Goal: Task Accomplishment & Management: Use online tool/utility

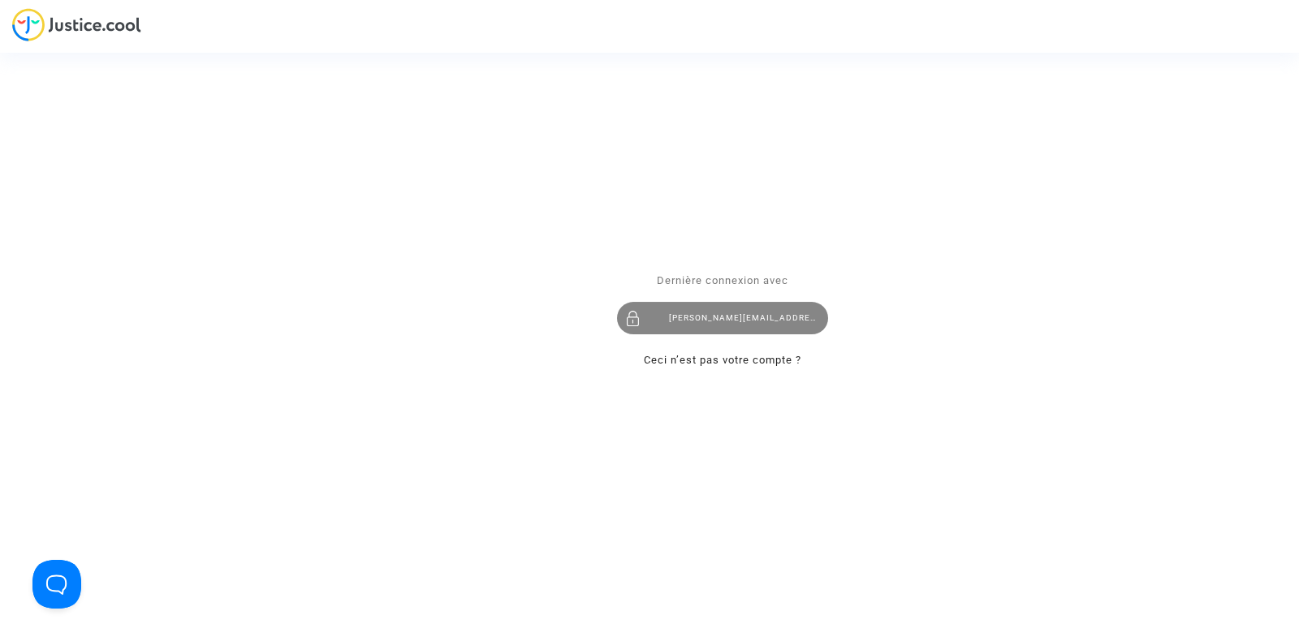
click at [741, 308] on div "tom@pitcher-avocat.fr" at bounding box center [722, 319] width 211 height 32
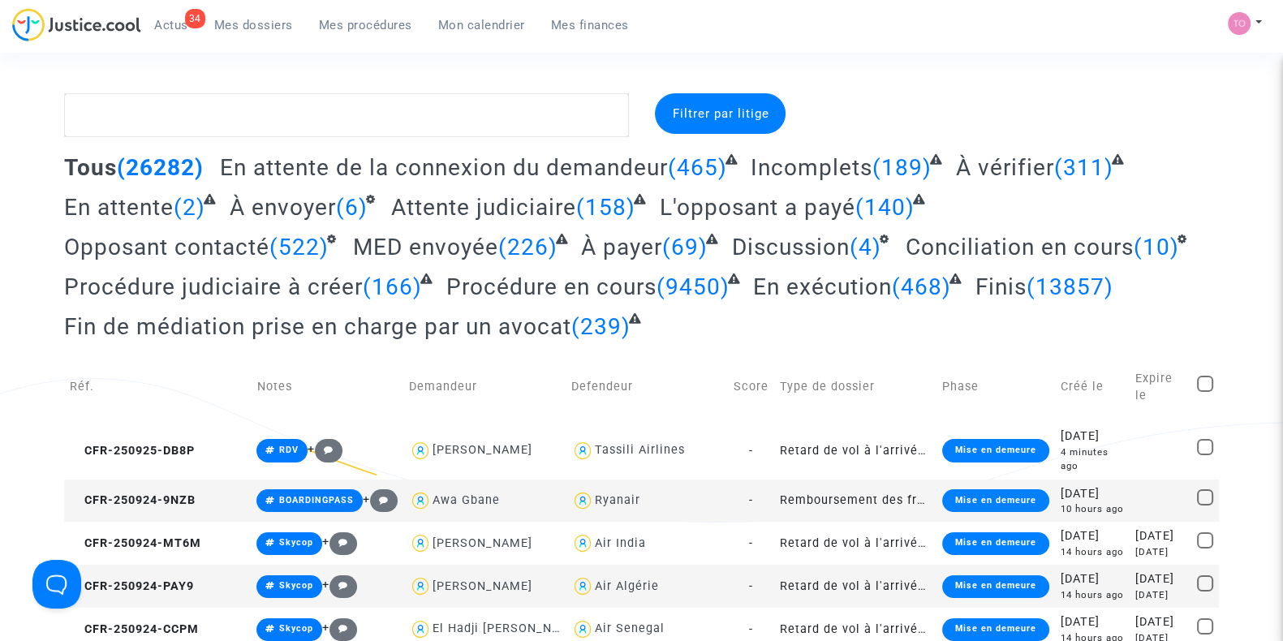
click at [467, 37] on link "Mon calendrier" at bounding box center [481, 25] width 113 height 24
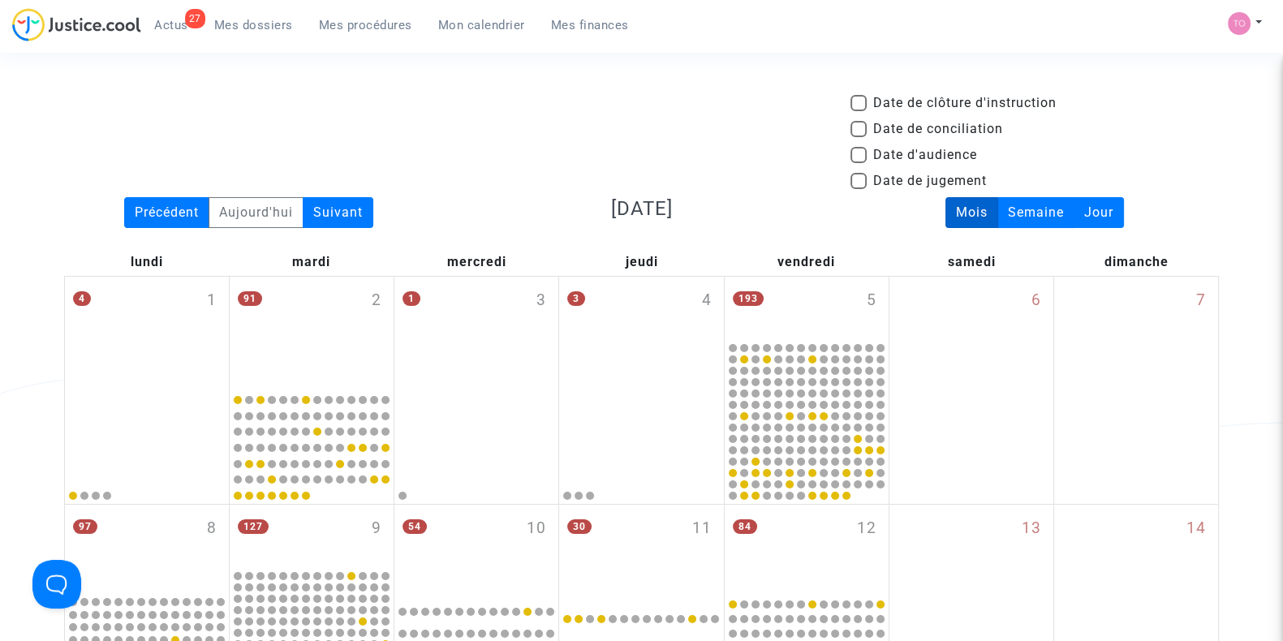
click at [859, 156] on span at bounding box center [859, 155] width 16 height 16
click at [859, 163] on input "Date d'audience" at bounding box center [858, 163] width 1 height 1
click at [859, 156] on span at bounding box center [859, 155] width 16 height 16
click at [859, 163] on input "Date d'audience" at bounding box center [858, 163] width 1 height 1
checkbox input "false"
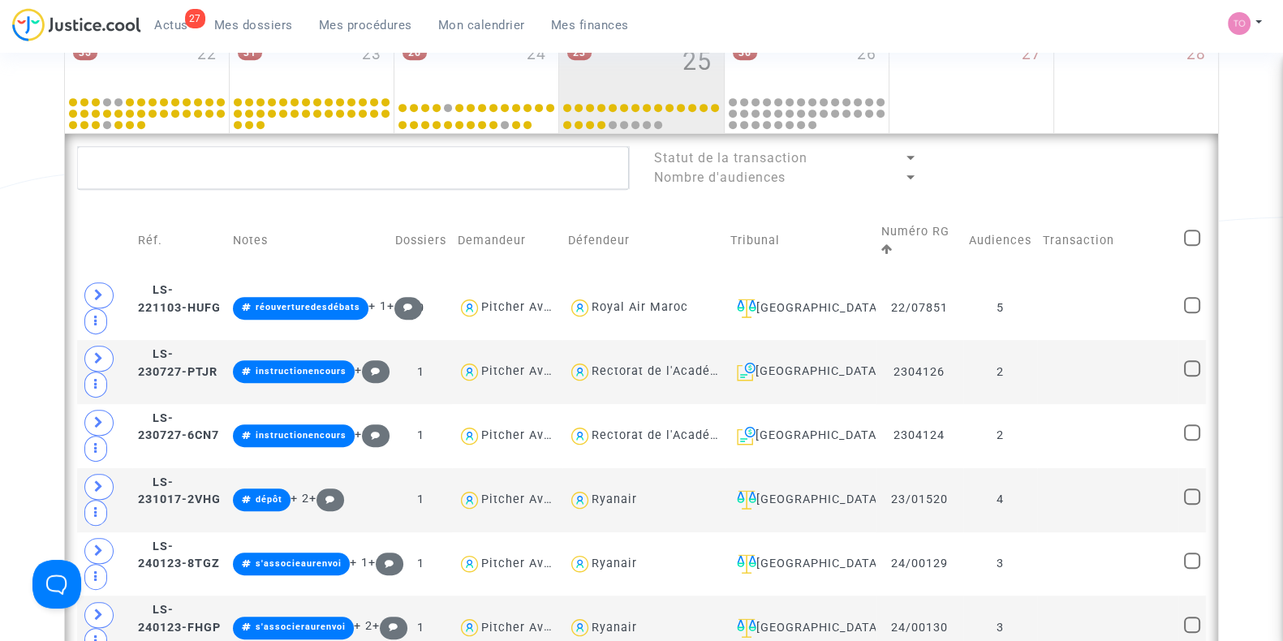
scroll to position [815, 0]
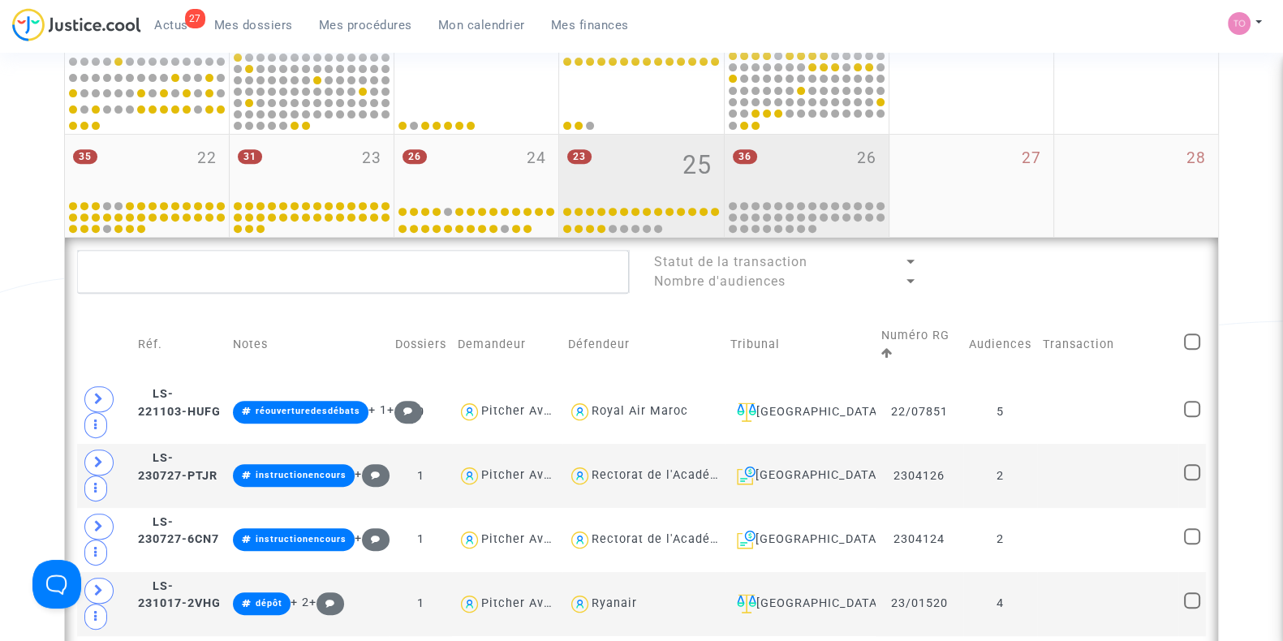
click at [808, 149] on div "36 26" at bounding box center [807, 166] width 164 height 63
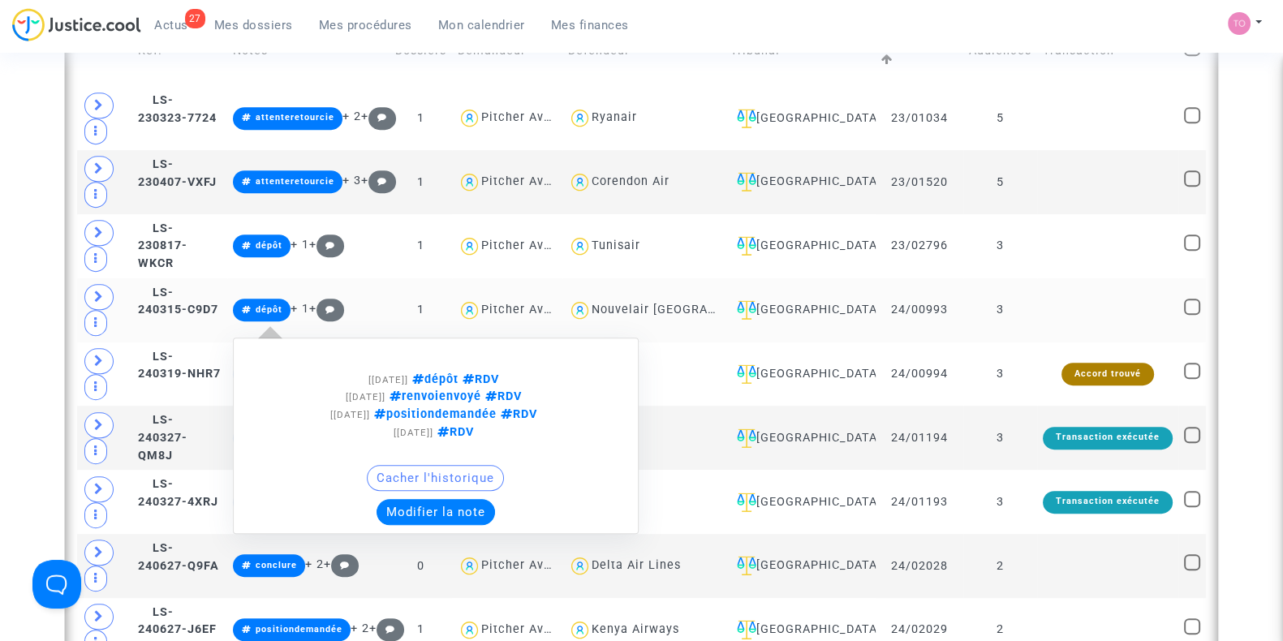
scroll to position [1280, 0]
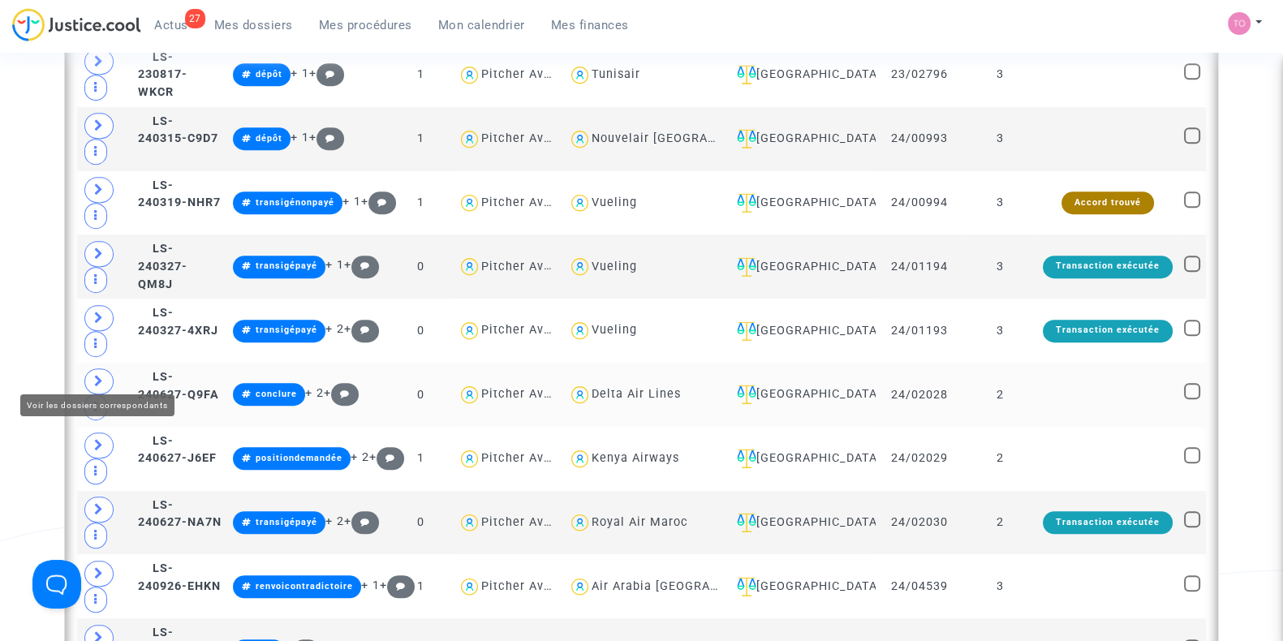
click at [102, 375] on icon at bounding box center [99, 381] width 10 height 12
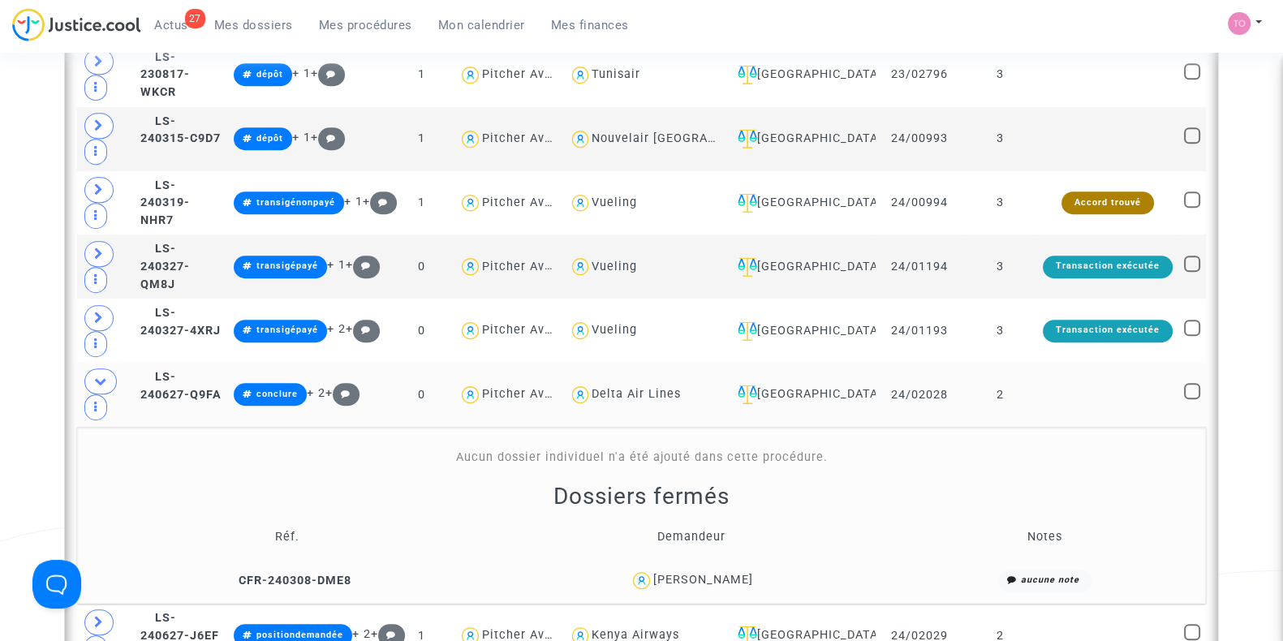
click at [729, 573] on div "Sabrina Auvray" at bounding box center [703, 580] width 100 height 14
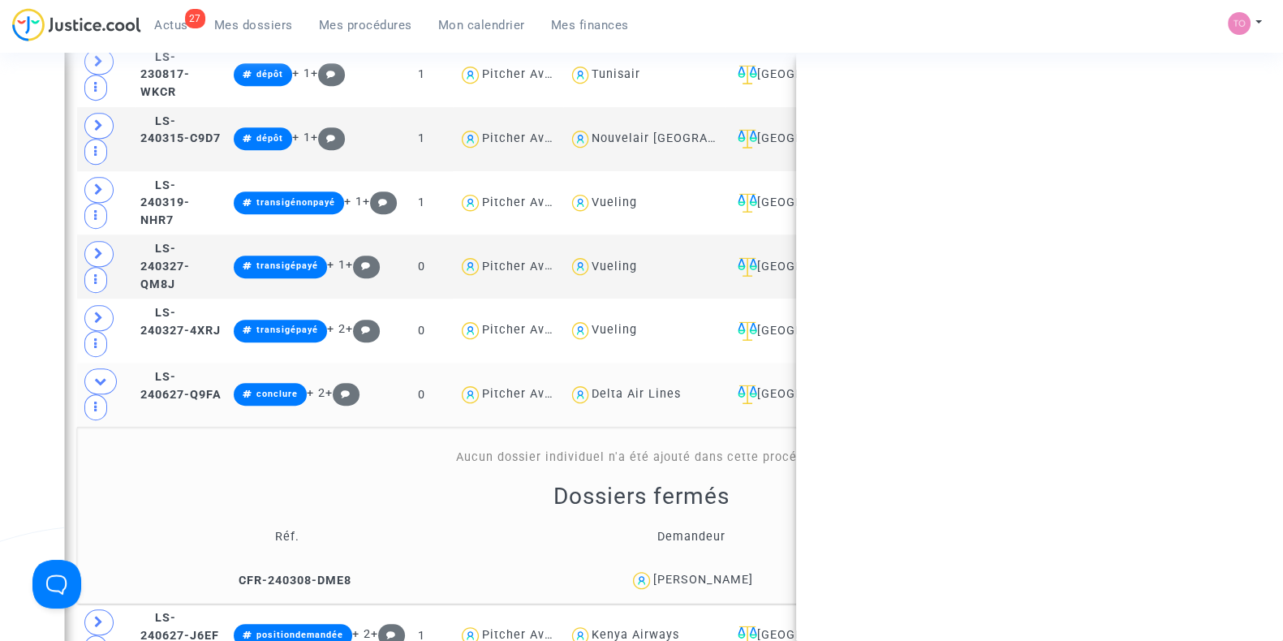
click at [729, 573] on div "Sabrina Auvray" at bounding box center [703, 580] width 100 height 14
copy div "Auvray"
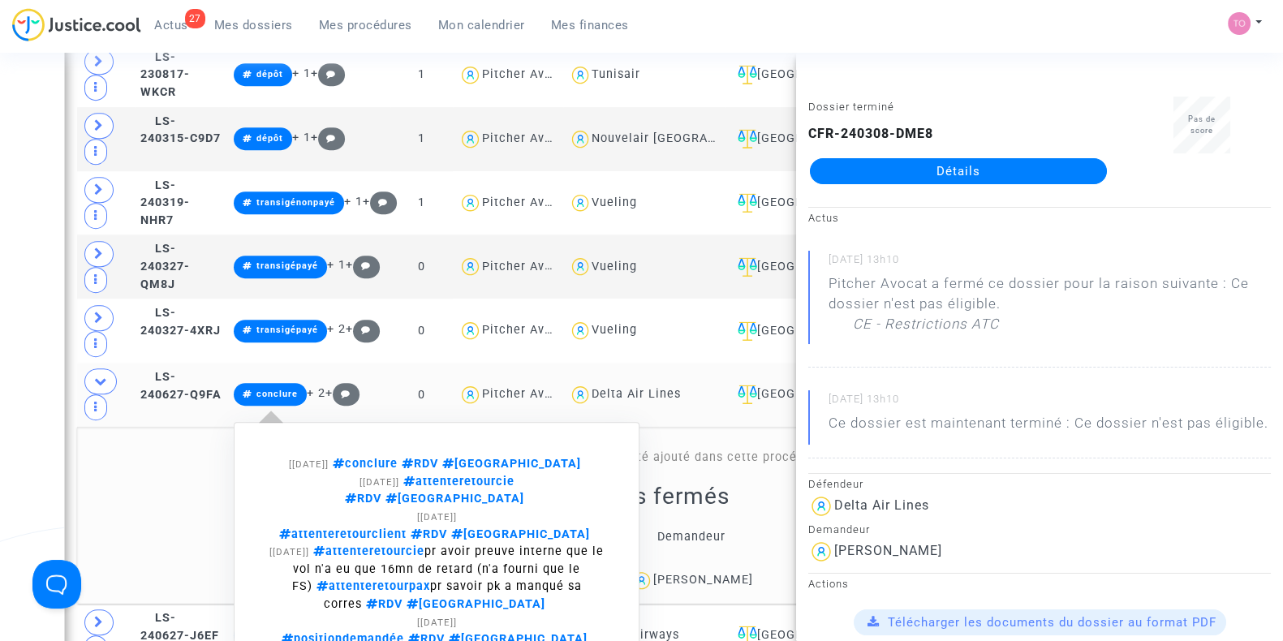
scroll to position [1464, 0]
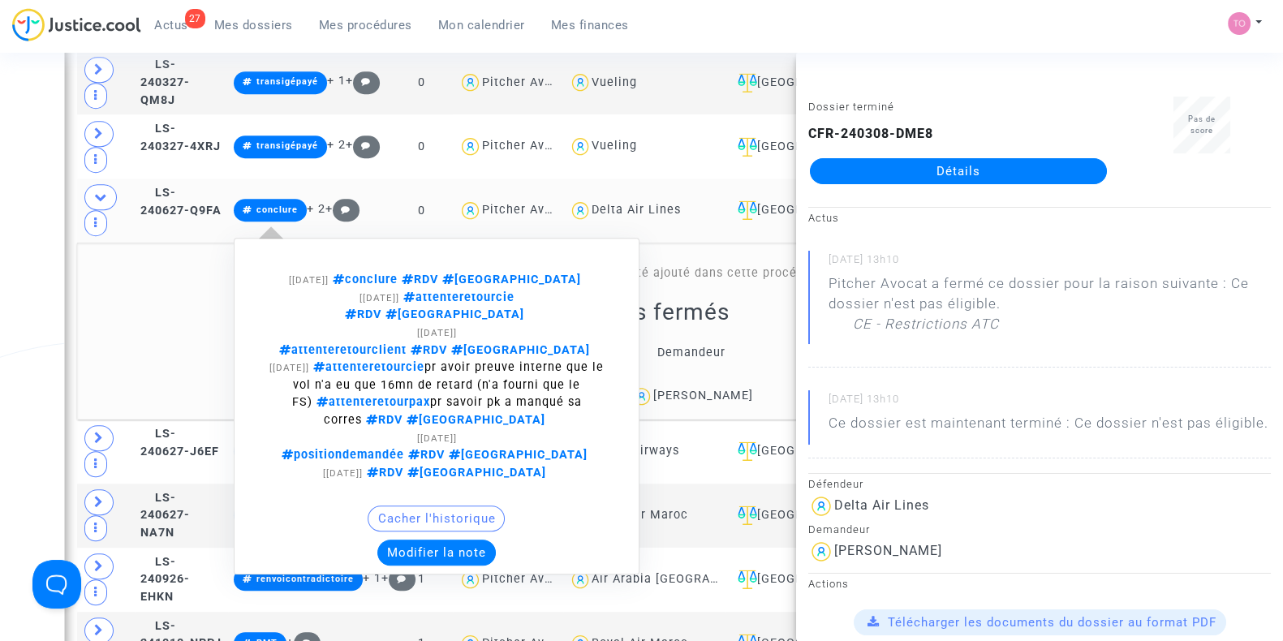
click at [483, 540] on button "Modifier la note" at bounding box center [436, 553] width 118 height 26
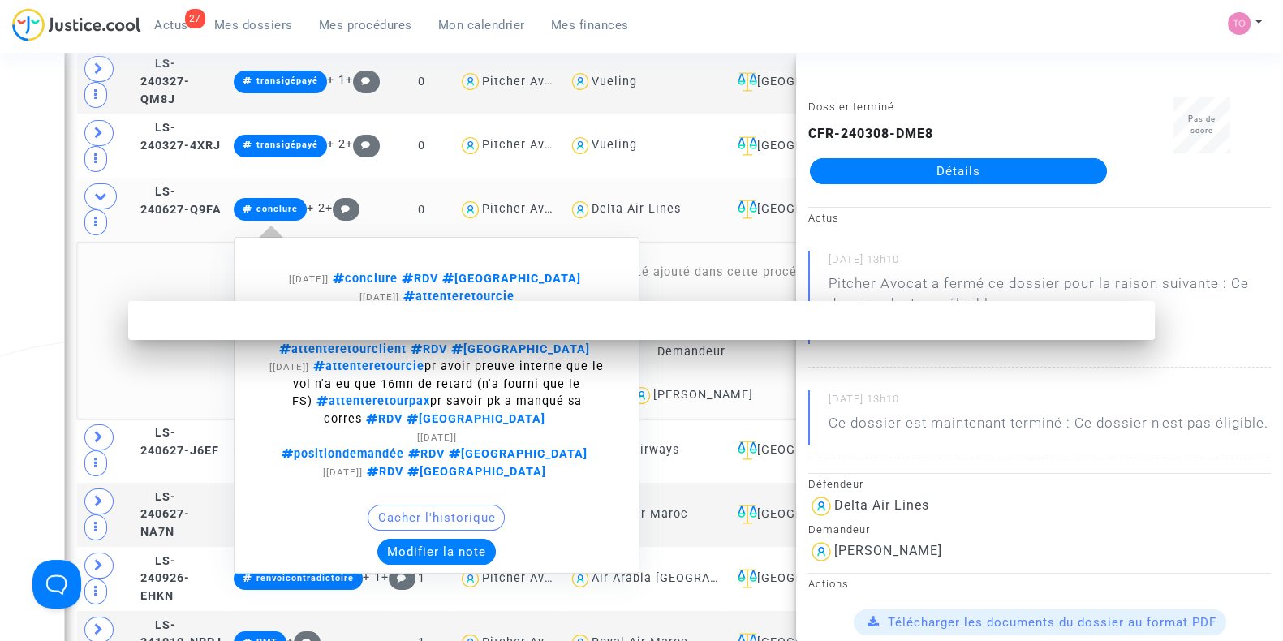
scroll to position [0, 0]
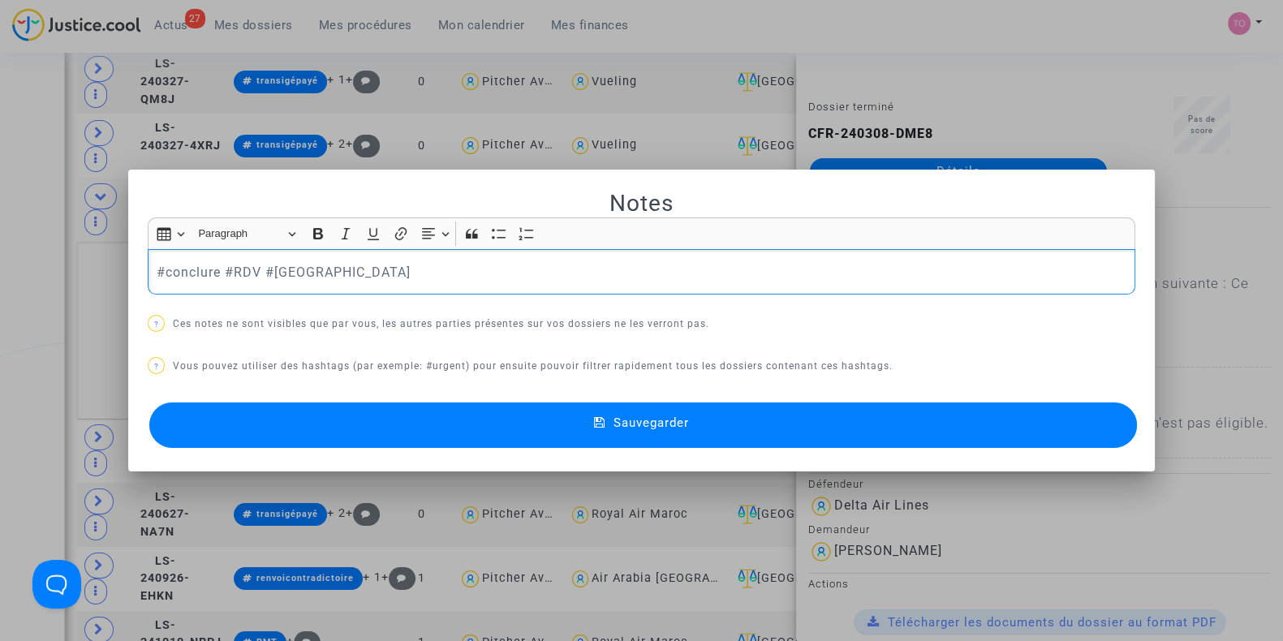
click at [148, 265] on div "#conclure #RDV #Montreal" at bounding box center [642, 271] width 988 height 45
click at [255, 269] on p "#FaireDIA #conclure #RDV #Montreal" at bounding box center [642, 272] width 971 height 20
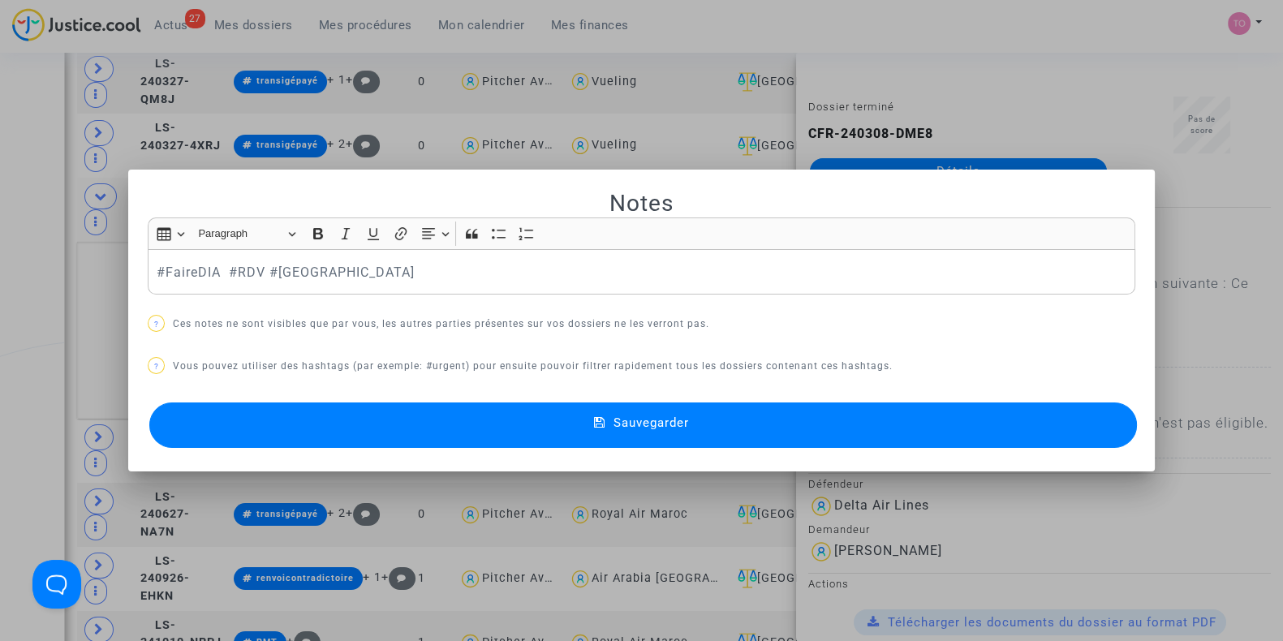
click at [348, 433] on button "Sauvegarder" at bounding box center [643, 425] width 988 height 45
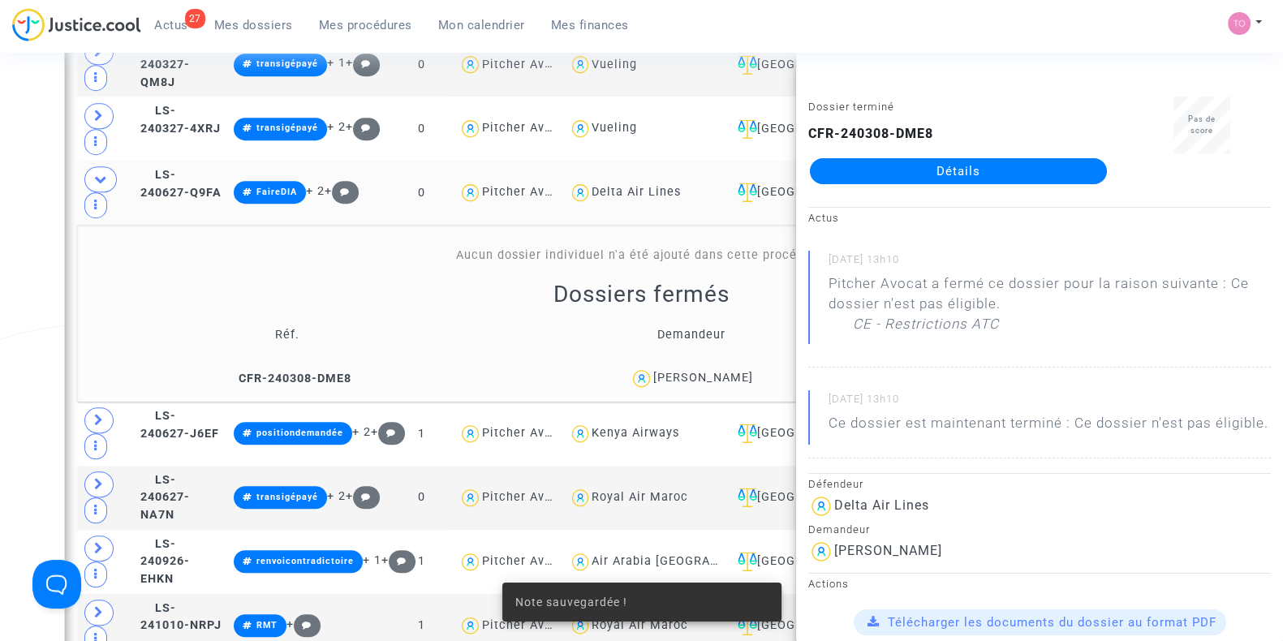
scroll to position [1483, 0]
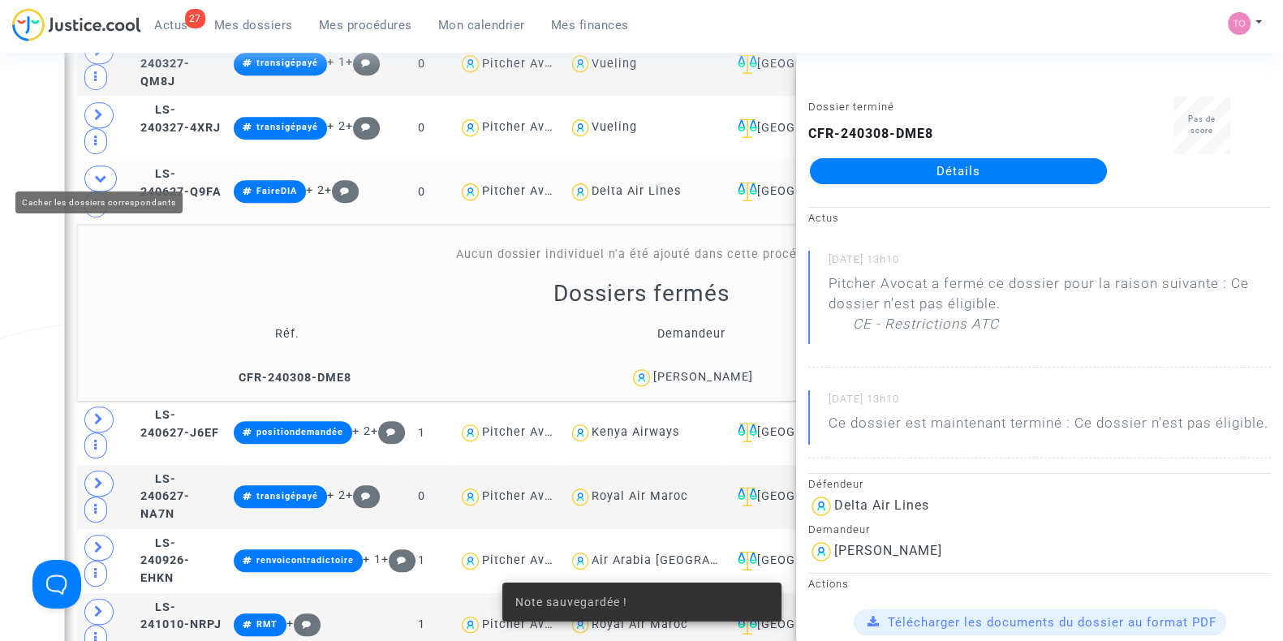
click at [101, 172] on icon at bounding box center [100, 178] width 13 height 12
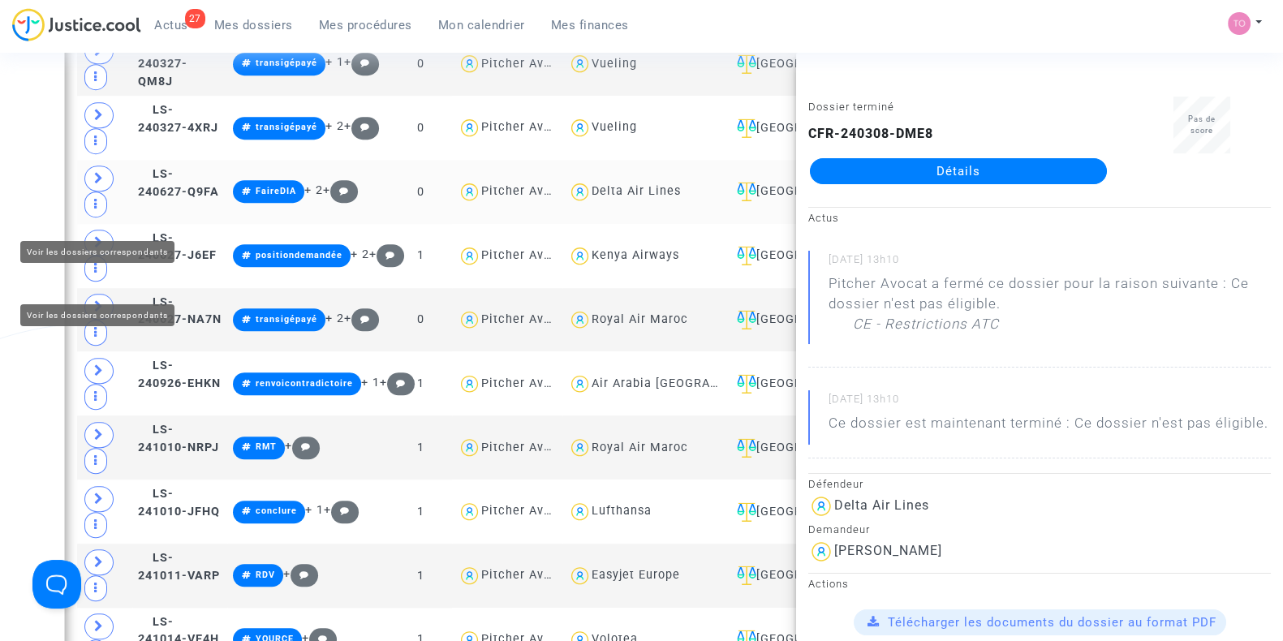
scroll to position [1368, 0]
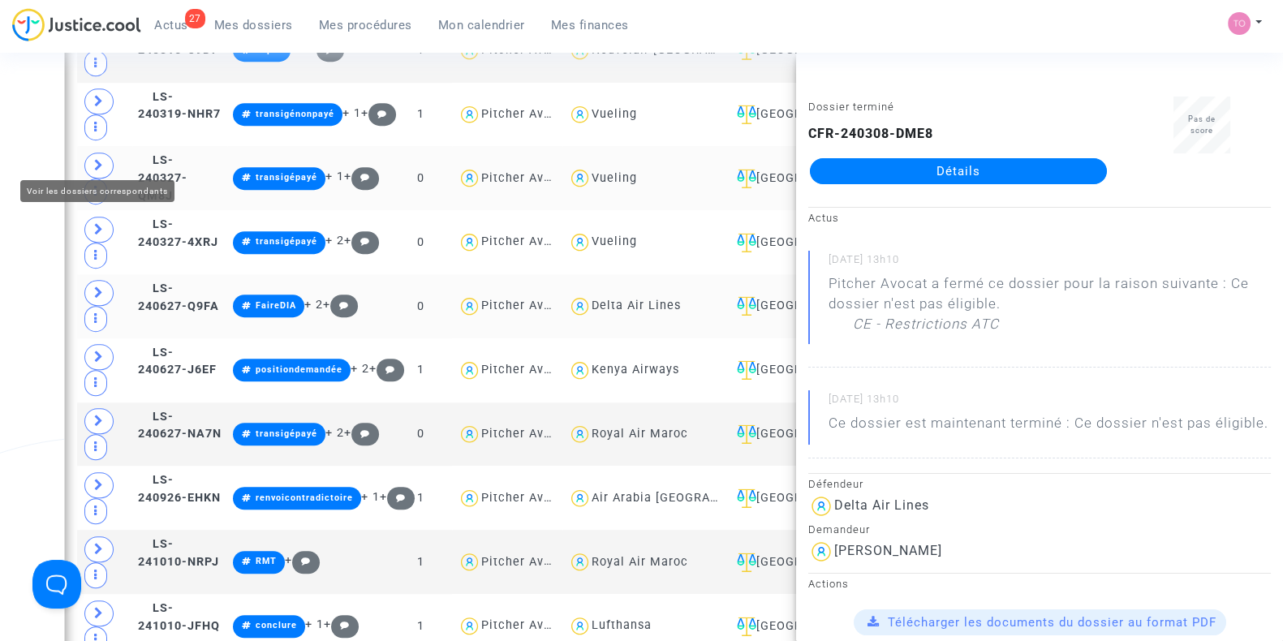
click at [89, 158] on span at bounding box center [98, 166] width 29 height 26
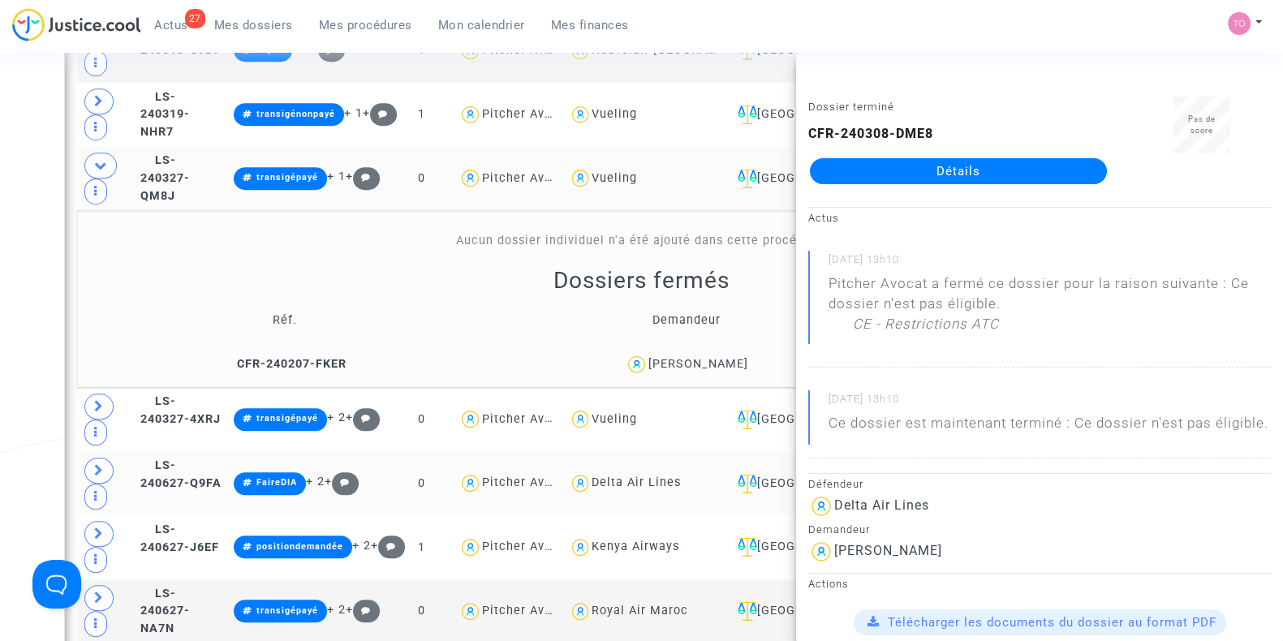
click at [6, 202] on div "Date de clôture d'instruction Date de conciliation Date d'audience Date de juge…" at bounding box center [641, 647] width 1283 height 3845
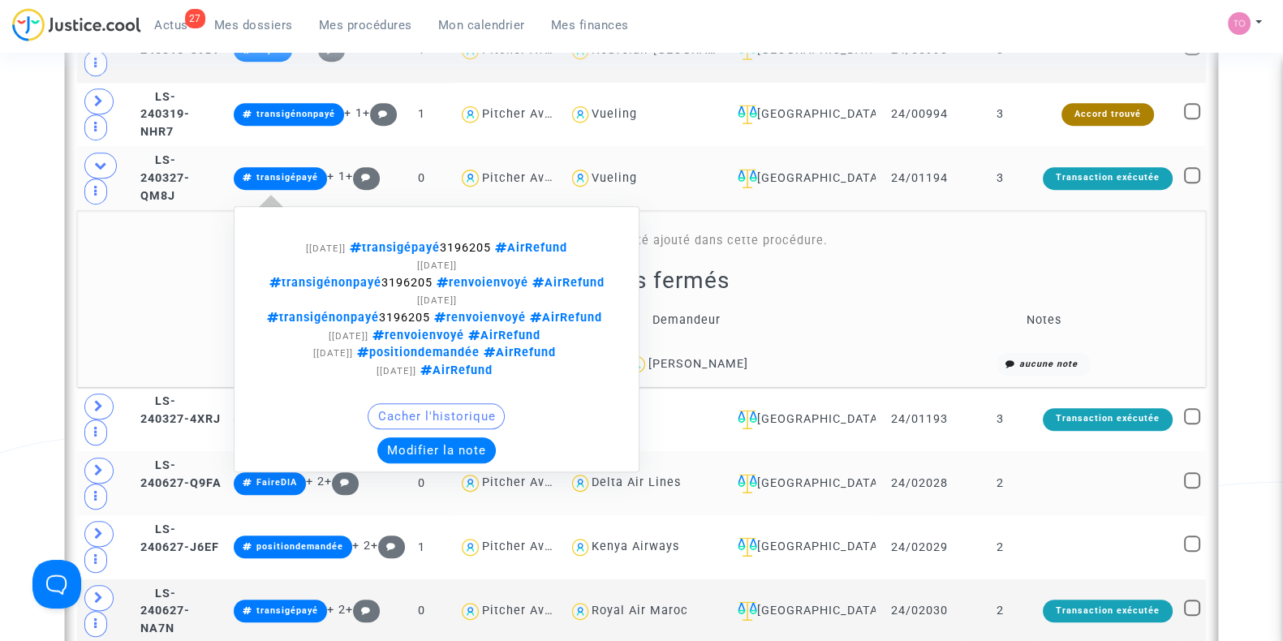
drag, startPoint x: 506, startPoint y: 236, endPoint x: 558, endPoint y: 239, distance: 51.2
click at [558, 241] on span "transigépayé 3196205 AirRefund" at bounding box center [457, 248] width 222 height 14
copy span "3196205"
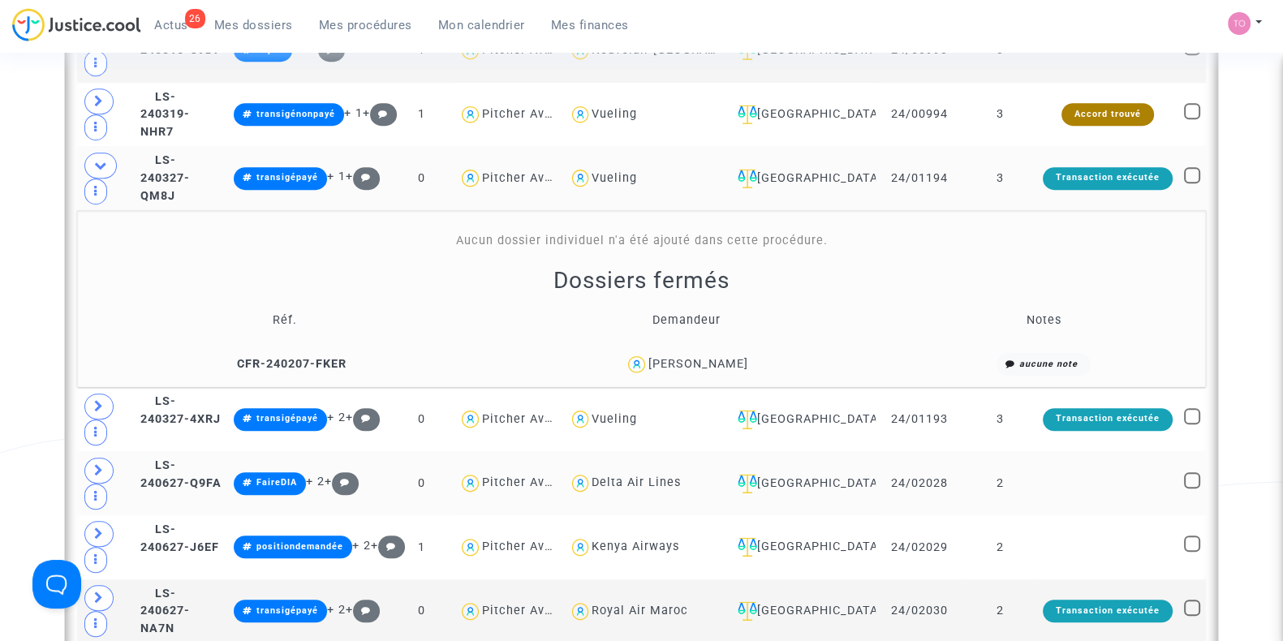
click at [718, 357] on div "Laurent FAUVEL" at bounding box center [698, 364] width 100 height 14
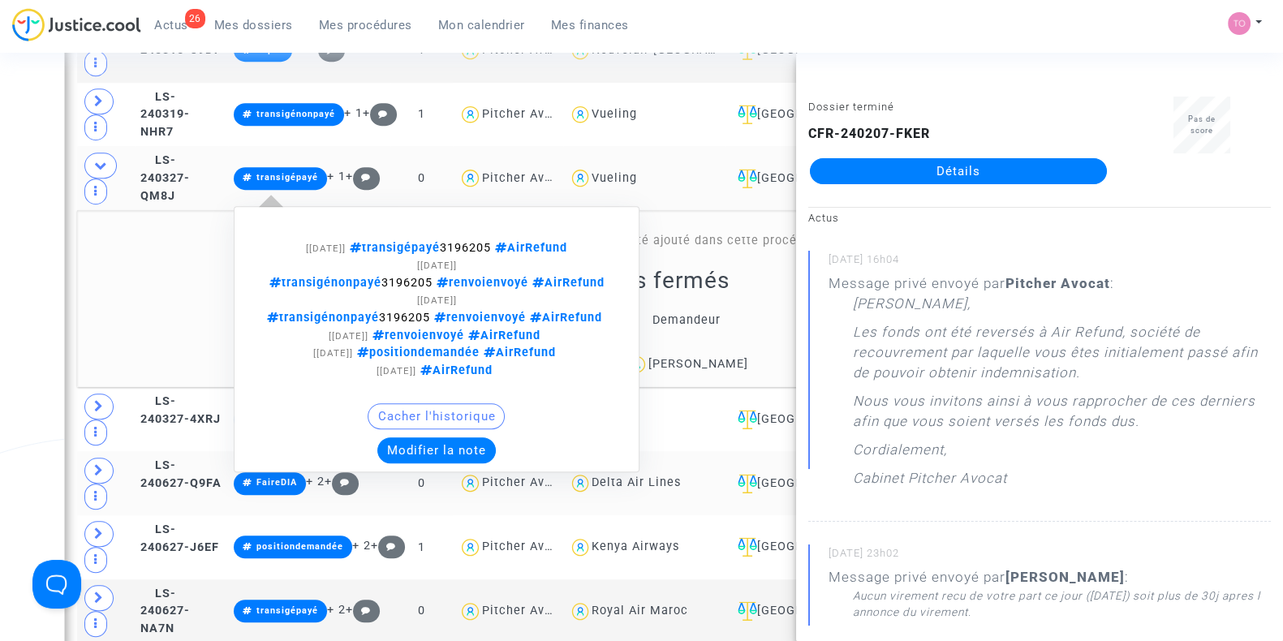
click at [496, 447] on button "Modifier la note" at bounding box center [436, 450] width 118 height 26
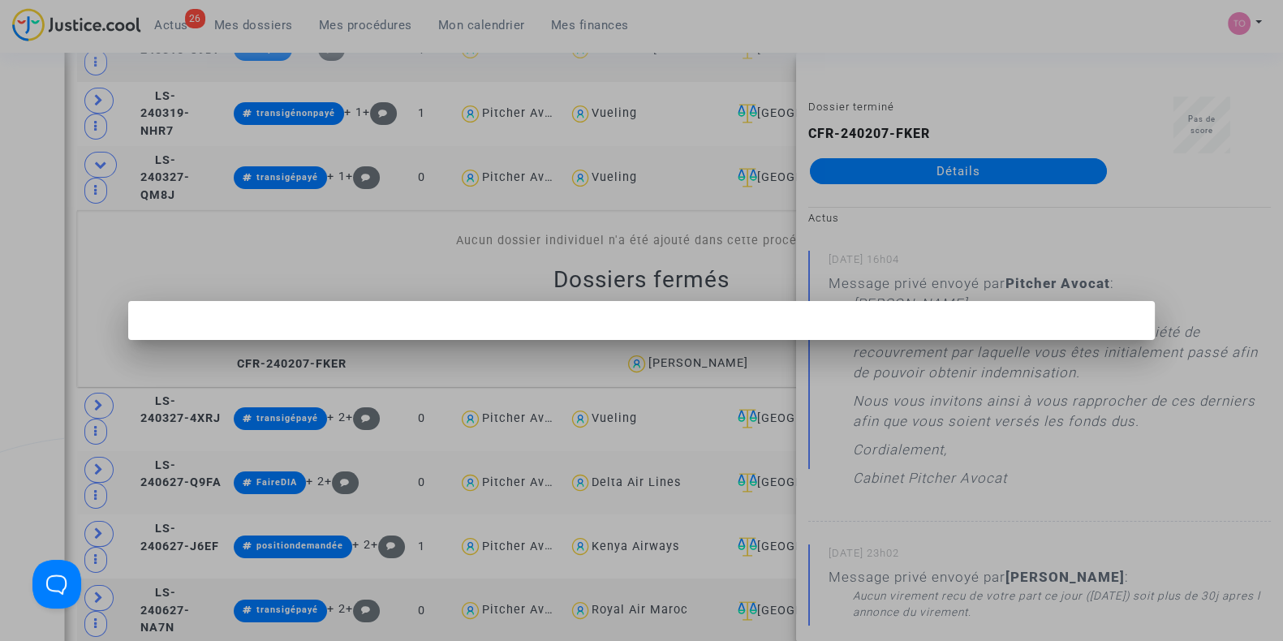
scroll to position [0, 0]
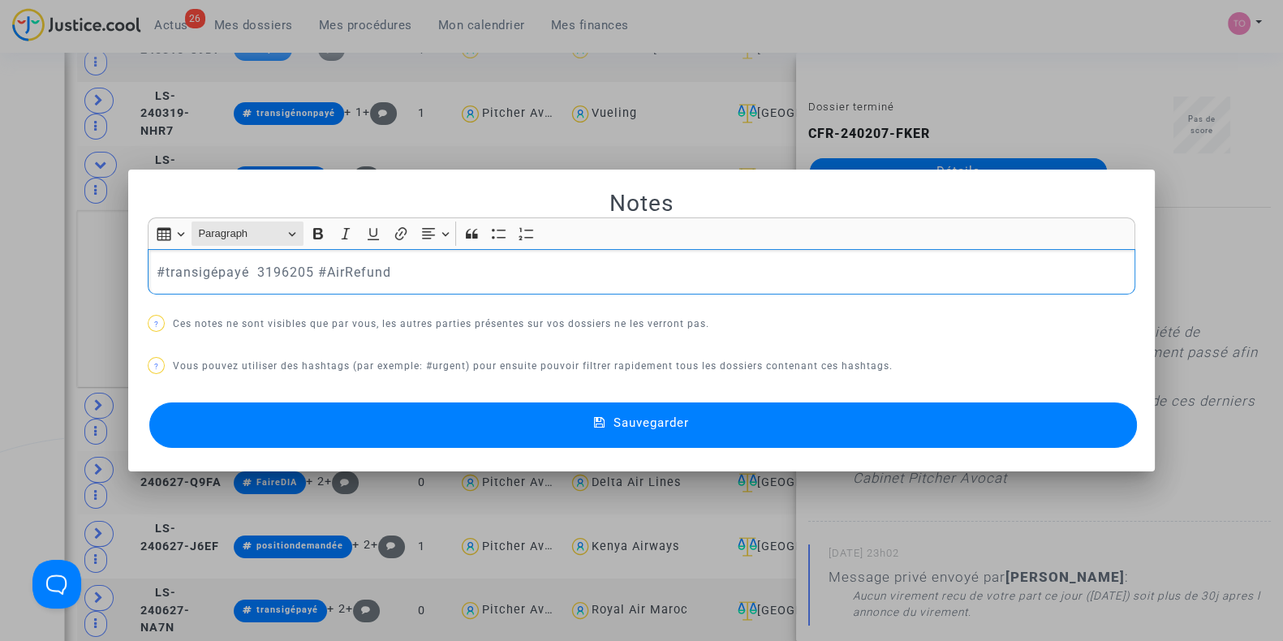
click at [192, 245] on button "Heading Paragraph" at bounding box center [248, 234] width 112 height 25
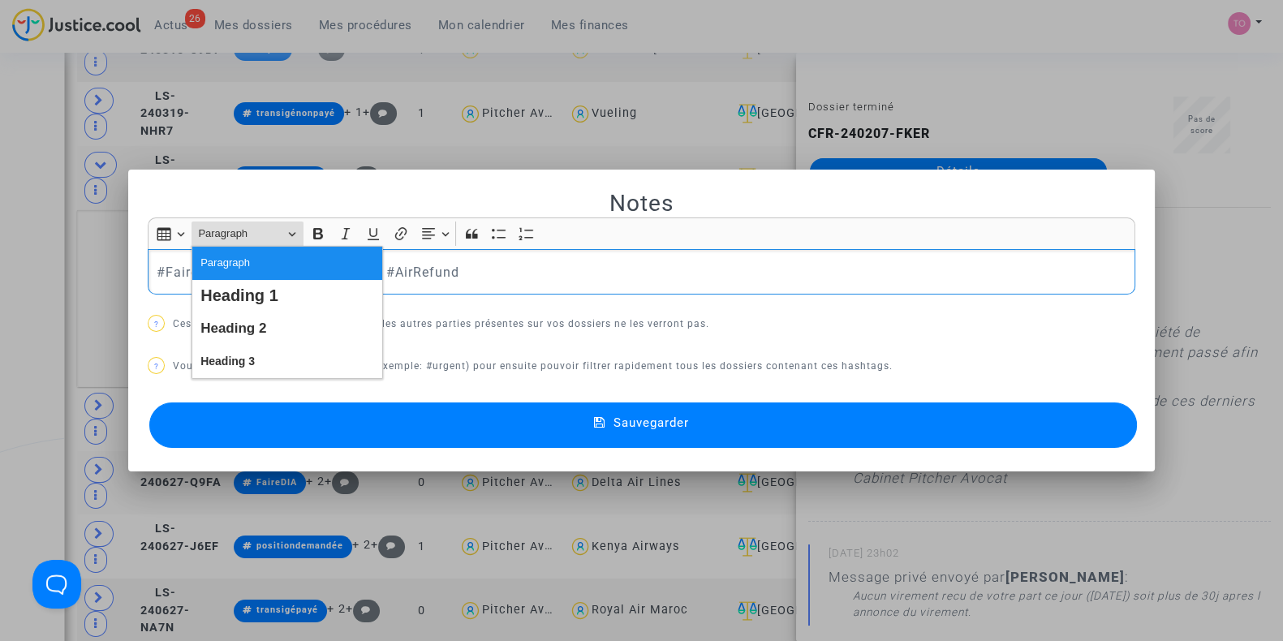
click at [524, 281] on p "#FaireDIA #transigépayé 3196205 #AirRefund" at bounding box center [642, 272] width 971 height 20
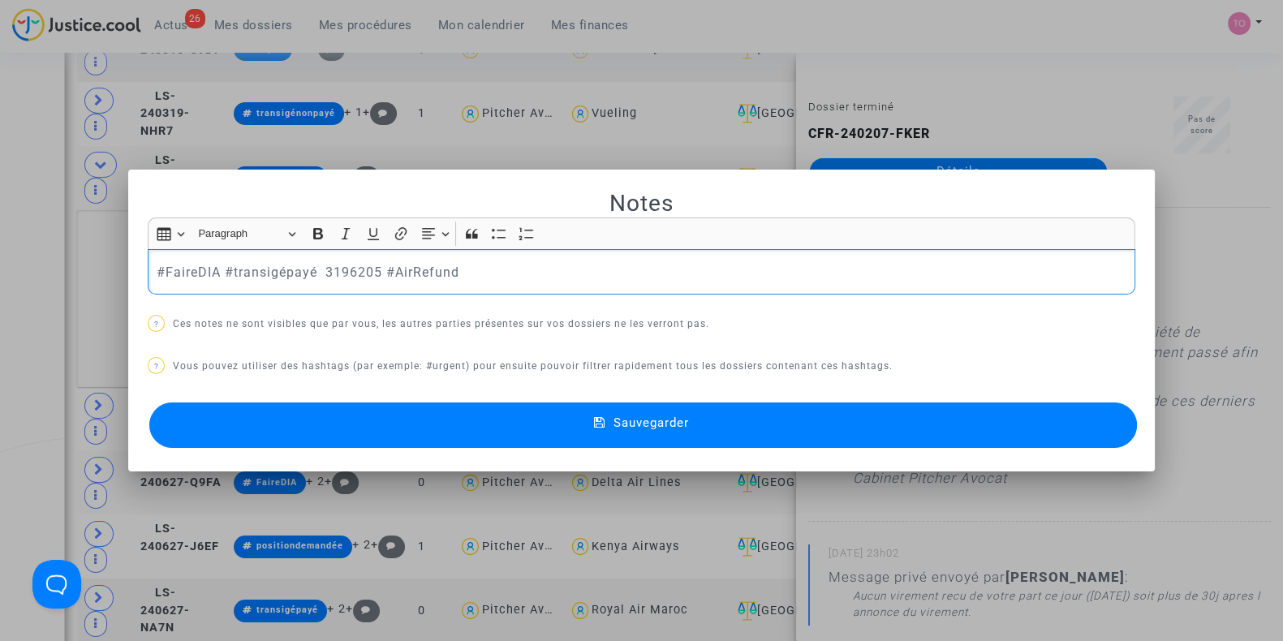
click at [338, 422] on button "Sauvegarder" at bounding box center [643, 425] width 988 height 45
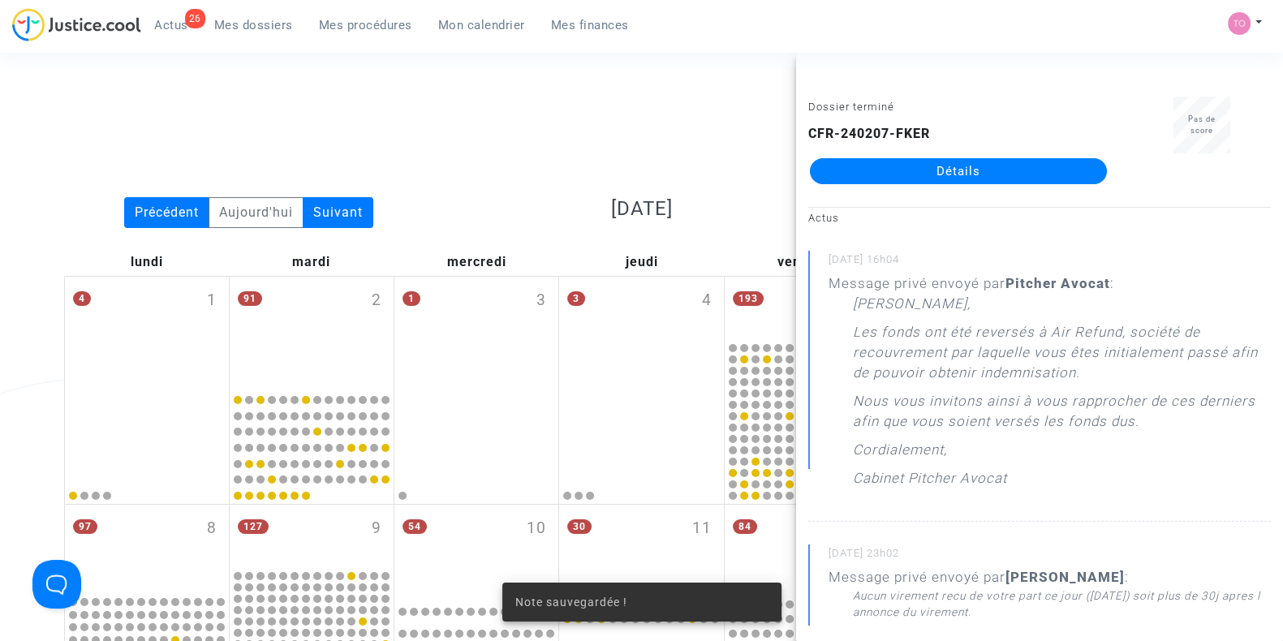
scroll to position [1368, 0]
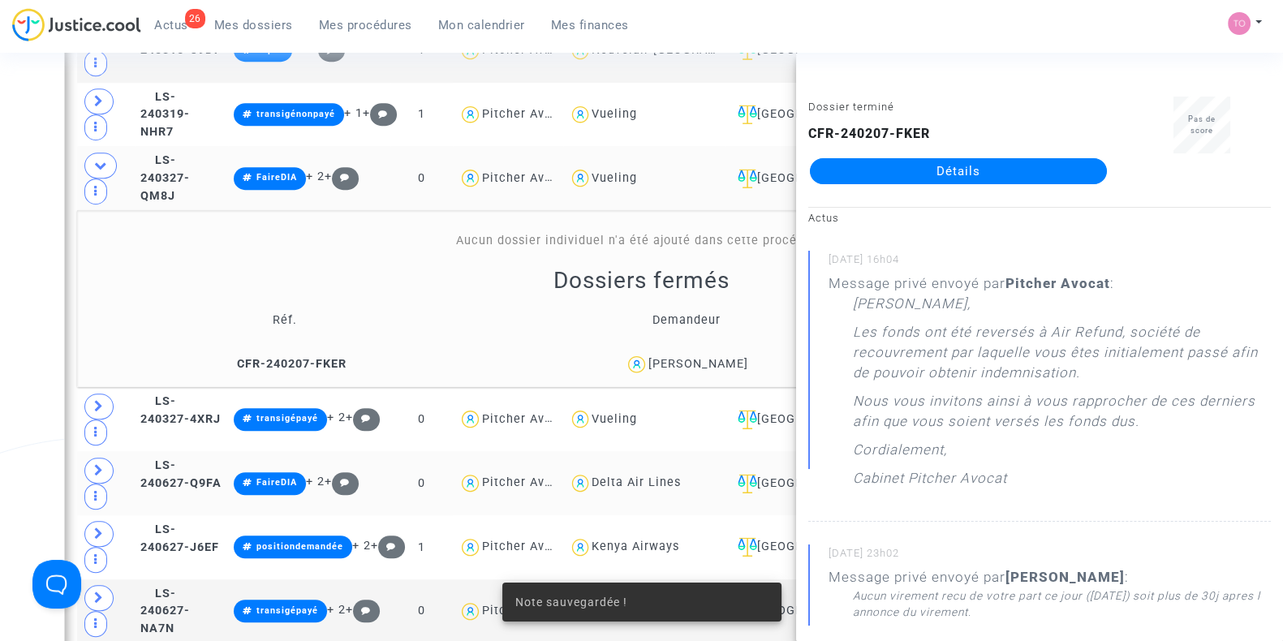
click at [15, 211] on div "Date de clôture d'instruction Date de conciliation Date d'audience Date de juge…" at bounding box center [641, 647] width 1283 height 3845
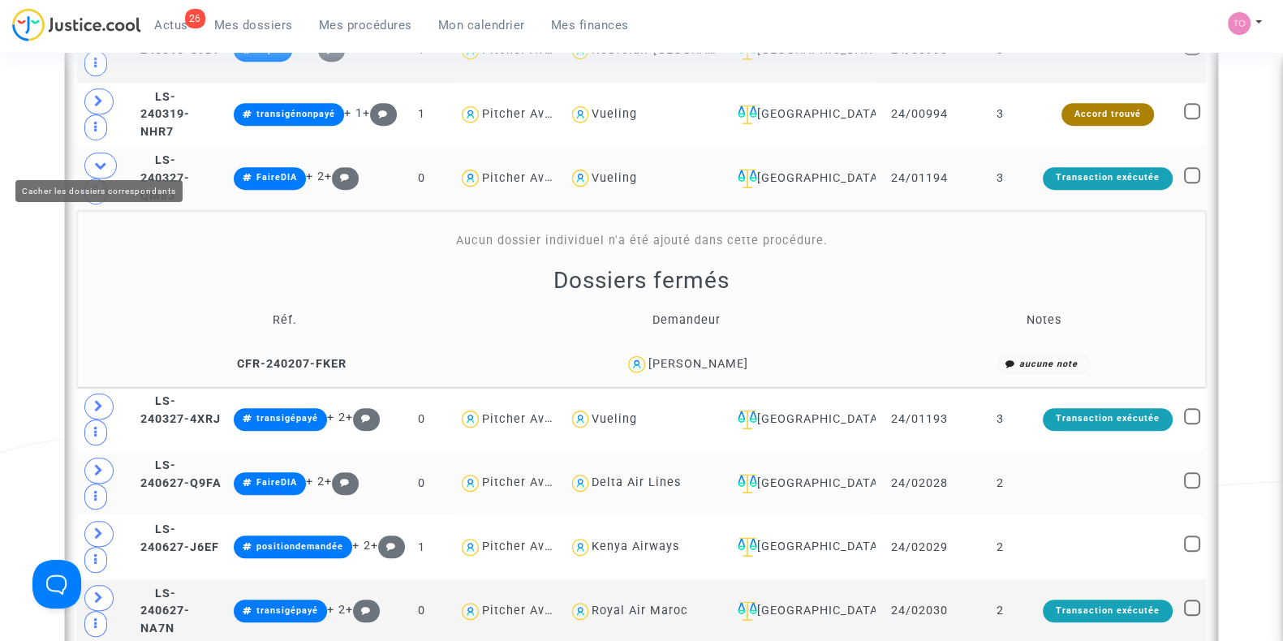
click at [103, 159] on icon at bounding box center [100, 165] width 13 height 12
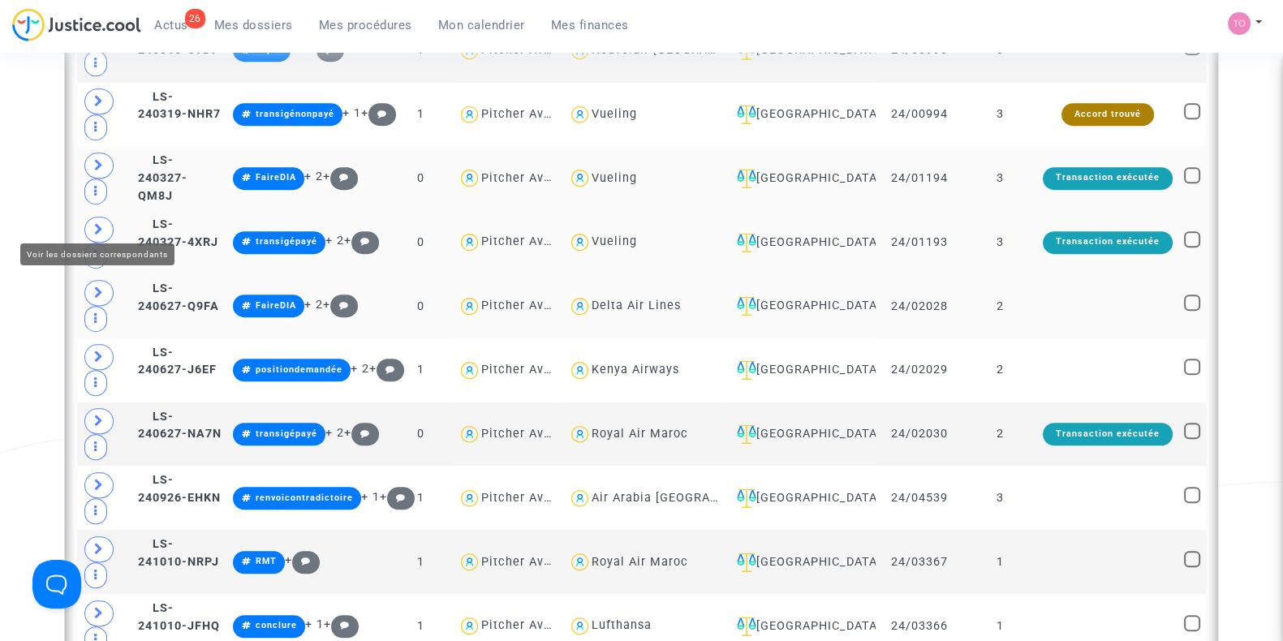
click at [102, 223] on icon at bounding box center [99, 229] width 10 height 12
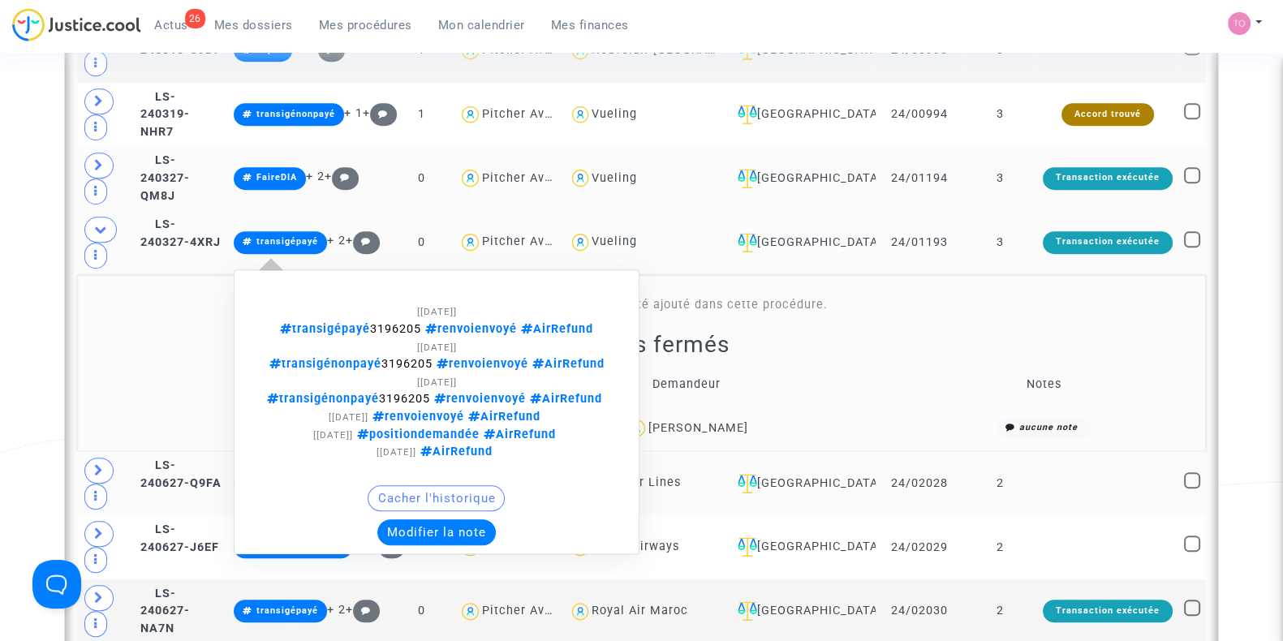
click at [473, 519] on button "Modifier la note" at bounding box center [436, 532] width 118 height 26
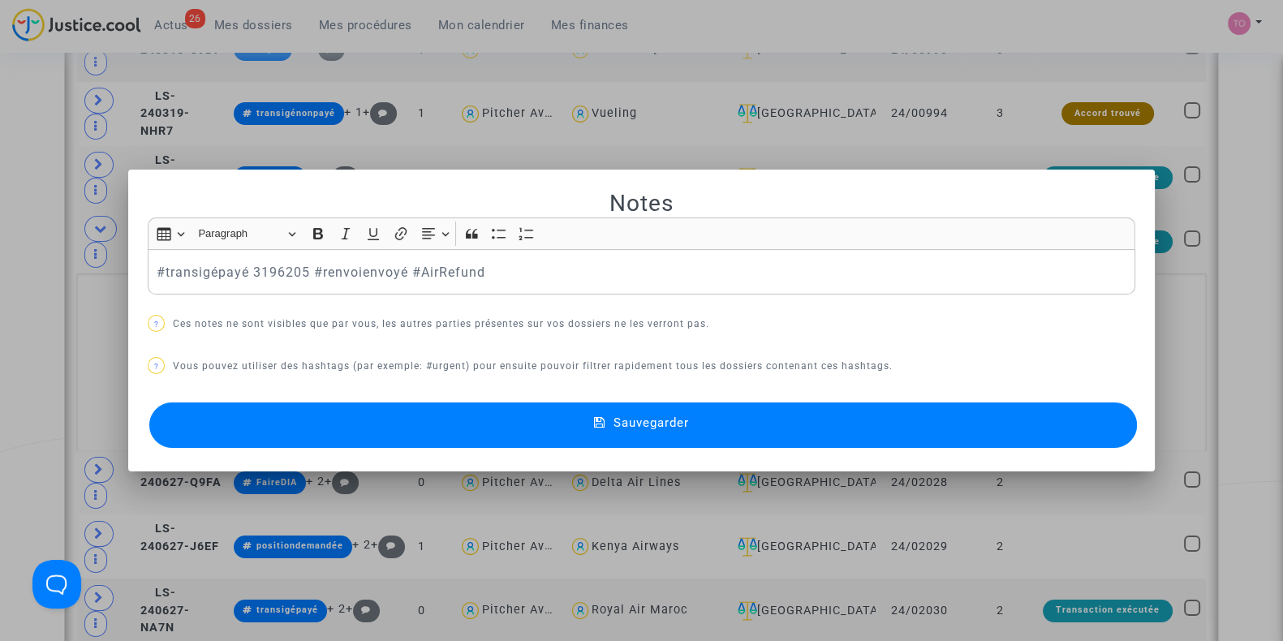
scroll to position [0, 0]
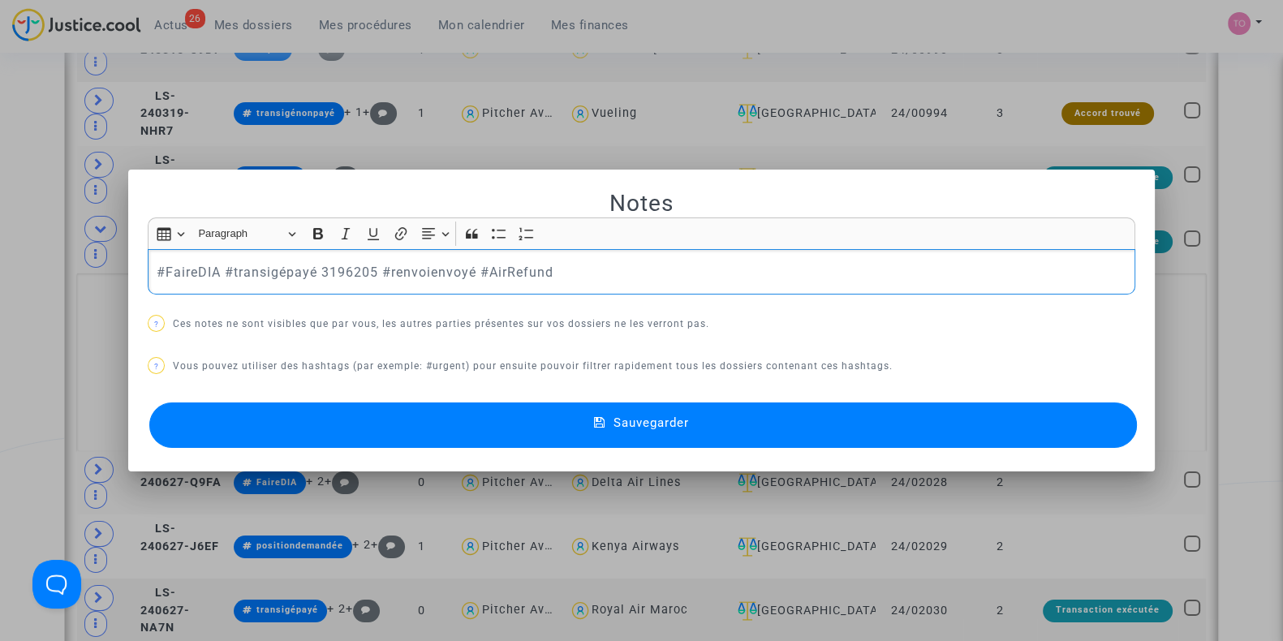
click at [315, 422] on button "Sauvegarder" at bounding box center [643, 425] width 988 height 45
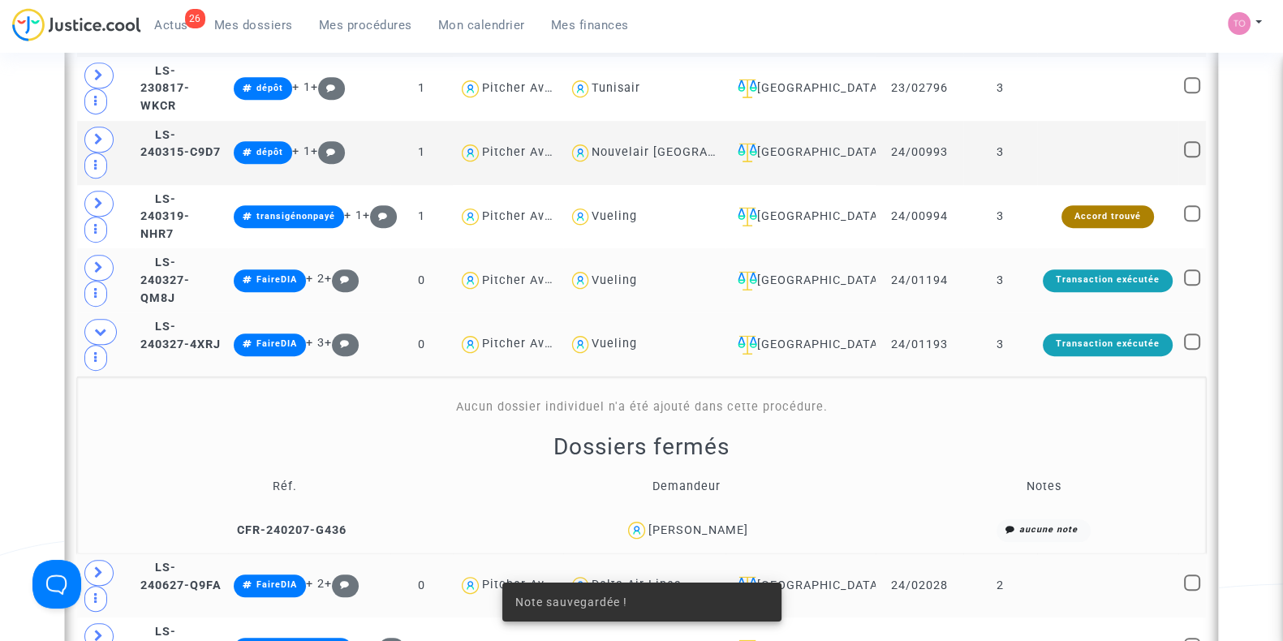
scroll to position [1265, 0]
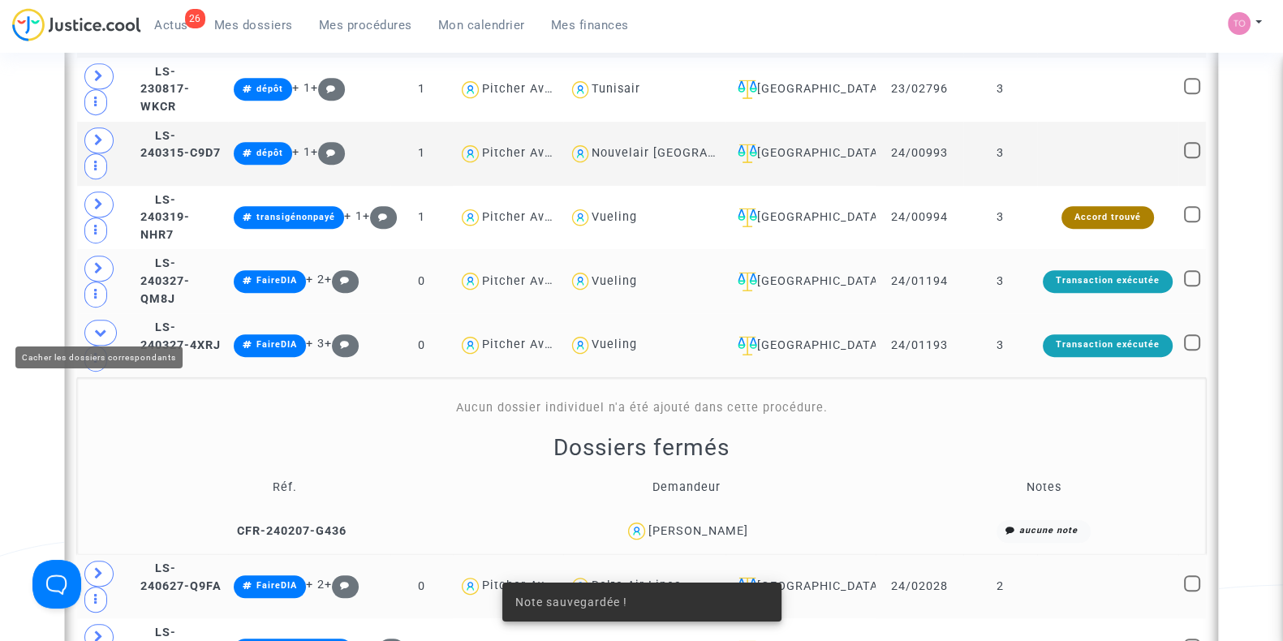
click at [106, 320] on span at bounding box center [100, 333] width 32 height 26
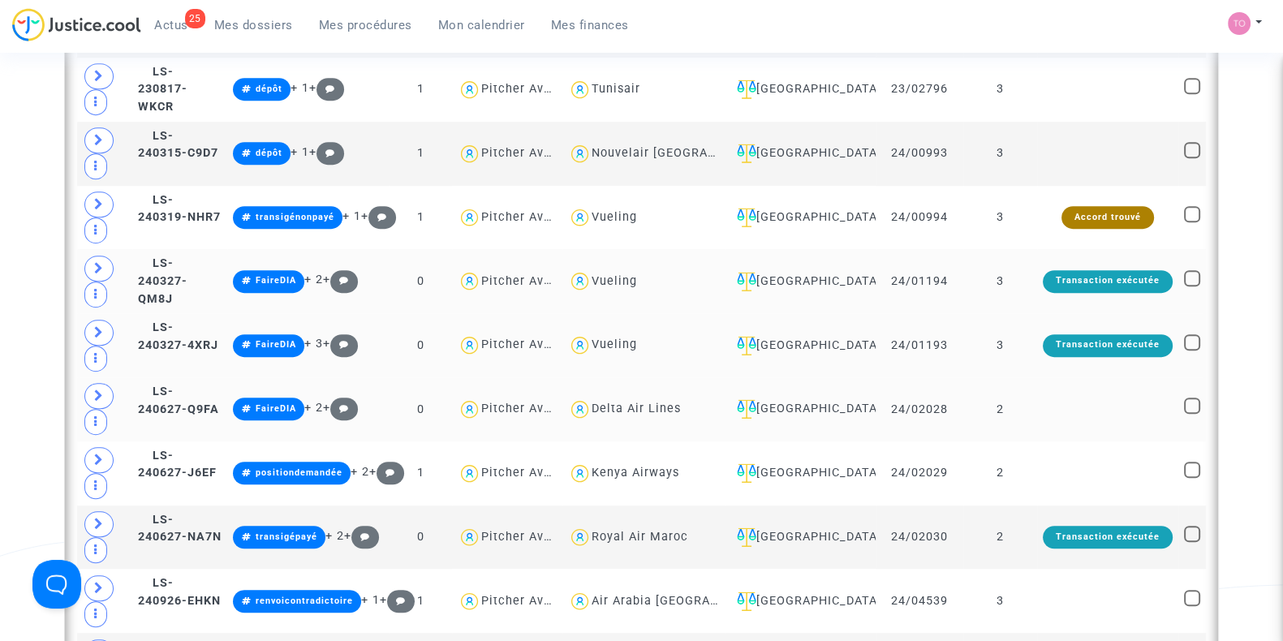
scroll to position [1230, 0]
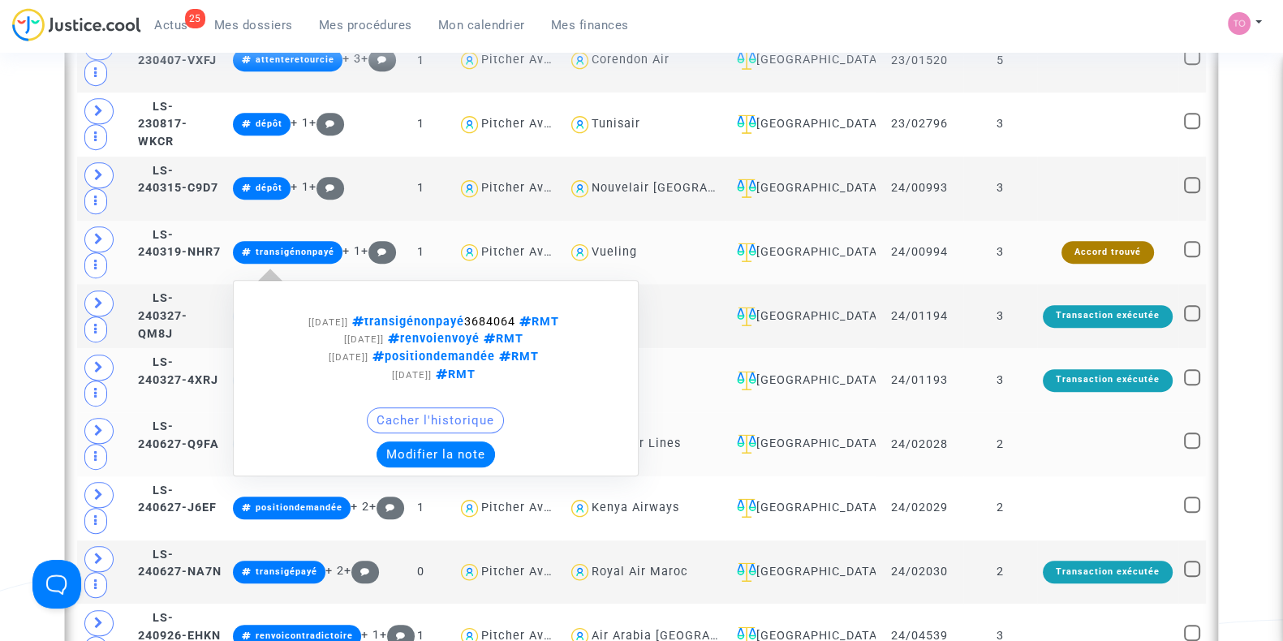
click at [547, 315] on span "transigénonpayé 3684064 RMT" at bounding box center [455, 322] width 215 height 14
copy span "3684064"
click at [460, 444] on button "Modifier la note" at bounding box center [436, 455] width 118 height 26
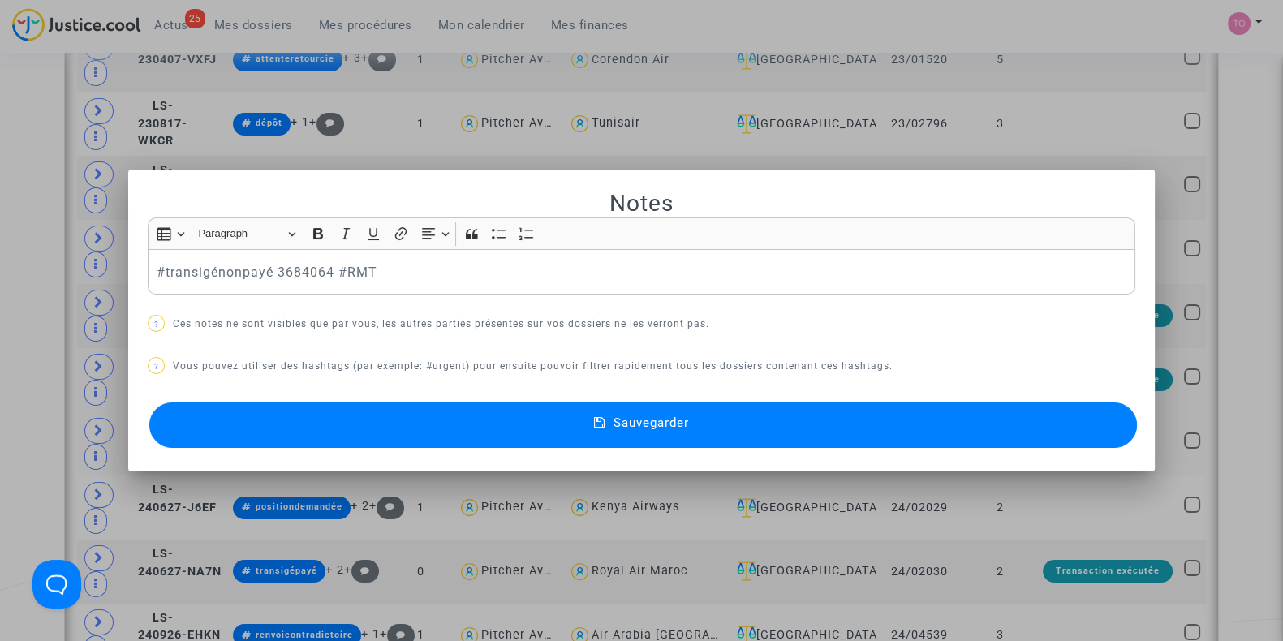
click at [0, 235] on div at bounding box center [641, 320] width 1283 height 641
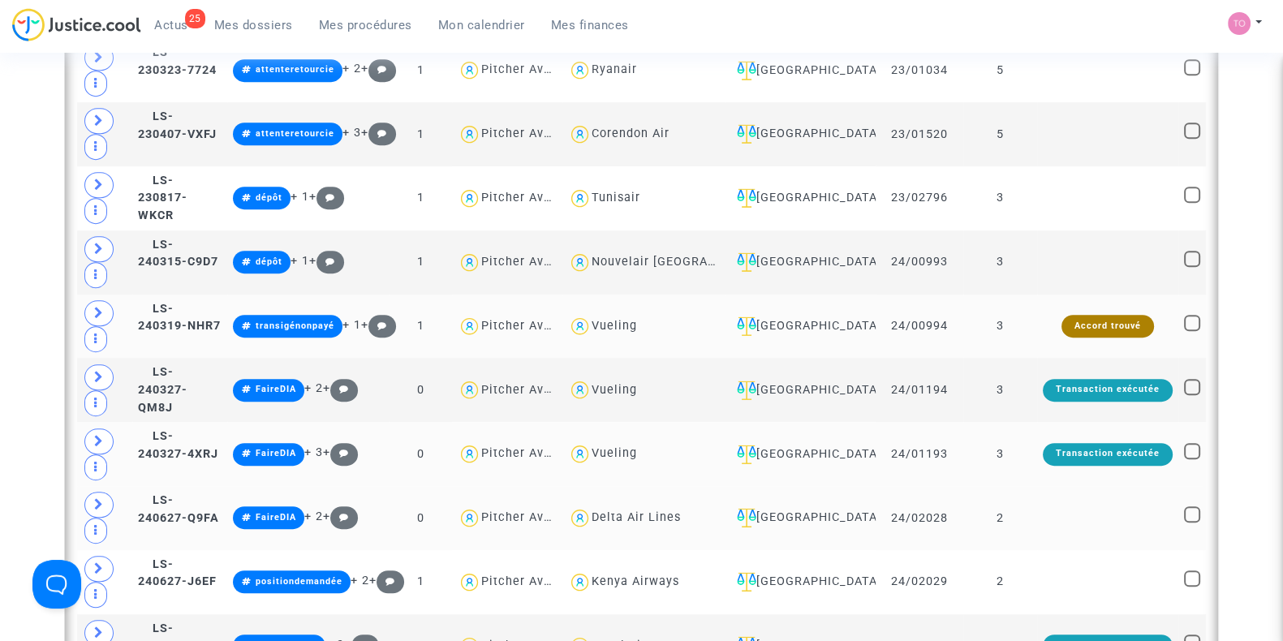
scroll to position [1156, 0]
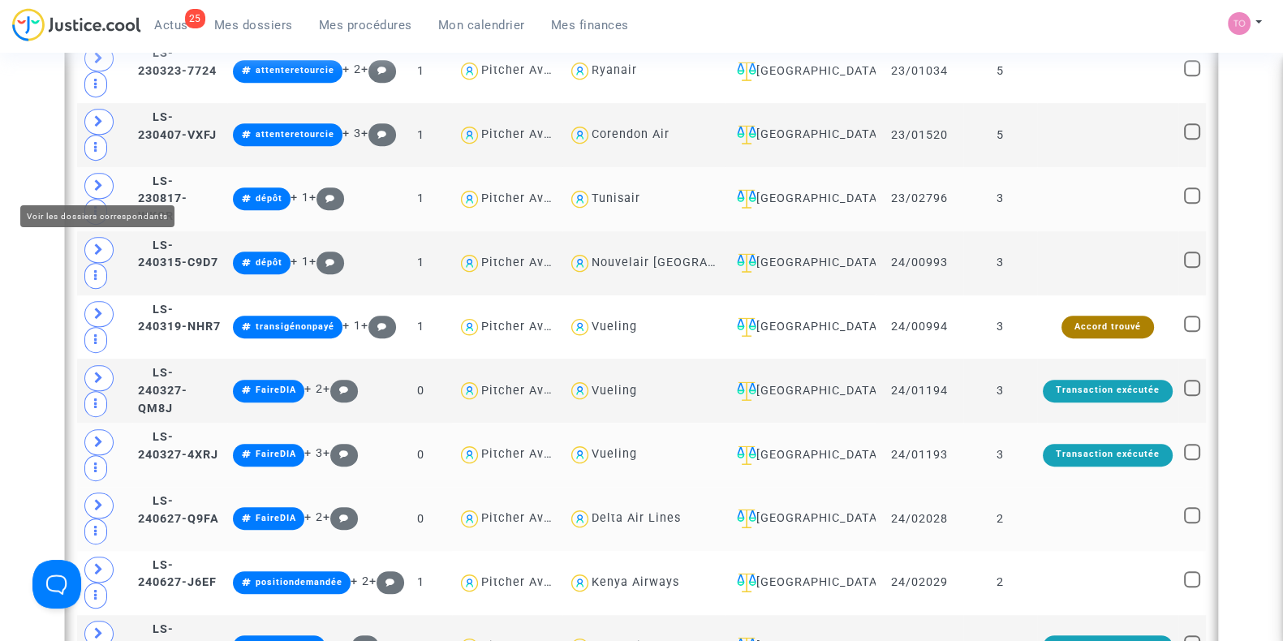
click at [110, 183] on span at bounding box center [98, 186] width 29 height 26
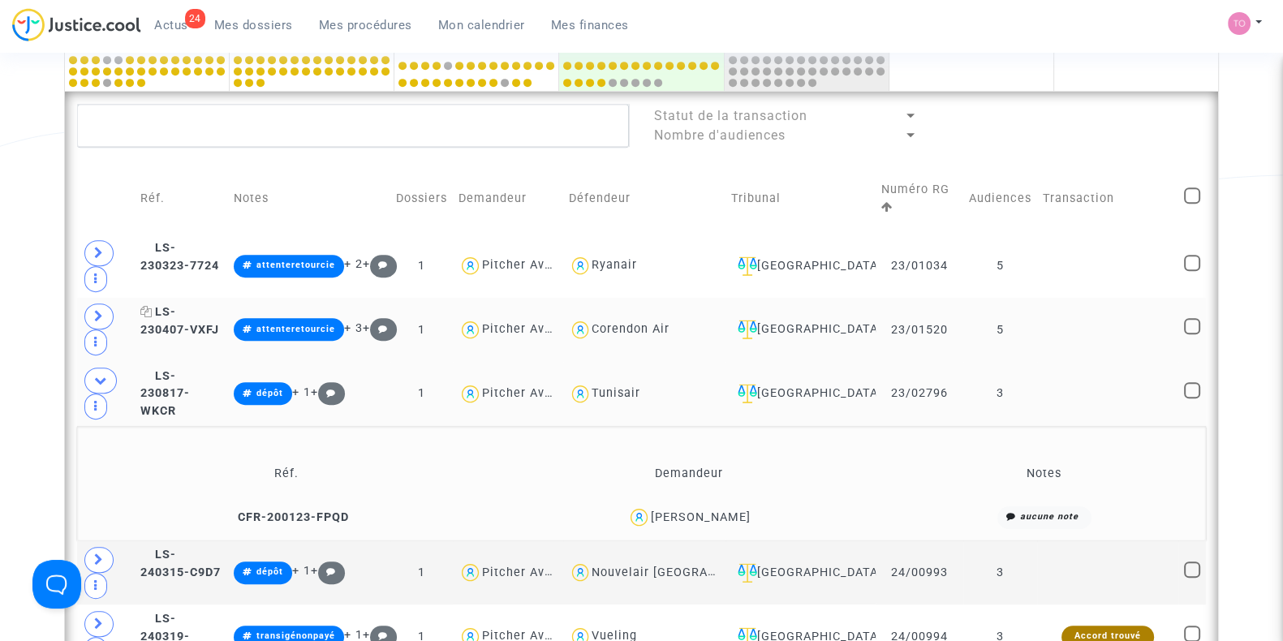
scroll to position [972, 0]
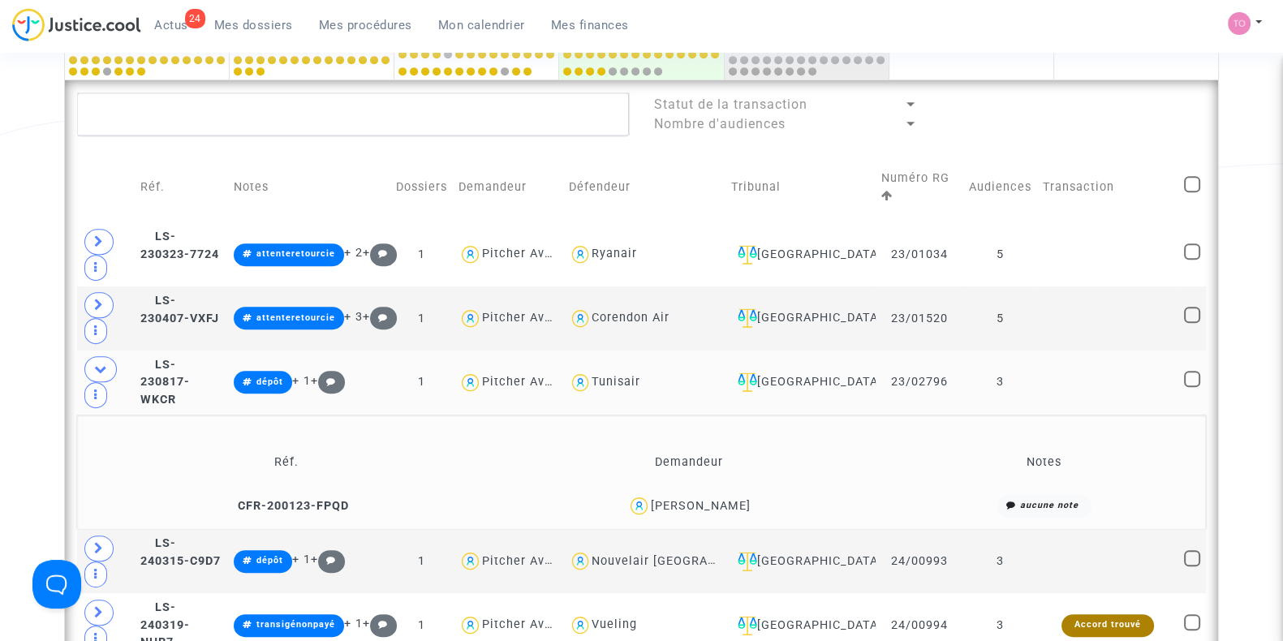
click at [730, 501] on div "Corinne Métier" at bounding box center [701, 506] width 100 height 14
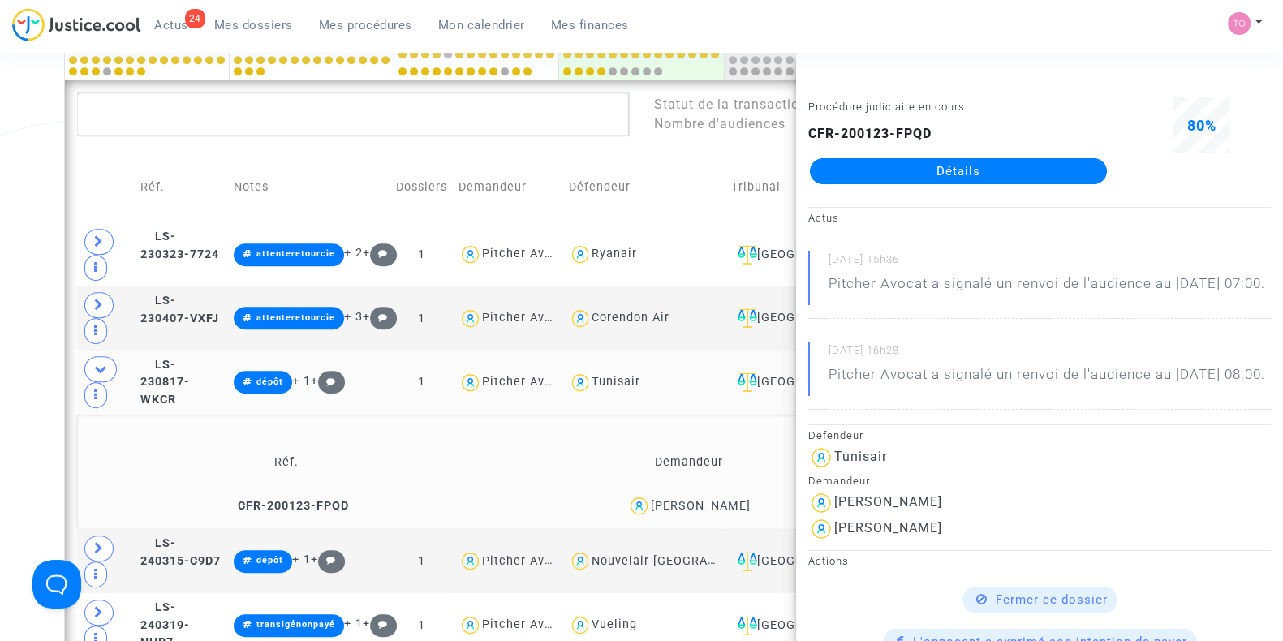
copy div "Métier"
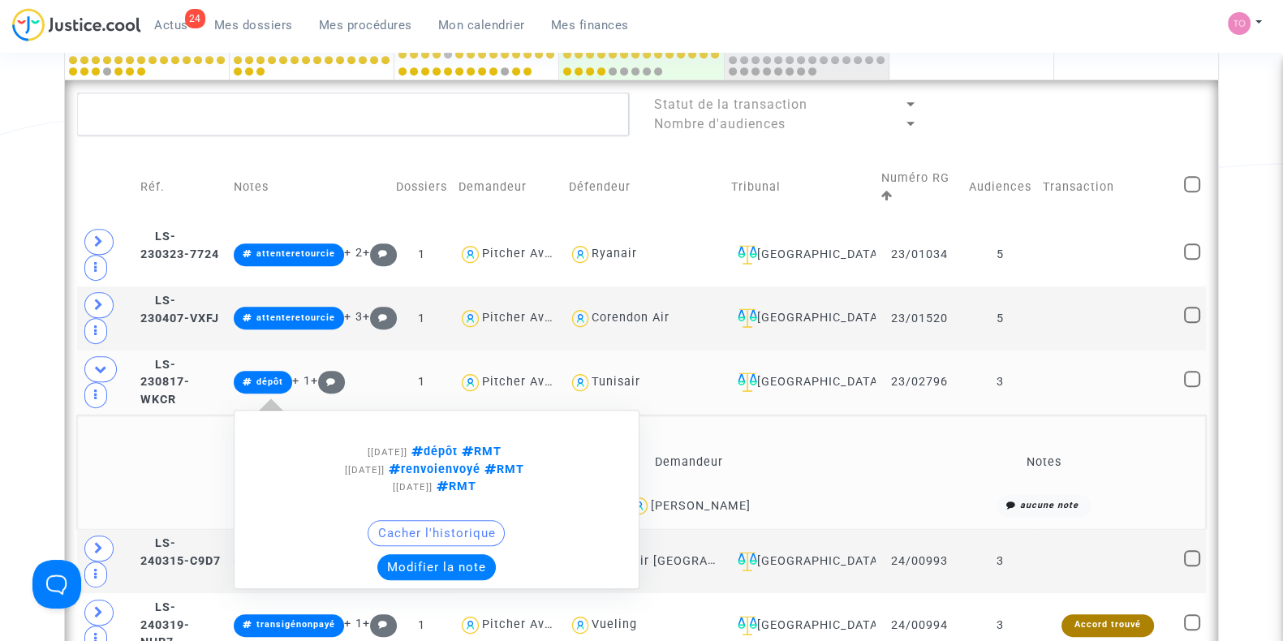
click at [487, 558] on button "Modifier la note" at bounding box center [436, 567] width 118 height 26
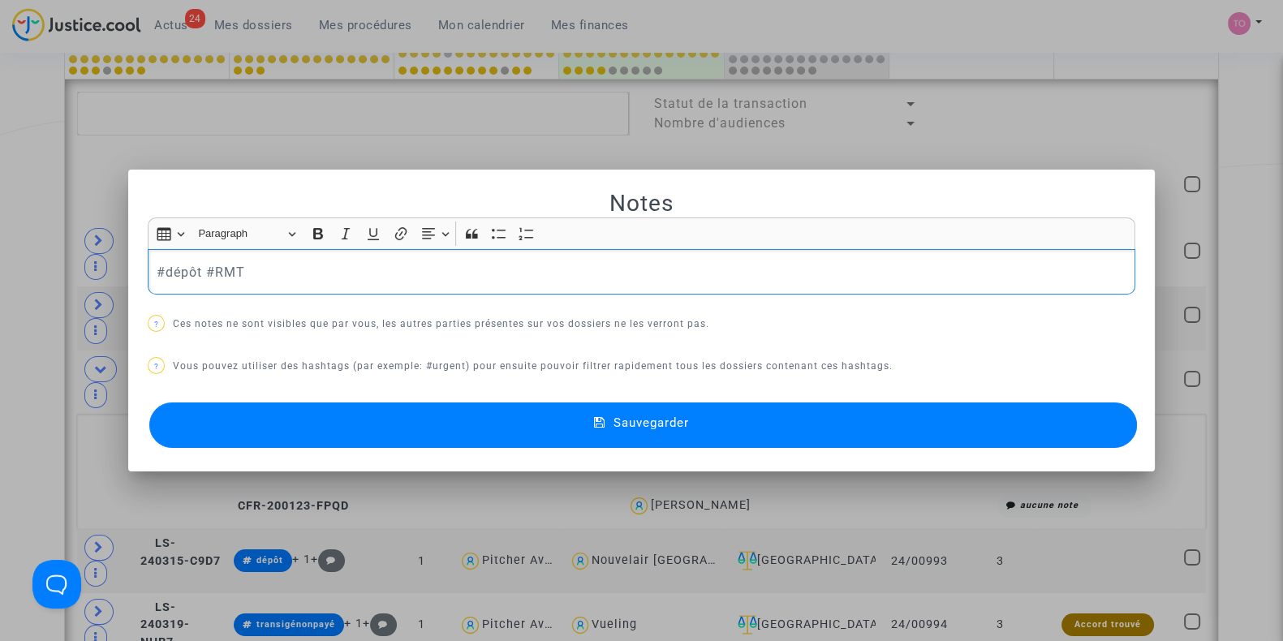
scroll to position [0, 0]
click at [532, 435] on button "Sauvegarder" at bounding box center [643, 425] width 988 height 45
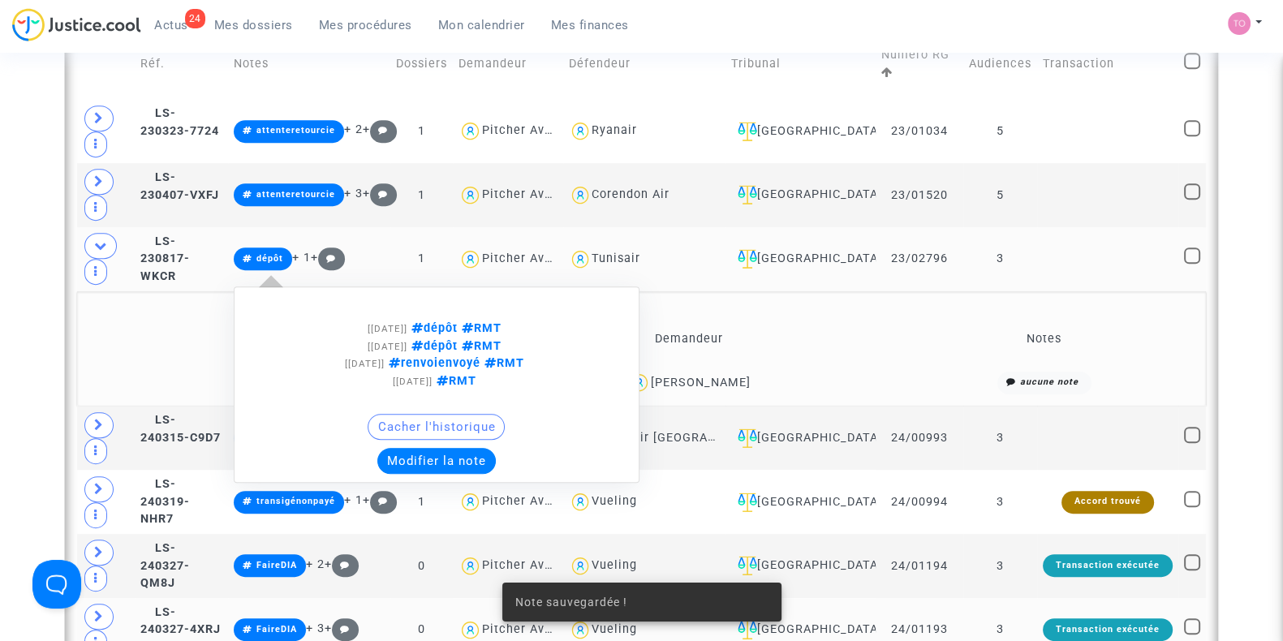
scroll to position [1096, 0]
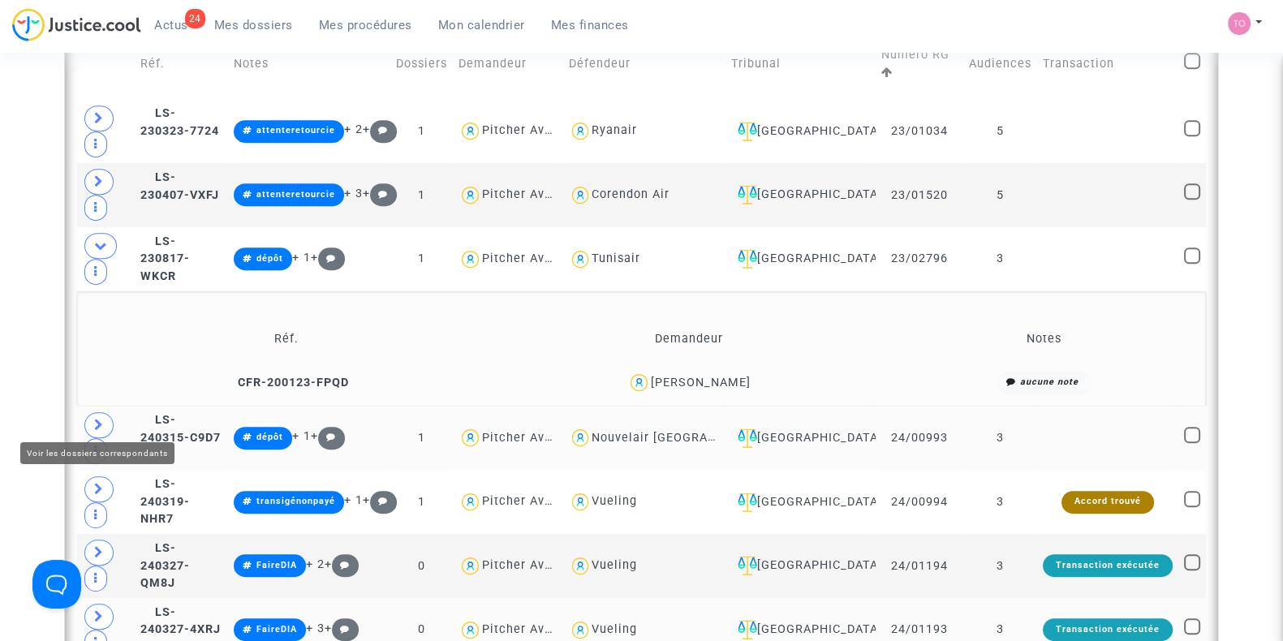
click at [94, 419] on icon at bounding box center [99, 425] width 10 height 12
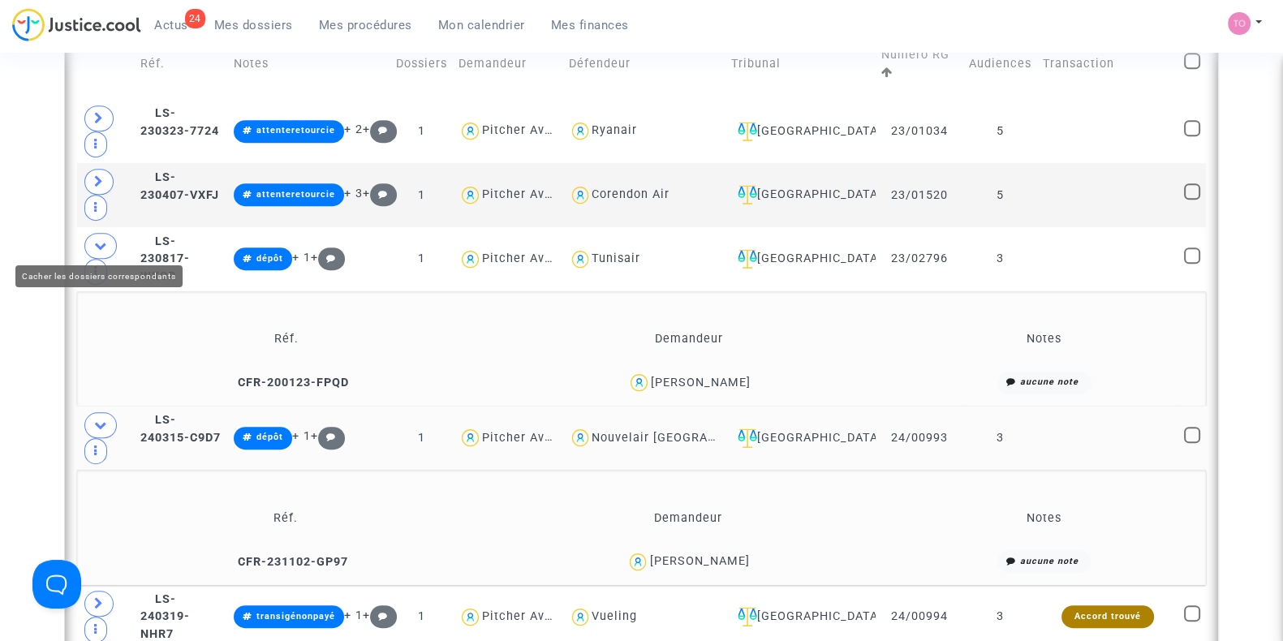
click at [97, 233] on span at bounding box center [100, 246] width 32 height 26
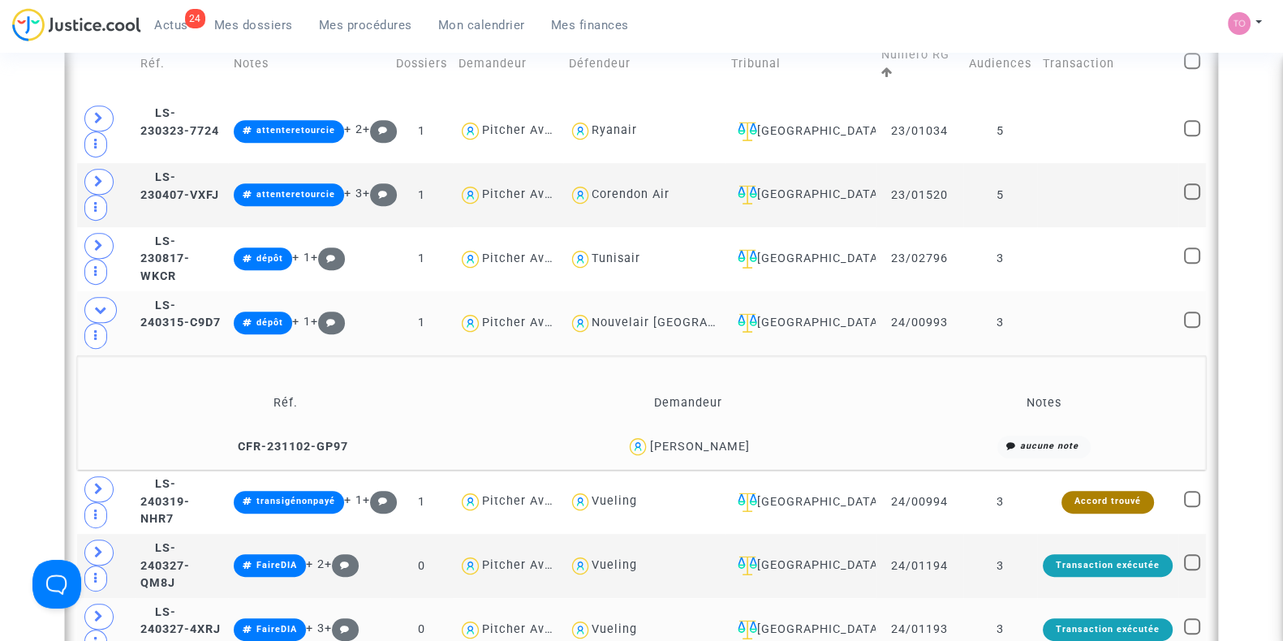
click at [726, 440] on div "Daniel BOUYER" at bounding box center [699, 447] width 100 height 14
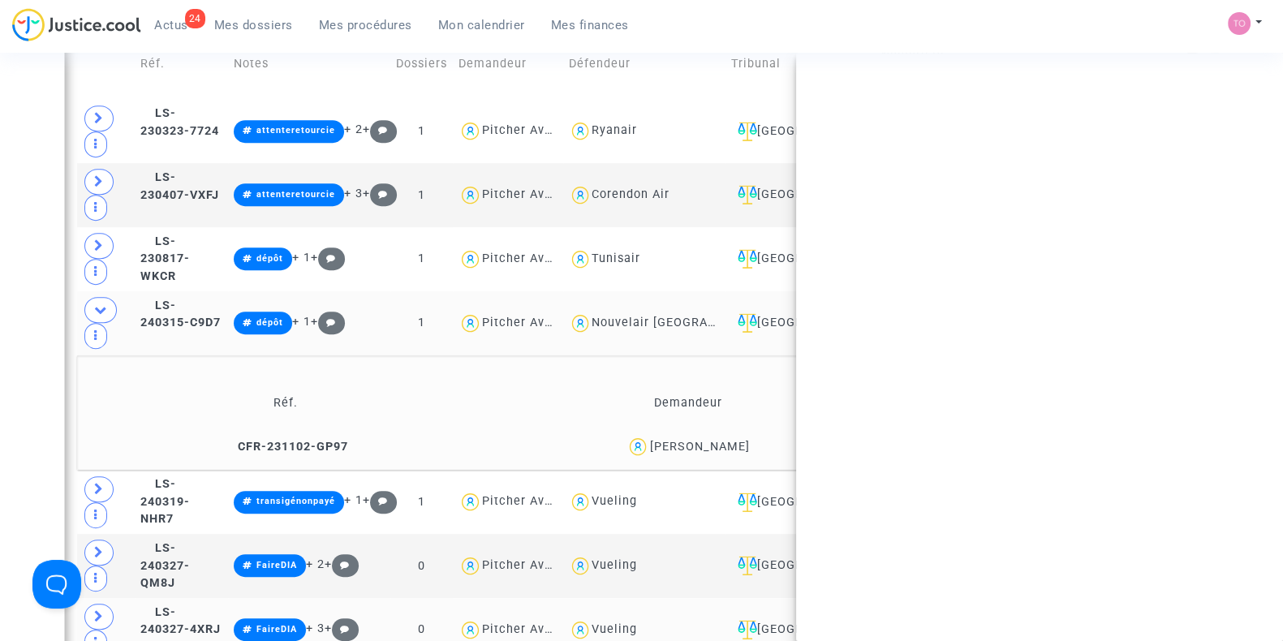
click at [726, 440] on div "Daniel BOUYER" at bounding box center [699, 447] width 100 height 14
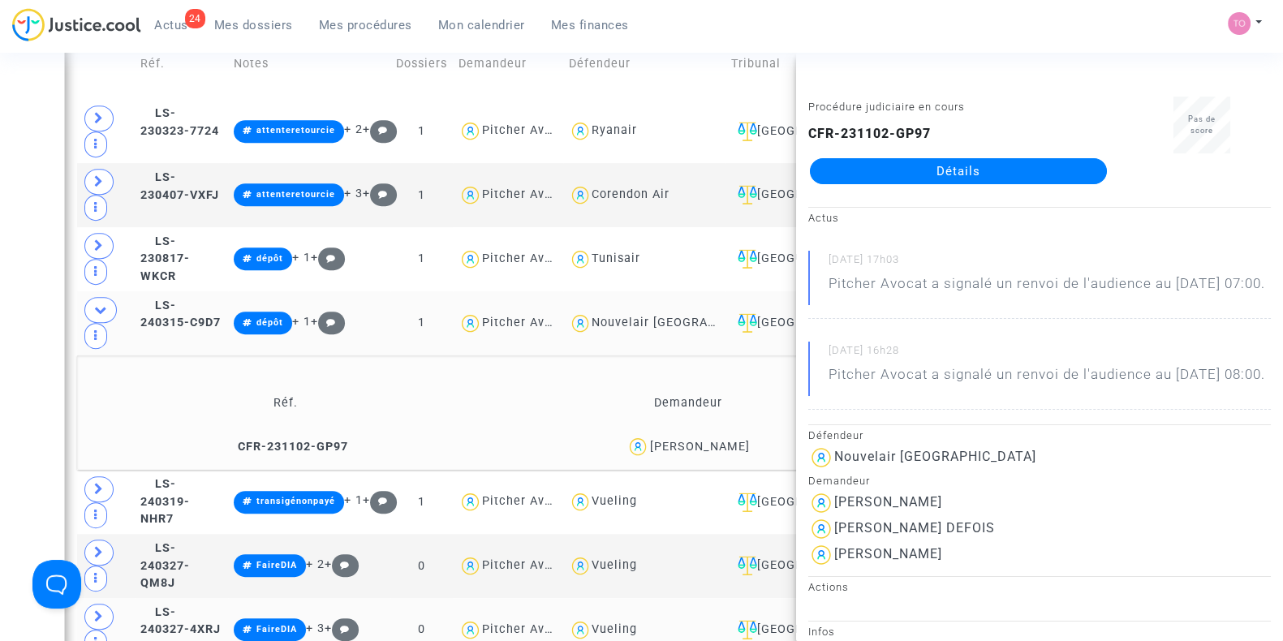
copy div "BOUYER"
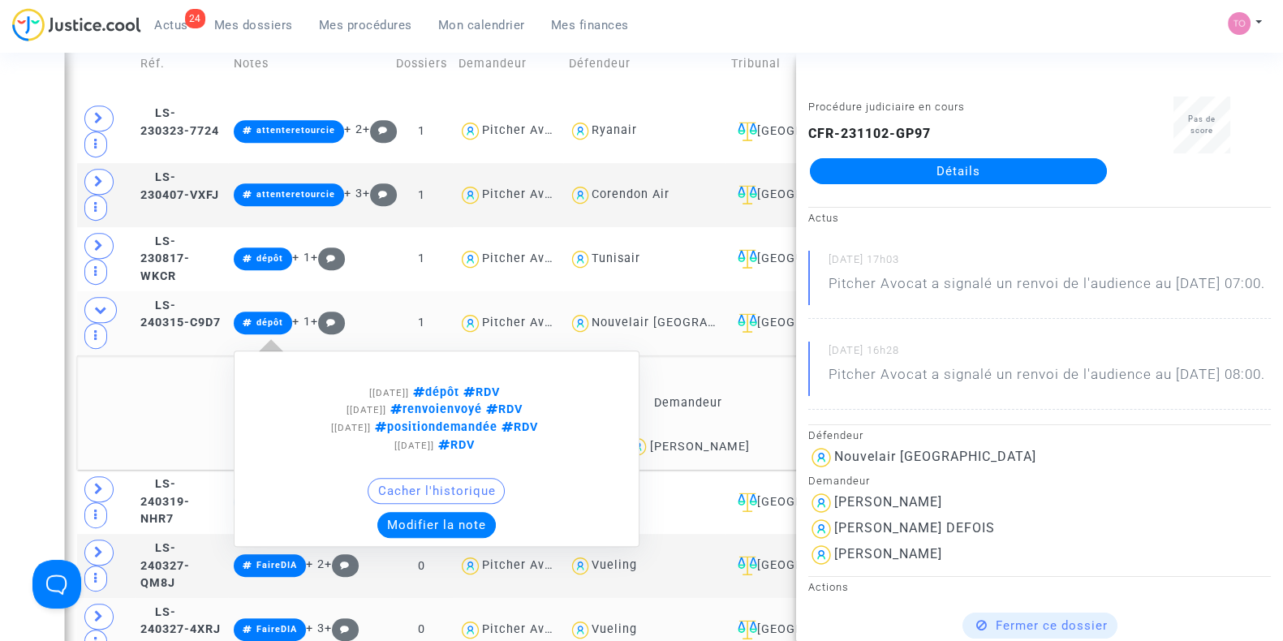
click at [483, 516] on button "Modifier la note" at bounding box center [436, 525] width 118 height 26
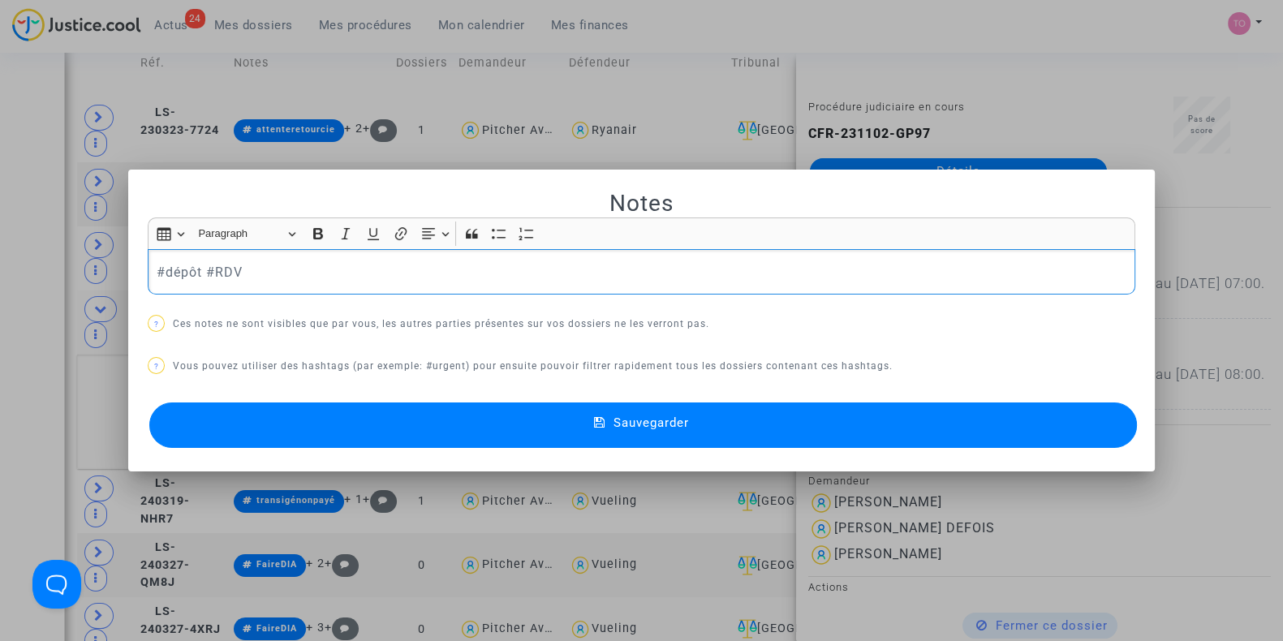
click at [690, 432] on button "Sauvegarder" at bounding box center [643, 425] width 988 height 45
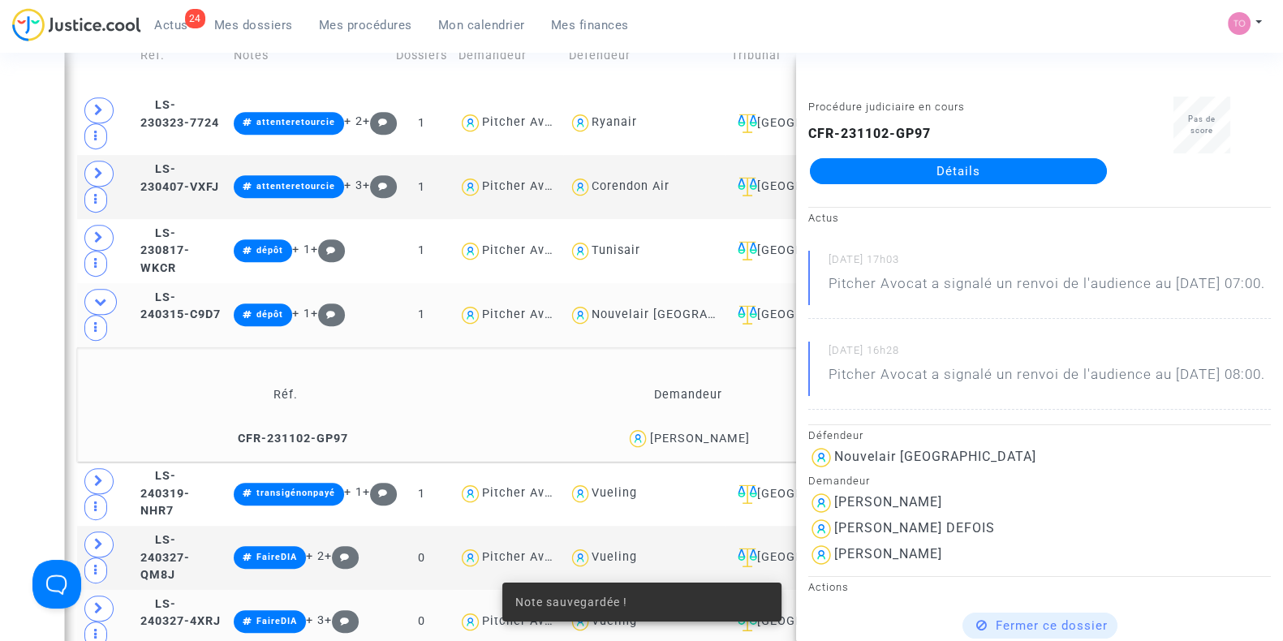
scroll to position [1102, 0]
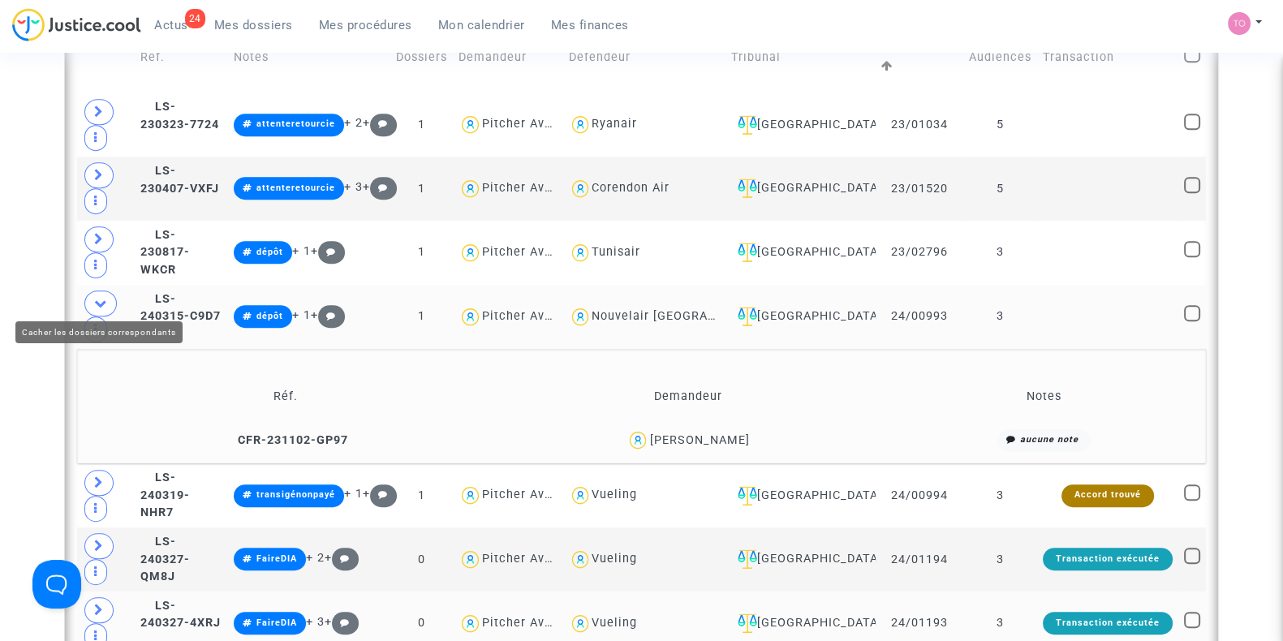
click at [100, 302] on icon at bounding box center [100, 303] width 13 height 12
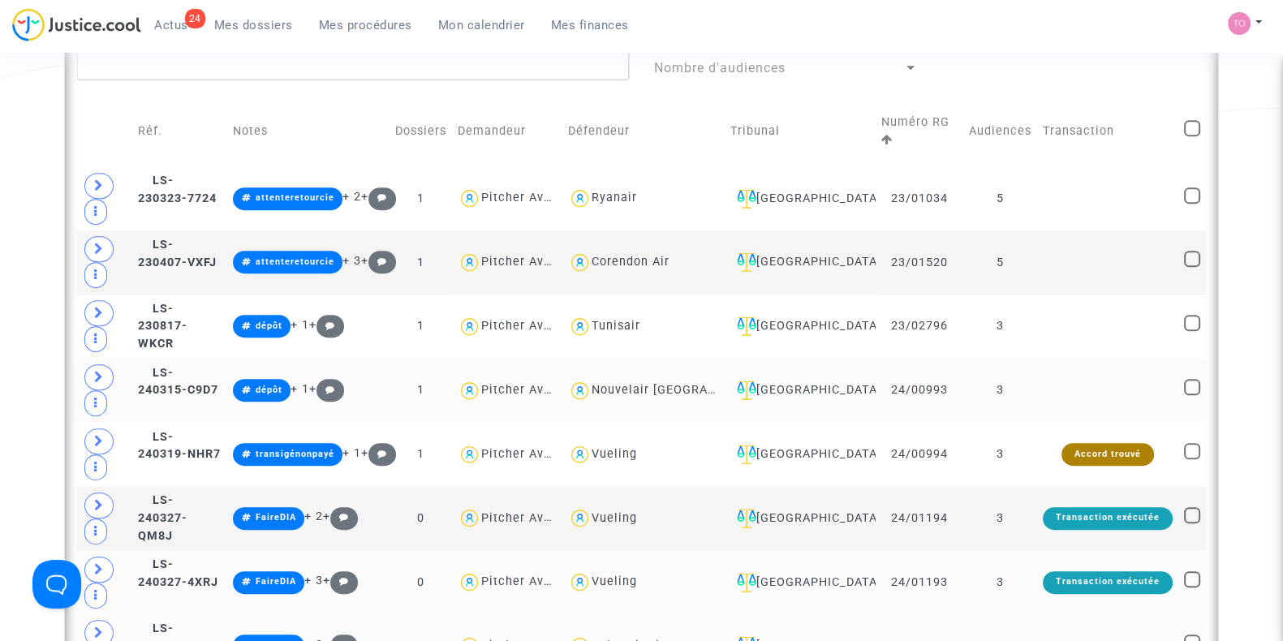
scroll to position [1027, 0]
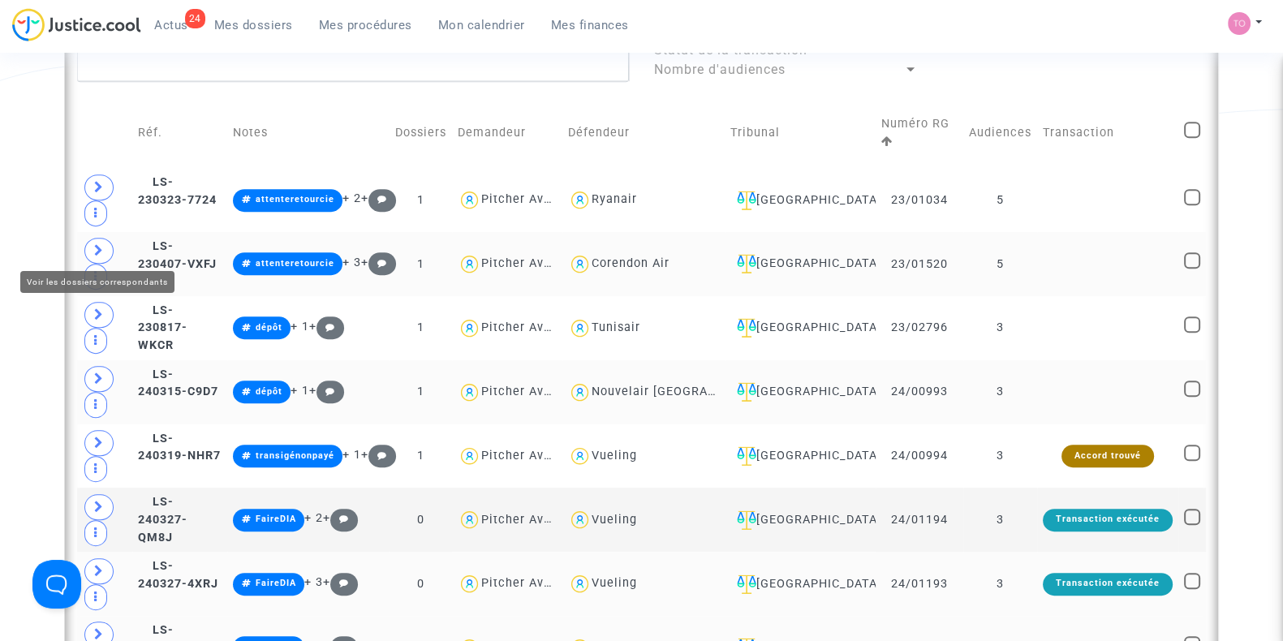
click at [88, 238] on span at bounding box center [98, 251] width 29 height 26
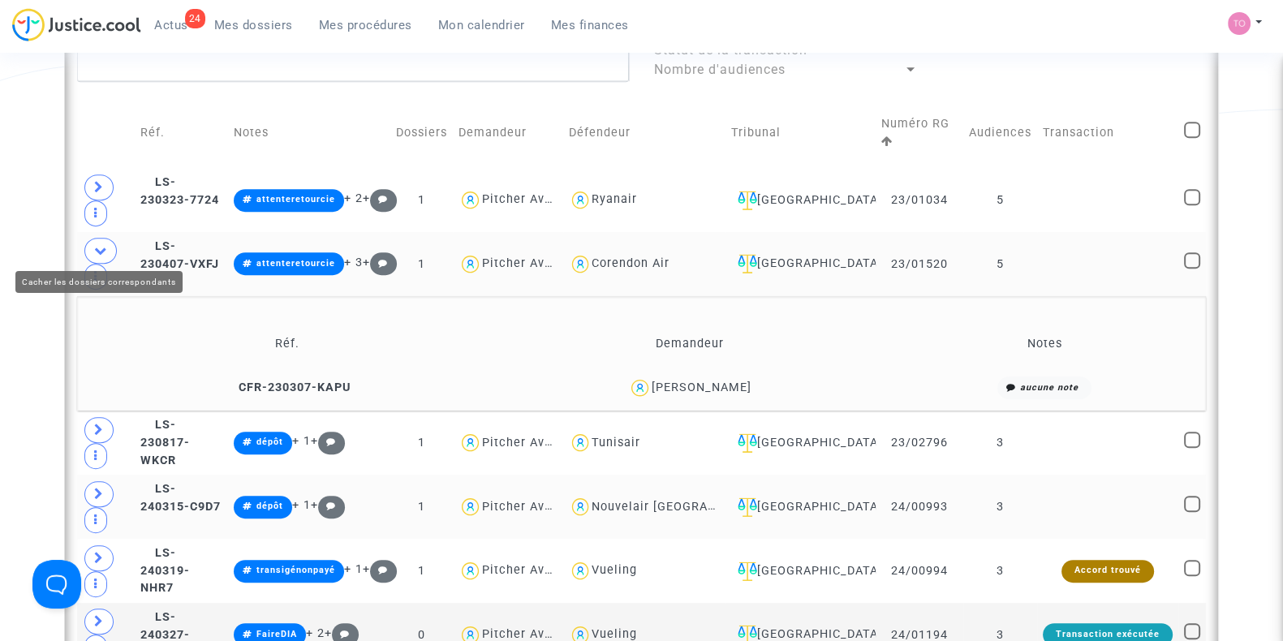
click at [104, 247] on icon at bounding box center [100, 250] width 13 height 12
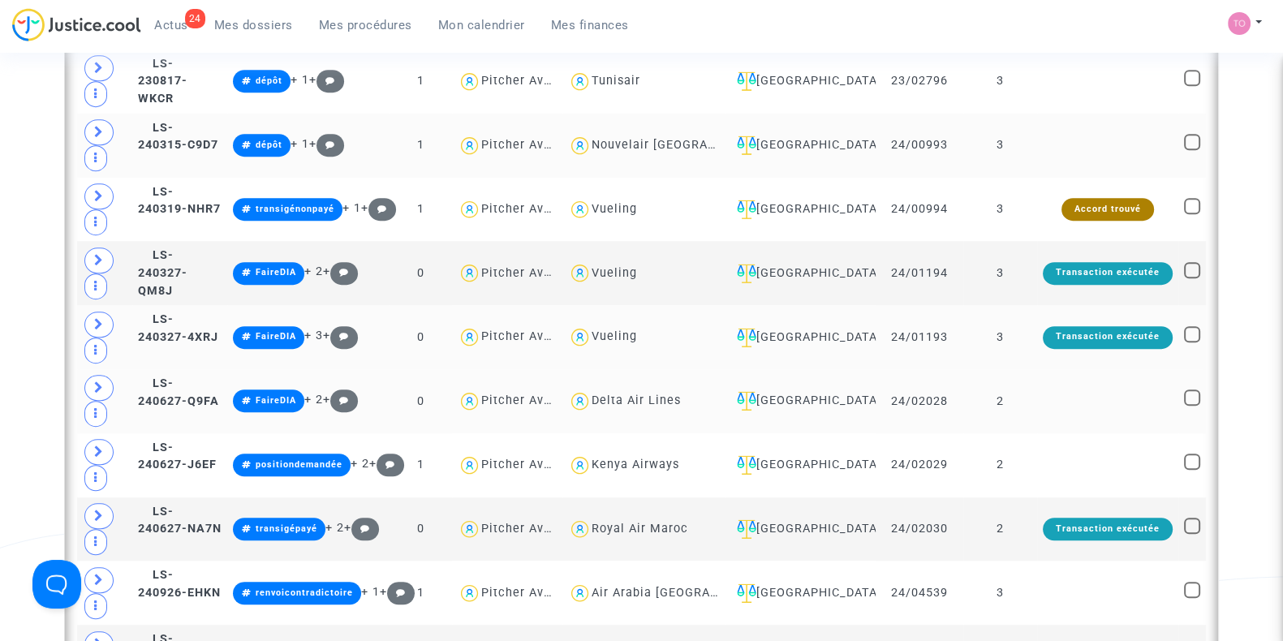
scroll to position [1278, 0]
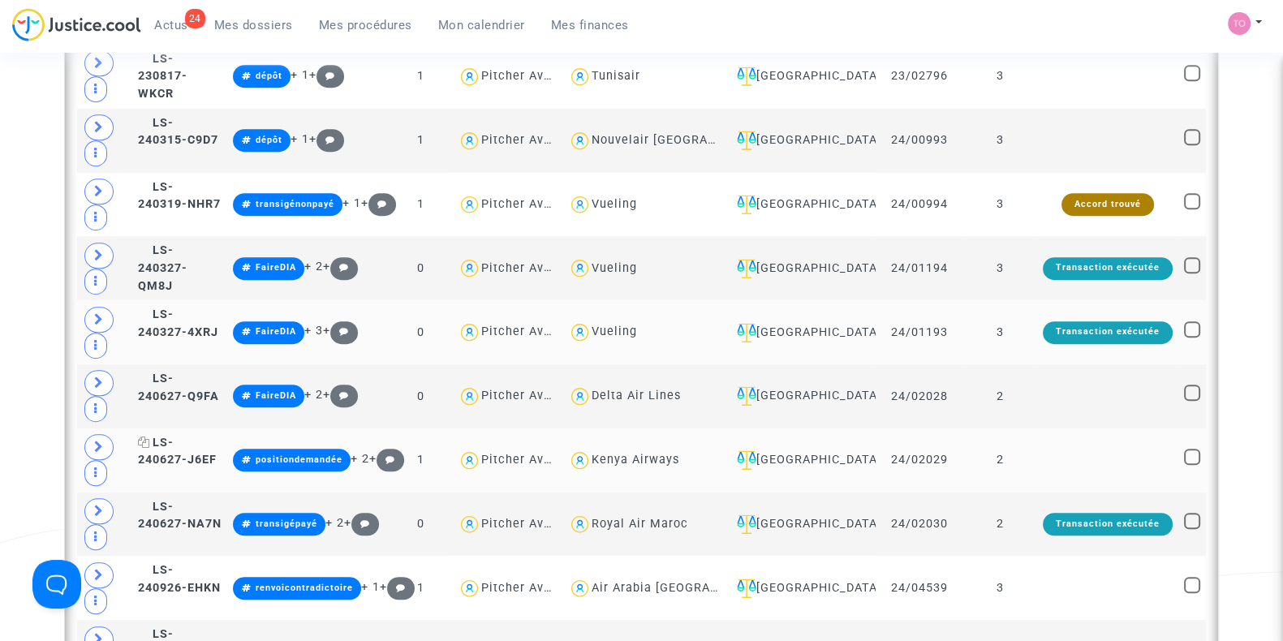
drag, startPoint x: 210, startPoint y: 362, endPoint x: 194, endPoint y: 439, distance: 78.8
click at [52, 372] on div "Date de clôture d'instruction Date de conciliation Date d'audience Date de juge…" at bounding box center [641, 649] width 1283 height 3668
click at [93, 434] on span at bounding box center [98, 447] width 29 height 26
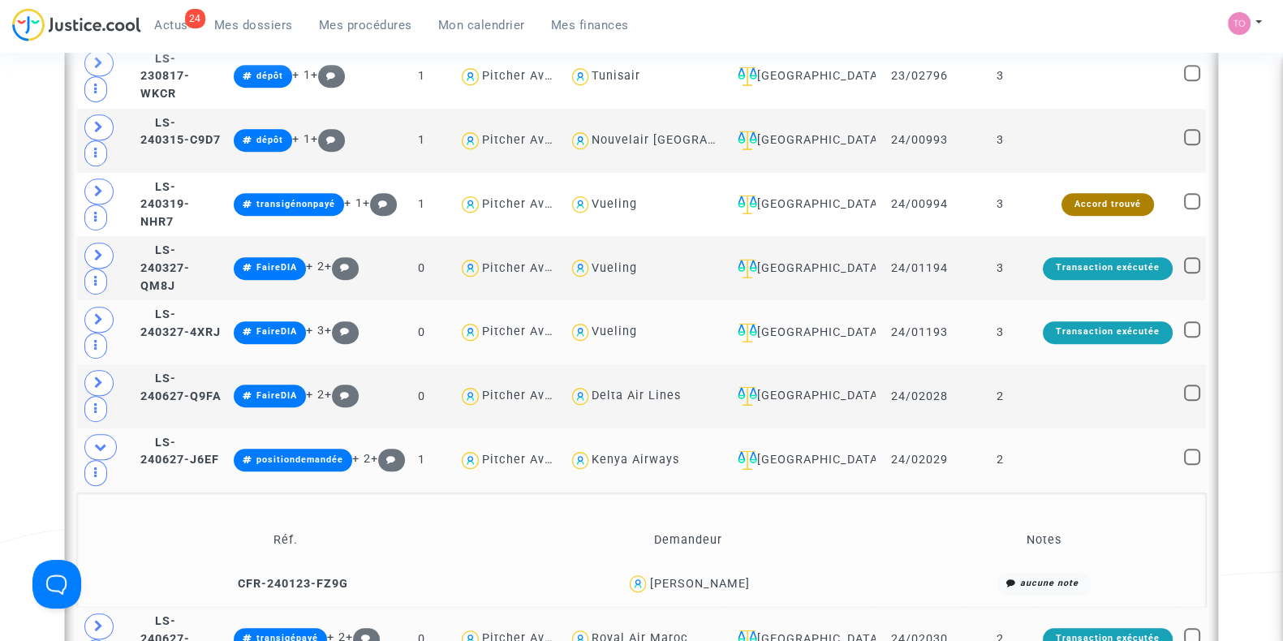
scroll to position [1497, 0]
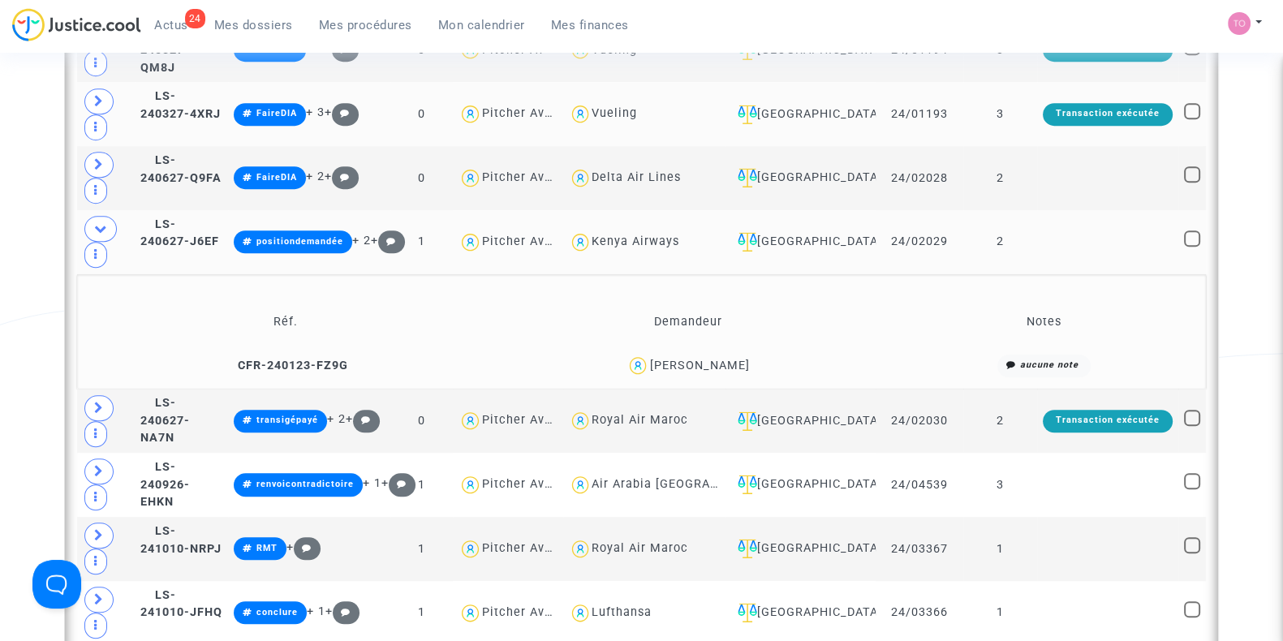
click at [724, 348] on td "Stephane Tailler" at bounding box center [688, 365] width 400 height 35
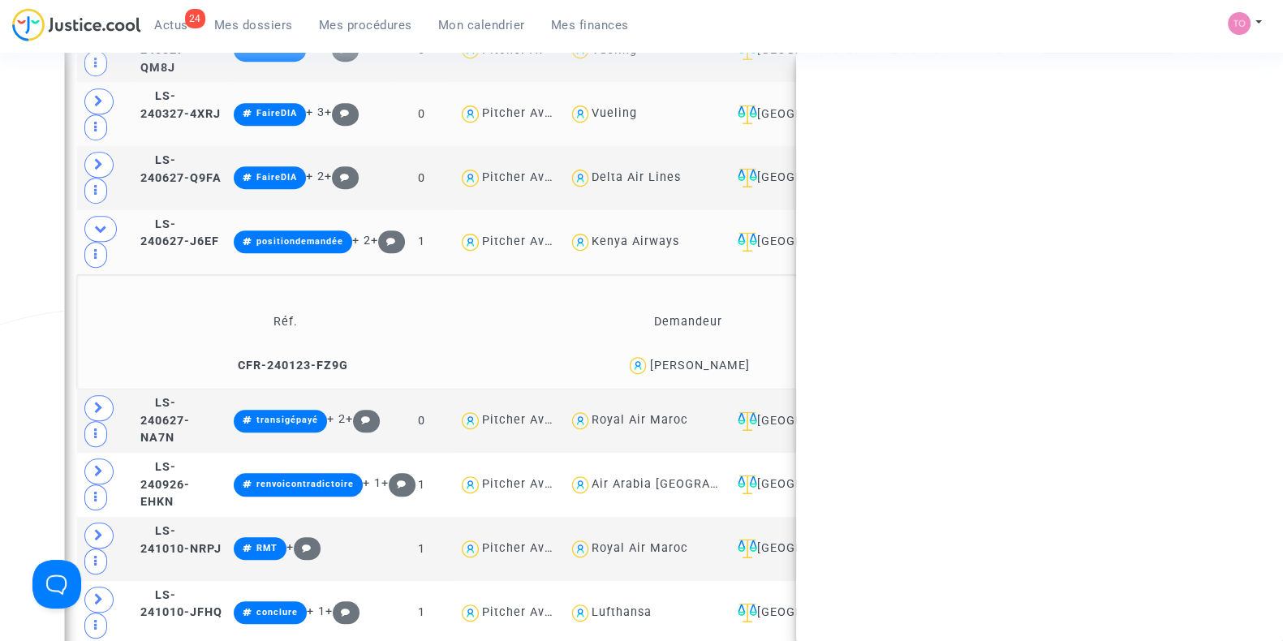
click at [724, 348] on td "Stephane Tailler" at bounding box center [688, 365] width 400 height 35
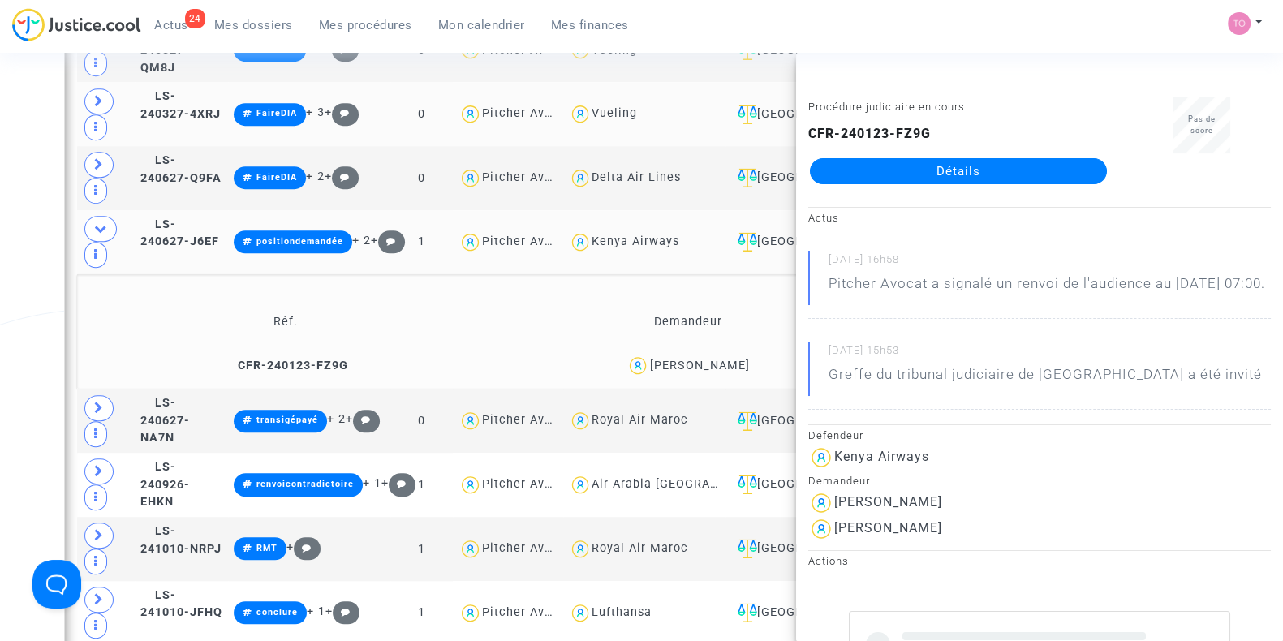
copy div "Tailler"
click at [24, 237] on div "Date de clôture d'instruction Date de conciliation Date d'audience Date de juge…" at bounding box center [641, 488] width 1283 height 3783
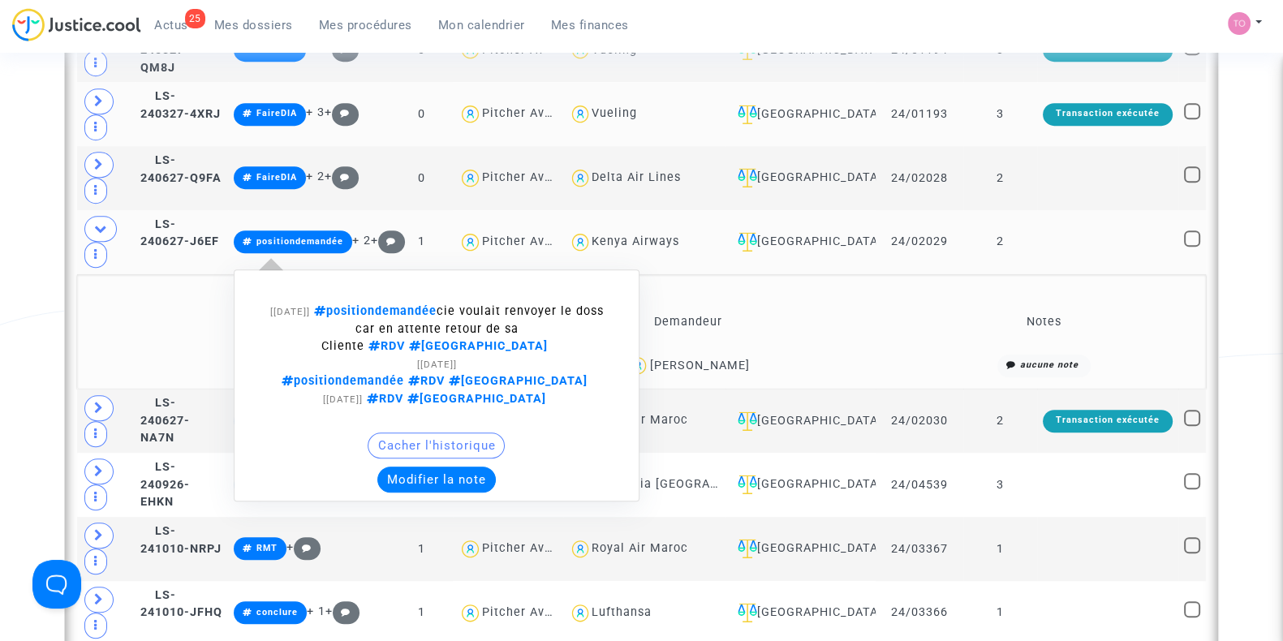
click at [478, 467] on button "Modifier la note" at bounding box center [436, 480] width 118 height 26
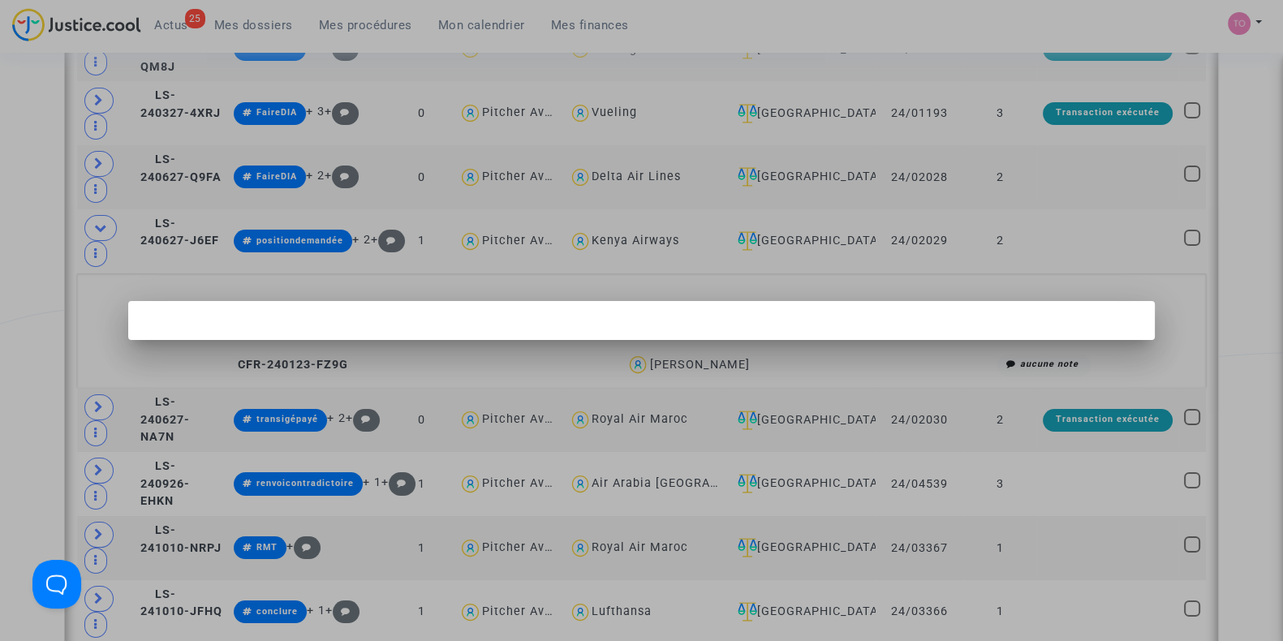
scroll to position [0, 0]
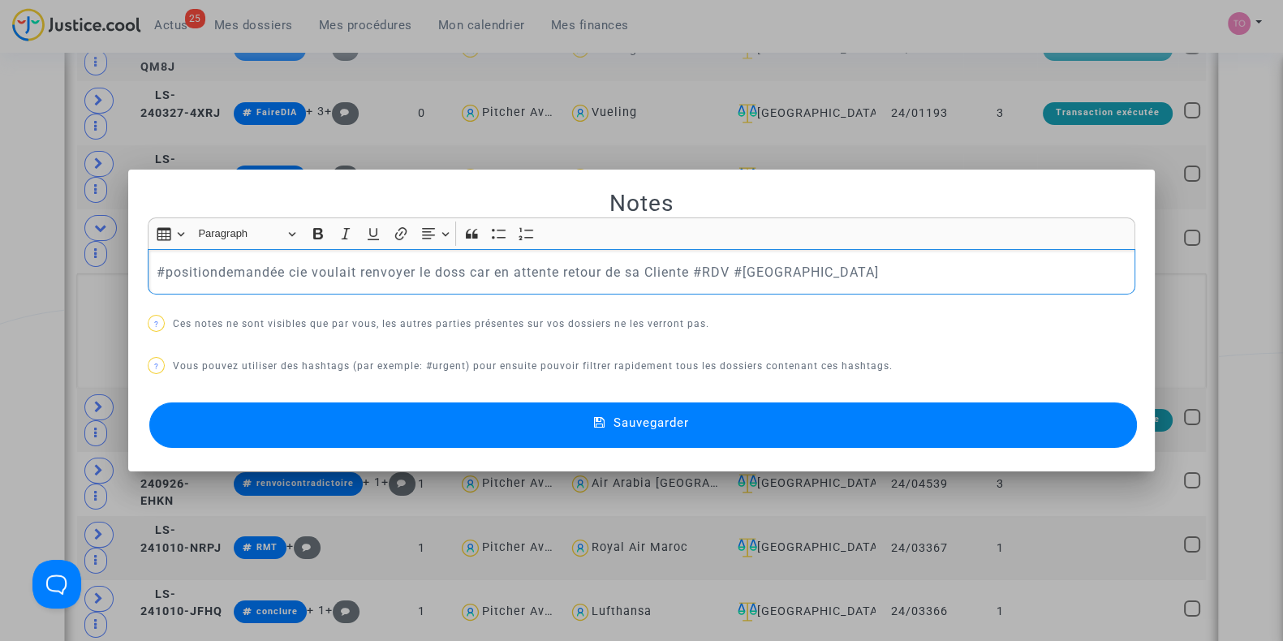
drag, startPoint x: 282, startPoint y: 269, endPoint x: 687, endPoint y: 288, distance: 405.5
click at [687, 288] on div "#positiondemandée cie voulait renvoyer le doss car en attente retour de sa Clie…" at bounding box center [642, 271] width 988 height 45
click at [610, 428] on mat-icon at bounding box center [603, 425] width 19 height 19
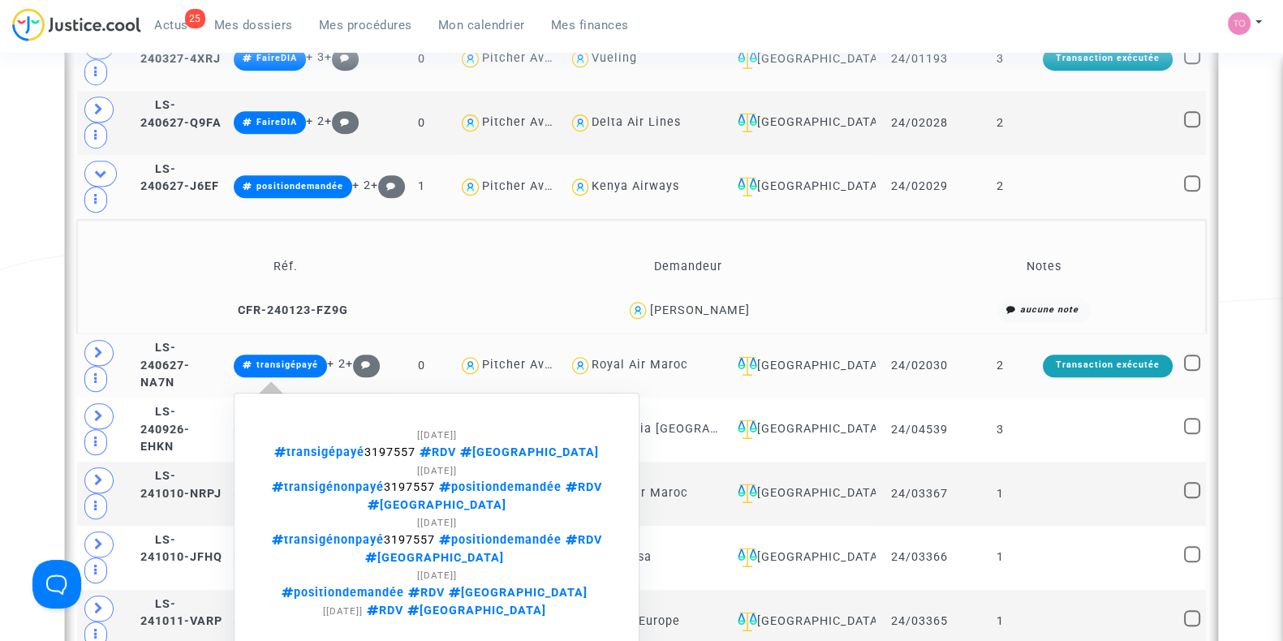
scroll to position [1645, 0]
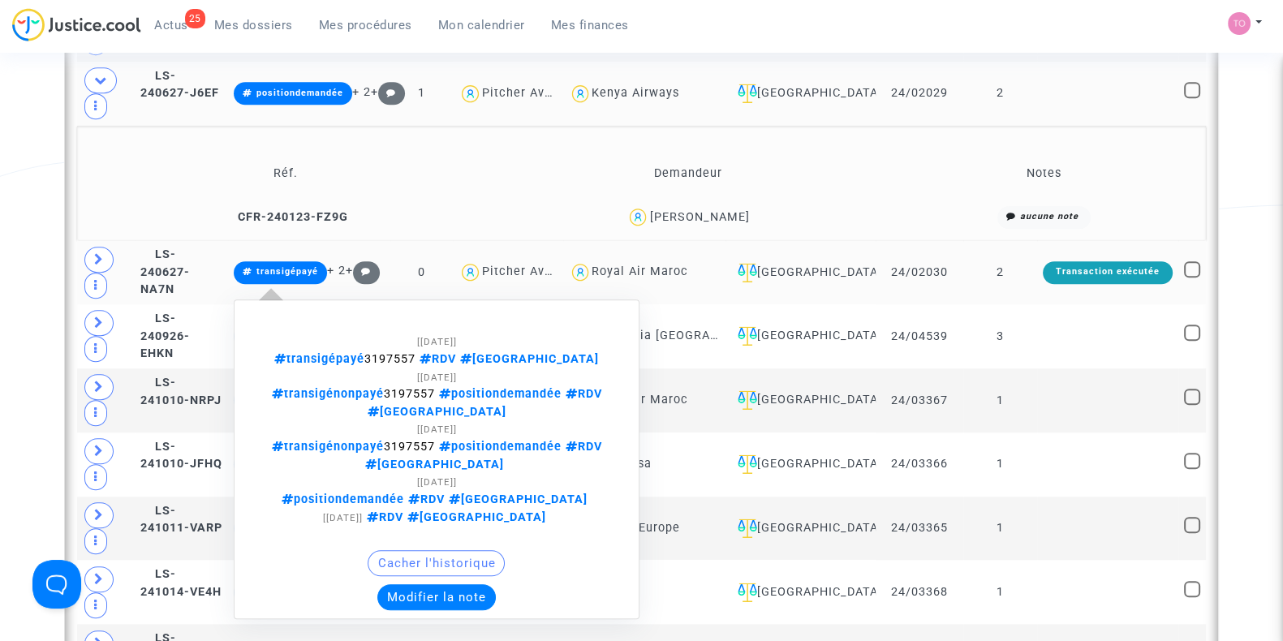
click at [466, 584] on button "Modifier la note" at bounding box center [436, 597] width 118 height 26
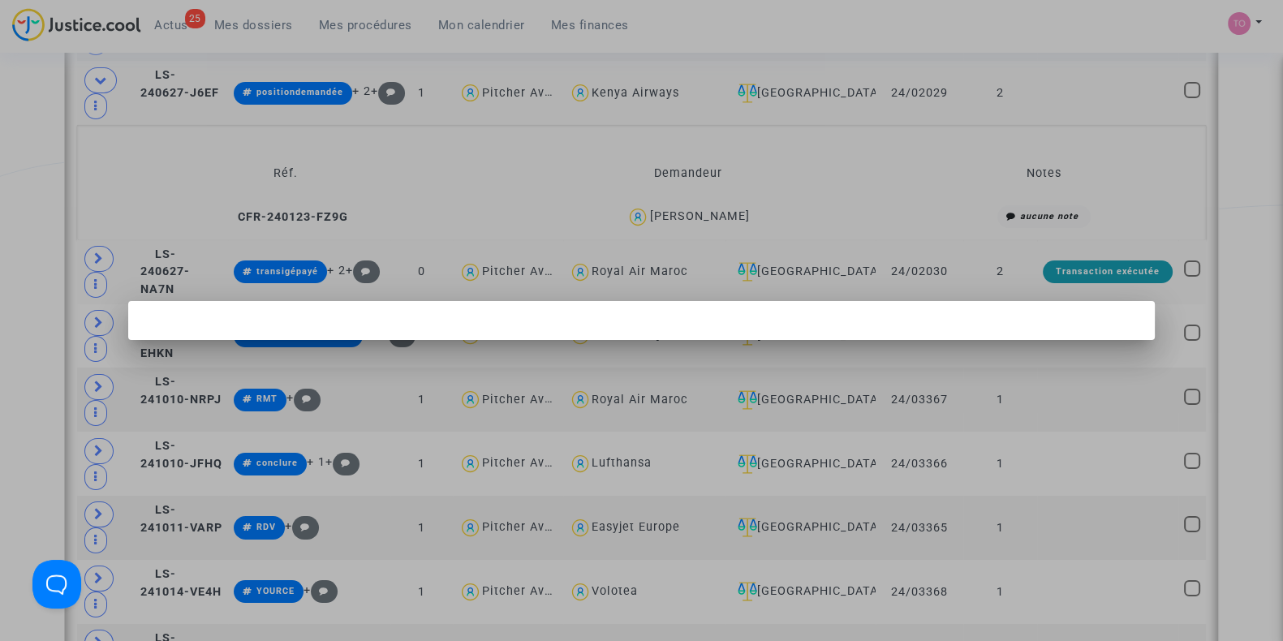
scroll to position [0, 0]
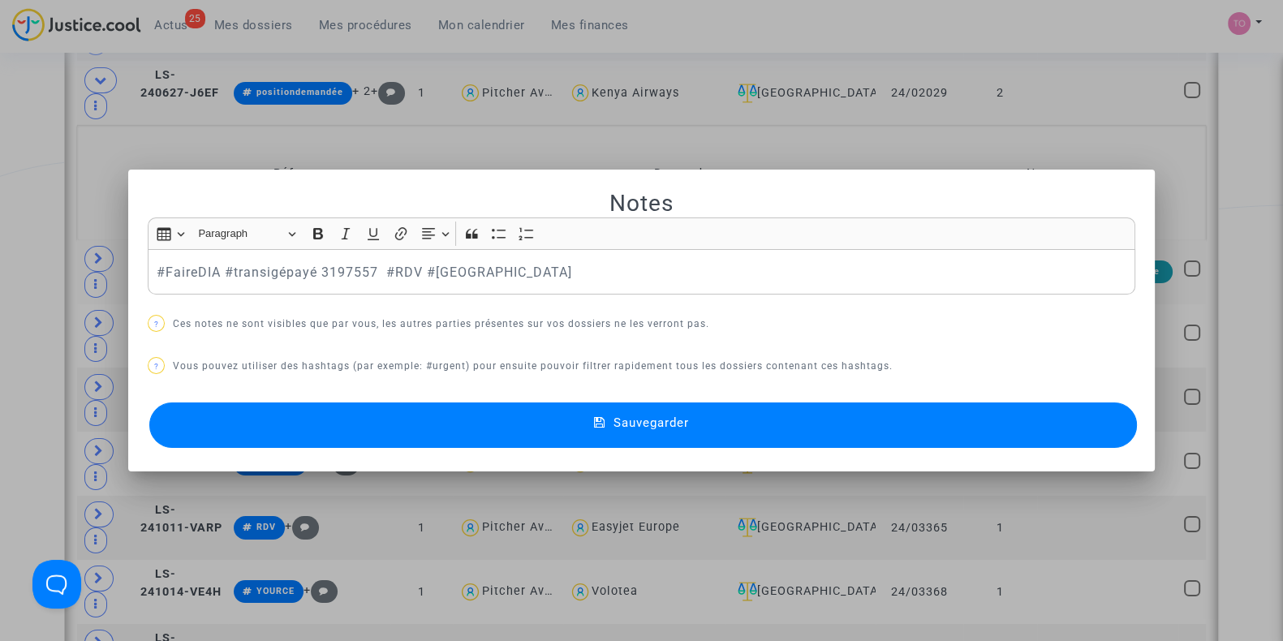
click at [417, 403] on button "Sauvegarder" at bounding box center [643, 425] width 988 height 45
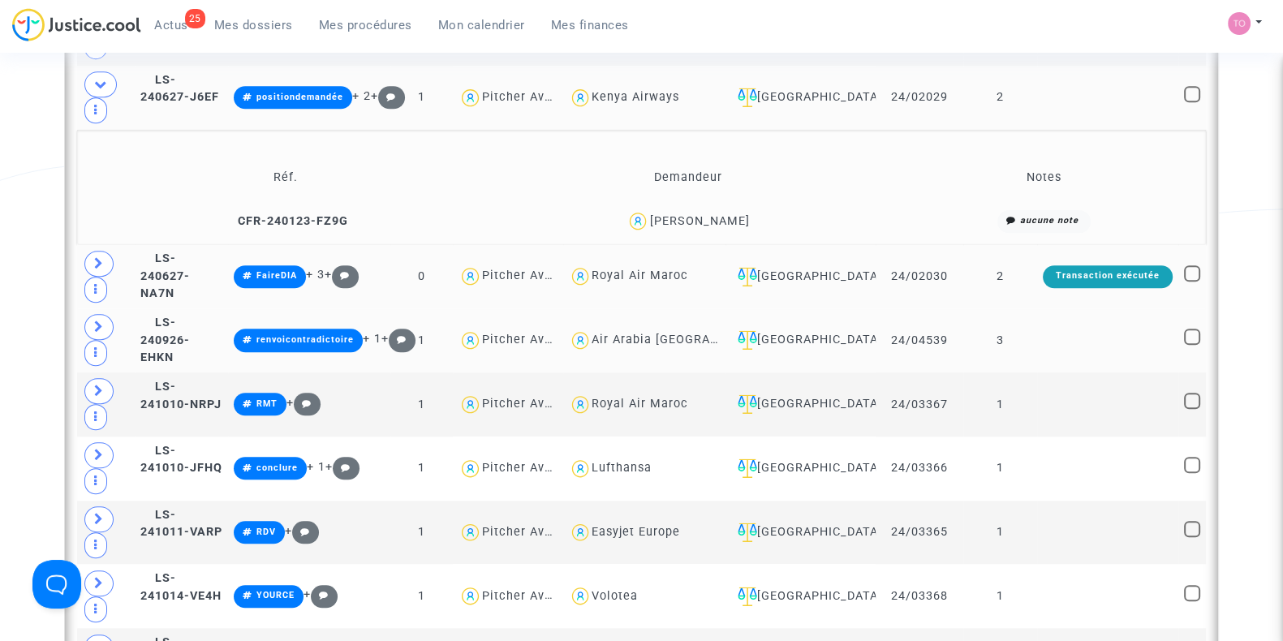
scroll to position [1635, 0]
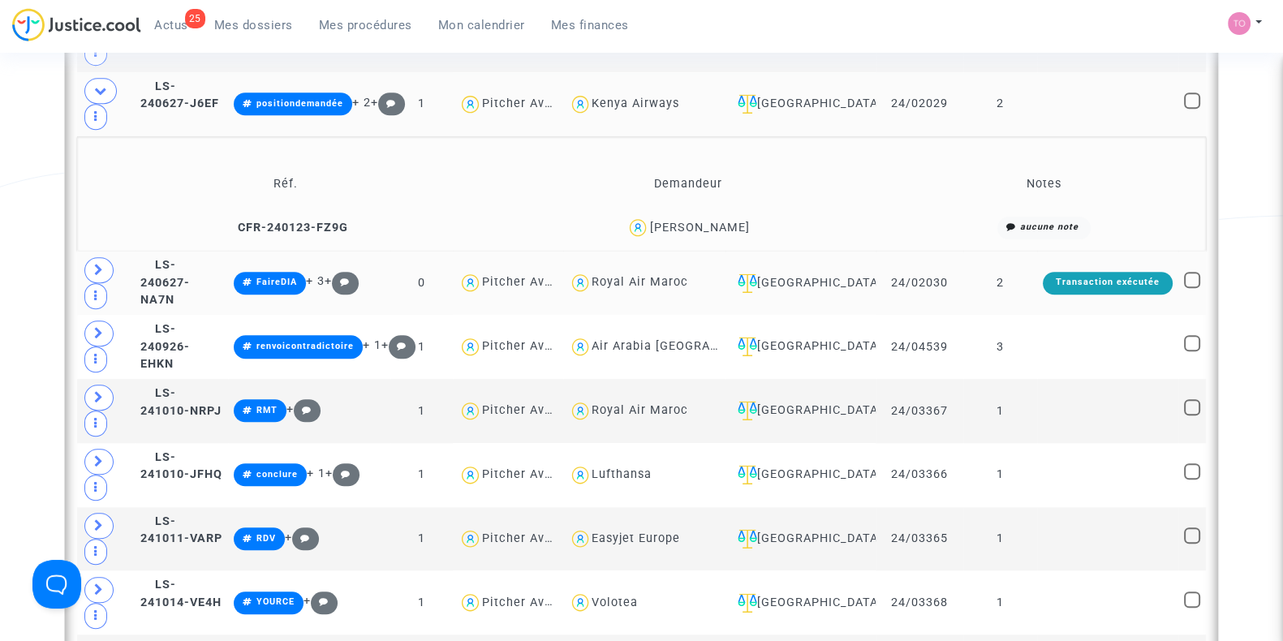
click at [95, 229] on td "CFR-240123-FZ9G" at bounding box center [285, 227] width 405 height 35
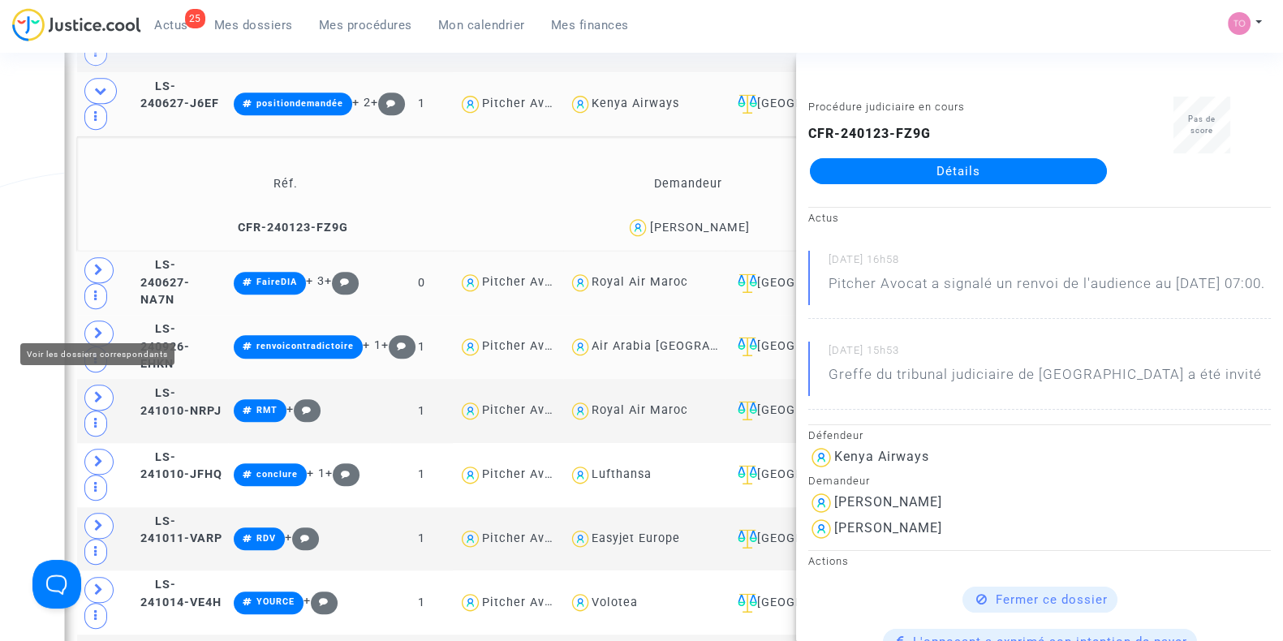
click at [97, 327] on icon at bounding box center [99, 333] width 10 height 12
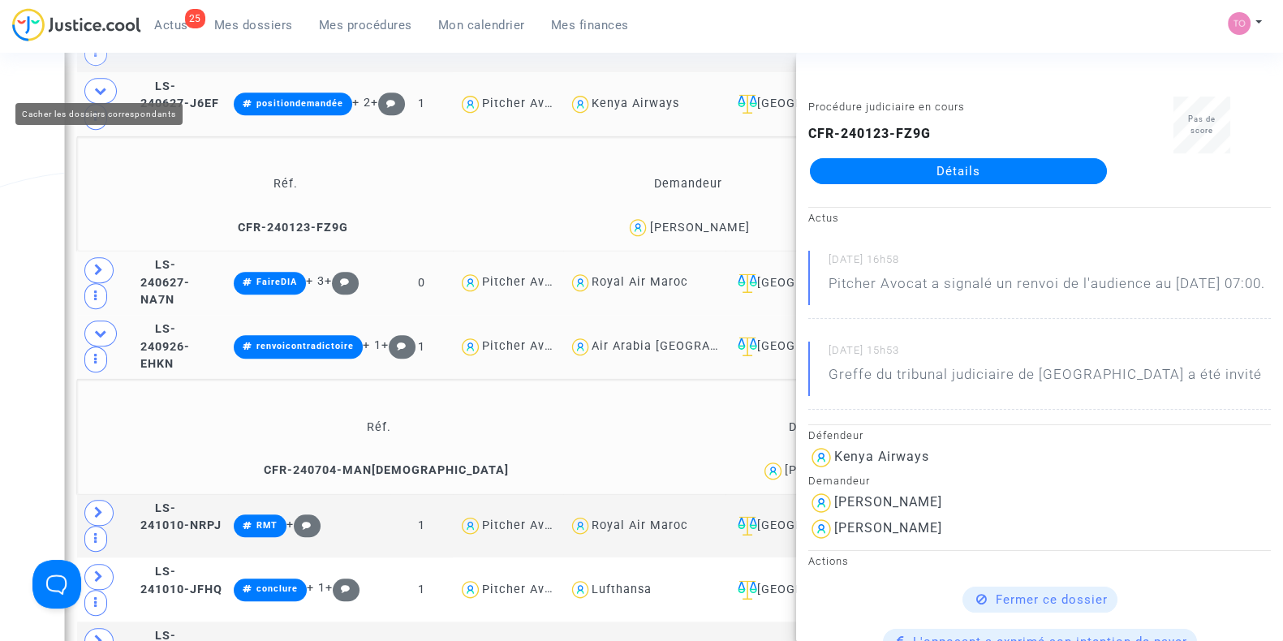
click at [89, 78] on span at bounding box center [100, 91] width 32 height 26
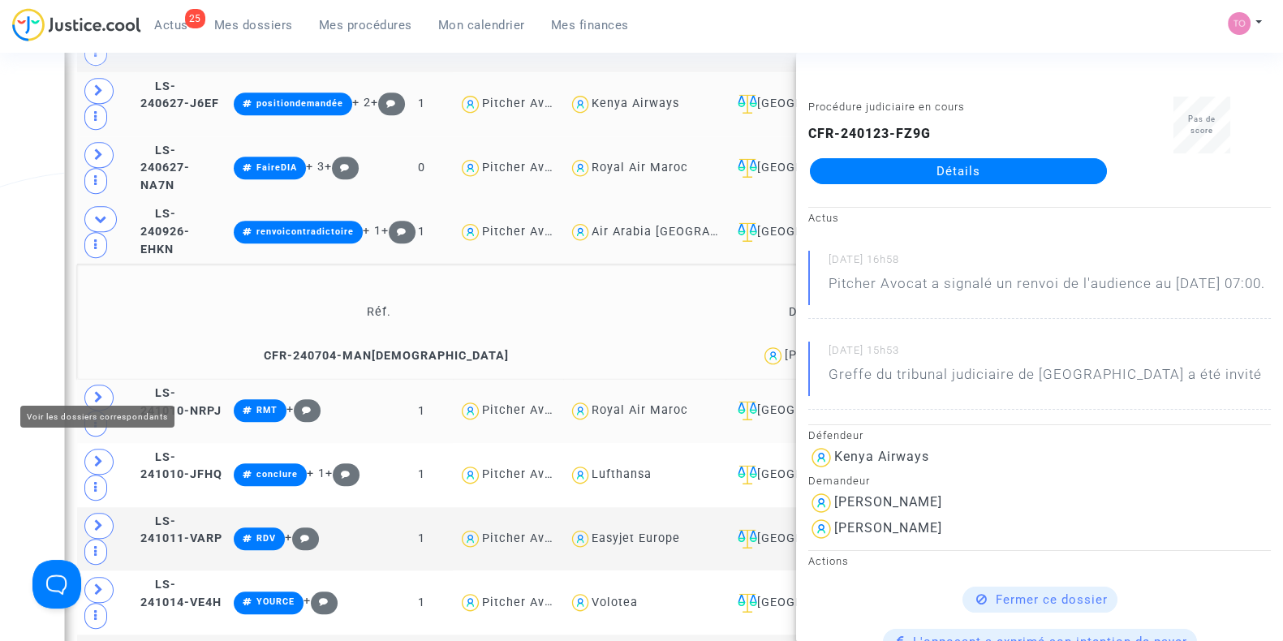
click at [96, 391] on icon at bounding box center [99, 397] width 10 height 12
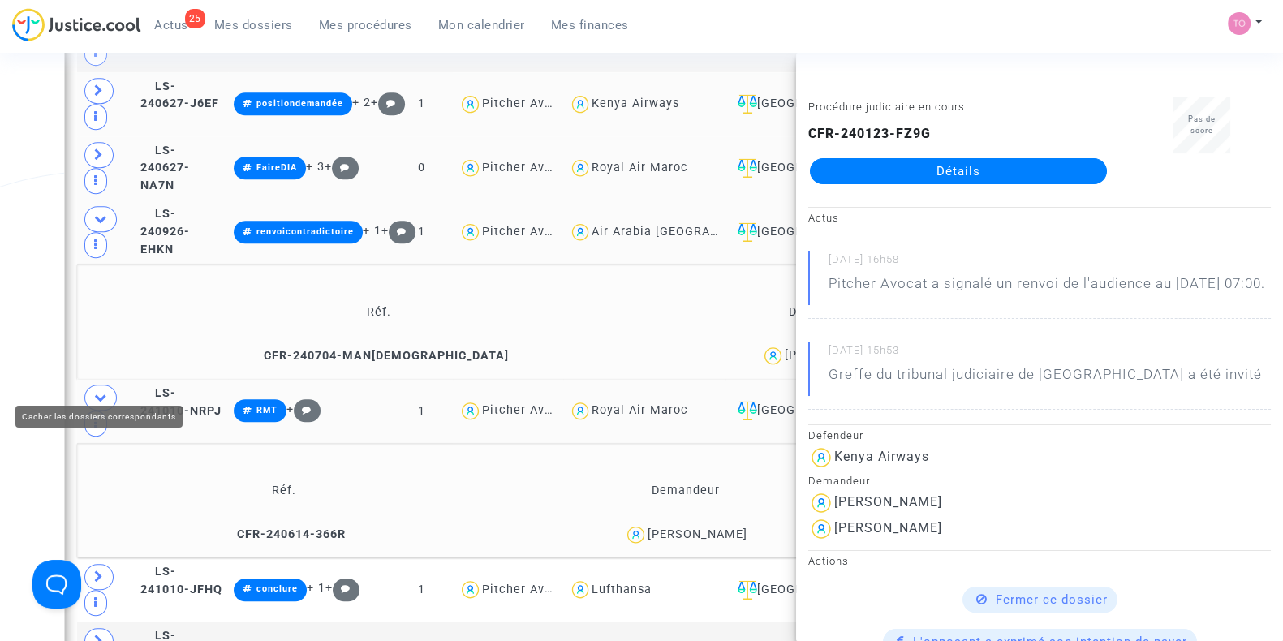
click at [4, 278] on div "Date de clôture d'instruction Date de conciliation Date d'audience Date de juge…" at bounding box center [641, 407] width 1283 height 3897
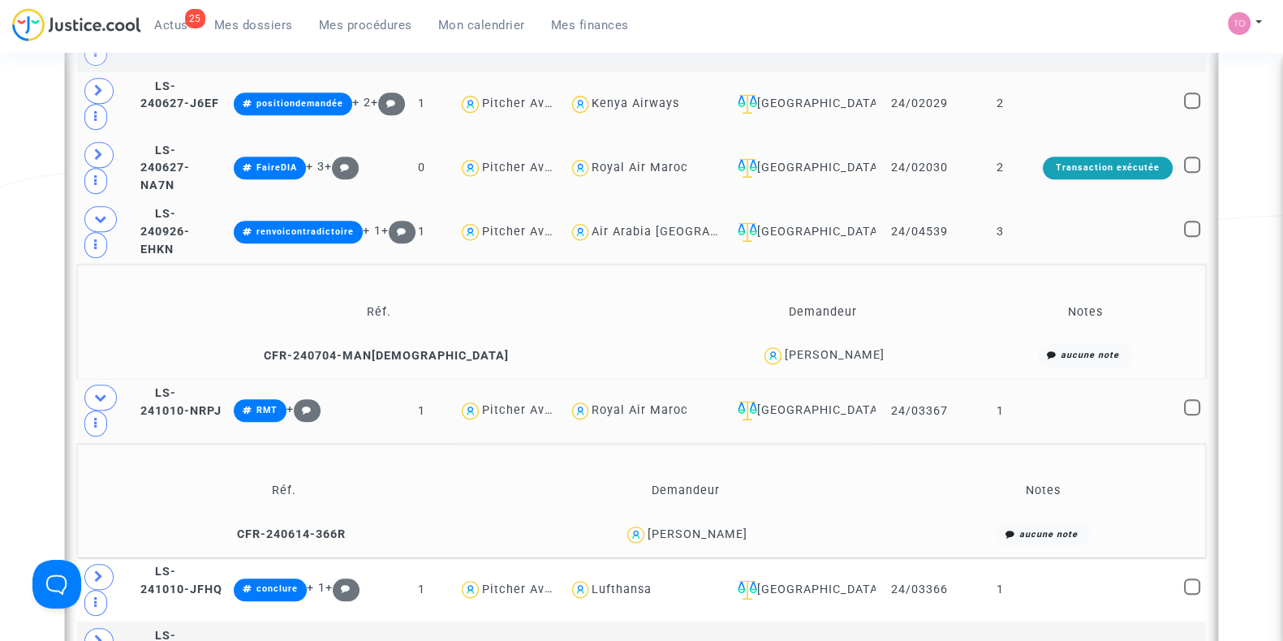
click at [785, 331] on span "Adnane Erraji" at bounding box center [835, 308] width 100 height 107
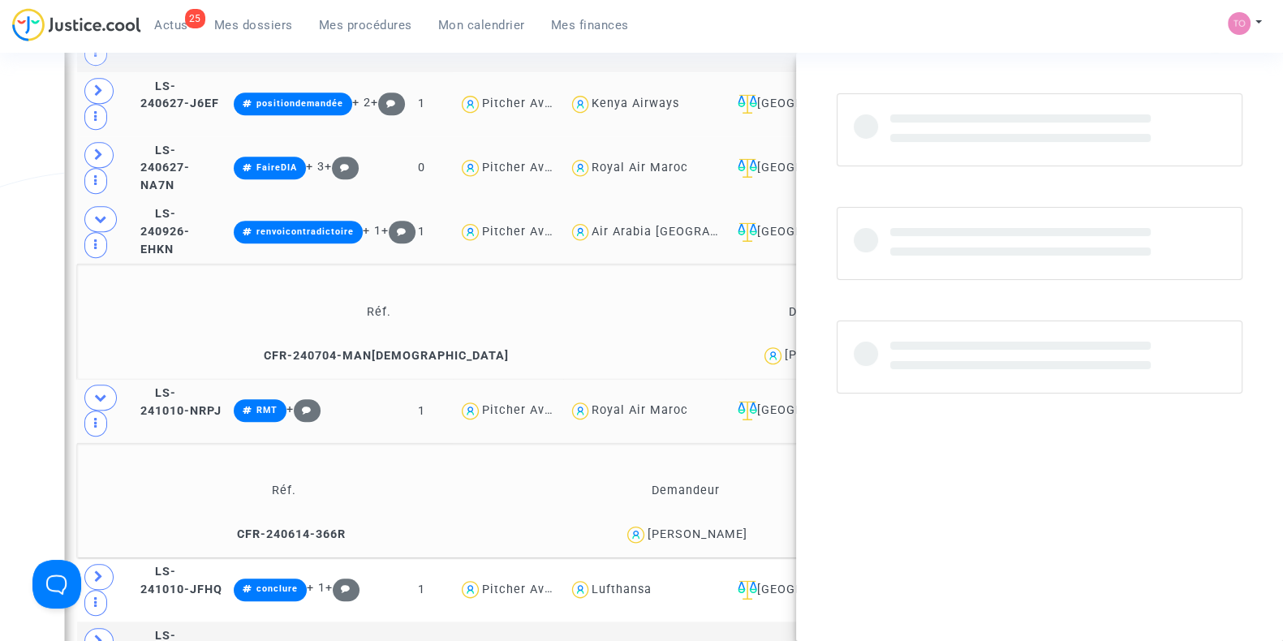
click at [785, 331] on span "Adnane Erraji" at bounding box center [835, 308] width 100 height 107
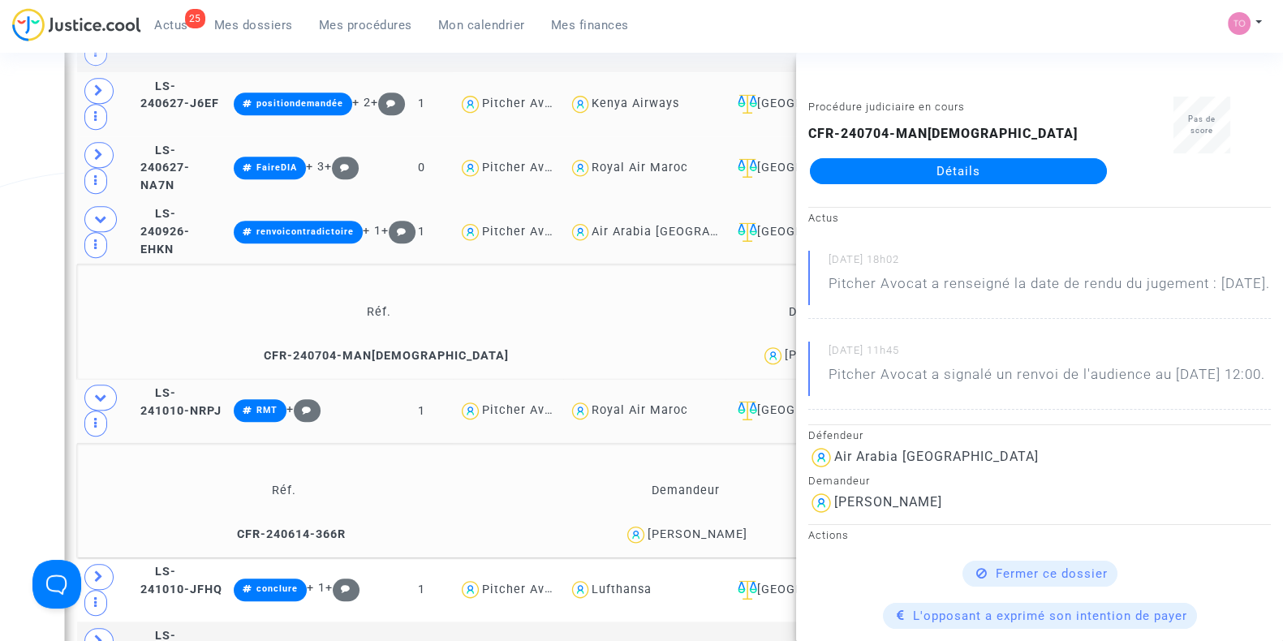
copy div "Erraji"
click at [21, 269] on div "Date de clôture d'instruction Date de conciliation Date d'audience Date de juge…" at bounding box center [641, 407] width 1283 height 3897
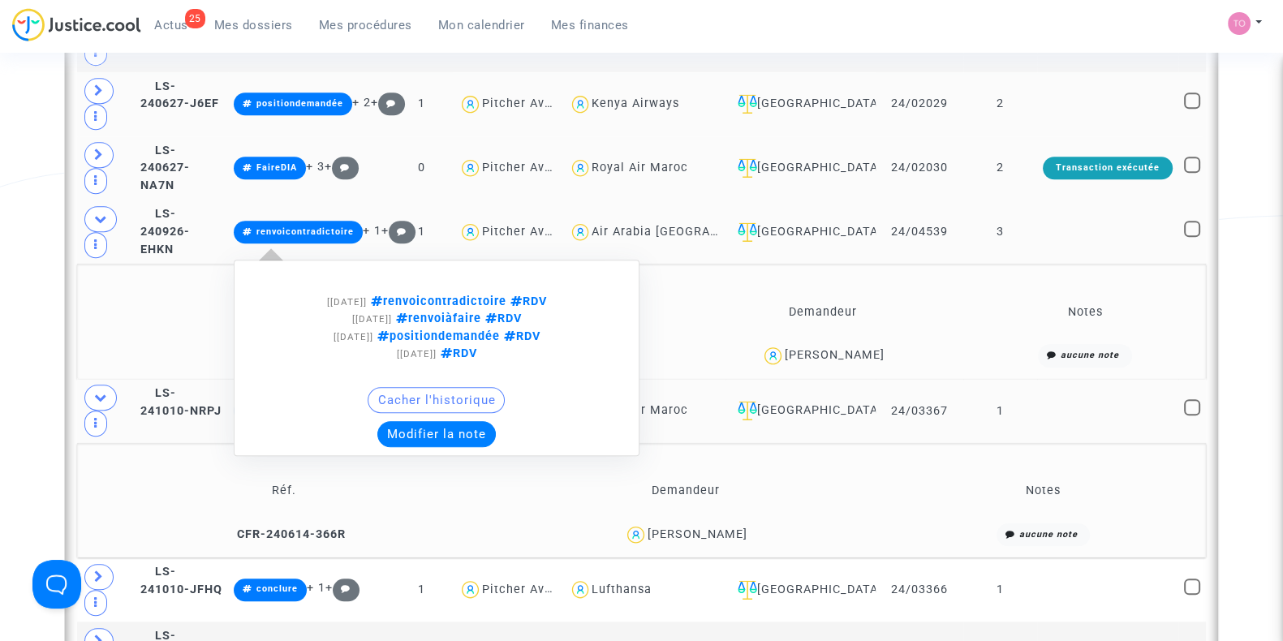
click at [496, 421] on button "Modifier la note" at bounding box center [436, 434] width 118 height 26
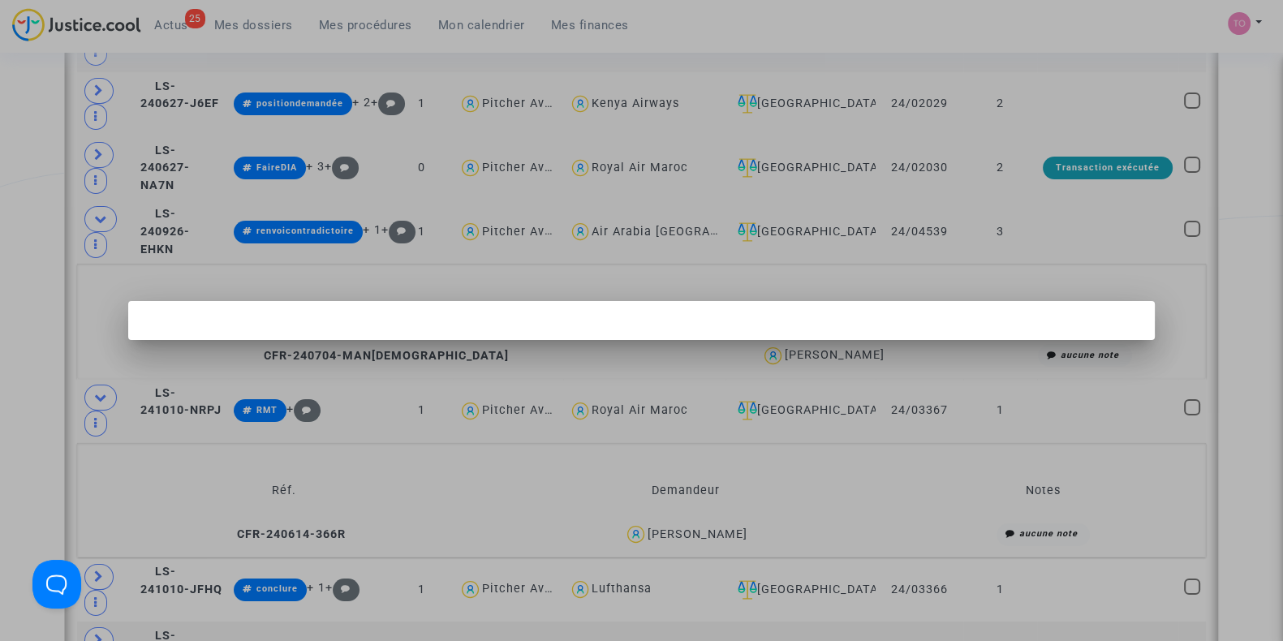
scroll to position [0, 0]
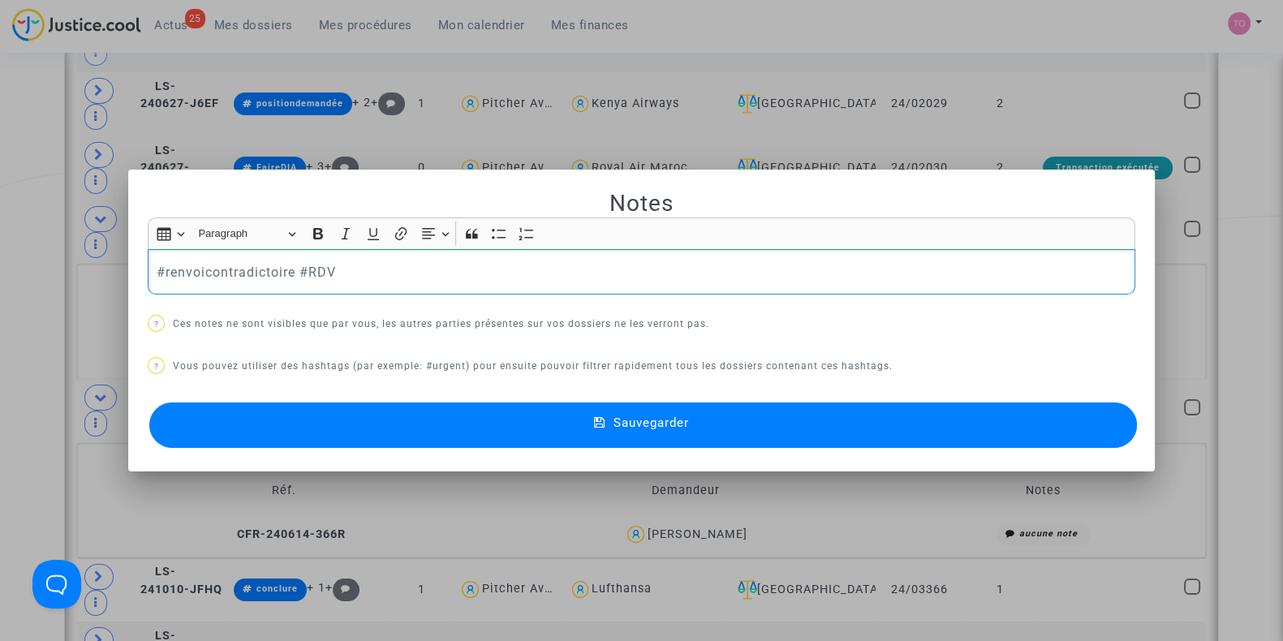
click at [14, 278] on div at bounding box center [641, 320] width 1283 height 641
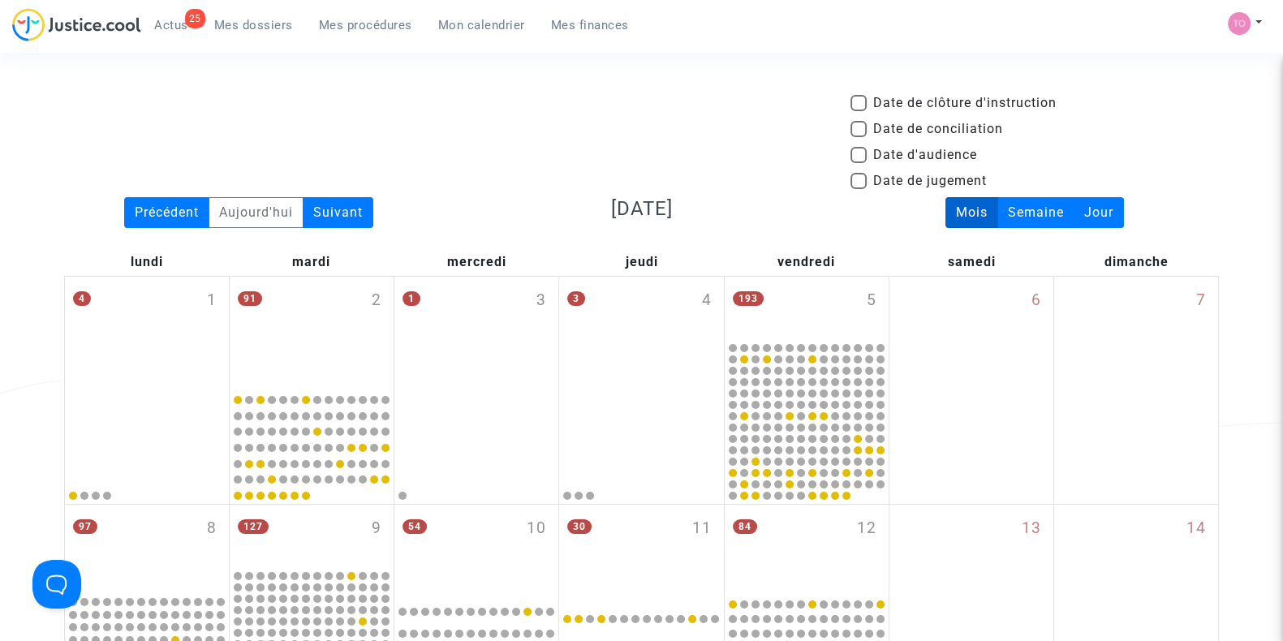
scroll to position [1635, 0]
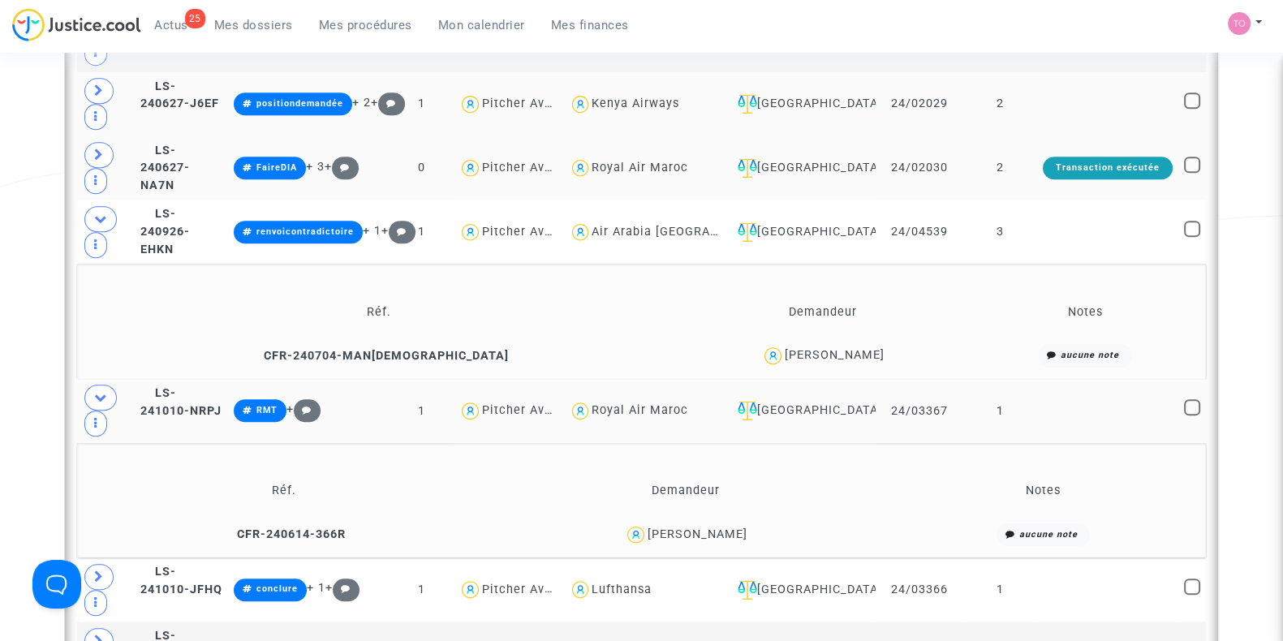
click at [721, 351] on div "Adnane Erraji" at bounding box center [823, 356] width 283 height 24
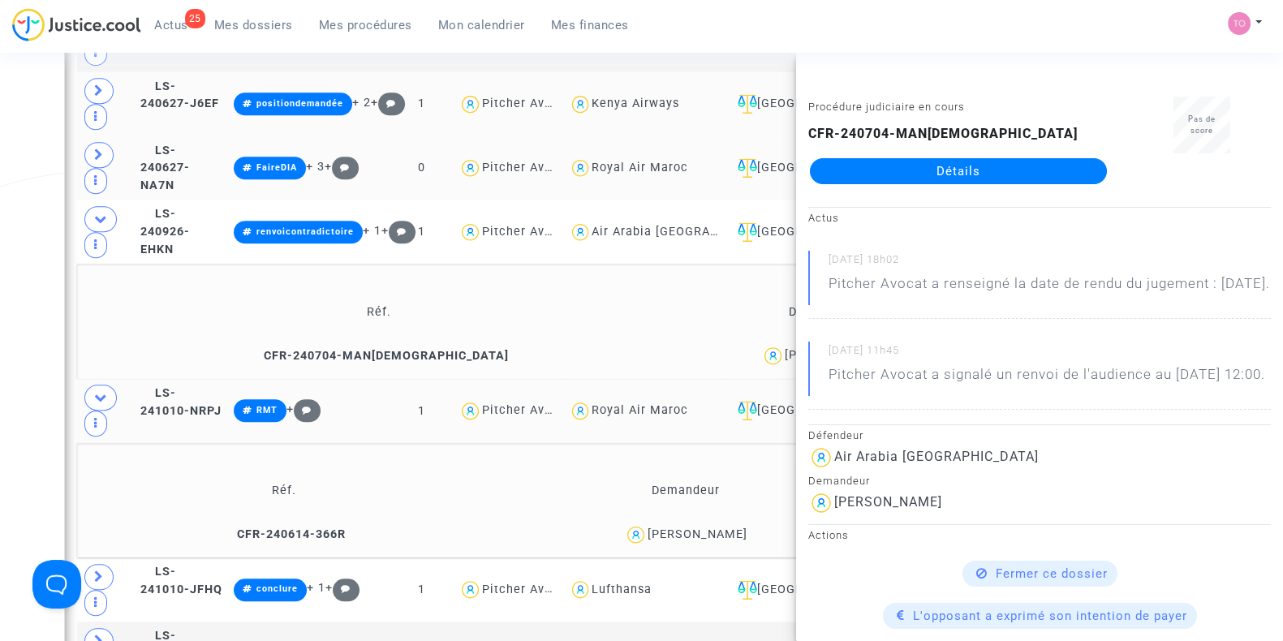
drag, startPoint x: 672, startPoint y: 342, endPoint x: 755, endPoint y: 343, distance: 82.8
click at [755, 344] on div "Adnane Erraji" at bounding box center [823, 356] width 283 height 24
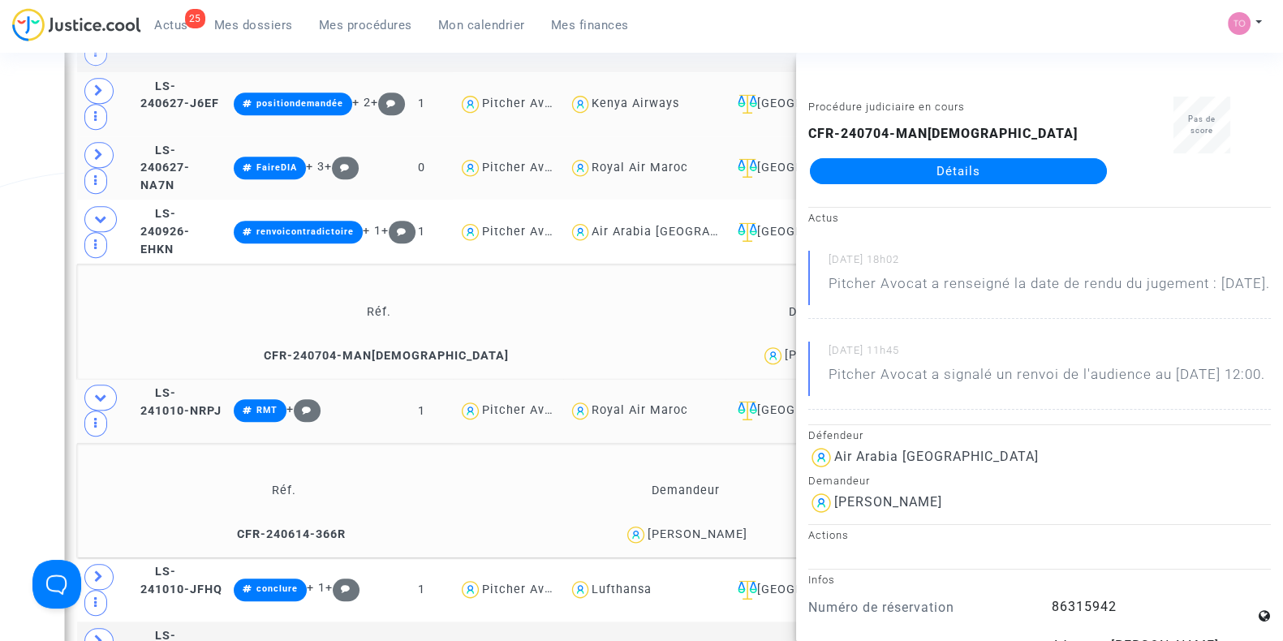
copy div "Adnane Erraji"
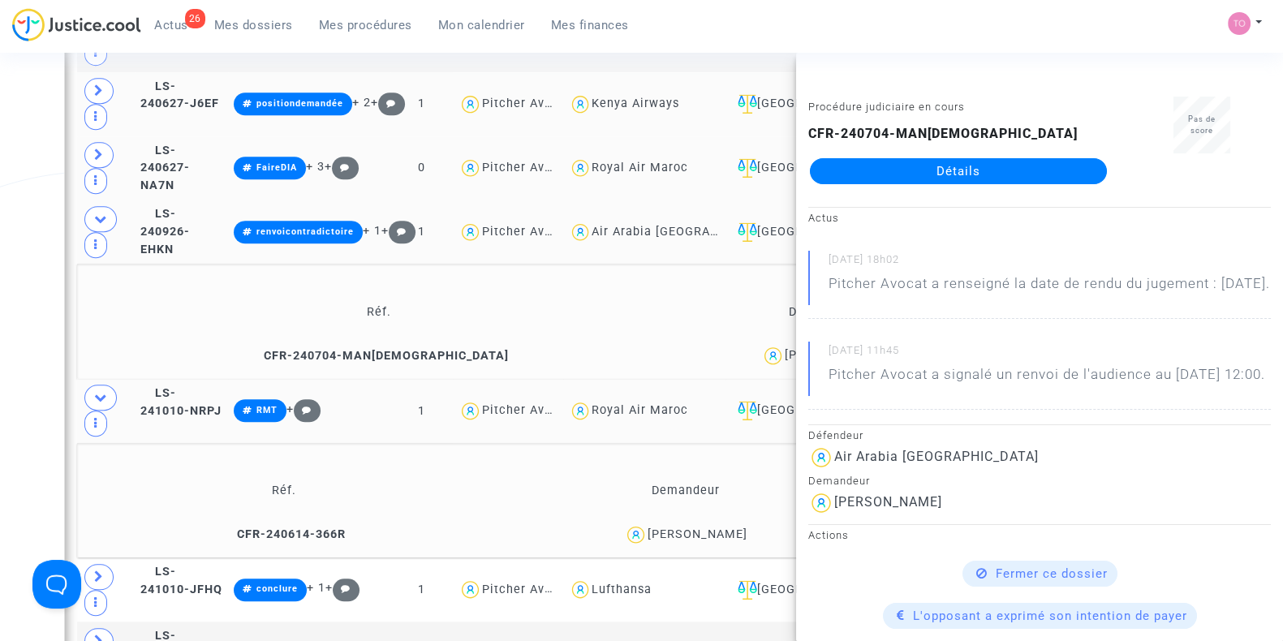
click at [191, 200] on td "LS-240926-EHKN" at bounding box center [181, 232] width 93 height 64
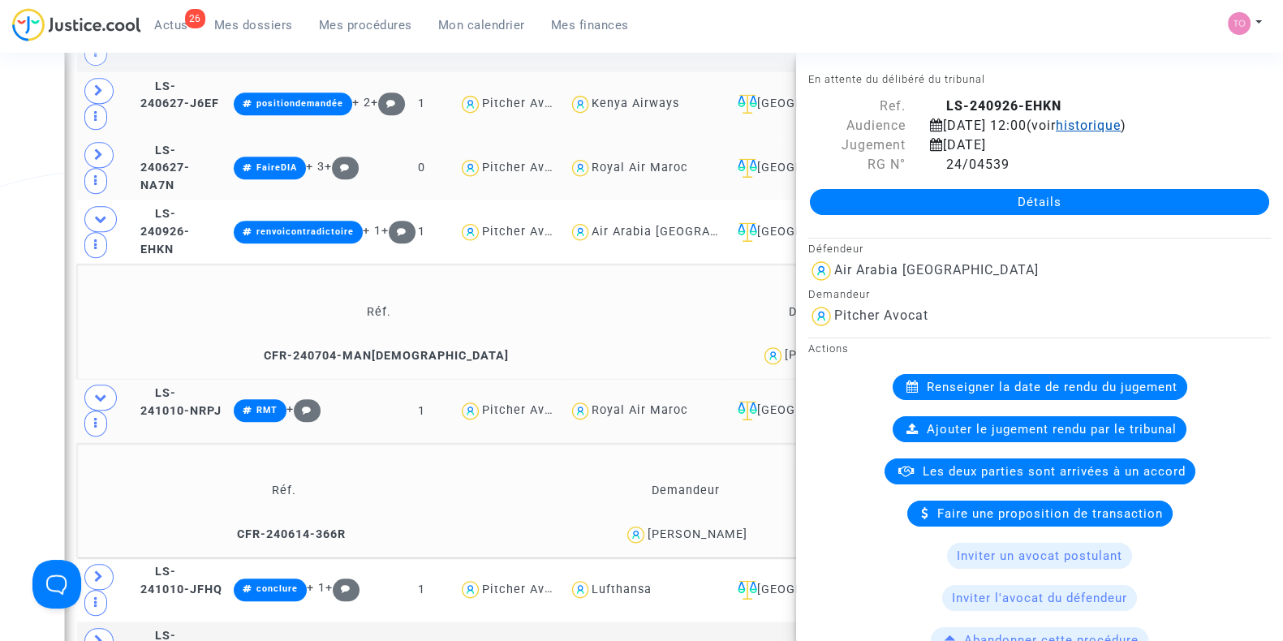
click at [1116, 127] on span "historique" at bounding box center [1088, 125] width 65 height 15
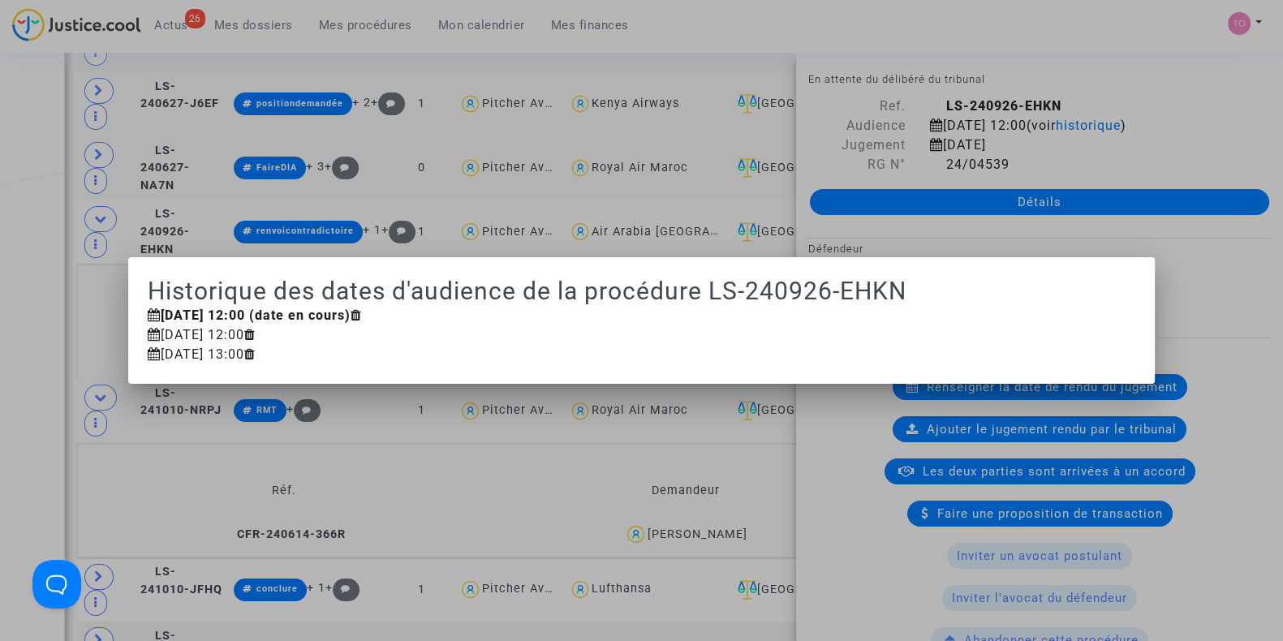
click at [1027, 112] on div at bounding box center [641, 320] width 1283 height 641
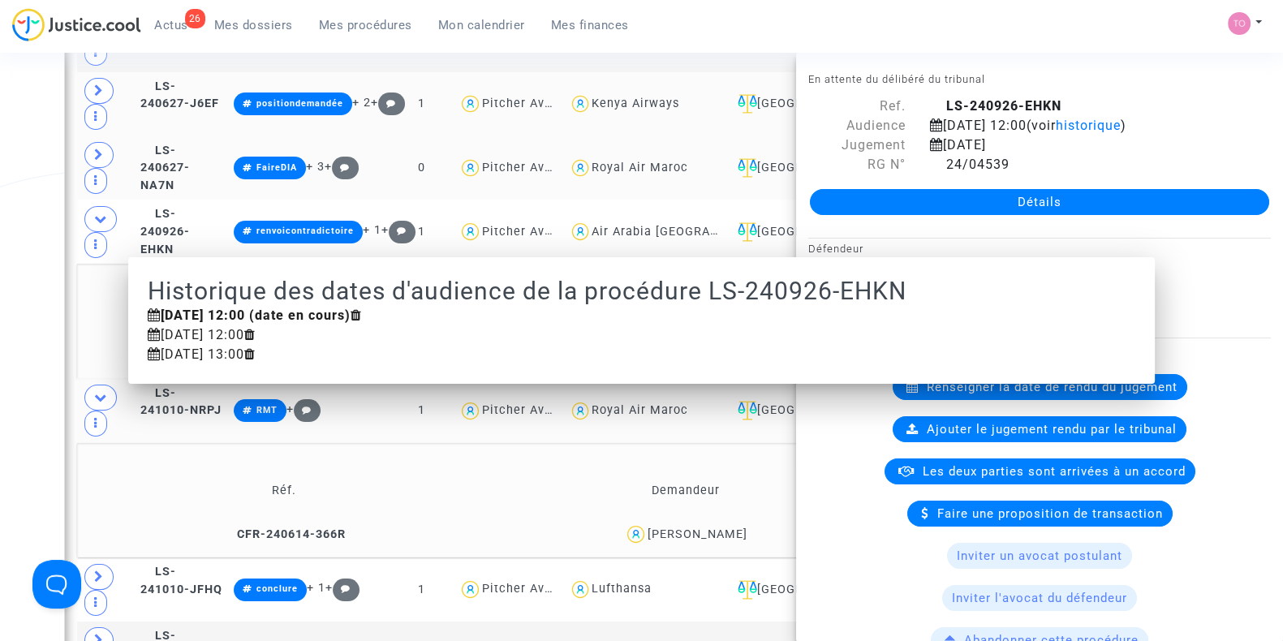
scroll to position [1635, 0]
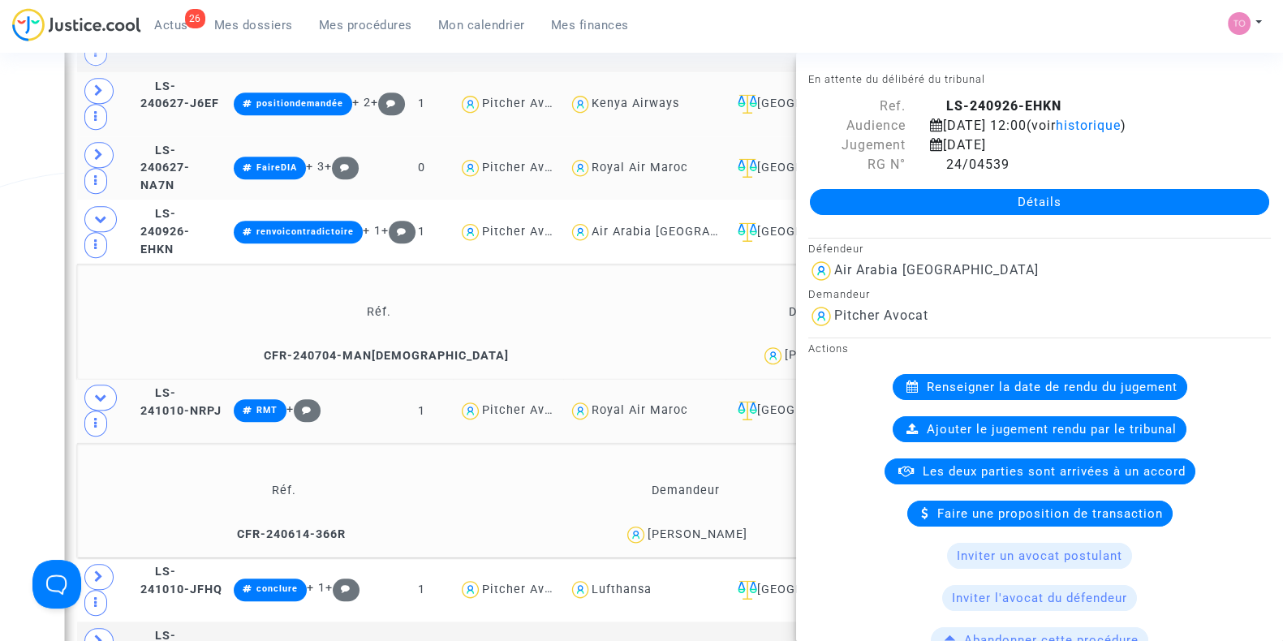
click at [0, 222] on div "Date de clôture d'instruction Date de conciliation Date d'audience Date de juge…" at bounding box center [641, 407] width 1283 height 3897
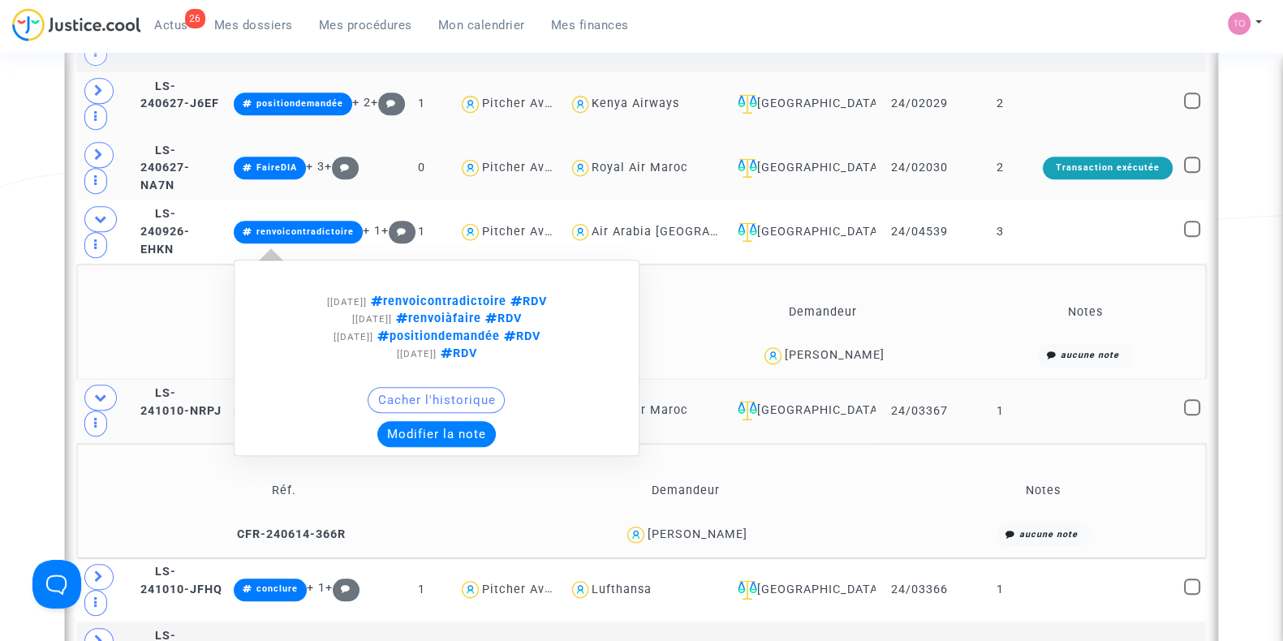
click at [488, 421] on button "Modifier la note" at bounding box center [436, 434] width 118 height 26
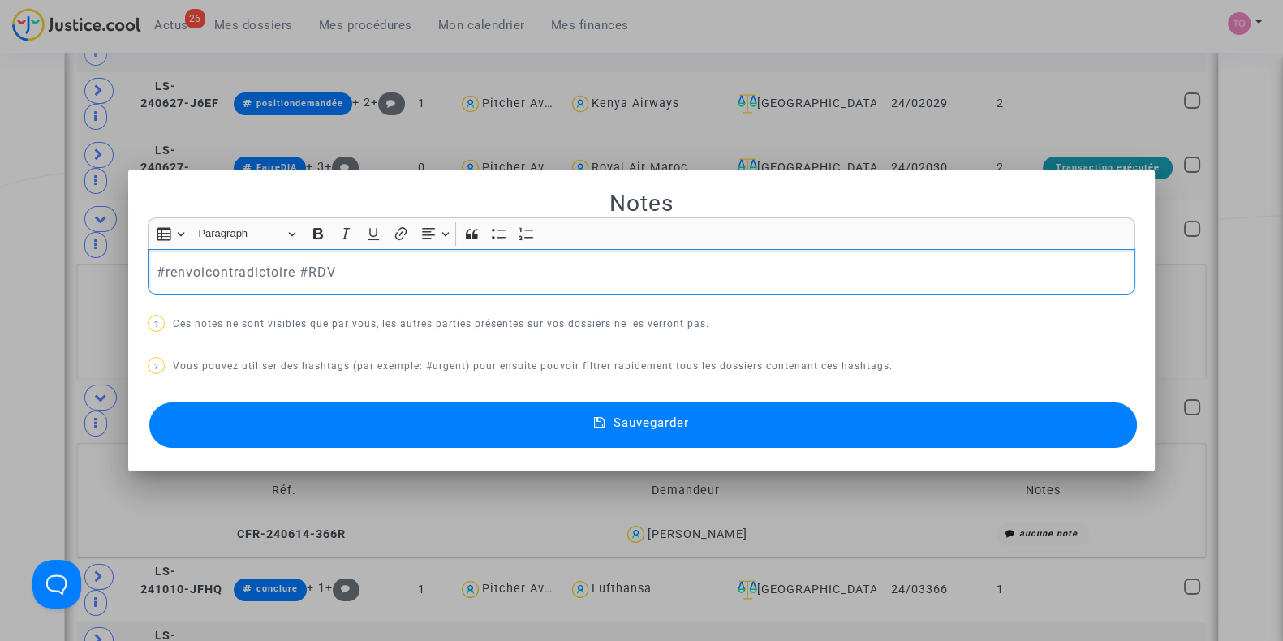
scroll to position [0, 0]
click at [476, 419] on button "Sauvegarder" at bounding box center [643, 425] width 988 height 45
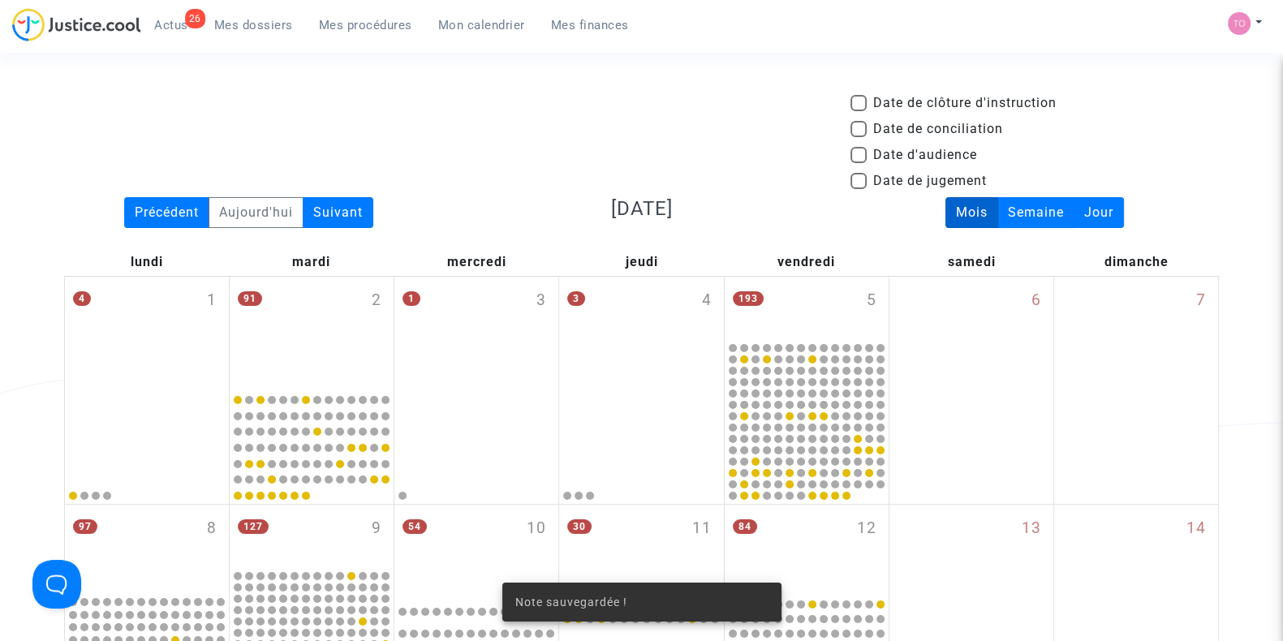
scroll to position [1635, 0]
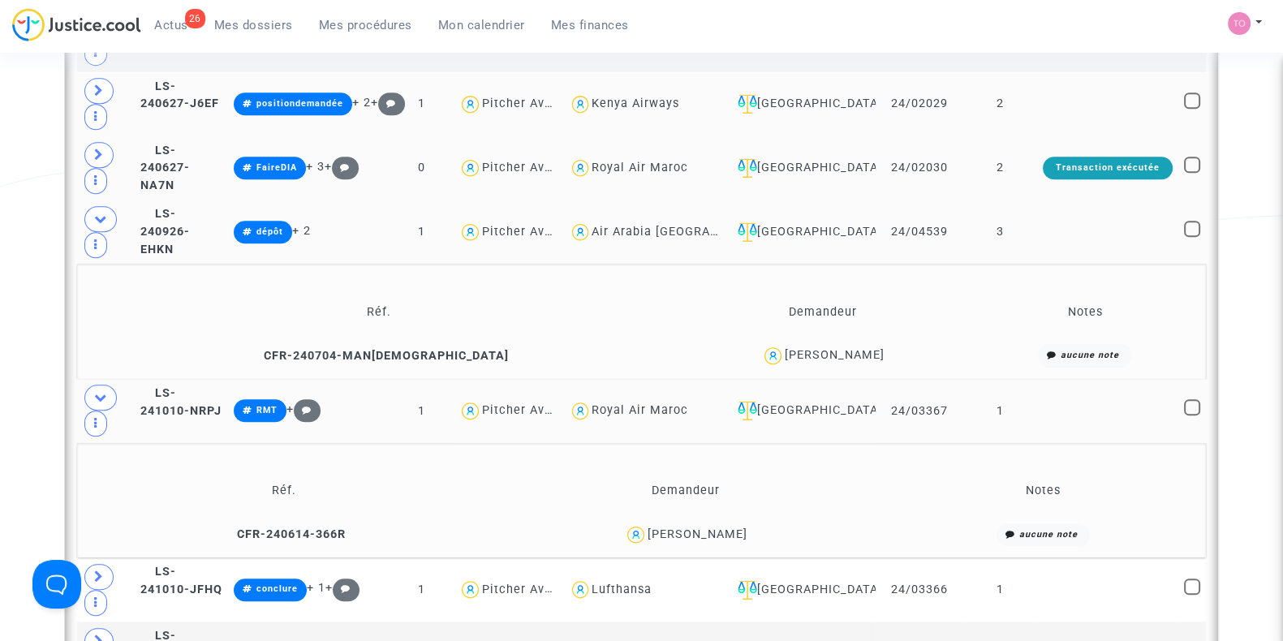
click at [702, 225] on div "Air Arabia Maroc" at bounding box center [686, 232] width 189 height 14
type textarea "@"Air Arabia Maroc""
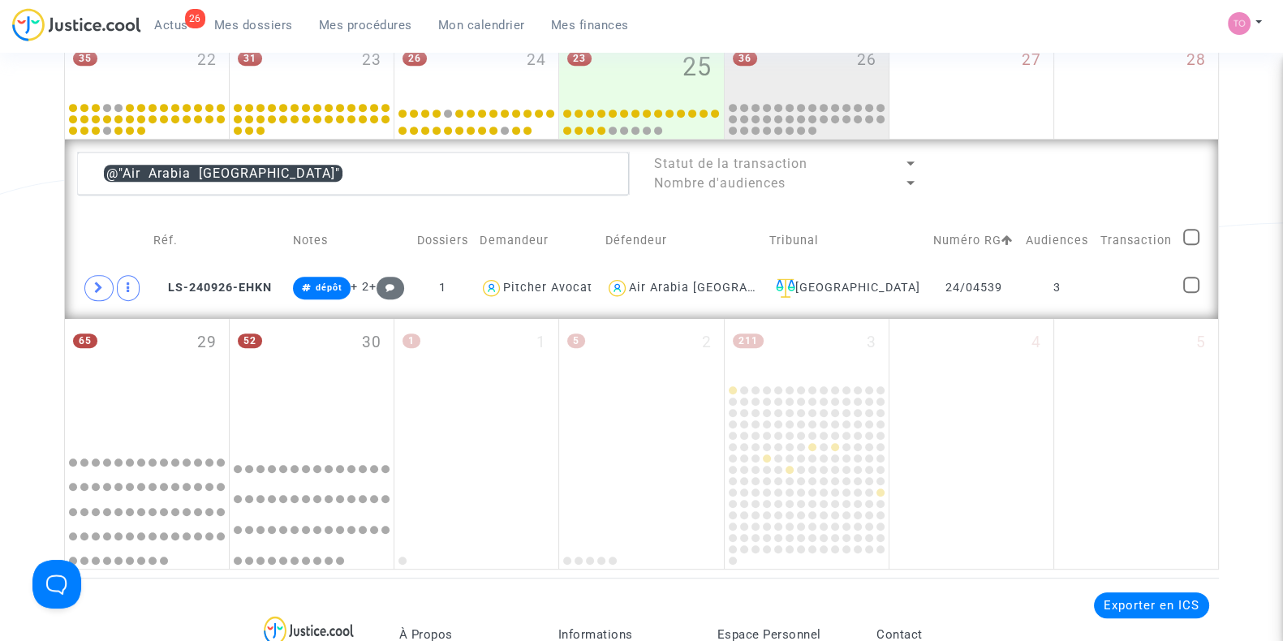
scroll to position [905, 0]
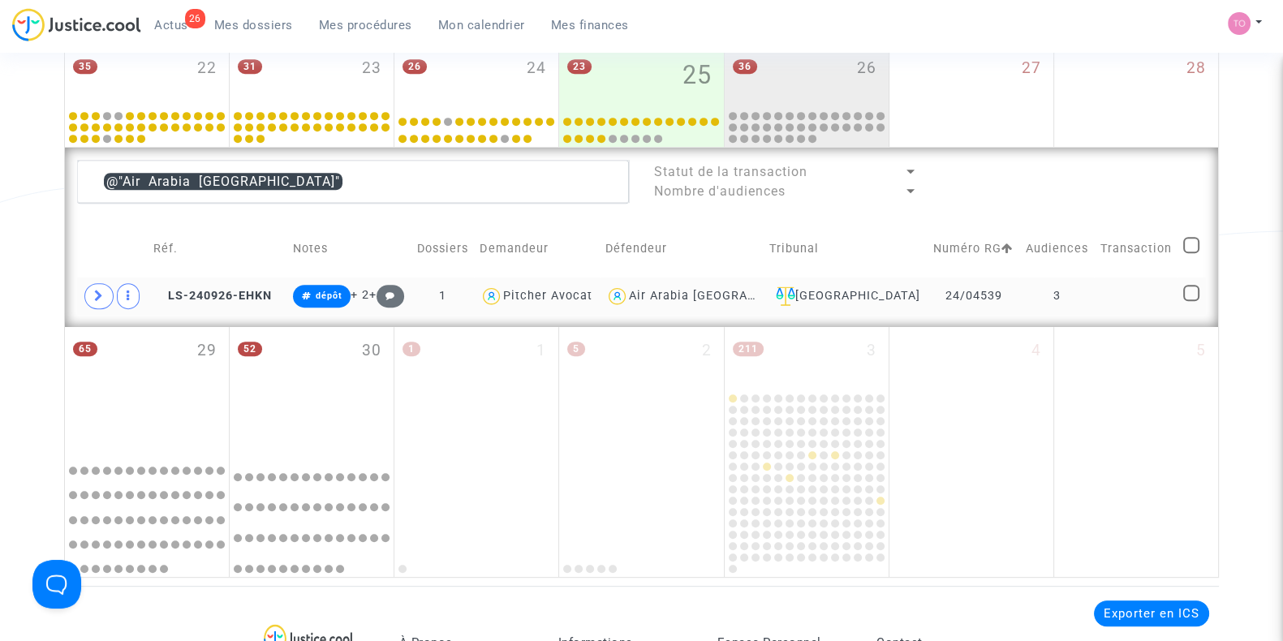
click at [726, 296] on div "Air Arabia Maroc" at bounding box center [723, 296] width 189 height 14
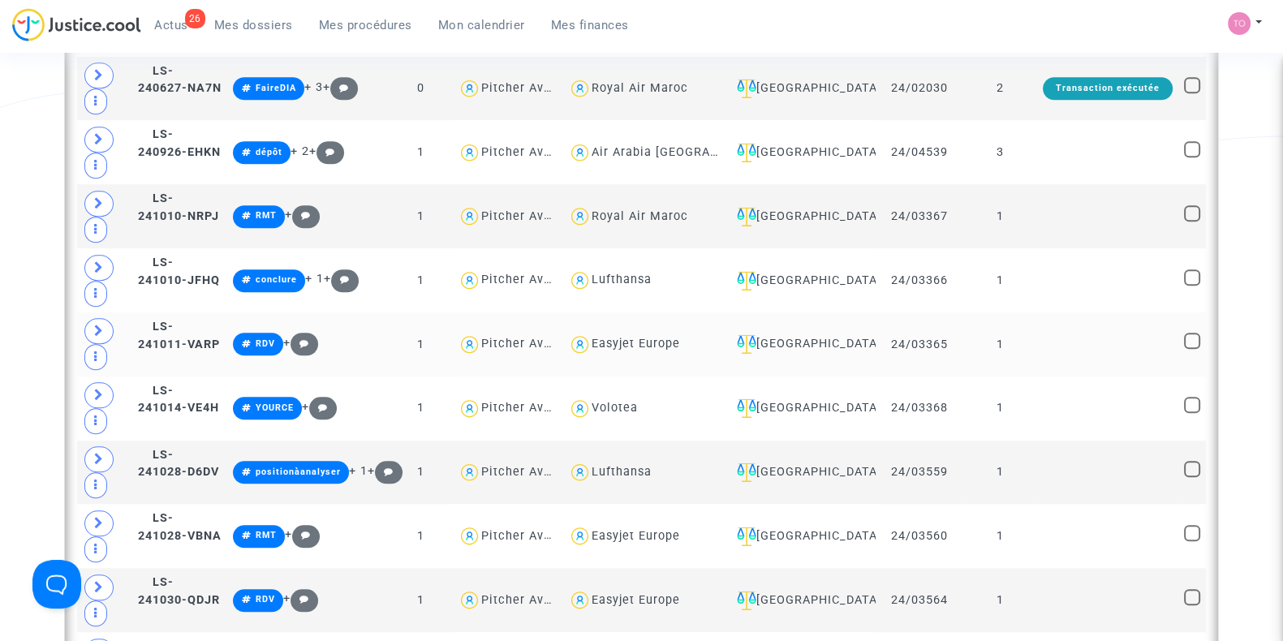
scroll to position [1702, 0]
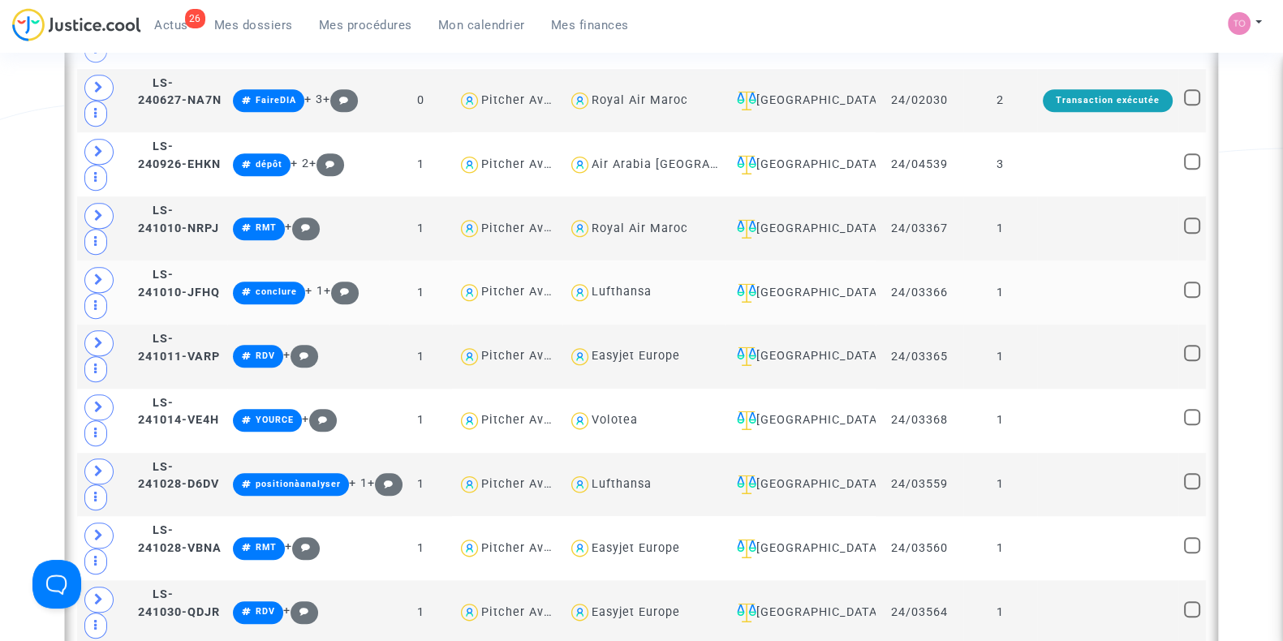
click at [652, 285] on div "Lufthansa" at bounding box center [622, 292] width 60 height 14
type textarea "@Lufthansa"
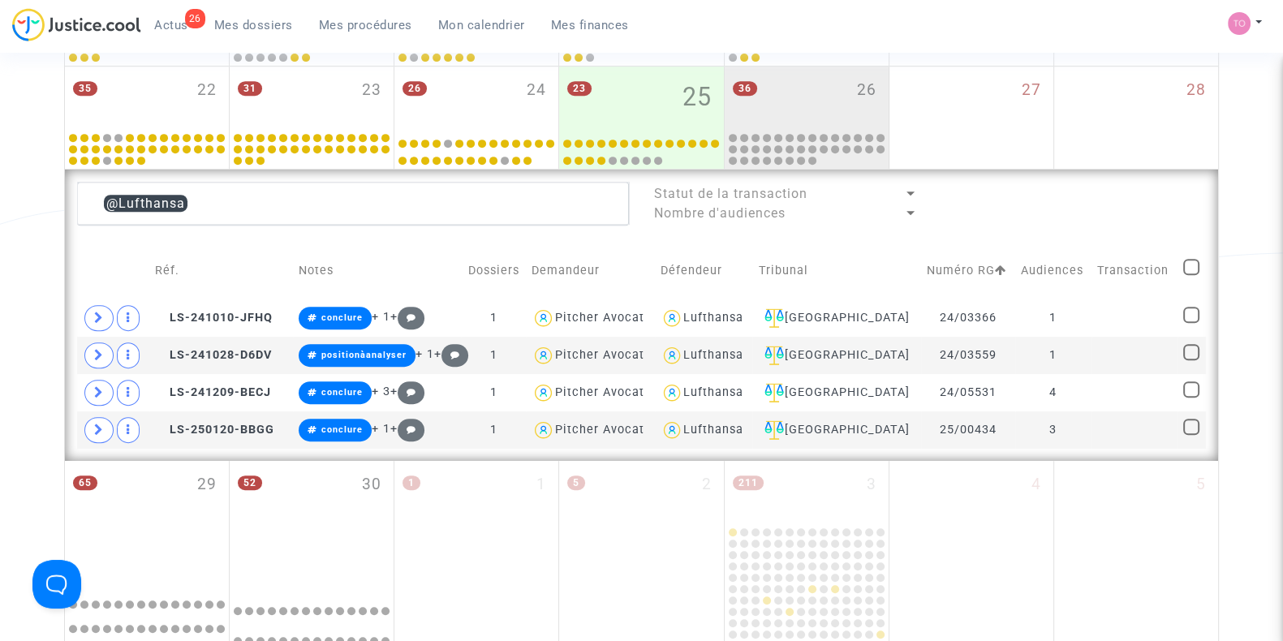
scroll to position [860, 0]
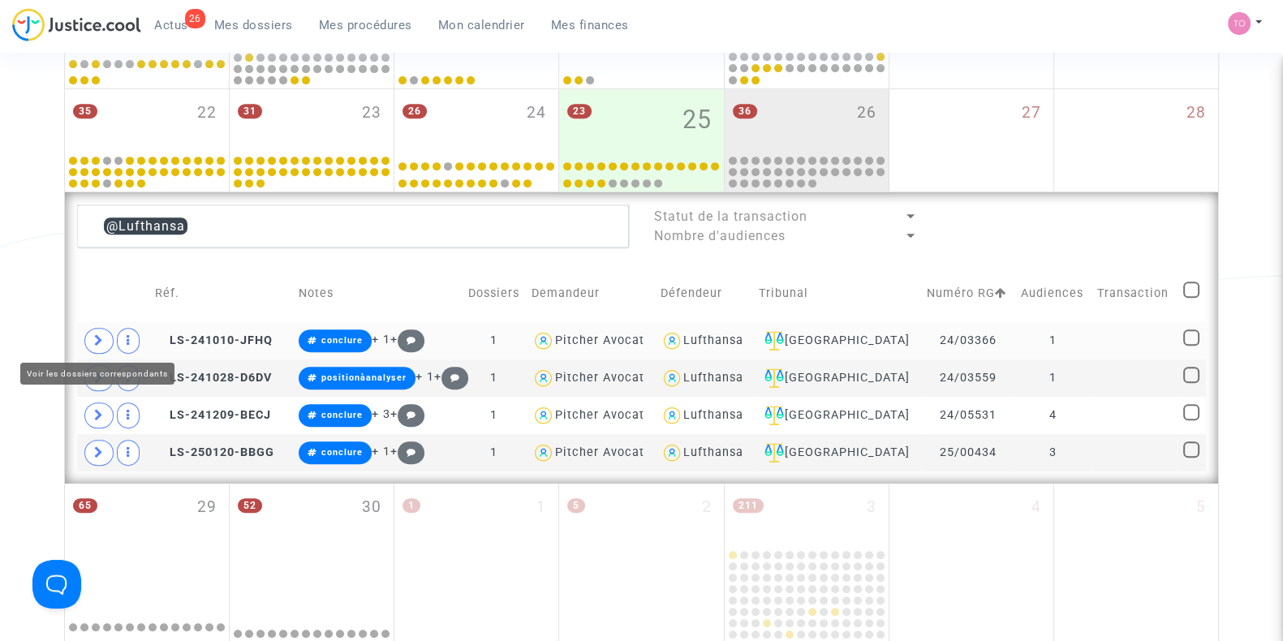
click at [95, 338] on icon at bounding box center [99, 340] width 10 height 12
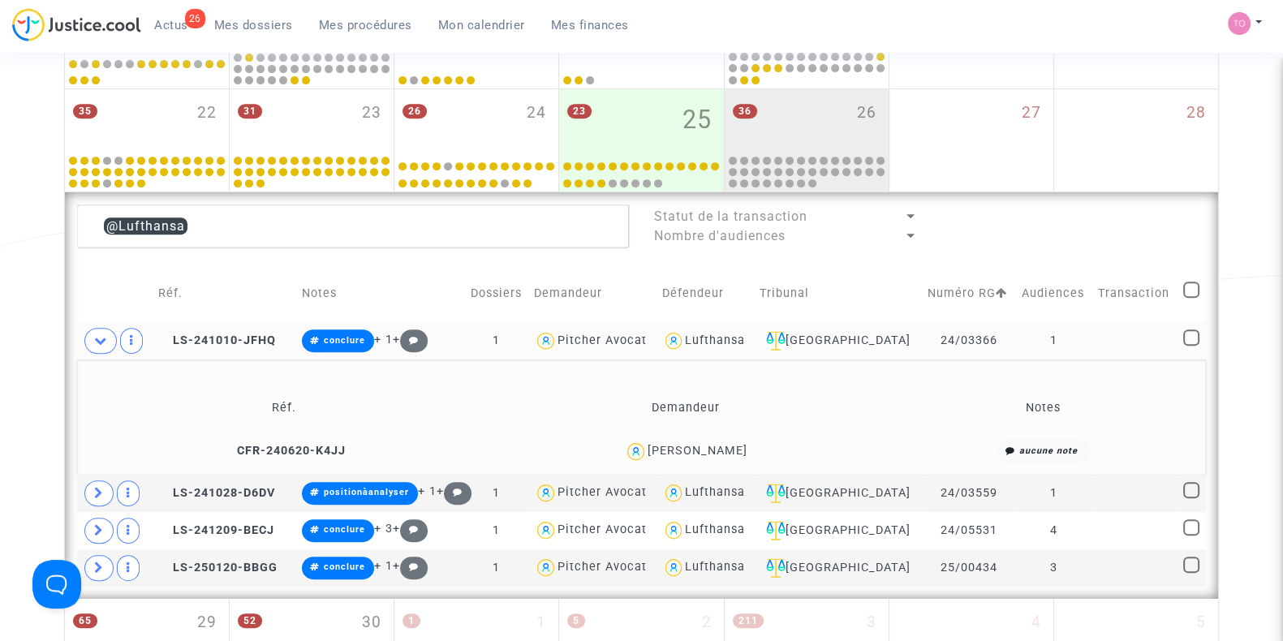
drag, startPoint x: 759, startPoint y: 449, endPoint x: 701, endPoint y: 456, distance: 58.1
click at [701, 456] on div "[PERSON_NAME]" at bounding box center [685, 452] width 390 height 24
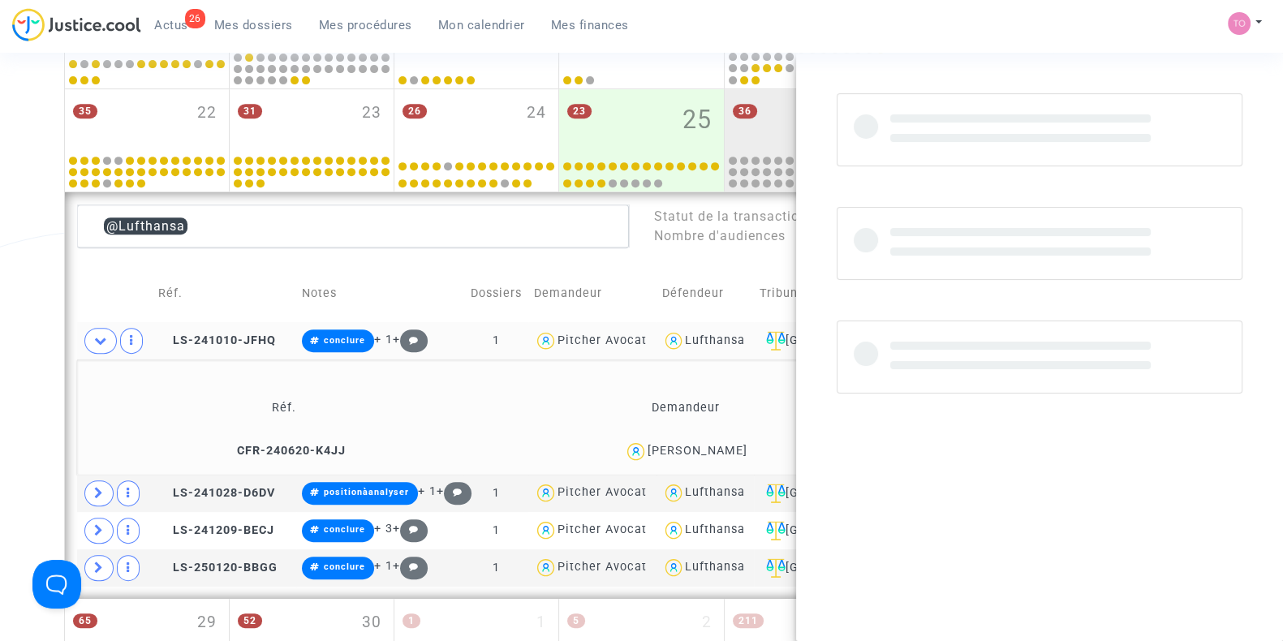
copy div "LE MEUR"
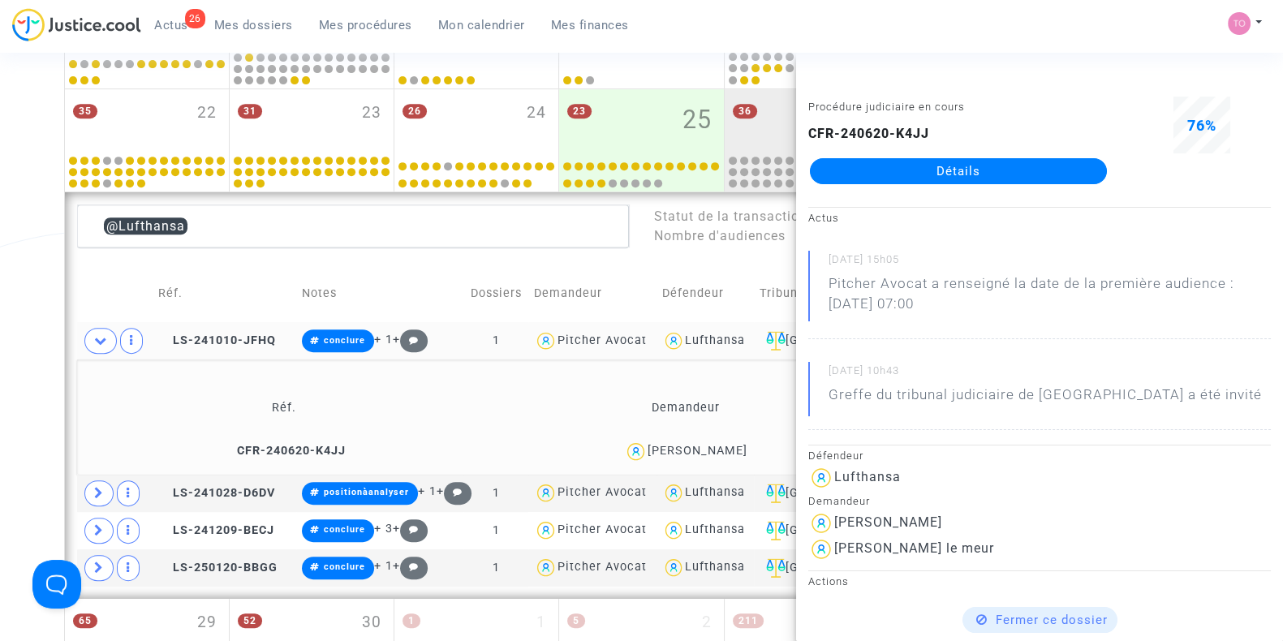
click at [24, 274] on div "Date de clôture d'instruction Date de conciliation Date d'audience Date de juge…" at bounding box center [641, 41] width 1283 height 1617
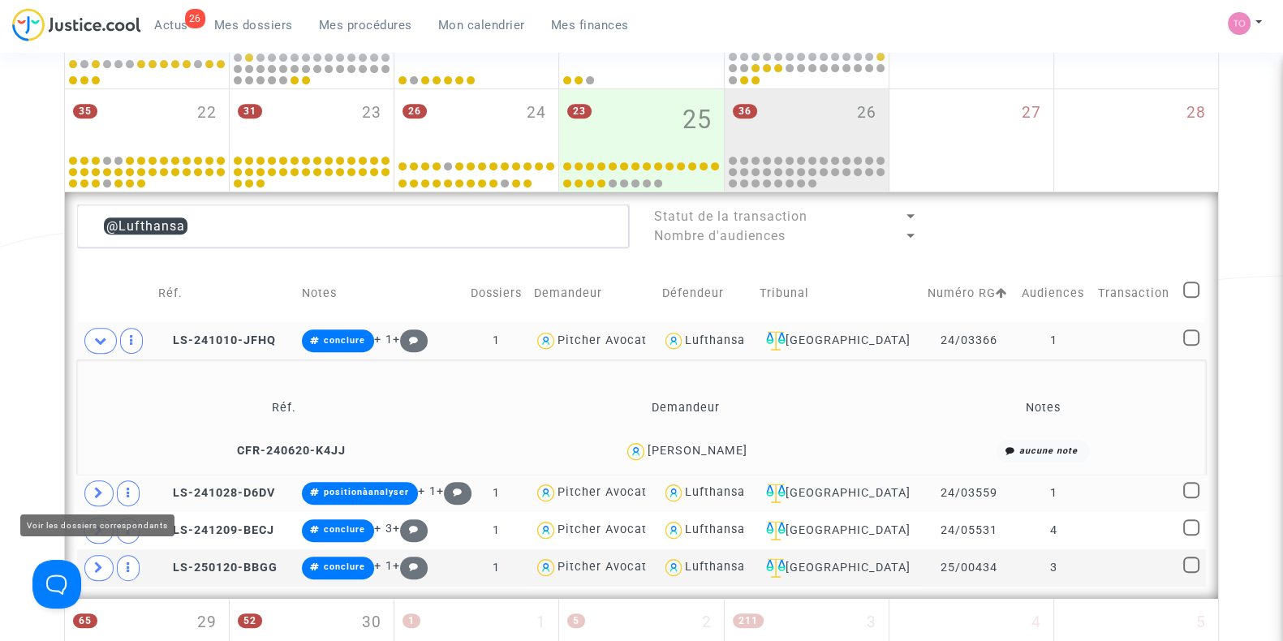
click at [92, 485] on span at bounding box center [98, 493] width 29 height 26
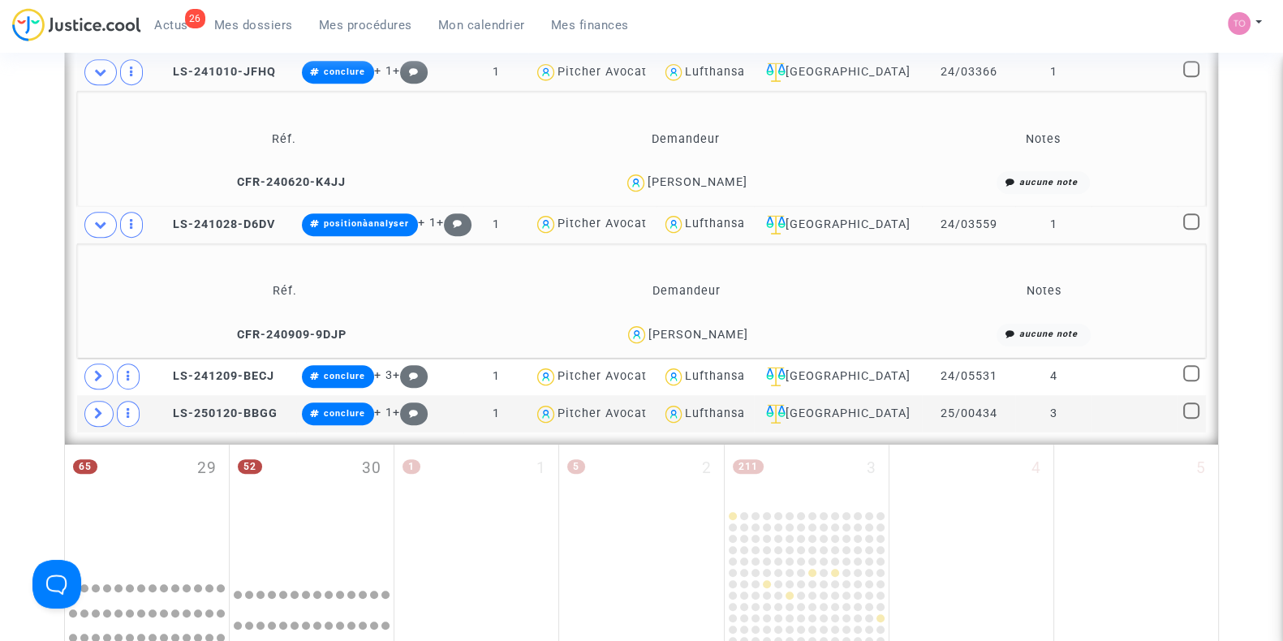
scroll to position [1131, 0]
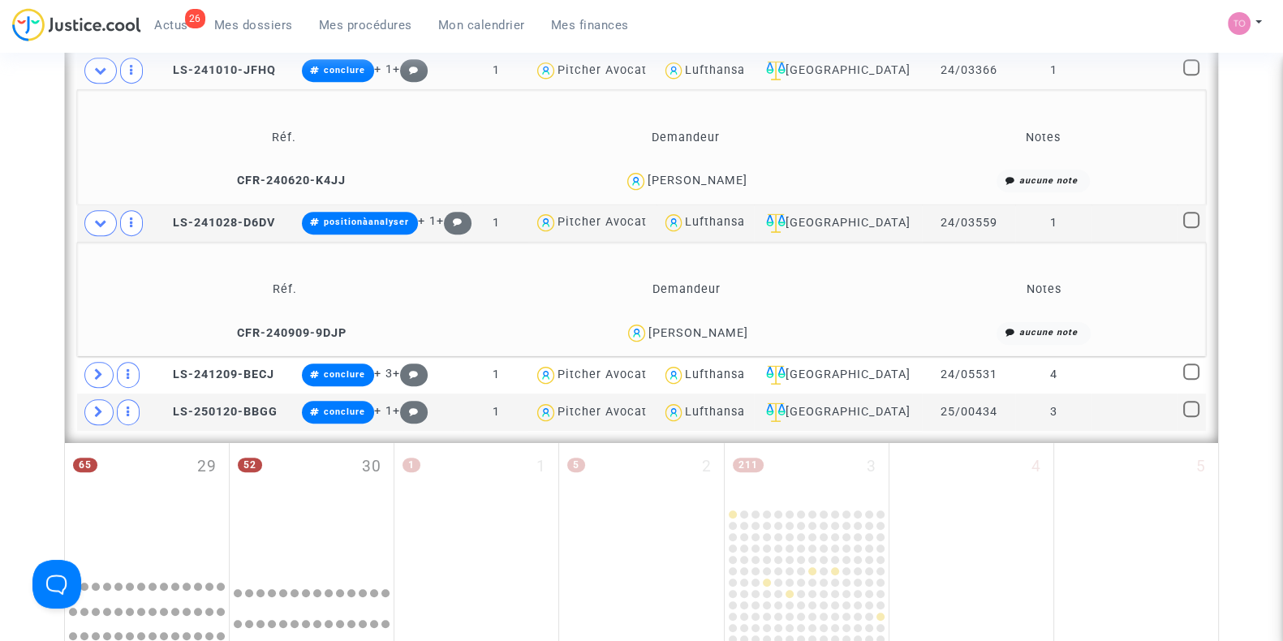
click at [722, 333] on div "Emilien Bouchereau" at bounding box center [698, 333] width 100 height 14
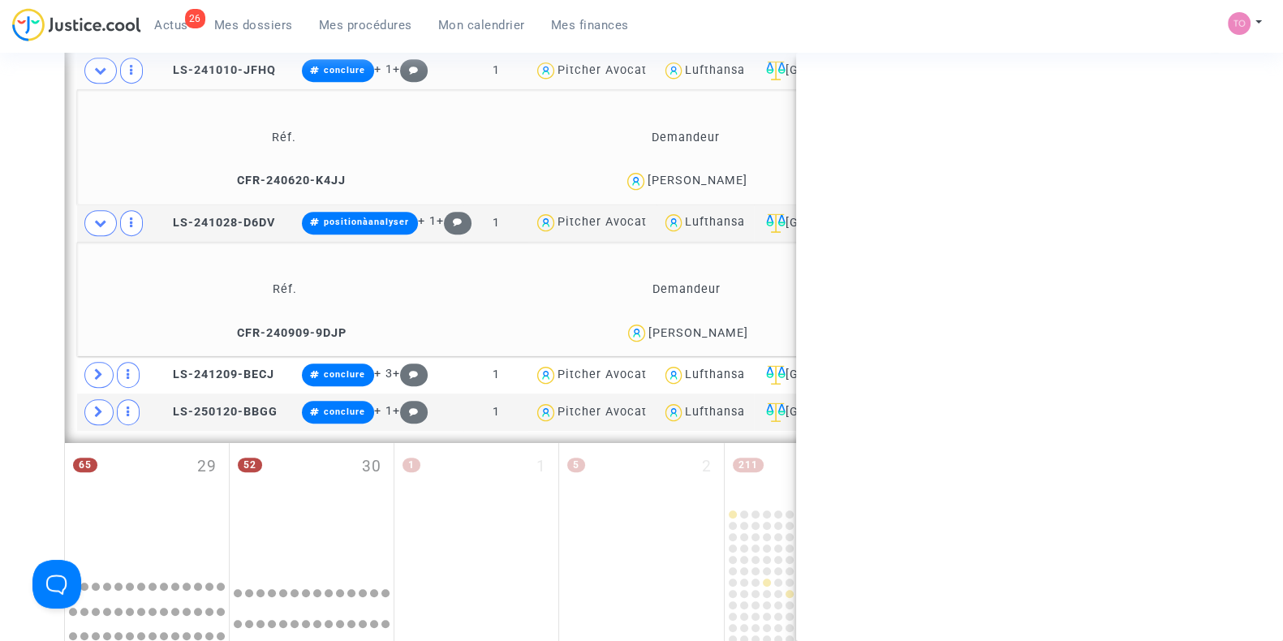
copy div "Bouchereau"
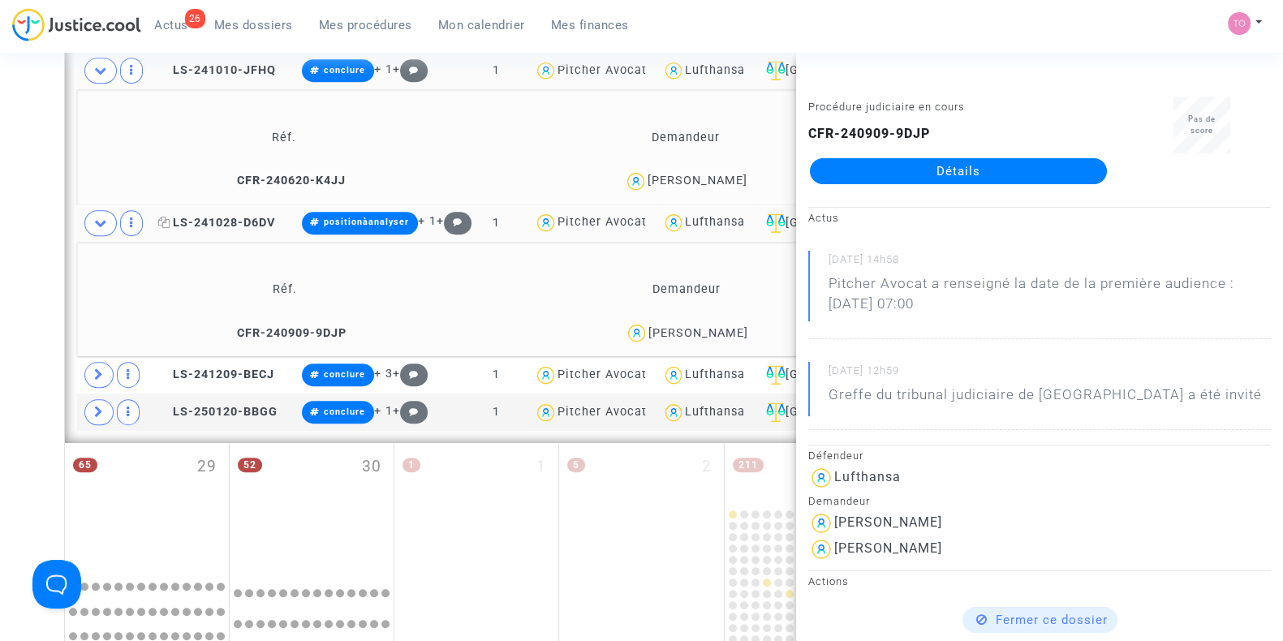
click at [261, 216] on span "LS-241028-D6DV" at bounding box center [216, 223] width 117 height 14
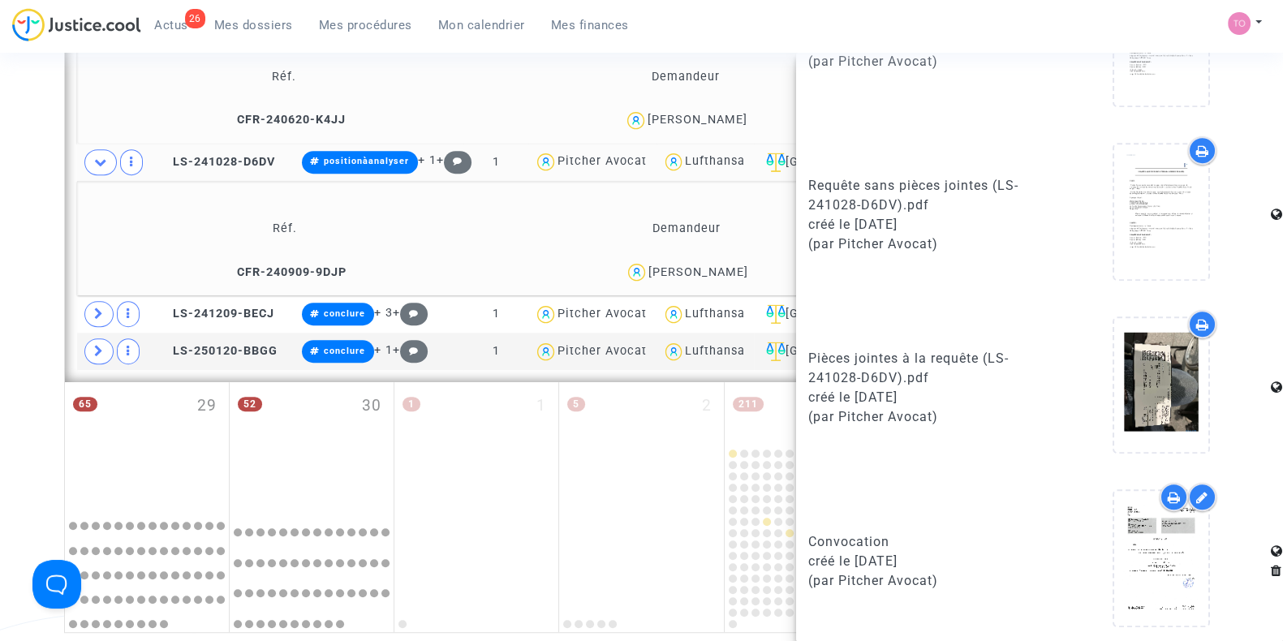
scroll to position [1187, 0]
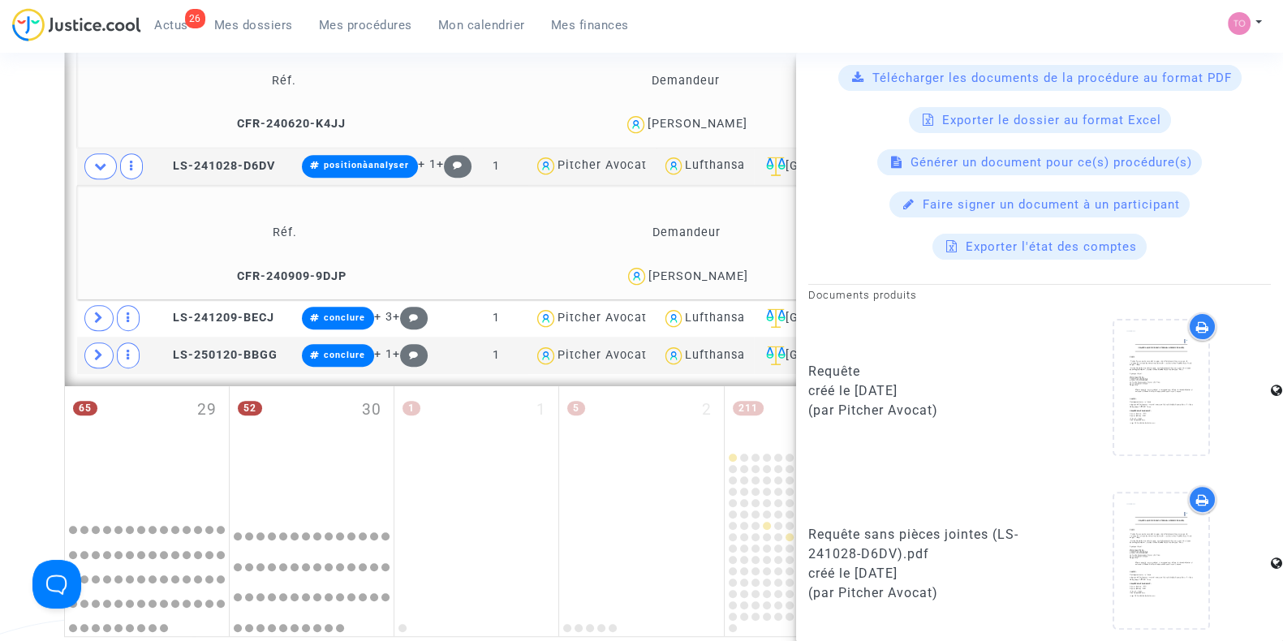
drag, startPoint x: 437, startPoint y: 211, endPoint x: 962, endPoint y: 331, distance: 537.9
click at [962, 331] on div "Requête créé le 28/10/2024 (par Pitcher Avocat)" at bounding box center [917, 390] width 243 height 157
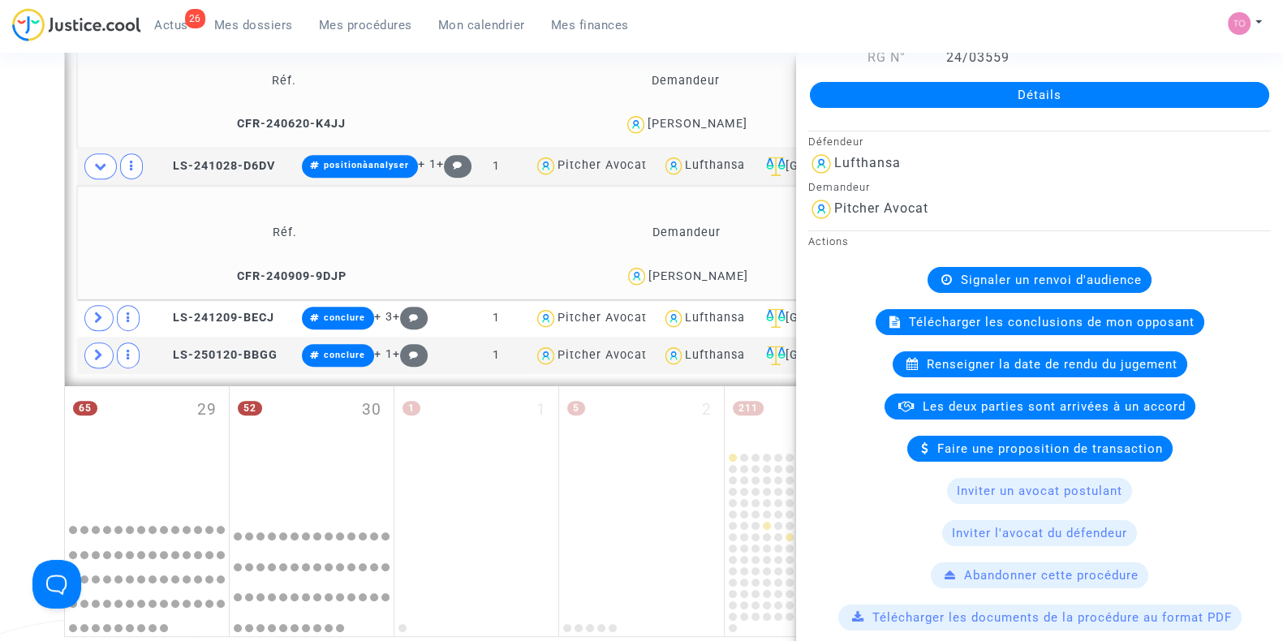
scroll to position [75, 0]
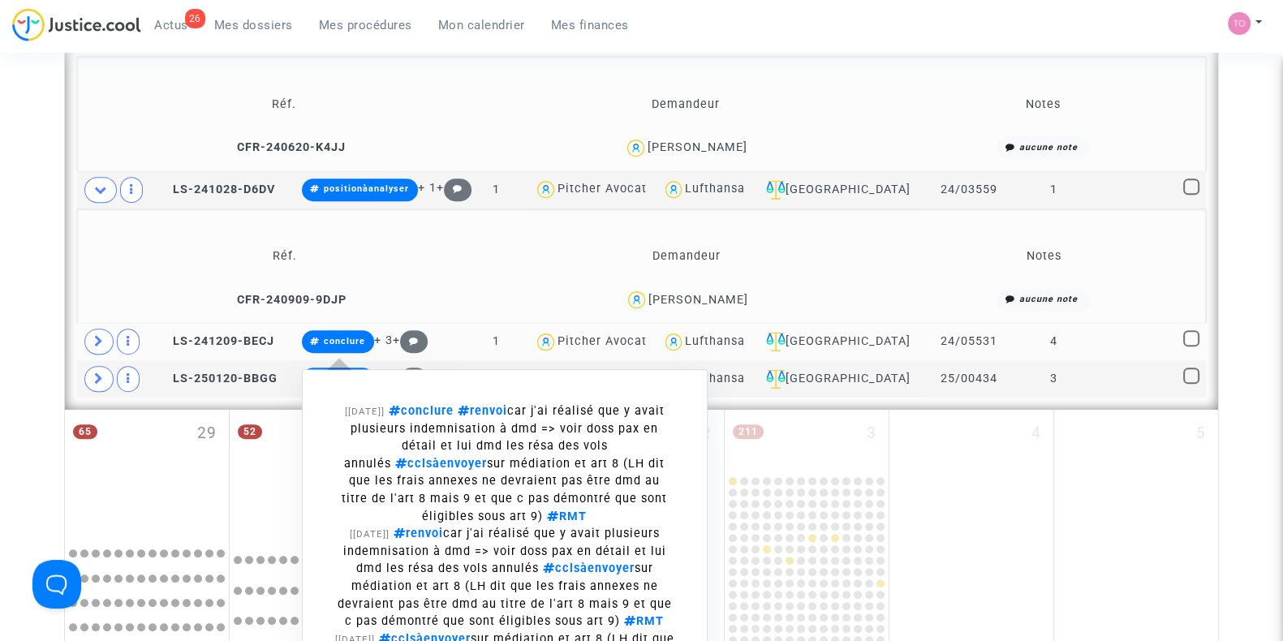
scroll to position [1165, 0]
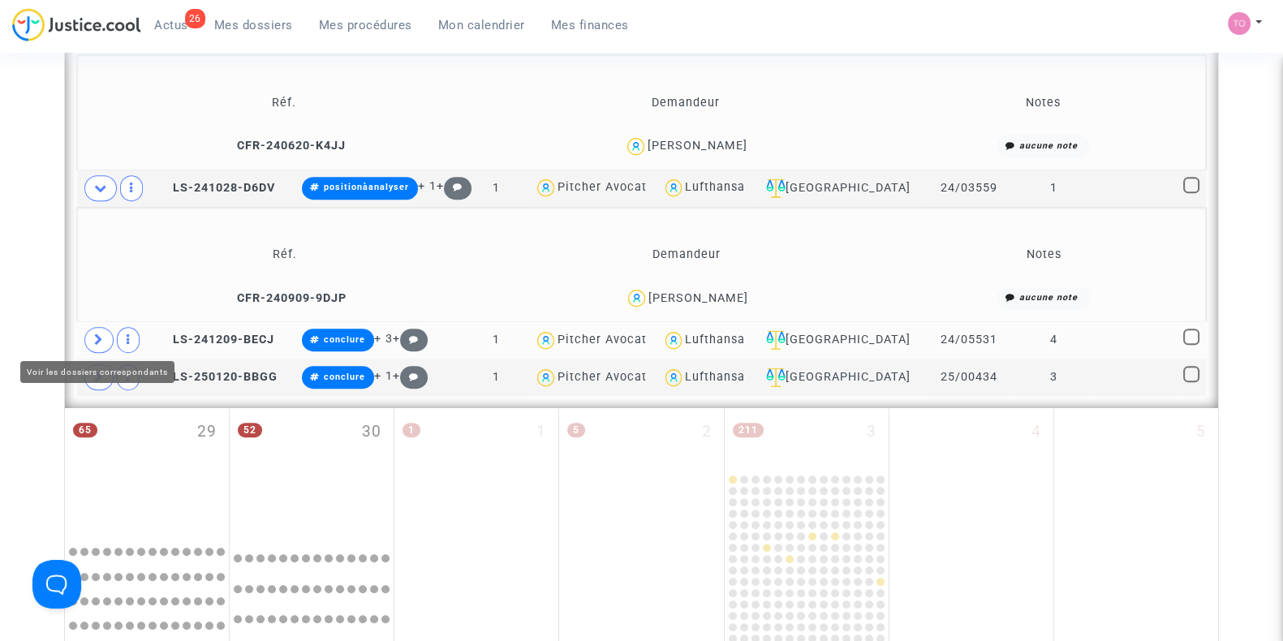
click at [90, 334] on span at bounding box center [98, 340] width 29 height 26
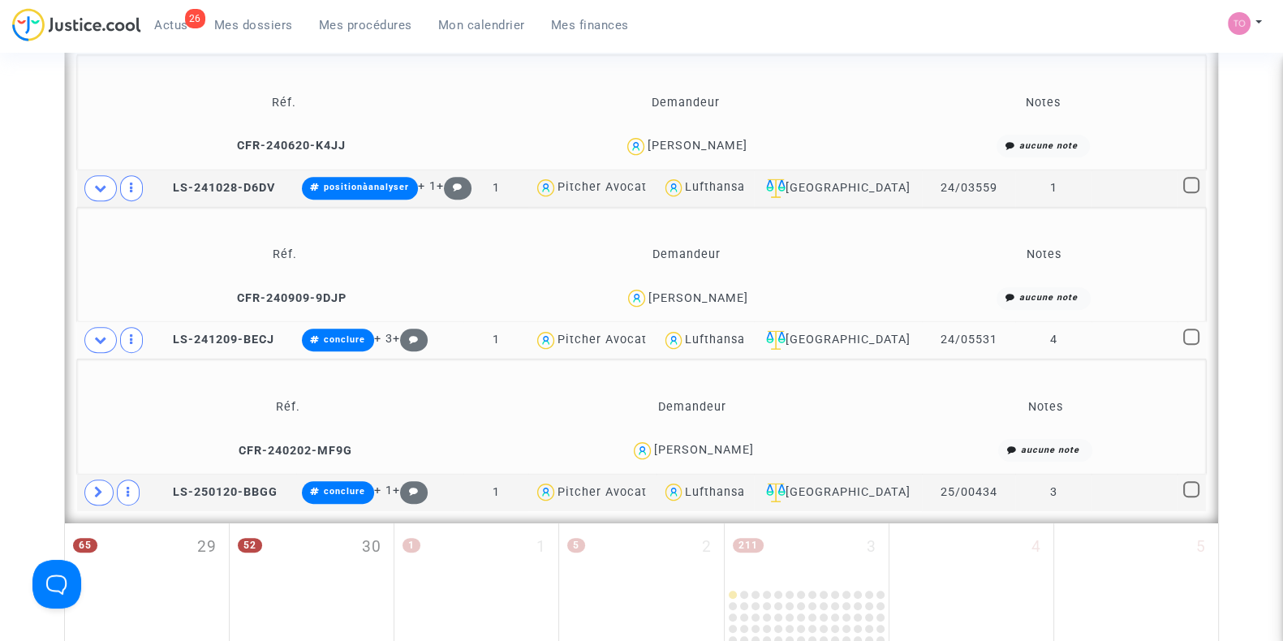
click at [104, 182] on icon at bounding box center [100, 188] width 13 height 12
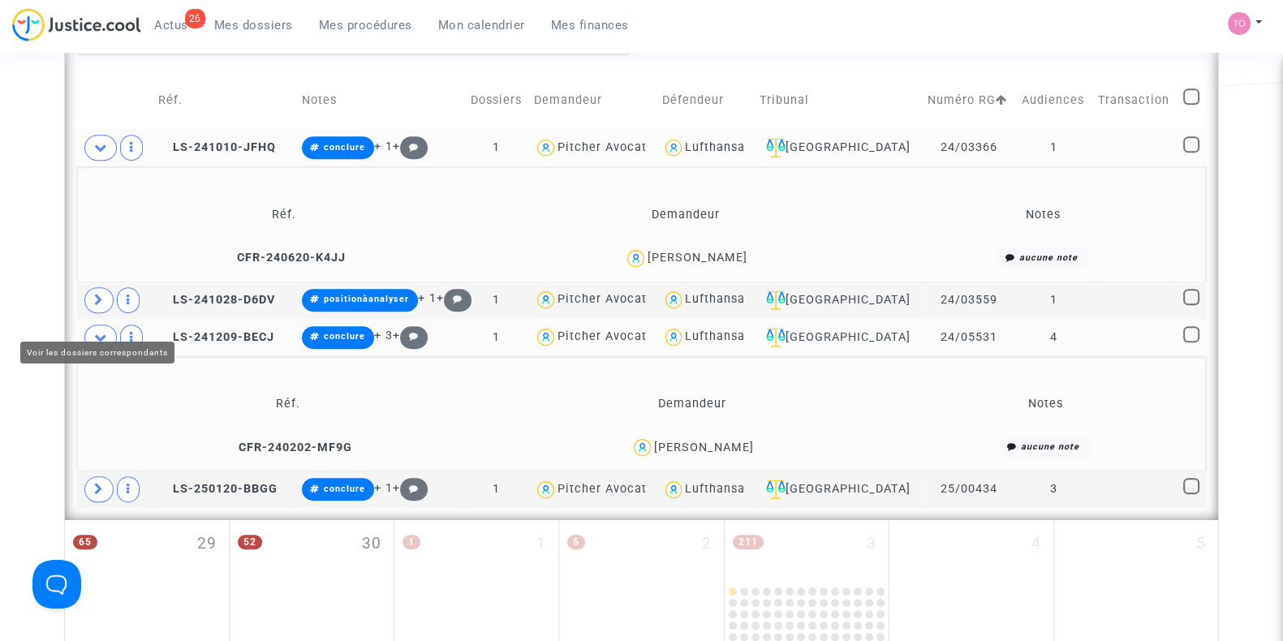
scroll to position [1018, 0]
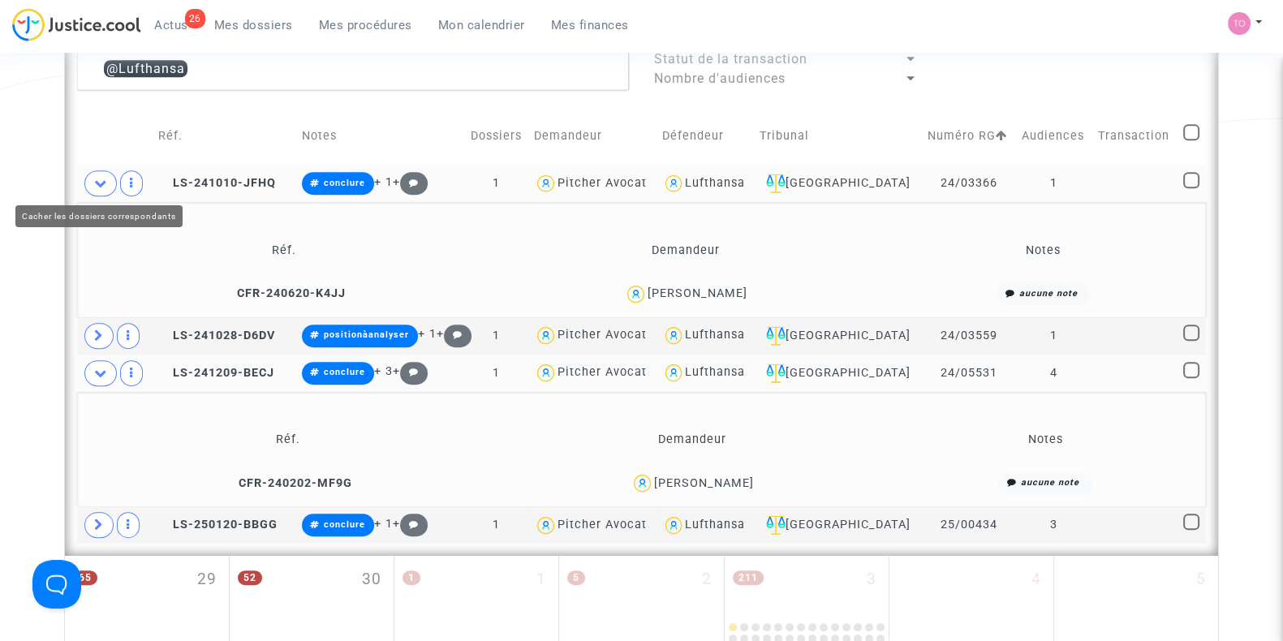
click at [104, 179] on icon at bounding box center [100, 183] width 13 height 12
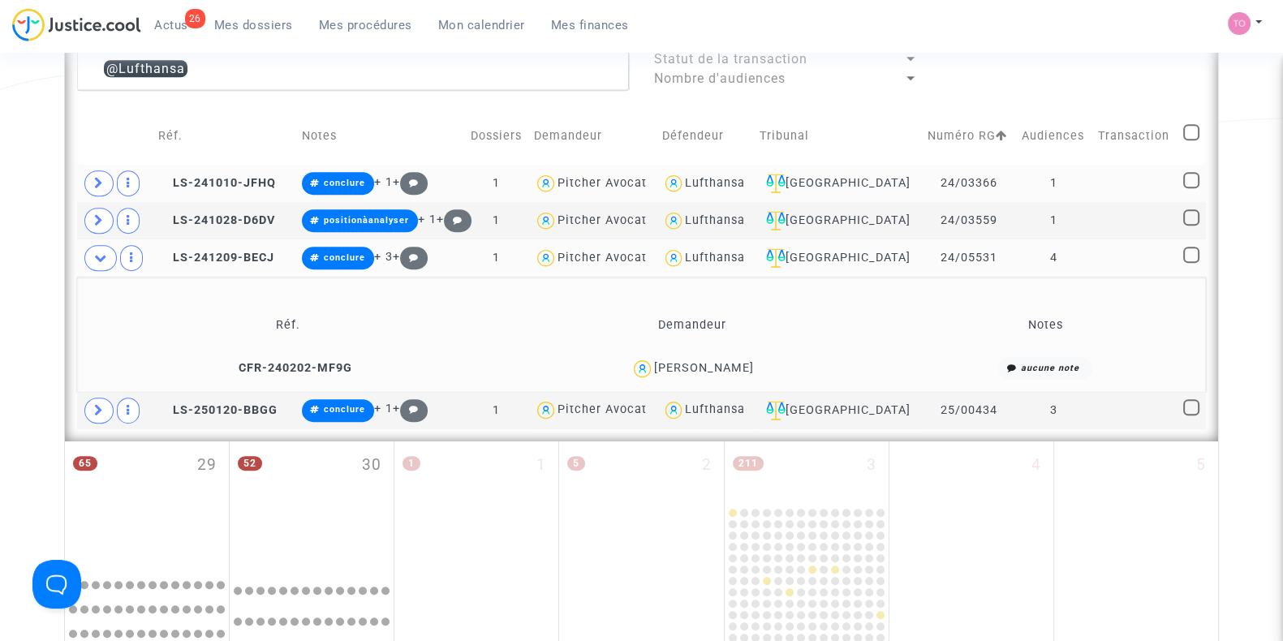
click at [726, 361] on div "Alban BRISY" at bounding box center [704, 368] width 100 height 14
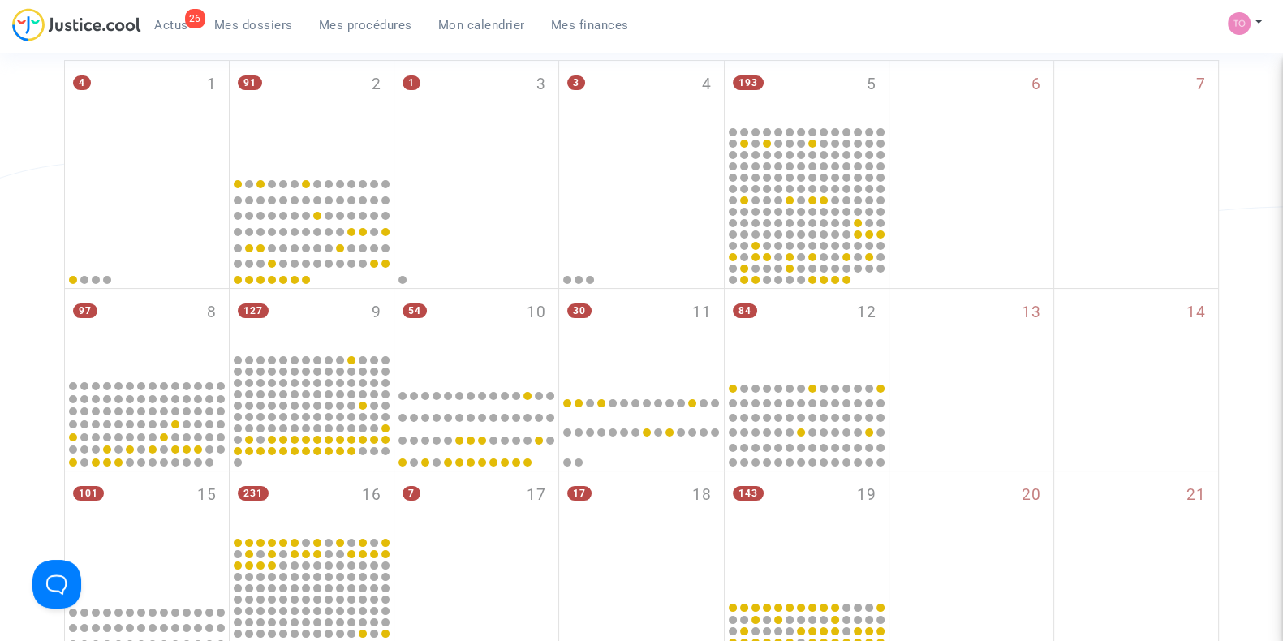
scroll to position [0, 0]
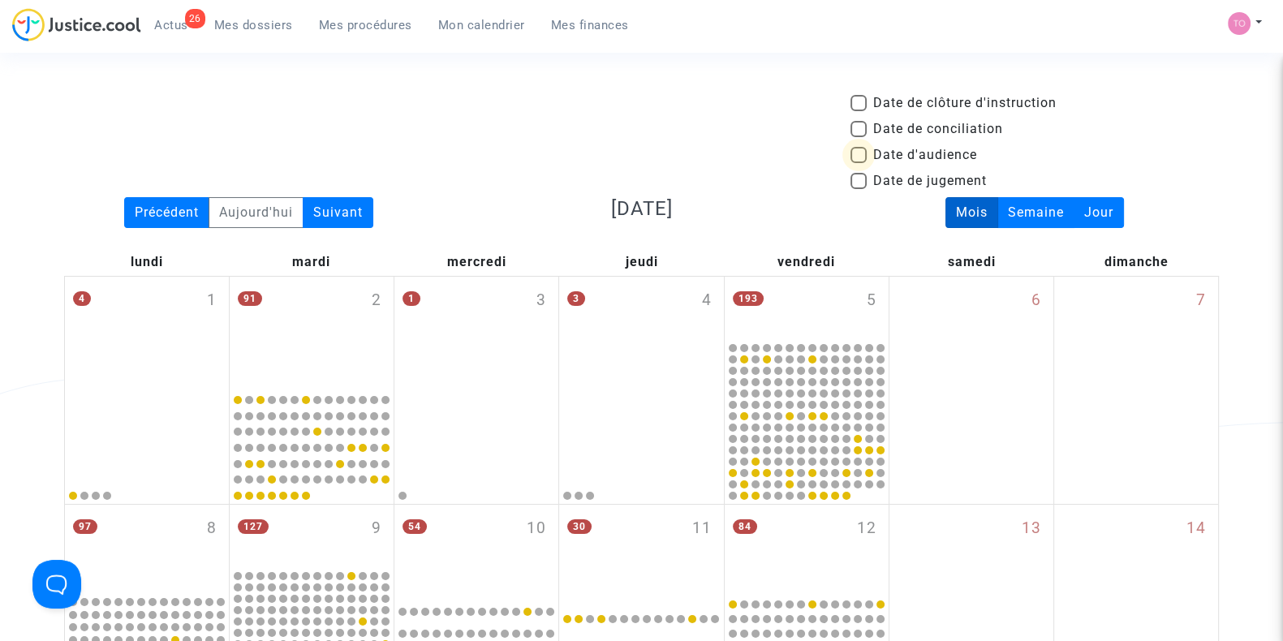
click at [868, 149] on label "Date d'audience" at bounding box center [914, 154] width 127 height 19
click at [859, 163] on input "Date d'audience" at bounding box center [858, 163] width 1 height 1
checkbox input "true"
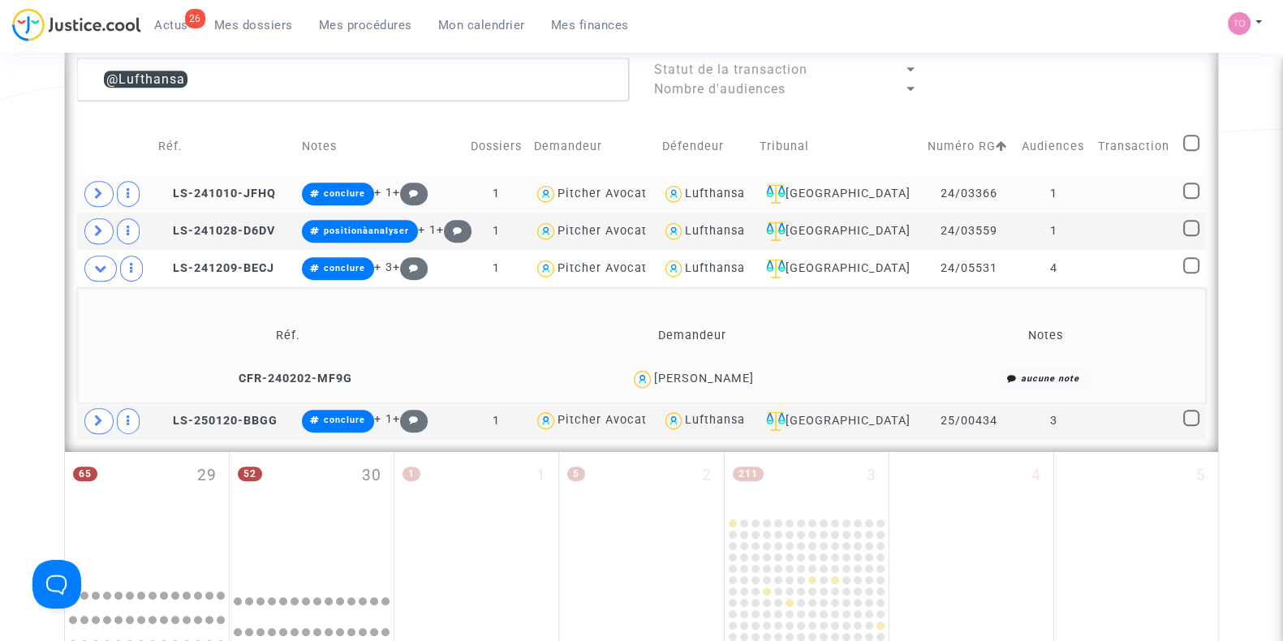
scroll to position [1008, 0]
type textarea "@Lufthansa"
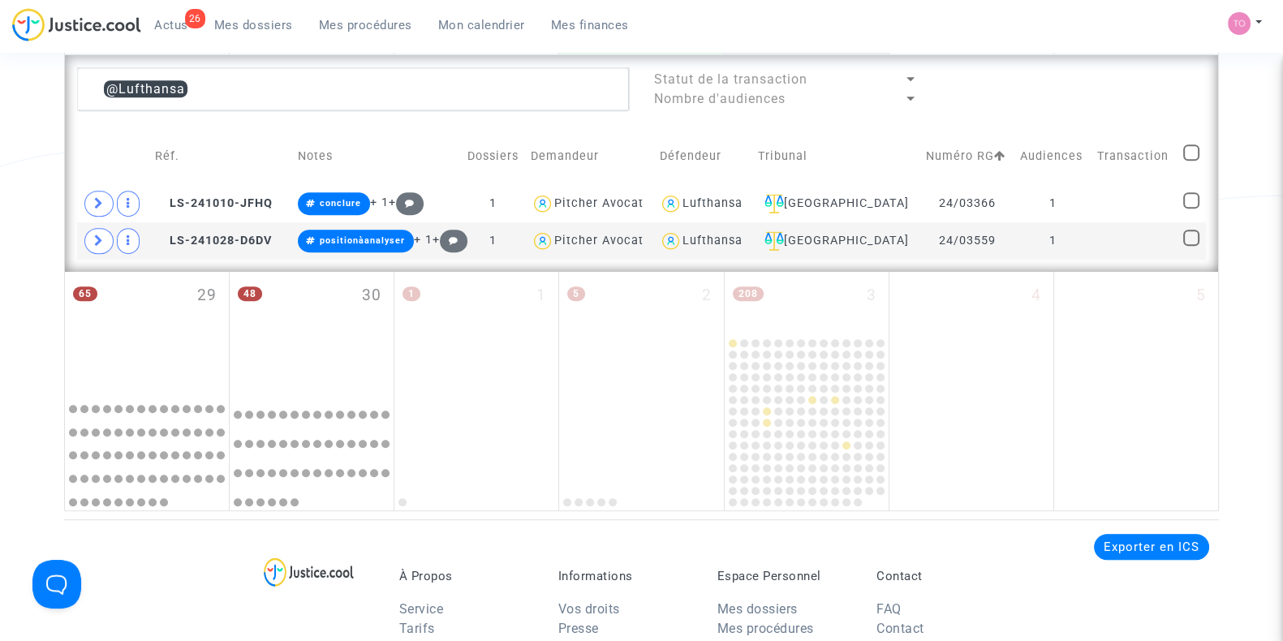
scroll to position [939, 0]
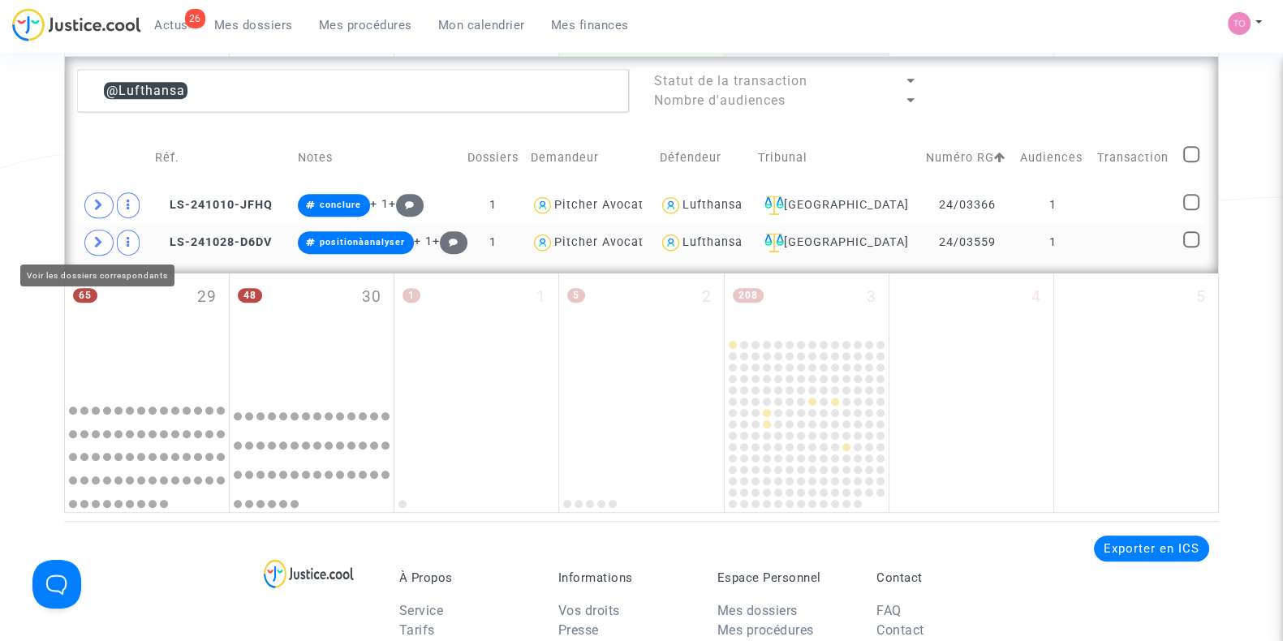
click at [101, 236] on icon at bounding box center [99, 242] width 10 height 12
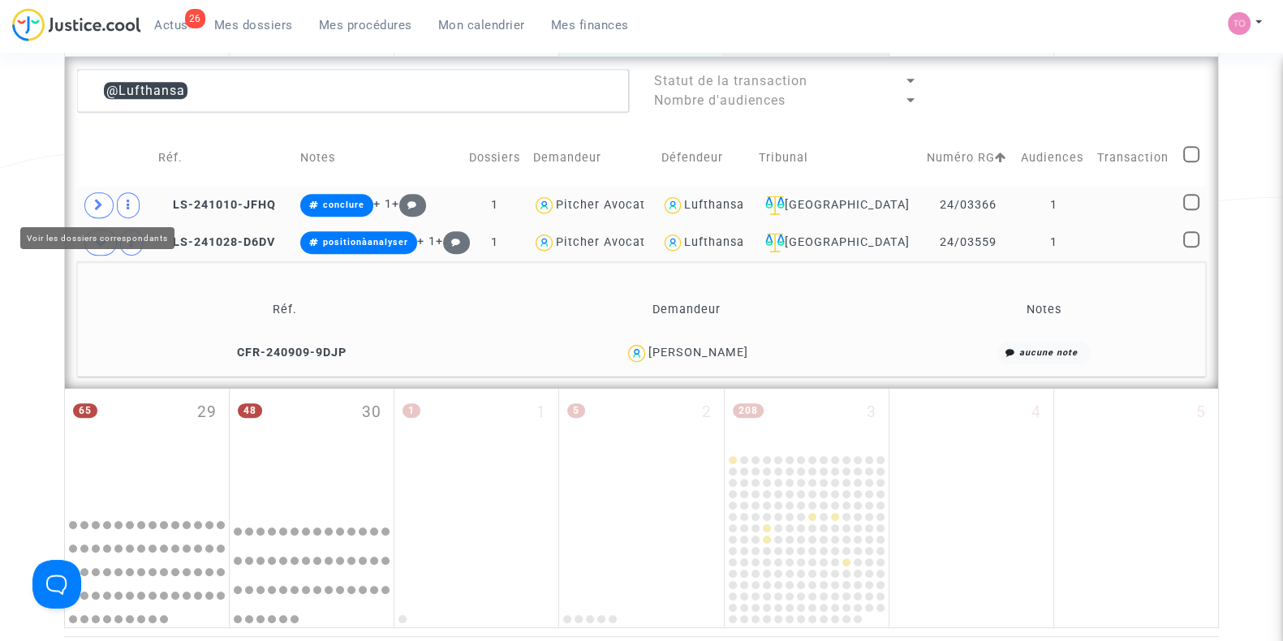
click at [97, 201] on icon at bounding box center [99, 205] width 10 height 12
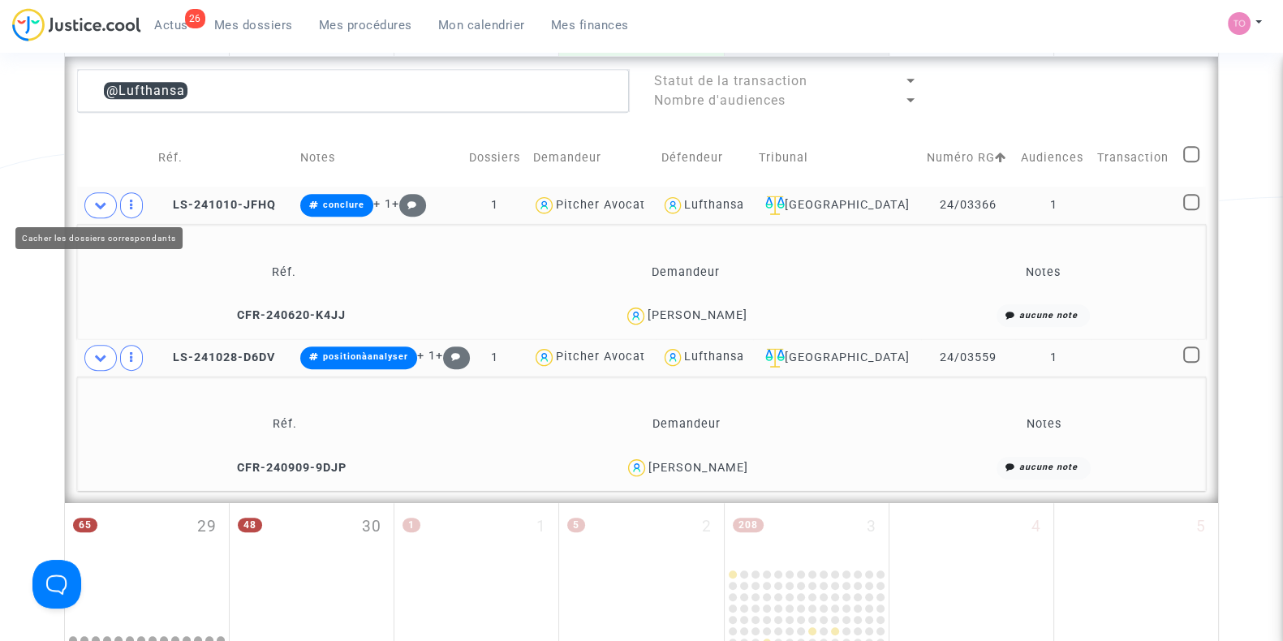
click at [97, 201] on icon at bounding box center [100, 205] width 13 height 12
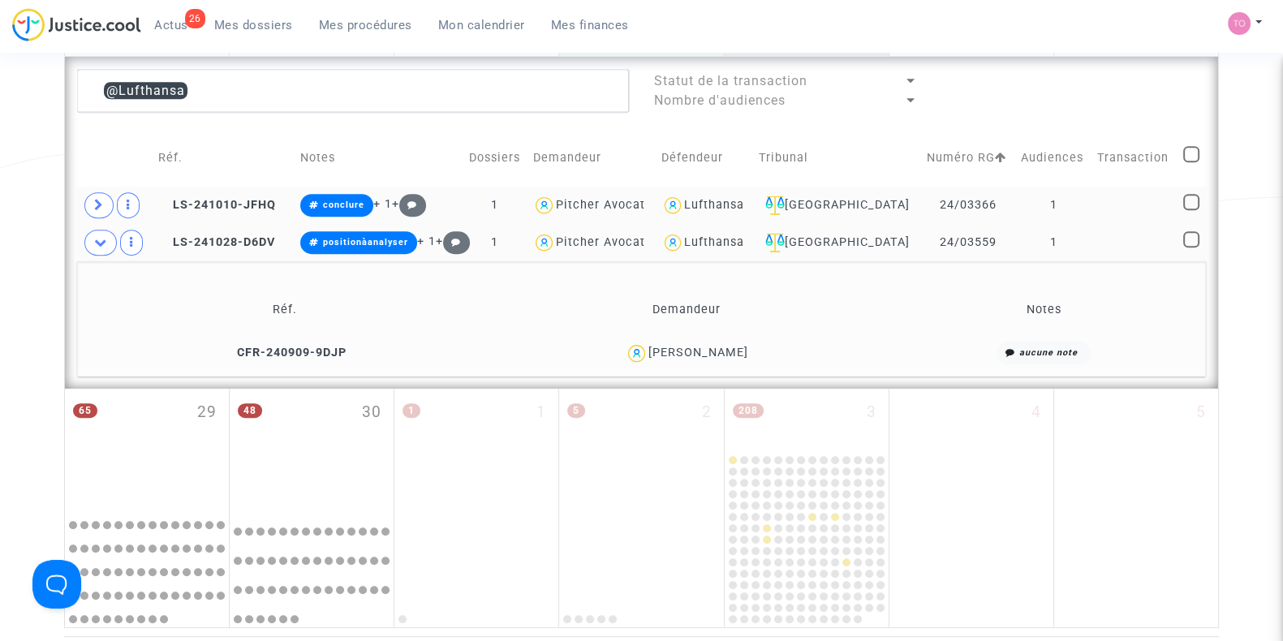
click at [731, 242] on div "Lufthansa" at bounding box center [714, 242] width 60 height 14
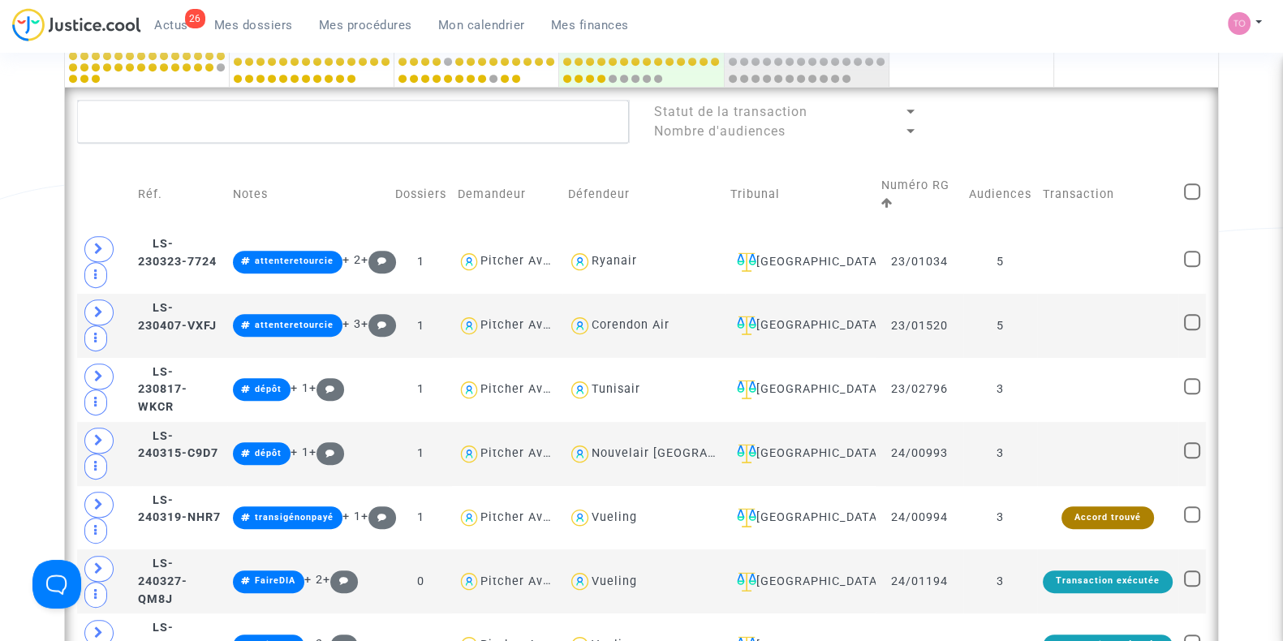
scroll to position [912, 0]
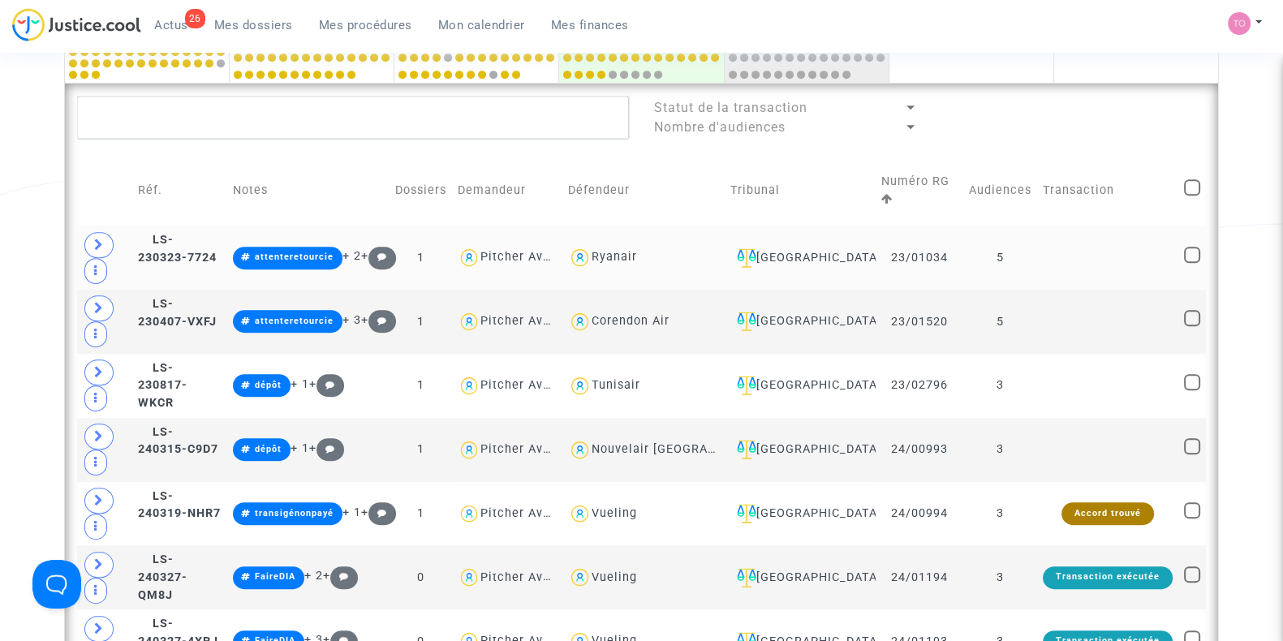
click at [637, 250] on div "Ryanair" at bounding box center [614, 257] width 45 height 14
type textarea "@Ryanair"
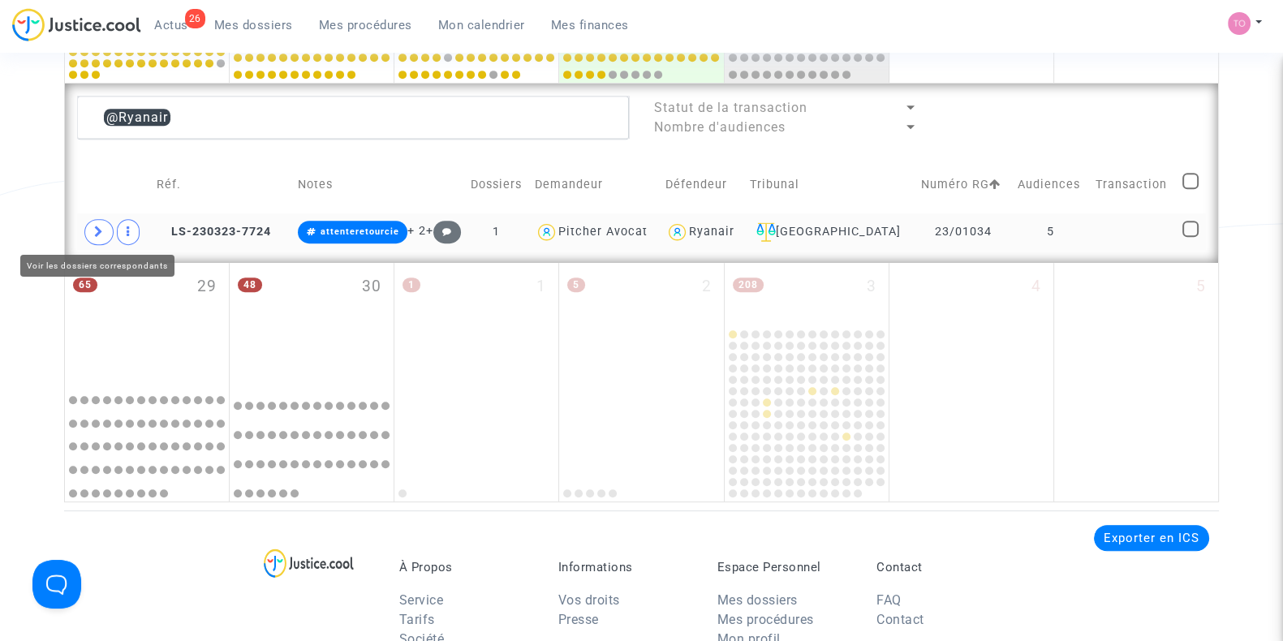
click at [95, 230] on icon at bounding box center [99, 232] width 10 height 12
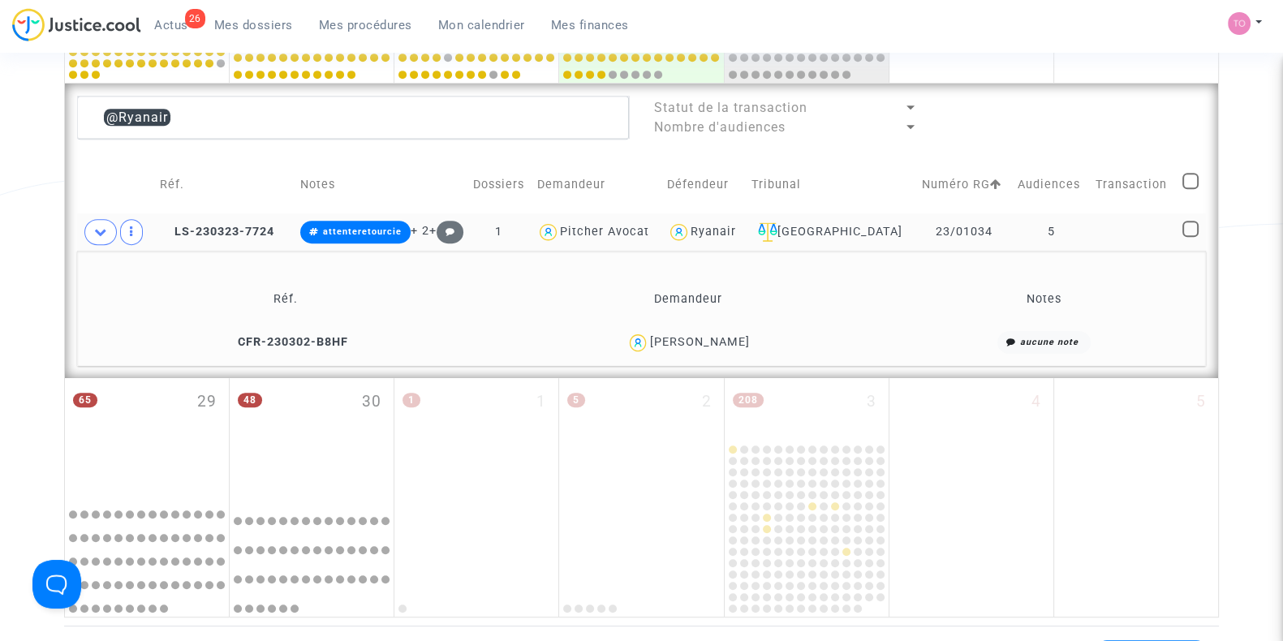
click at [722, 335] on div "claire briand" at bounding box center [699, 342] width 100 height 14
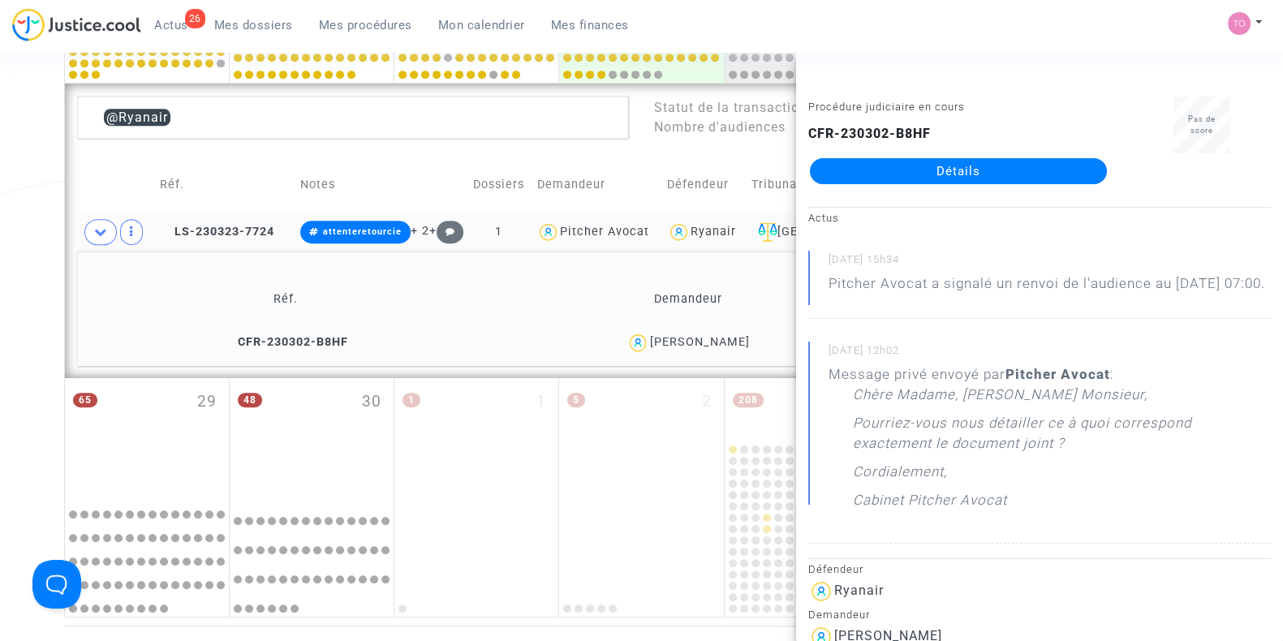
drag, startPoint x: 666, startPoint y: 338, endPoint x: 765, endPoint y: 339, distance: 99.8
click at [765, 339] on div "claire briand" at bounding box center [687, 343] width 389 height 24
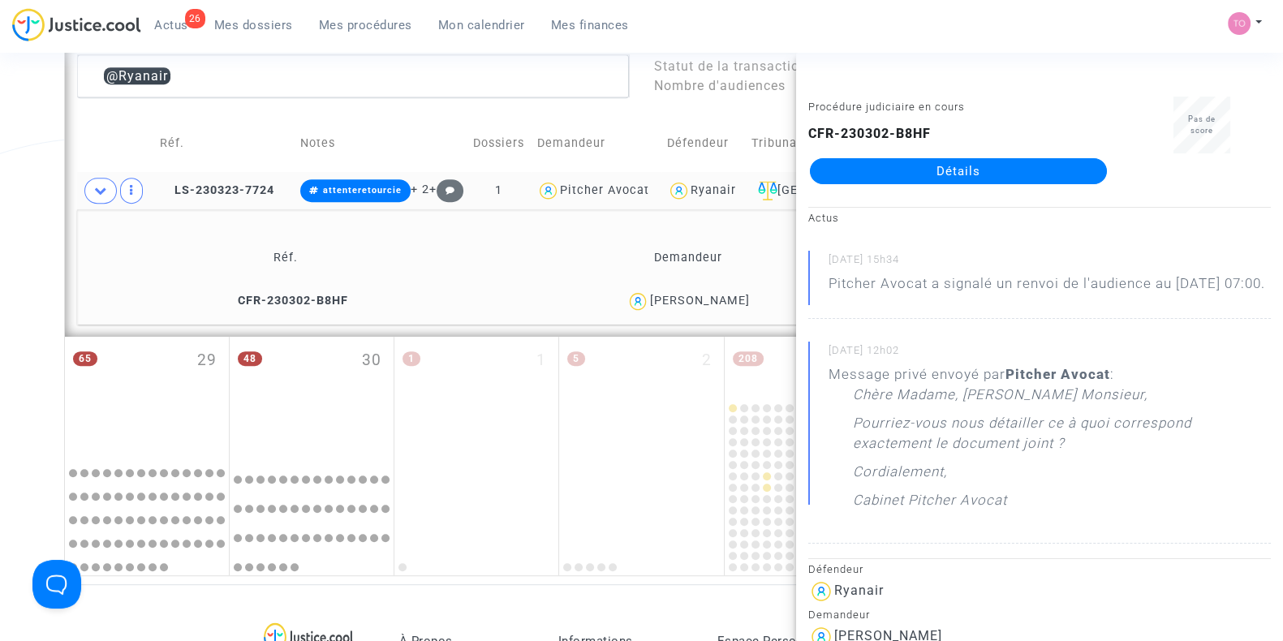
scroll to position [954, 0]
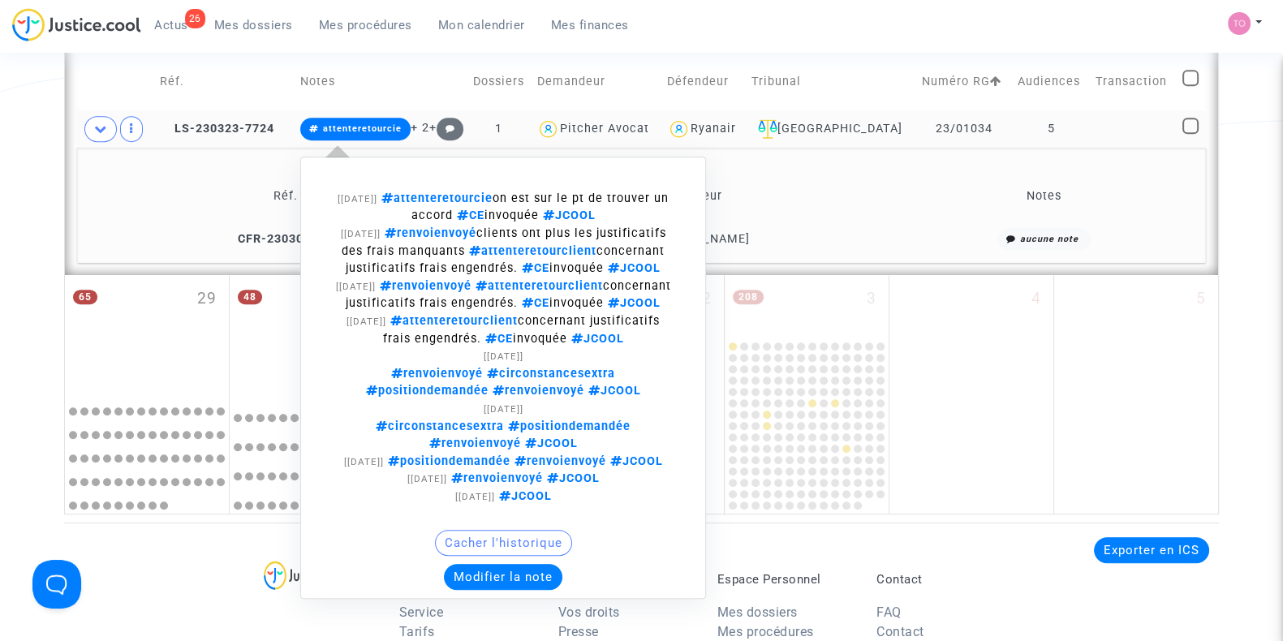
scroll to position [1018, 0]
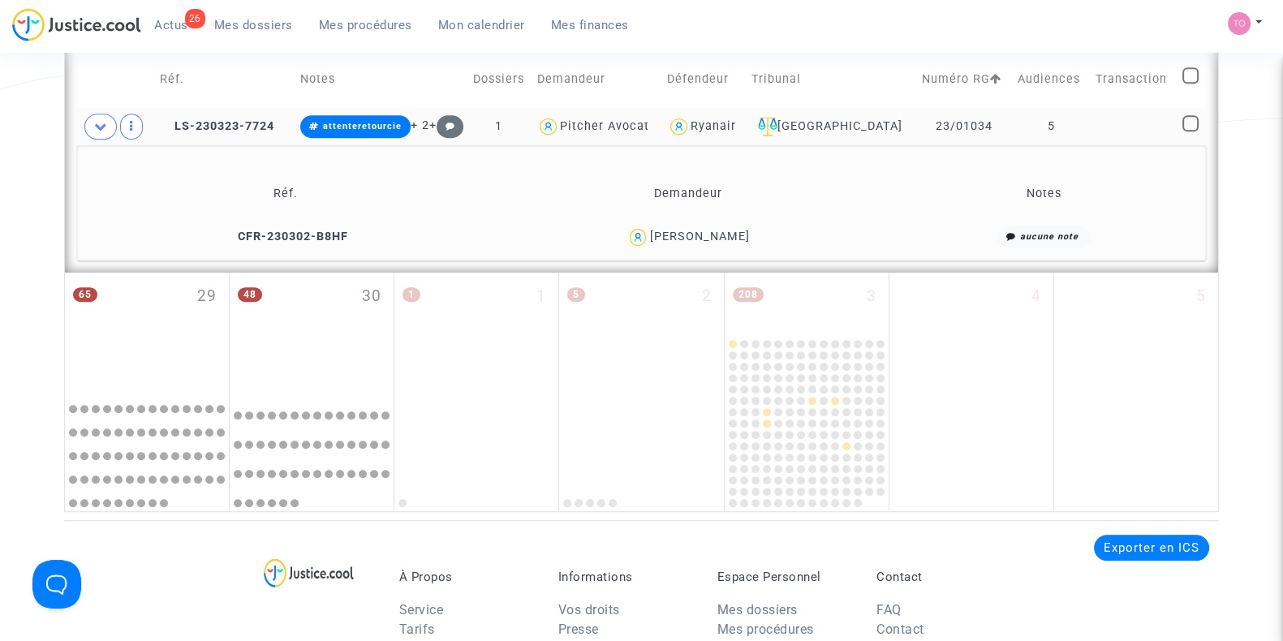
click at [296, 226] on td "CFR-230302-B8HF" at bounding box center [285, 237] width 405 height 35
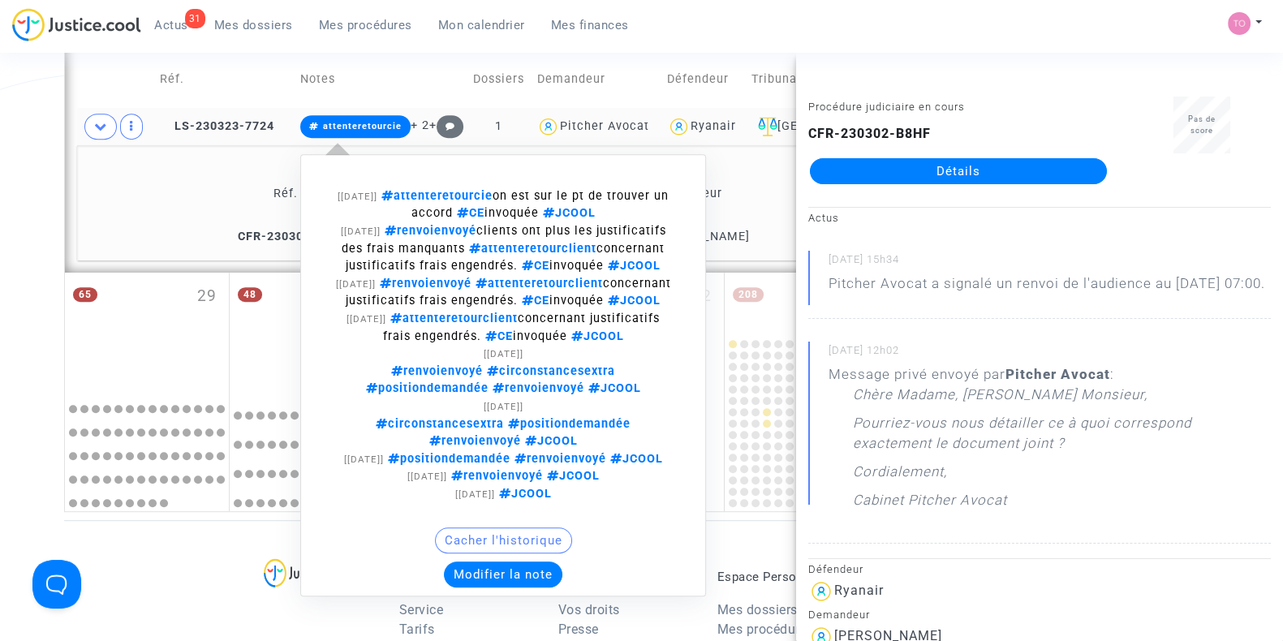
click at [497, 579] on button "Modifier la note" at bounding box center [503, 575] width 118 height 26
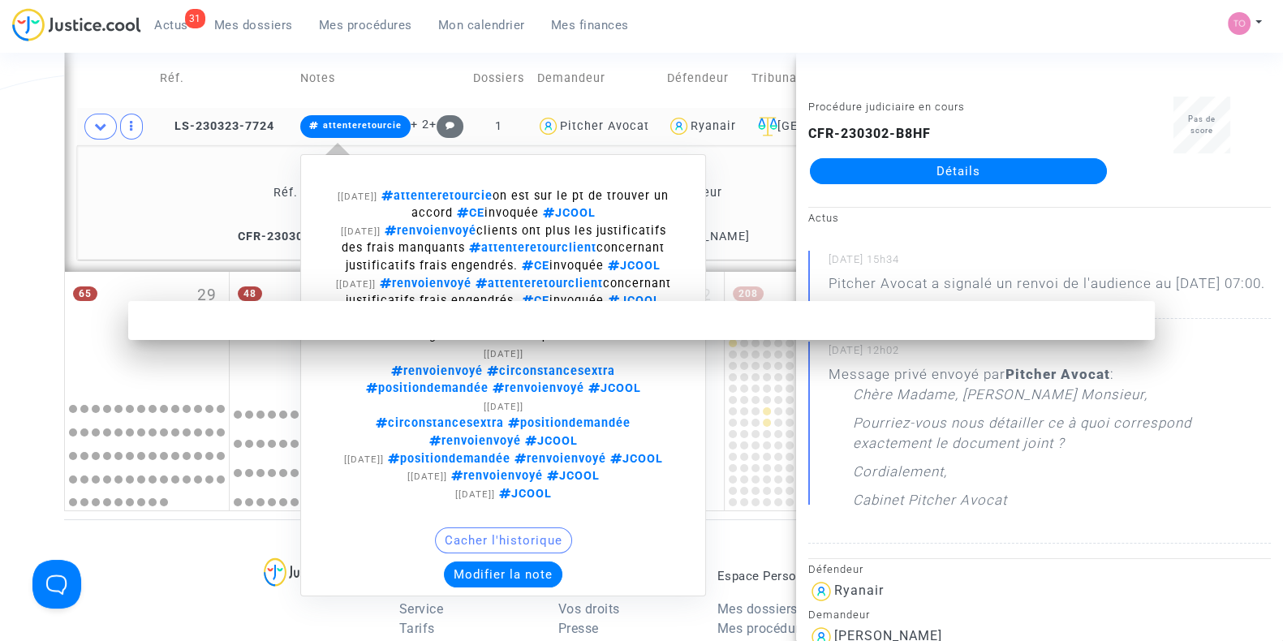
scroll to position [0, 0]
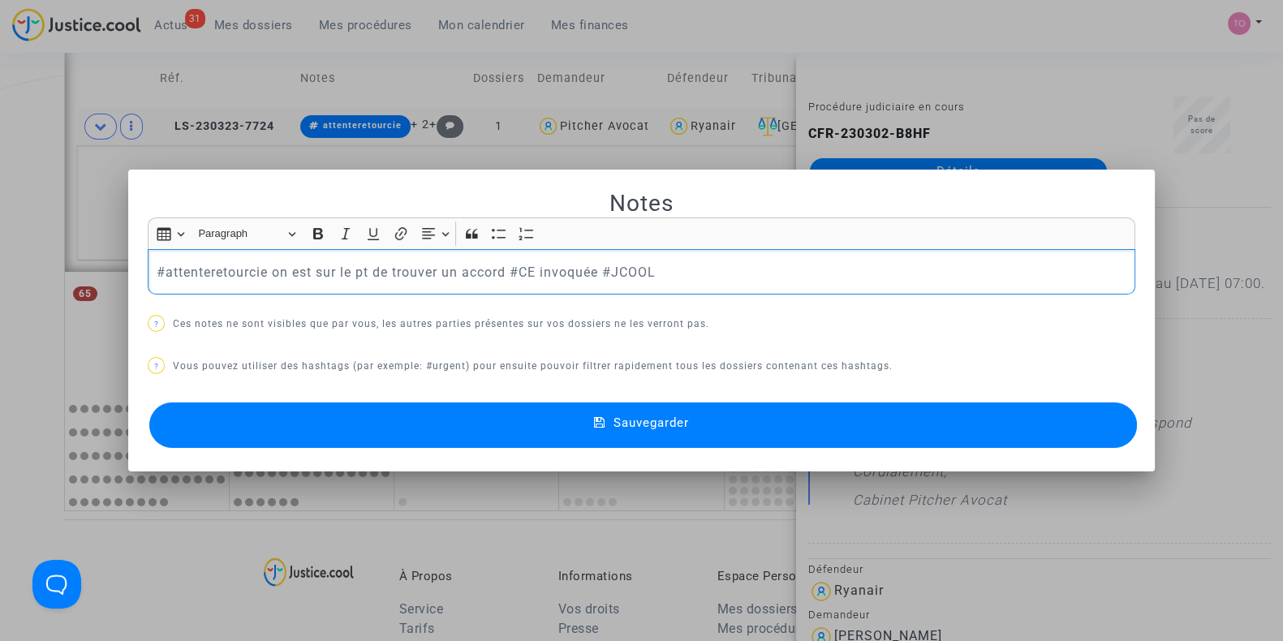
drag, startPoint x: 509, startPoint y: 273, endPoint x: 593, endPoint y: 278, distance: 84.5
click at [593, 278] on p "#attenteretourcie on est sur le pt de trouver un accord #CE invoquée #JCOOL" at bounding box center [642, 272] width 971 height 20
click at [522, 426] on button "Sauvegarder" at bounding box center [643, 425] width 988 height 45
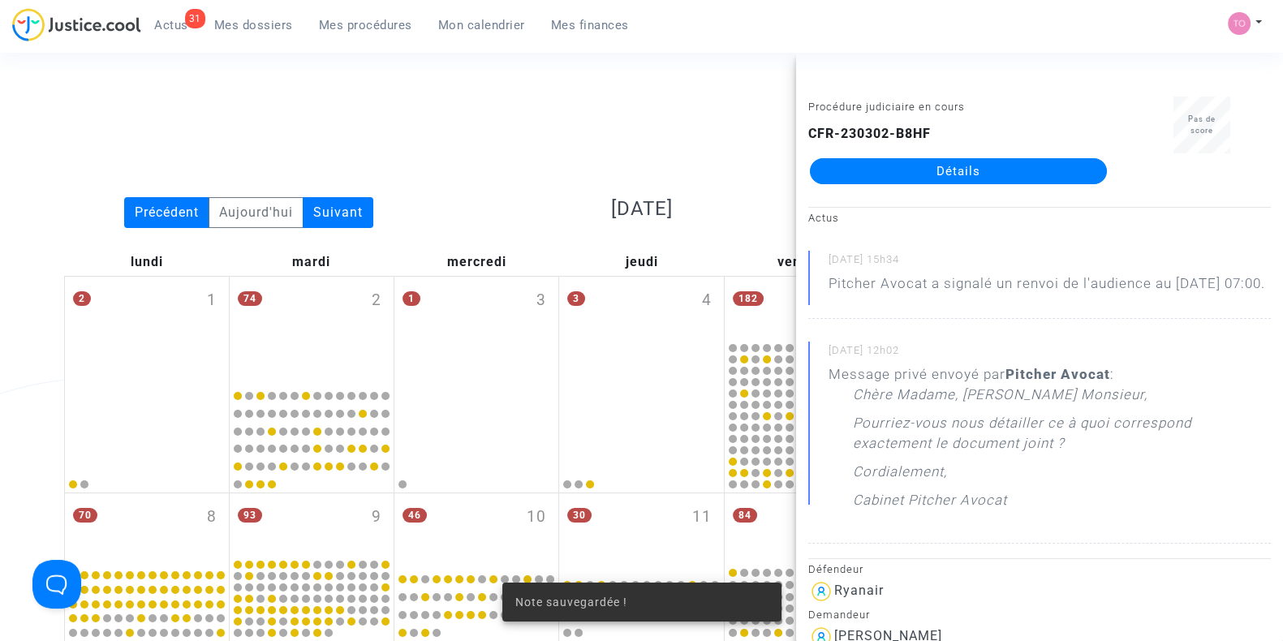
scroll to position [1018, 0]
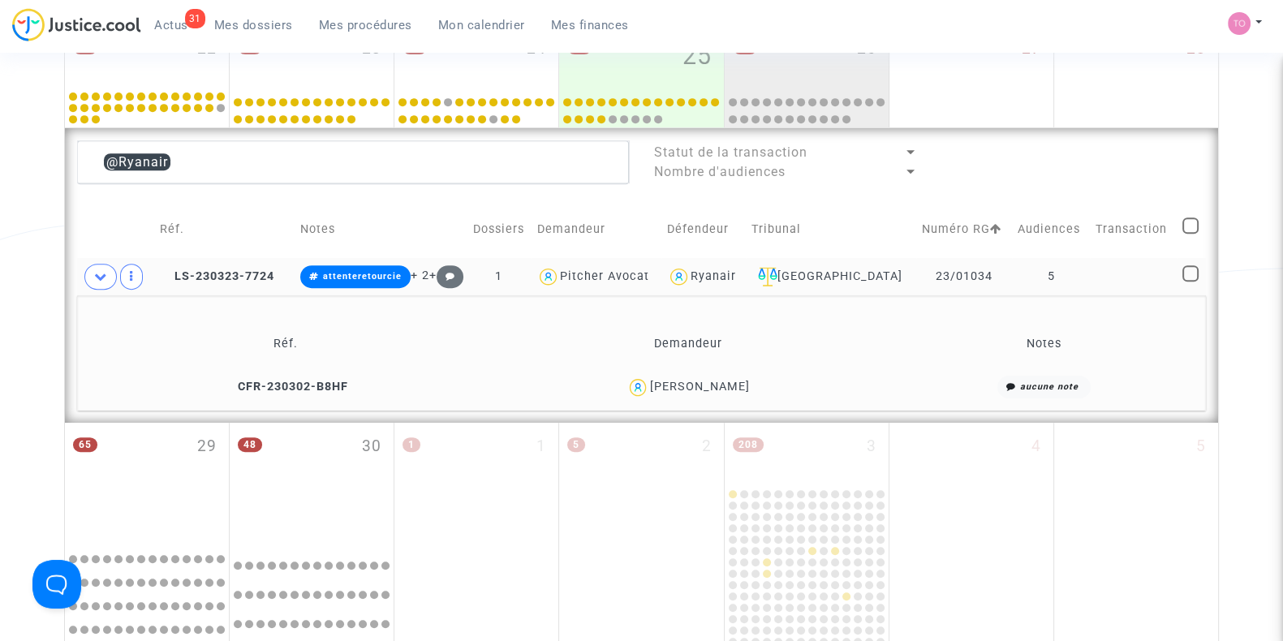
scroll to position [871, 0]
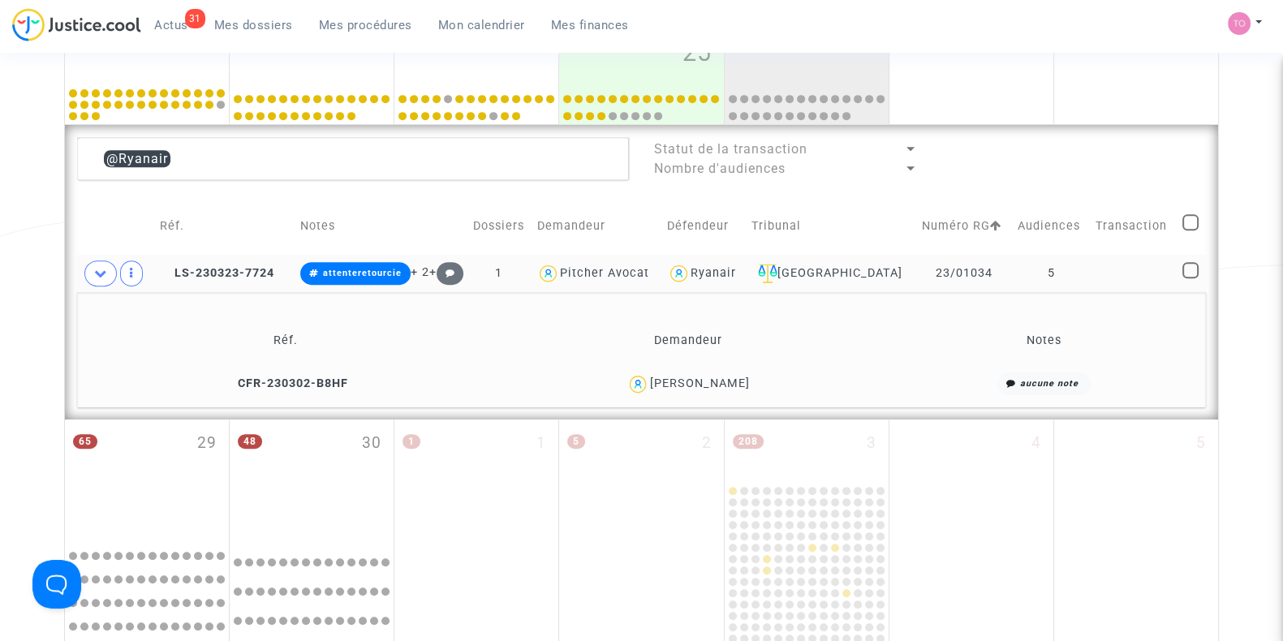
click at [736, 274] on div "Ryanair" at bounding box center [713, 273] width 45 height 14
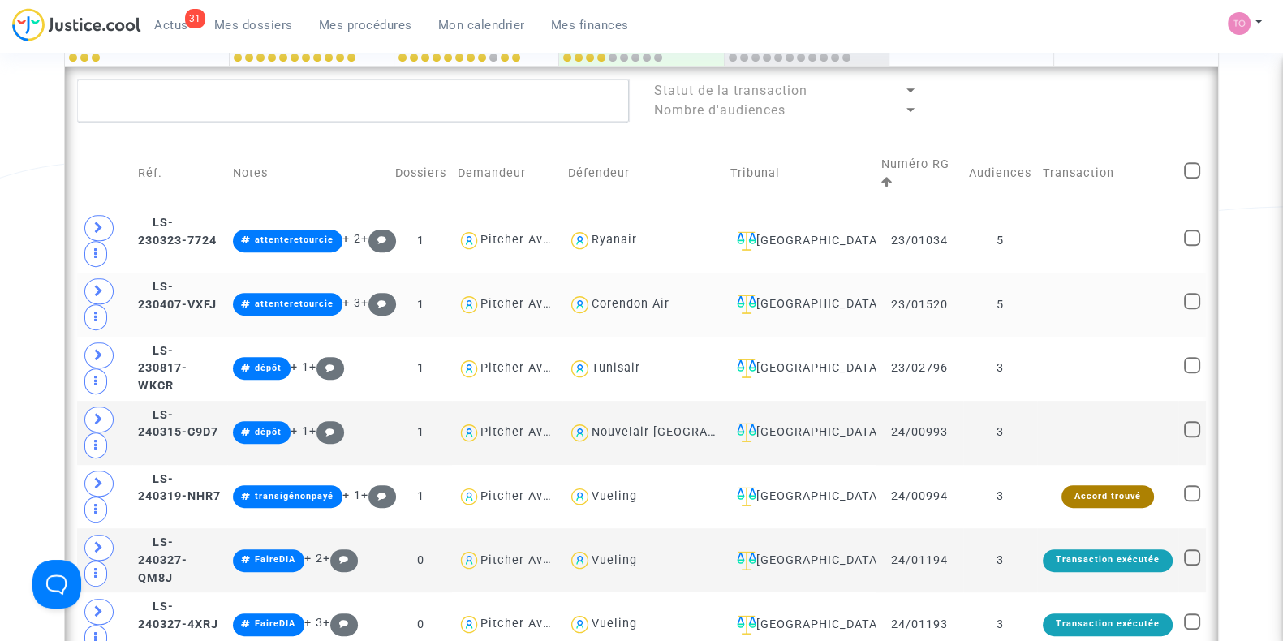
scroll to position [934, 0]
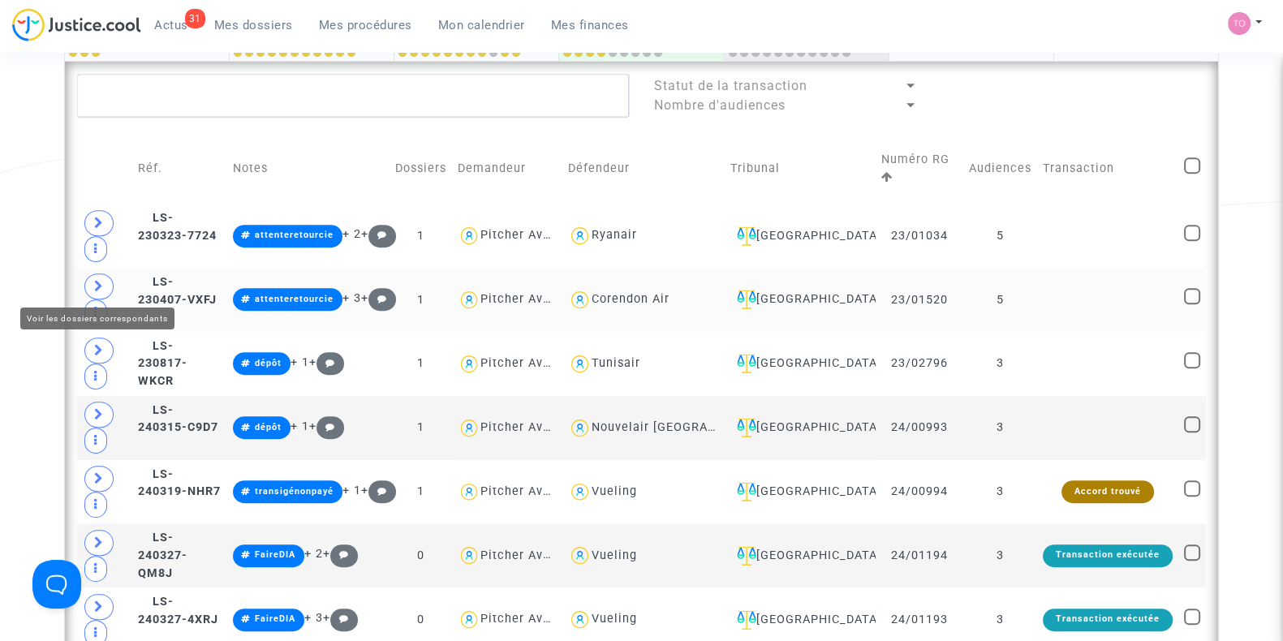
click at [105, 275] on span at bounding box center [98, 287] width 29 height 26
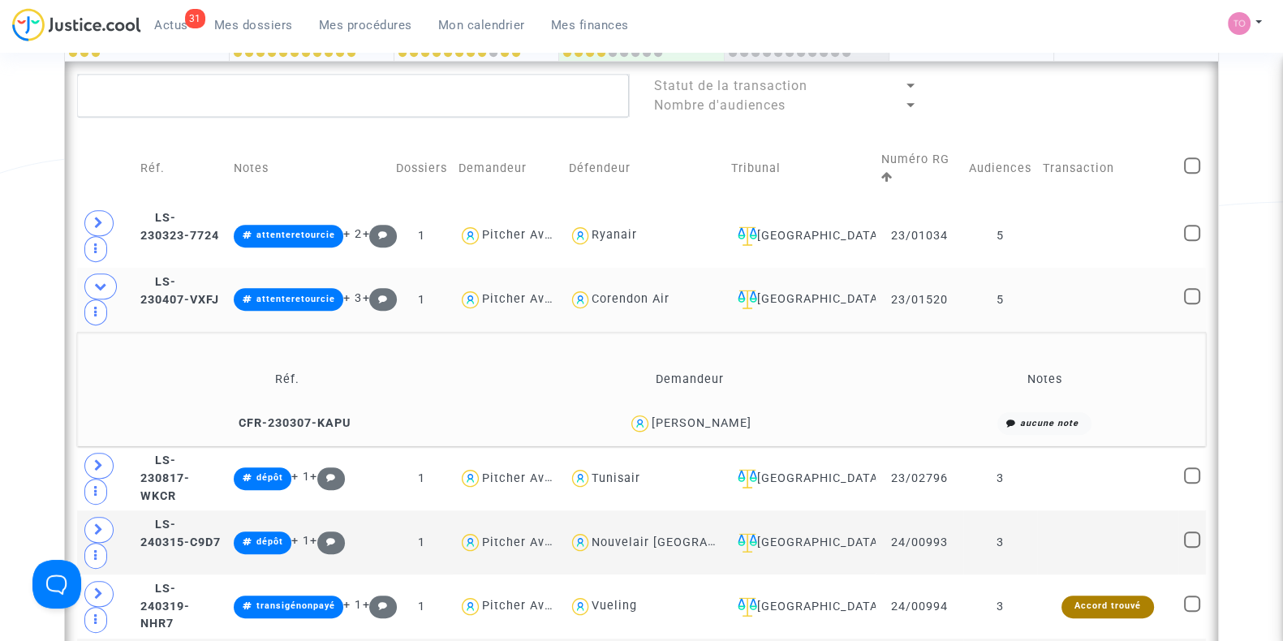
click at [726, 420] on div "aysen taner" at bounding box center [702, 423] width 100 height 14
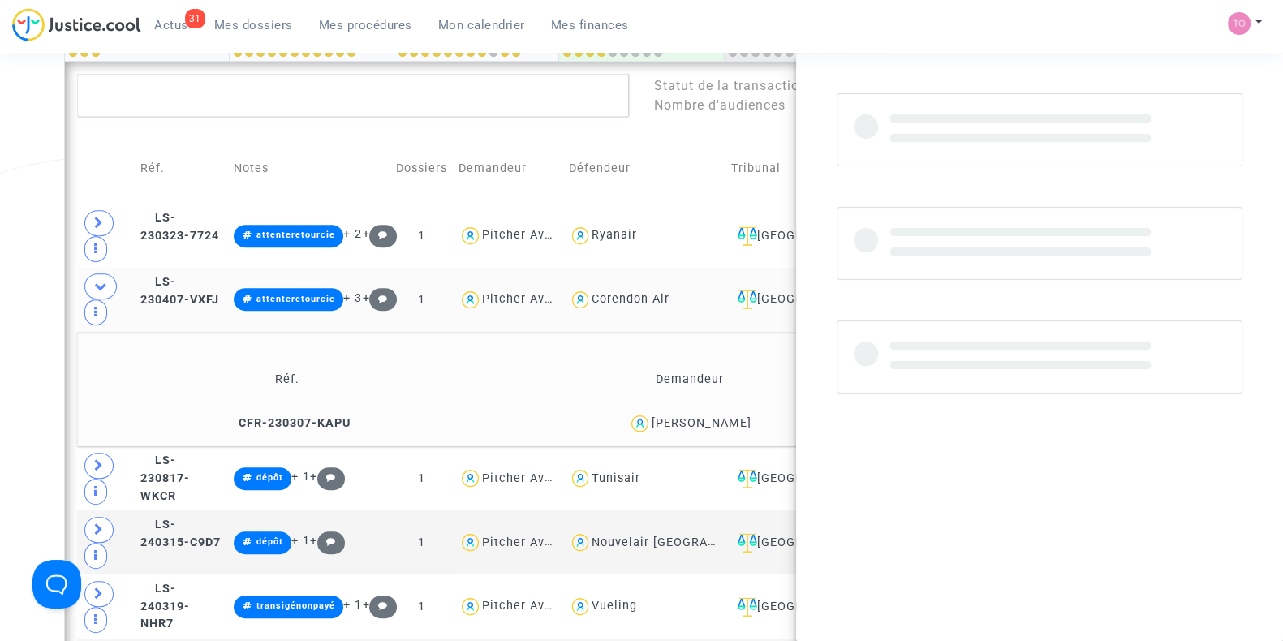
click at [726, 420] on div "aysen taner" at bounding box center [702, 423] width 100 height 14
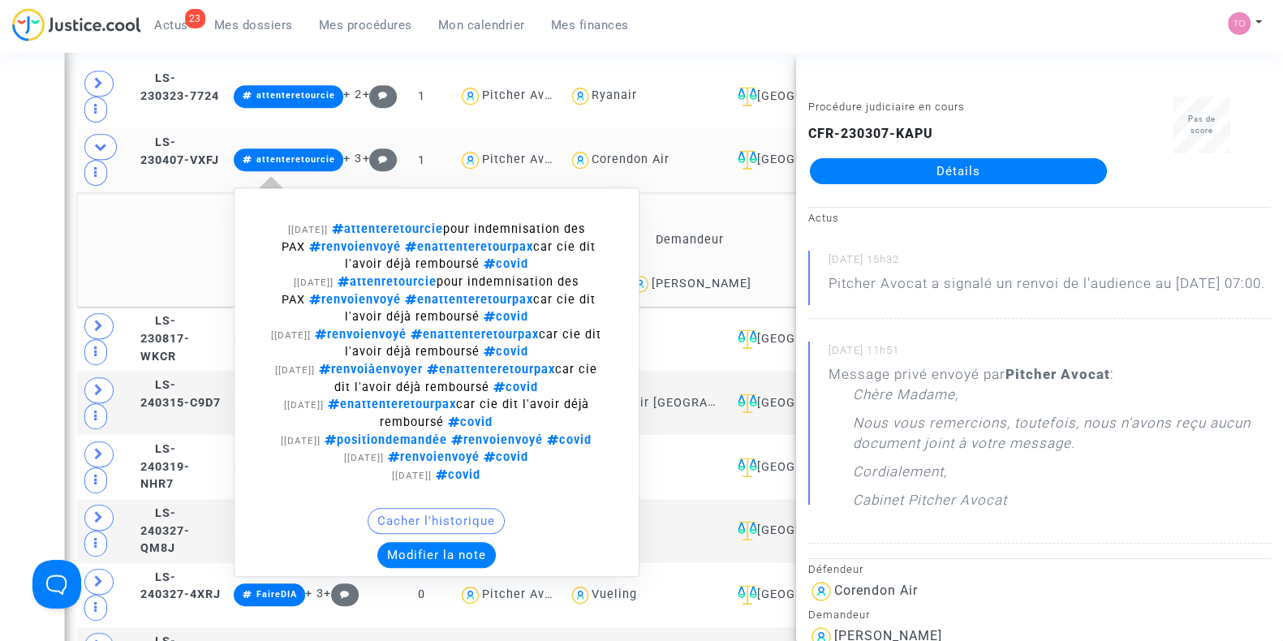
scroll to position [1075, 0]
click at [481, 548] on button "Modifier la note" at bounding box center [436, 554] width 118 height 26
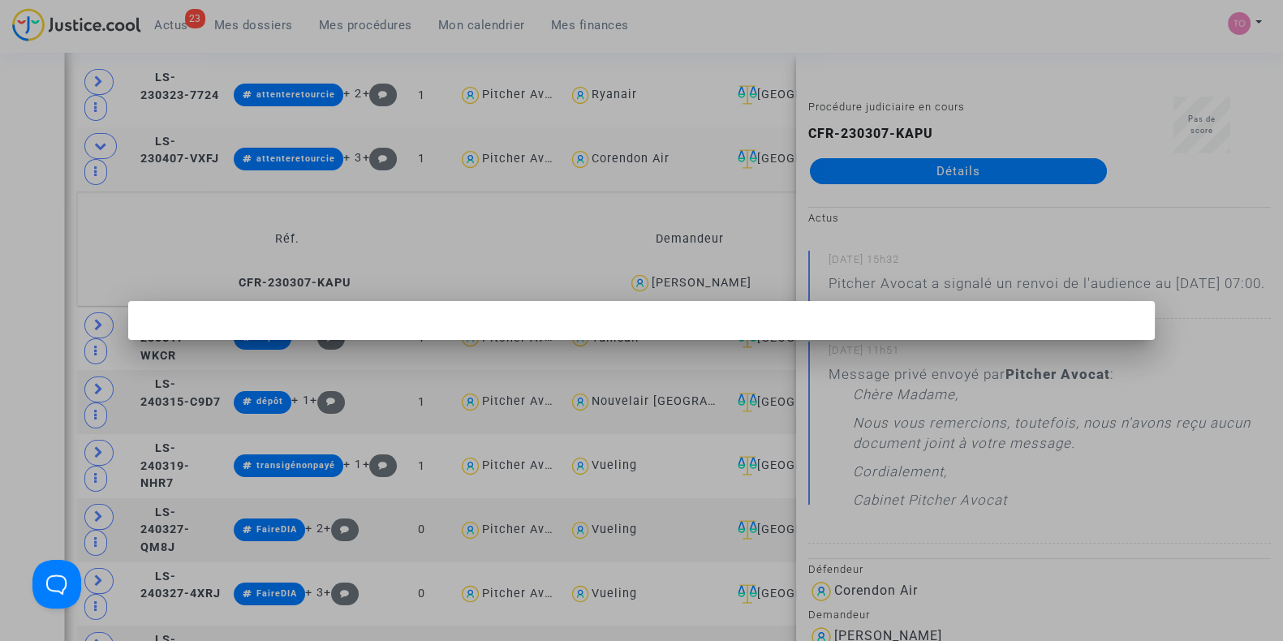
scroll to position [0, 0]
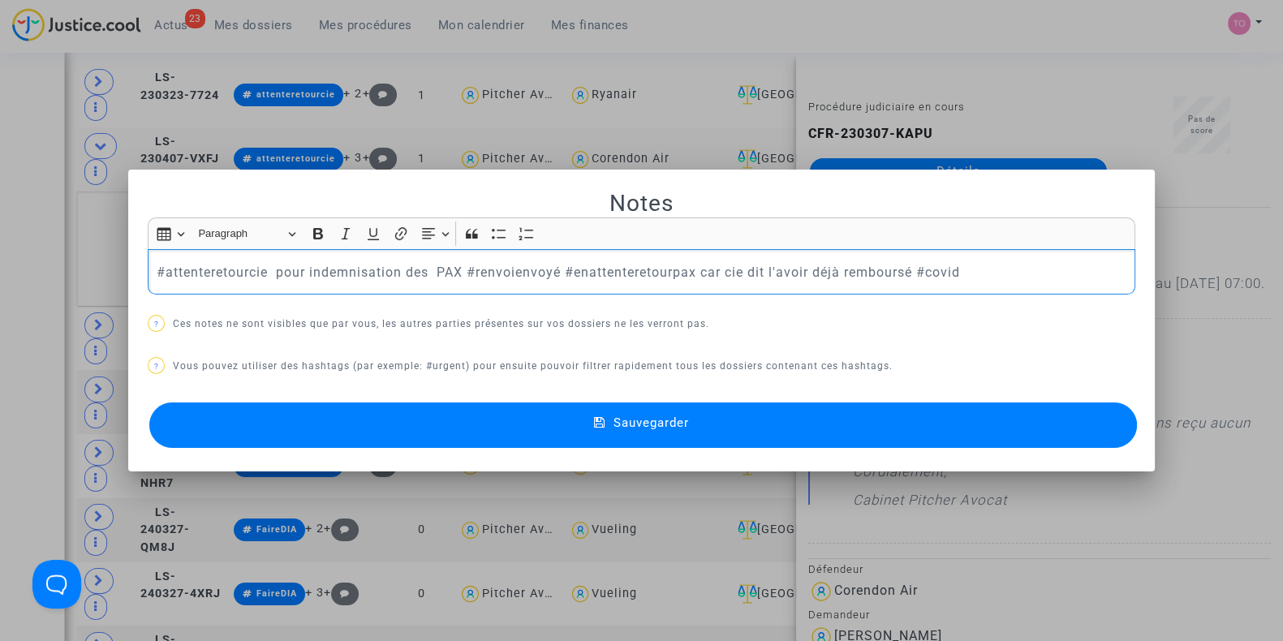
drag, startPoint x: 269, startPoint y: 265, endPoint x: 458, endPoint y: 286, distance: 190.3
click at [458, 286] on div "#attenteretourcie pour indemnisation des PAX #renvoienvoyé #enattenteretourpax …" at bounding box center [642, 271] width 988 height 45
click at [454, 267] on p "#attenteretourcie pax non indemnisé apparement #renvoienvoyé #enattenteretourpa…" at bounding box center [642, 272] width 971 height 20
drag, startPoint x: 580, startPoint y: 266, endPoint x: 490, endPoint y: 274, distance: 90.4
click at [490, 274] on p "#attenteretourcie pax non indemnisé apparemment #renvoienvoyé #enattenteretourp…" at bounding box center [642, 272] width 971 height 20
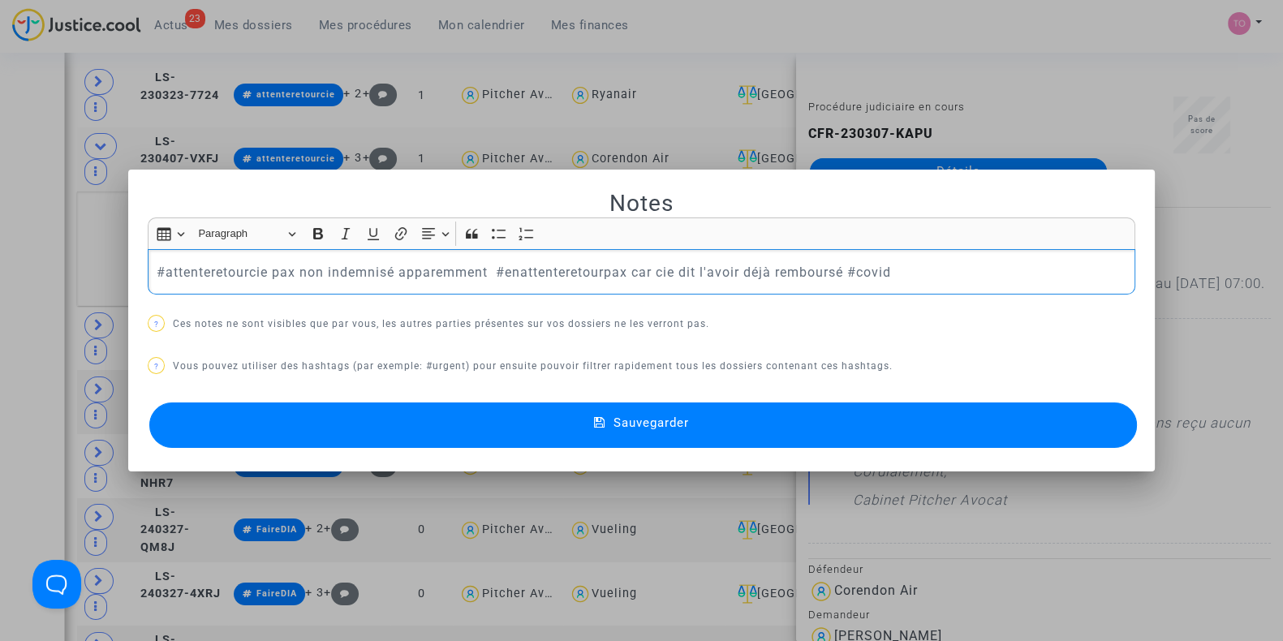
click at [595, 269] on p "#attenteretourcie pax non indemnisé apparemment #enattenteretourpax car cie dit…" at bounding box center [642, 272] width 971 height 20
drag, startPoint x: 703, startPoint y: 271, endPoint x: 489, endPoint y: 271, distance: 214.3
click at [489, 271] on p "#attenteretourcie pax non indemnisé apparemment car cie dit l'avoir déjà rembou…" at bounding box center [642, 272] width 971 height 20
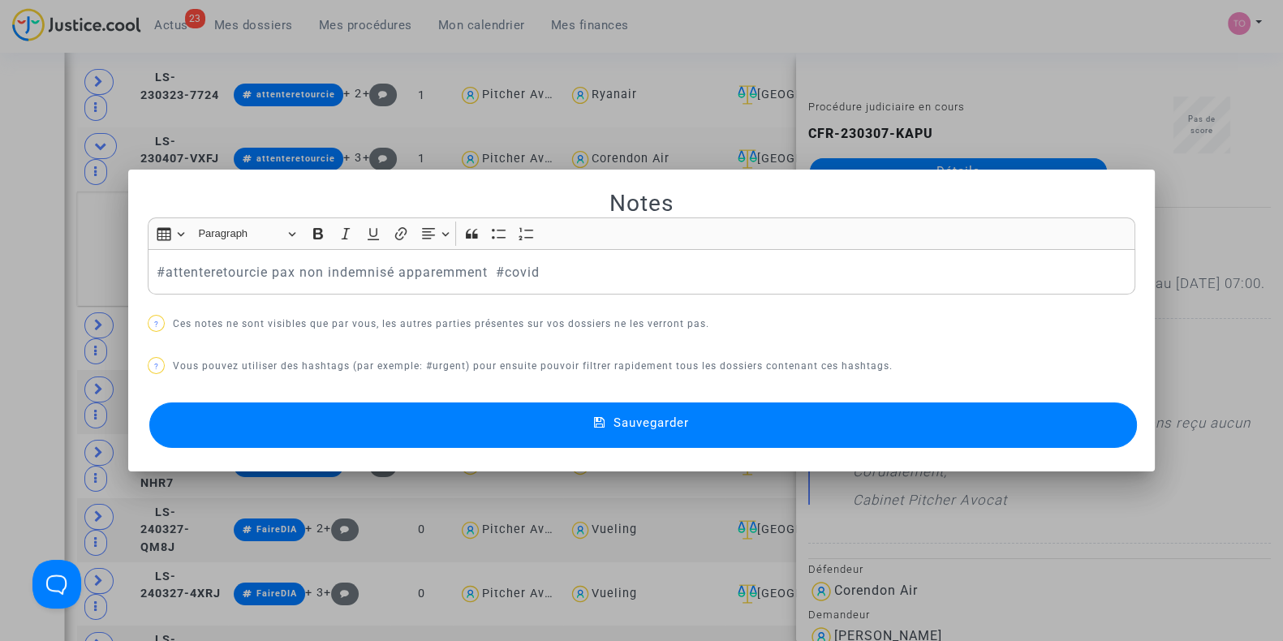
click at [487, 440] on button "Sauvegarder" at bounding box center [643, 425] width 988 height 45
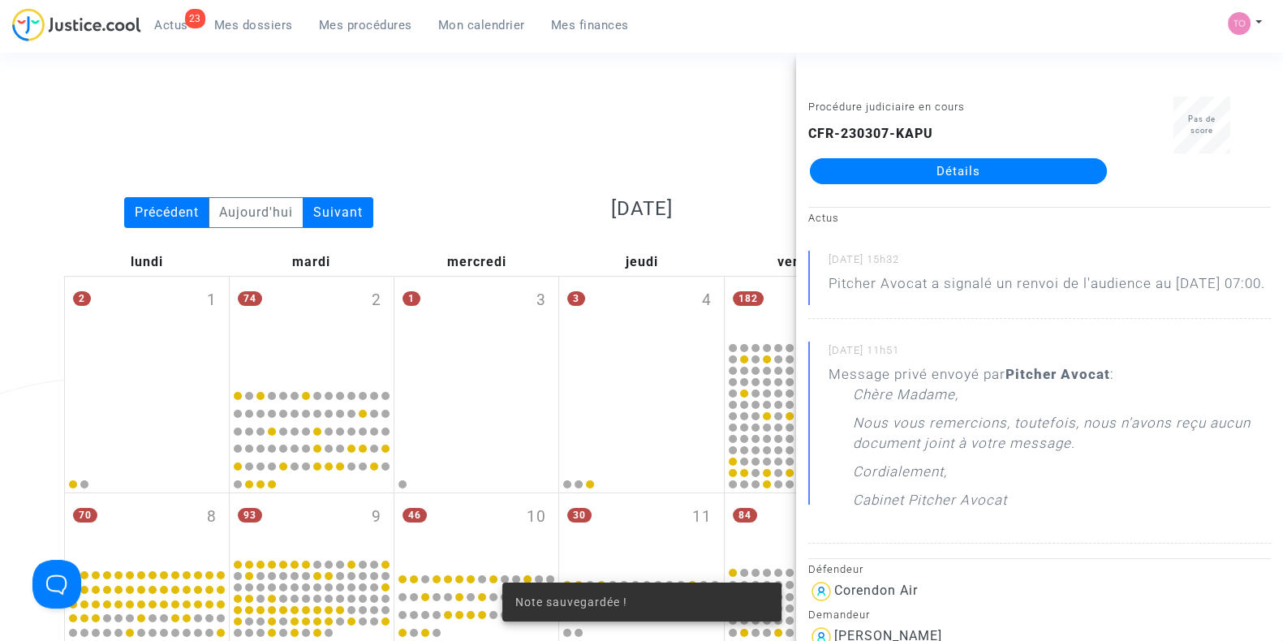
scroll to position [1075, 0]
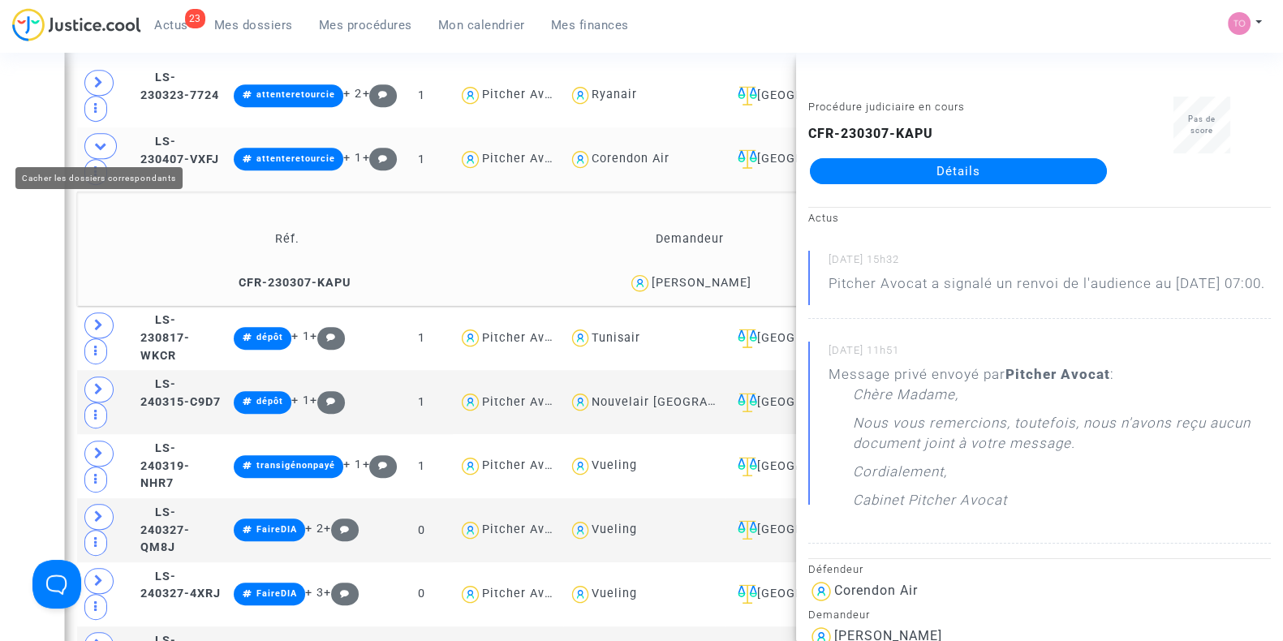
click at [94, 144] on icon at bounding box center [100, 146] width 13 height 12
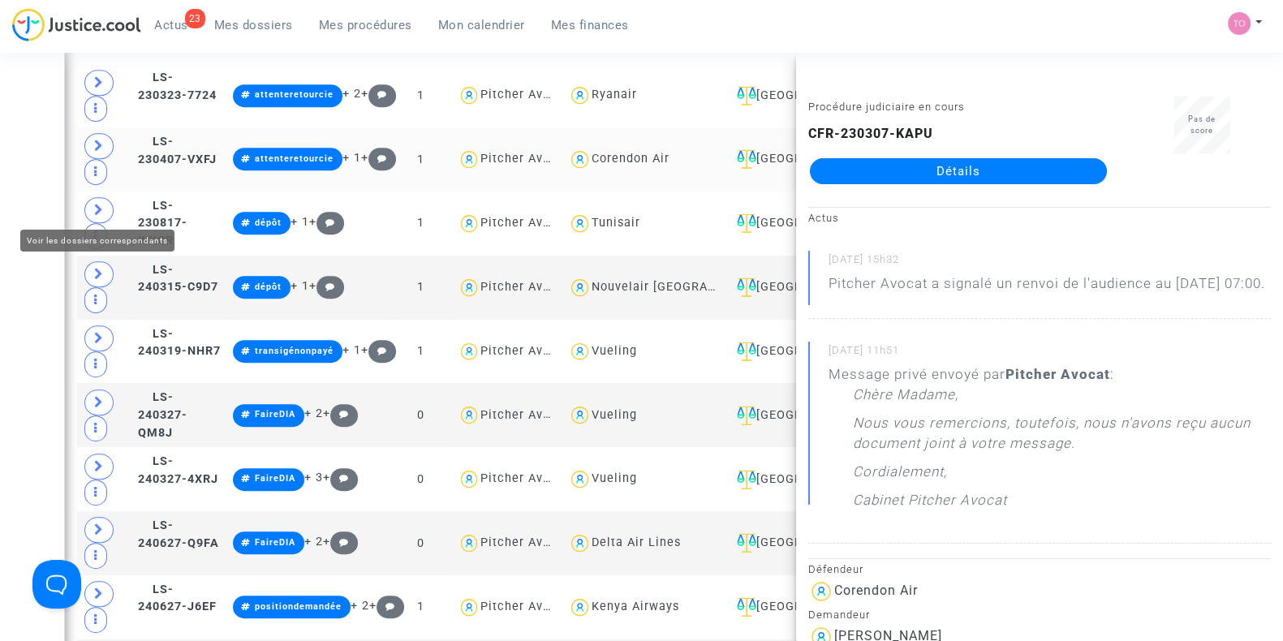
click at [23, 210] on div "Date de clôture d'instruction Date de conciliation Date d'audience Date de juge…" at bounding box center [641, 467] width 1283 height 2896
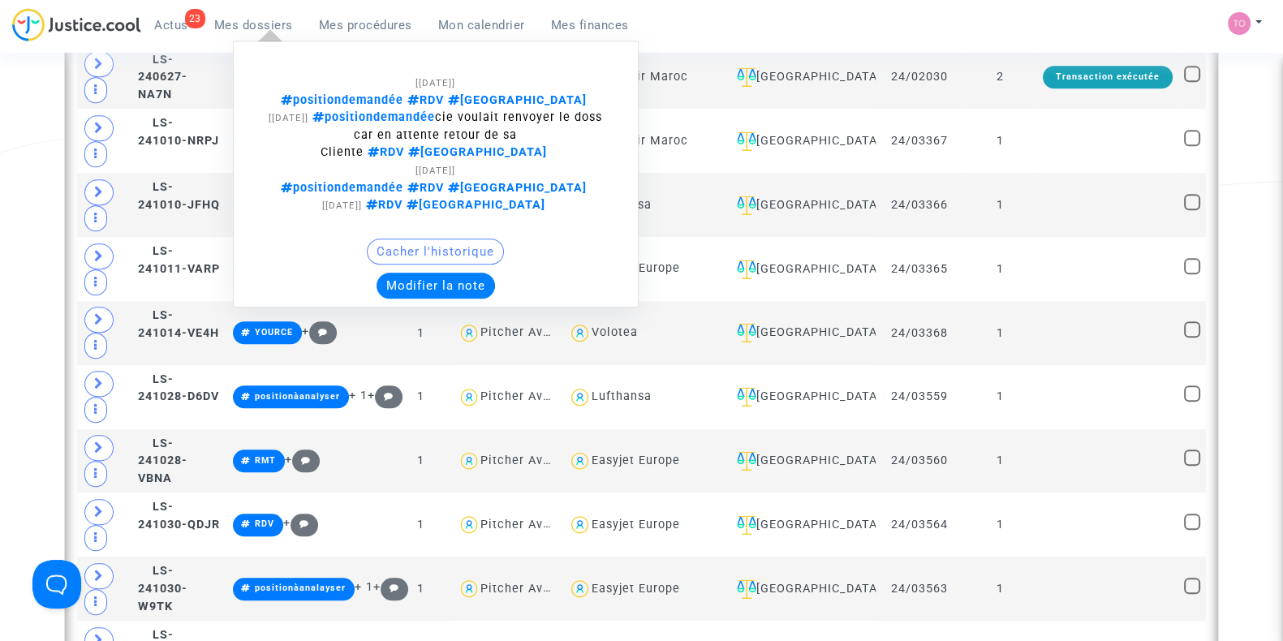
scroll to position [1670, 0]
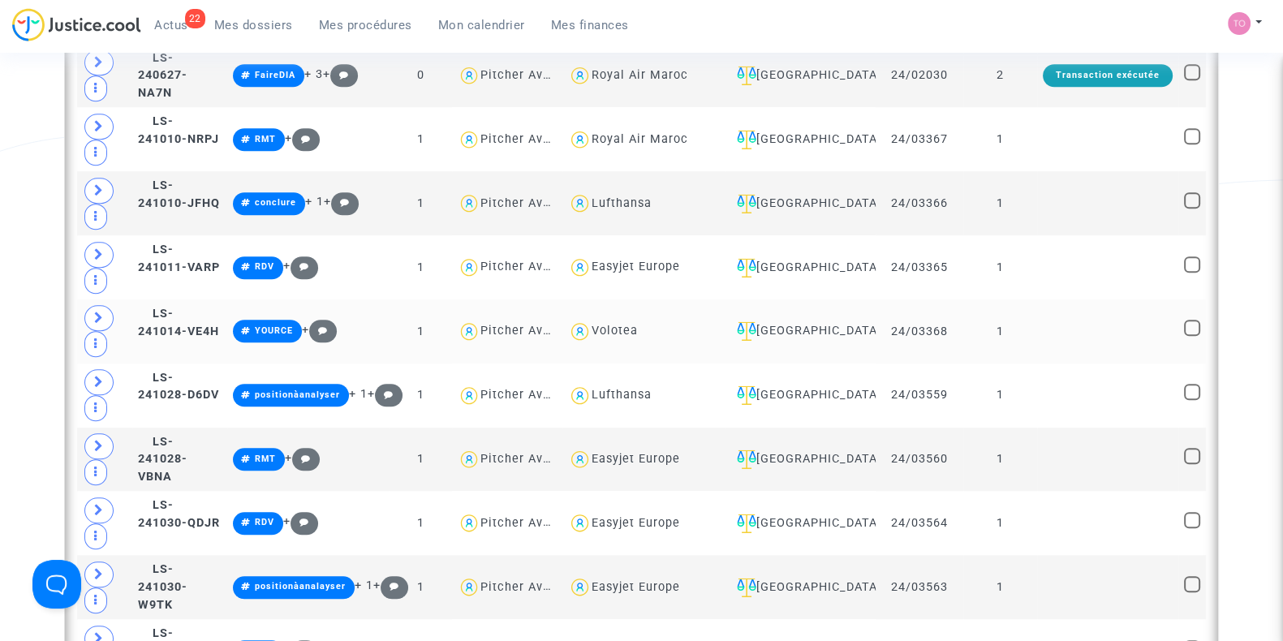
click at [638, 324] on div "Volotea" at bounding box center [615, 331] width 46 height 14
type textarea "@Volotea"
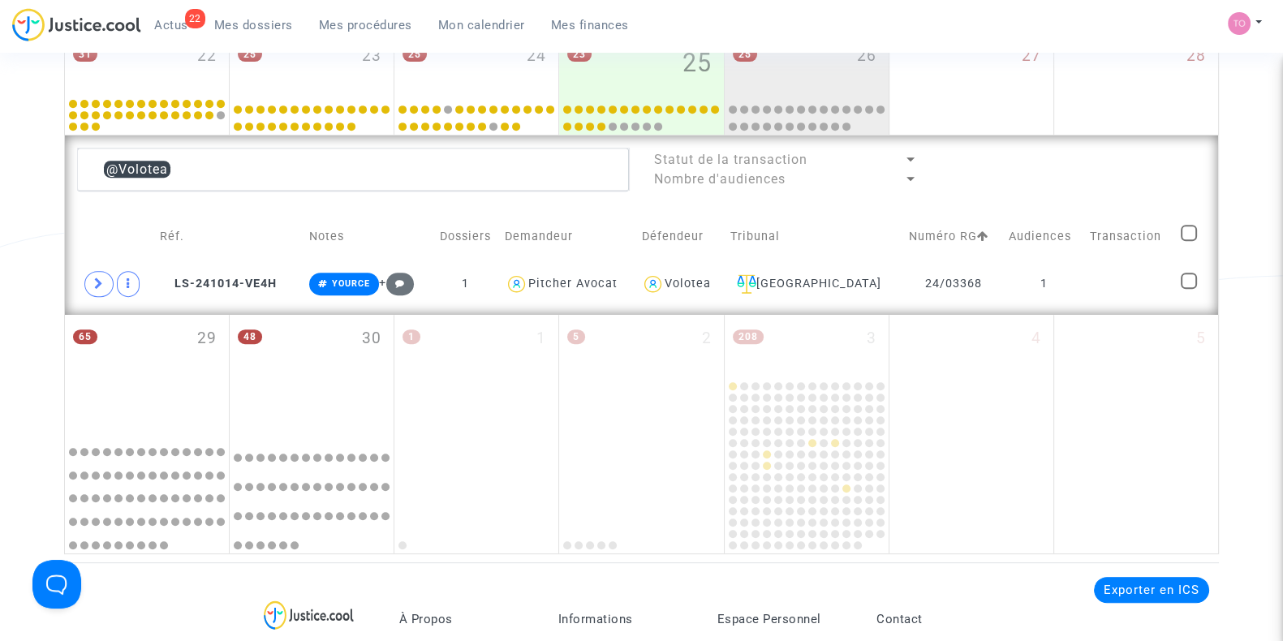
scroll to position [858, 0]
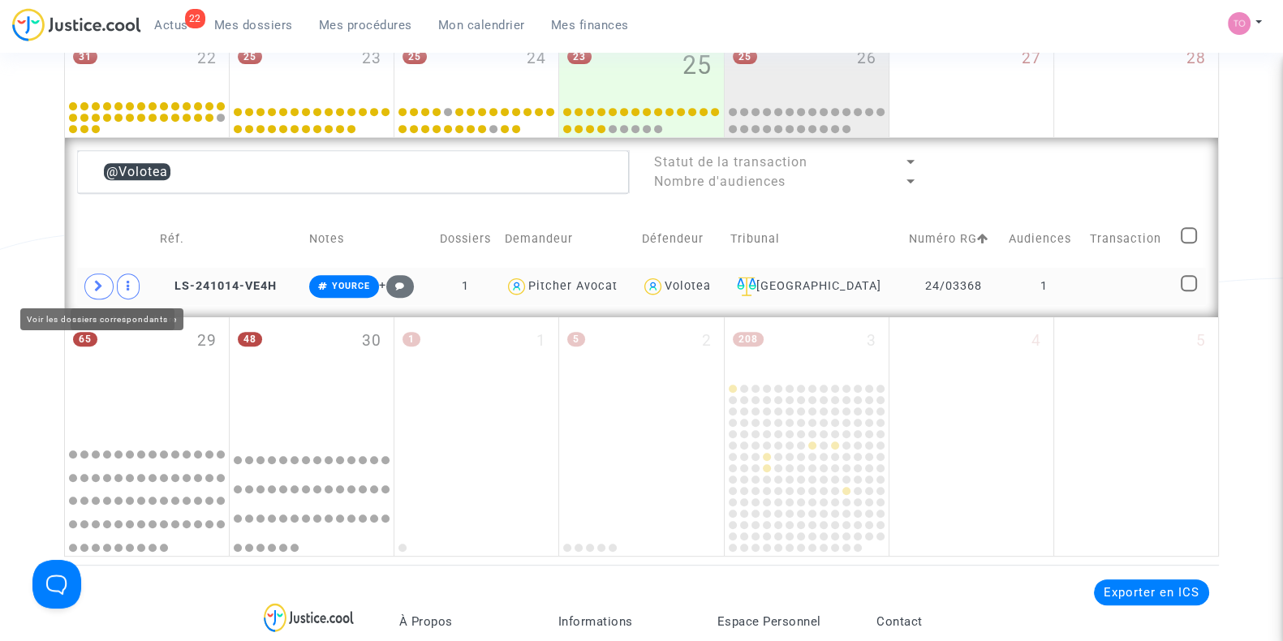
click at [105, 282] on span at bounding box center [98, 287] width 29 height 26
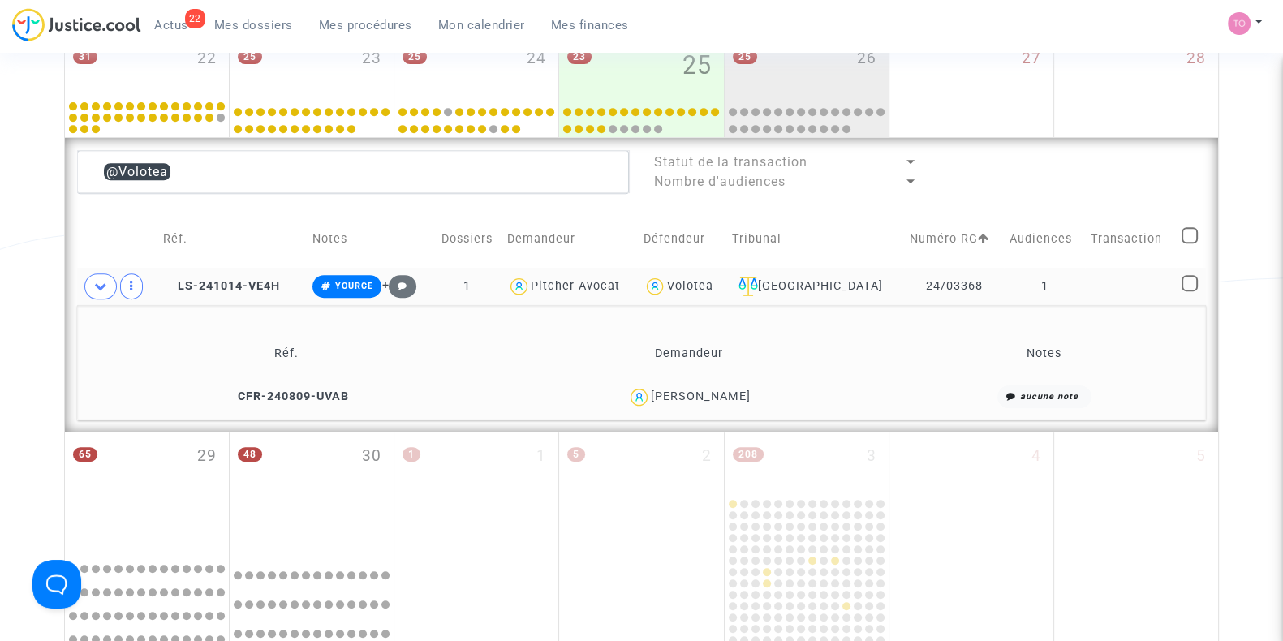
click at [721, 386] on span "Patrice Gablin" at bounding box center [701, 349] width 100 height 107
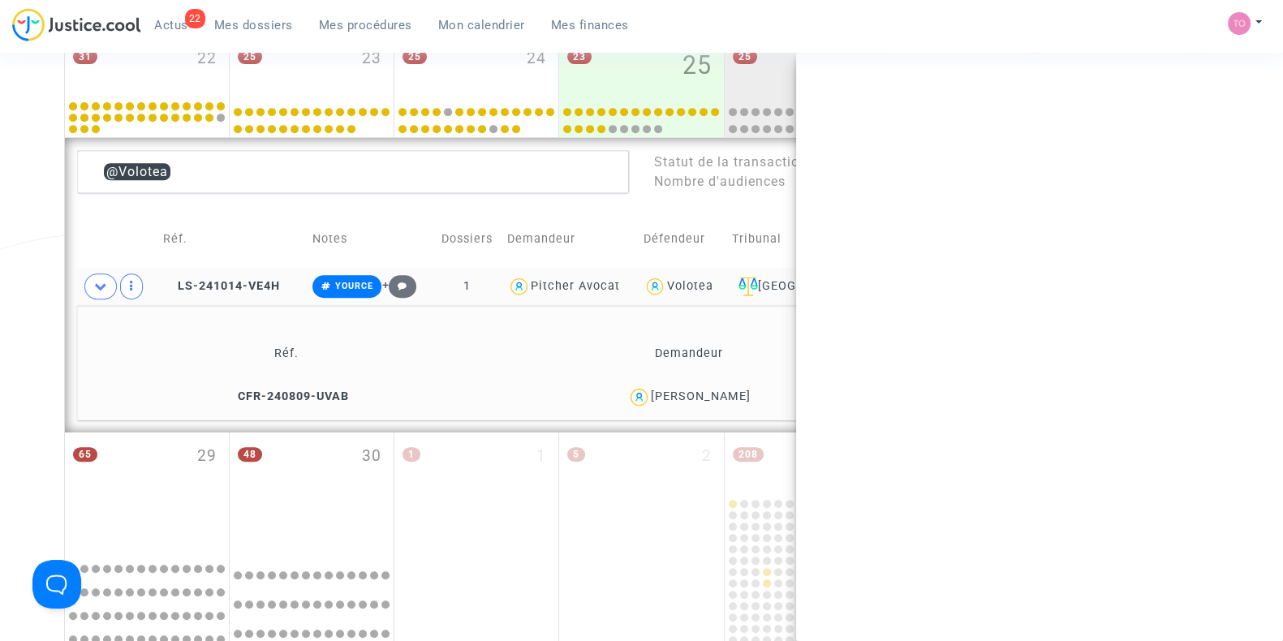
click at [721, 386] on span "Patrice Gablin" at bounding box center [701, 349] width 100 height 107
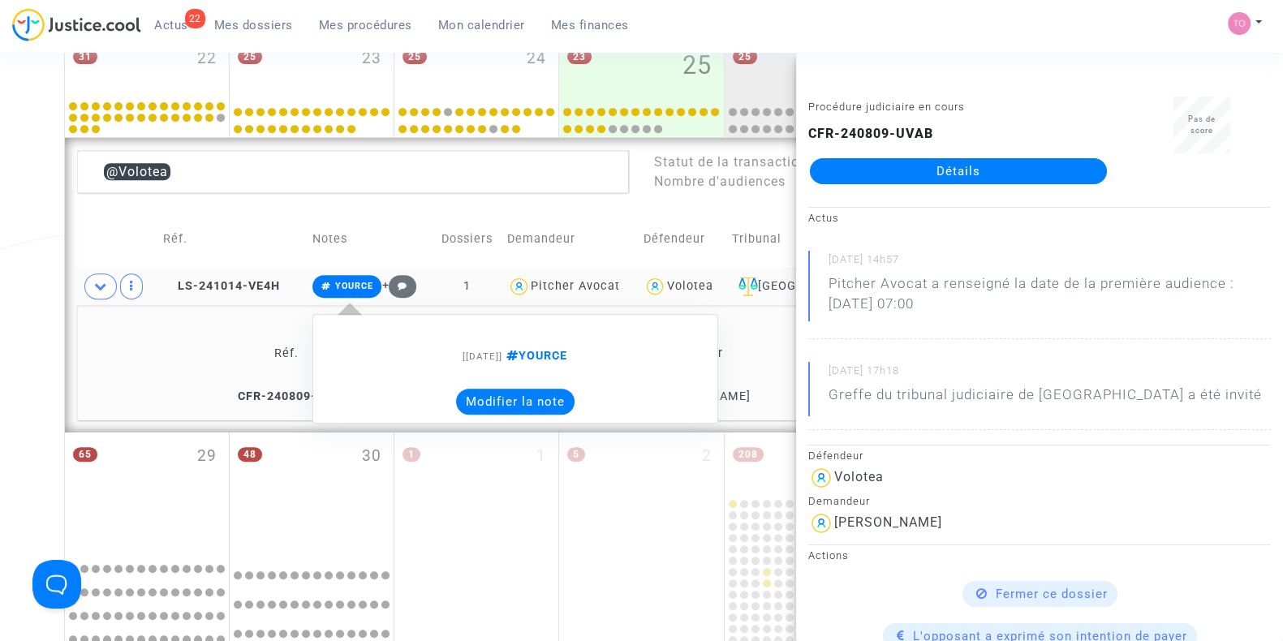
click at [531, 394] on button "Modifier la note" at bounding box center [515, 402] width 118 height 26
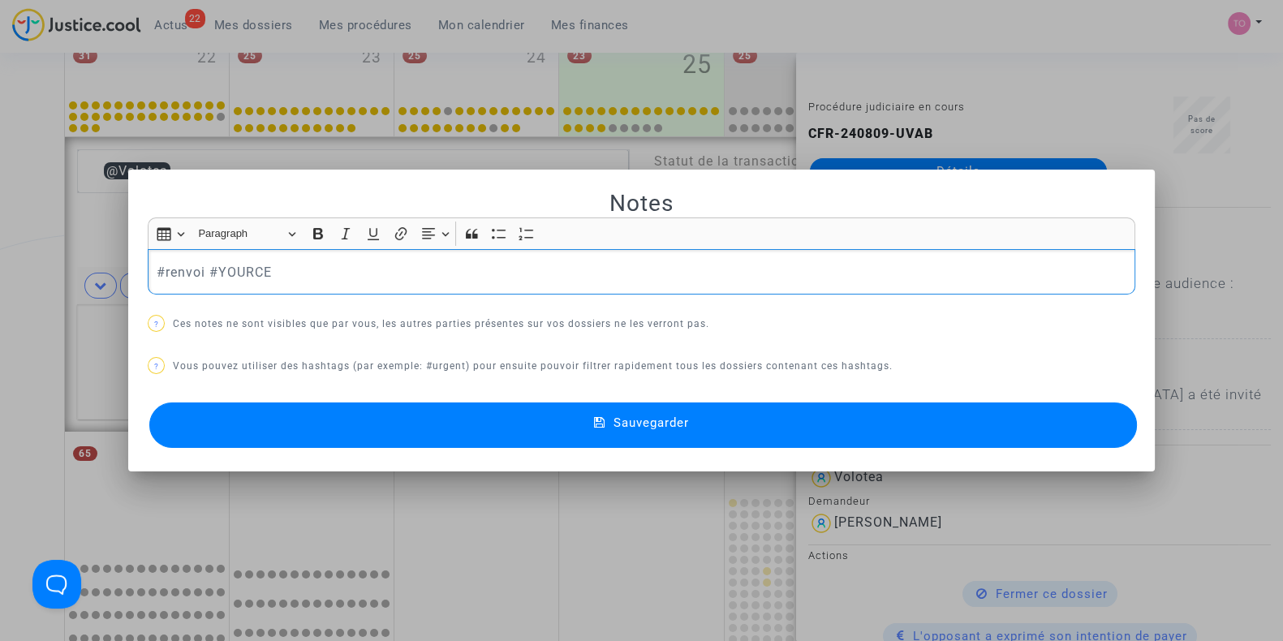
click at [407, 429] on button "Sauvegarder" at bounding box center [643, 425] width 988 height 45
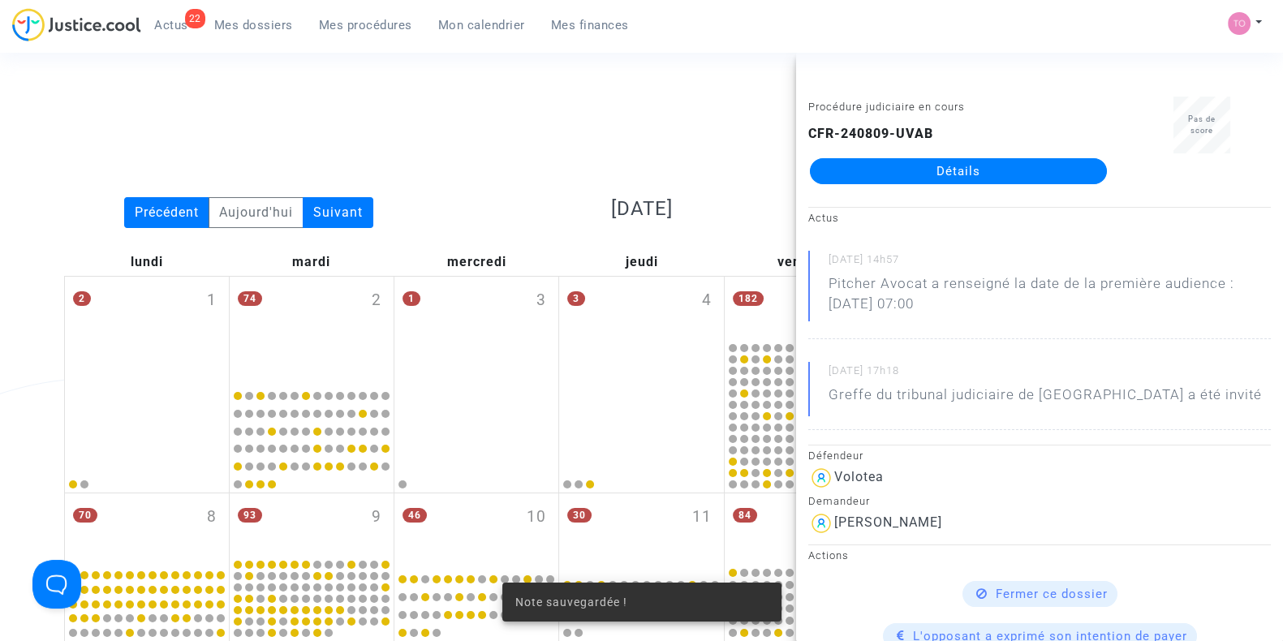
scroll to position [858, 0]
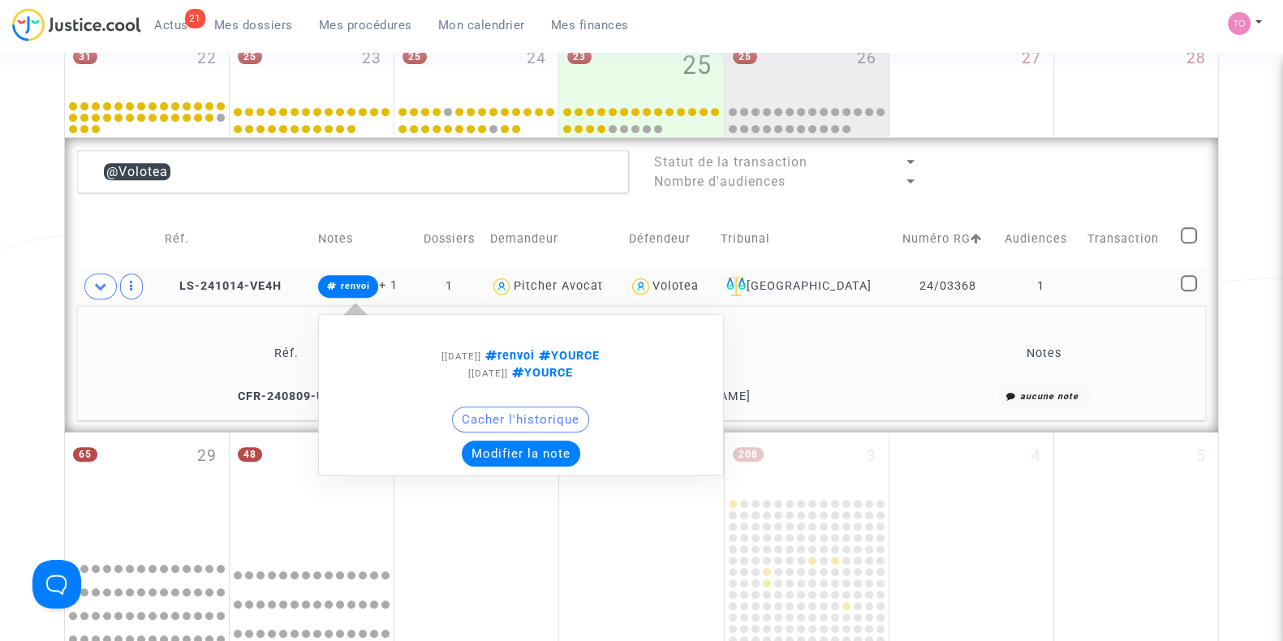
click at [537, 450] on button "Modifier la note" at bounding box center [521, 454] width 118 height 26
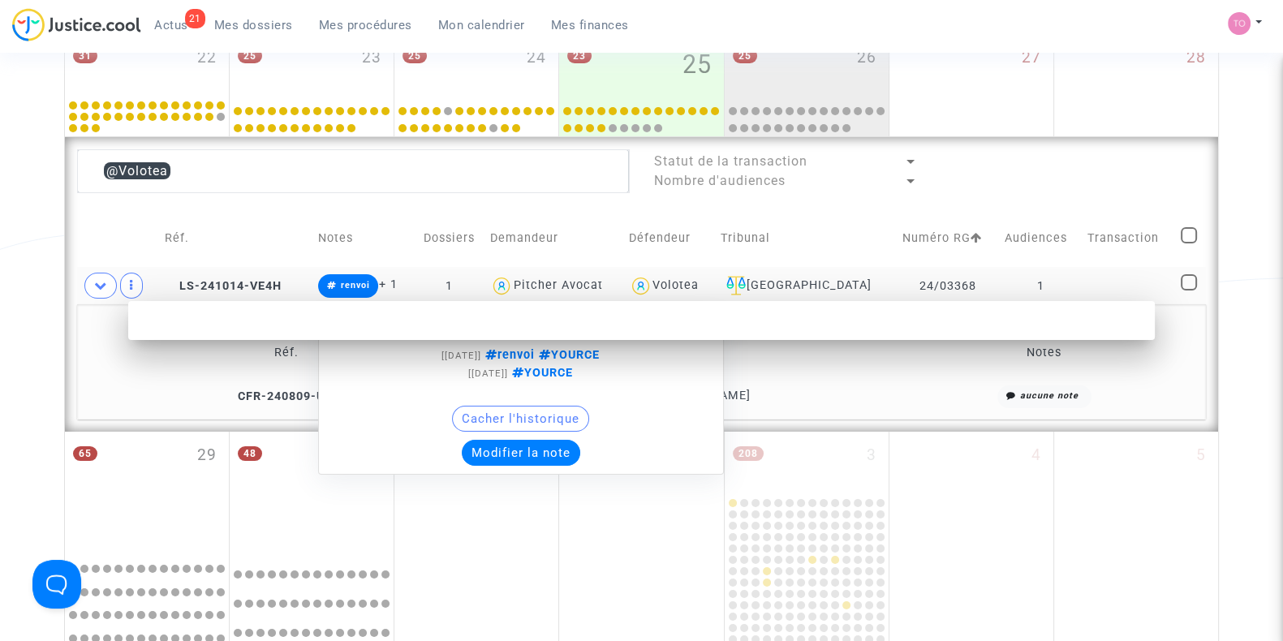
scroll to position [0, 0]
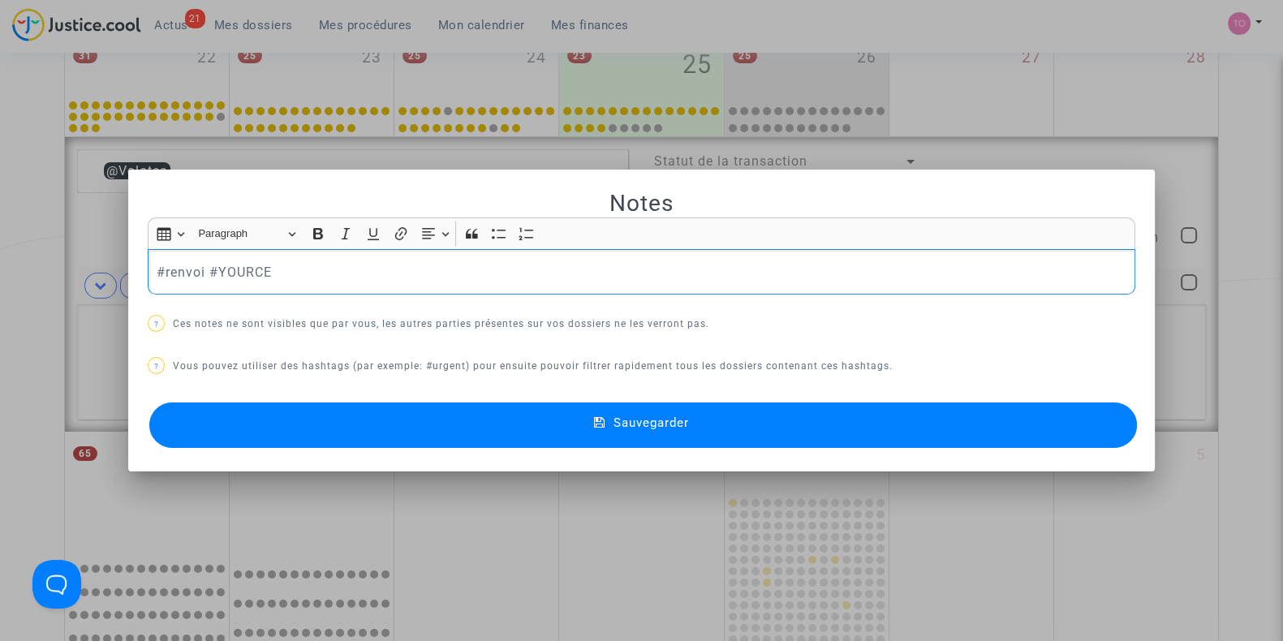
click at [203, 274] on p "#renvoi #YOURCE" at bounding box center [642, 272] width 971 height 20
click at [360, 433] on button "Sauvegarder" at bounding box center [643, 425] width 988 height 45
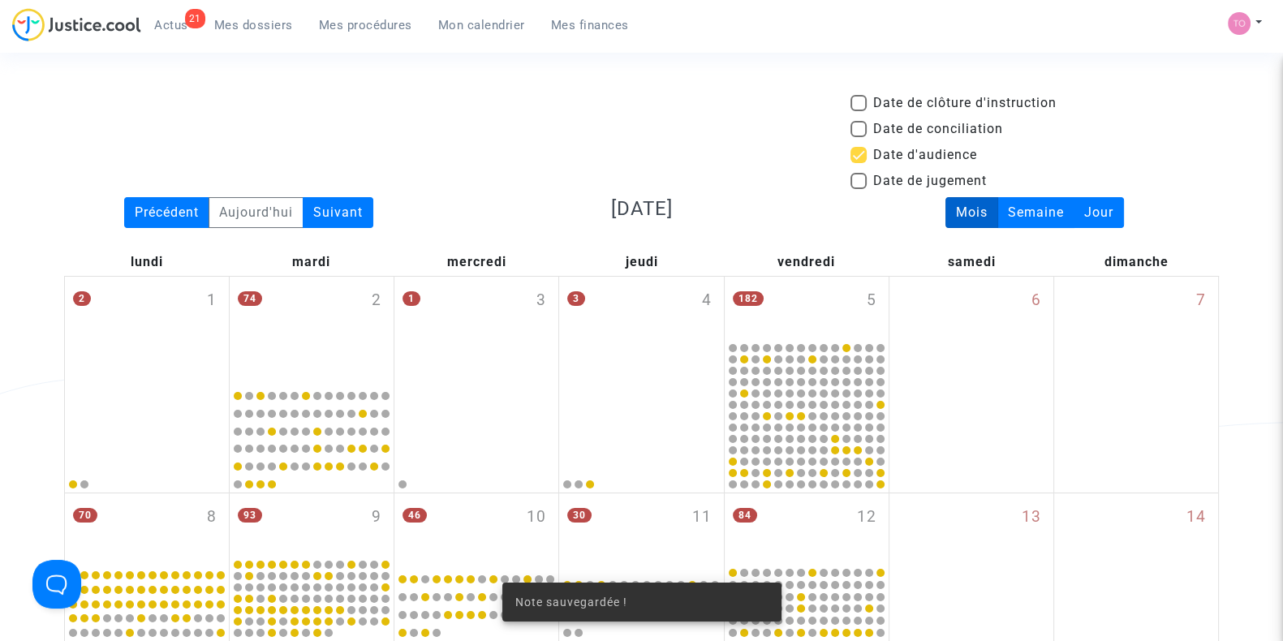
scroll to position [858, 0]
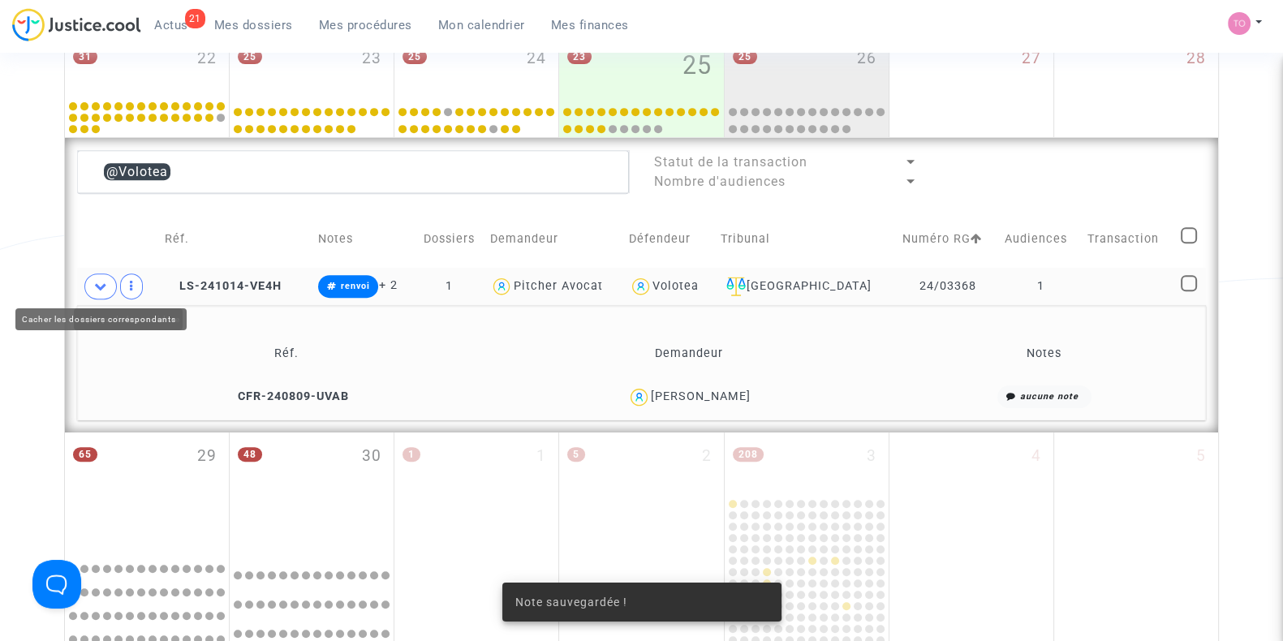
click at [96, 286] on icon at bounding box center [100, 286] width 13 height 12
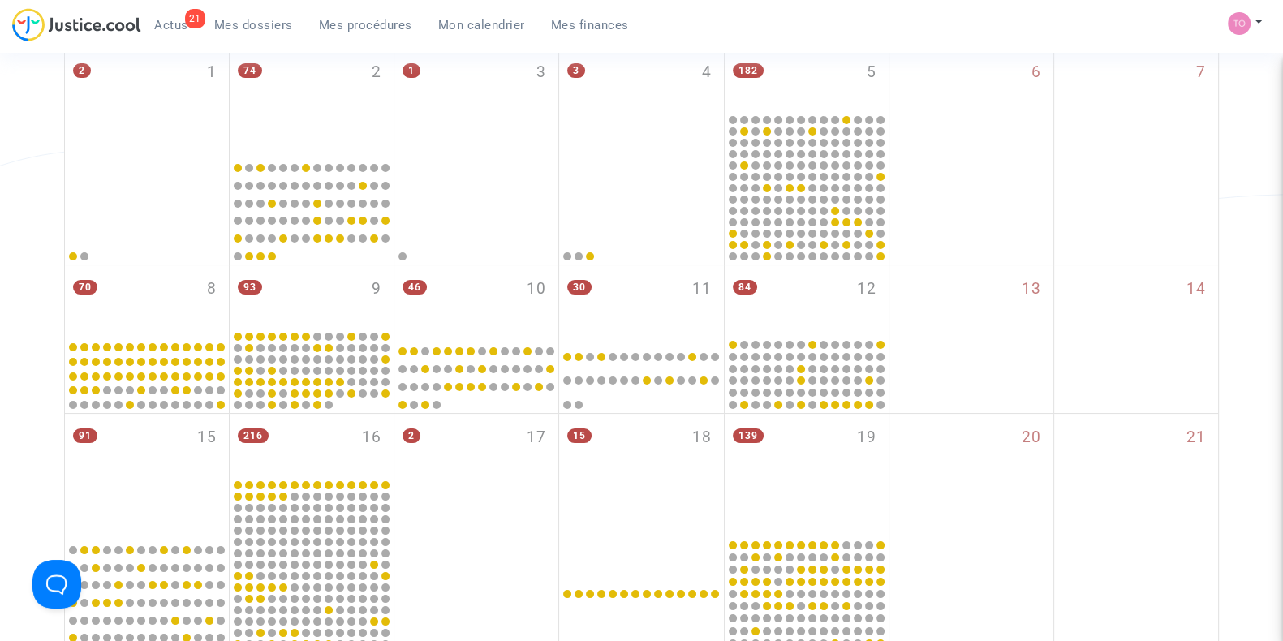
scroll to position [0, 0]
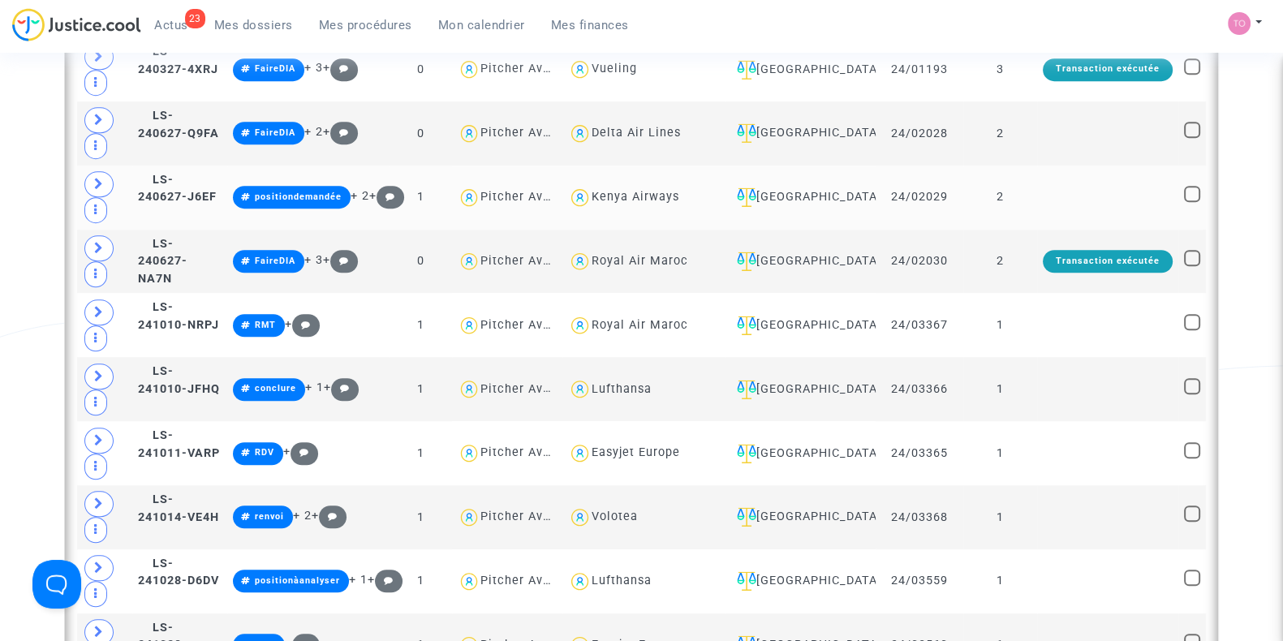
scroll to position [1525, 0]
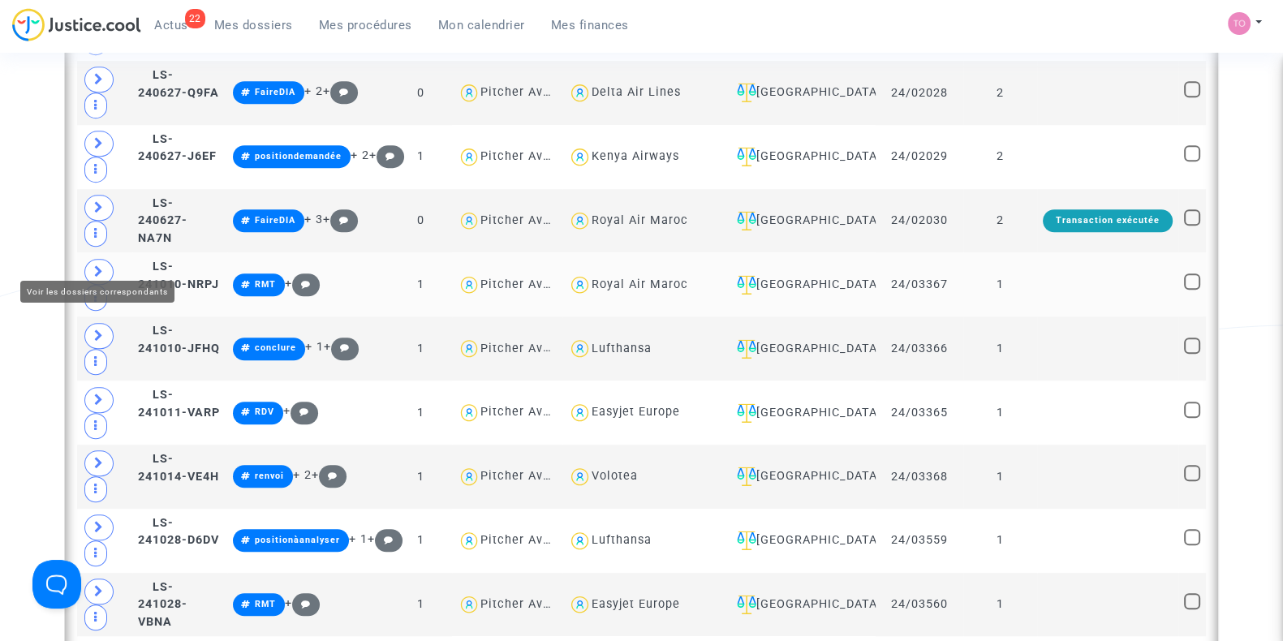
click at [94, 265] on icon at bounding box center [99, 271] width 10 height 12
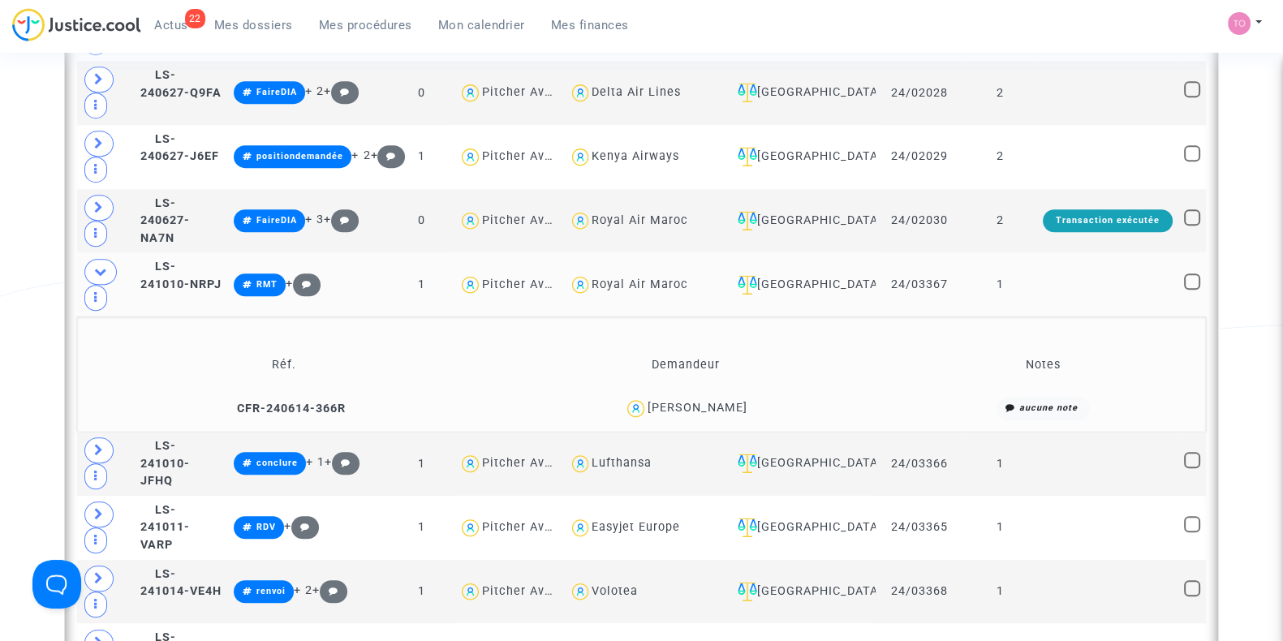
click at [688, 278] on div "Royal Air Maroc" at bounding box center [640, 285] width 97 height 14
type textarea "@"Royal Air Maroc""
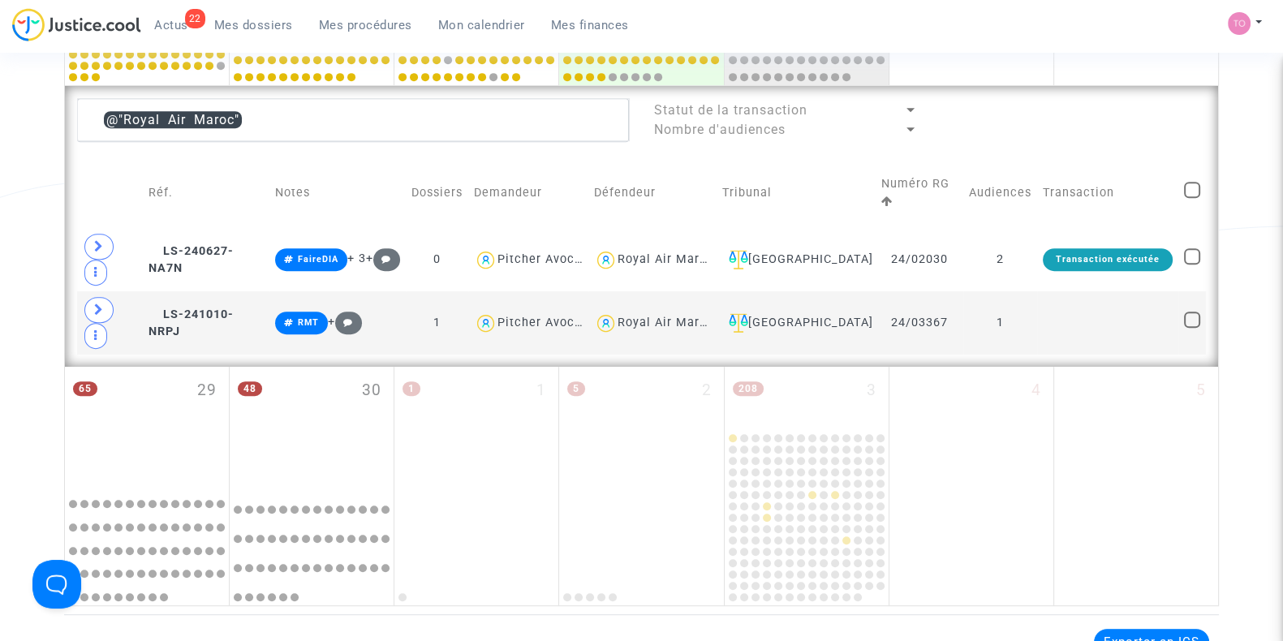
scroll to position [898, 0]
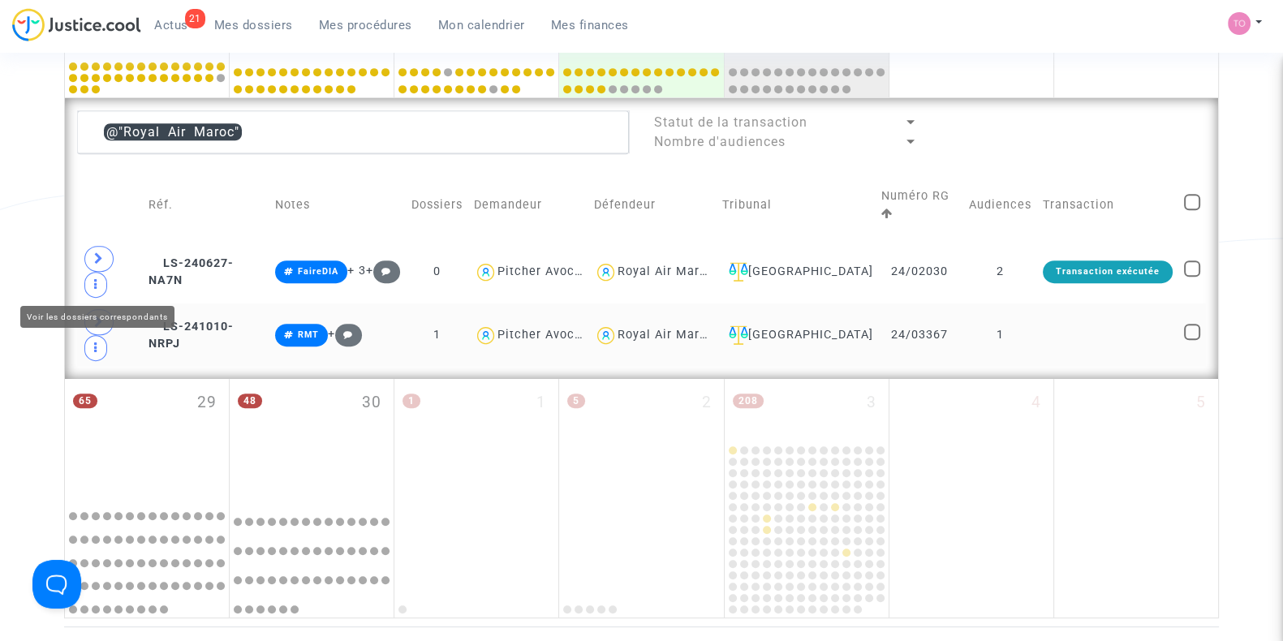
click at [97, 309] on span at bounding box center [98, 322] width 29 height 26
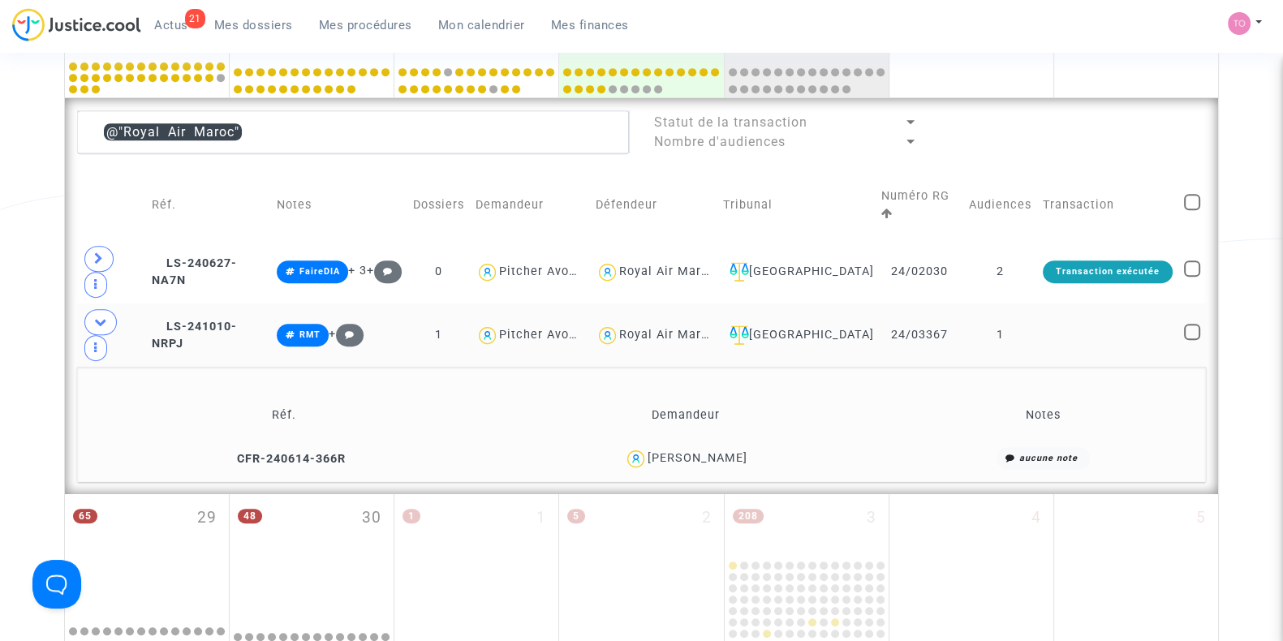
click at [723, 451] on div "Samya Arazam" at bounding box center [698, 458] width 100 height 14
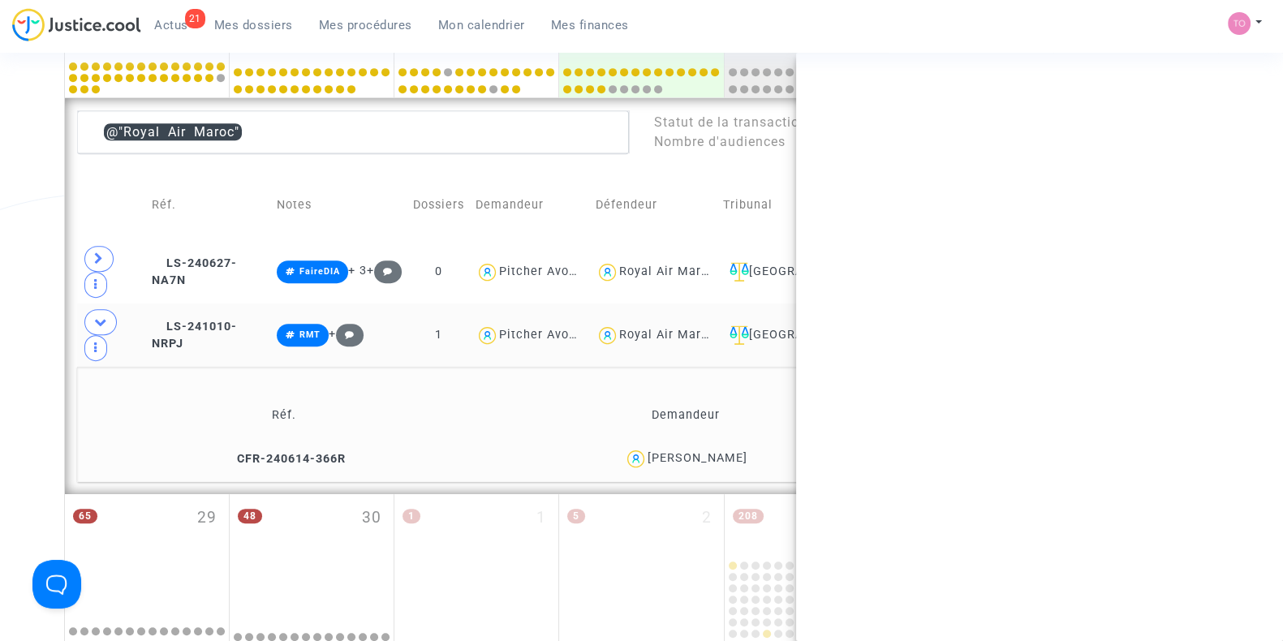
click at [723, 451] on div "Samya Arazam" at bounding box center [698, 458] width 100 height 14
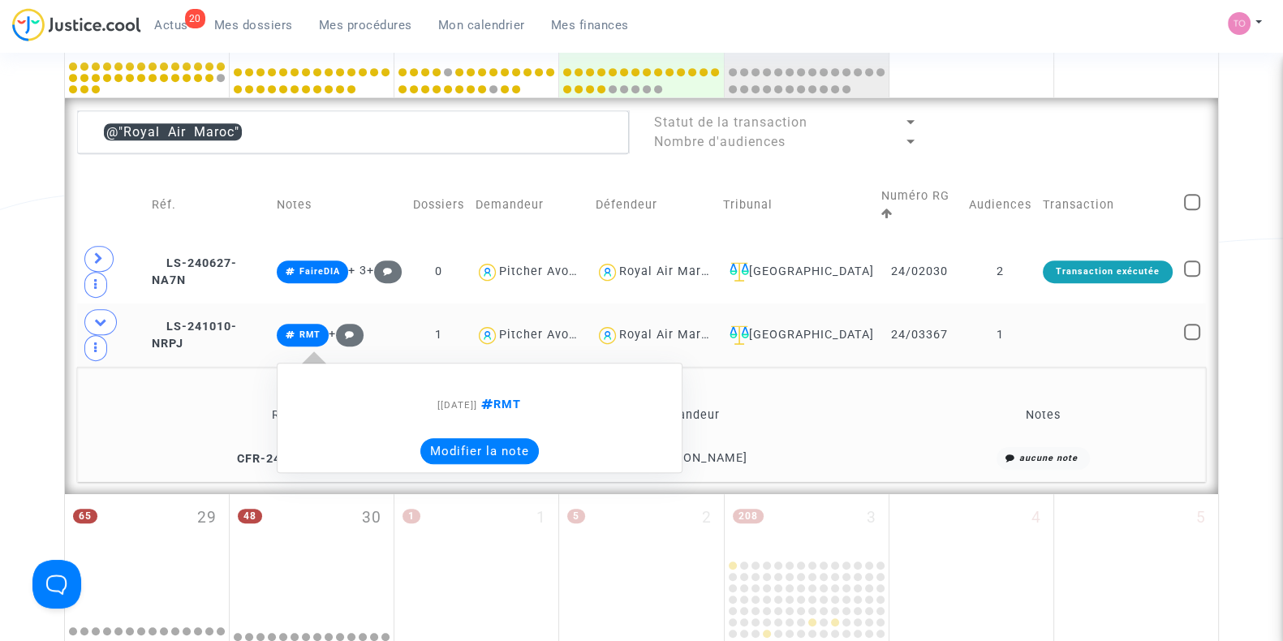
click at [485, 438] on button "Modifier la note" at bounding box center [479, 451] width 118 height 26
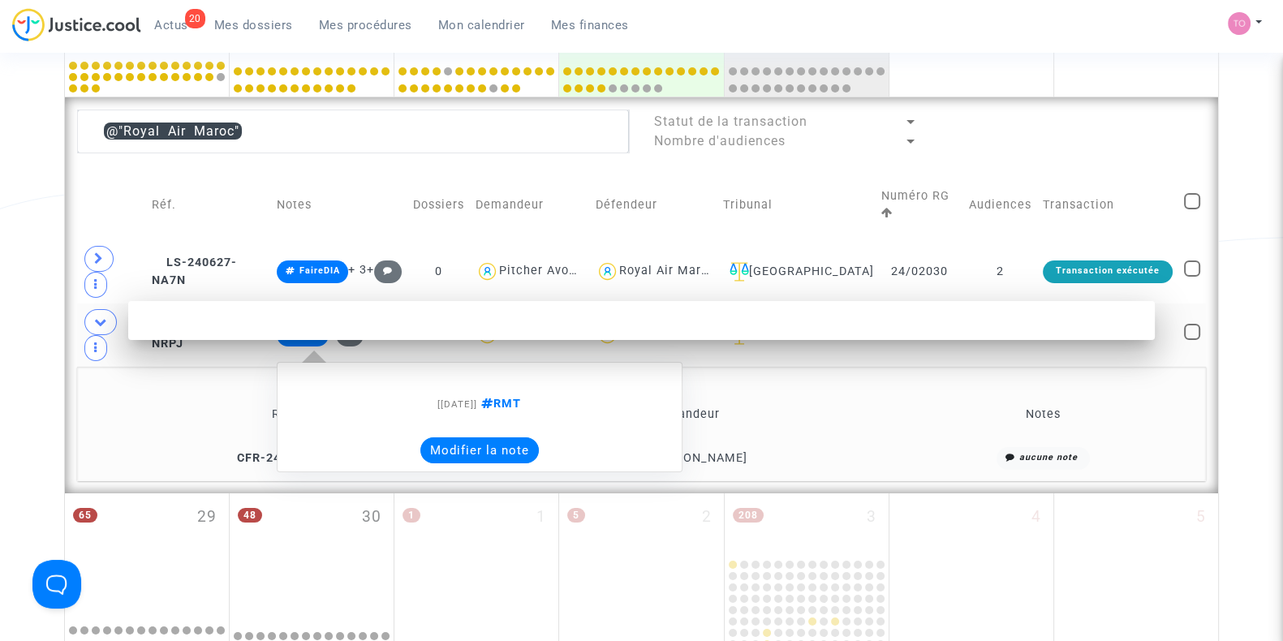
scroll to position [0, 0]
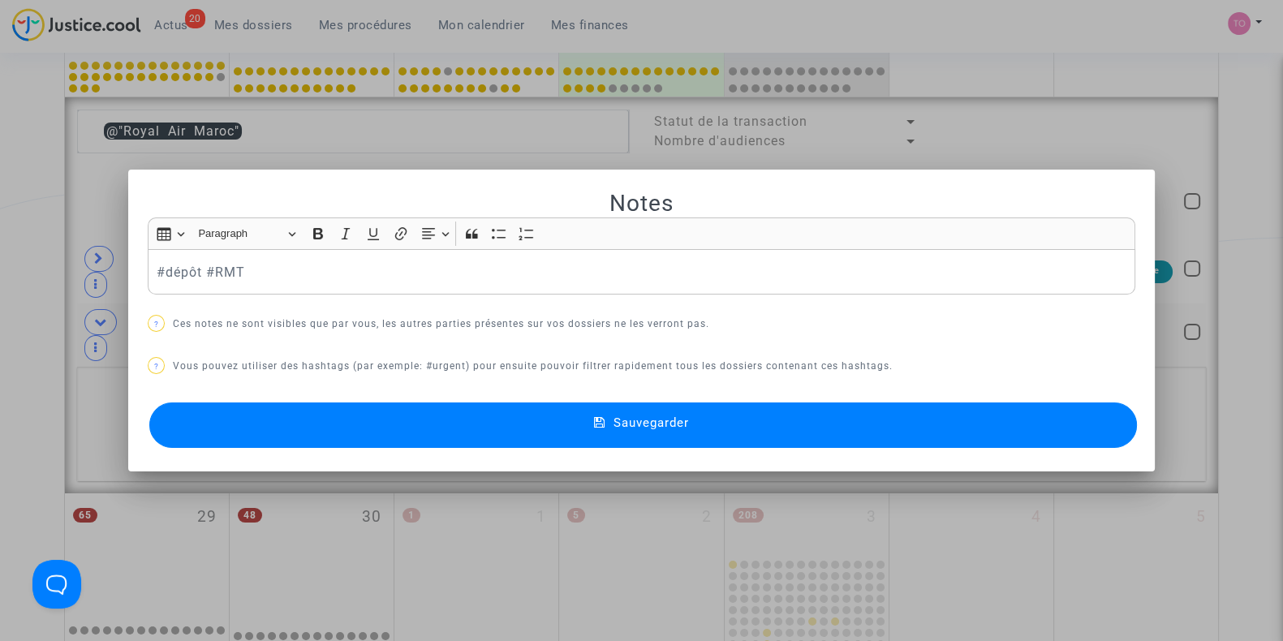
click at [53, 351] on div at bounding box center [641, 320] width 1283 height 641
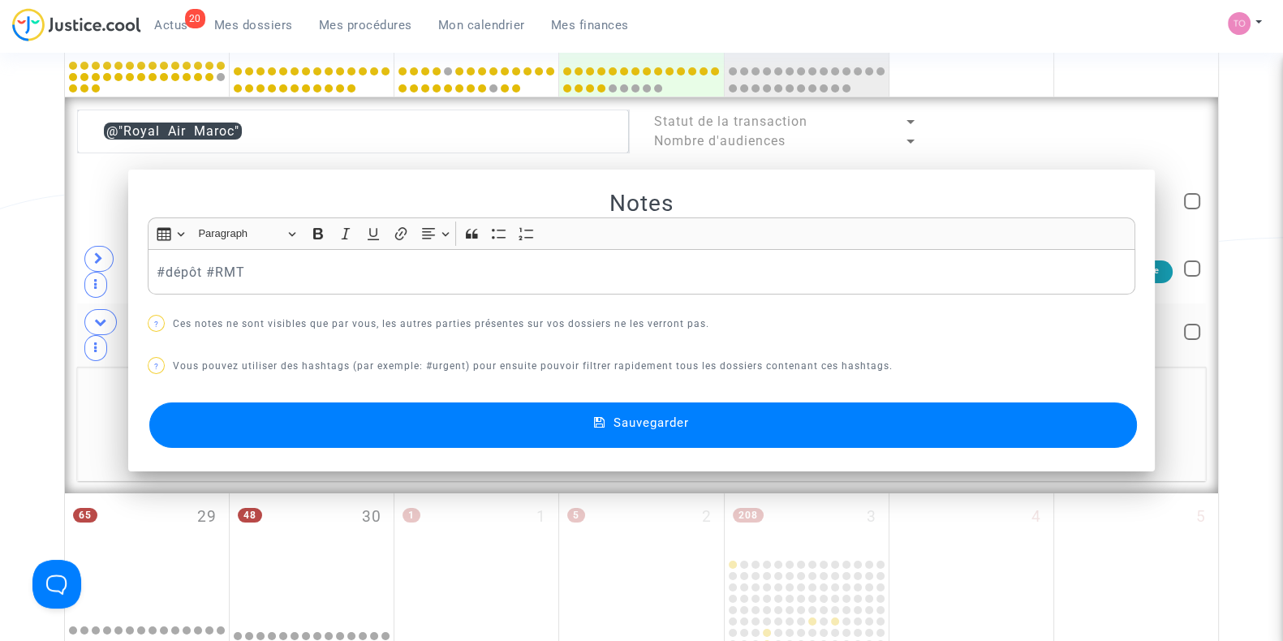
scroll to position [898, 0]
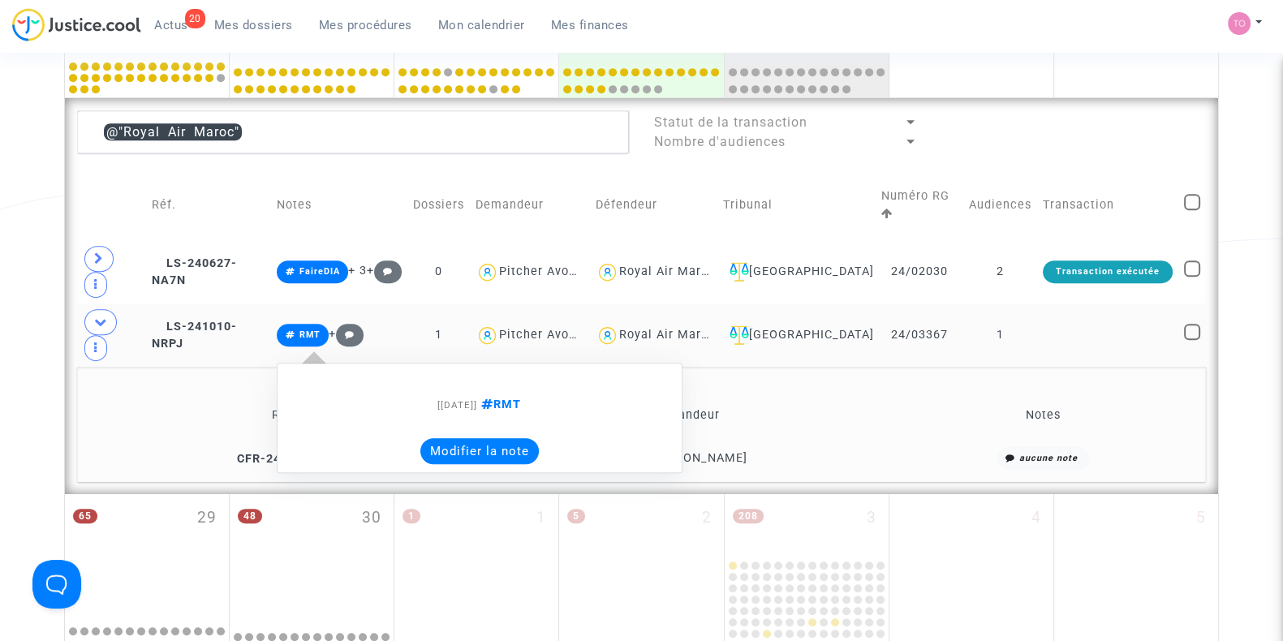
click at [524, 411] on div "[10/10/2024] RMT Modifier la note" at bounding box center [480, 418] width 406 height 110
click at [502, 438] on button "Modifier la note" at bounding box center [479, 451] width 118 height 26
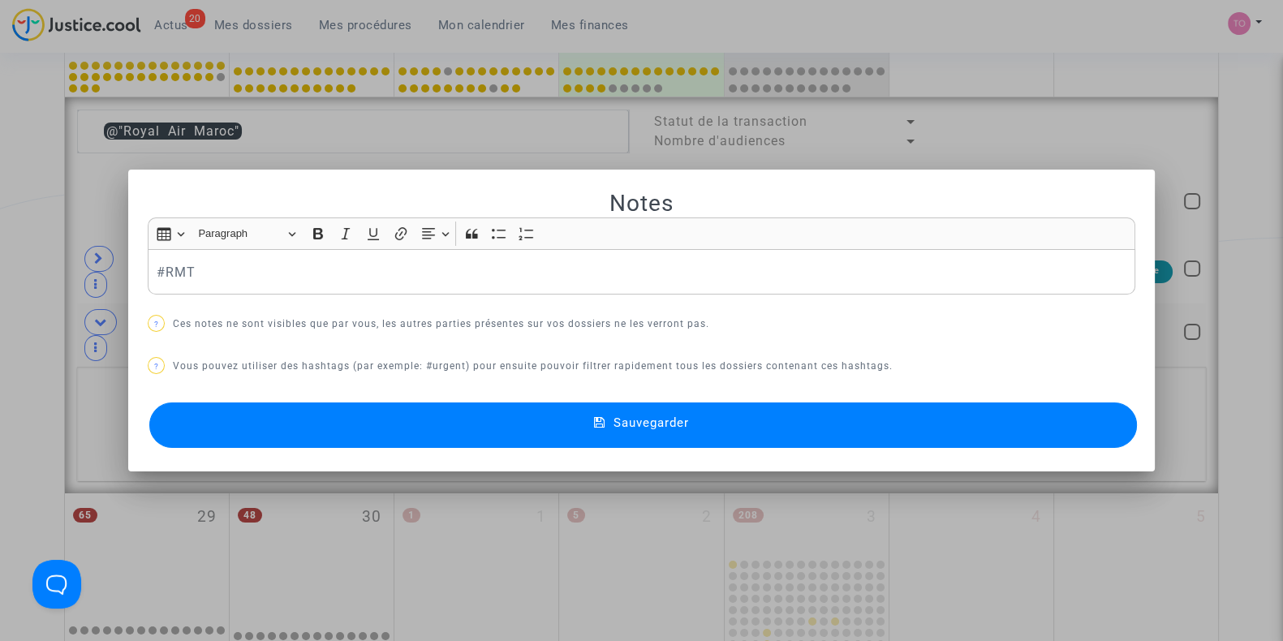
scroll to position [0, 0]
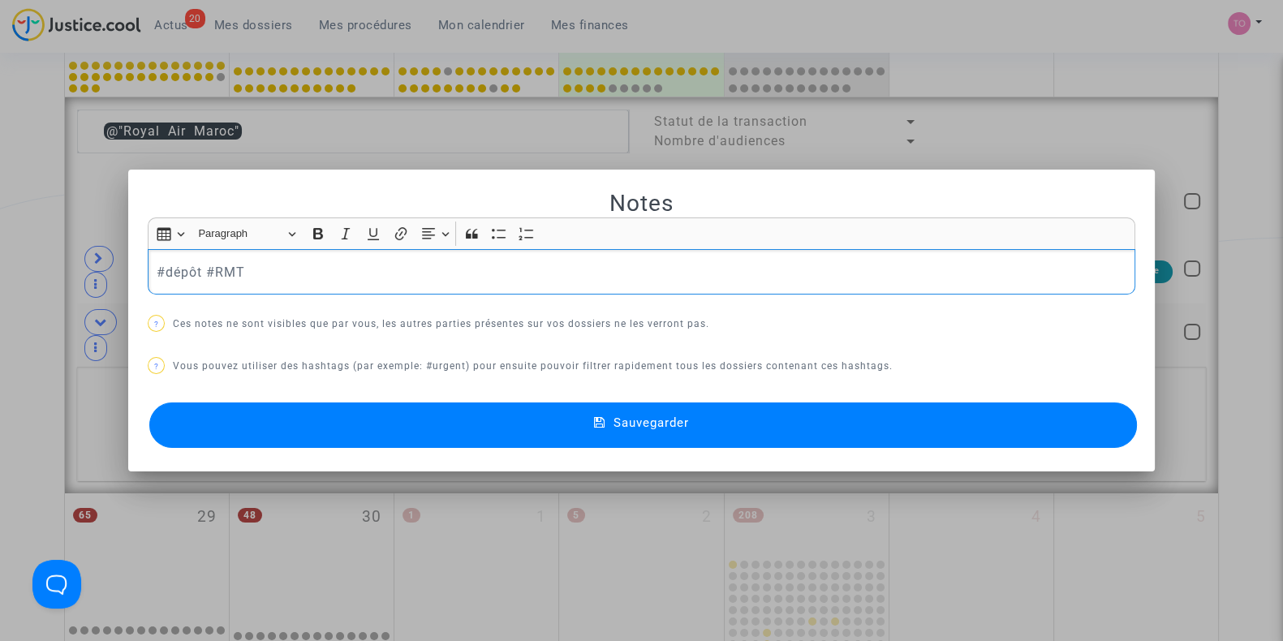
click at [446, 428] on button "Sauvegarder" at bounding box center [643, 425] width 988 height 45
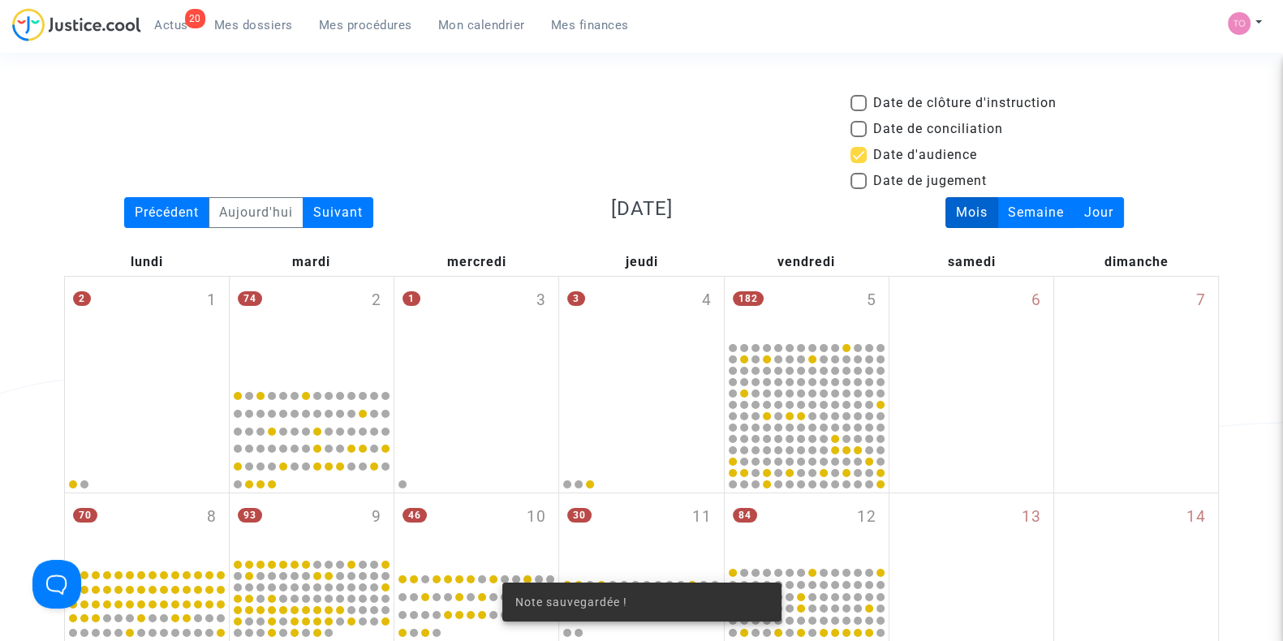
scroll to position [898, 0]
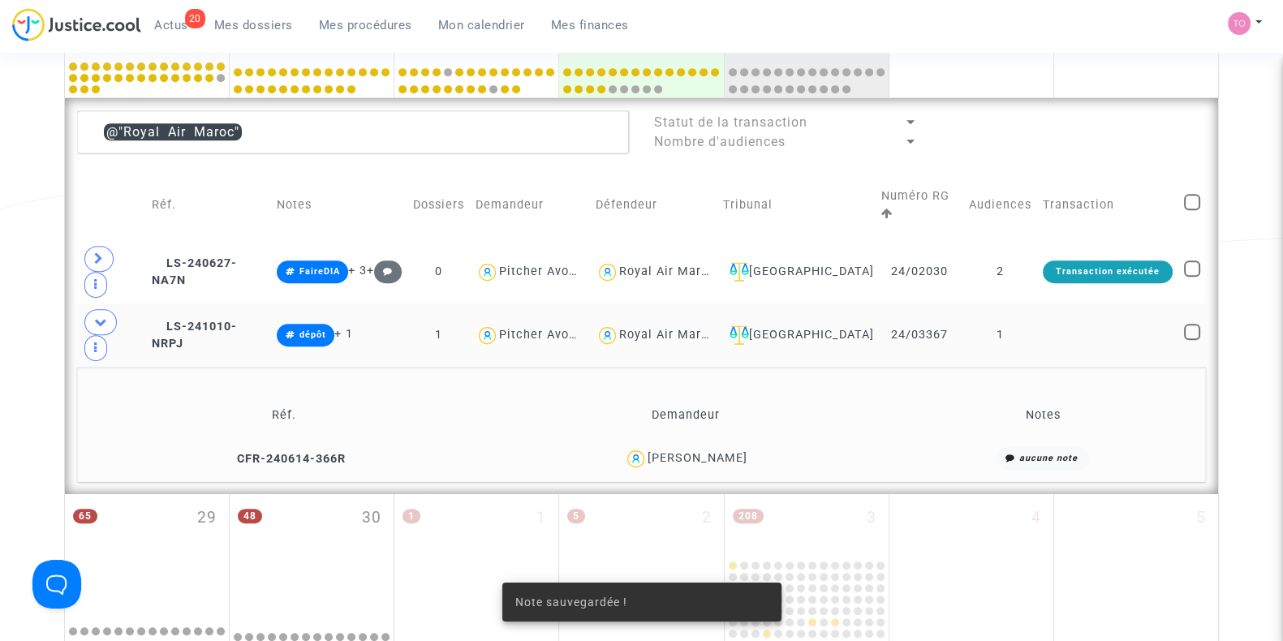
click at [682, 328] on div "Royal Air Maroc" at bounding box center [667, 335] width 97 height 14
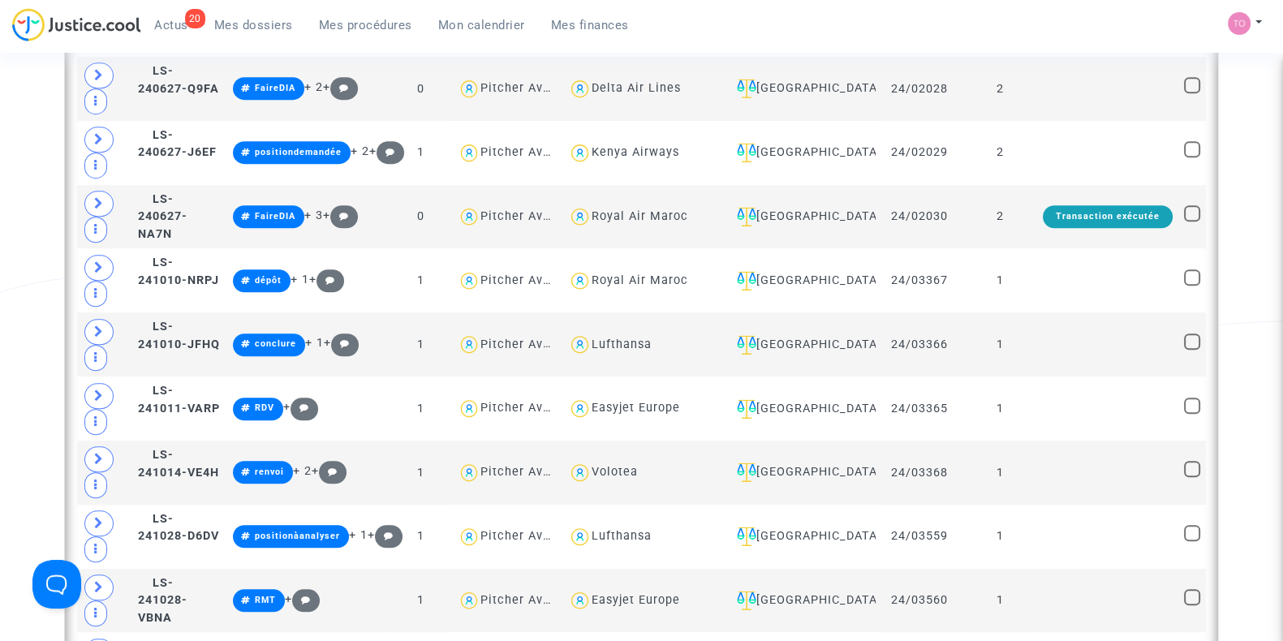
scroll to position [1528, 0]
click at [680, 402] on div "Easyjet Europe" at bounding box center [636, 409] width 88 height 14
type textarea "@"Easyjet Europe""
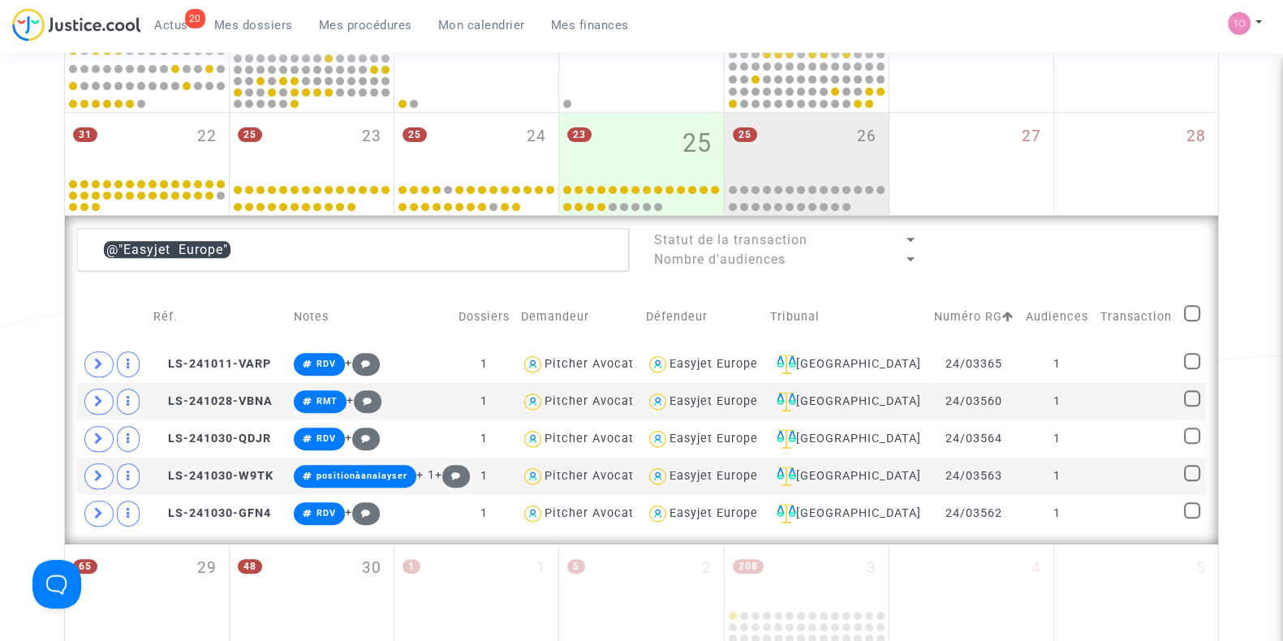
scroll to position [779, 0]
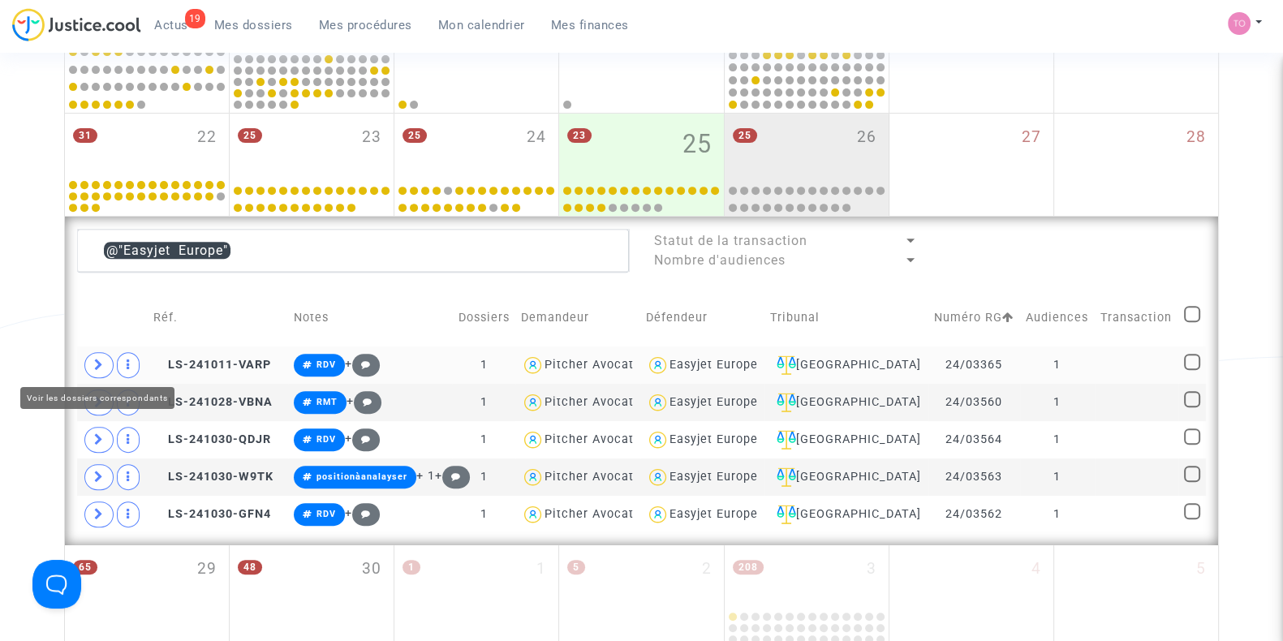
click at [93, 368] on span at bounding box center [98, 365] width 29 height 26
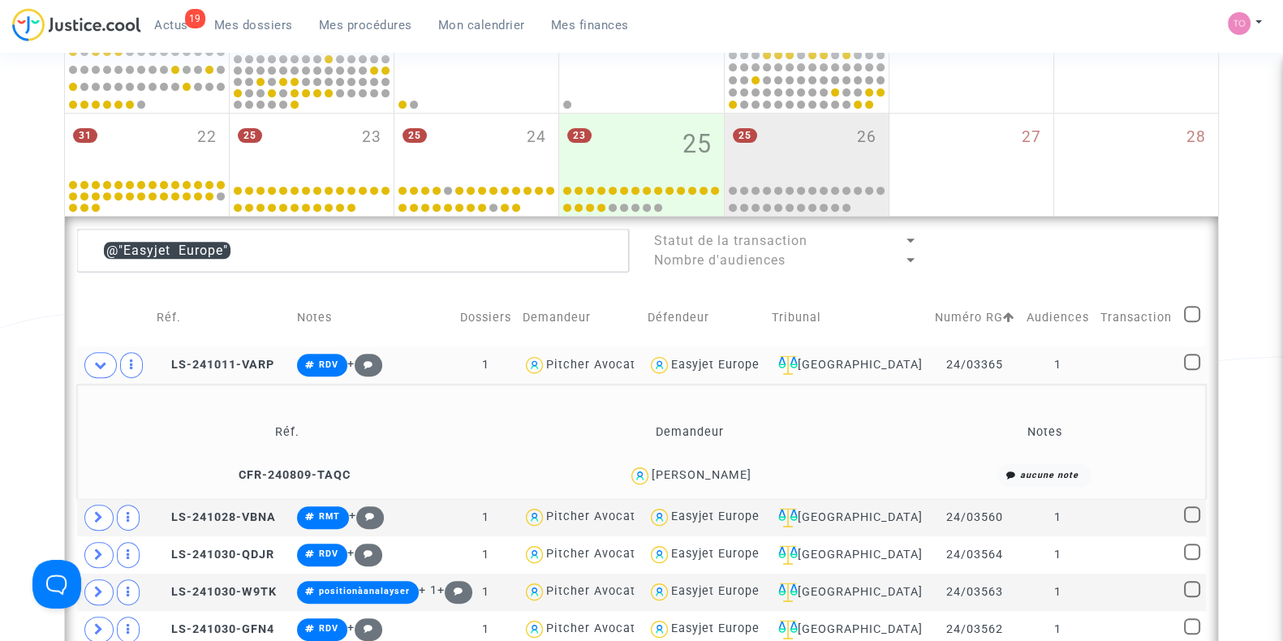
click at [717, 468] on div "Isabelle Monsard" at bounding box center [702, 475] width 100 height 14
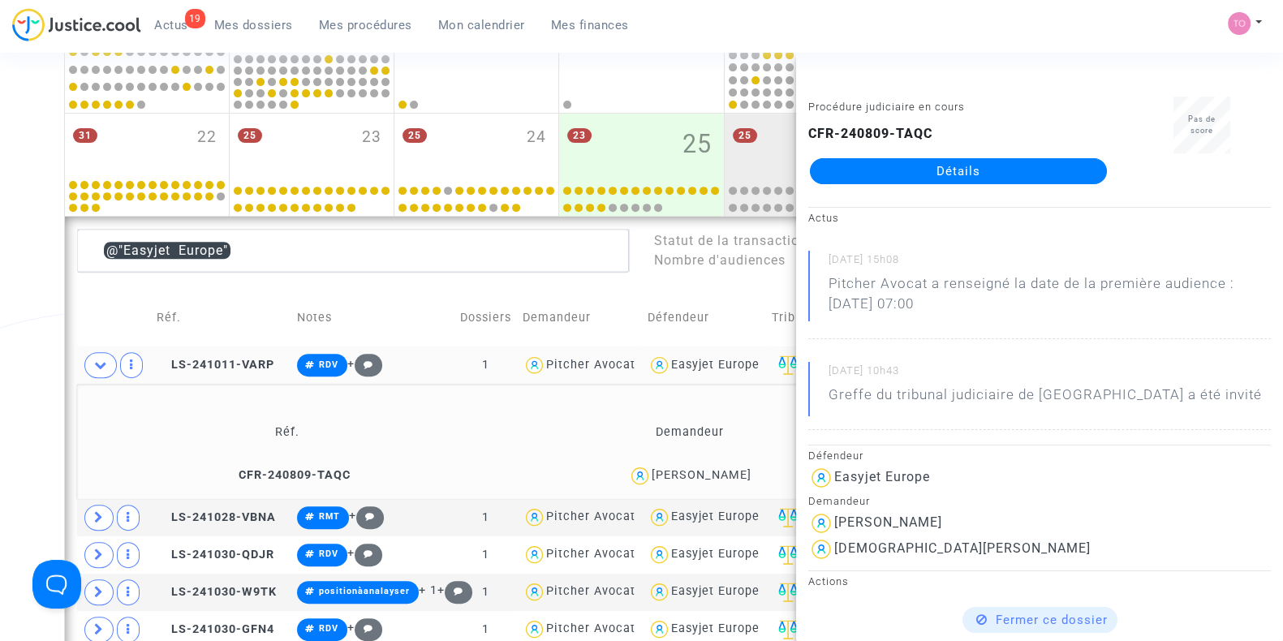
click at [0, 407] on div "Date de clôture d'instruction Date de conciliation Date d'audience Date de juge…" at bounding box center [641, 107] width 1283 height 1586
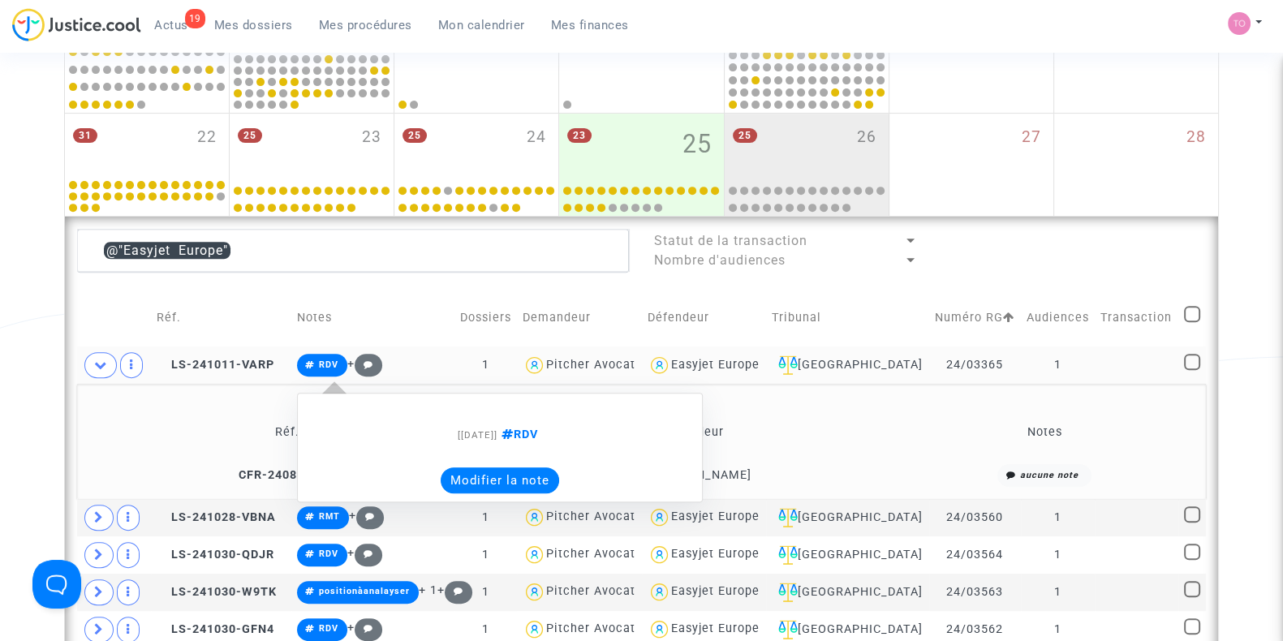
click at [510, 480] on button "Modifier la note" at bounding box center [500, 480] width 118 height 26
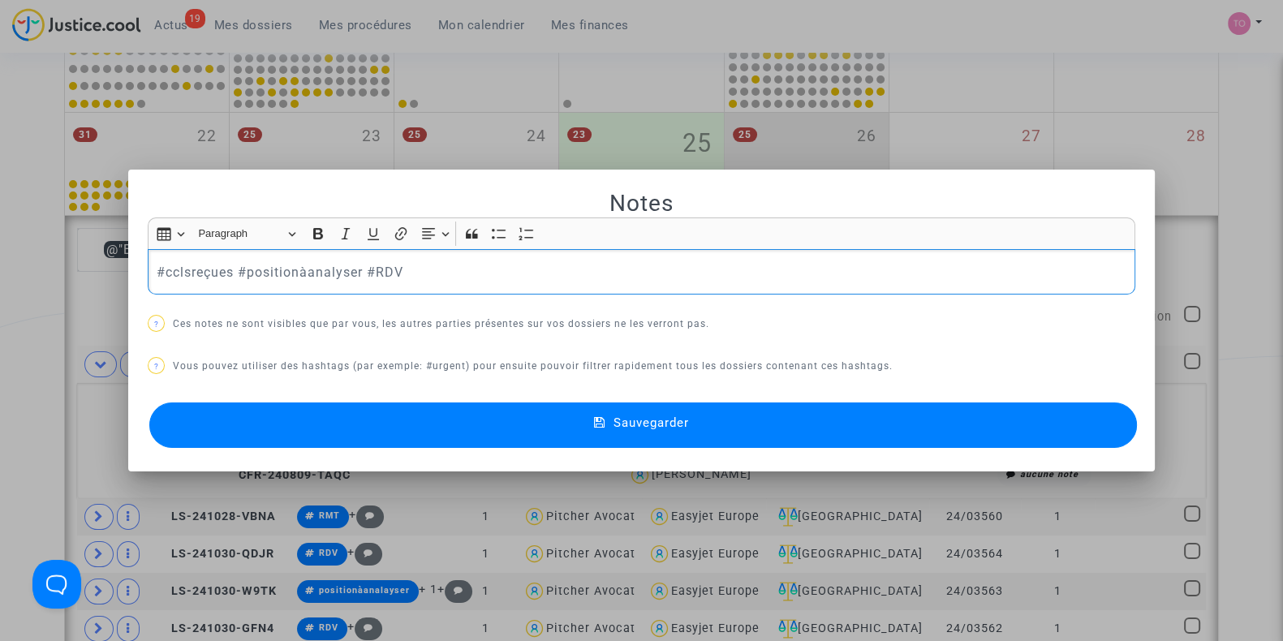
click at [442, 427] on button "Sauvegarder" at bounding box center [643, 425] width 988 height 45
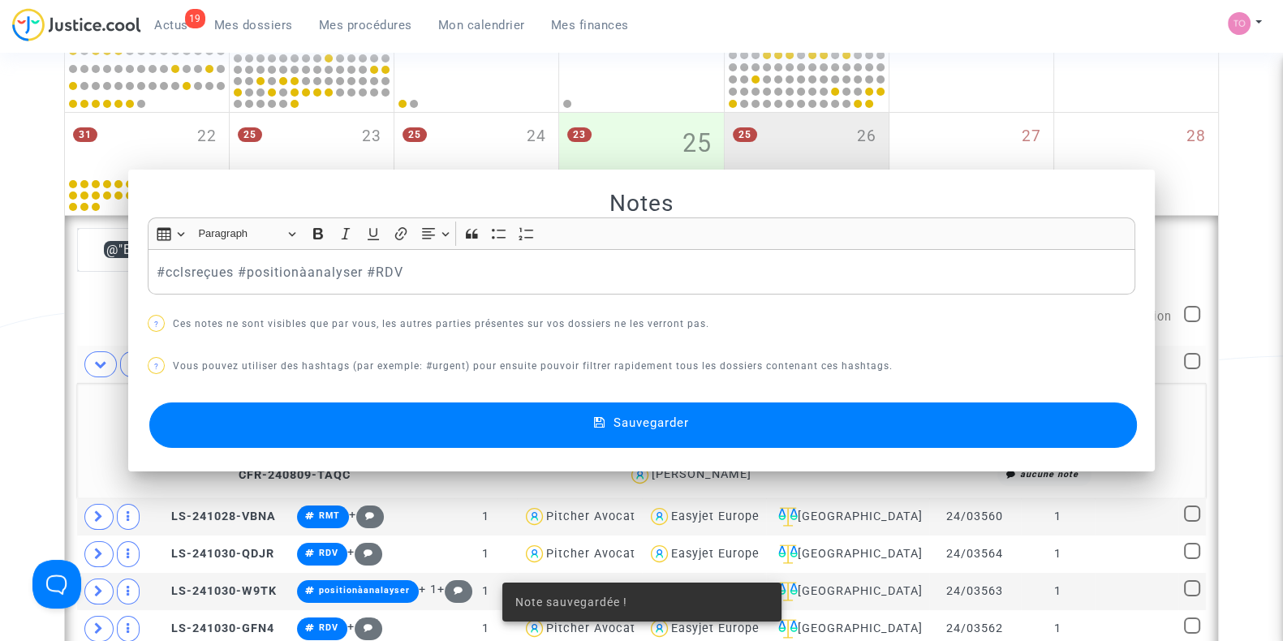
scroll to position [779, 0]
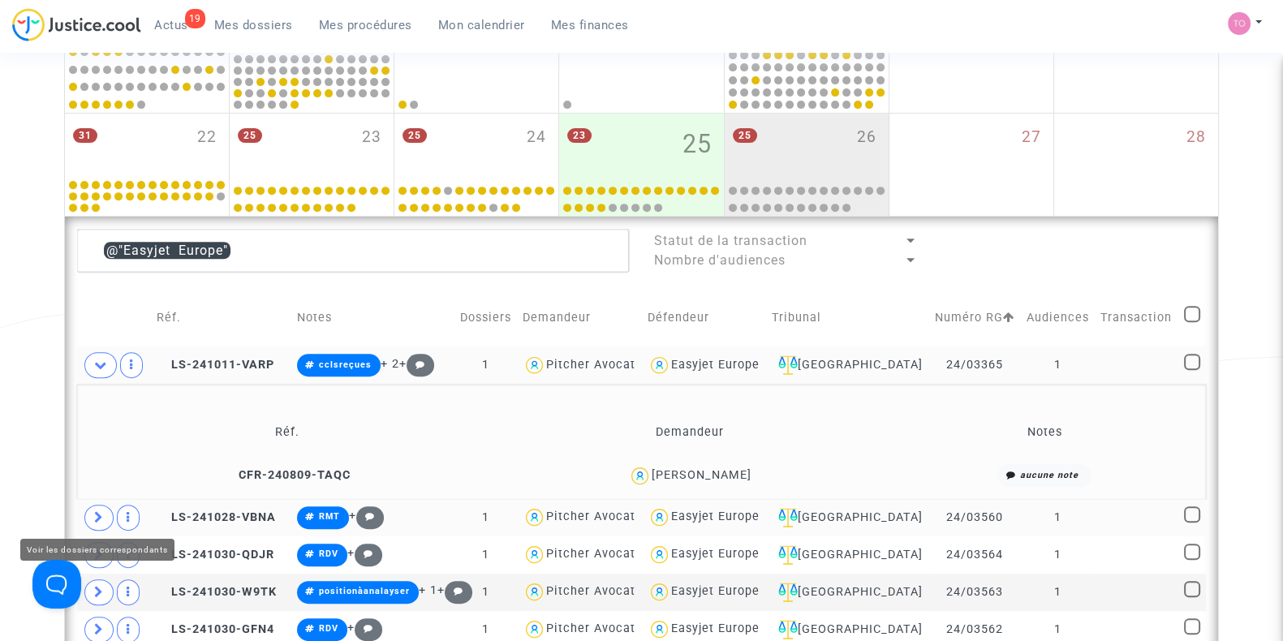
click at [84, 507] on td at bounding box center [114, 517] width 74 height 37
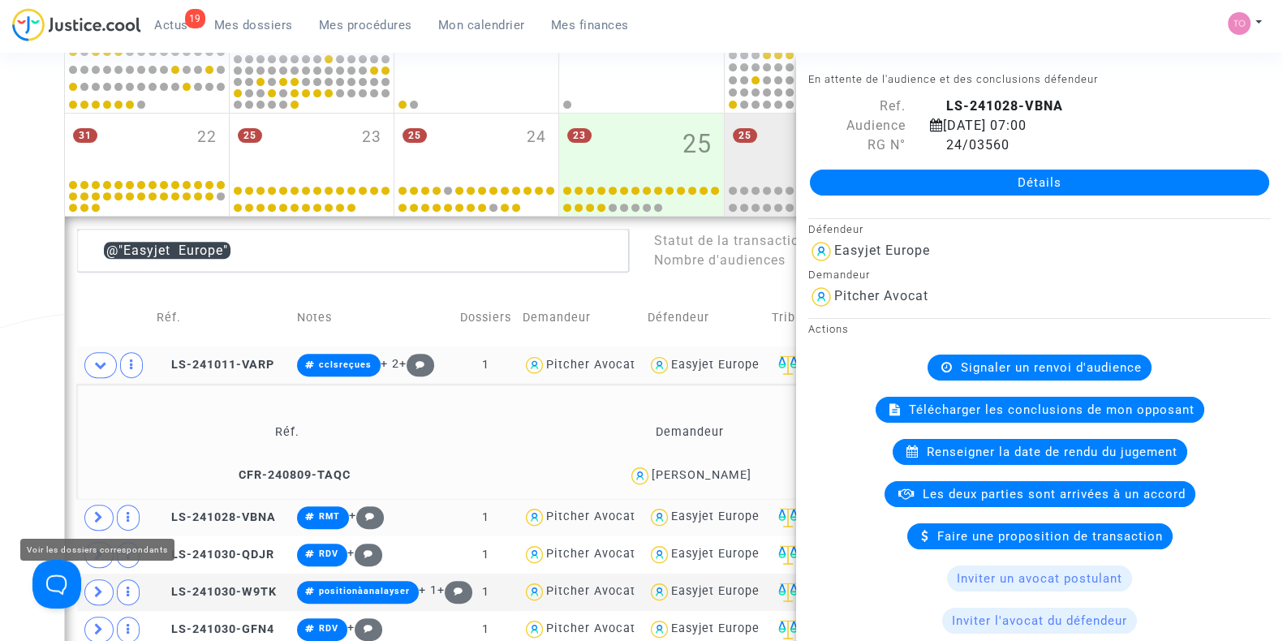
click at [103, 513] on span at bounding box center [98, 518] width 29 height 26
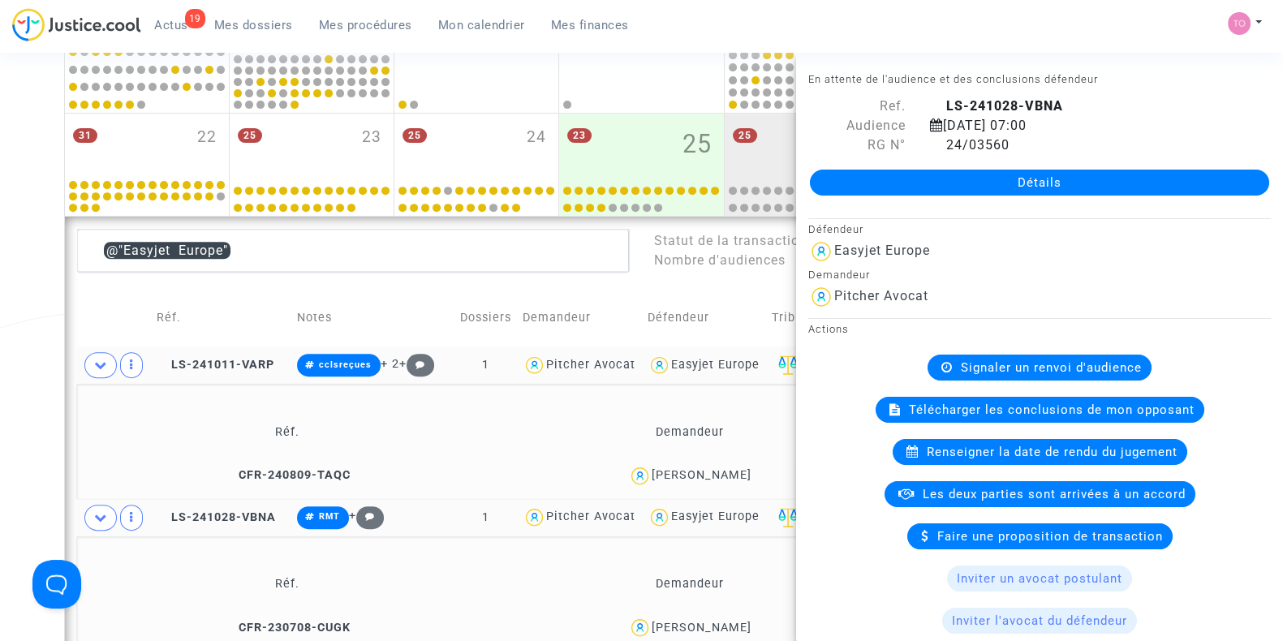
click at [24, 447] on div "Date de clôture d'instruction Date de conciliation Date d'audience Date de juge…" at bounding box center [641, 164] width 1283 height 1700
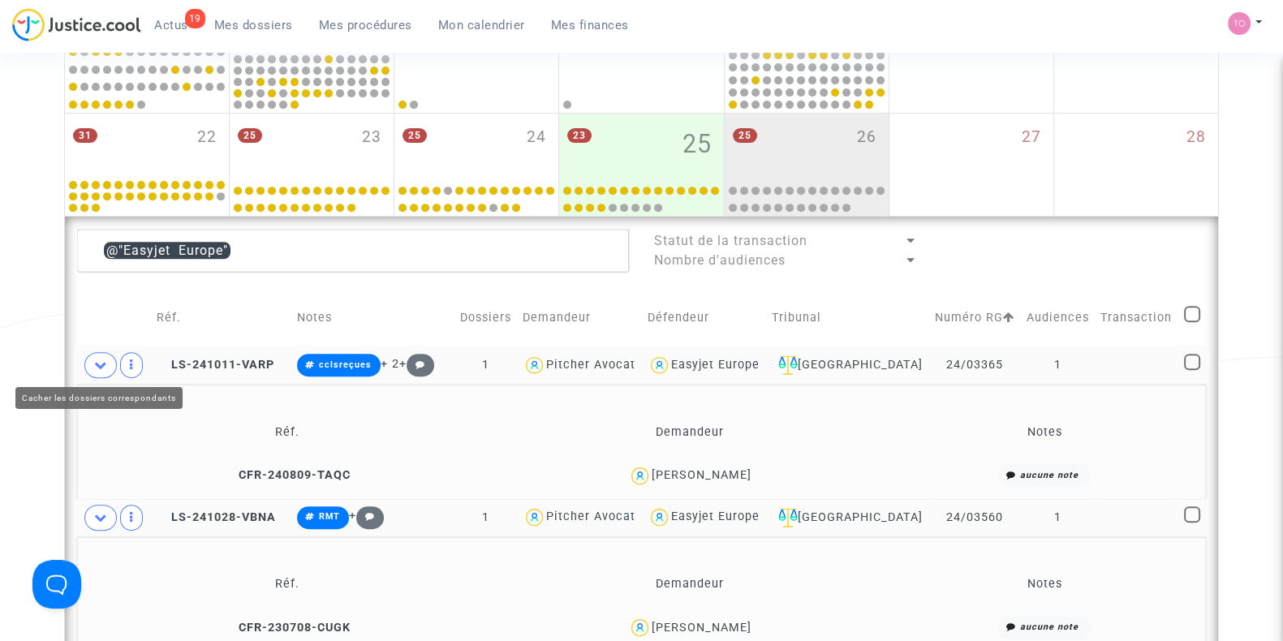
click at [106, 370] on span at bounding box center [100, 365] width 32 height 26
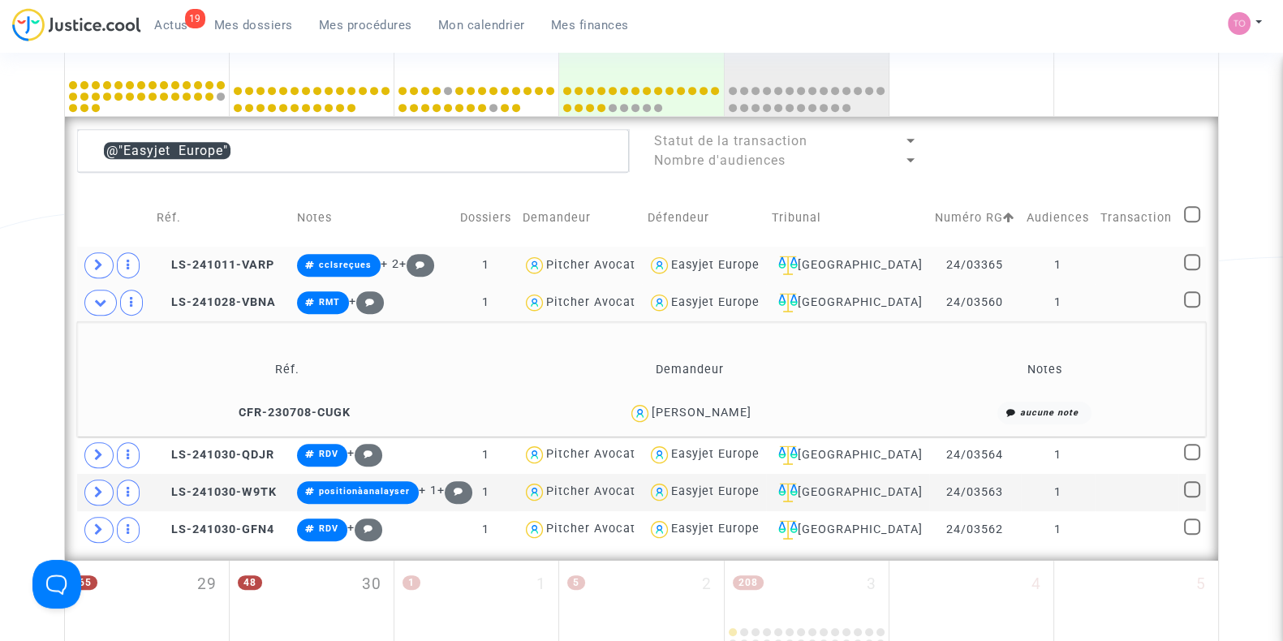
scroll to position [881, 0]
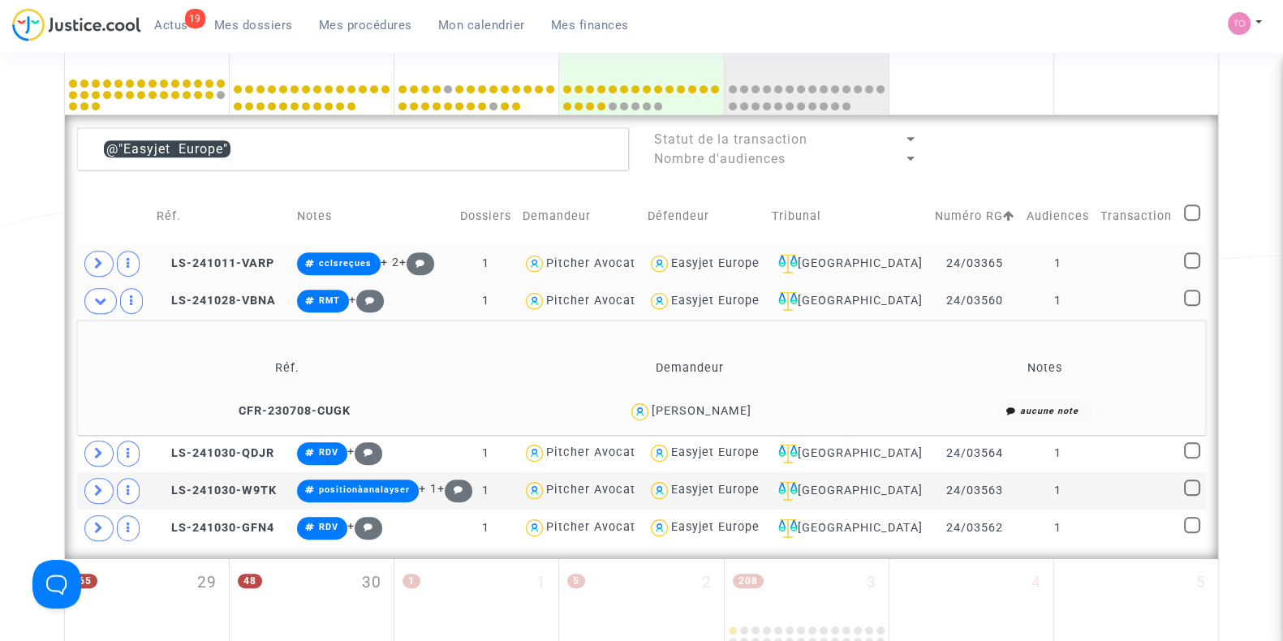
click at [726, 404] on div "David Poyade" at bounding box center [702, 411] width 100 height 14
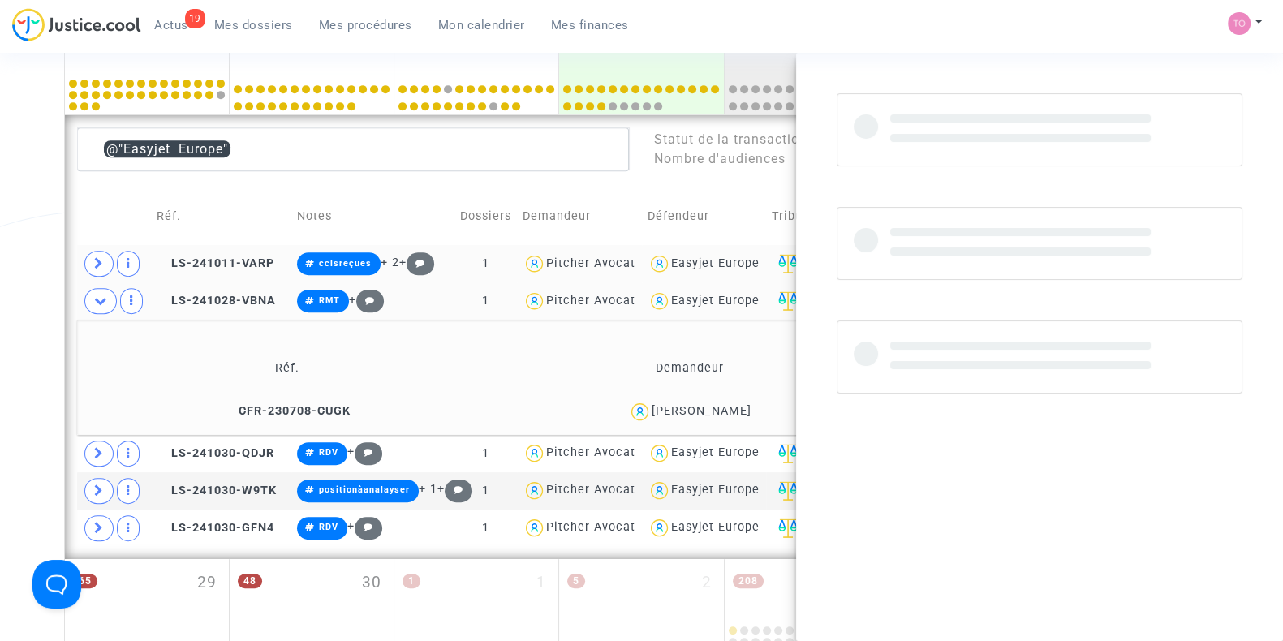
click at [726, 404] on div "David Poyade" at bounding box center [702, 411] width 100 height 14
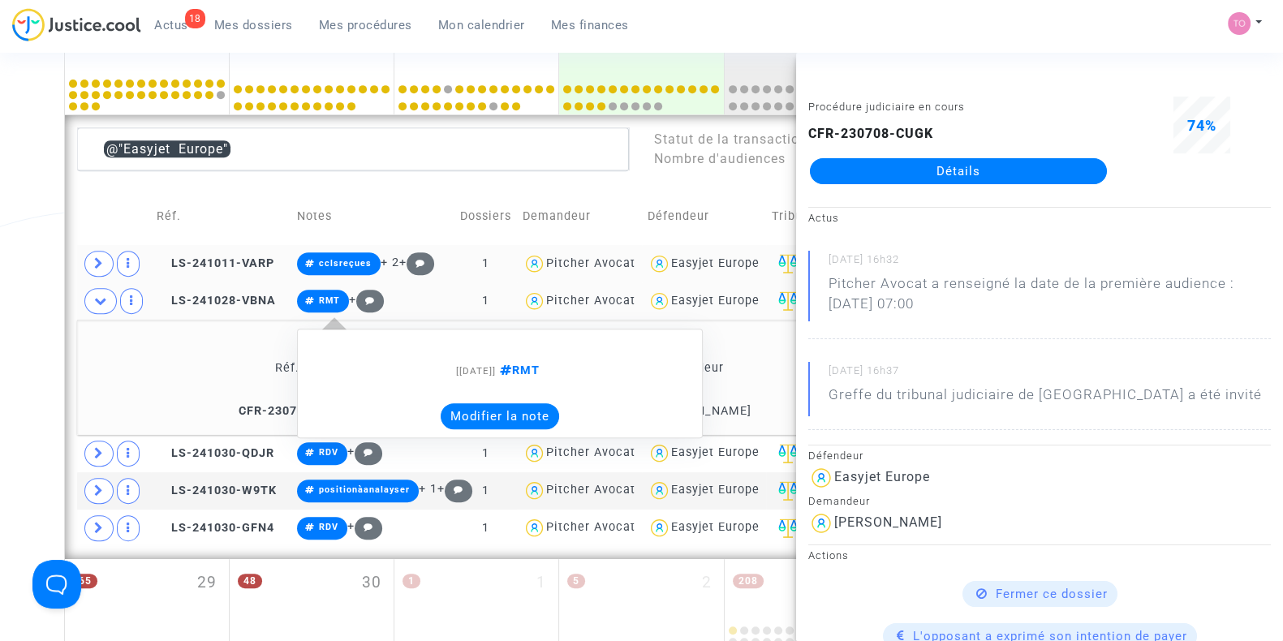
click at [496, 420] on button "Modifier la note" at bounding box center [500, 416] width 118 height 26
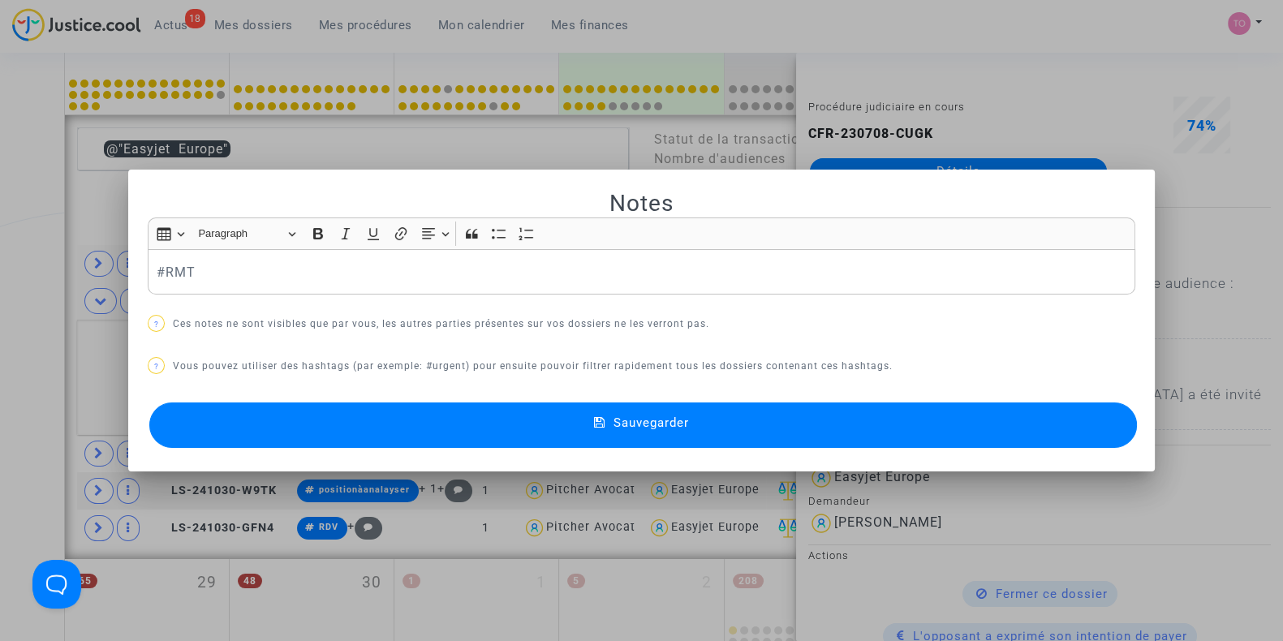
scroll to position [0, 0]
click at [295, 416] on button "Sauvegarder" at bounding box center [643, 425] width 988 height 45
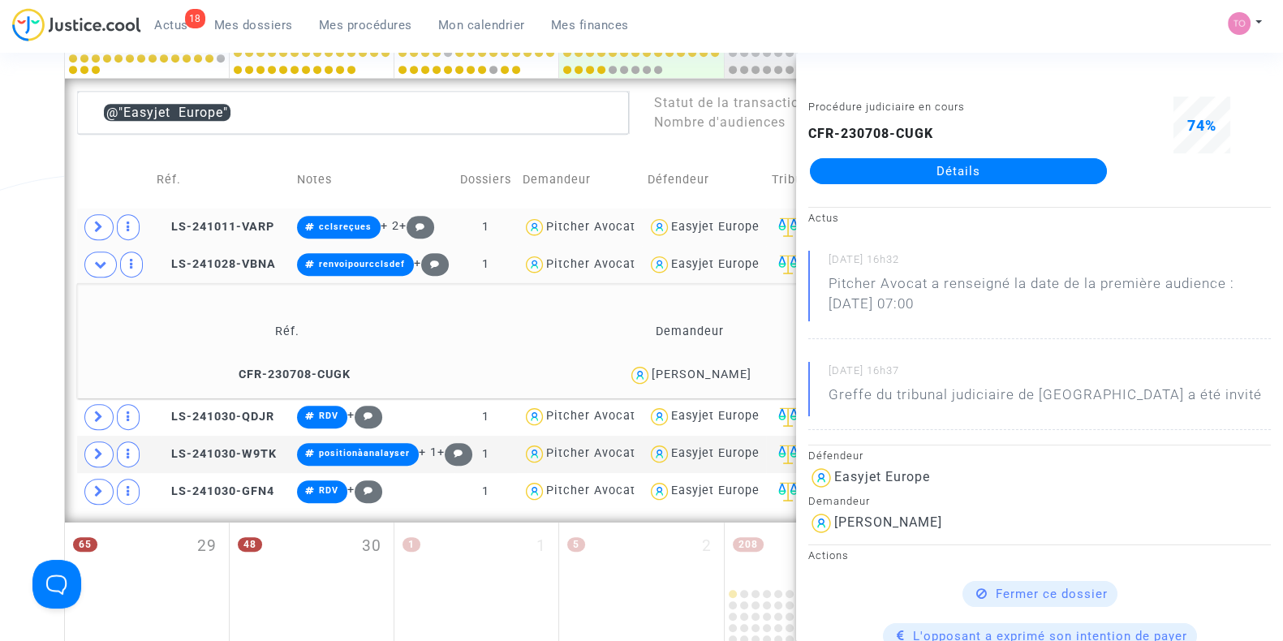
scroll to position [926, 0]
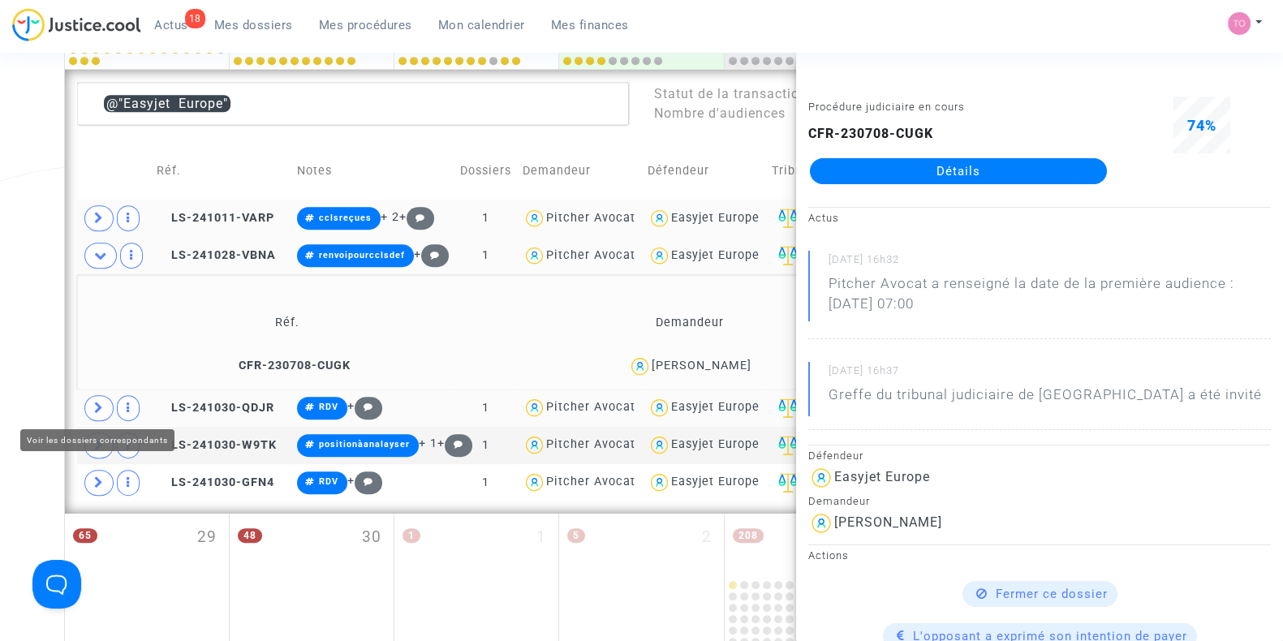
click at [95, 404] on icon at bounding box center [99, 408] width 10 height 12
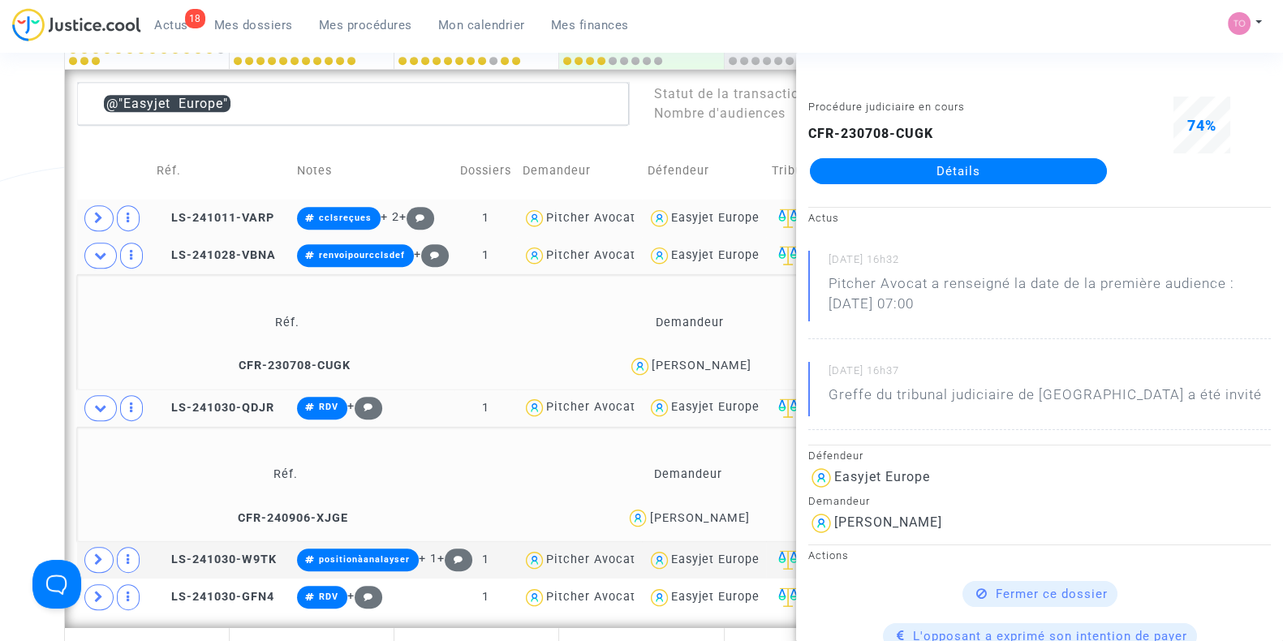
click at [24, 355] on div "Date de clôture d'instruction Date de conciliation Date d'audience Date de juge…" at bounding box center [641, 17] width 1283 height 1700
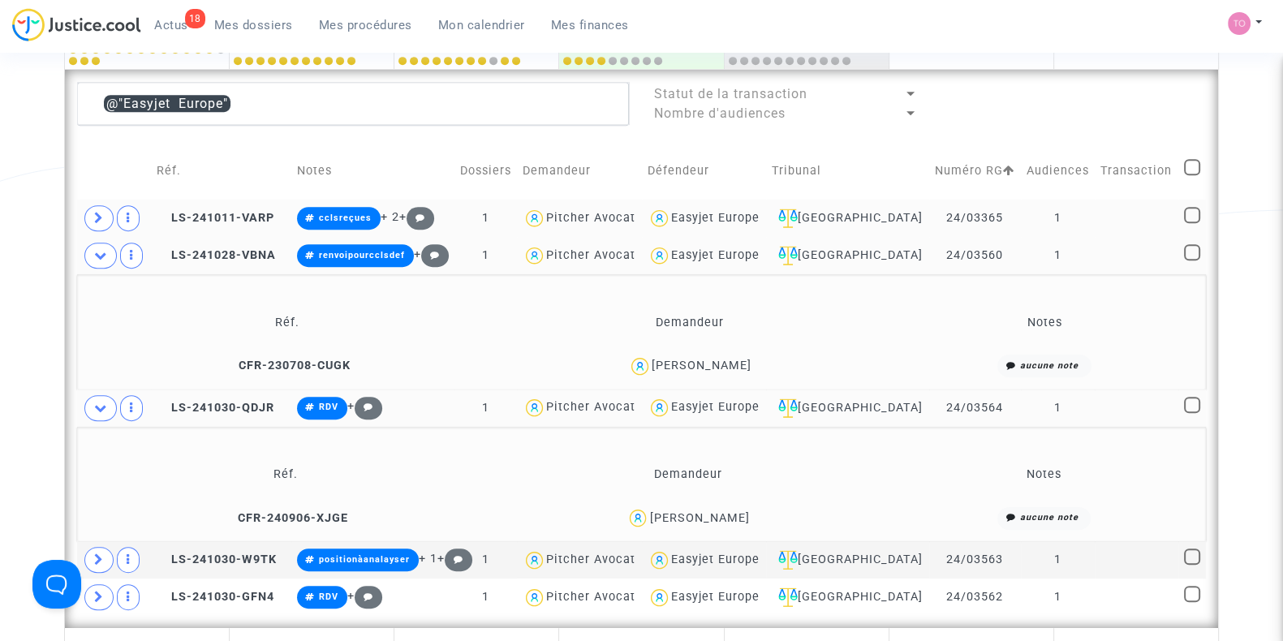
scroll to position [1152, 0]
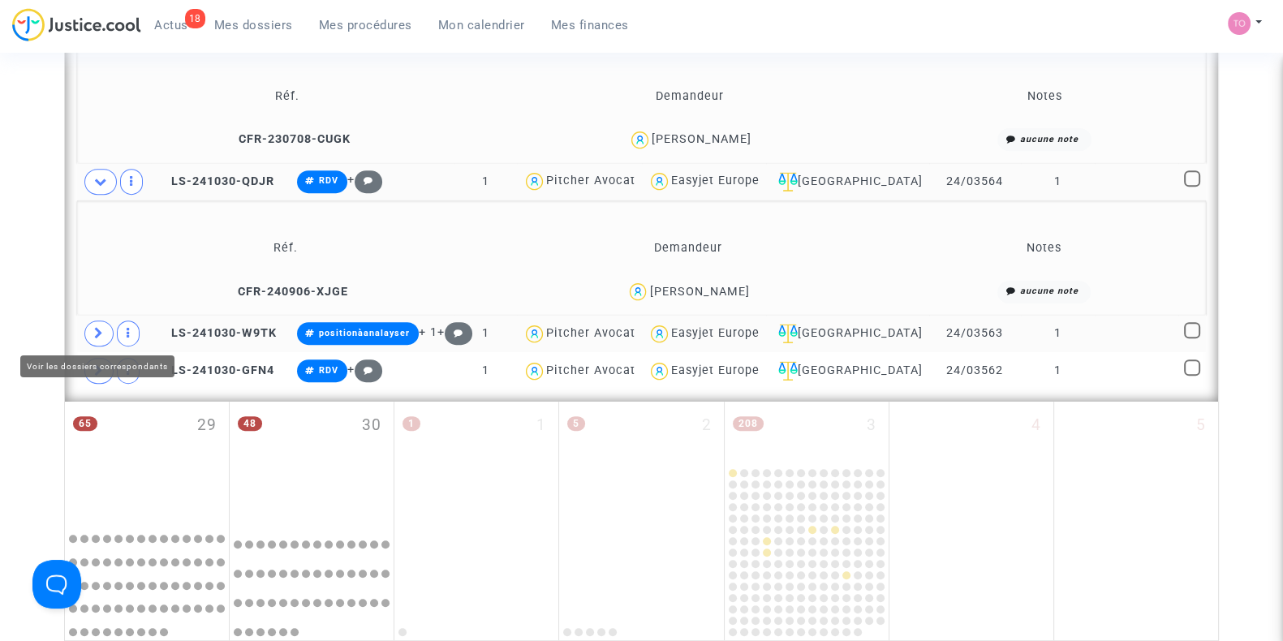
click at [96, 327] on icon at bounding box center [99, 333] width 10 height 12
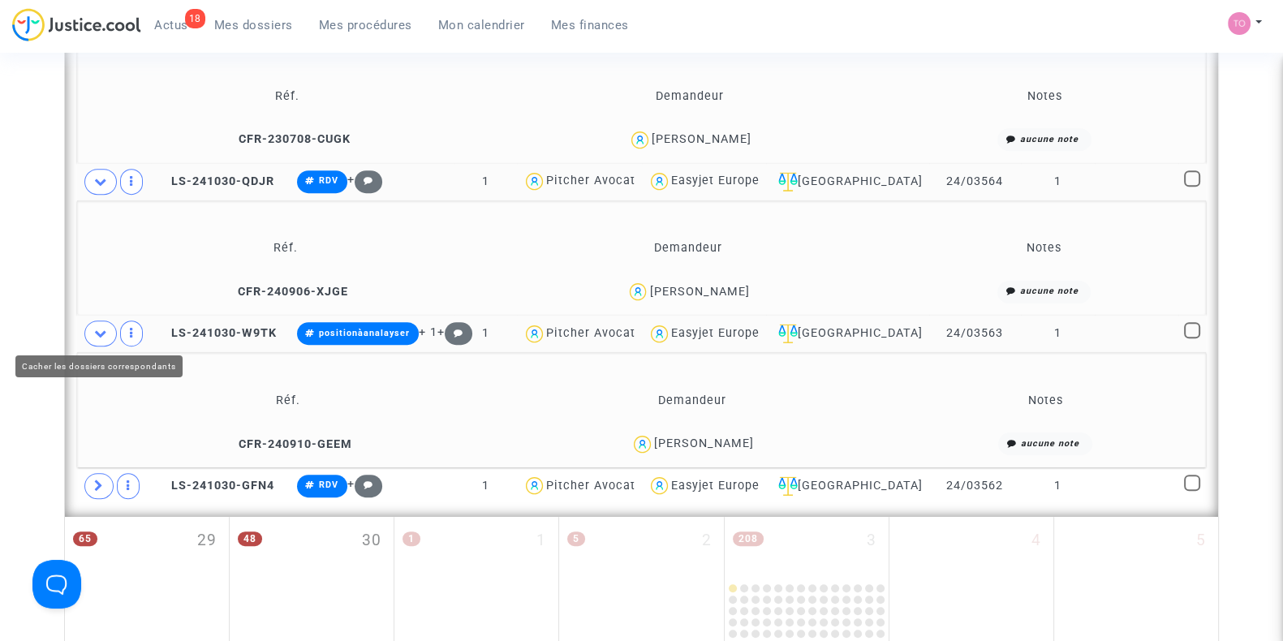
scroll to position [1173, 0]
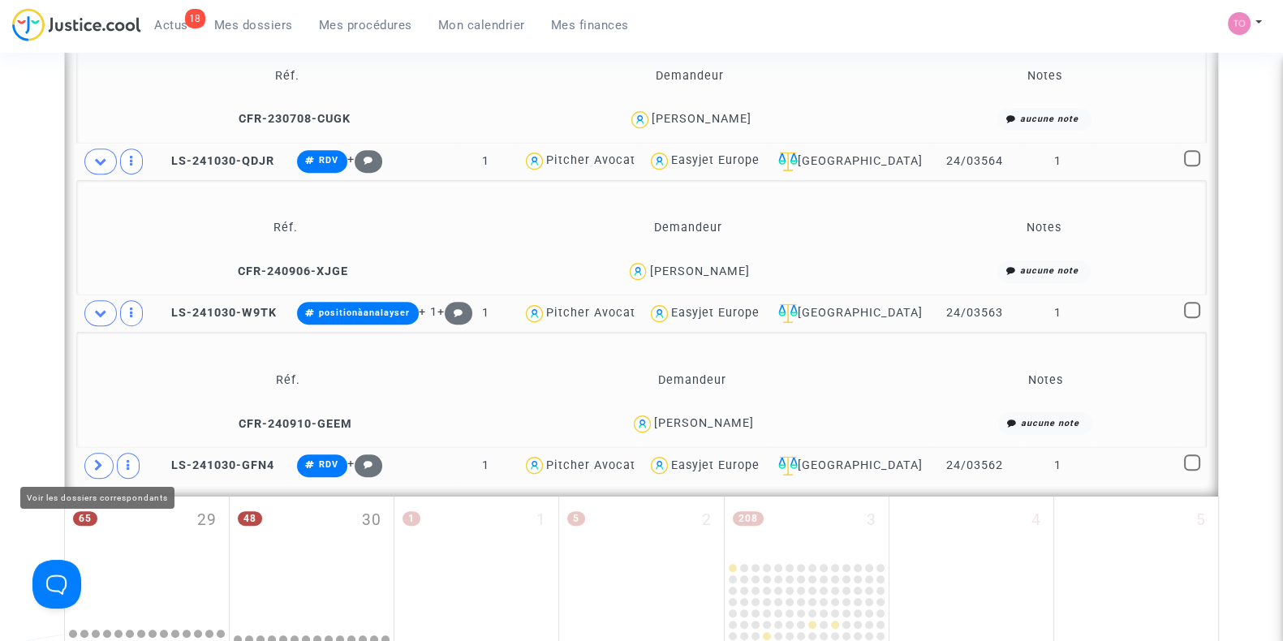
click at [97, 459] on icon at bounding box center [99, 465] width 10 height 12
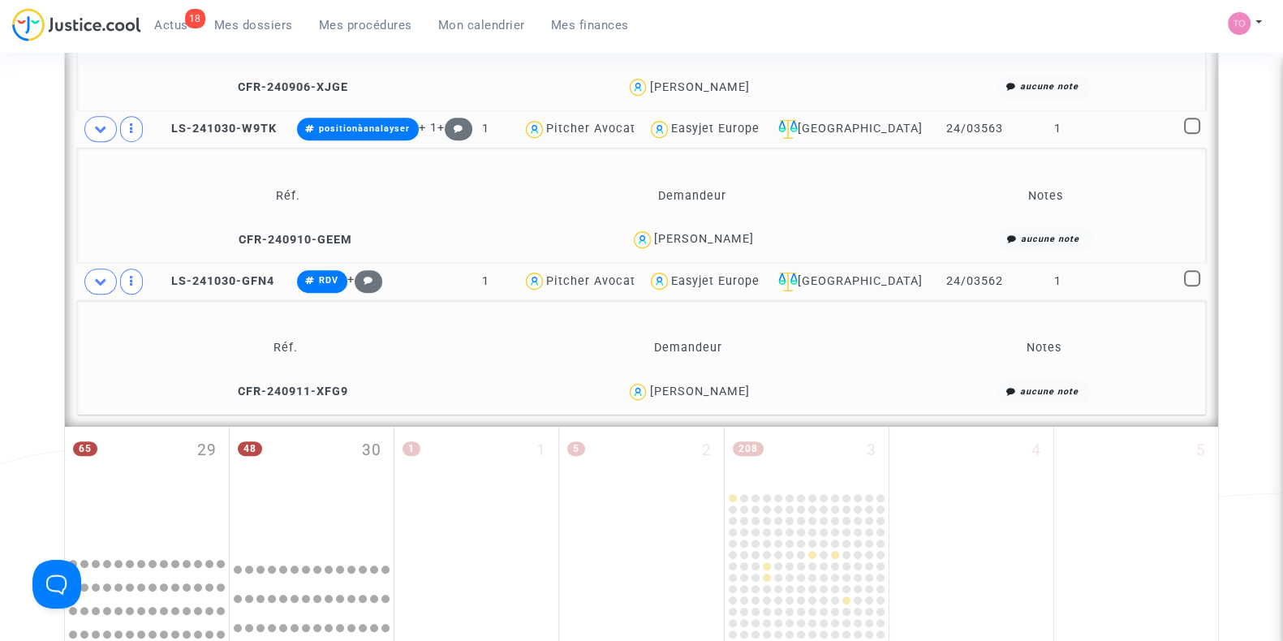
click at [714, 392] on div "Marc Champot" at bounding box center [699, 392] width 100 height 14
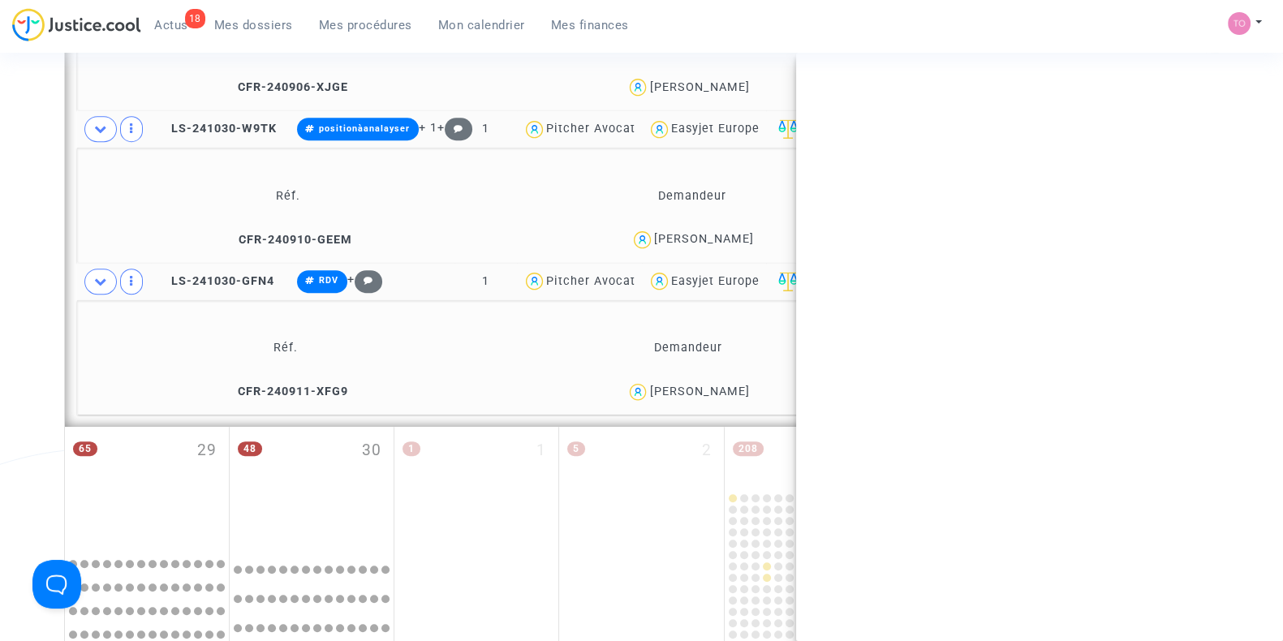
click at [714, 392] on div "Marc Champot" at bounding box center [699, 392] width 100 height 14
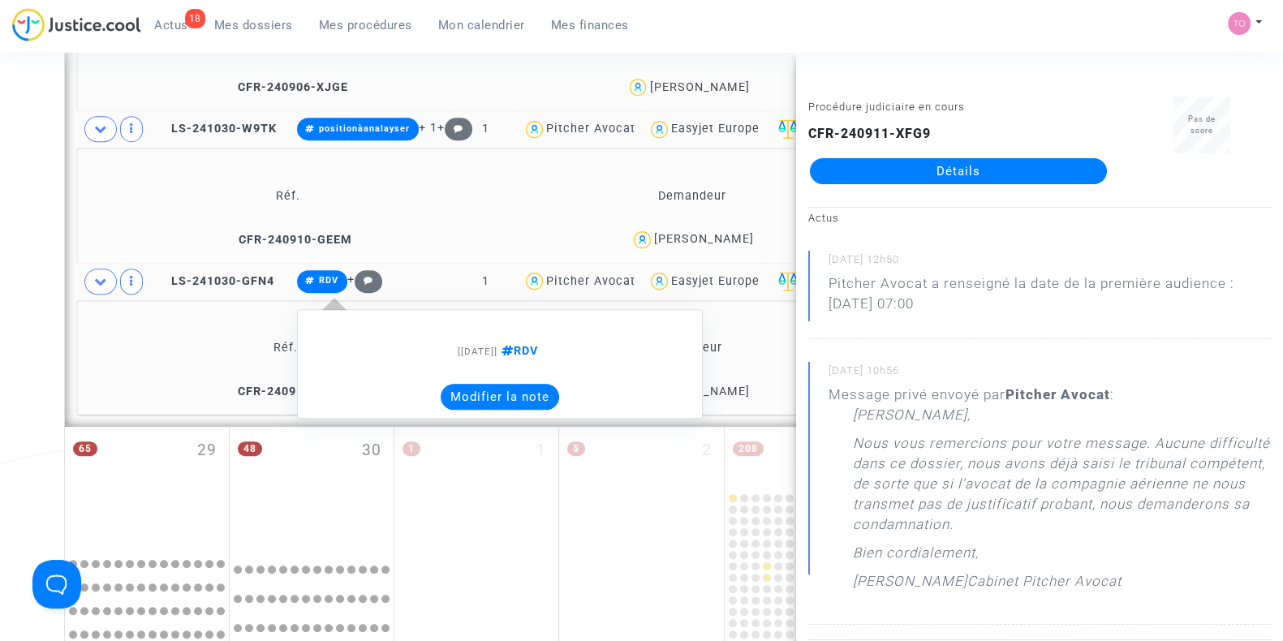
click at [472, 388] on button "Modifier la note" at bounding box center [500, 397] width 118 height 26
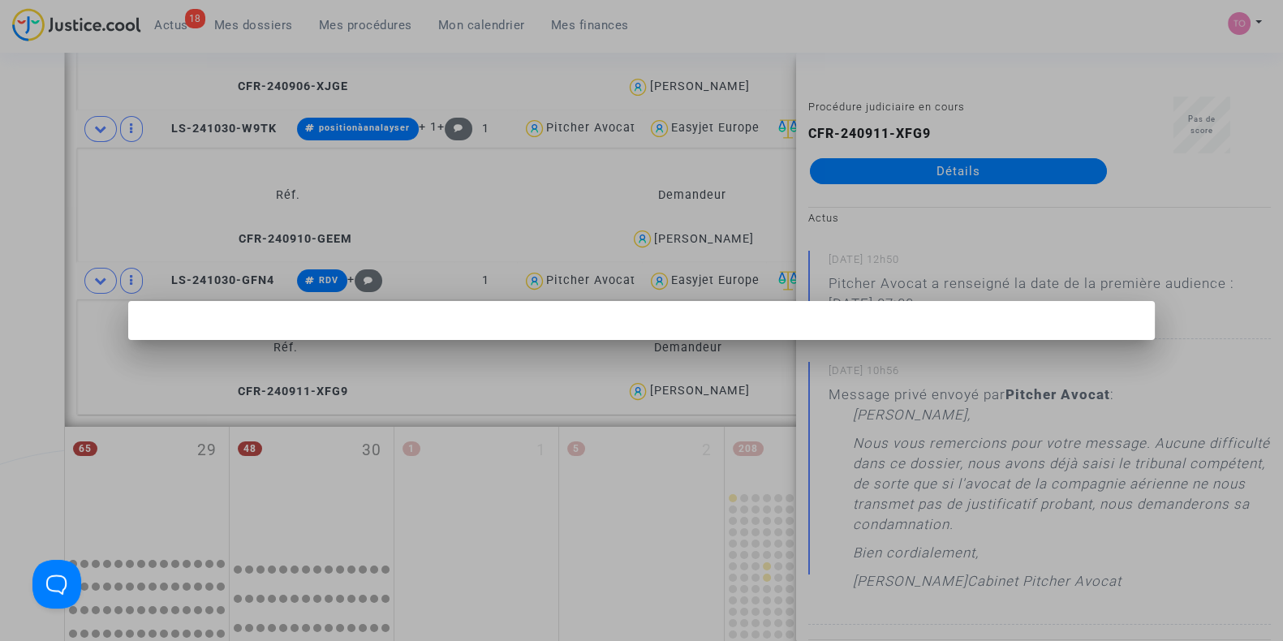
scroll to position [0, 0]
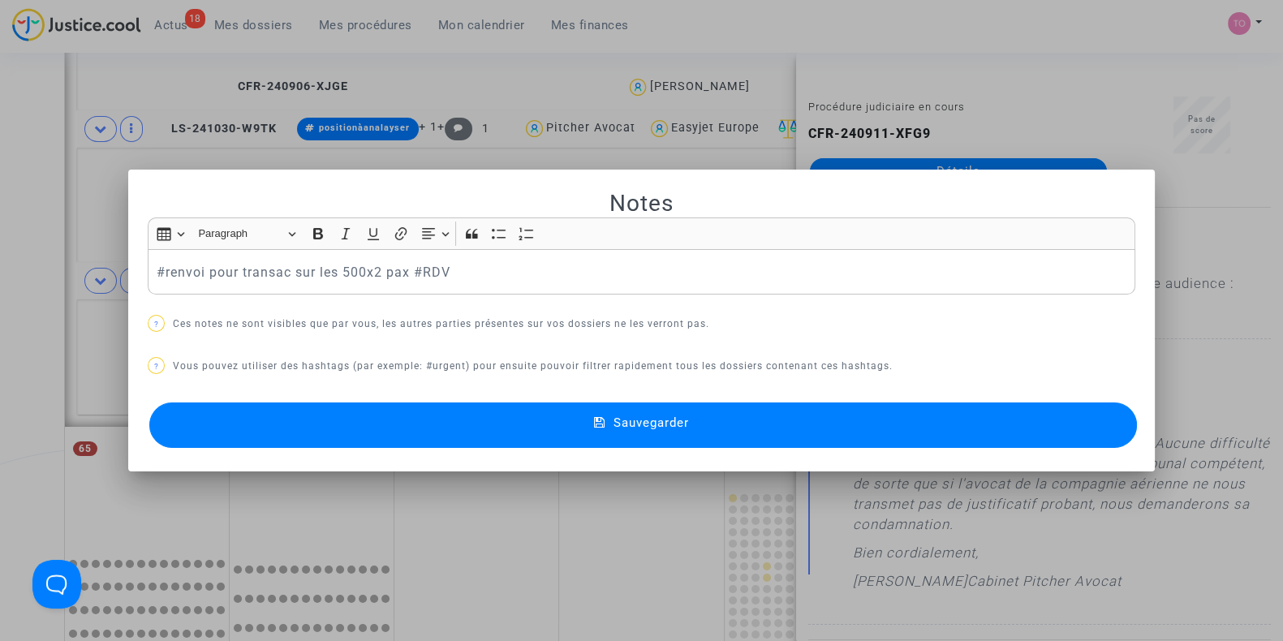
click at [329, 404] on button "Sauvegarder" at bounding box center [643, 425] width 988 height 45
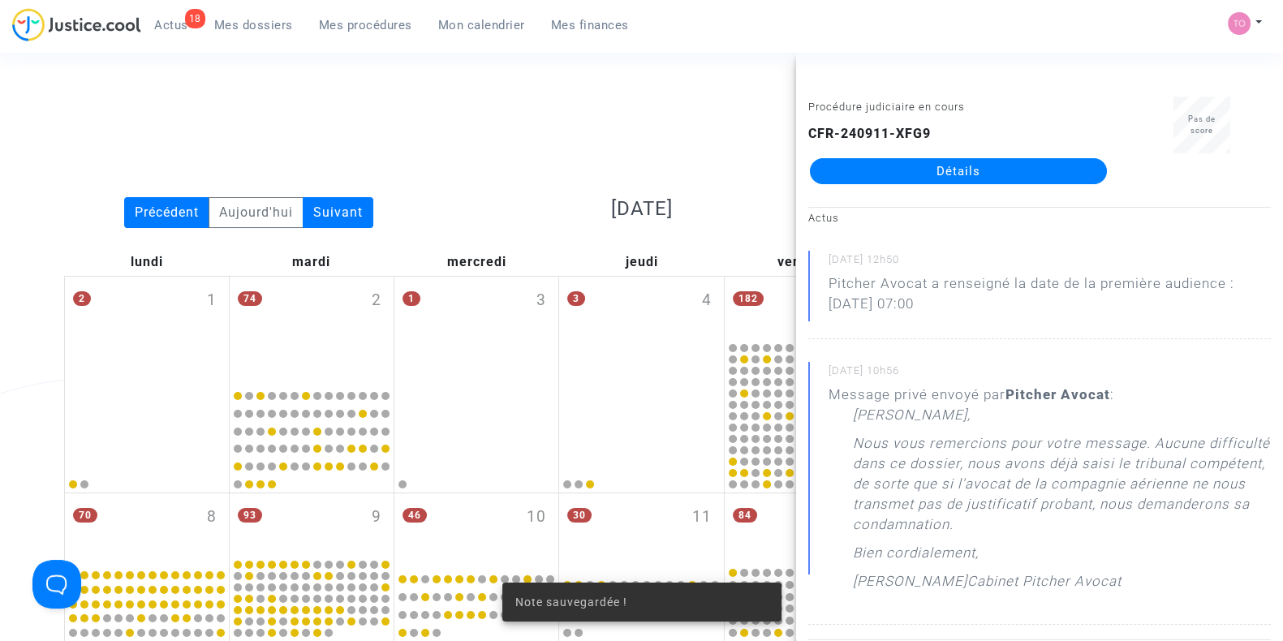
scroll to position [1357, 0]
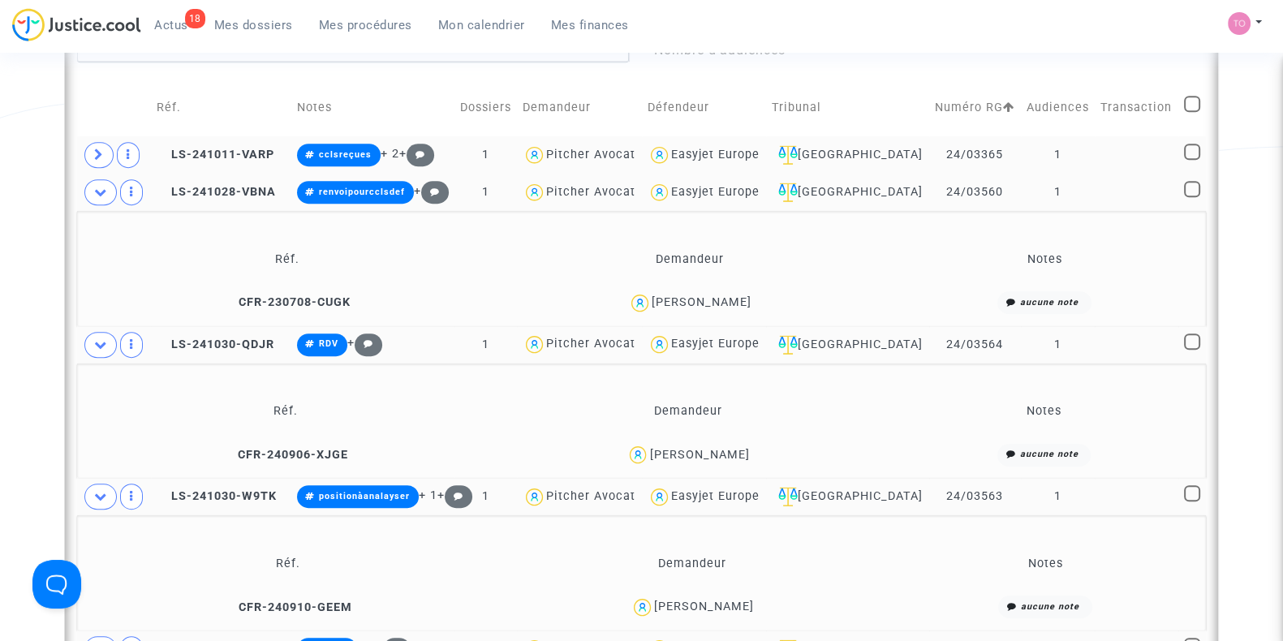
scroll to position [988, 0]
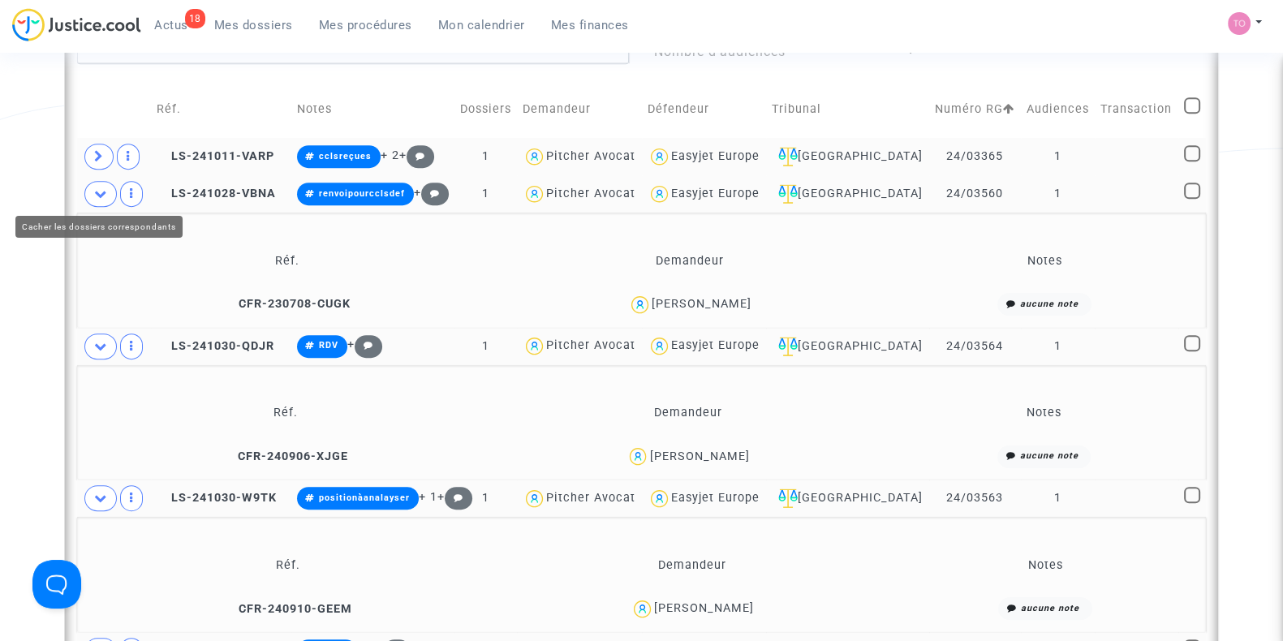
click at [97, 191] on icon at bounding box center [100, 193] width 13 height 12
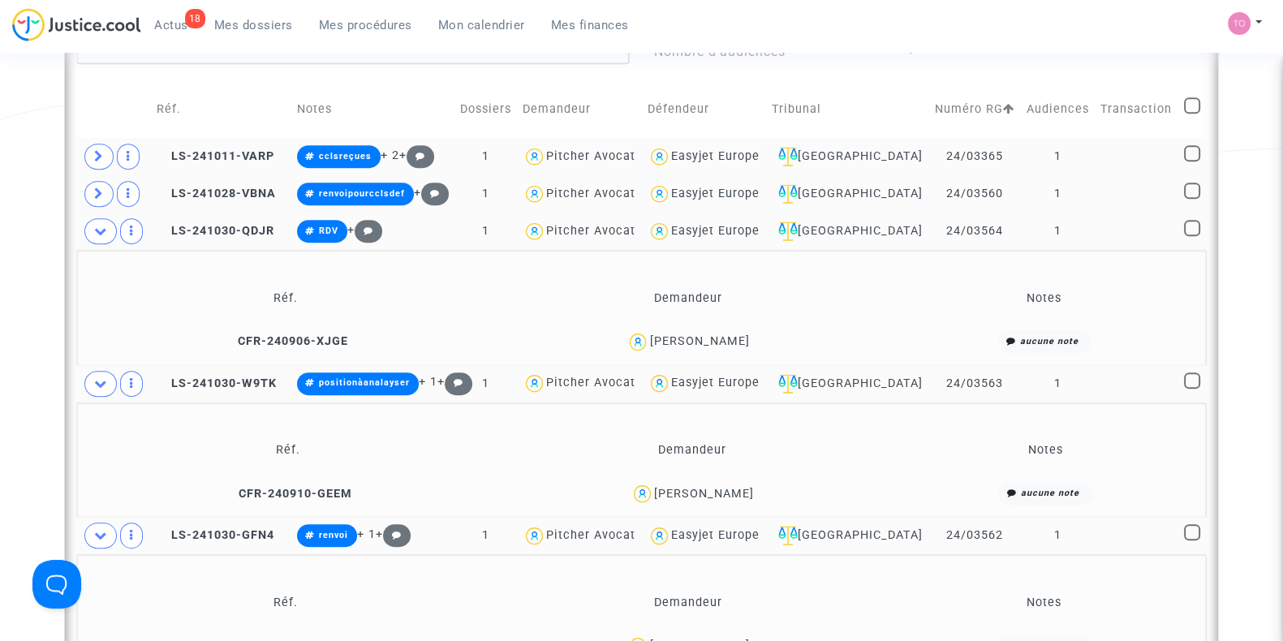
click at [730, 338] on div "Guylene Lefeuvre" at bounding box center [699, 341] width 100 height 14
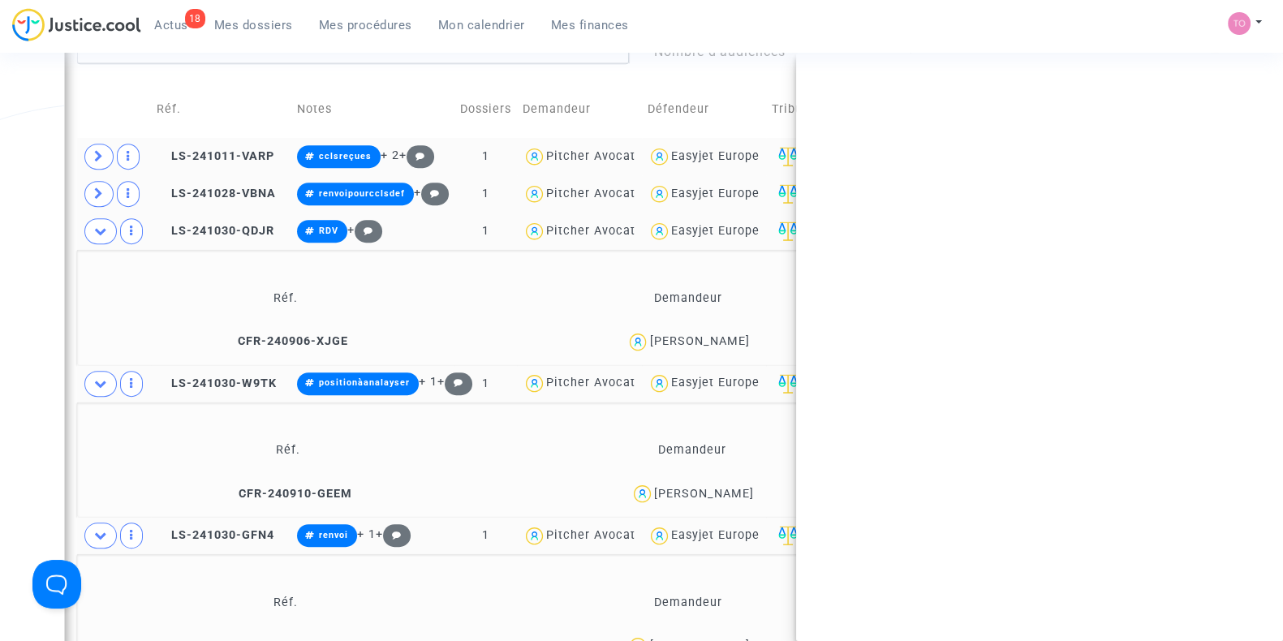
click at [730, 338] on div "Guylene Lefeuvre" at bounding box center [699, 341] width 100 height 14
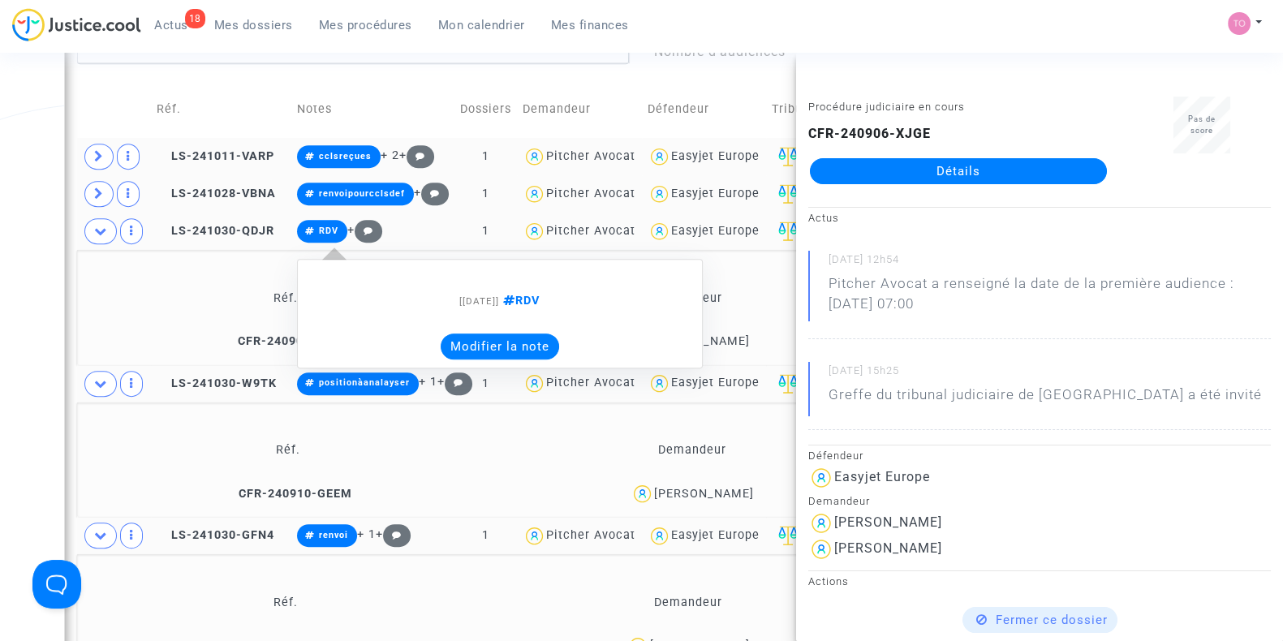
click at [525, 334] on button "Modifier la note" at bounding box center [500, 347] width 118 height 26
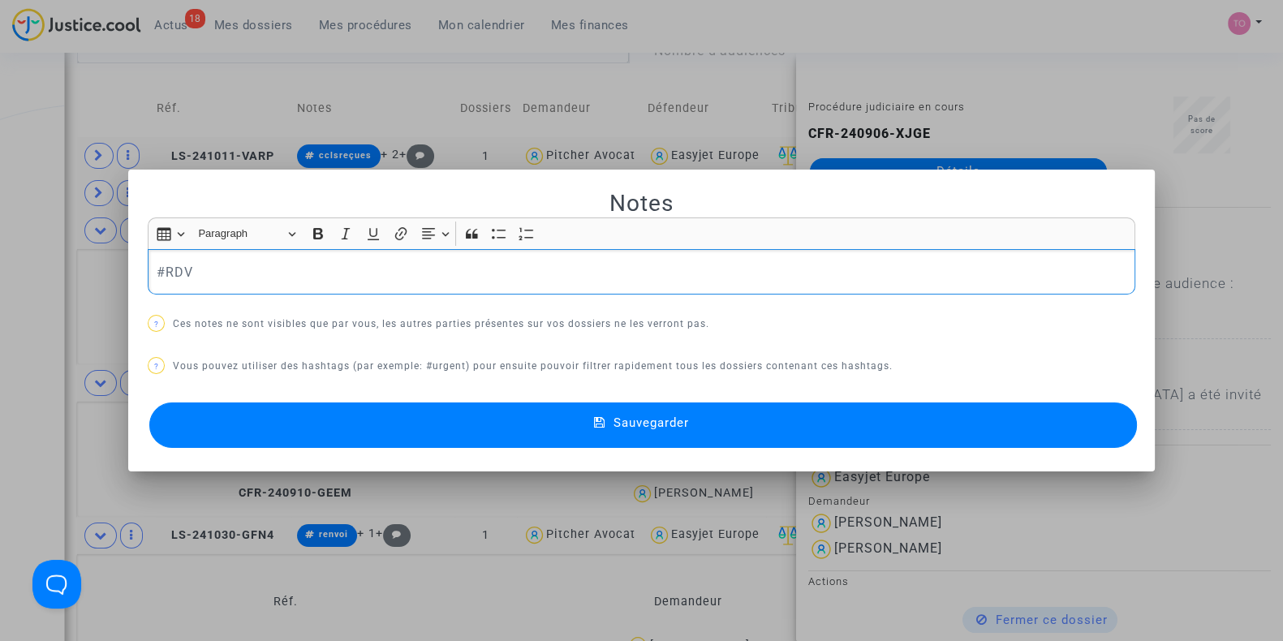
scroll to position [0, 0]
click at [386, 442] on button "Sauvegarder" at bounding box center [643, 425] width 988 height 45
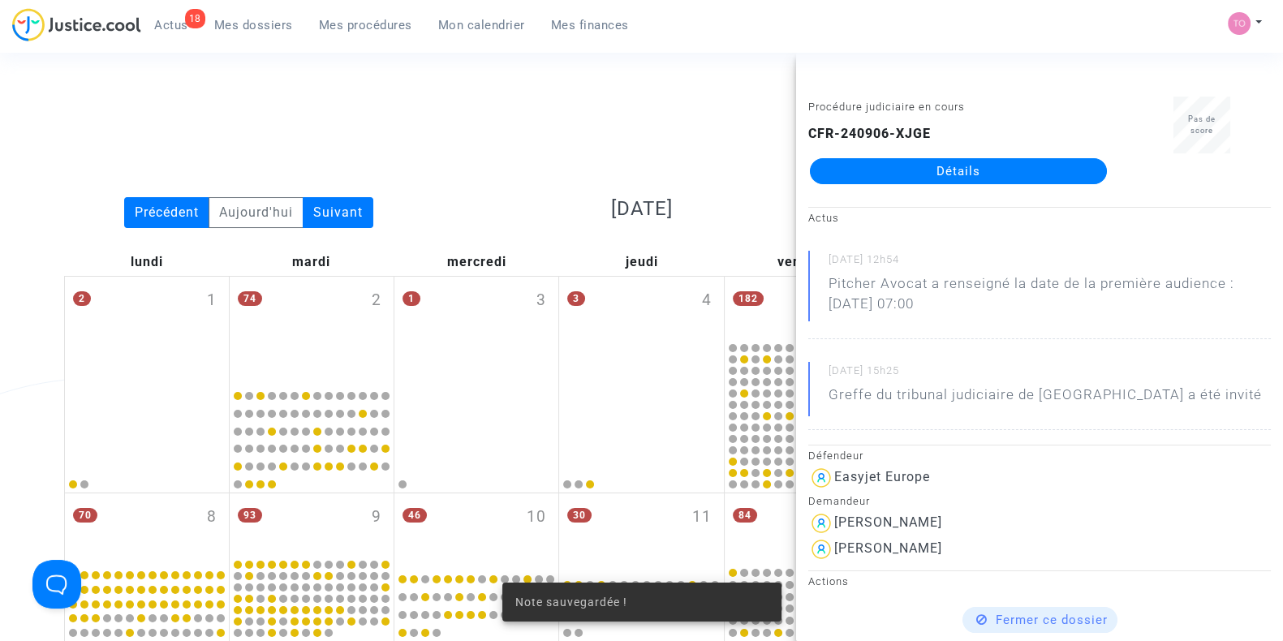
scroll to position [988, 0]
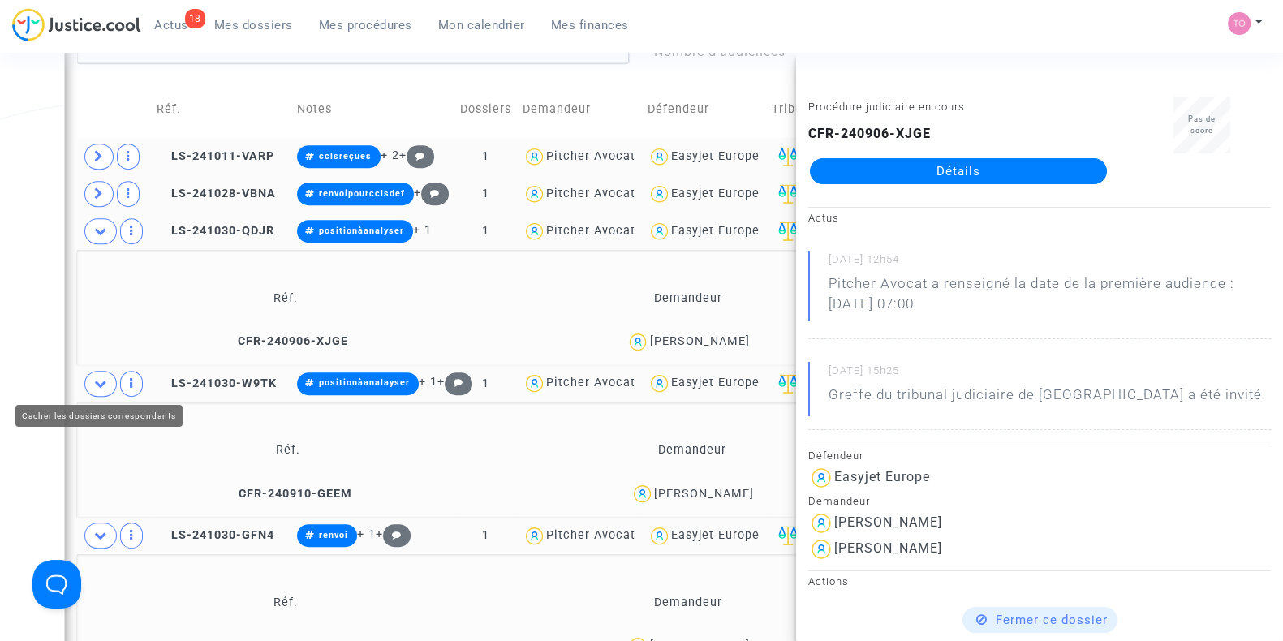
click at [101, 377] on icon at bounding box center [100, 383] width 13 height 12
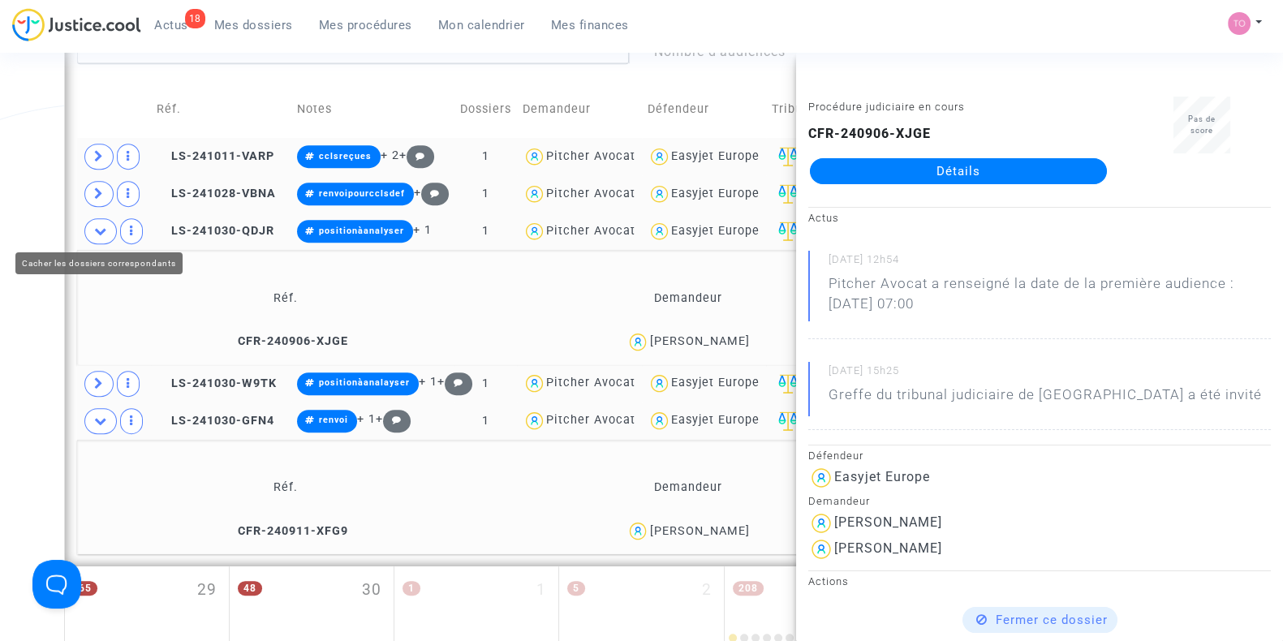
click at [110, 233] on span at bounding box center [100, 231] width 32 height 26
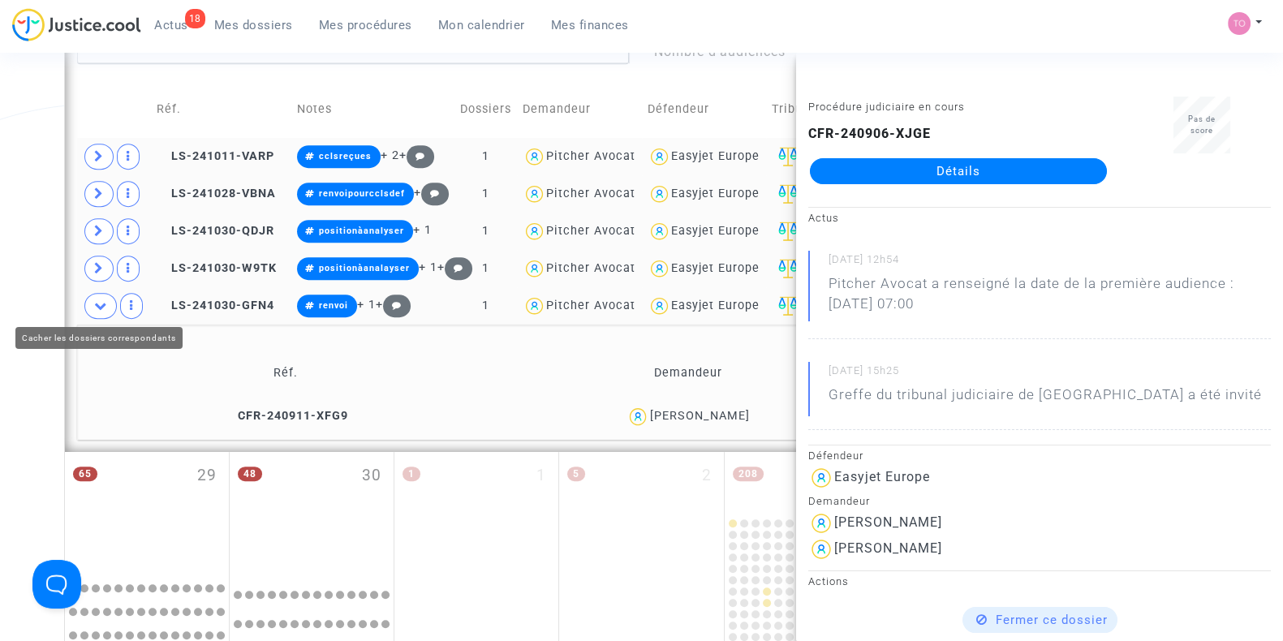
click at [88, 302] on span at bounding box center [100, 306] width 32 height 26
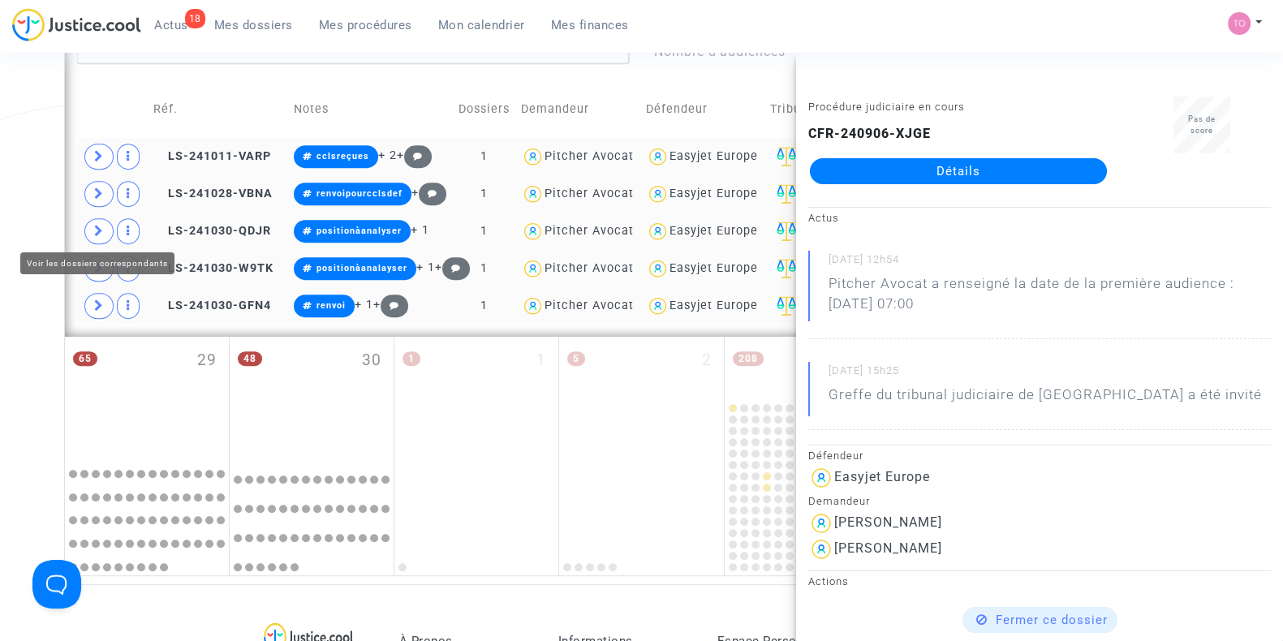
click at [95, 225] on icon at bounding box center [99, 231] width 10 height 12
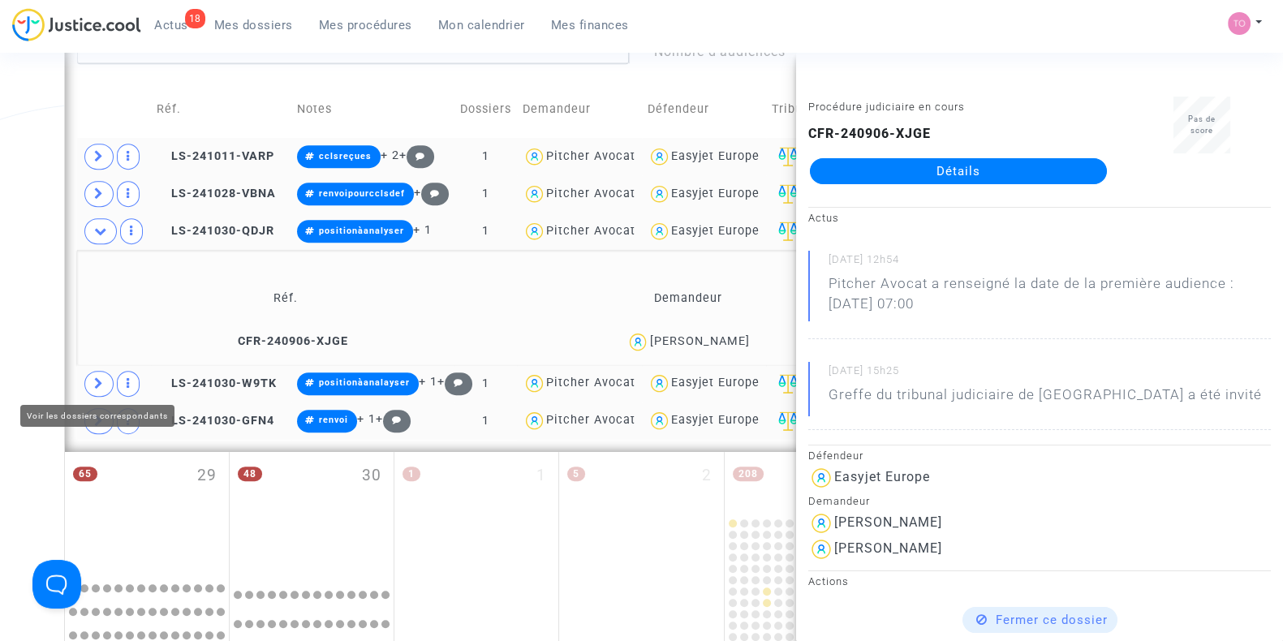
click at [94, 380] on icon at bounding box center [99, 383] width 10 height 12
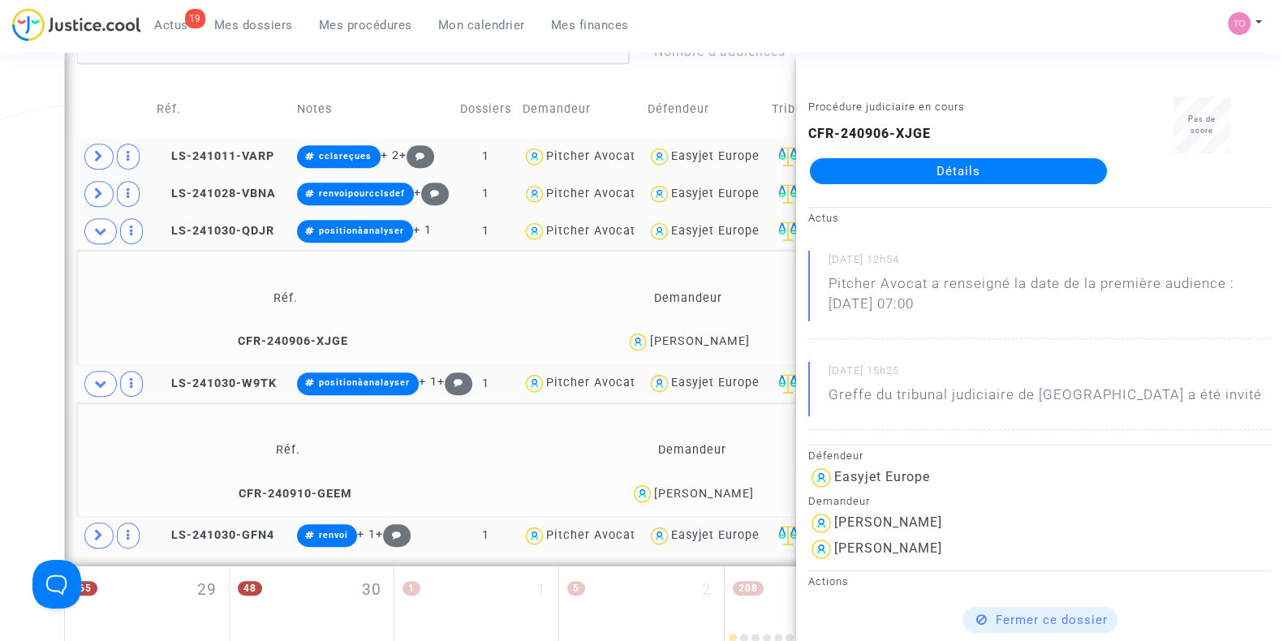
click at [751, 496] on div "Manuela Petronela Petrariu" at bounding box center [704, 494] width 100 height 14
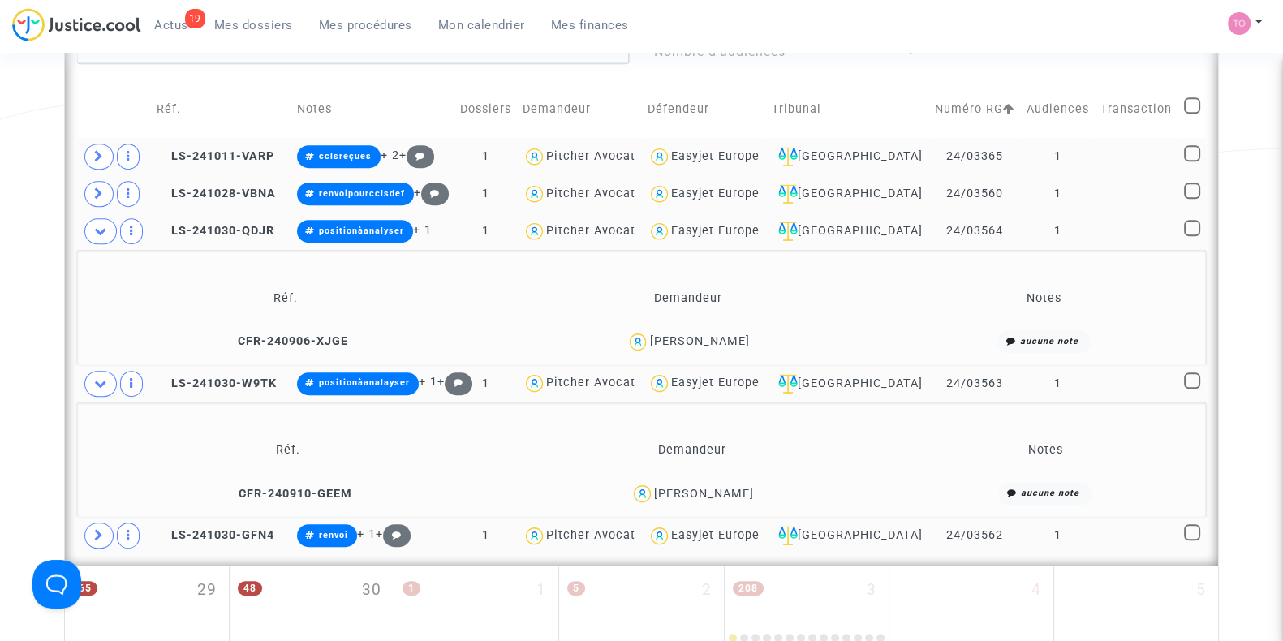
click at [743, 224] on div "Easyjet Europe" at bounding box center [715, 231] width 88 height 14
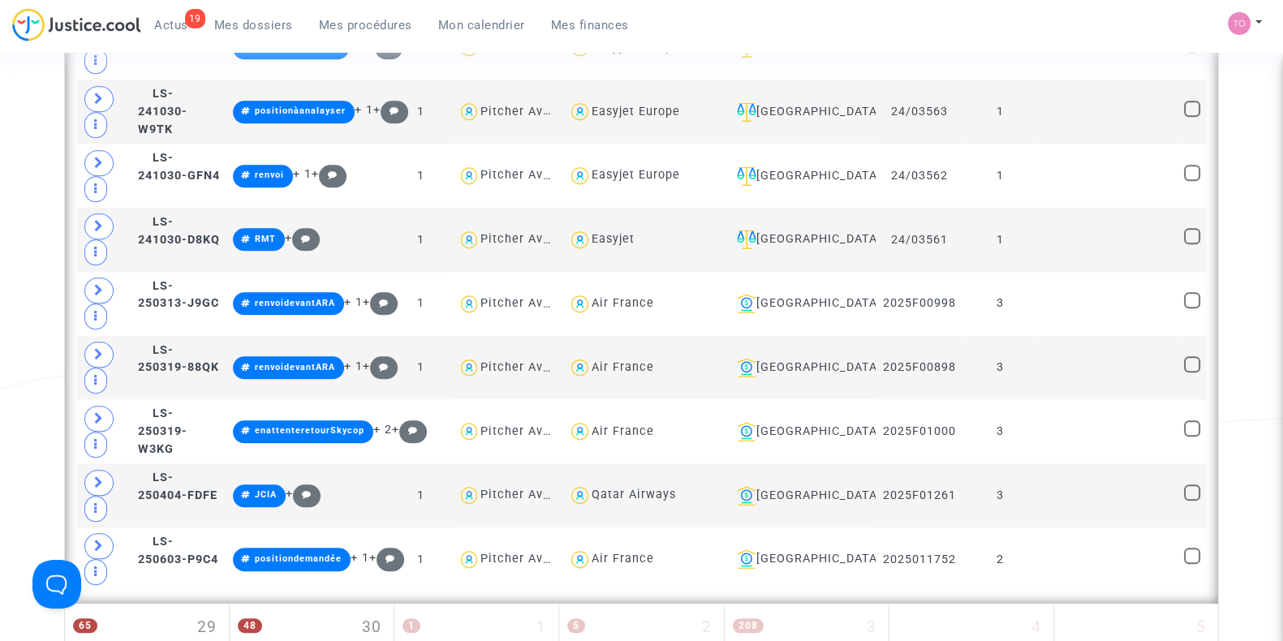
scroll to position [2147, 0]
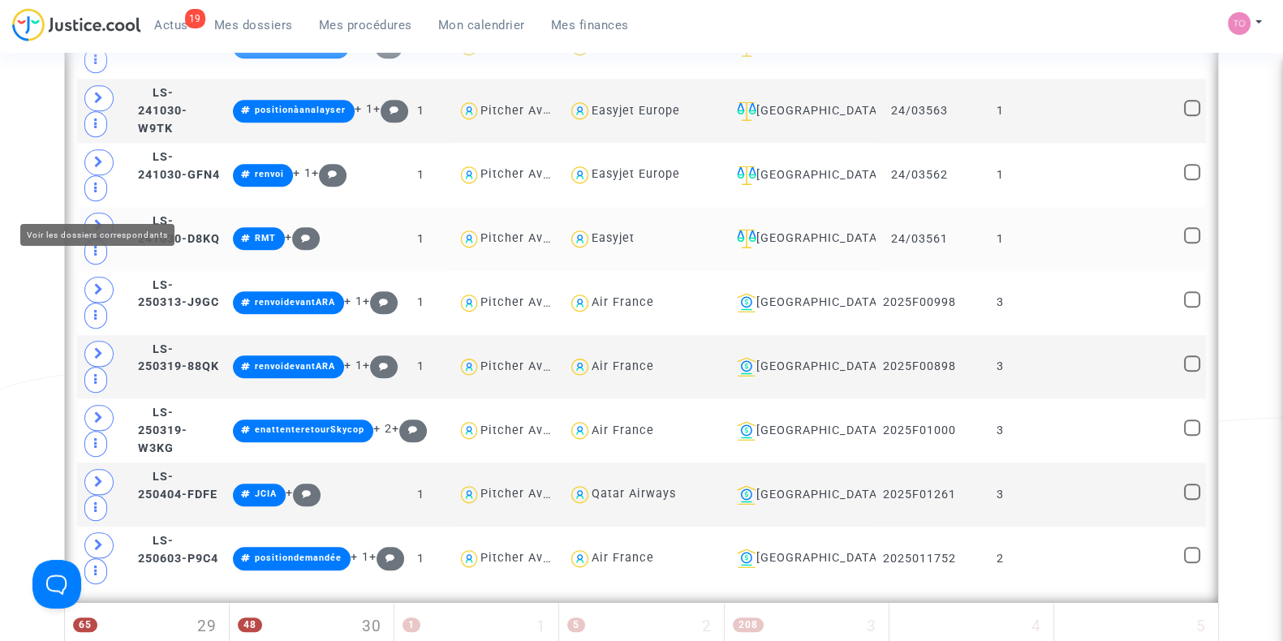
click at [99, 219] on icon at bounding box center [99, 225] width 10 height 12
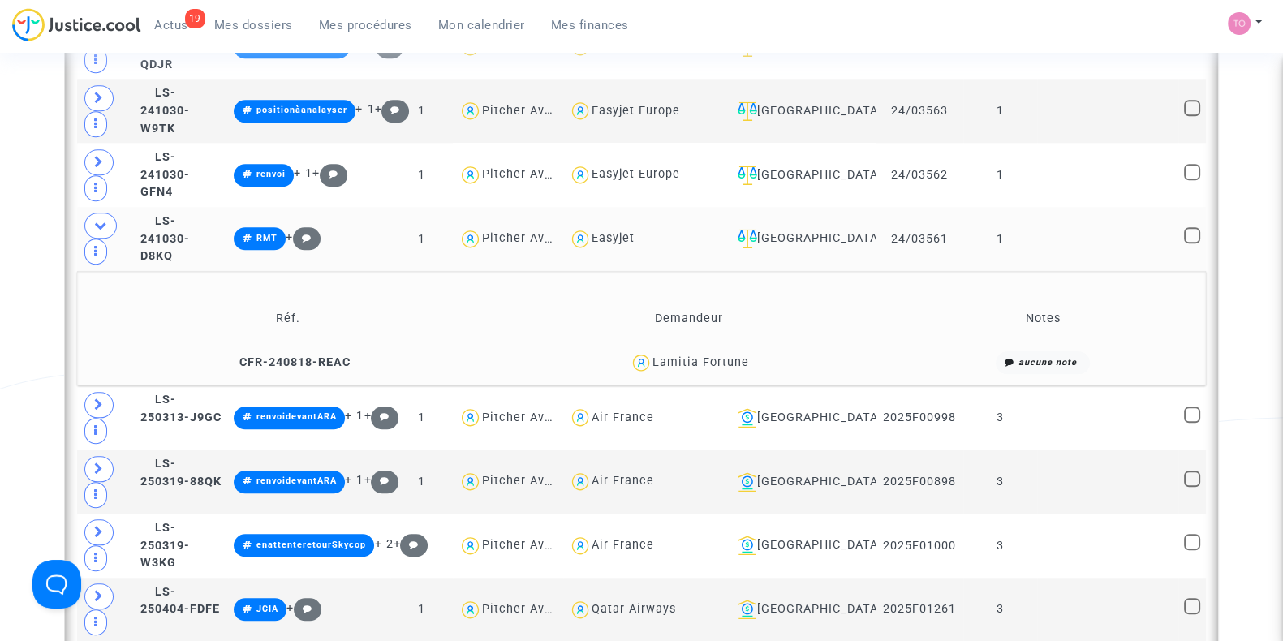
click at [714, 355] on div "Lamitia Fortune" at bounding box center [701, 362] width 97 height 14
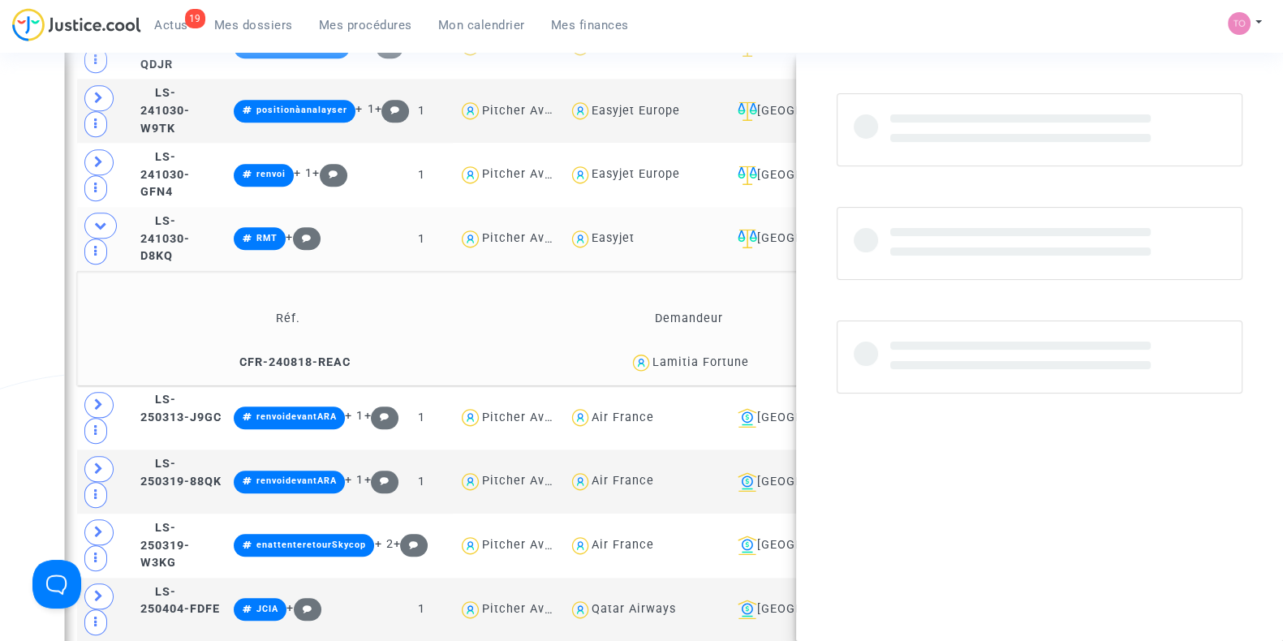
click at [714, 355] on div "Lamitia Fortune" at bounding box center [701, 362] width 97 height 14
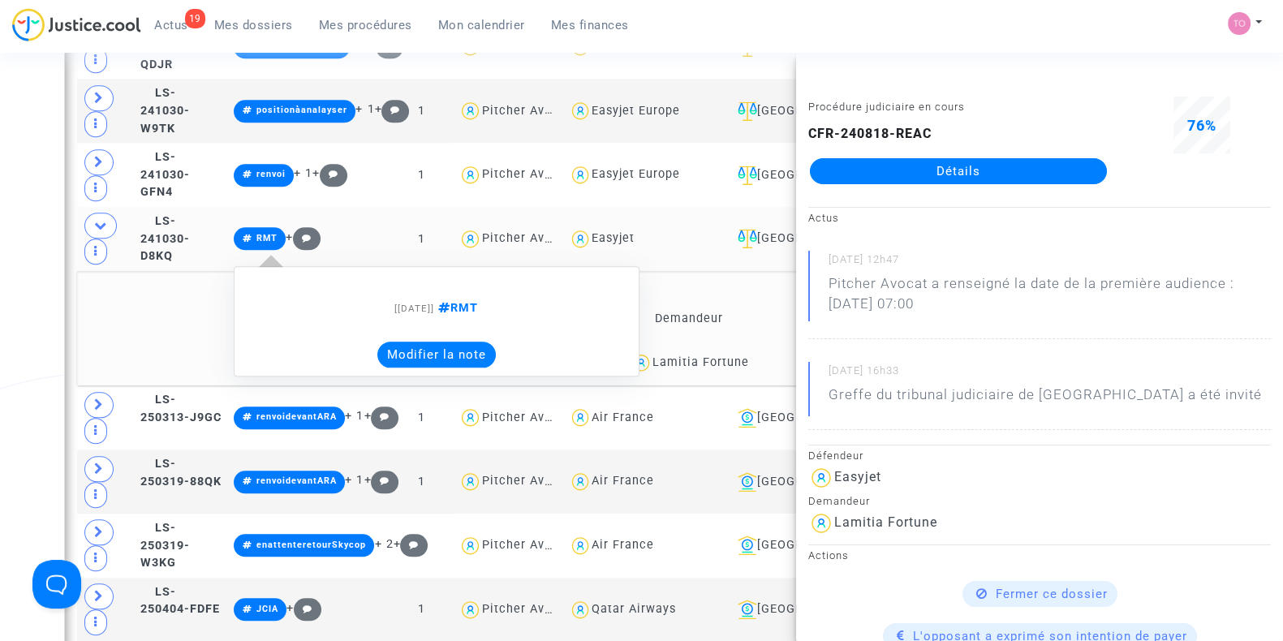
click at [492, 301] on note-viewer "[30/10/2024] RMT Modifier la note" at bounding box center [437, 321] width 388 height 93
click at [469, 342] on button "Modifier la note" at bounding box center [436, 355] width 118 height 26
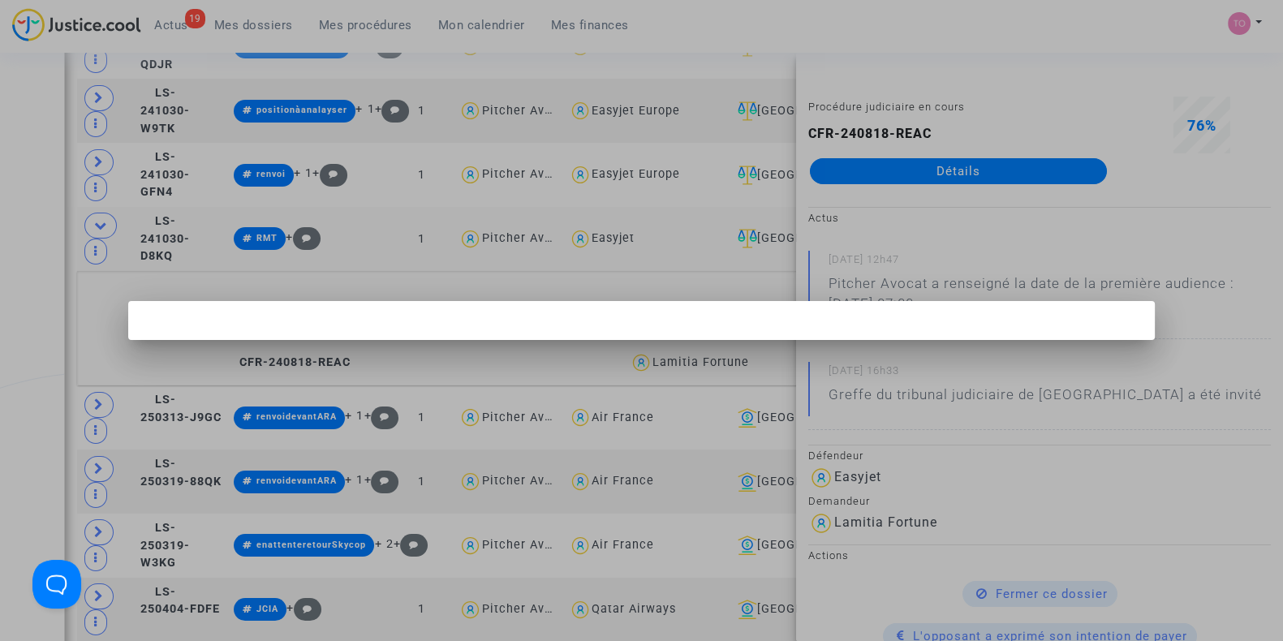
scroll to position [0, 0]
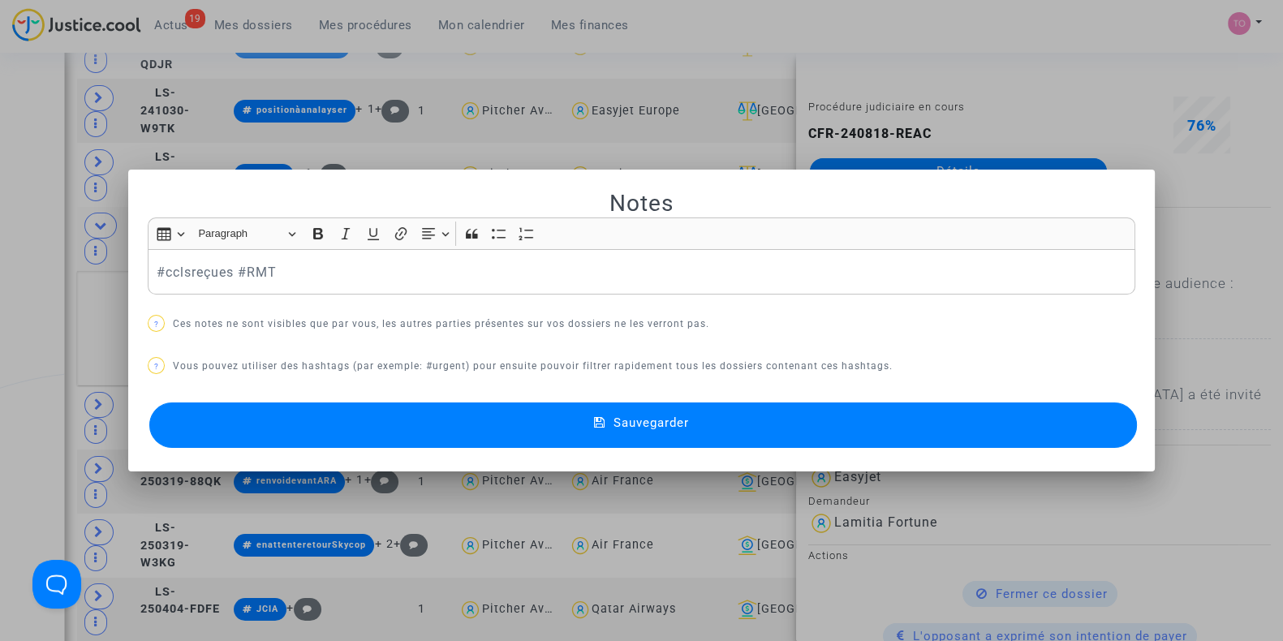
click at [362, 416] on button "Sauvegarder" at bounding box center [643, 425] width 988 height 45
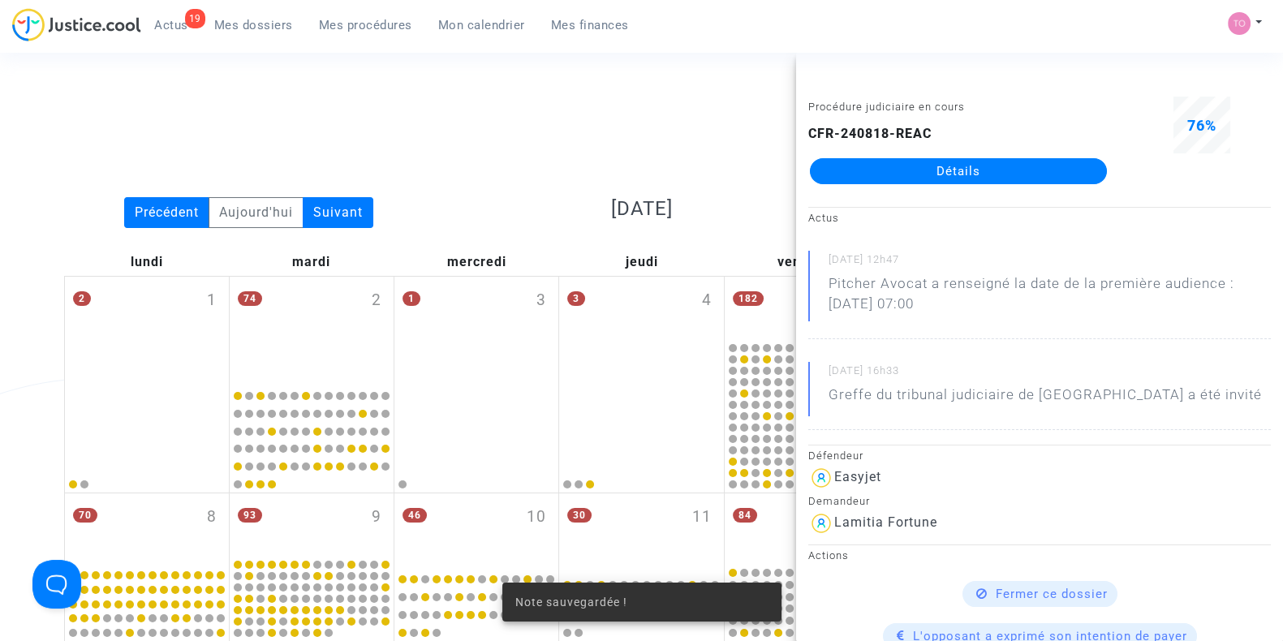
scroll to position [2147, 0]
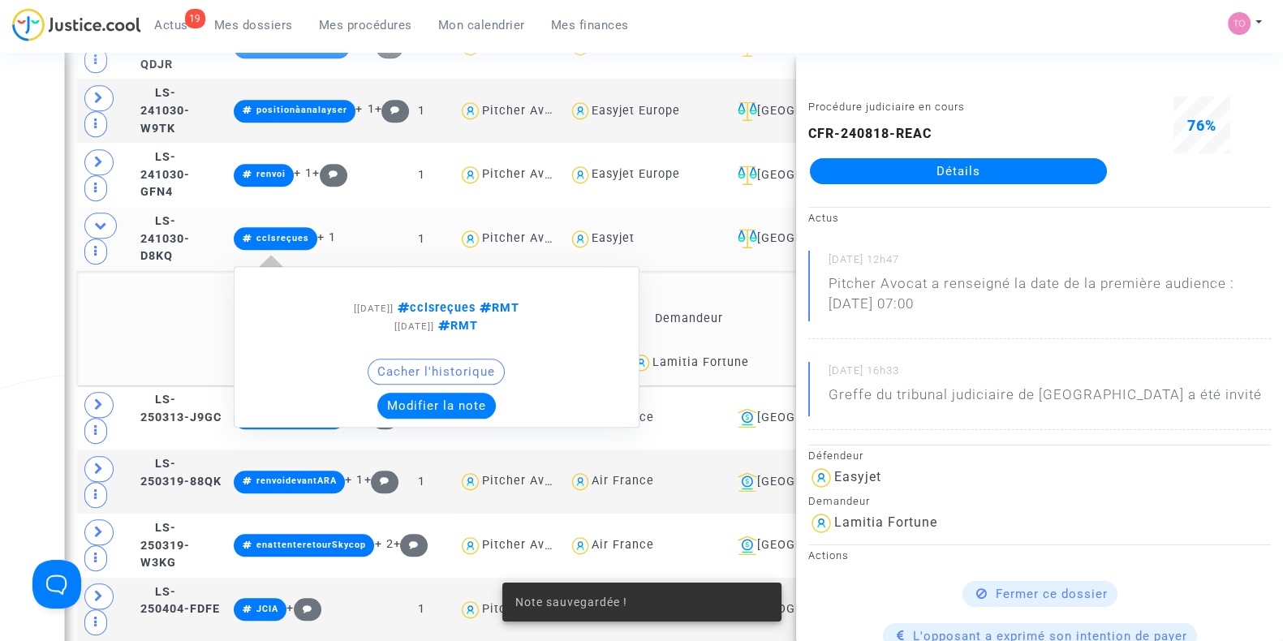
click at [446, 393] on button "Modifier la note" at bounding box center [436, 406] width 118 height 26
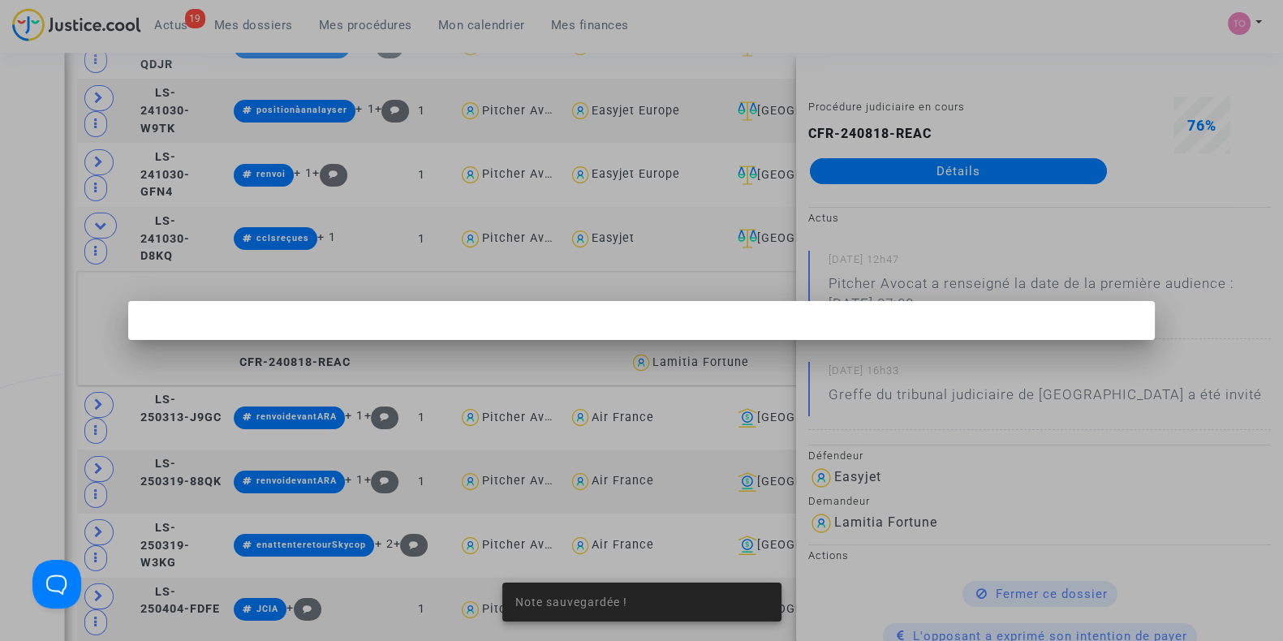
scroll to position [0, 0]
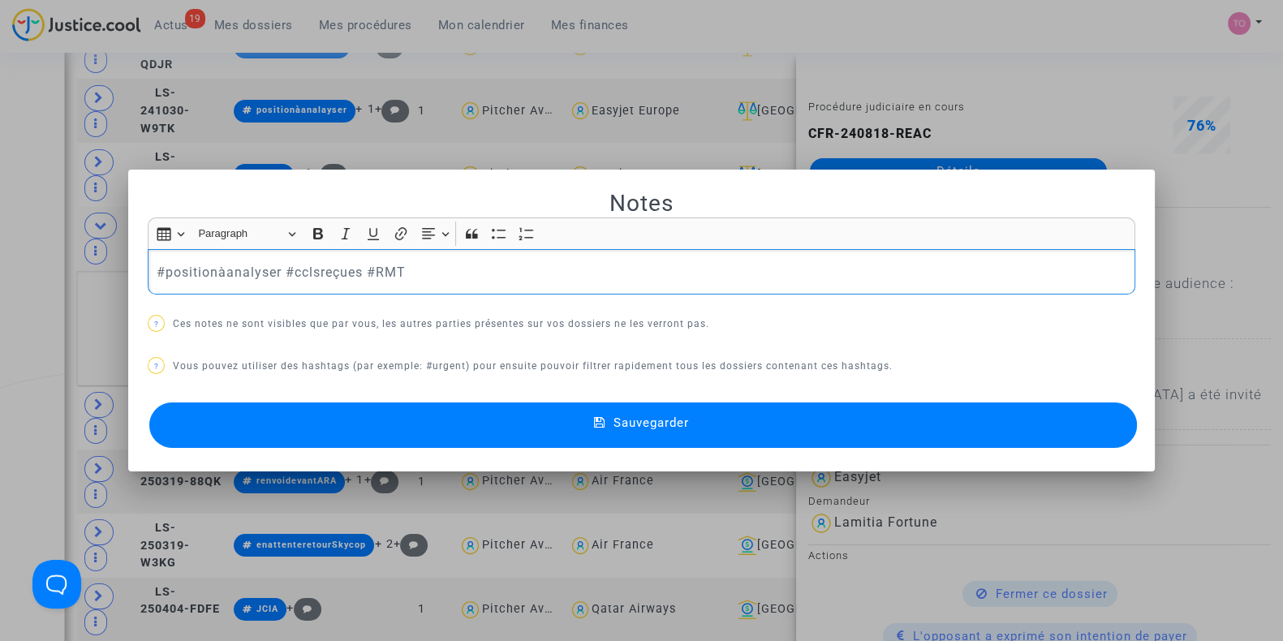
click at [433, 445] on button "Sauvegarder" at bounding box center [643, 425] width 988 height 45
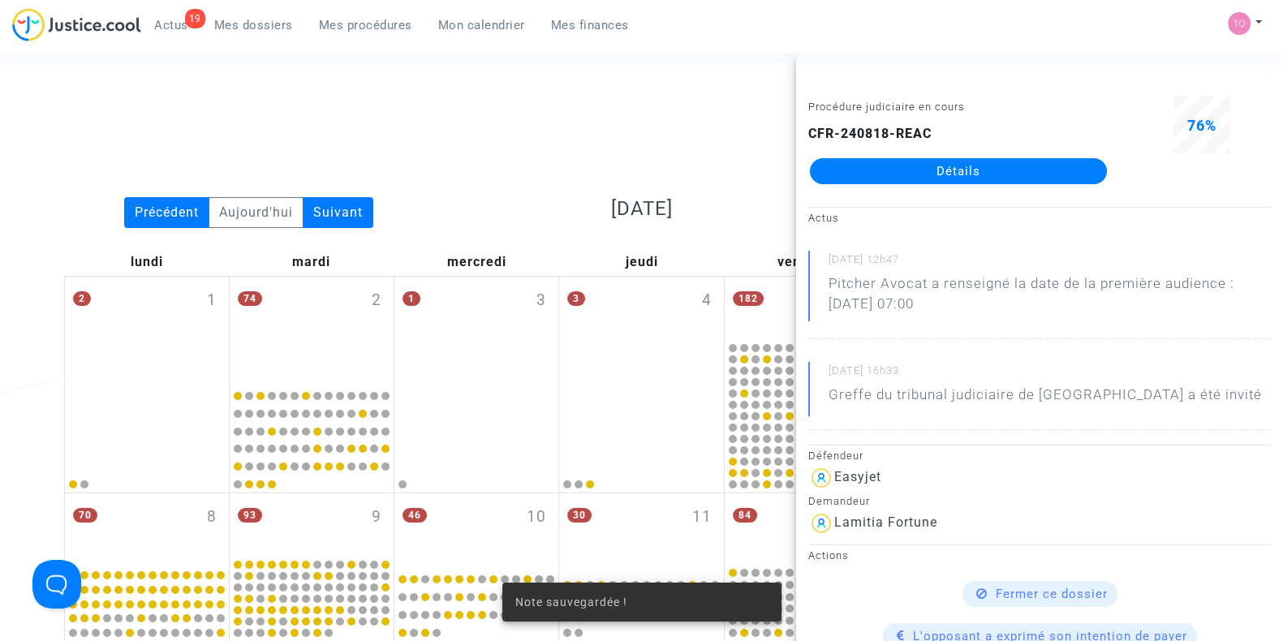
scroll to position [2147, 0]
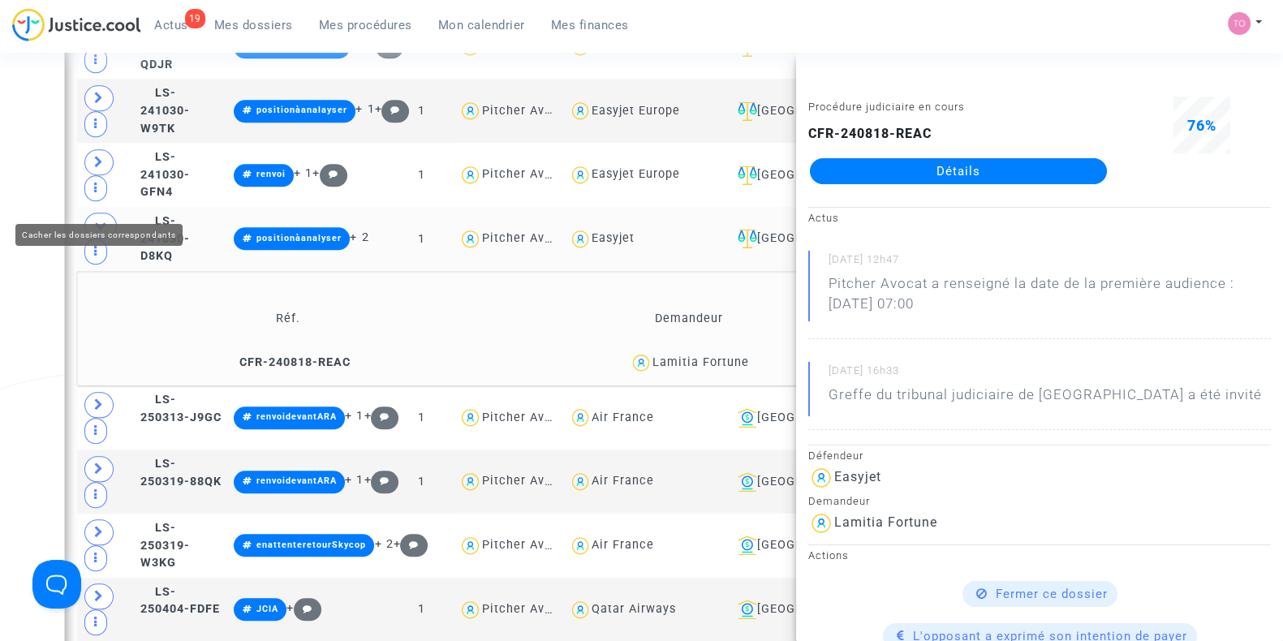
click at [91, 213] on span at bounding box center [100, 226] width 32 height 26
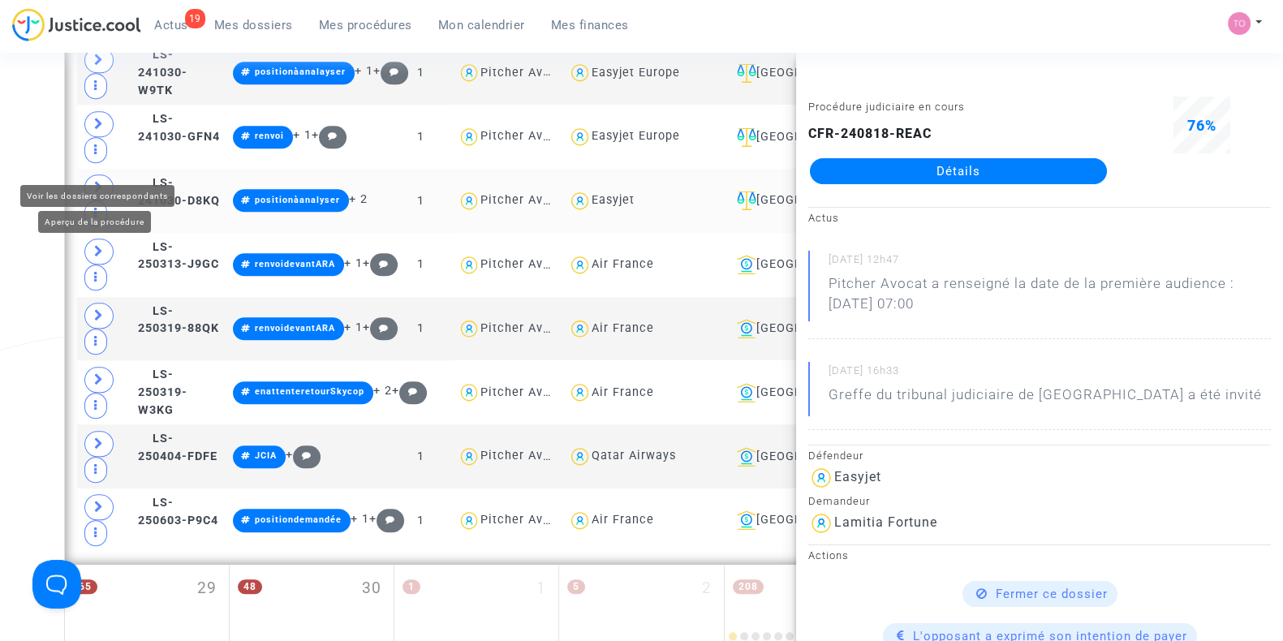
scroll to position [2186, 0]
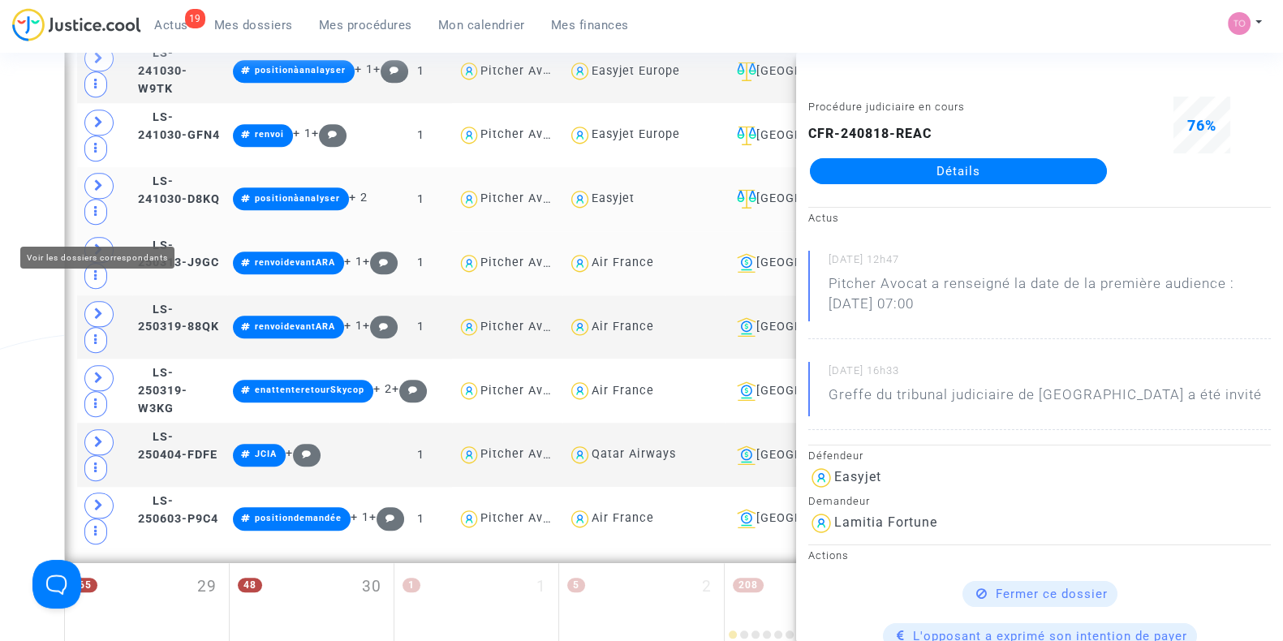
click at [88, 237] on span at bounding box center [98, 250] width 29 height 26
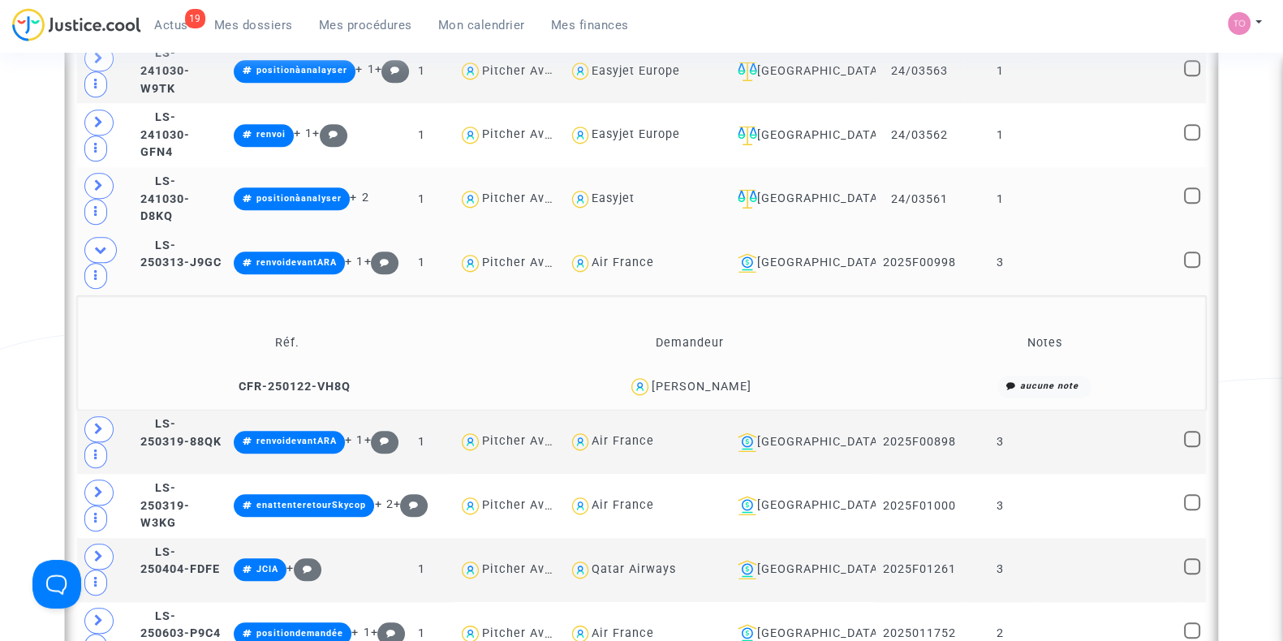
click at [720, 380] on div "Mateusz Bereziewicz" at bounding box center [702, 387] width 100 height 14
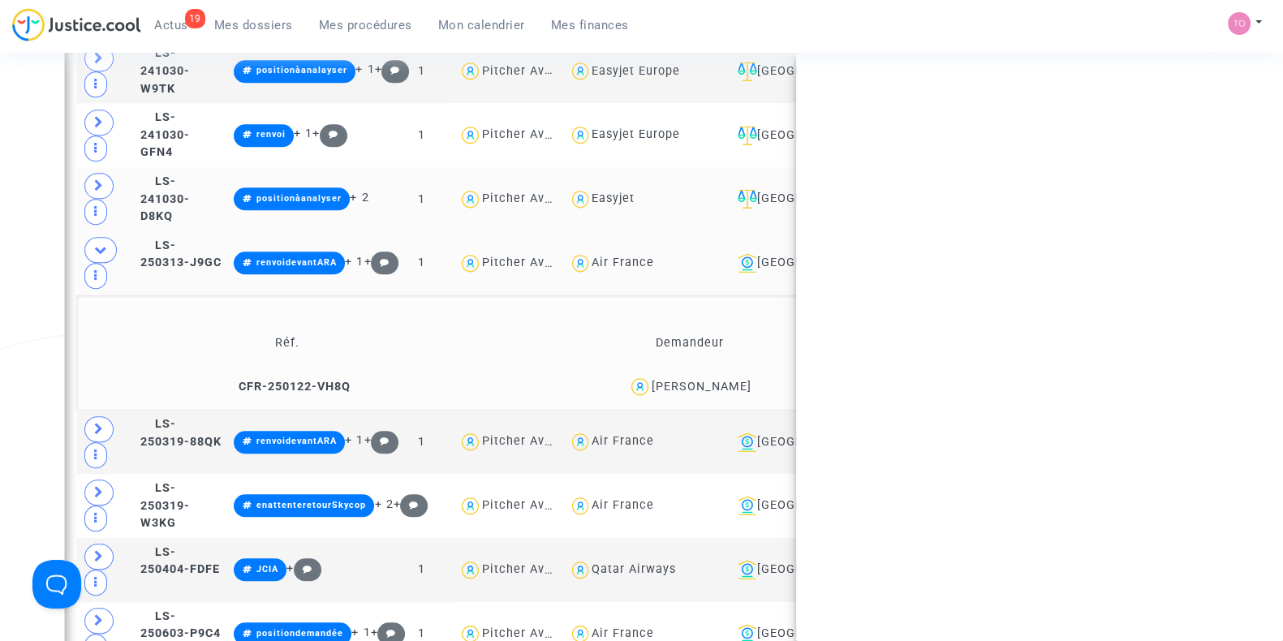
click at [720, 380] on div "Mateusz Bereziewicz" at bounding box center [702, 387] width 100 height 14
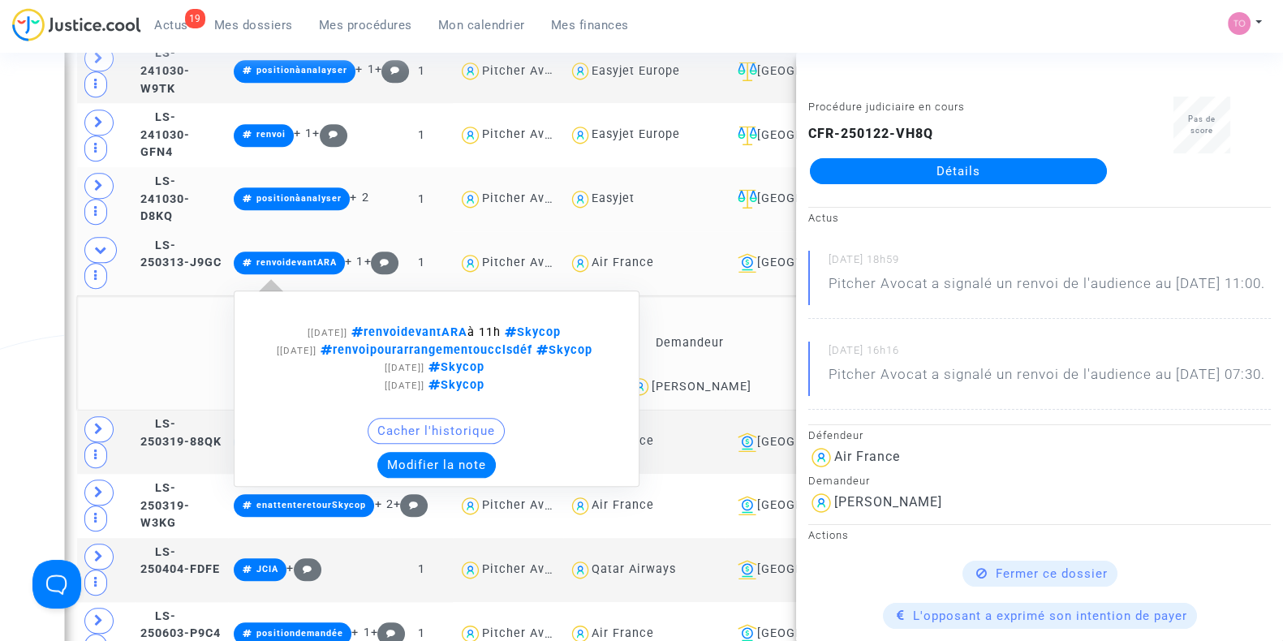
click at [496, 452] on button "Modifier la note" at bounding box center [436, 465] width 118 height 26
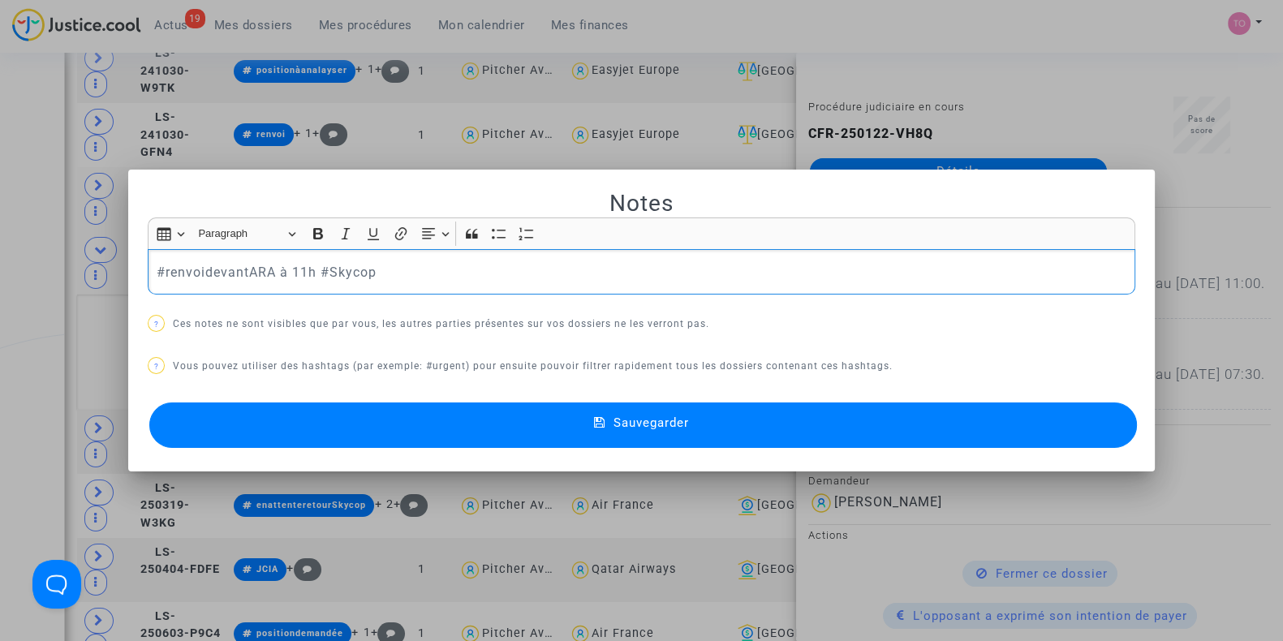
scroll to position [0, 0]
click at [485, 442] on button "Sauvegarder" at bounding box center [643, 425] width 988 height 45
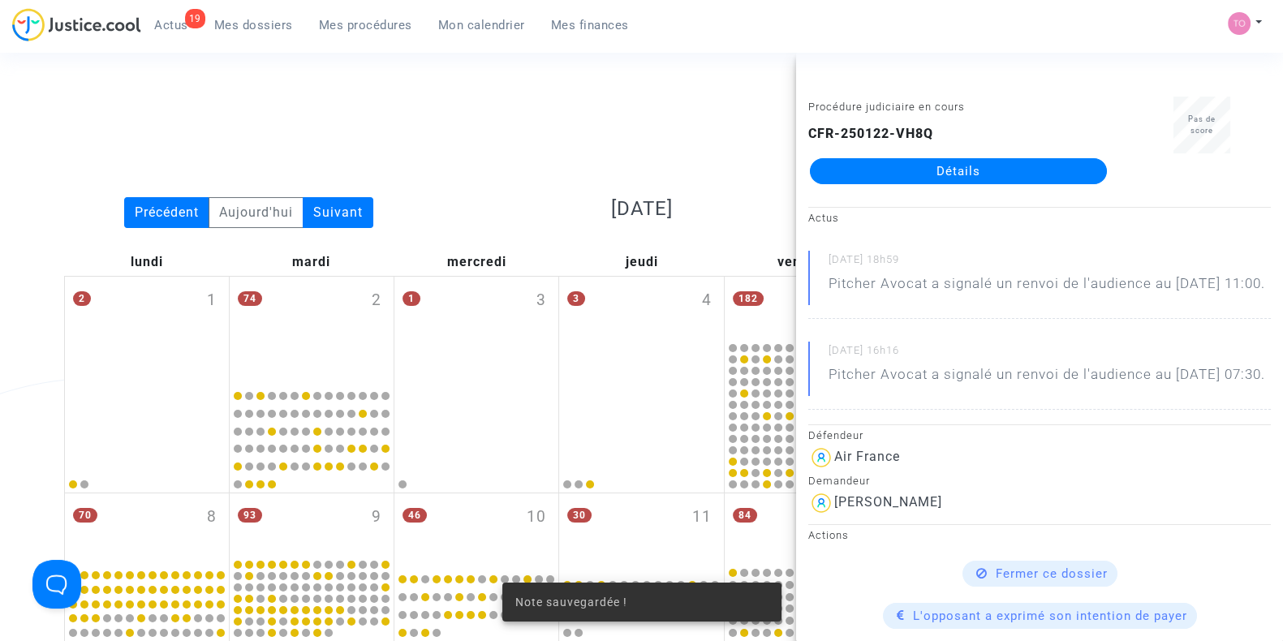
scroll to position [2186, 0]
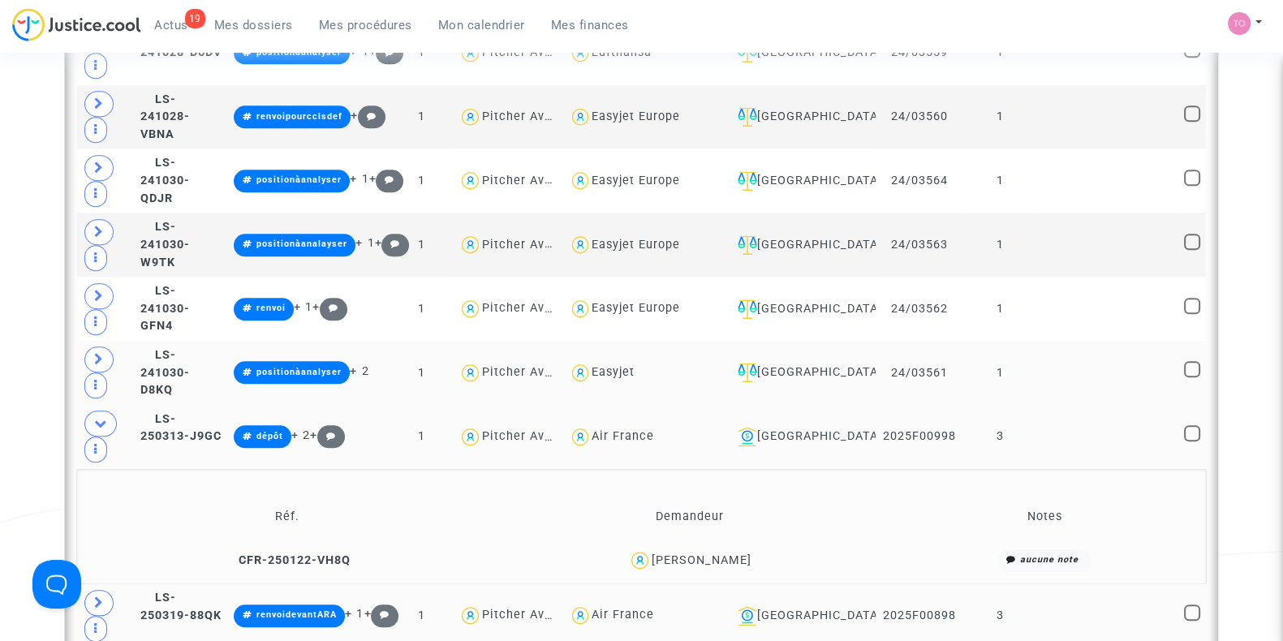
scroll to position [1973, 0]
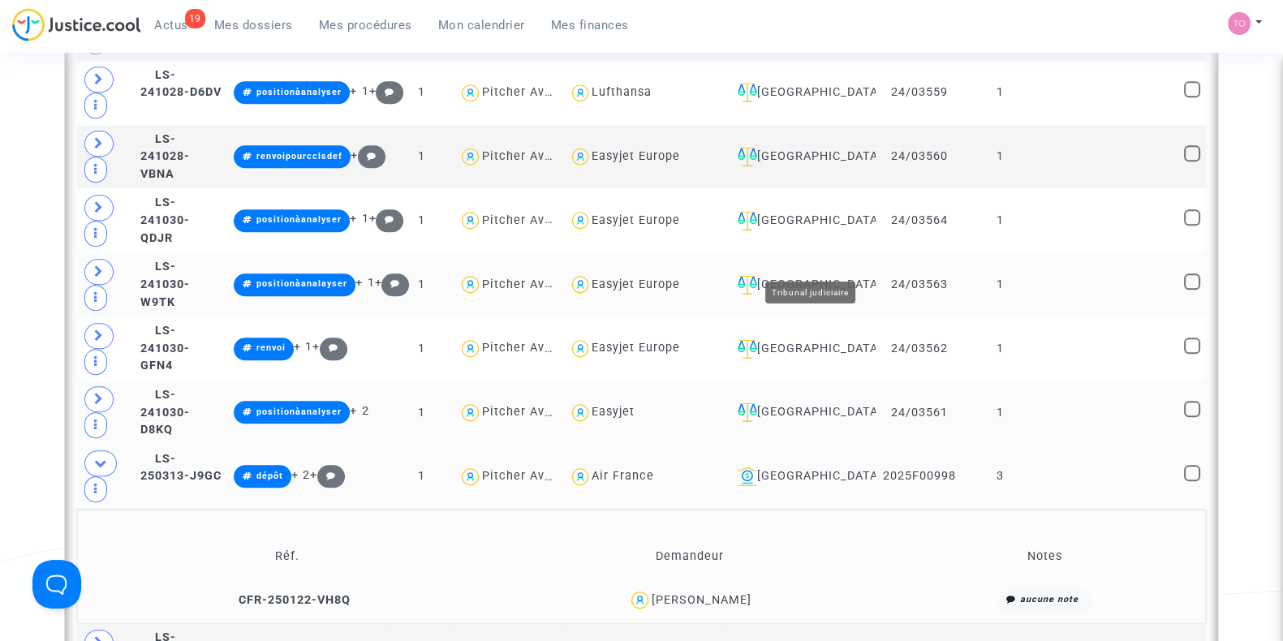
click at [812, 275] on div "[GEOGRAPHIC_DATA]" at bounding box center [801, 284] width 140 height 19
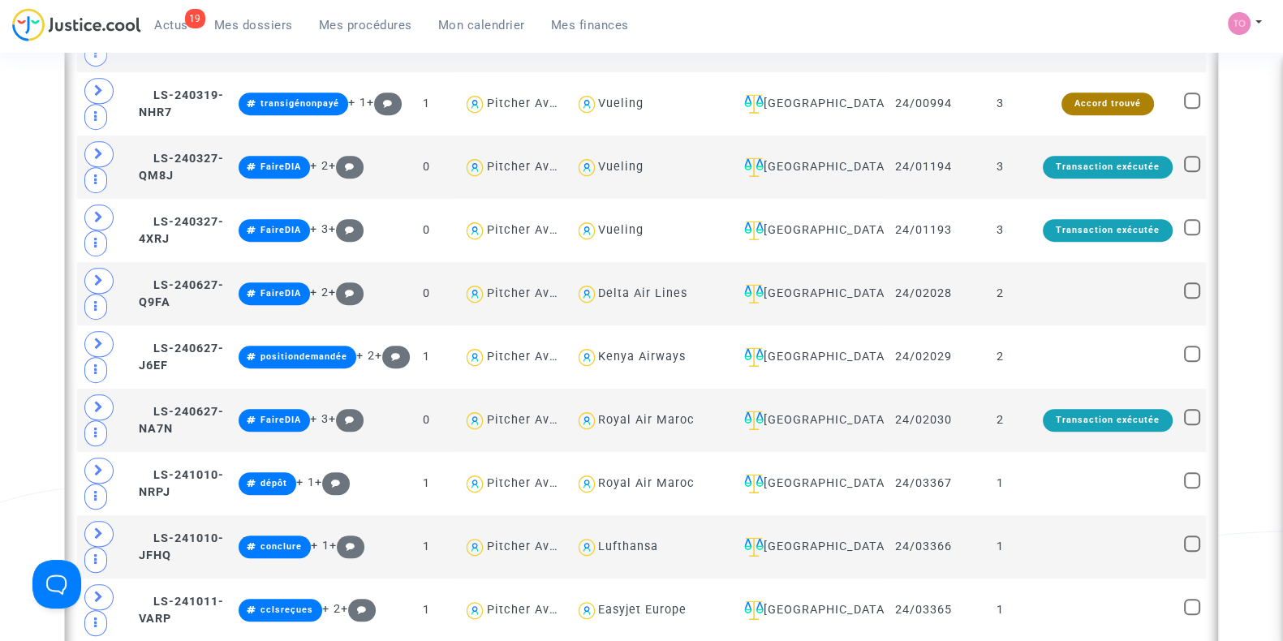
scroll to position [1383, 0]
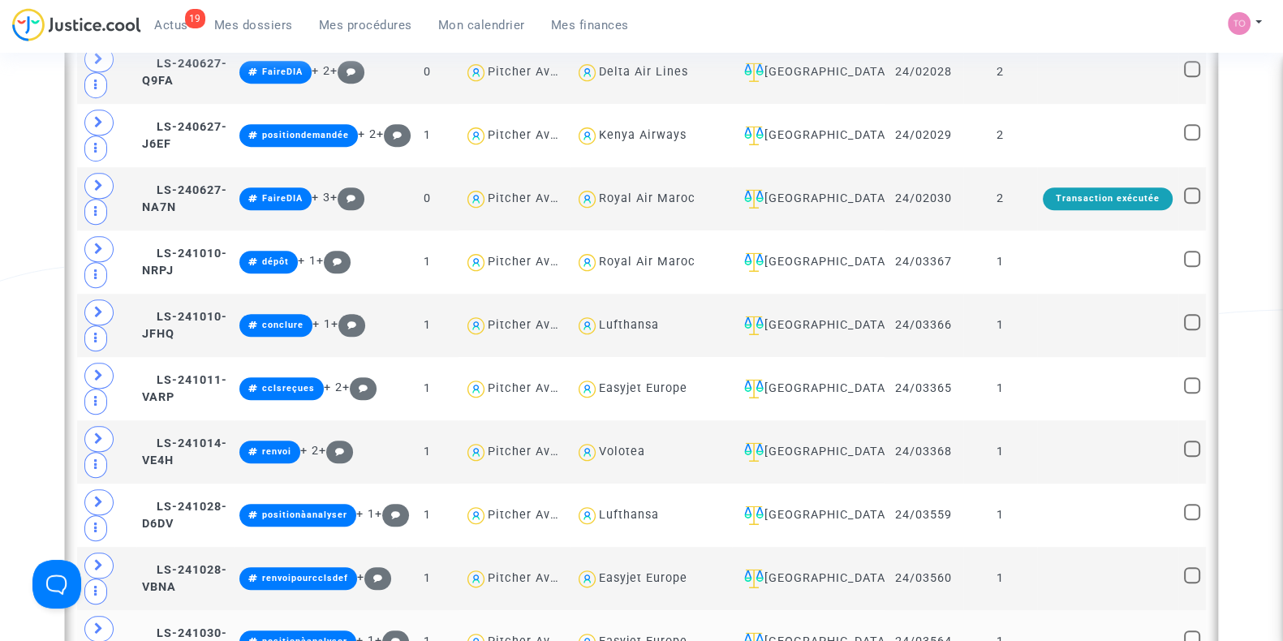
scroll to position [1541, 0]
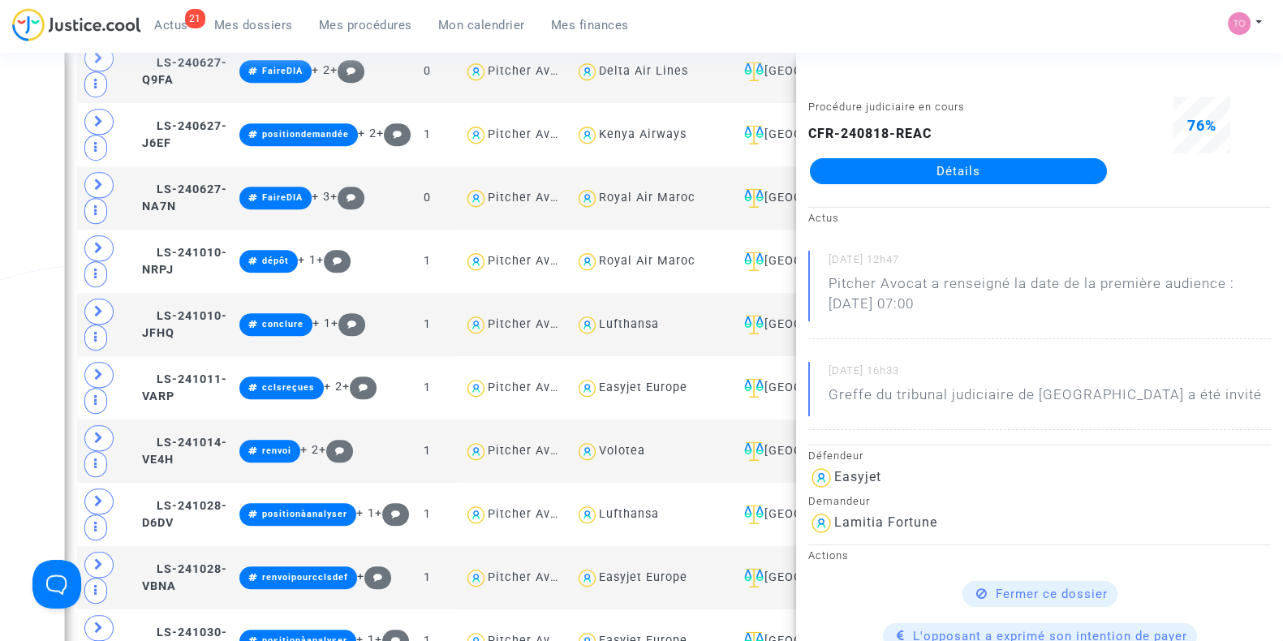
click at [1121, 109] on div "76%" at bounding box center [1202, 148] width 162 height 102
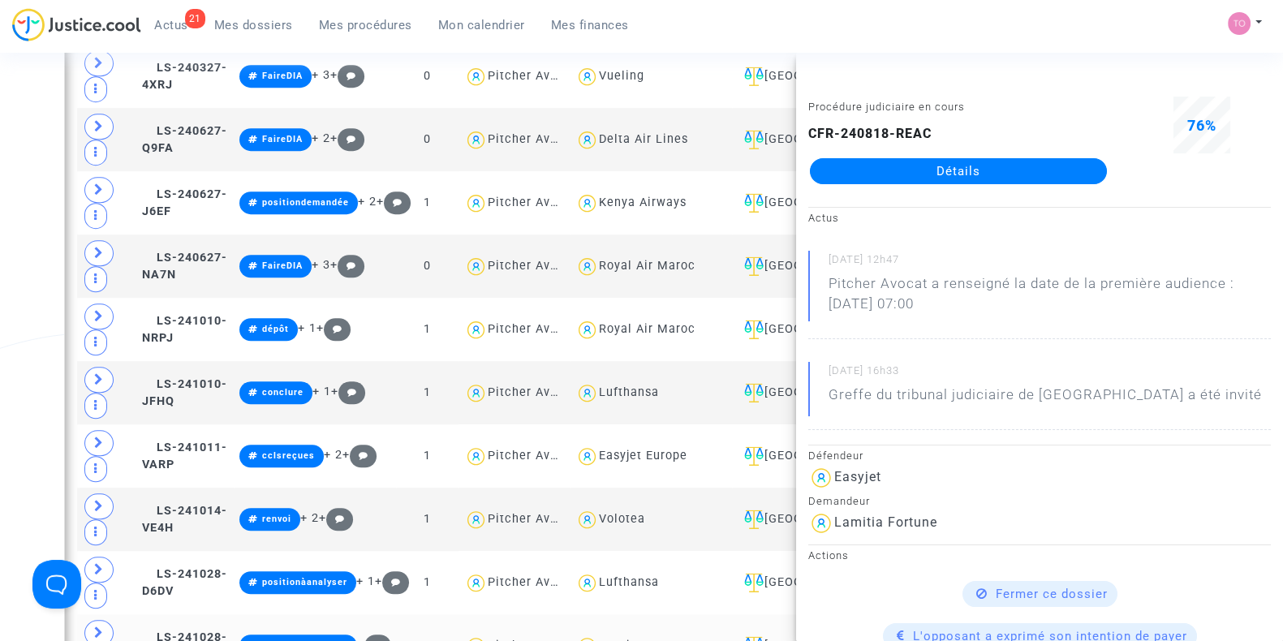
scroll to position [1472, 0]
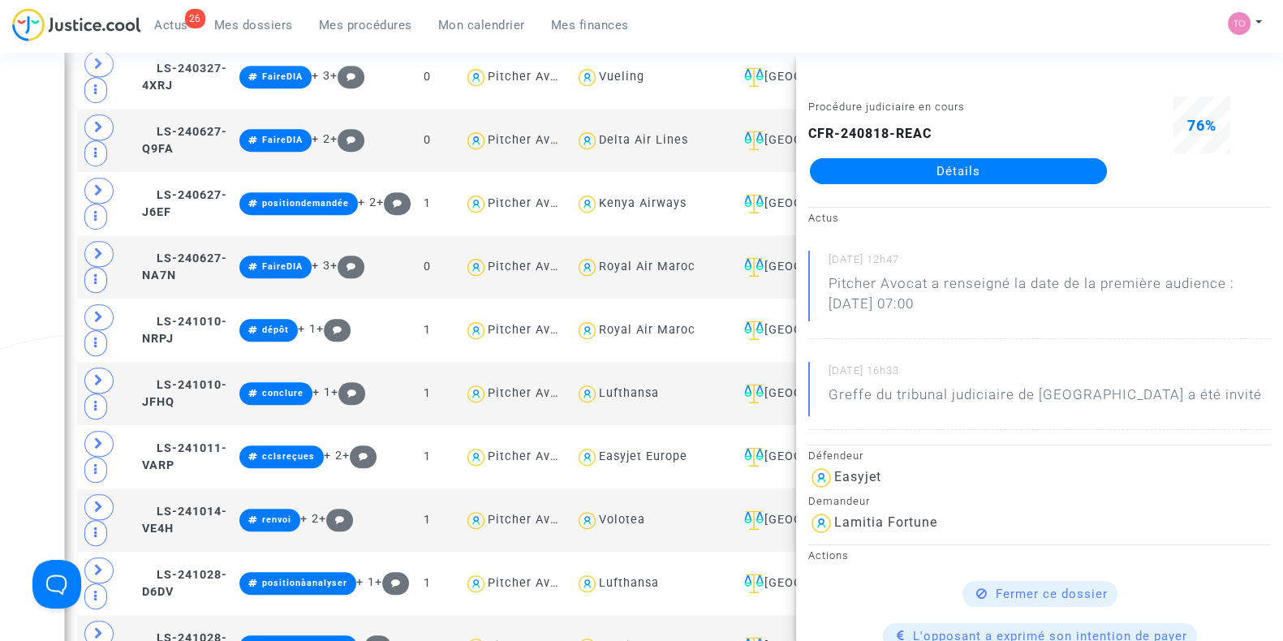
type textarea "@"Easyjet Europe""
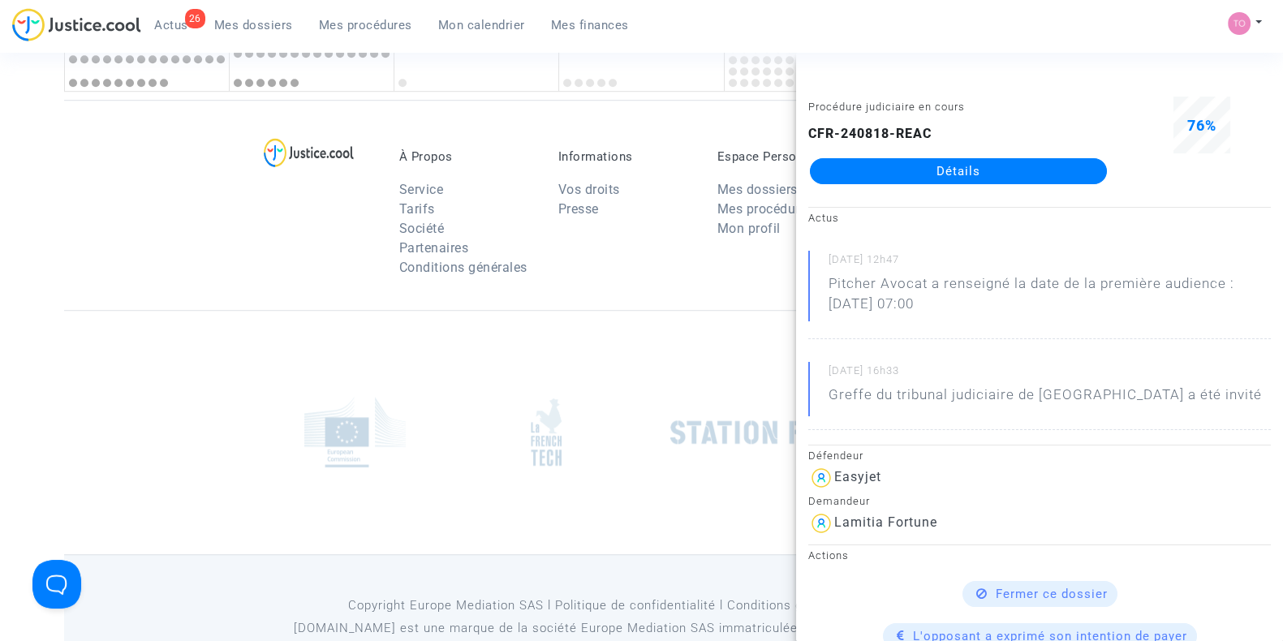
click at [0, 228] on footerbar "À Propos Service Tarifs Société Partenaires Conditions générales Informations V…" at bounding box center [641, 401] width 1283 height 602
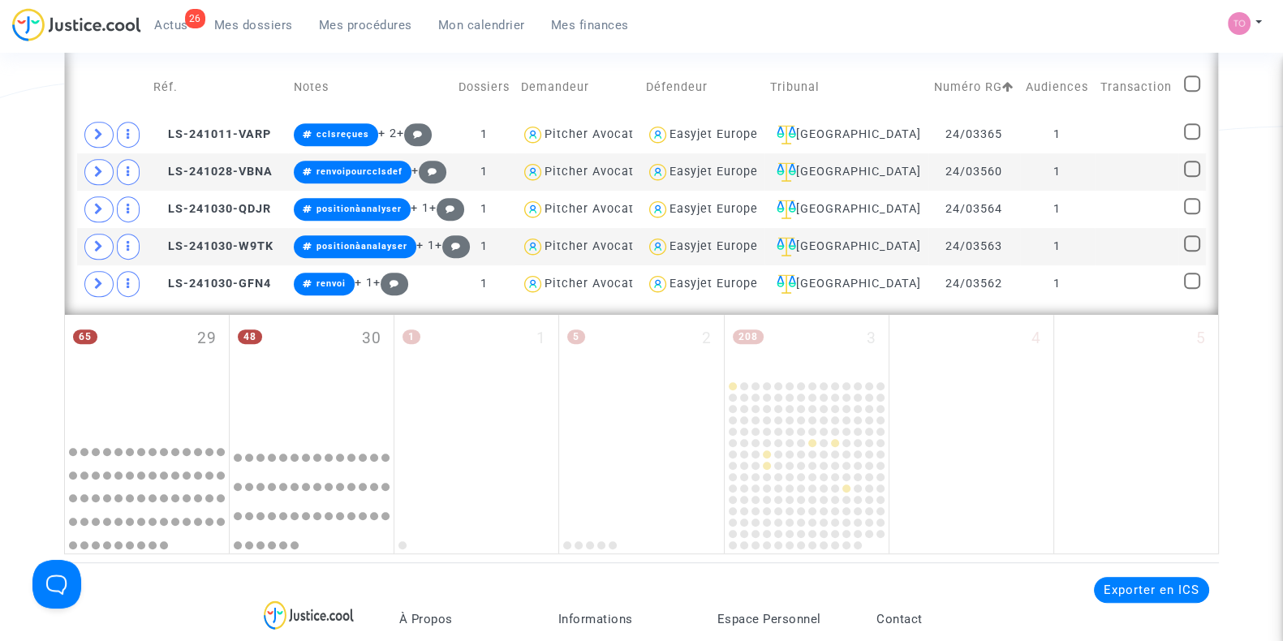
scroll to position [972, 0]
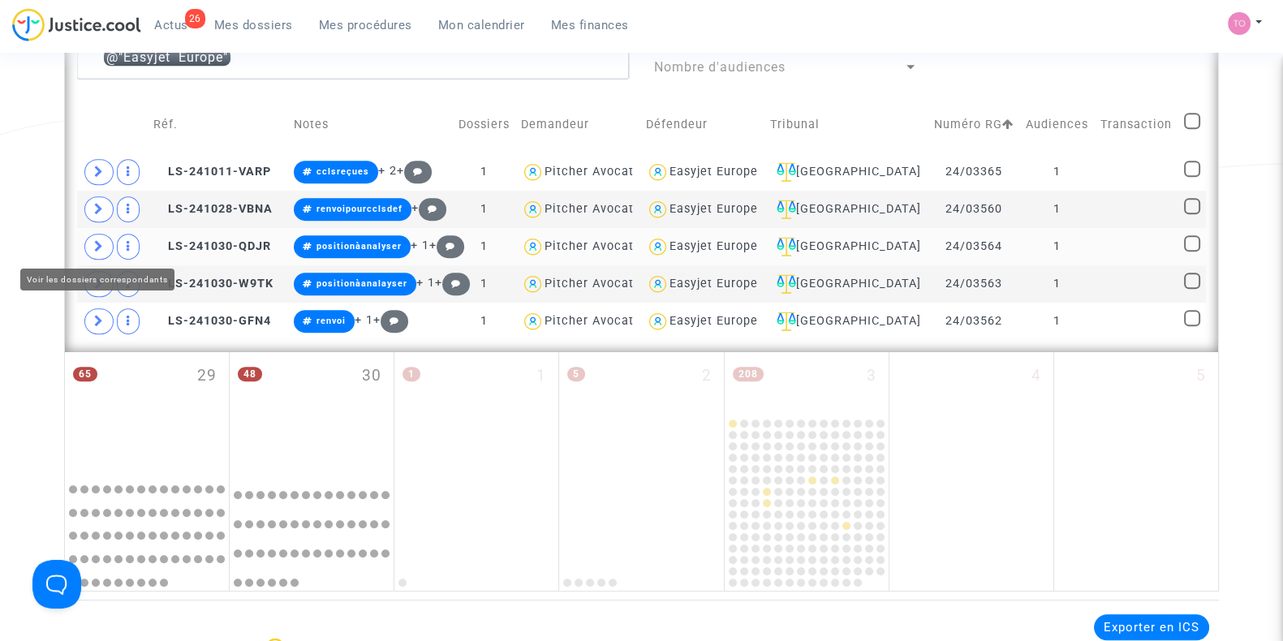
click at [97, 243] on icon at bounding box center [99, 246] width 10 height 12
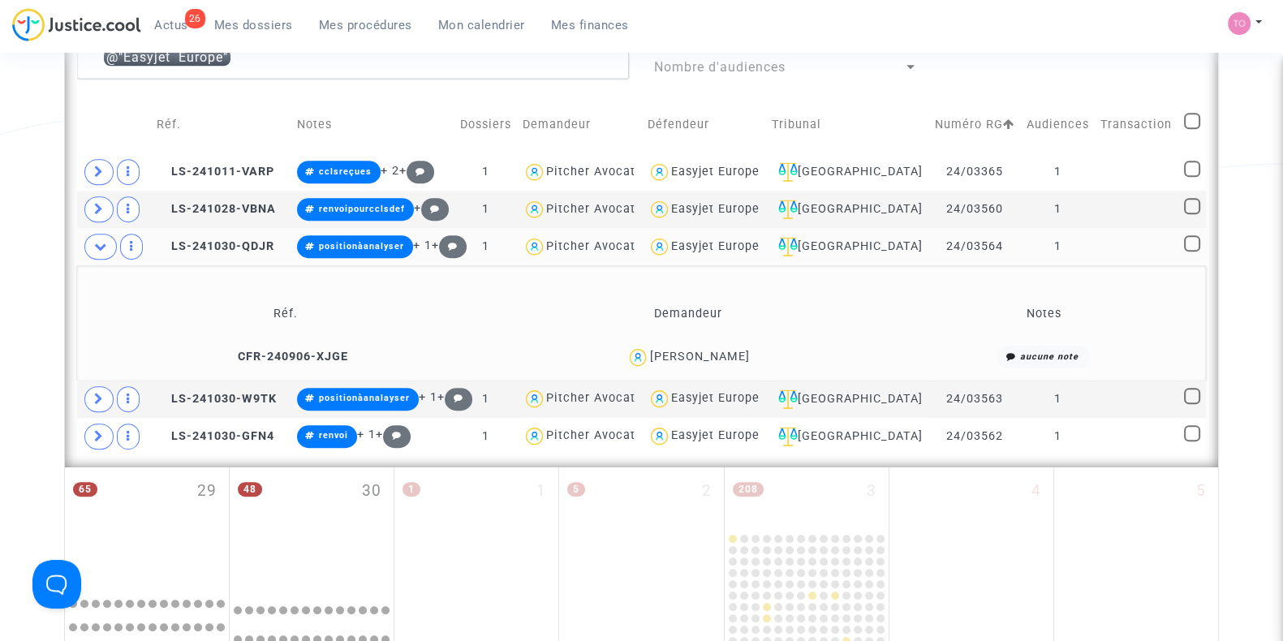
click at [718, 352] on div "Guylene Lefeuvre" at bounding box center [699, 357] width 100 height 14
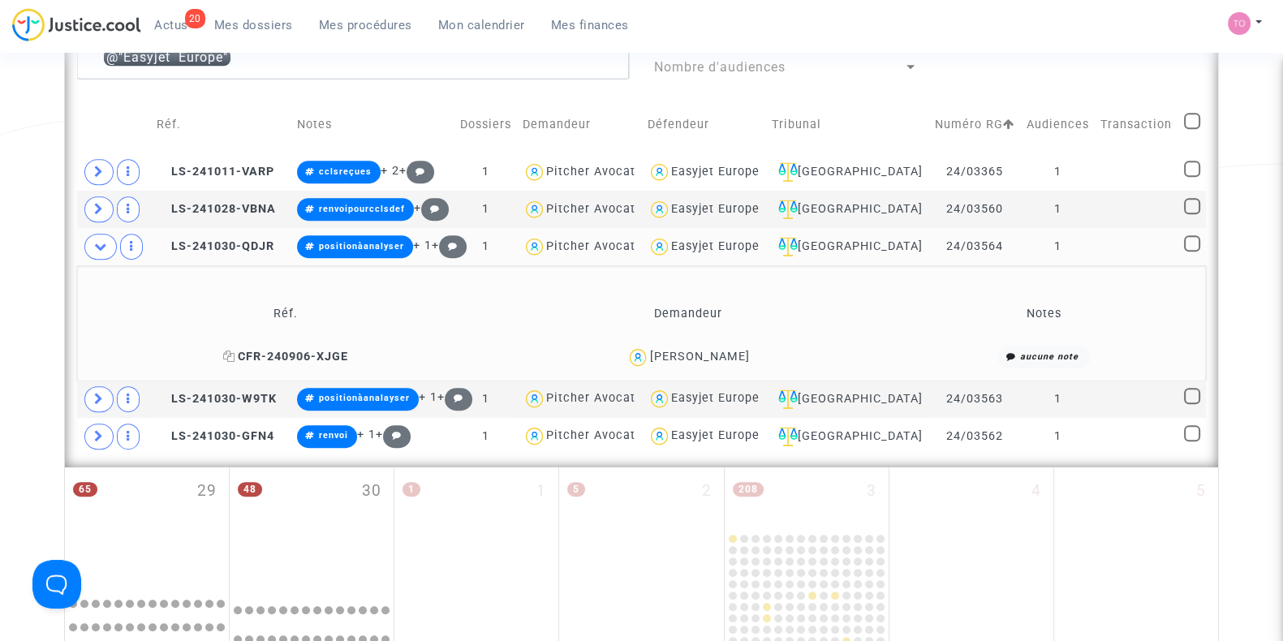
click at [225, 353] on icon at bounding box center [229, 356] width 12 height 11
drag, startPoint x: 770, startPoint y: 357, endPoint x: 648, endPoint y: 361, distance: 121.8
click at [648, 361] on div "Guylene Lefeuvre" at bounding box center [687, 358] width 389 height 24
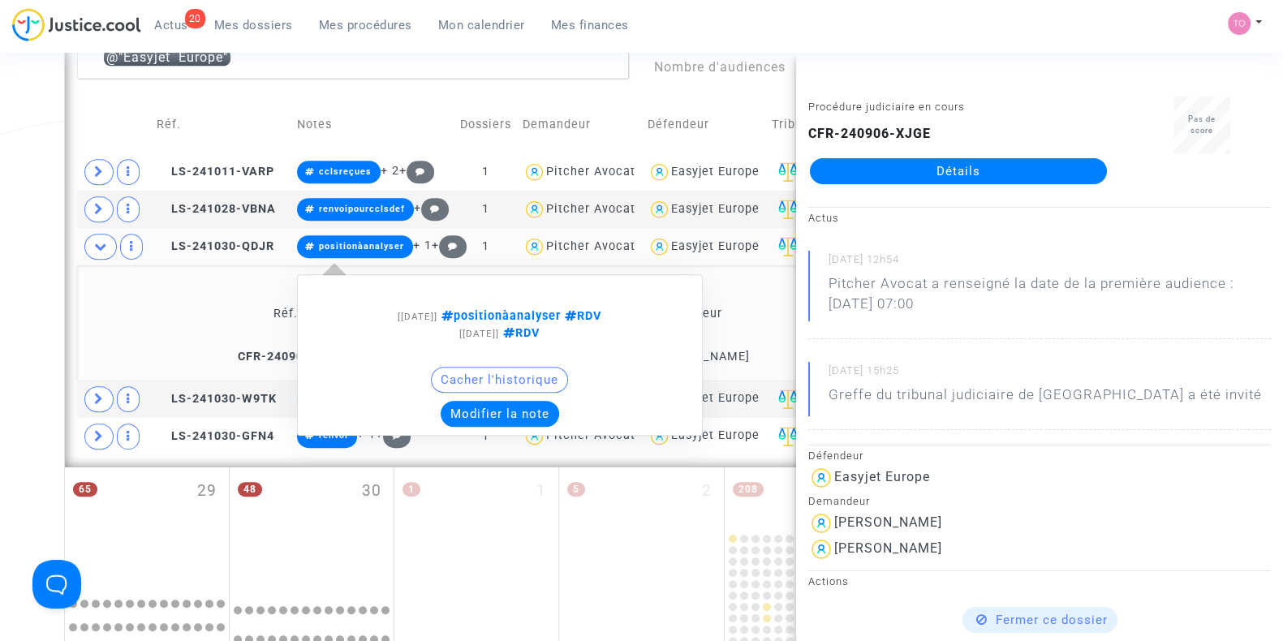
click at [414, 252] on span "positionàanalyser" at bounding box center [355, 246] width 117 height 23
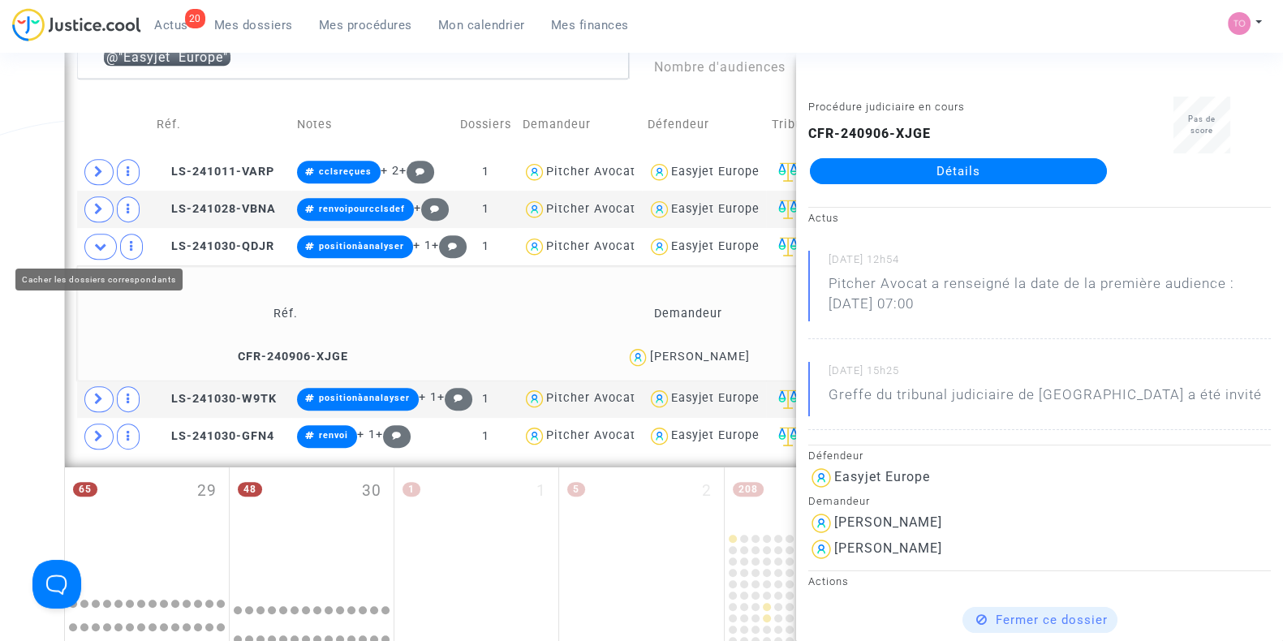
click at [101, 241] on icon at bounding box center [100, 246] width 13 height 12
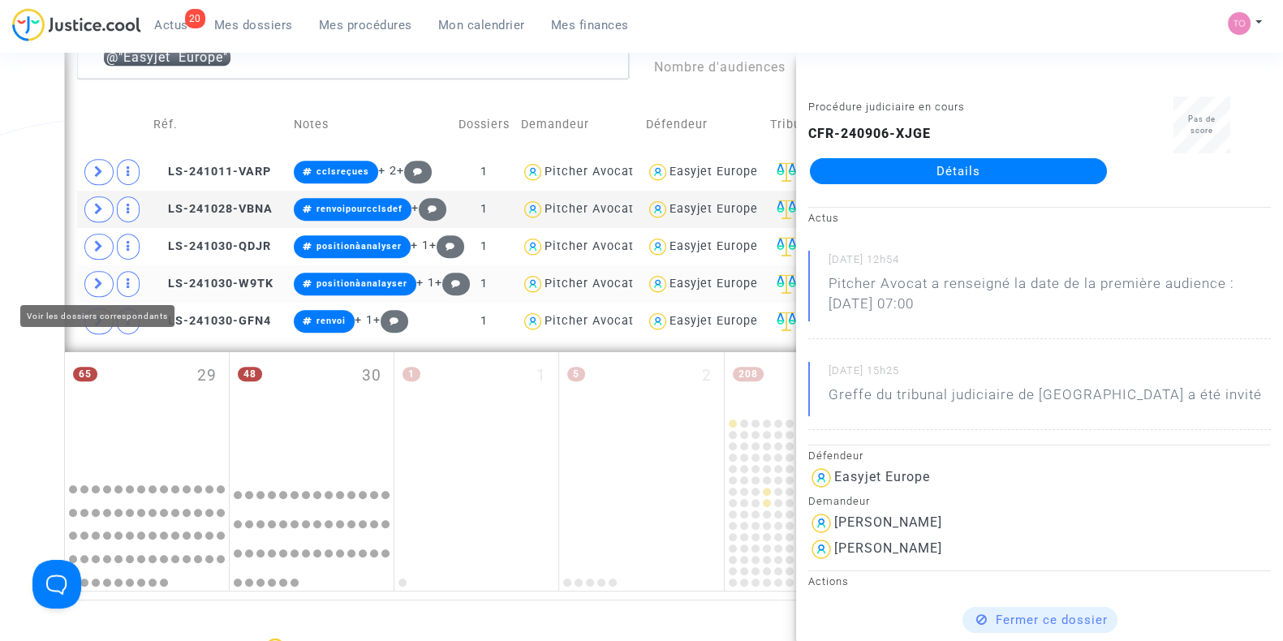
click at [97, 278] on icon at bounding box center [99, 284] width 10 height 12
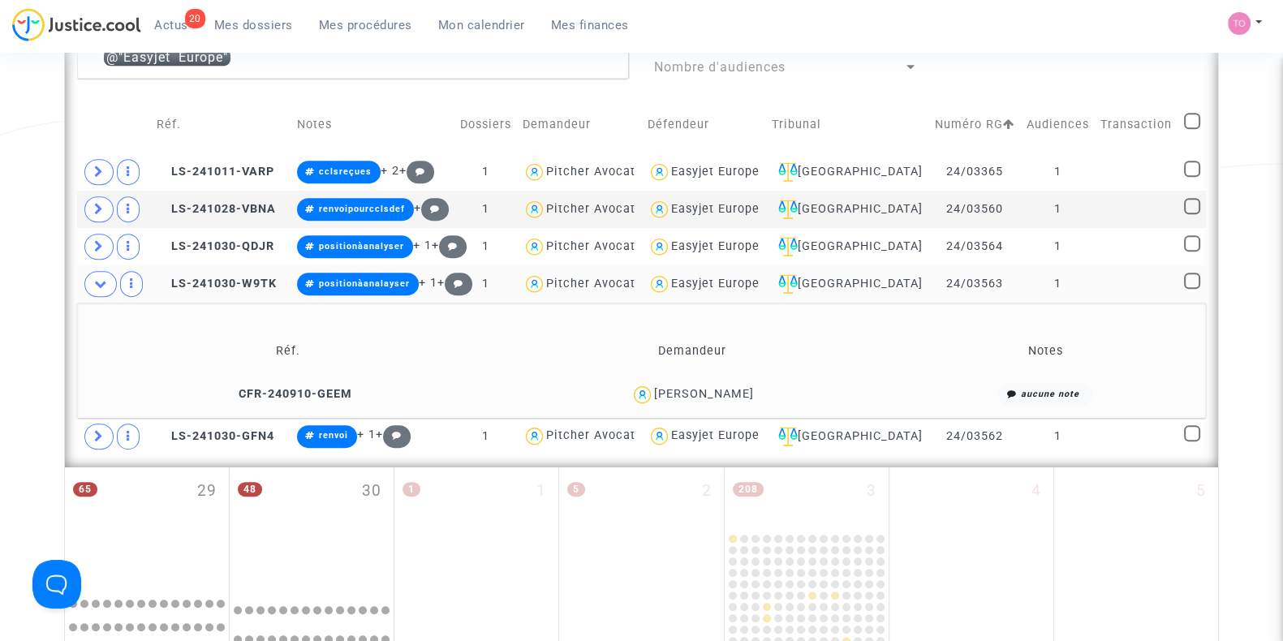
click at [747, 389] on div "Manuela Petronela Petrariu" at bounding box center [704, 394] width 100 height 14
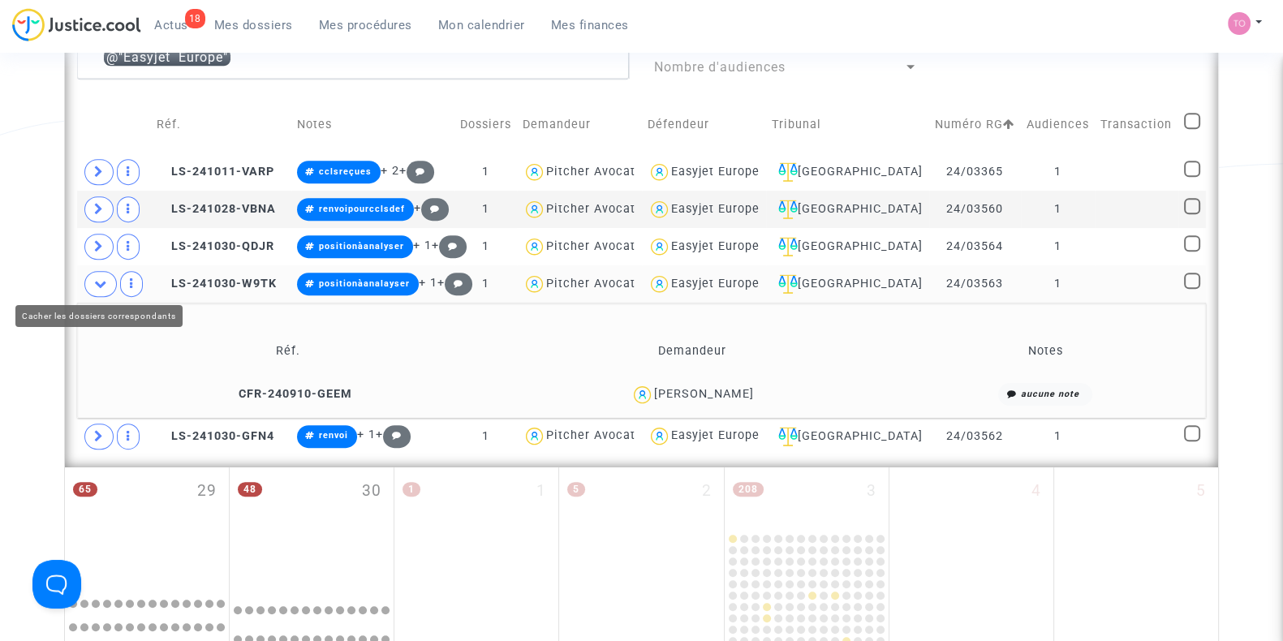
click at [91, 278] on span at bounding box center [100, 284] width 32 height 26
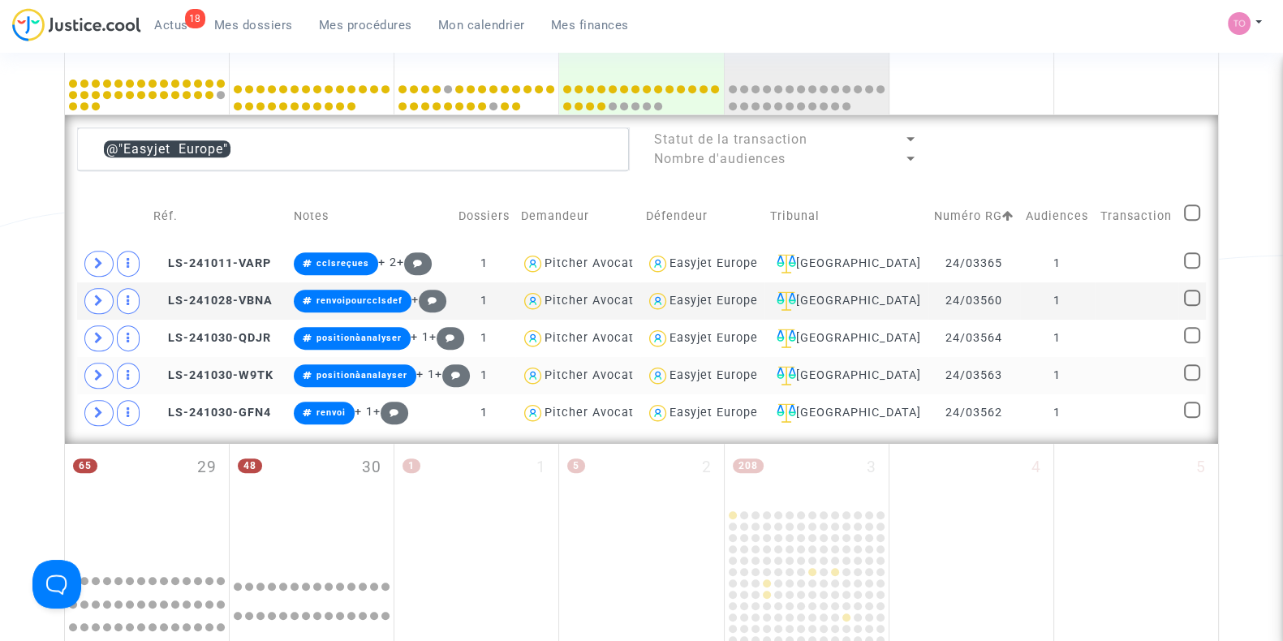
scroll to position [880, 0]
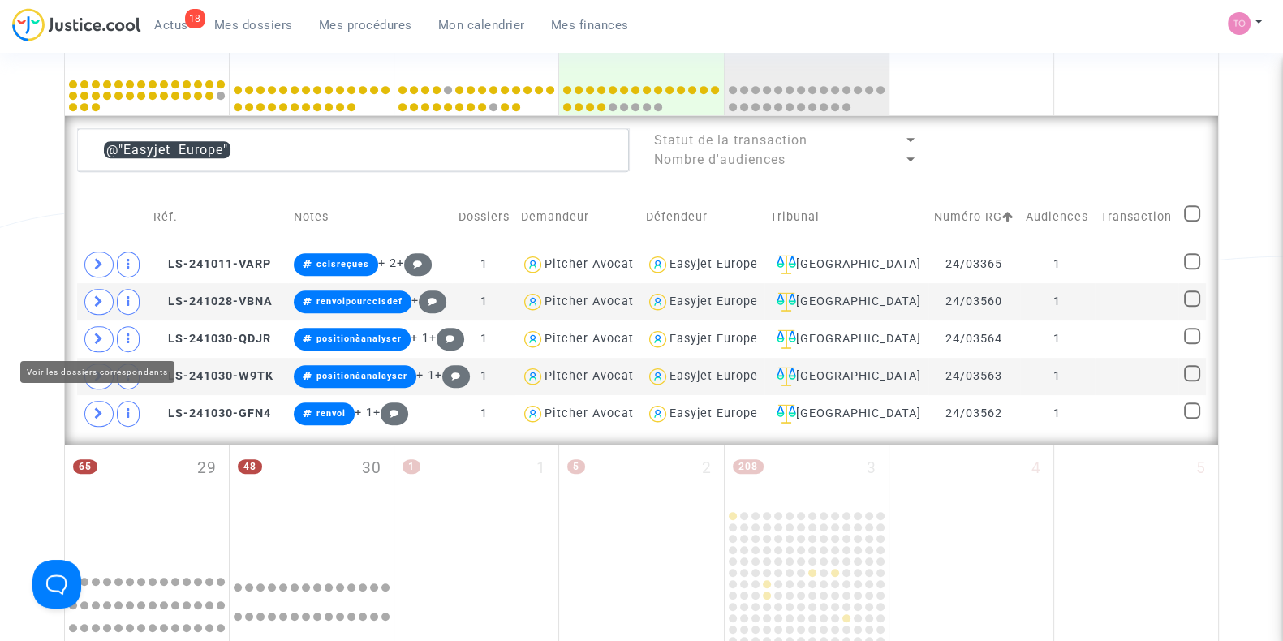
click at [94, 338] on icon at bounding box center [99, 339] width 10 height 12
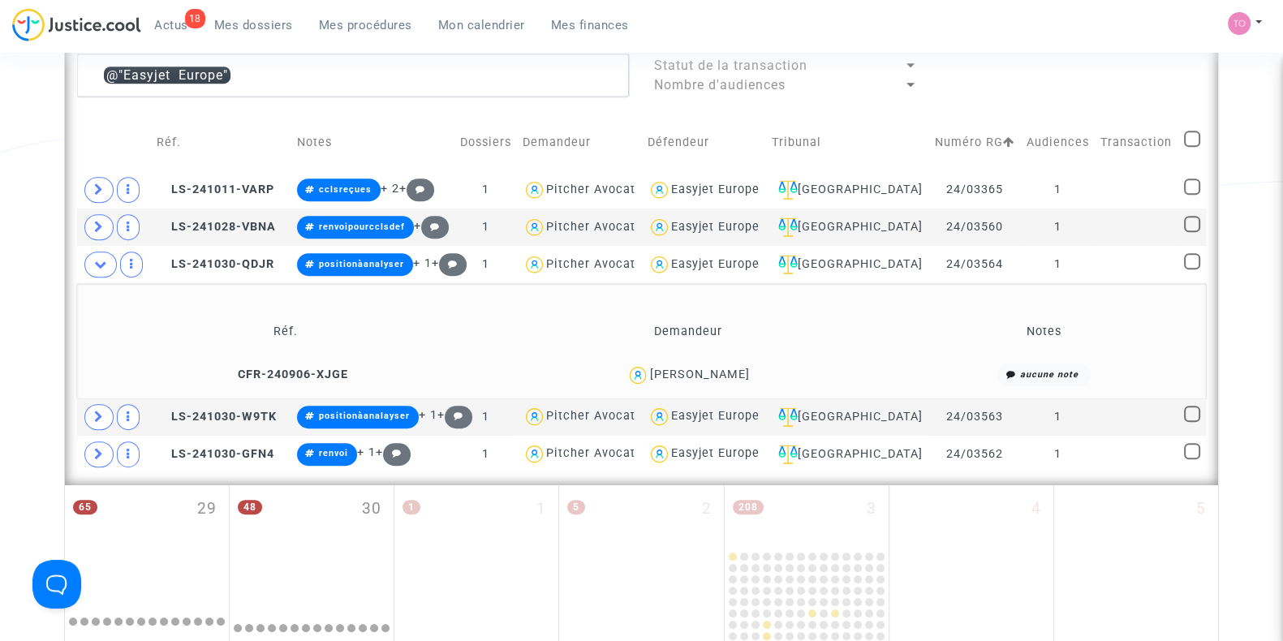
scroll to position [957, 0]
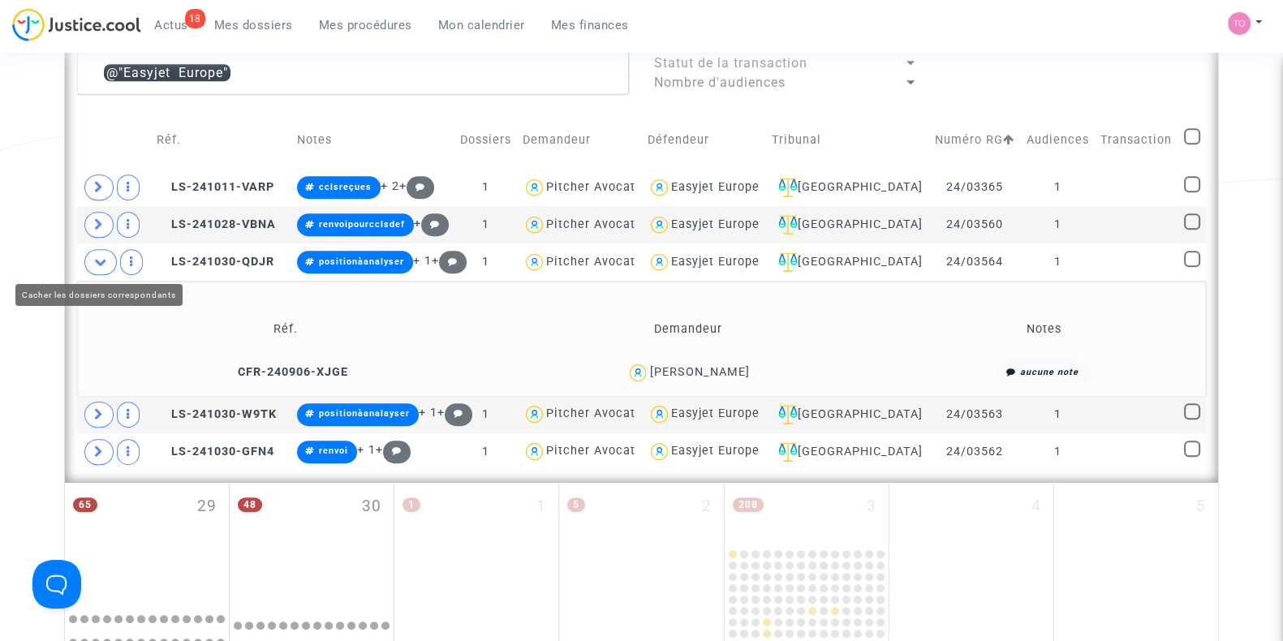
click at [97, 264] on icon at bounding box center [100, 262] width 13 height 12
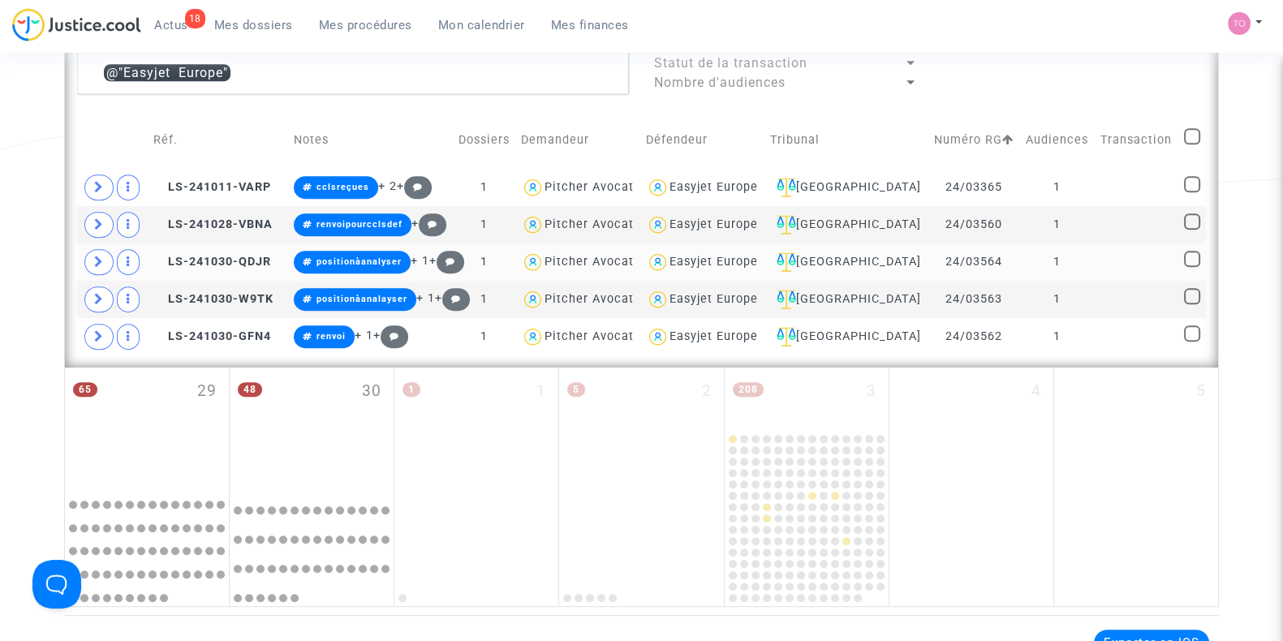
click at [739, 248] on span "Easyjet Europe" at bounding box center [714, 215] width 88 height 107
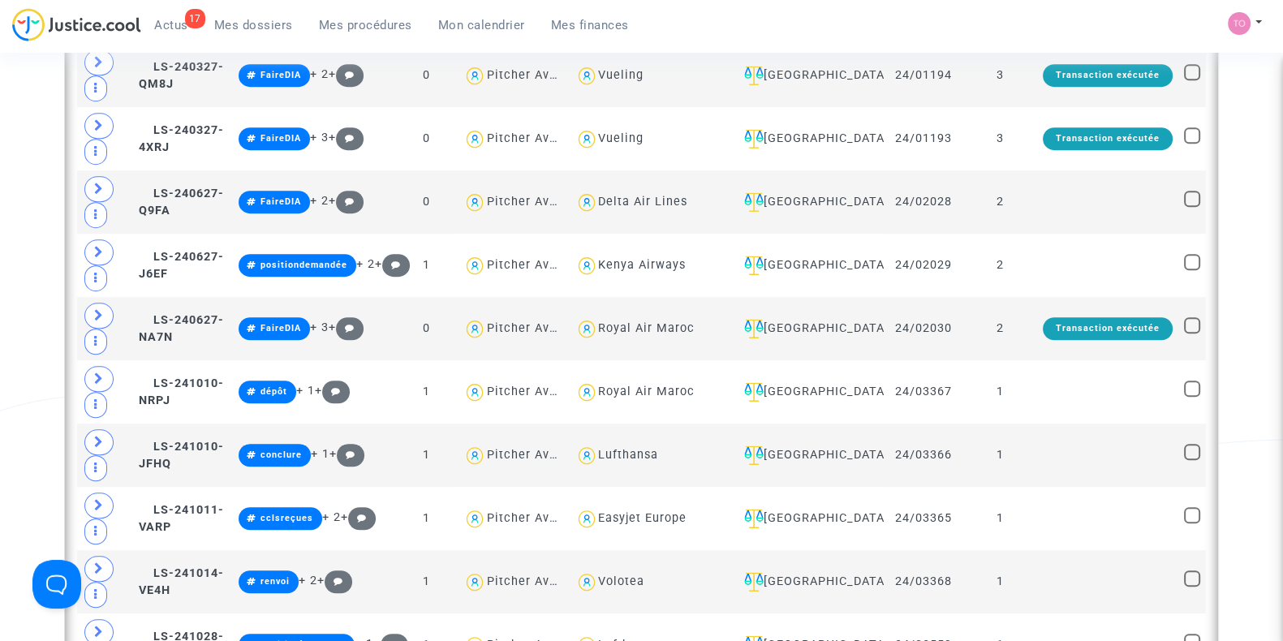
scroll to position [1411, 0]
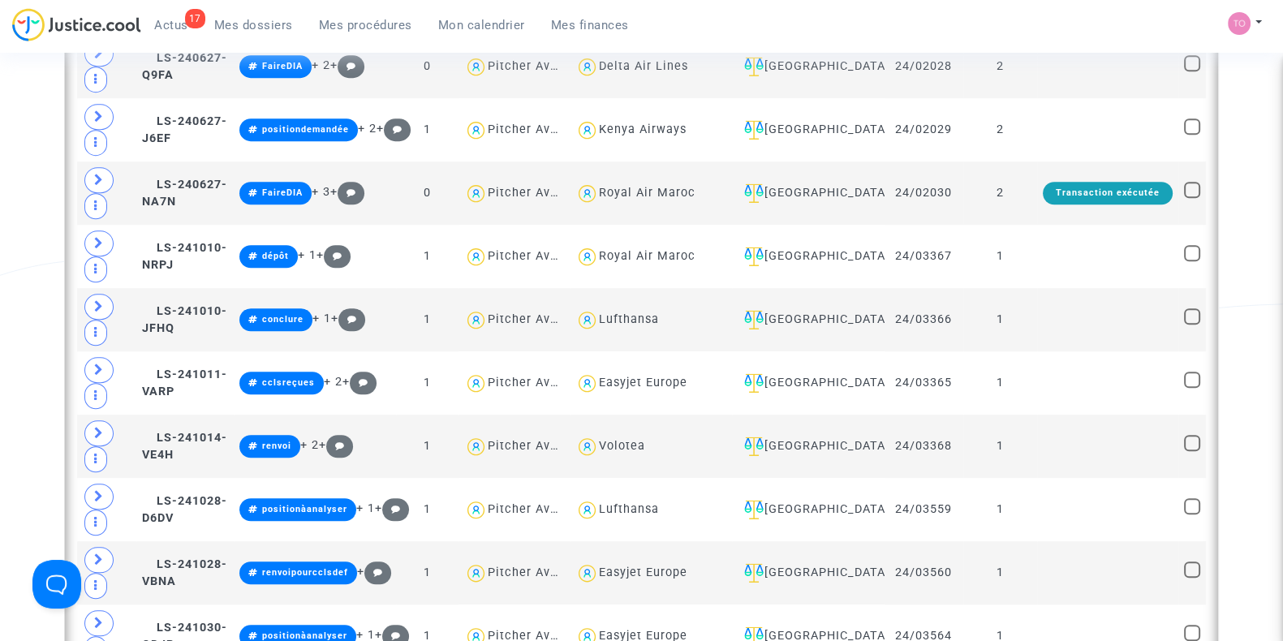
scroll to position [1544, 0]
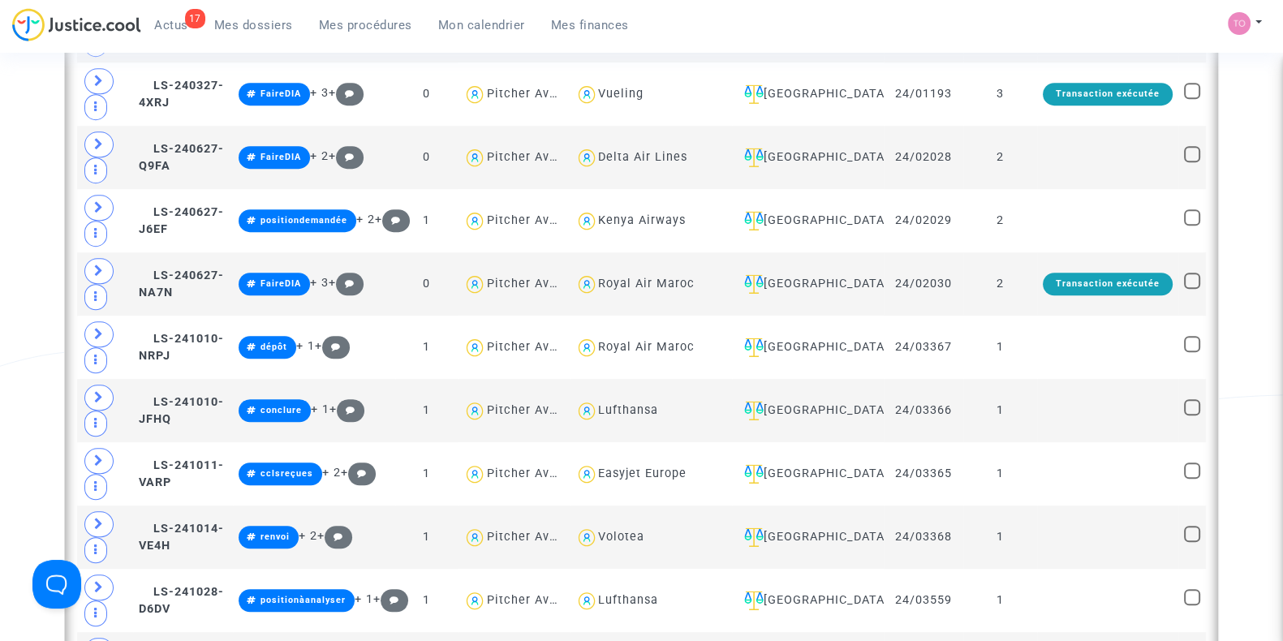
scroll to position [1454, 0]
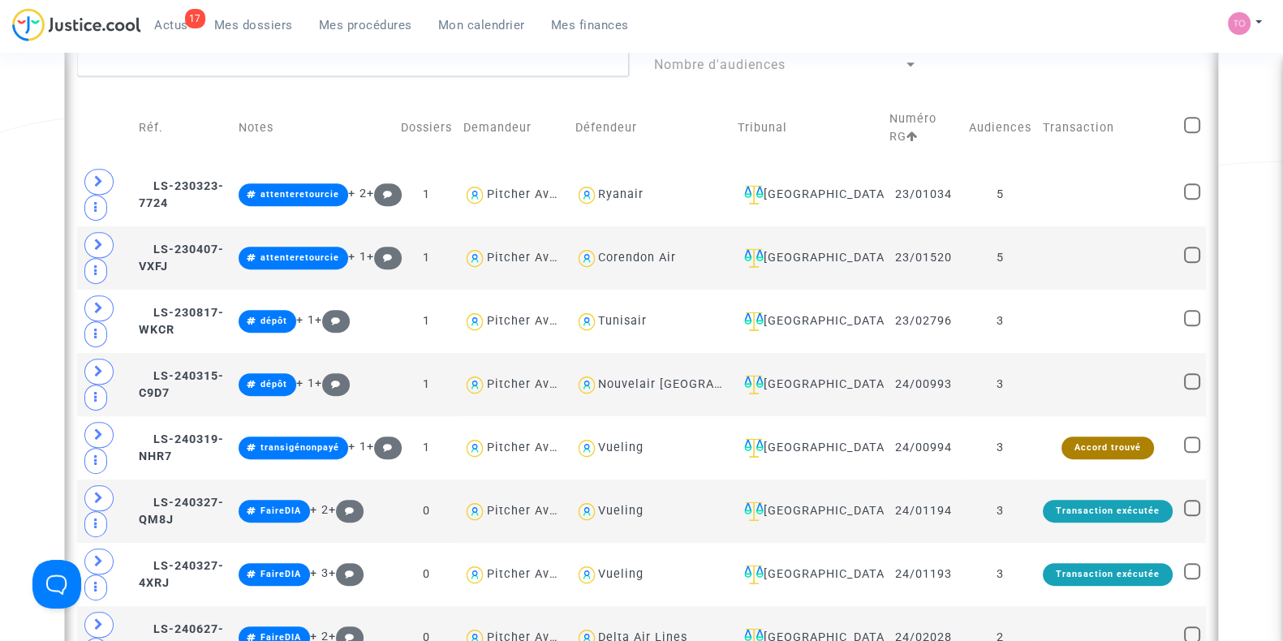
scroll to position [974, 0]
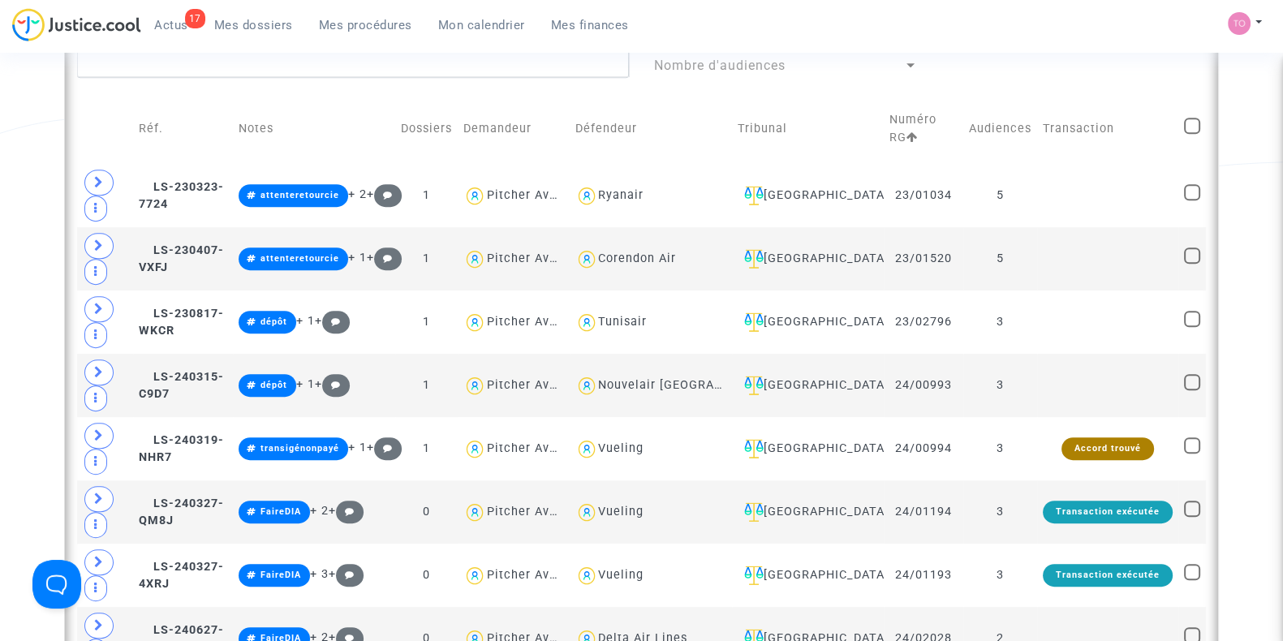
click at [7, 228] on div "Date de clôture d'instruction Date de conciliation Date d'audience Date de juge…" at bounding box center [641, 400] width 1283 height 2562
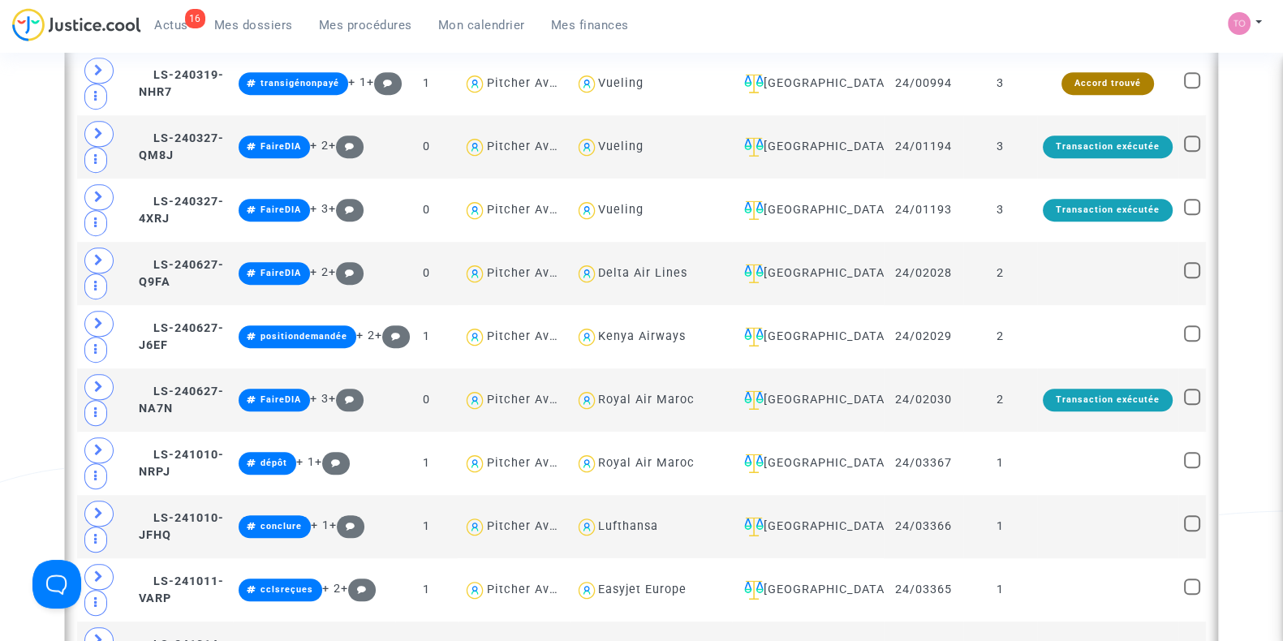
scroll to position [1402, 0]
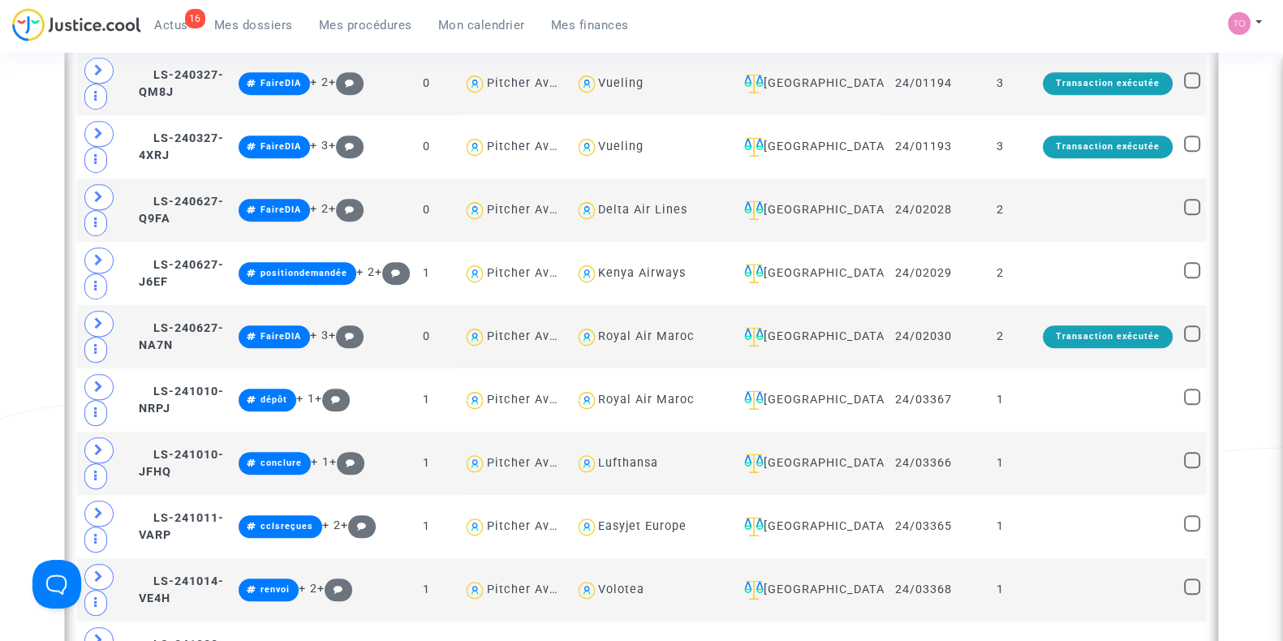
click at [658, 640] on div "Lufthansa" at bounding box center [628, 653] width 60 height 14
type textarea "@Lufthansa"
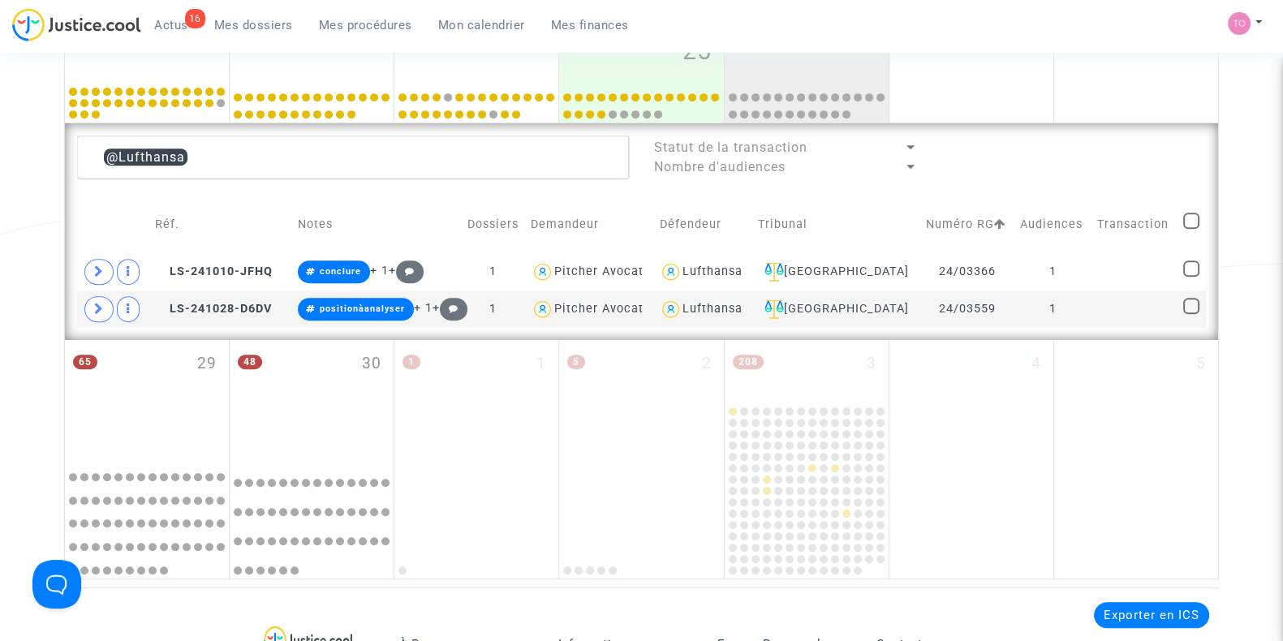
scroll to position [872, 0]
click at [85, 269] on span at bounding box center [98, 273] width 29 height 26
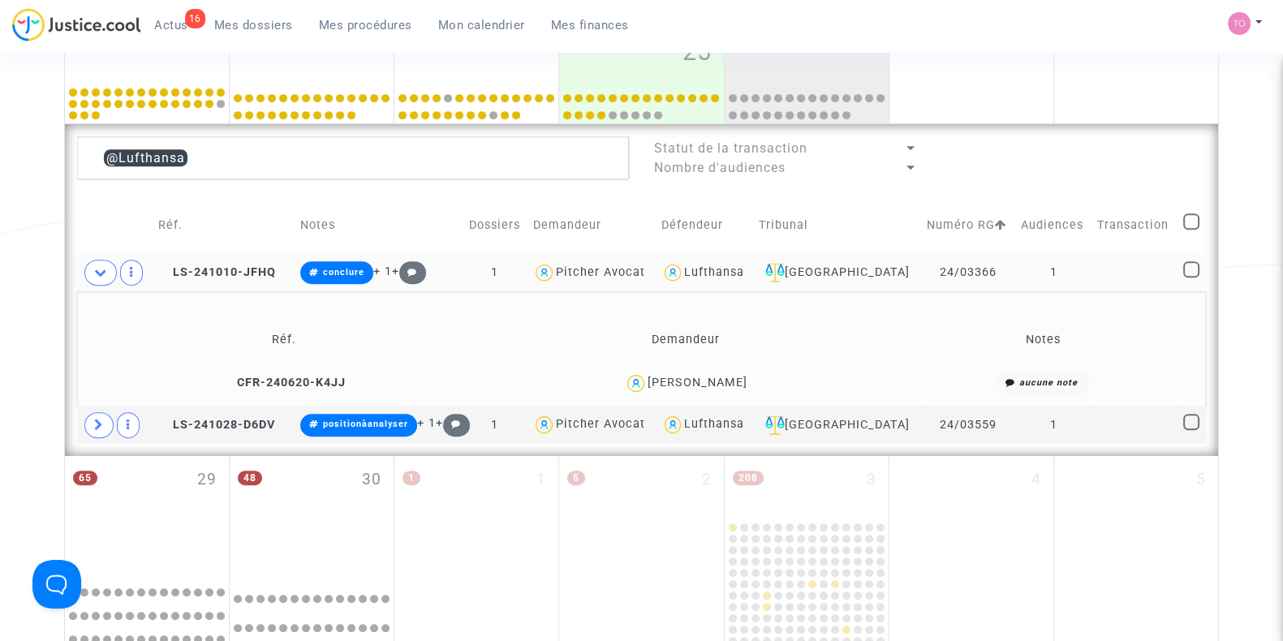
click at [699, 379] on div "[PERSON_NAME]" at bounding box center [698, 383] width 100 height 14
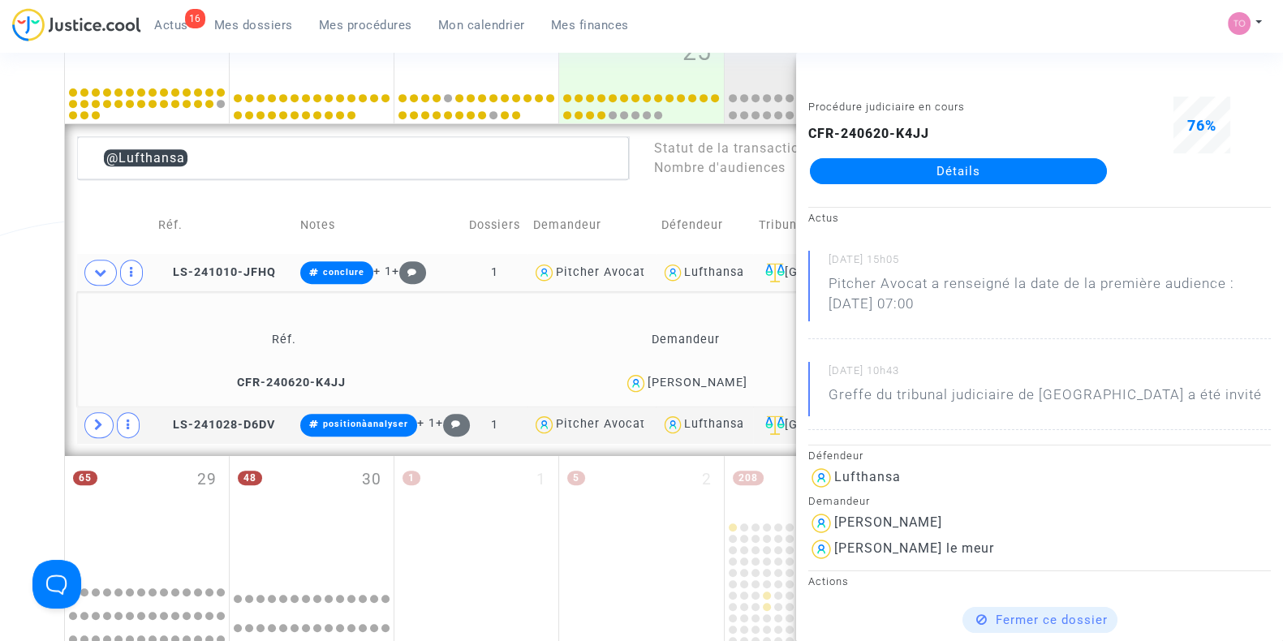
click at [919, 171] on link "Détails" at bounding box center [958, 171] width 297 height 26
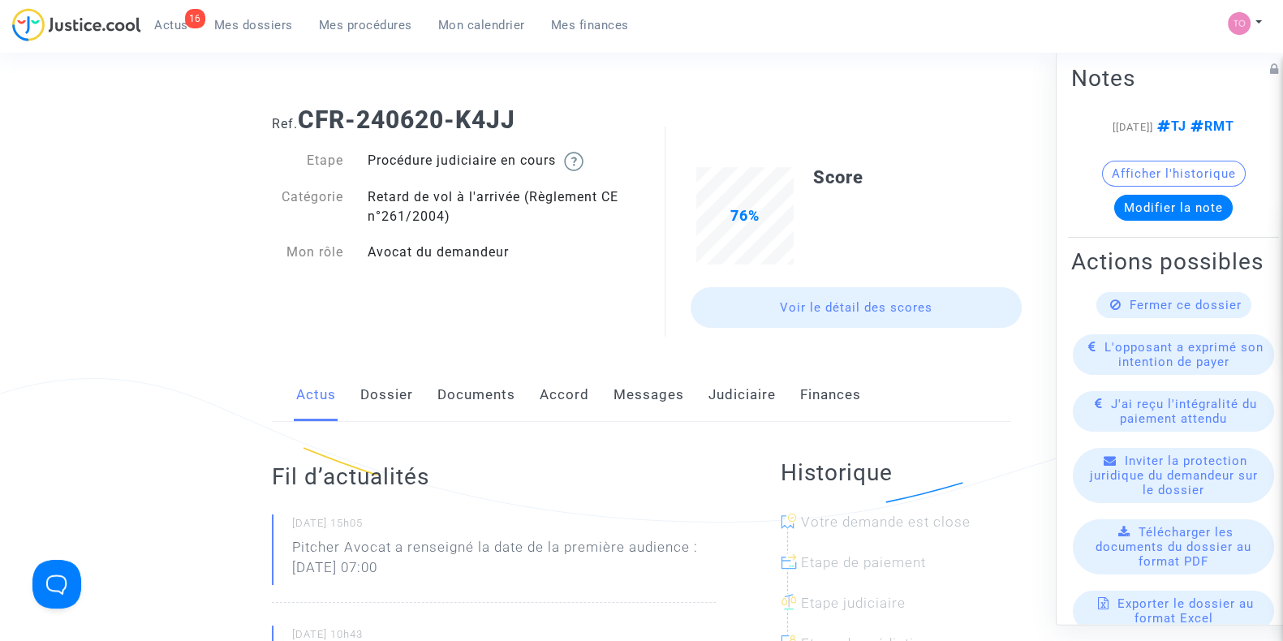
click at [1130, 187] on button "Afficher l'historique" at bounding box center [1174, 174] width 144 height 26
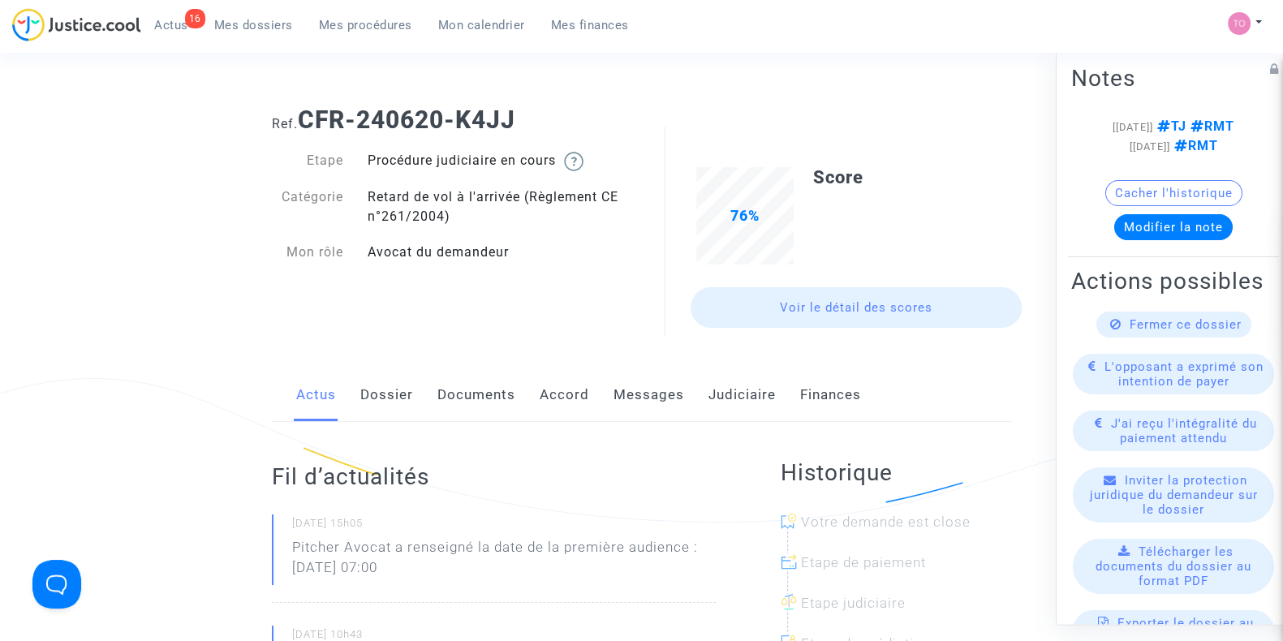
click at [713, 395] on link "Judiciaire" at bounding box center [742, 395] width 67 height 54
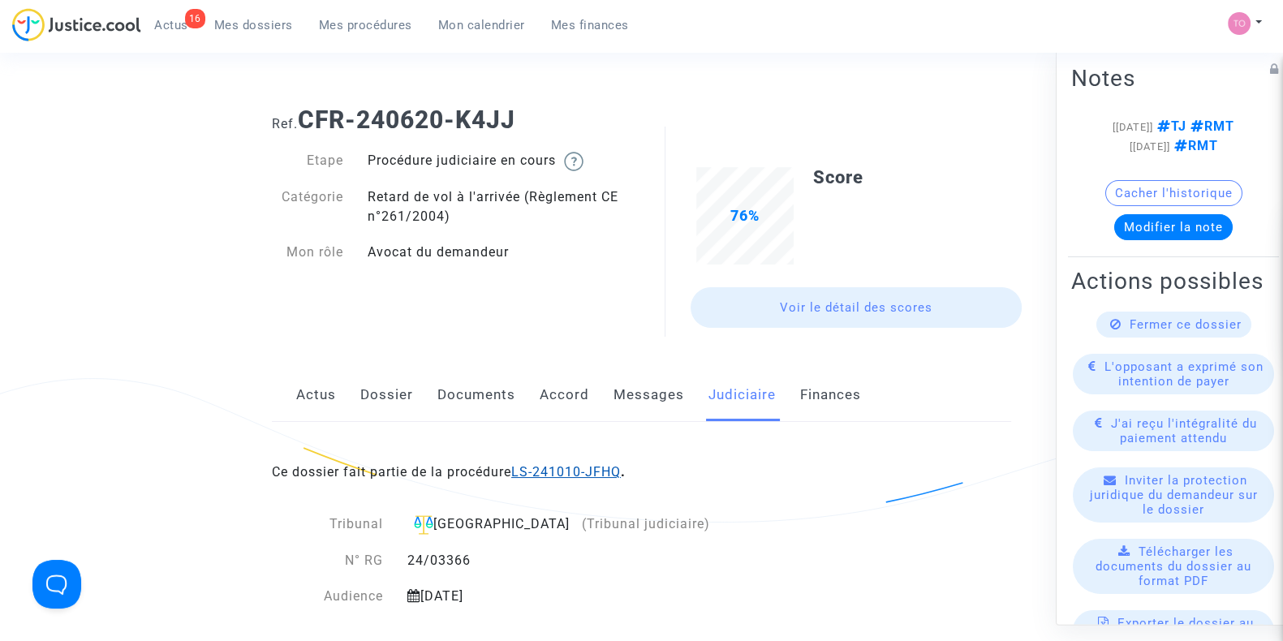
click at [552, 472] on link "LS-241010-JFHQ" at bounding box center [566, 471] width 110 height 15
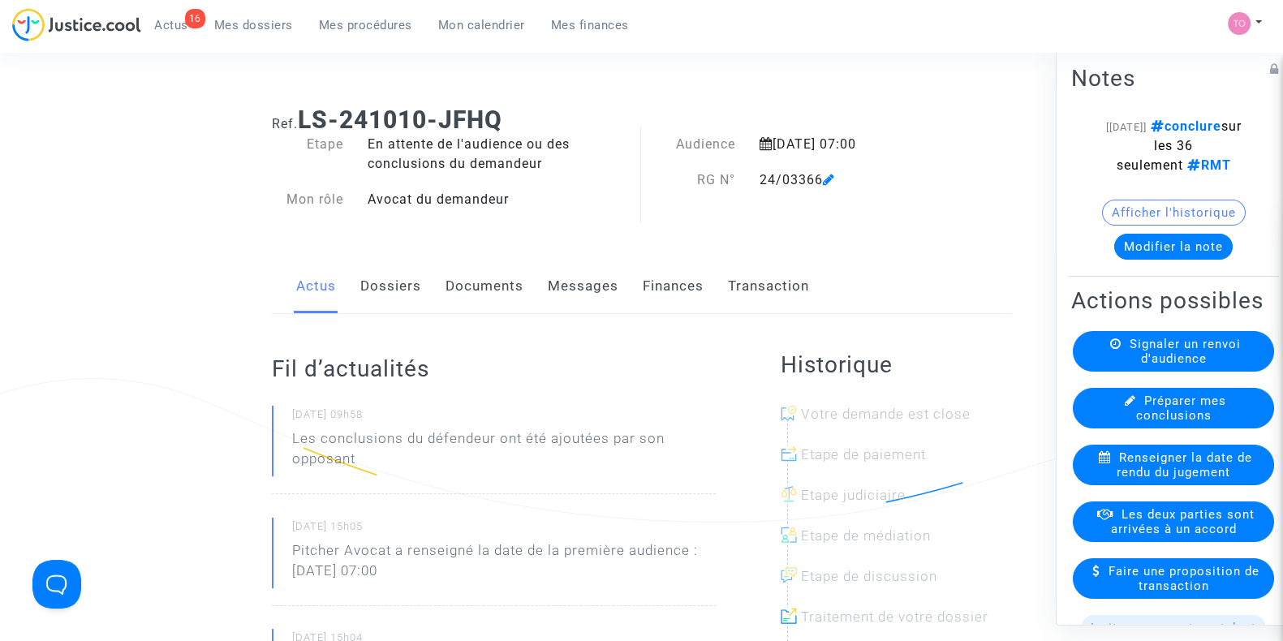
click at [503, 308] on link "Documents" at bounding box center [485, 287] width 78 height 54
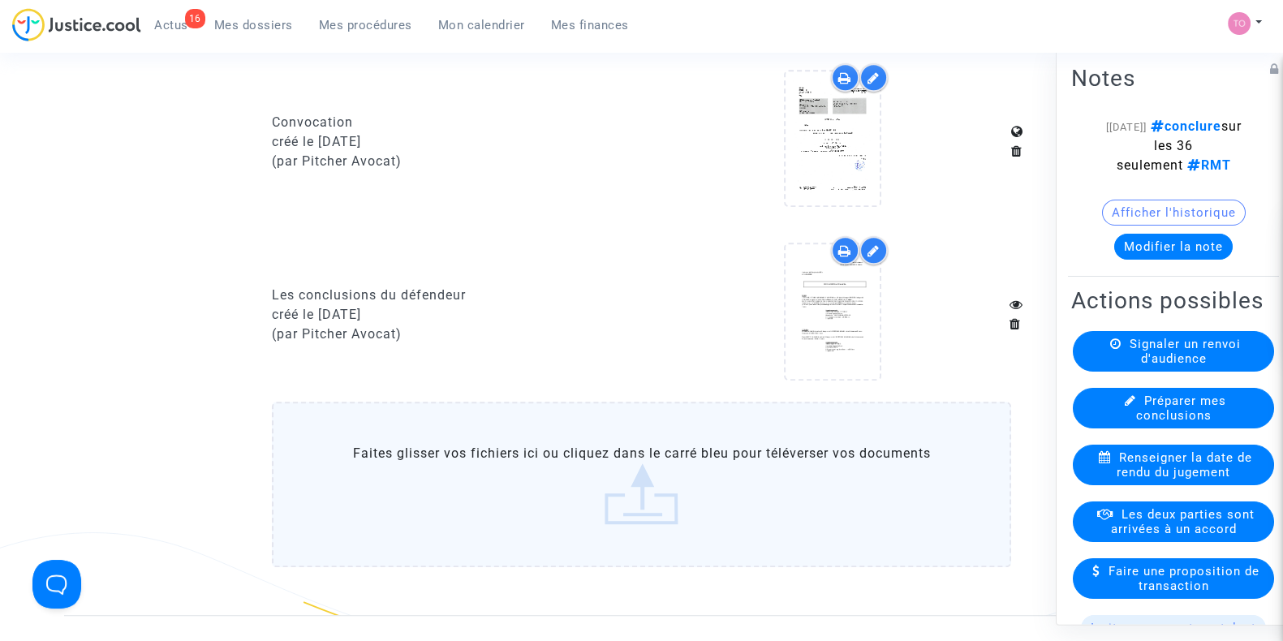
scroll to position [1273, 0]
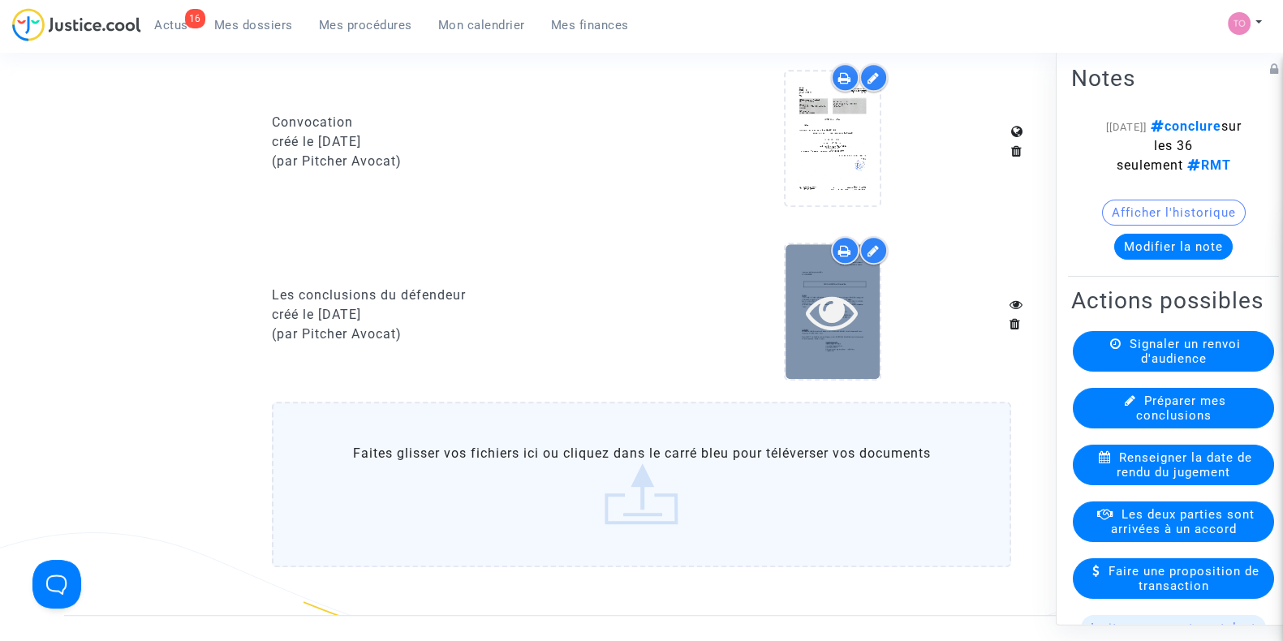
click at [810, 298] on icon at bounding box center [832, 312] width 53 height 52
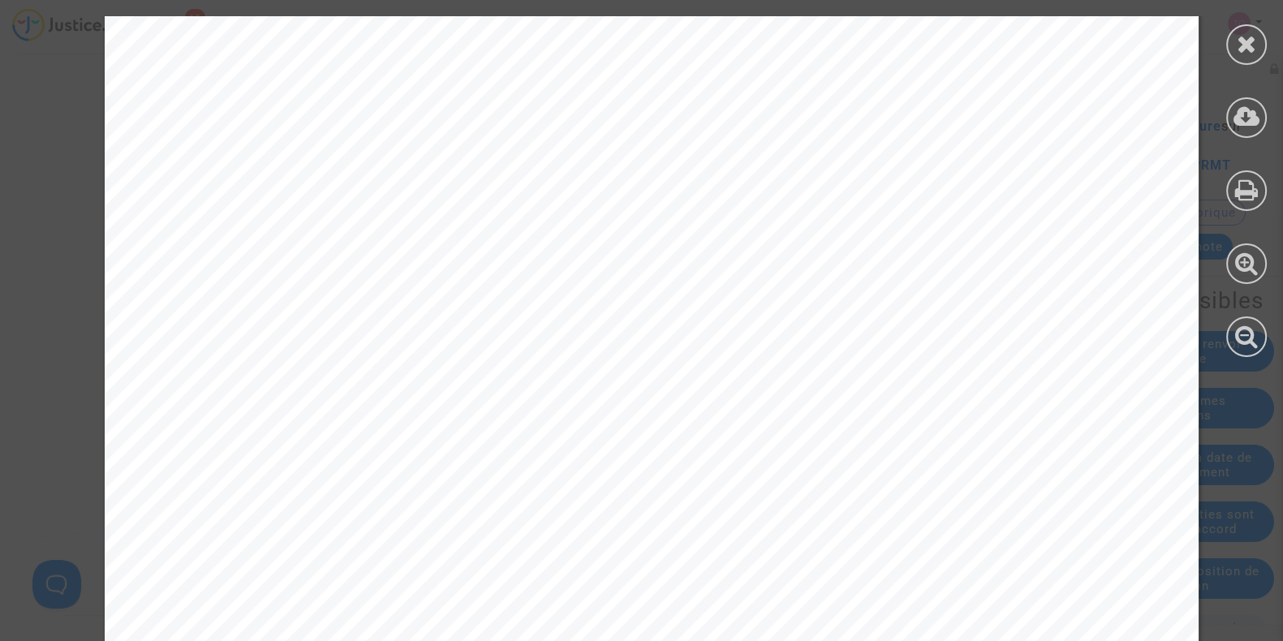
scroll to position [28367, 0]
drag, startPoint x: 471, startPoint y: 239, endPoint x: 615, endPoint y: 272, distance: 148.1
click at [615, 272] on div "19 PAR CES MOTIFS Vu le règlement (CE) n° 261/2004 du Parlement européen et du …" at bounding box center [652, 443] width 1094 height 1549
drag, startPoint x: 430, startPoint y: 256, endPoint x: 727, endPoint y: 252, distance: 297.1
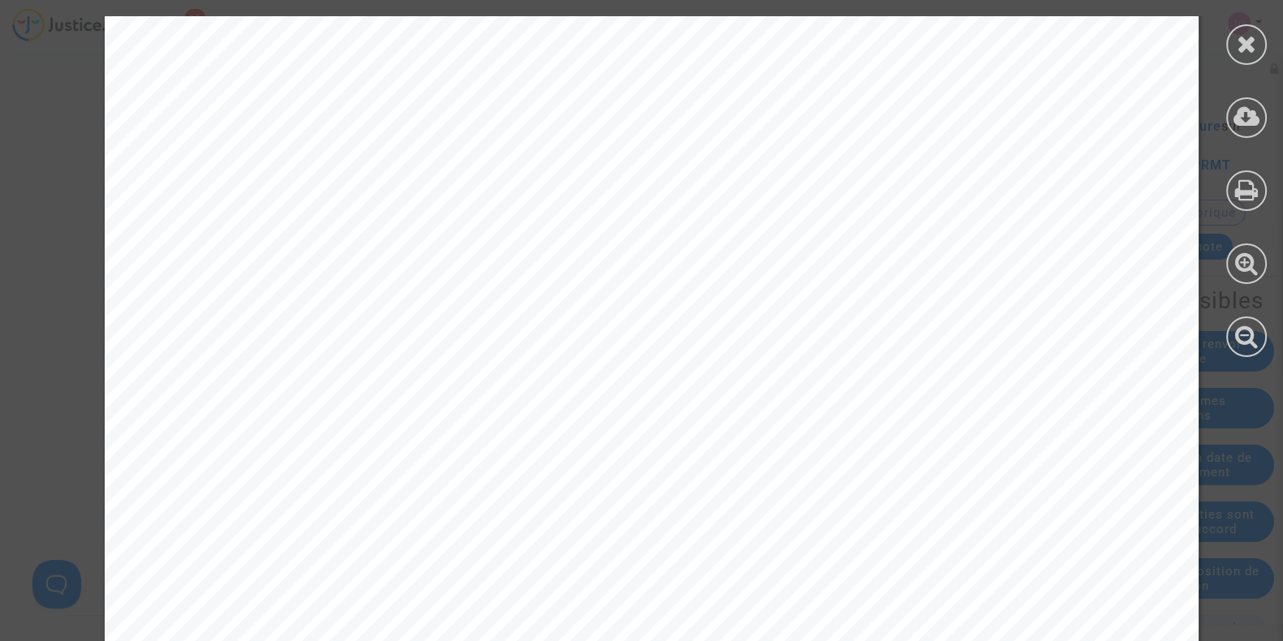
click at [727, 252] on div "19 PAR CES MOTIFS Vu le règlement (CE) n° 261/2004 du Parlement européen et du …" at bounding box center [652, 354] width 1094 height 1549
click at [588, 307] on div "19 PAR CES MOTIFS Vu le règlement (CE) n° 261/2004 du Parlement européen et du …" at bounding box center [652, 354] width 1094 height 1549
click at [1213, 37] on div at bounding box center [1246, 186] width 73 height 373
click at [1227, 46] on div at bounding box center [1246, 44] width 41 height 41
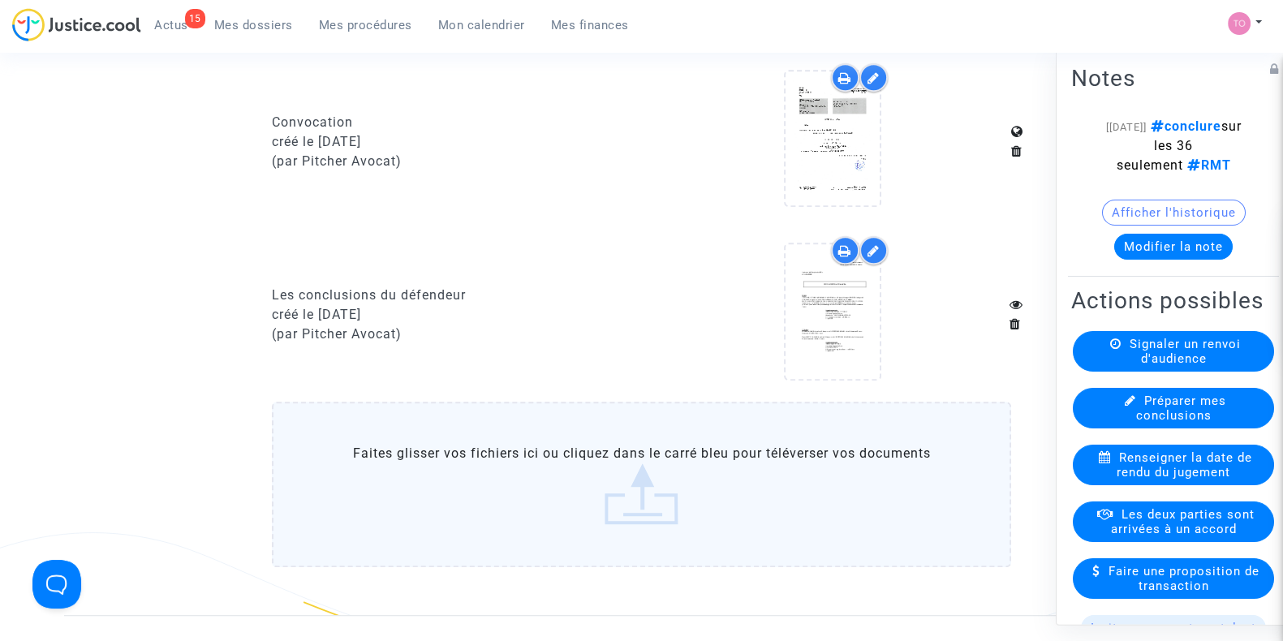
scroll to position [28, 0]
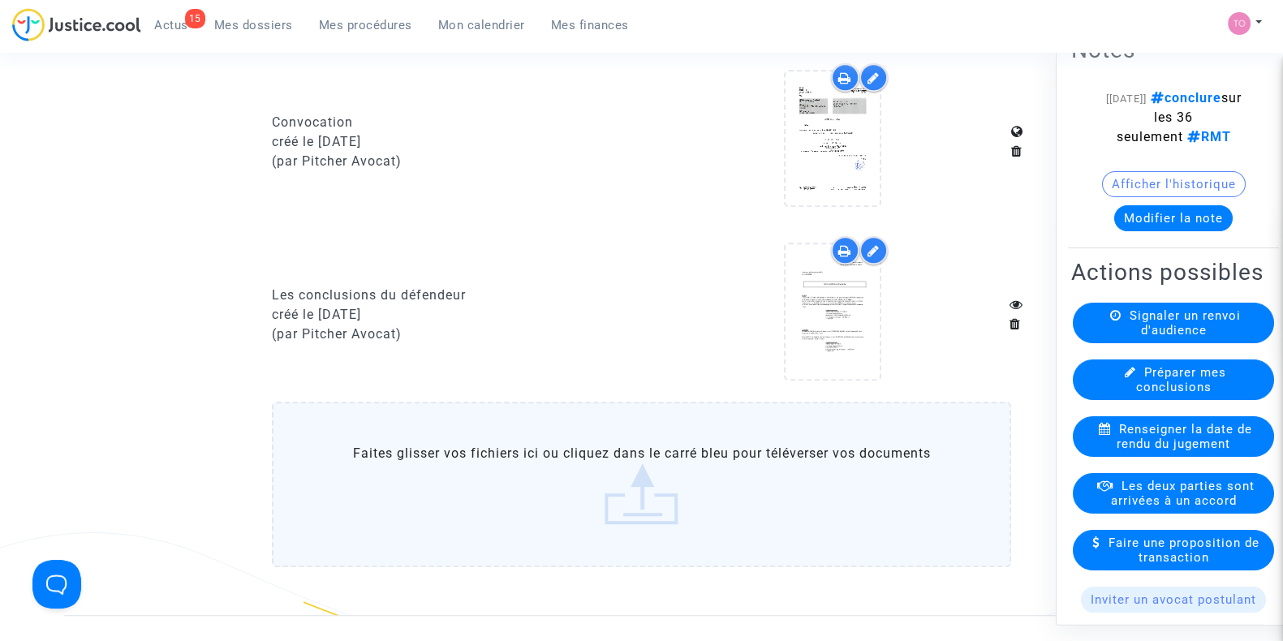
click at [1120, 391] on div "Préparer mes conclusions" at bounding box center [1173, 380] width 201 height 41
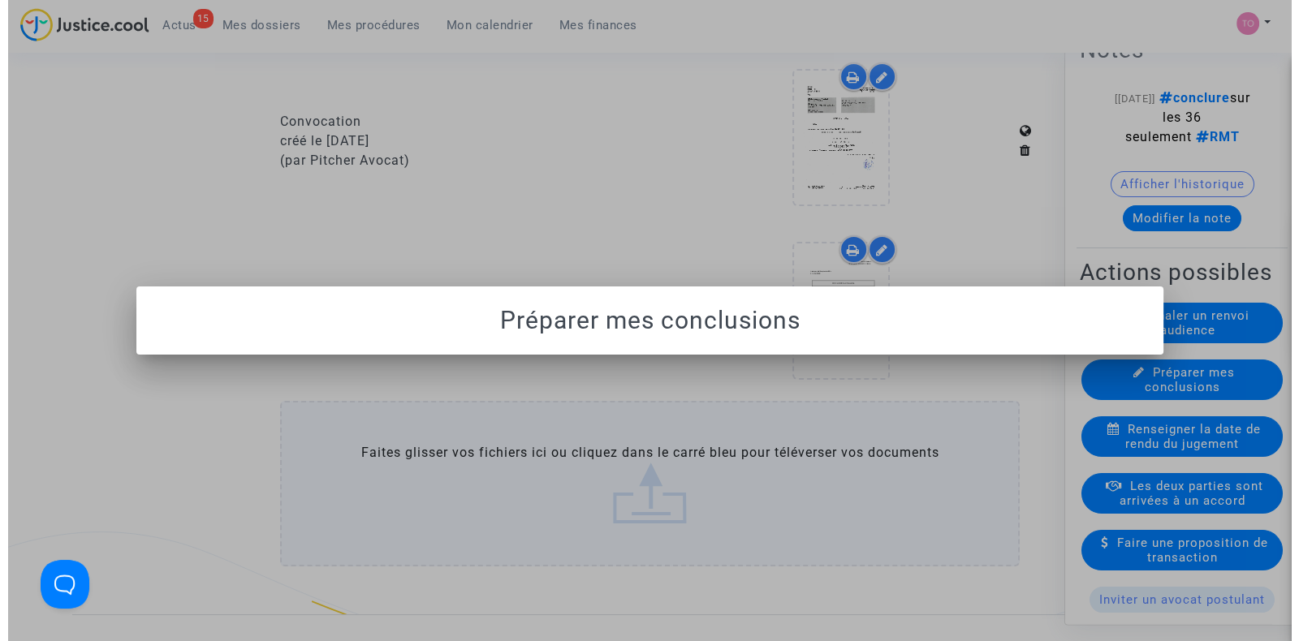
scroll to position [0, 0]
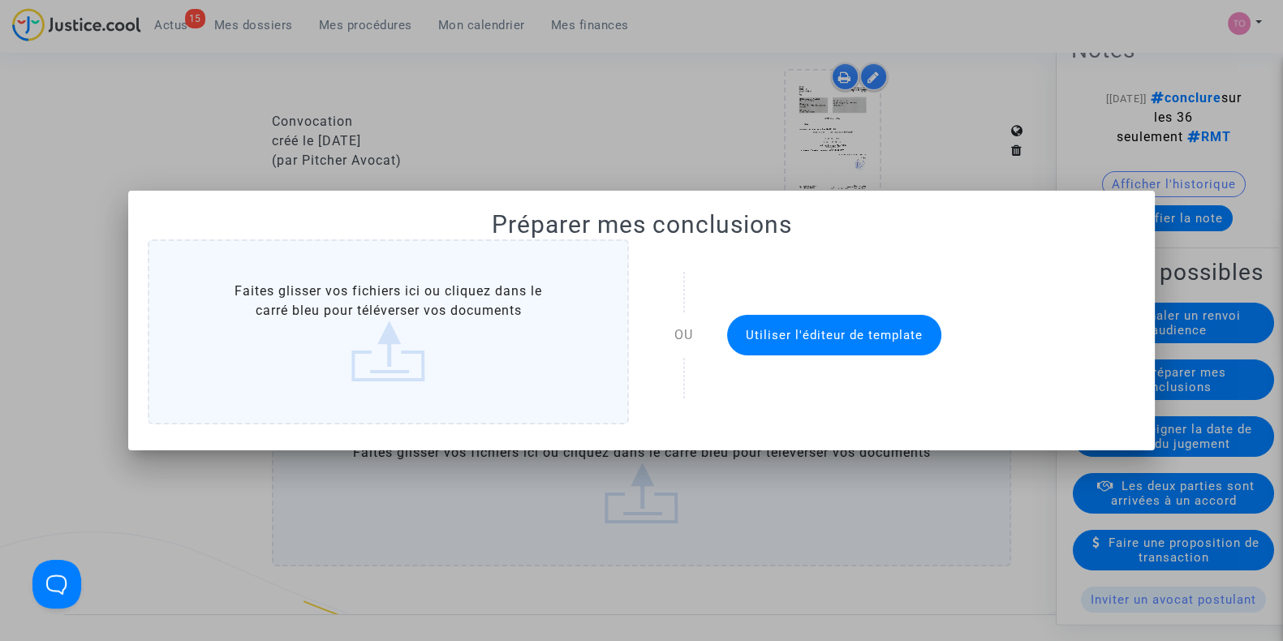
click at [911, 355] on button "Utiliser l'éditeur de template" at bounding box center [834, 335] width 214 height 41
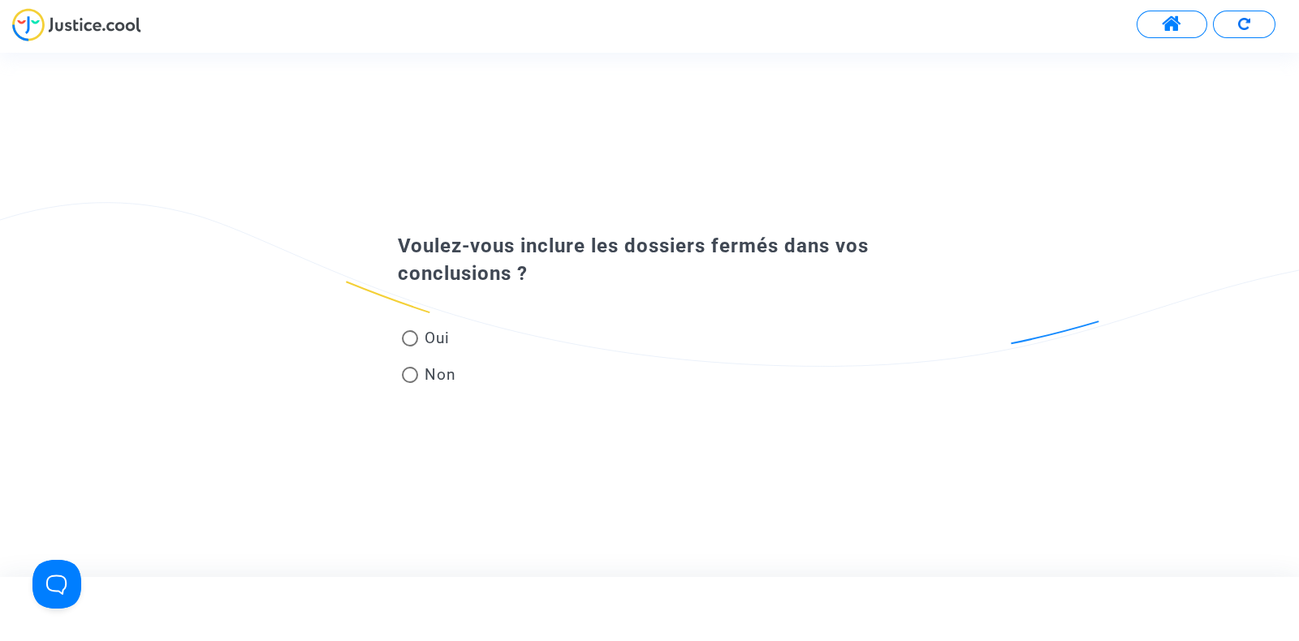
click at [414, 339] on span at bounding box center [410, 338] width 16 height 16
click at [410, 347] on input "Oui" at bounding box center [409, 347] width 1 height 1
radio input "true"
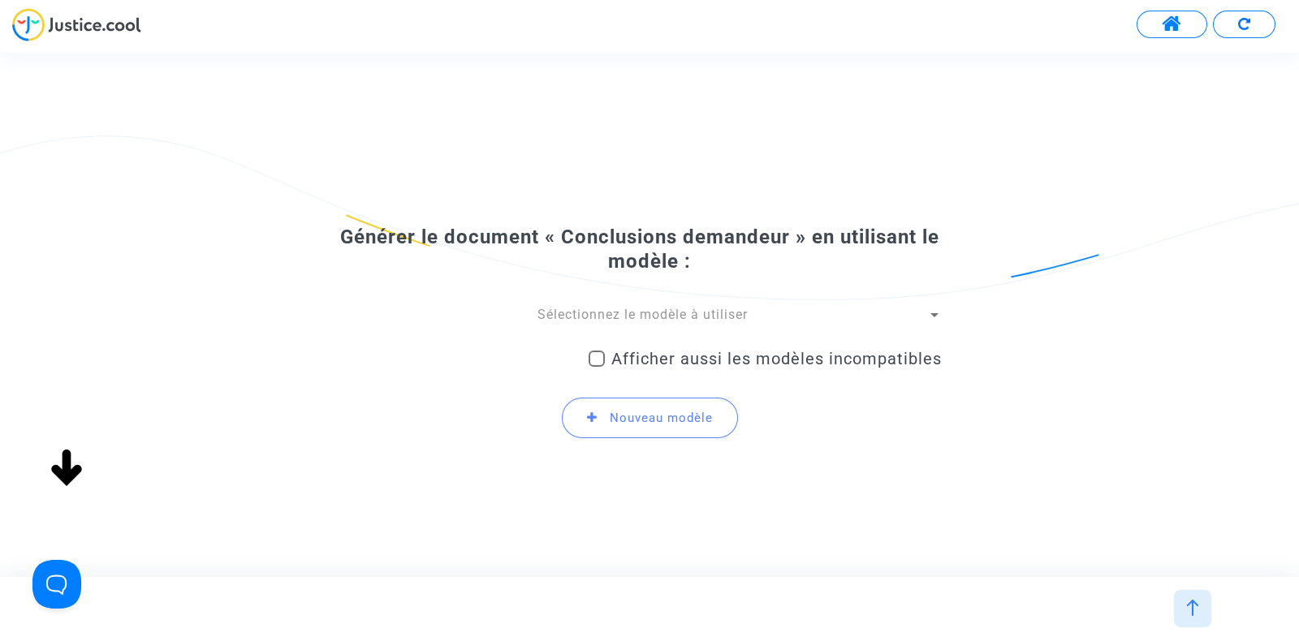
click at [605, 365] on span at bounding box center [596, 359] width 16 height 16
click at [597, 367] on input "Afficher aussi les modèles incompatibles" at bounding box center [596, 367] width 1 height 1
checkbox input "true"
click at [630, 321] on span "Sélectionnez le modèle à utiliser" at bounding box center [642, 314] width 210 height 15
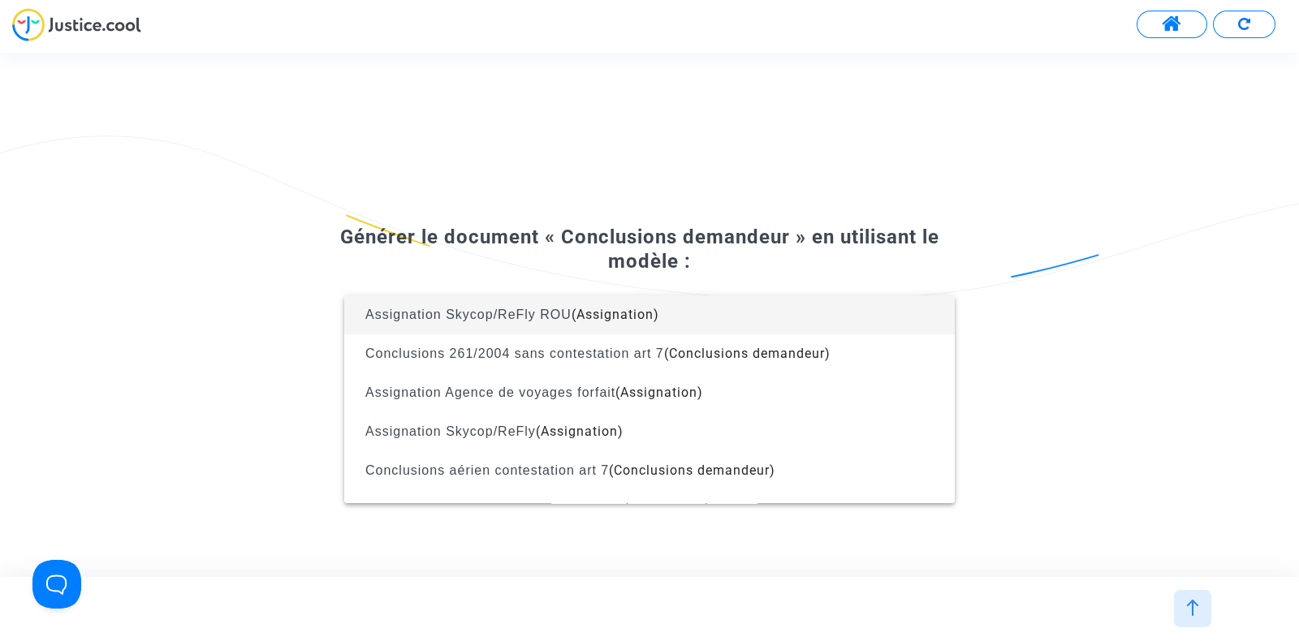
click at [155, 321] on div at bounding box center [649, 320] width 1299 height 641
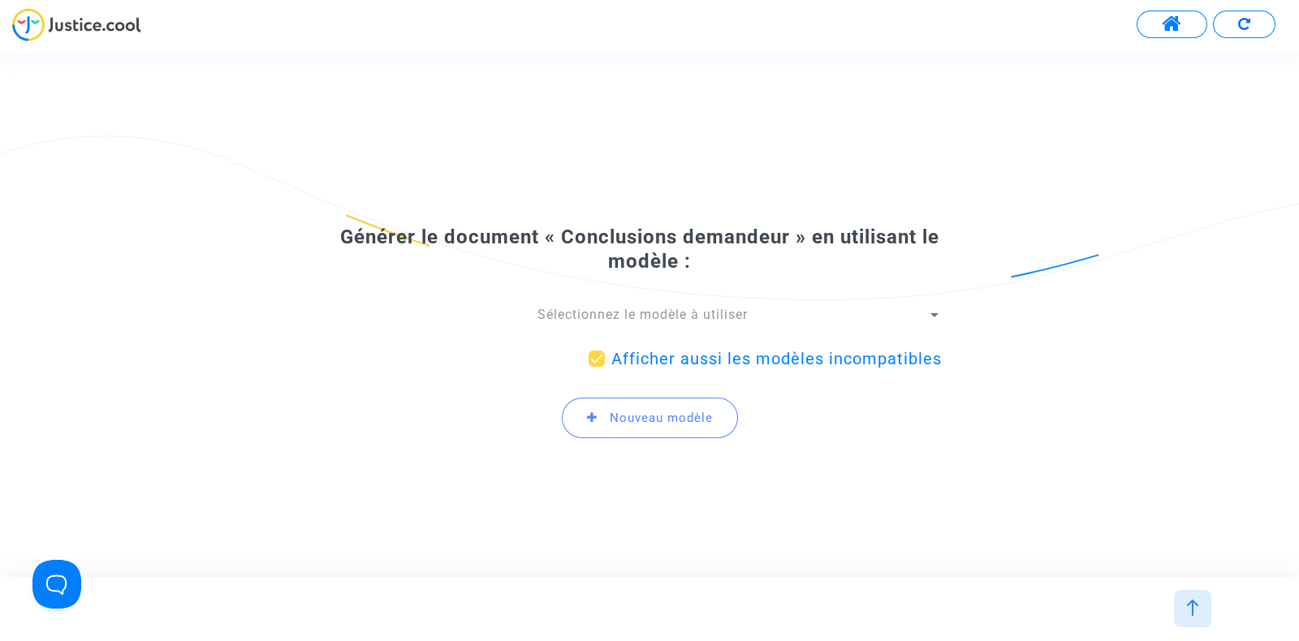
click at [1082, 202] on div "Générer le document « Conclusions demandeur » en utilisant le modèle : Sélectio…" at bounding box center [649, 314] width 1299 height 308
click at [600, 351] on span at bounding box center [596, 359] width 16 height 16
click at [597, 367] on input "Afficher aussi les modèles incompatibles" at bounding box center [596, 367] width 1 height 1
checkbox input "false"
click at [1053, 88] on div "Générer le document « Conclusions demandeur » en utilisant le modèle : Sélectio…" at bounding box center [649, 314] width 1299 height 523
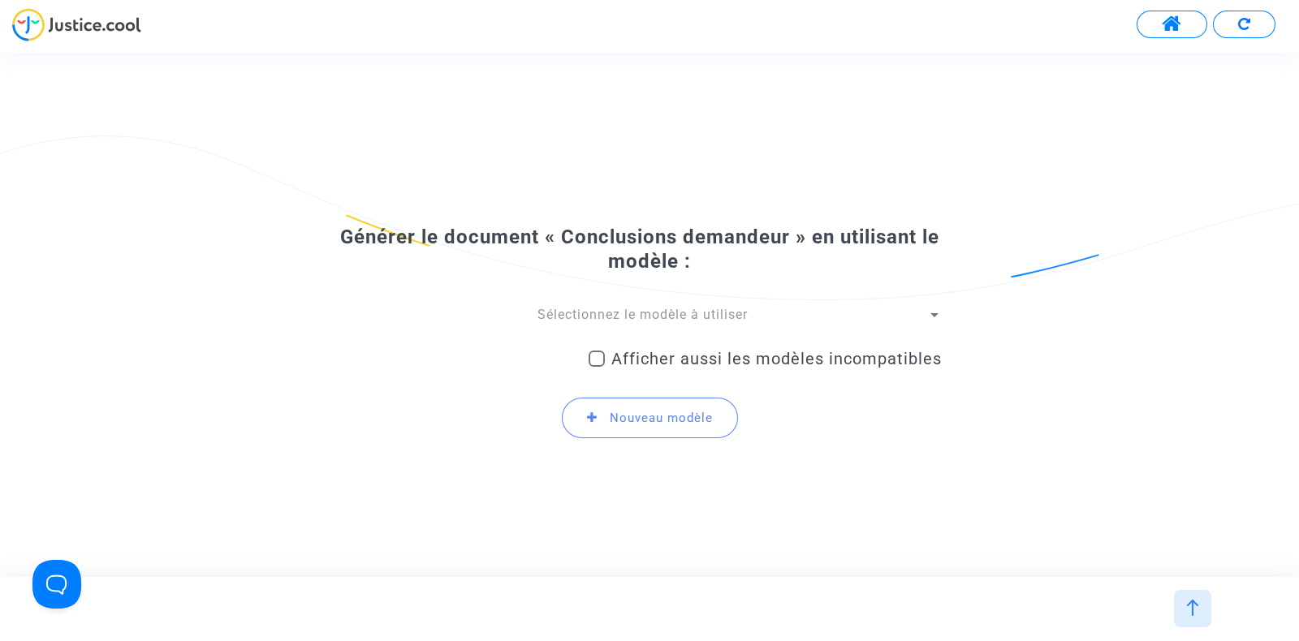
click at [694, 299] on div "Générer le document « Conclusions demandeur » en utilisant le modèle : Sélectio…" at bounding box center [649, 338] width 584 height 227
click at [653, 312] on span "Sélectionnez le modèle à utiliser" at bounding box center [642, 314] width 210 height 15
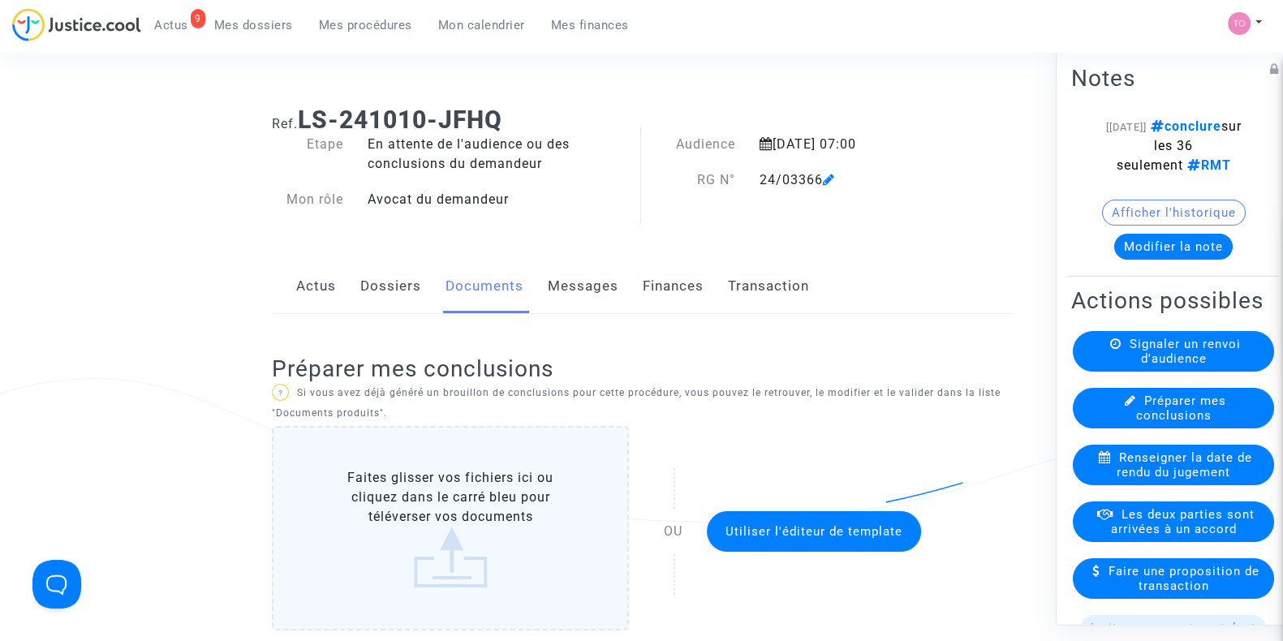
click at [394, 305] on link "Dossiers" at bounding box center [390, 287] width 61 height 54
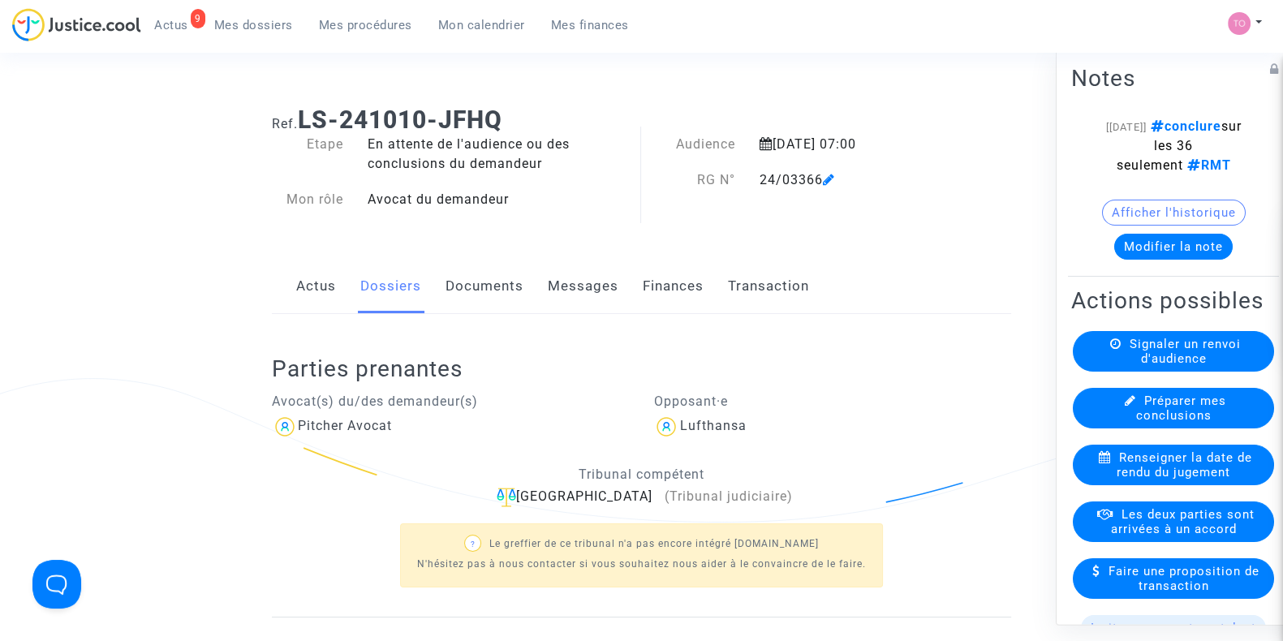
click at [499, 302] on link "Documents" at bounding box center [485, 287] width 78 height 54
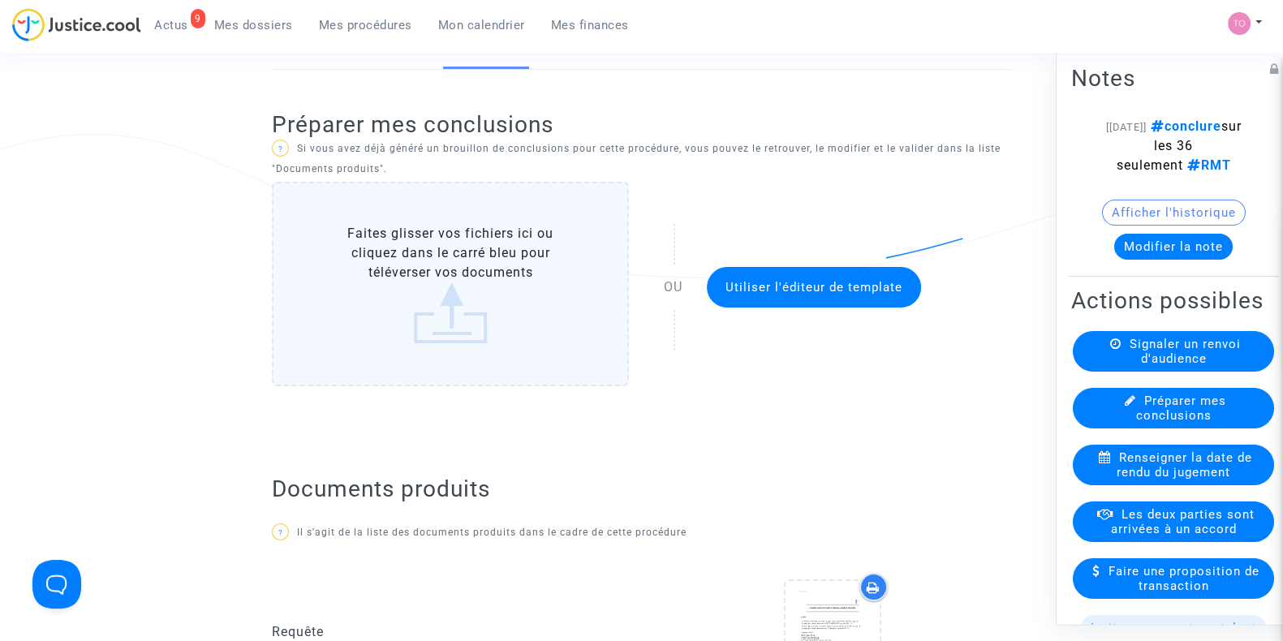
scroll to position [377, 0]
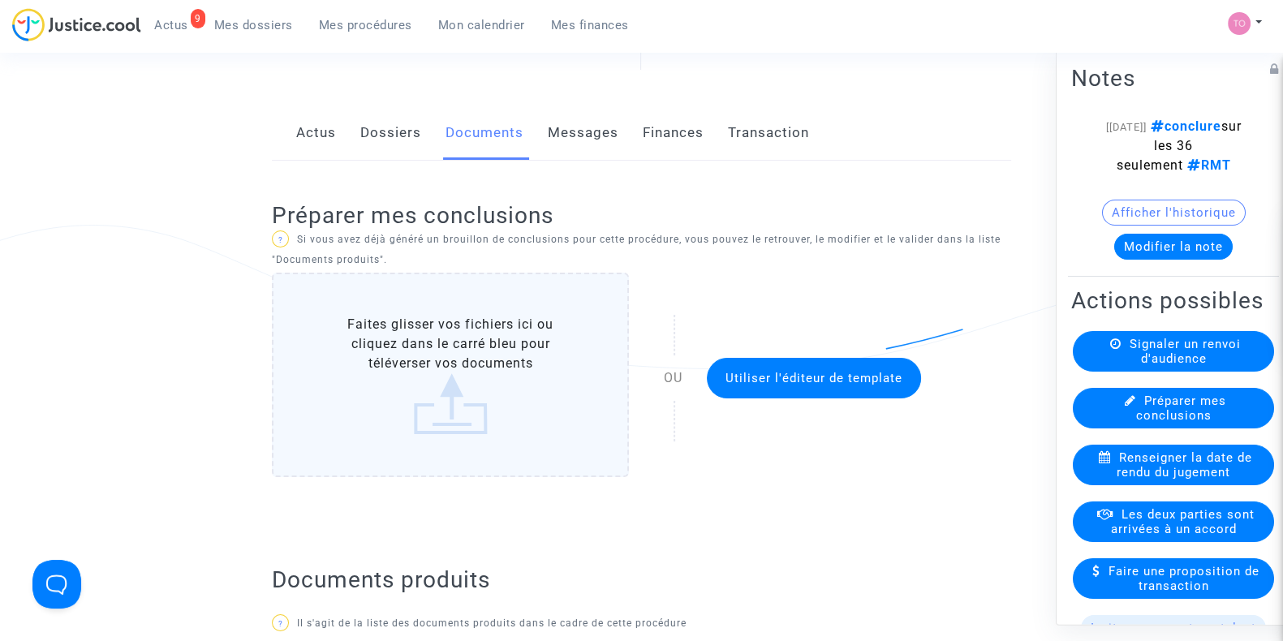
click at [394, 321] on label "Faites glisser vos fichiers ici ou cliquez dans le carré bleu pour téléverser v…" at bounding box center [451, 375] width 358 height 205
click at [0, 0] on input "Faites glisser vos fichiers ici ou cliquez dans le carré bleu pour téléverser v…" at bounding box center [0, 0] width 0 height 0
click at [442, 338] on label "Faites glisser vos fichiers ici ou cliquez dans le carré bleu pour téléverser v…" at bounding box center [451, 375] width 358 height 205
click at [0, 0] on input "Faites glisser vos fichiers ici ou cliquez dans le carré bleu pour téléverser v…" at bounding box center [0, 0] width 0 height 0
click at [778, 383] on span "Utiliser l'éditeur de template" at bounding box center [814, 378] width 177 height 15
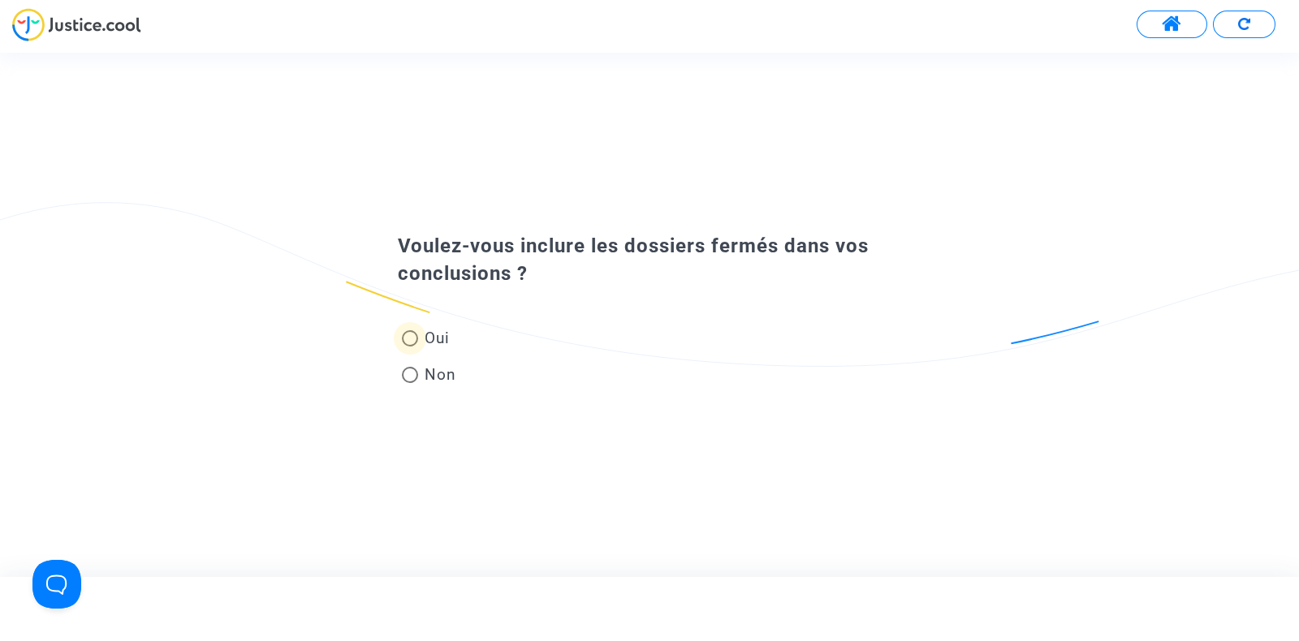
click at [411, 342] on span at bounding box center [410, 338] width 16 height 16
click at [410, 347] on input "Oui" at bounding box center [409, 347] width 1 height 1
radio input "true"
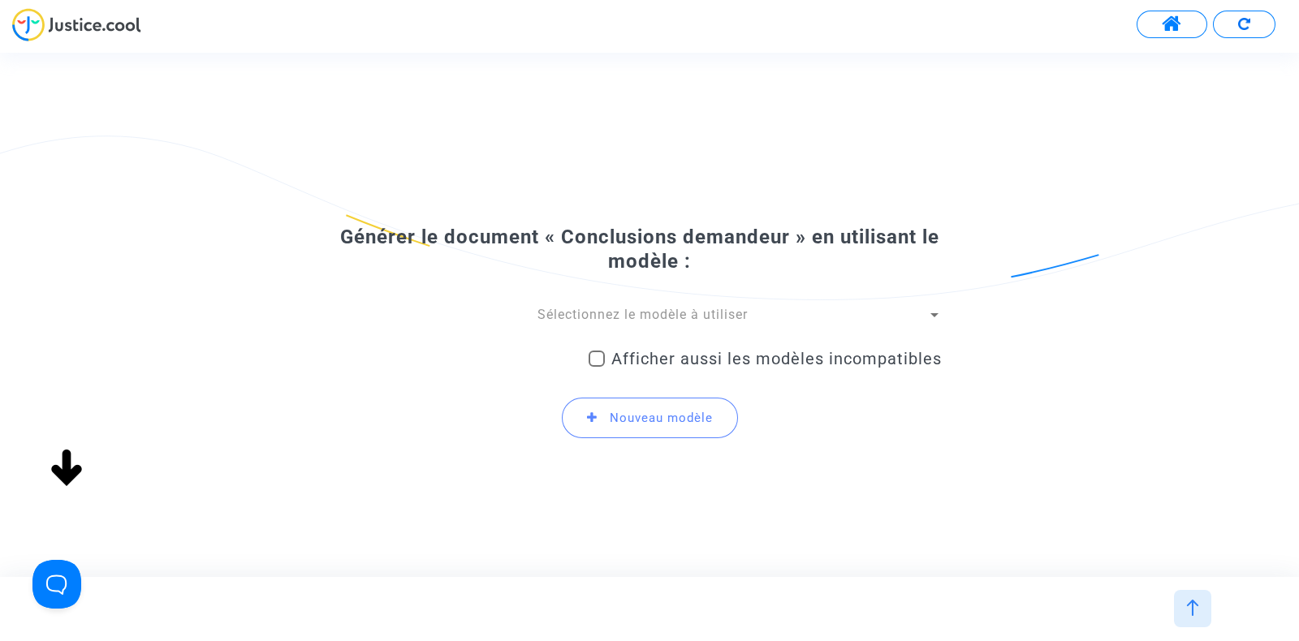
click at [674, 317] on span "Sélectionnez le modèle à utiliser" at bounding box center [642, 314] width 210 height 15
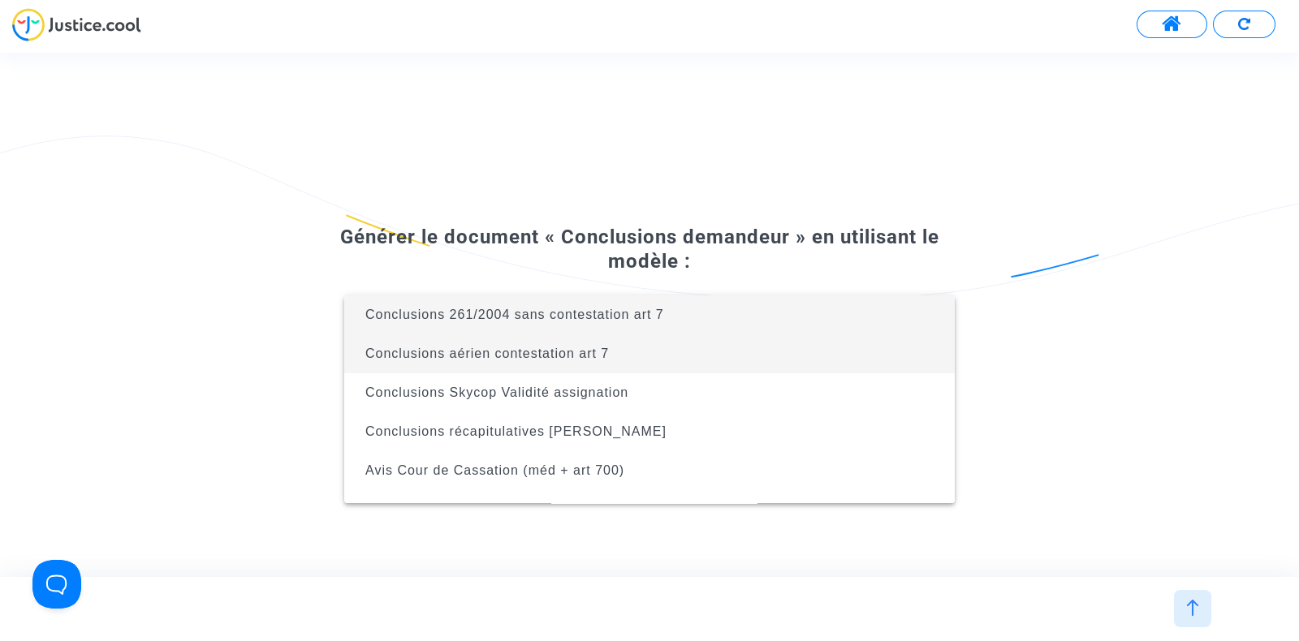
click at [600, 349] on span "Conclusions aérien contestation art 7" at bounding box center [486, 354] width 243 height 14
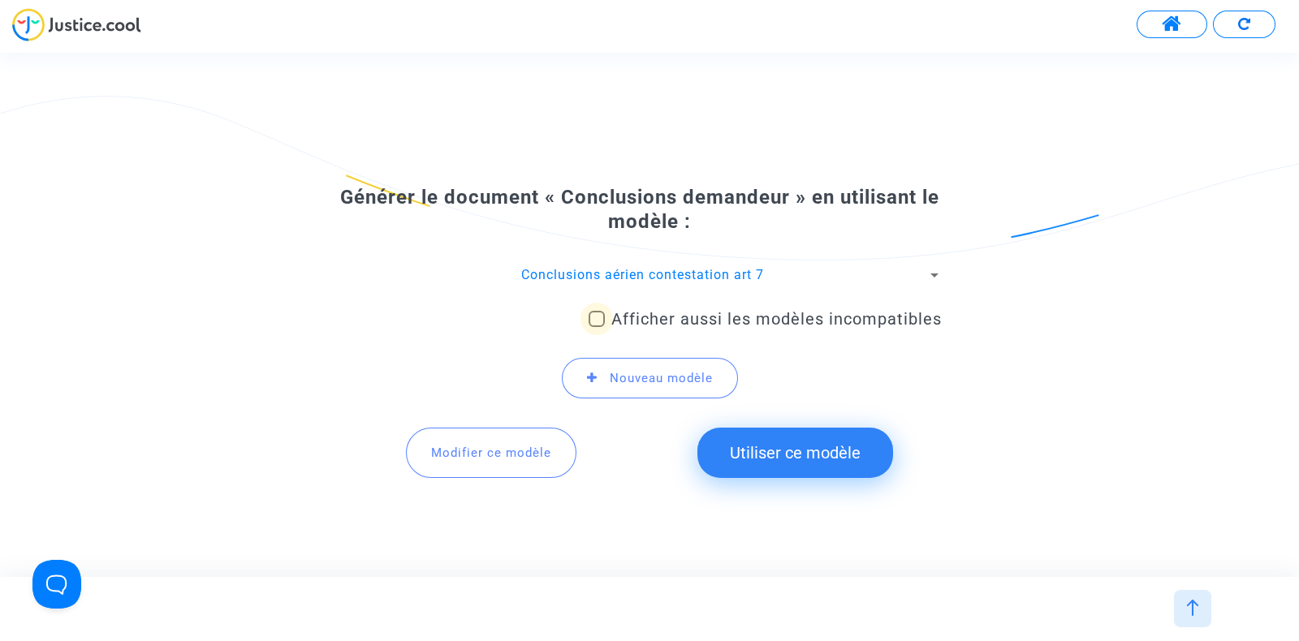
click at [599, 325] on span at bounding box center [596, 319] width 16 height 16
click at [597, 327] on input "Afficher aussi les modèles incompatibles" at bounding box center [596, 327] width 1 height 1
checkbox input "true"
click at [769, 440] on button "Utiliser ce modèle" at bounding box center [795, 453] width 196 height 50
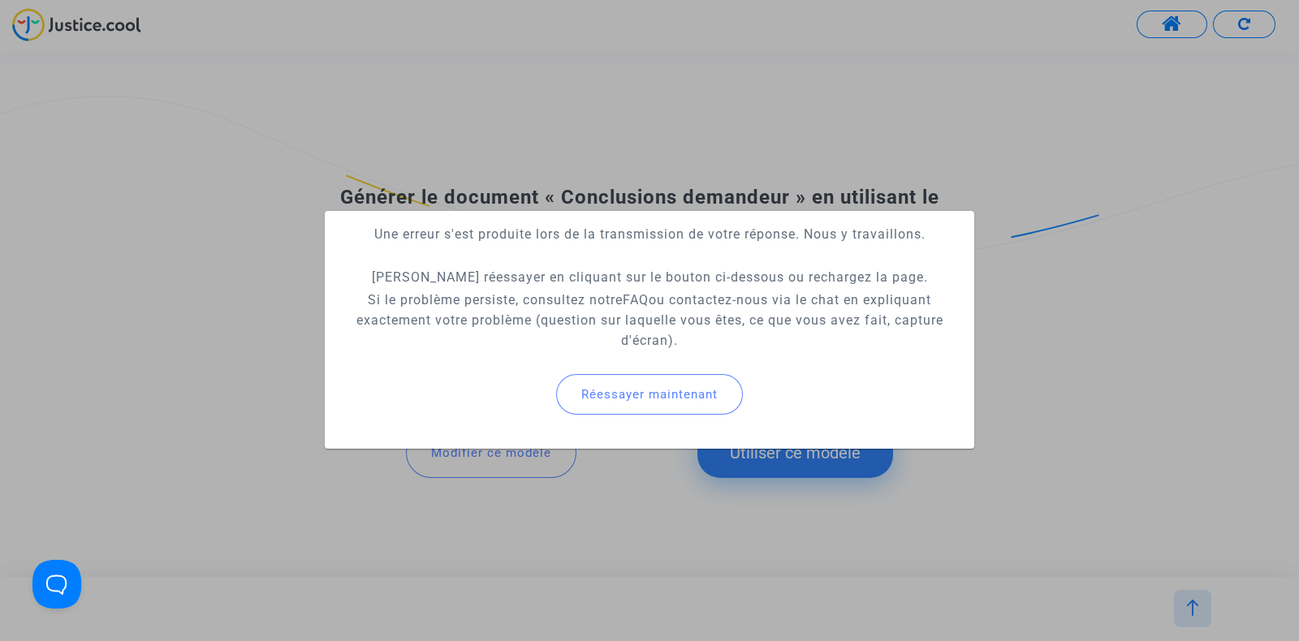
click at [639, 390] on span "Réessayer maintenant" at bounding box center [649, 394] width 136 height 15
click at [601, 159] on div at bounding box center [649, 320] width 1299 height 641
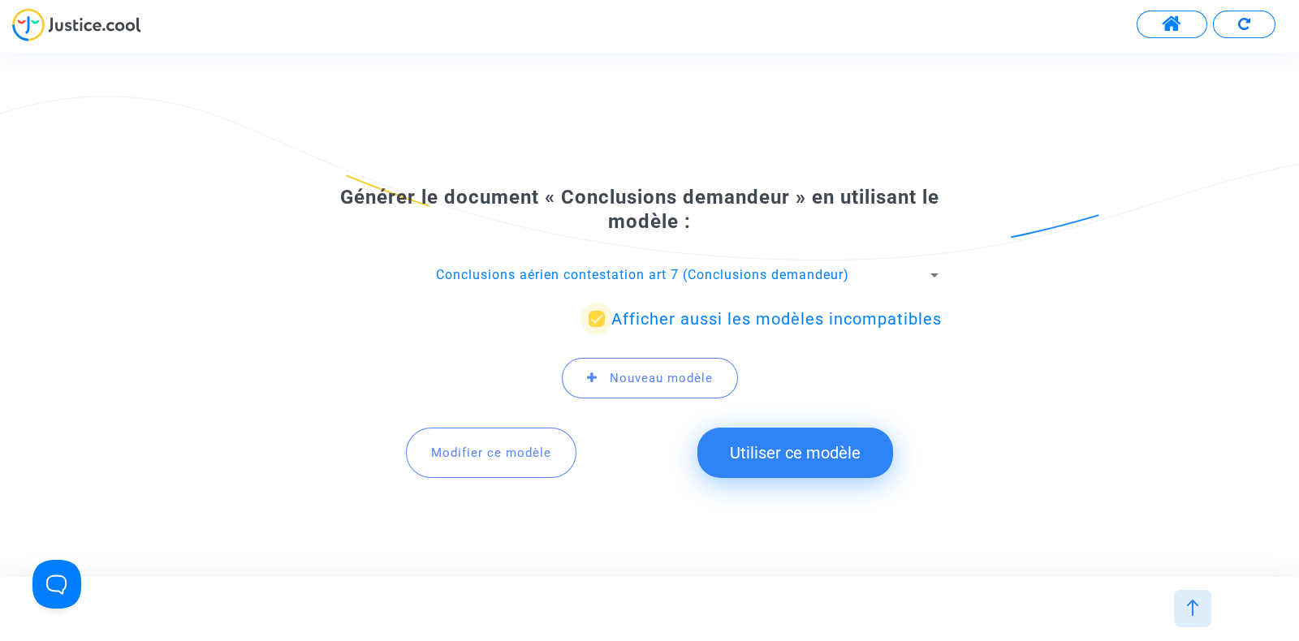
click at [597, 324] on span at bounding box center [596, 319] width 16 height 16
click at [597, 327] on input "Afficher aussi les modèles incompatibles" at bounding box center [596, 327] width 1 height 1
checkbox input "false"
click at [523, 459] on span "Modifier ce modèle" at bounding box center [491, 453] width 120 height 15
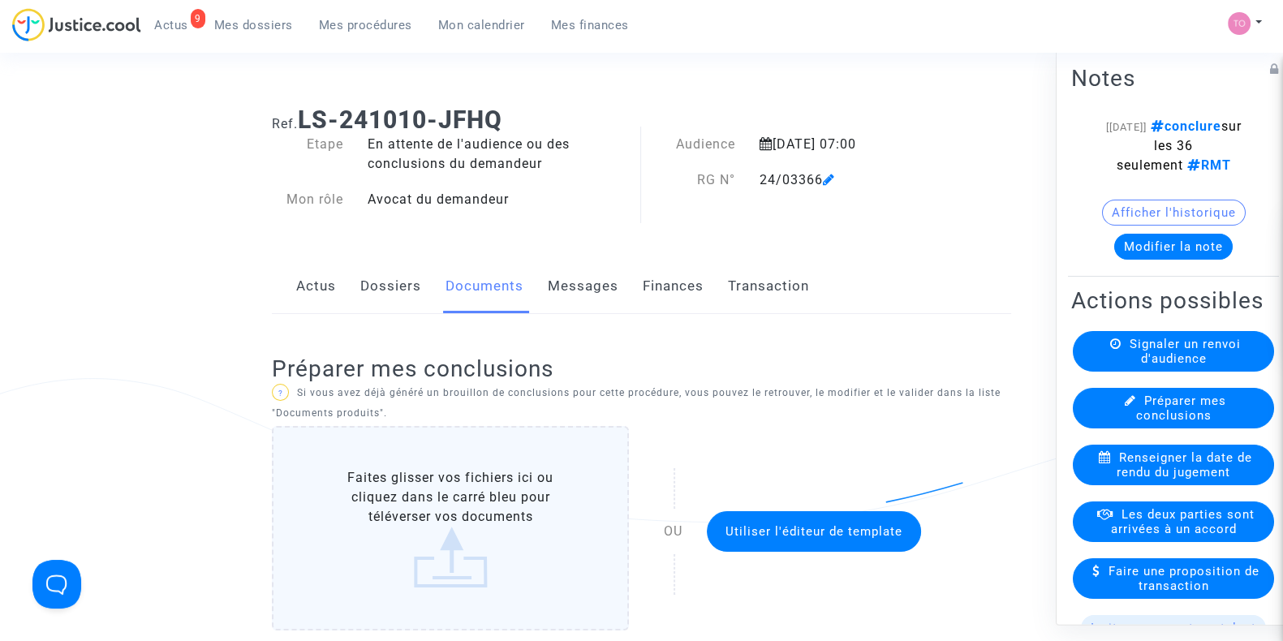
click at [788, 533] on span "Utiliser l'éditeur de template" at bounding box center [814, 531] width 177 height 15
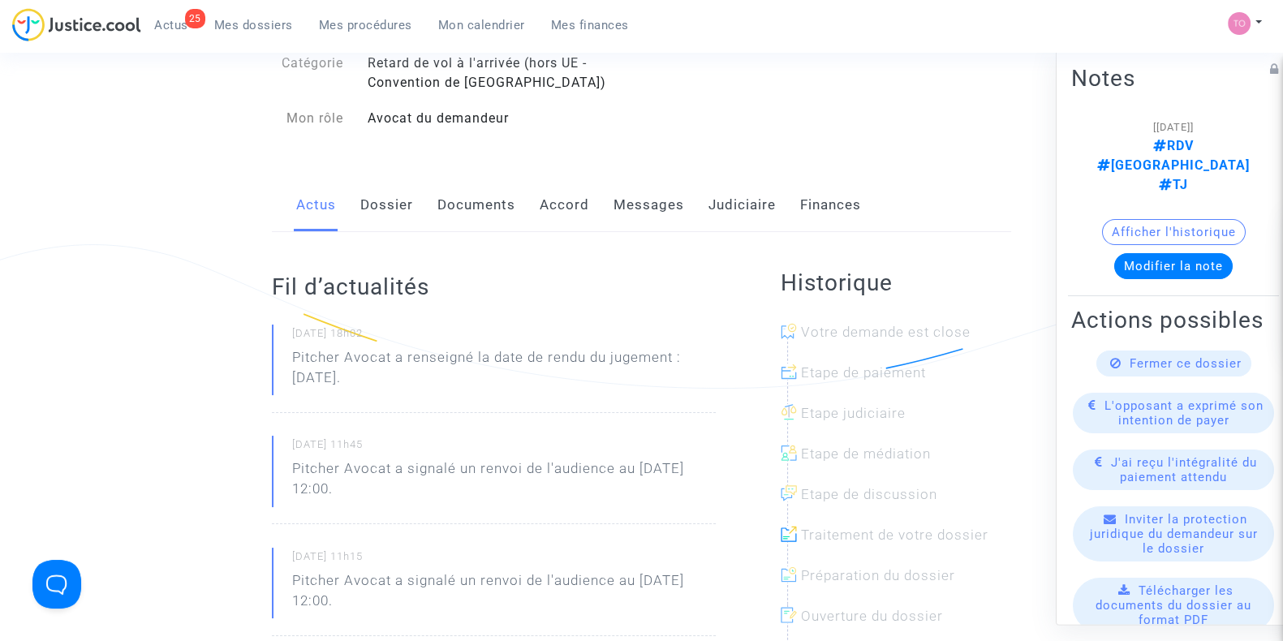
scroll to position [136, 0]
click at [487, 224] on link "Documents" at bounding box center [476, 204] width 78 height 54
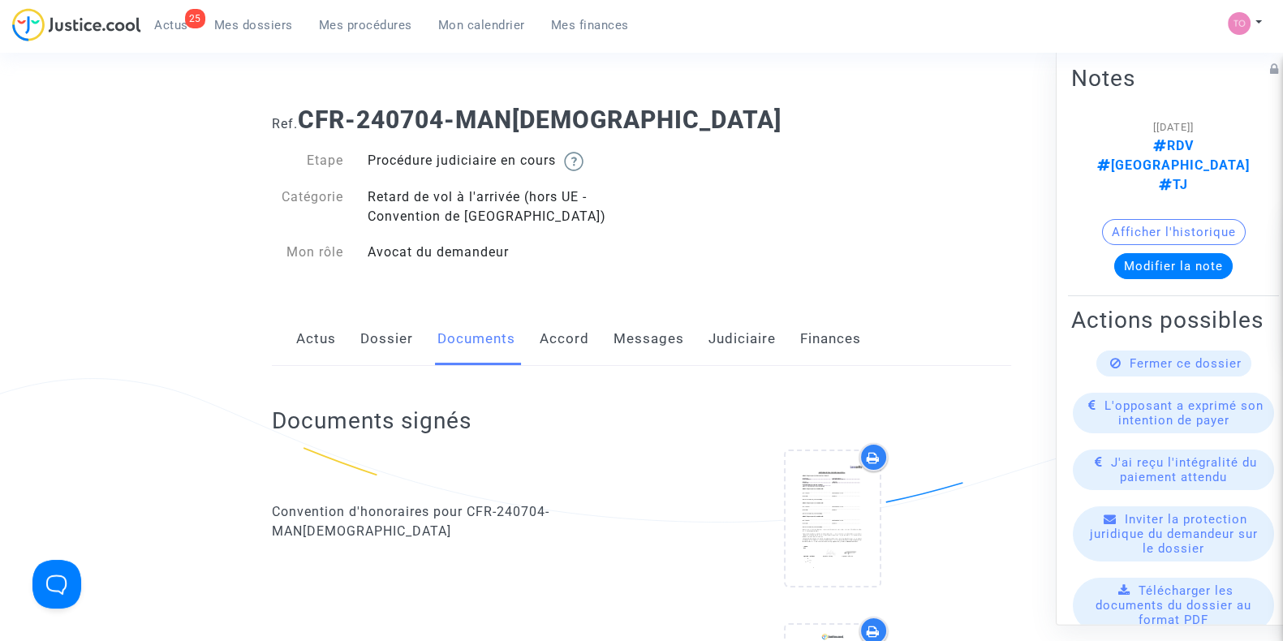
click at [728, 348] on link "Judiciaire" at bounding box center [742, 339] width 67 height 54
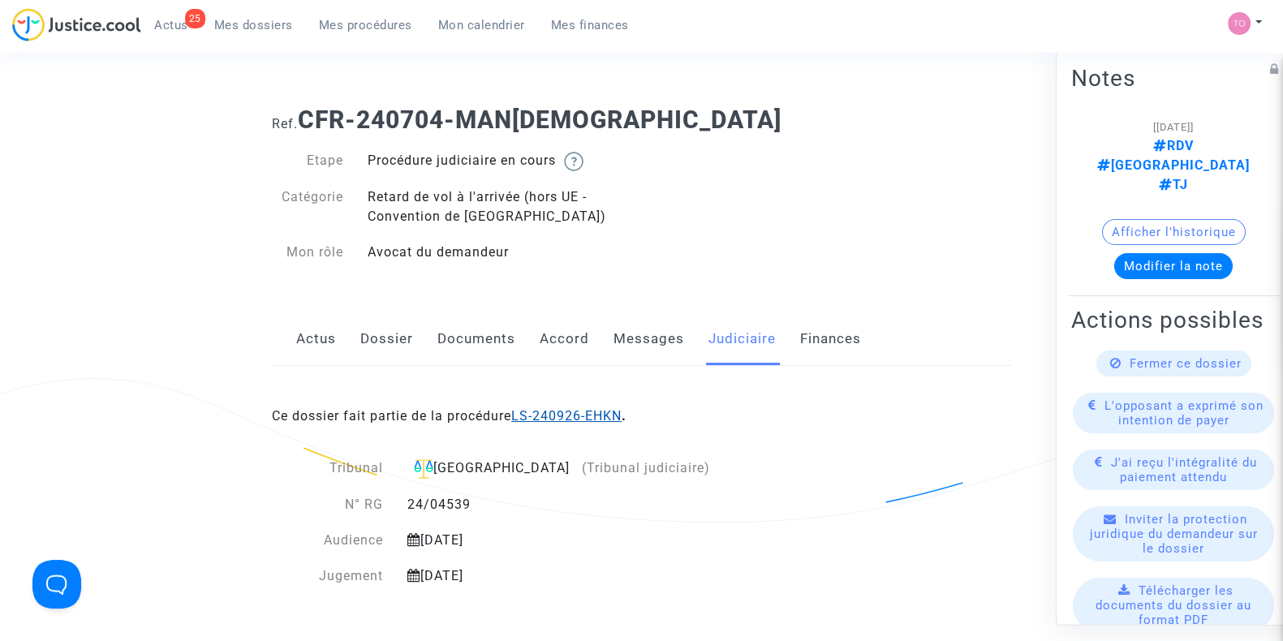
click at [550, 414] on link "LS-240926-EHKN" at bounding box center [566, 415] width 110 height 15
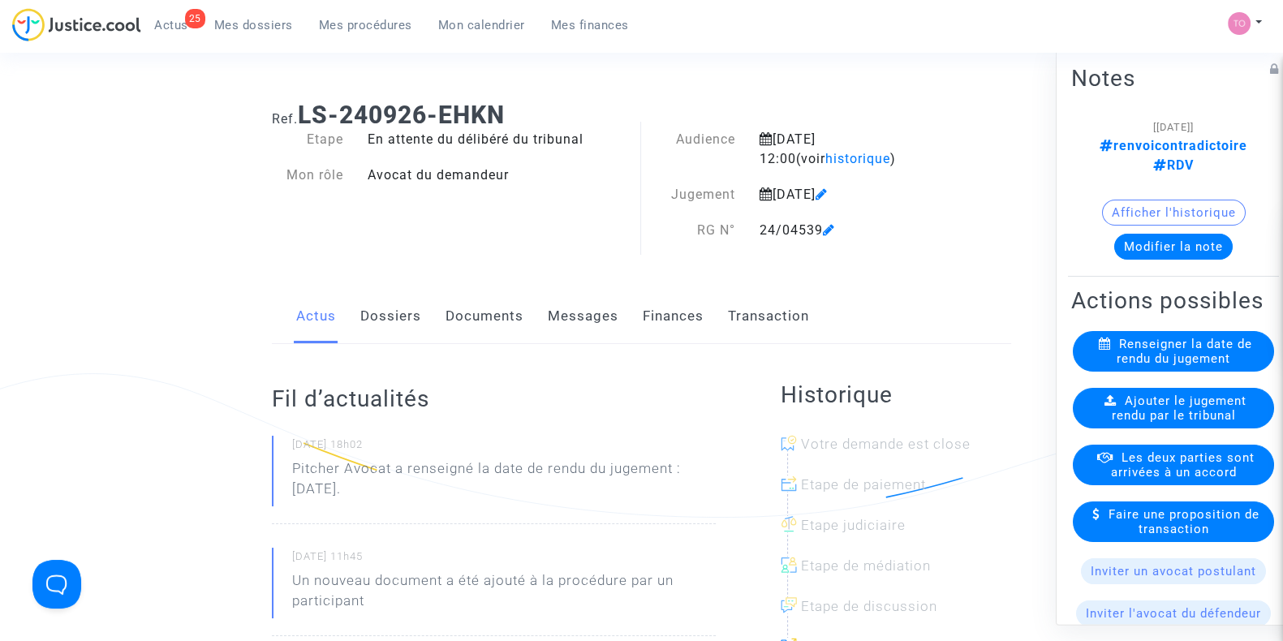
scroll to position [3, 0]
click at [383, 313] on link "Dossiers" at bounding box center [390, 318] width 61 height 54
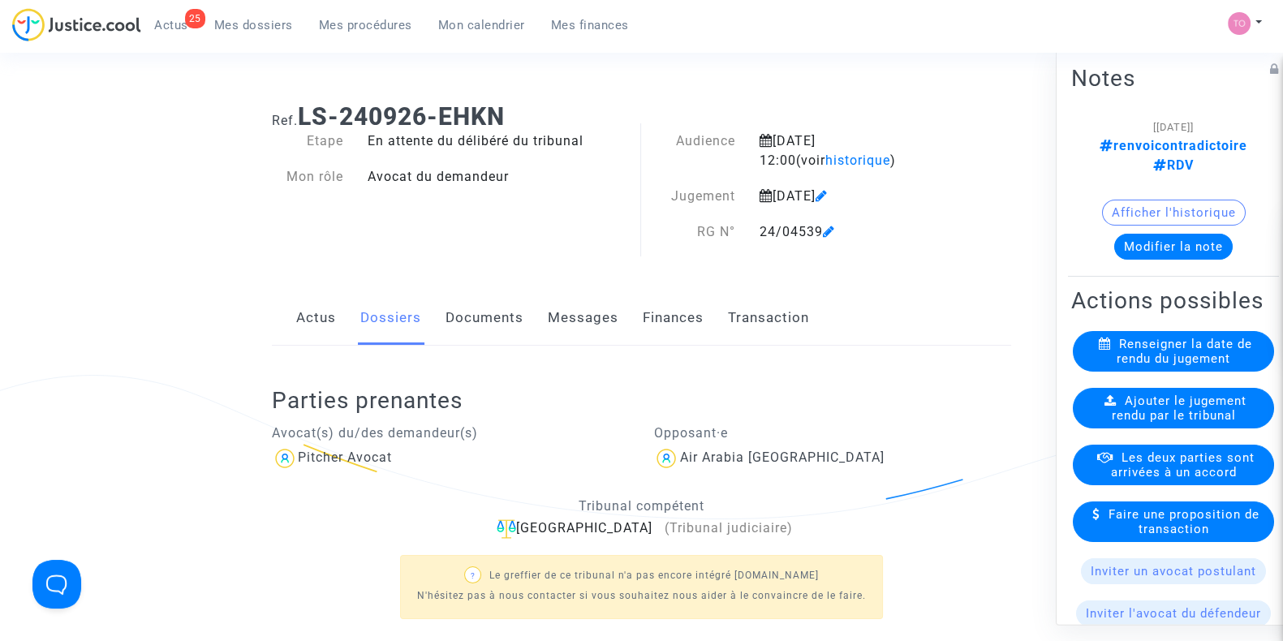
click at [496, 331] on link "Documents" at bounding box center [485, 318] width 78 height 54
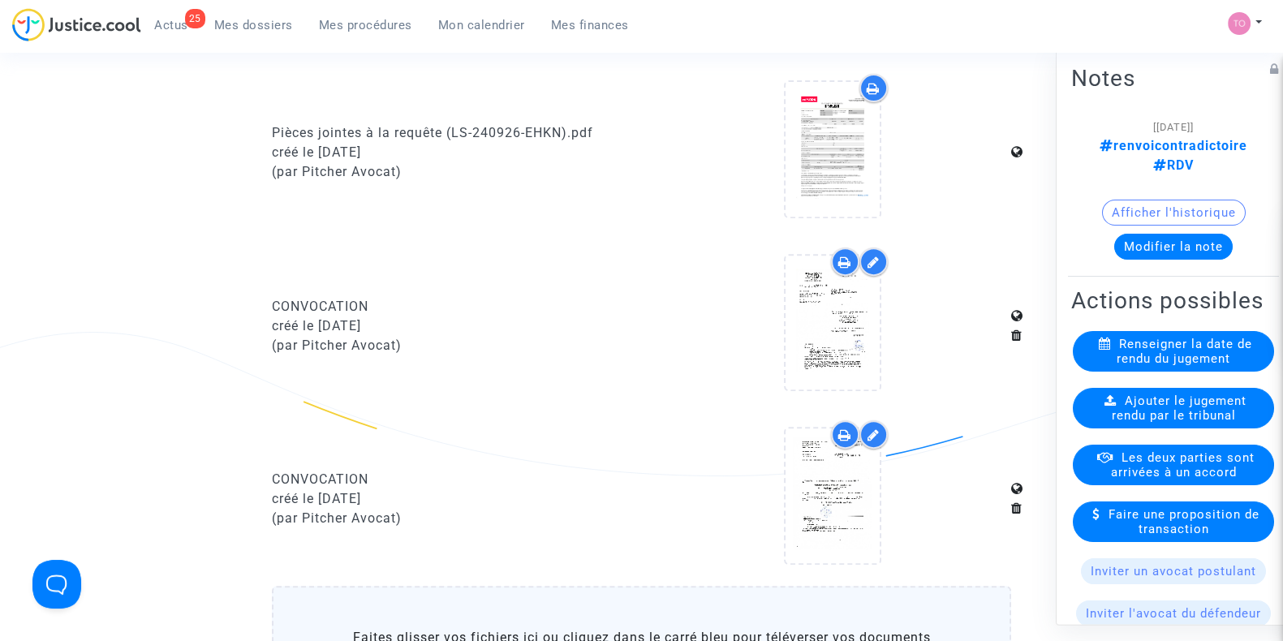
scroll to position [743, 0]
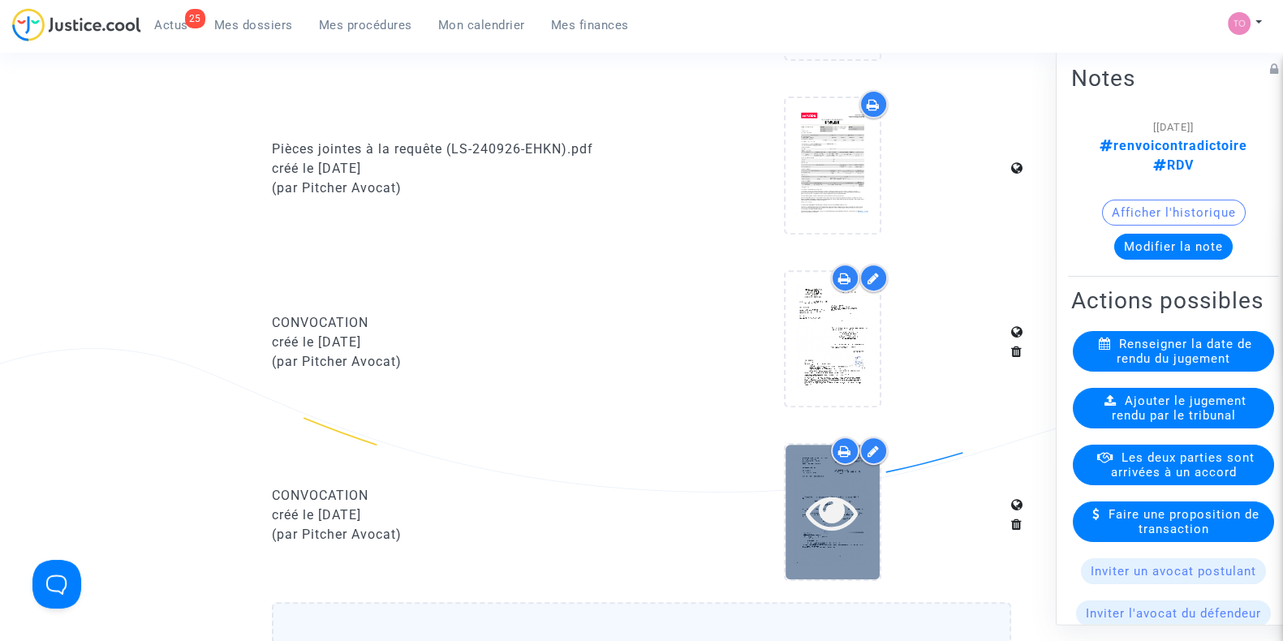
click at [819, 490] on icon at bounding box center [832, 512] width 53 height 52
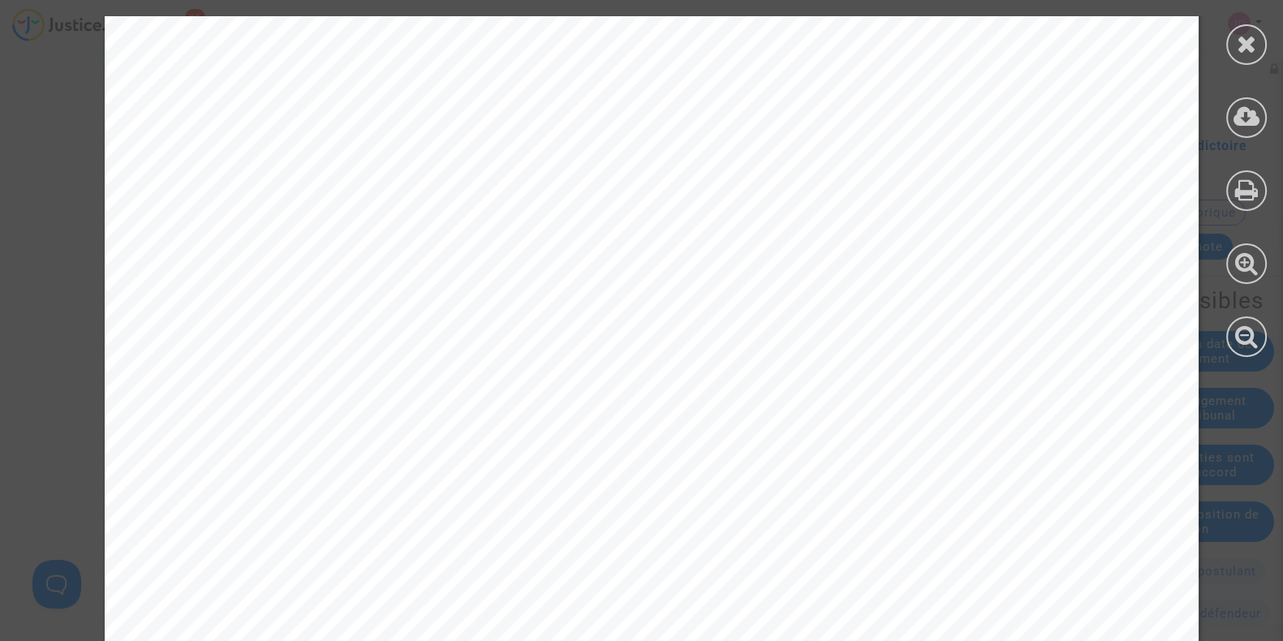
scroll to position [446, 0]
click at [1244, 42] on icon at bounding box center [1247, 44] width 20 height 24
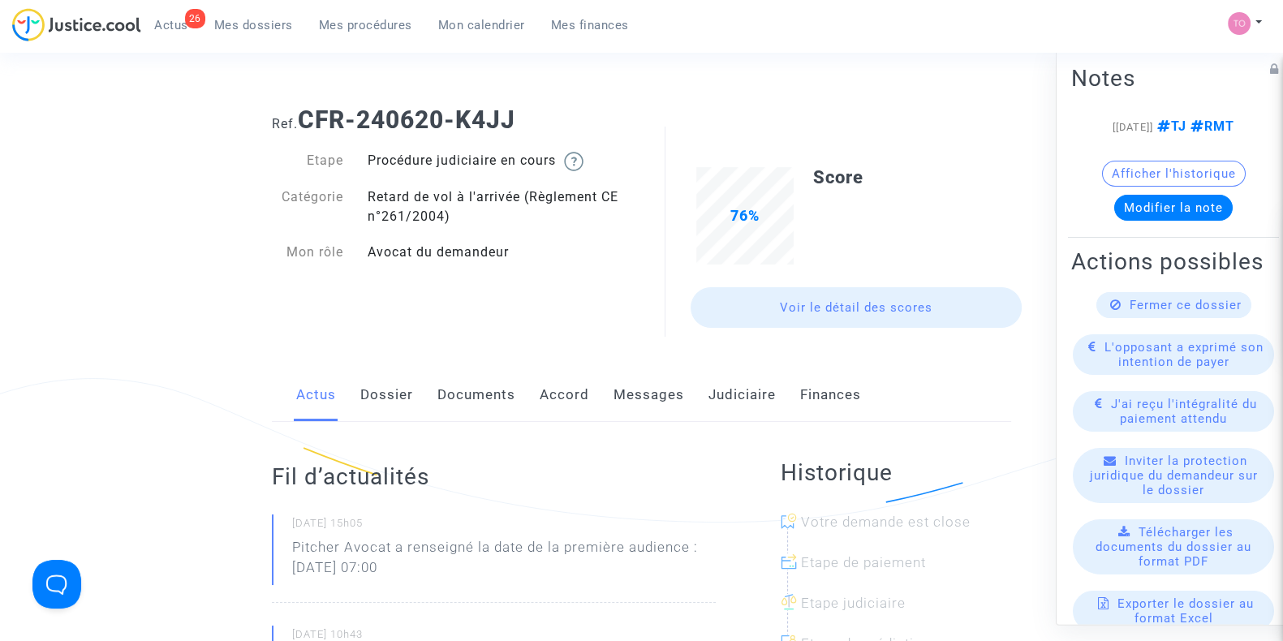
click at [493, 403] on link "Documents" at bounding box center [476, 395] width 78 height 54
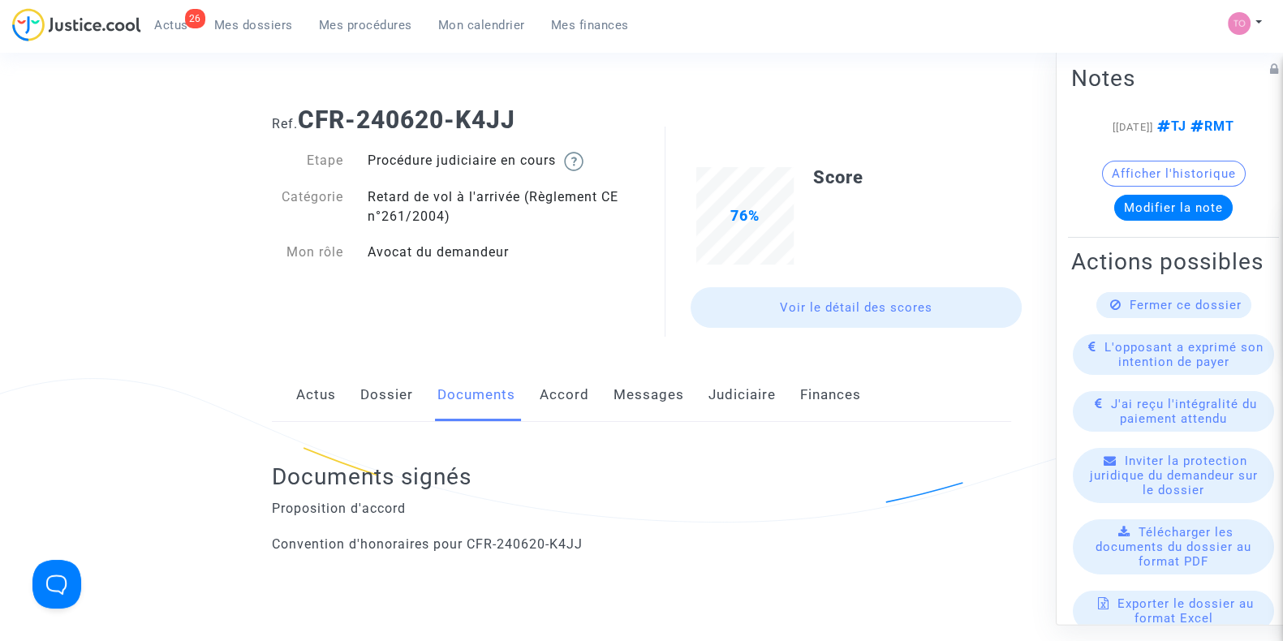
click at [722, 396] on link "Judiciaire" at bounding box center [742, 395] width 67 height 54
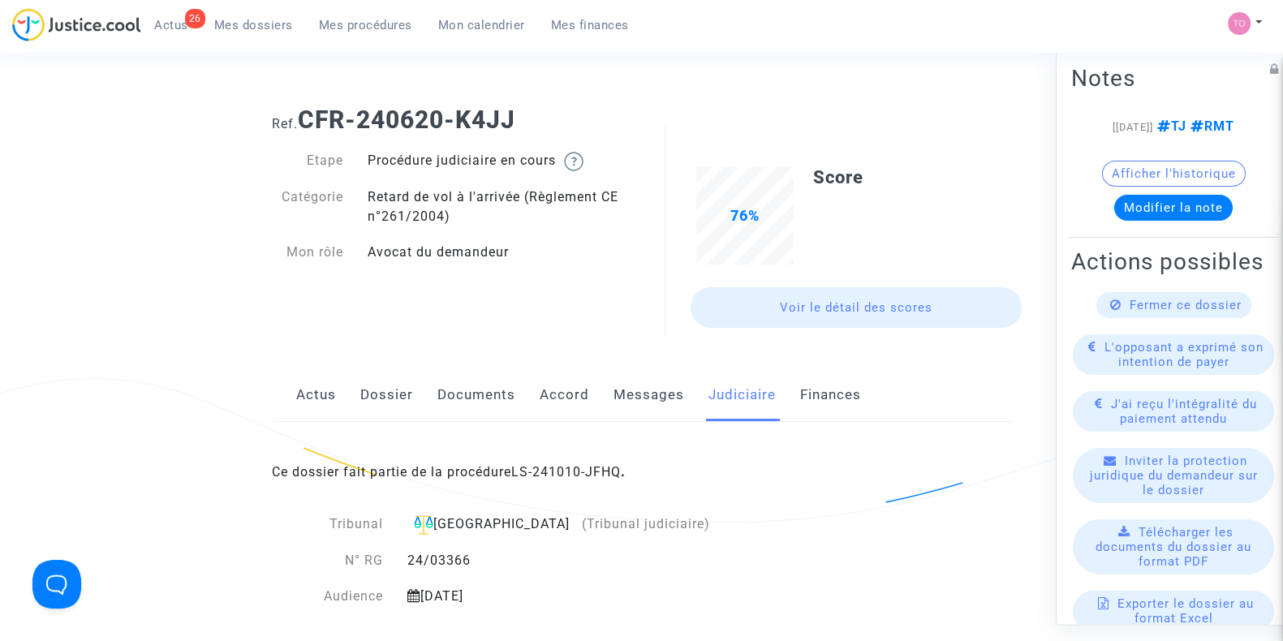
click at [482, 466] on span "Ce dossier fait partie de la procédure LS-241010-JFHQ ." at bounding box center [449, 471] width 354 height 15
click at [572, 472] on link "LS-241010-JFHQ" at bounding box center [566, 471] width 110 height 15
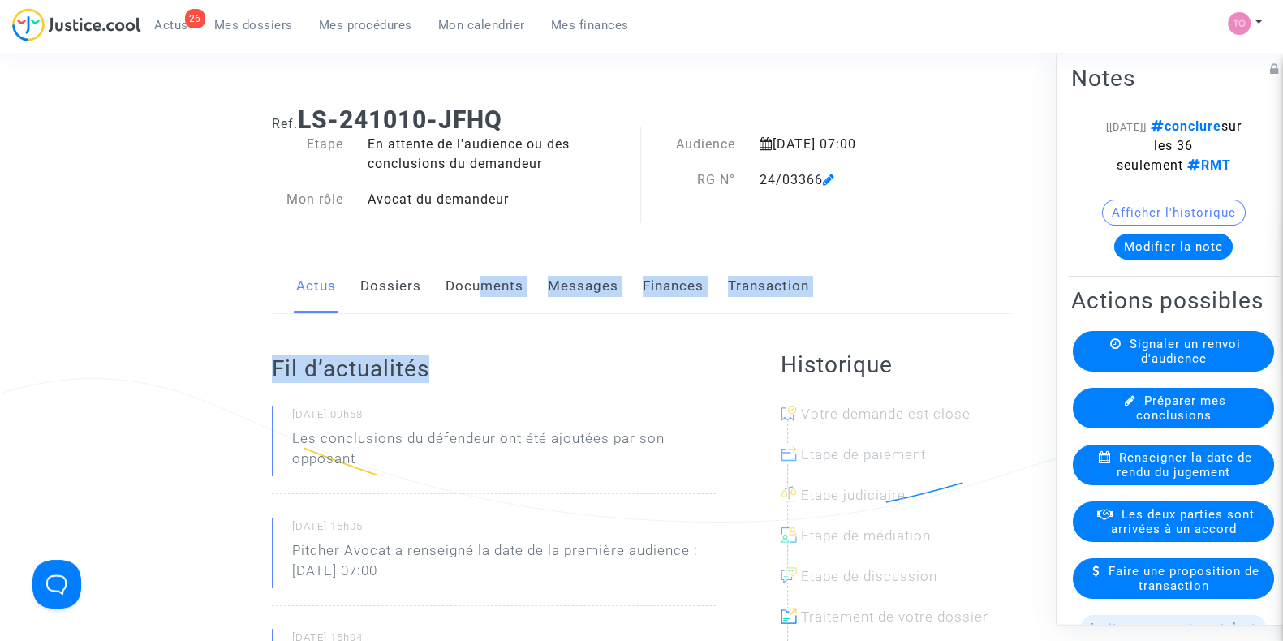
drag, startPoint x: 495, startPoint y: 313, endPoint x: 474, endPoint y: 289, distance: 32.2
click at [474, 289] on link "Documents" at bounding box center [485, 287] width 78 height 54
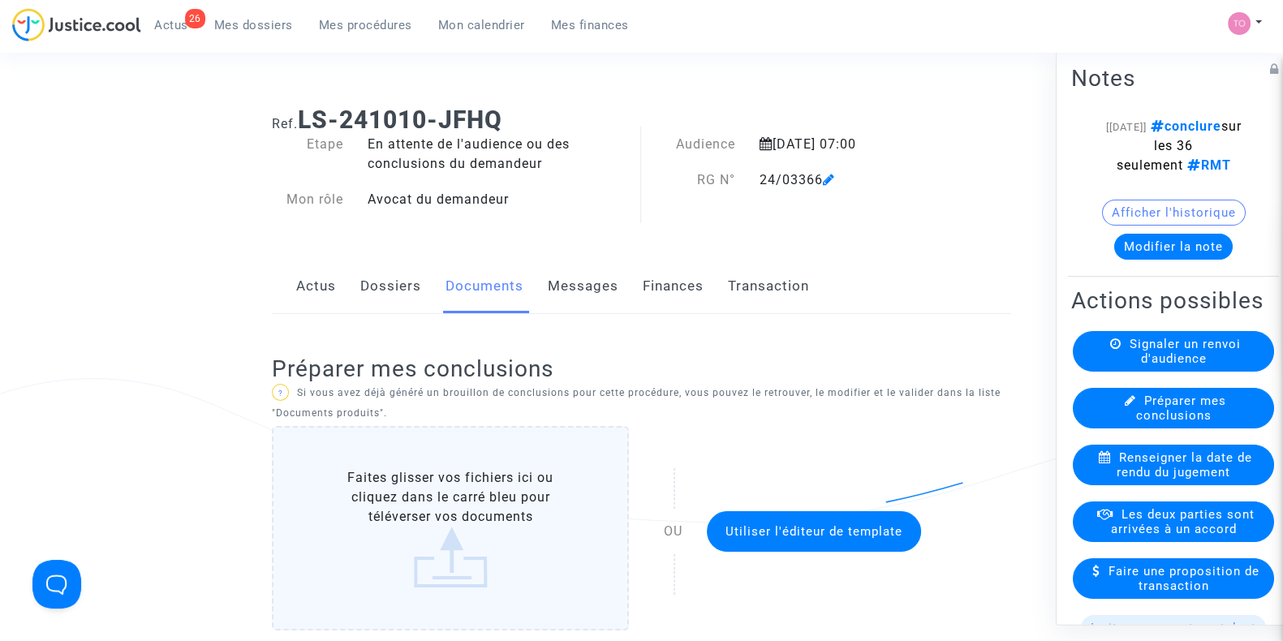
click at [726, 217] on div "Audience 26 septembre 2025 07:00 RG N° 24/03366" at bounding box center [800, 181] width 318 height 92
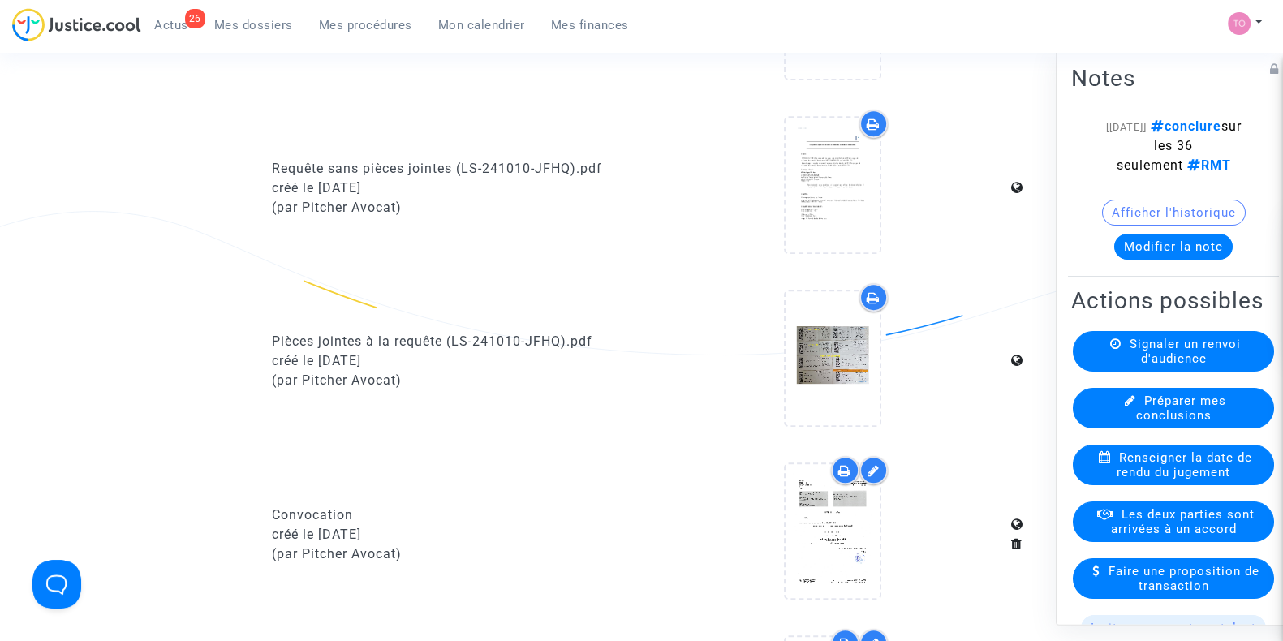
scroll to position [1064, 0]
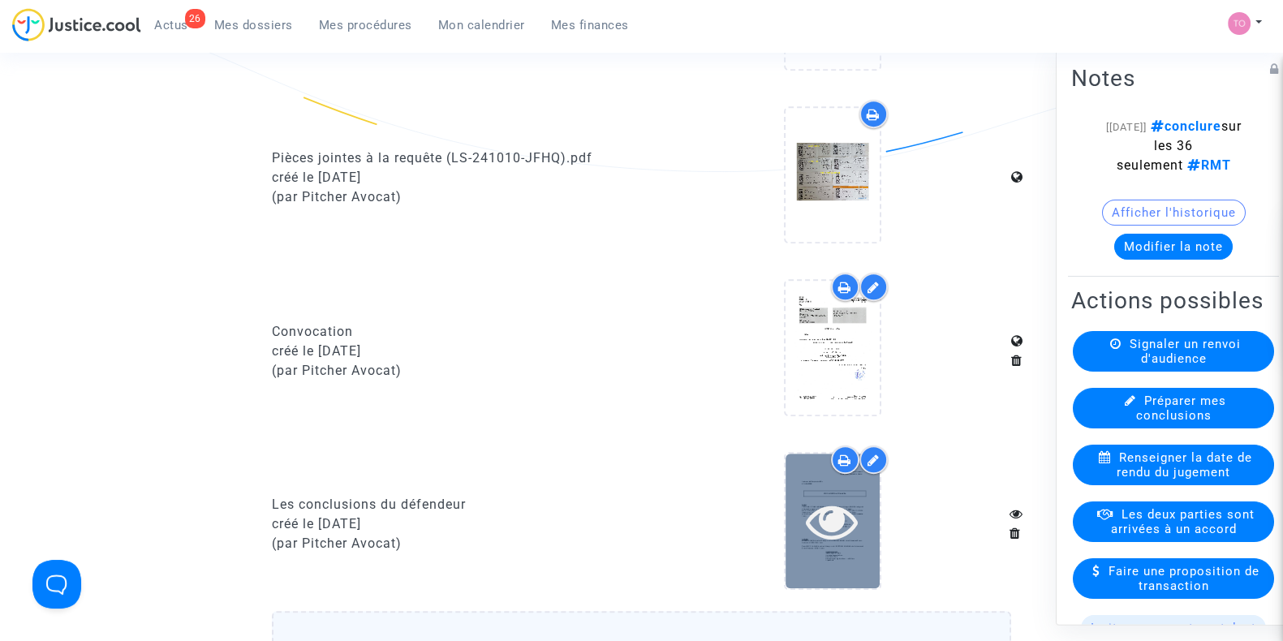
click at [838, 558] on div at bounding box center [833, 521] width 94 height 134
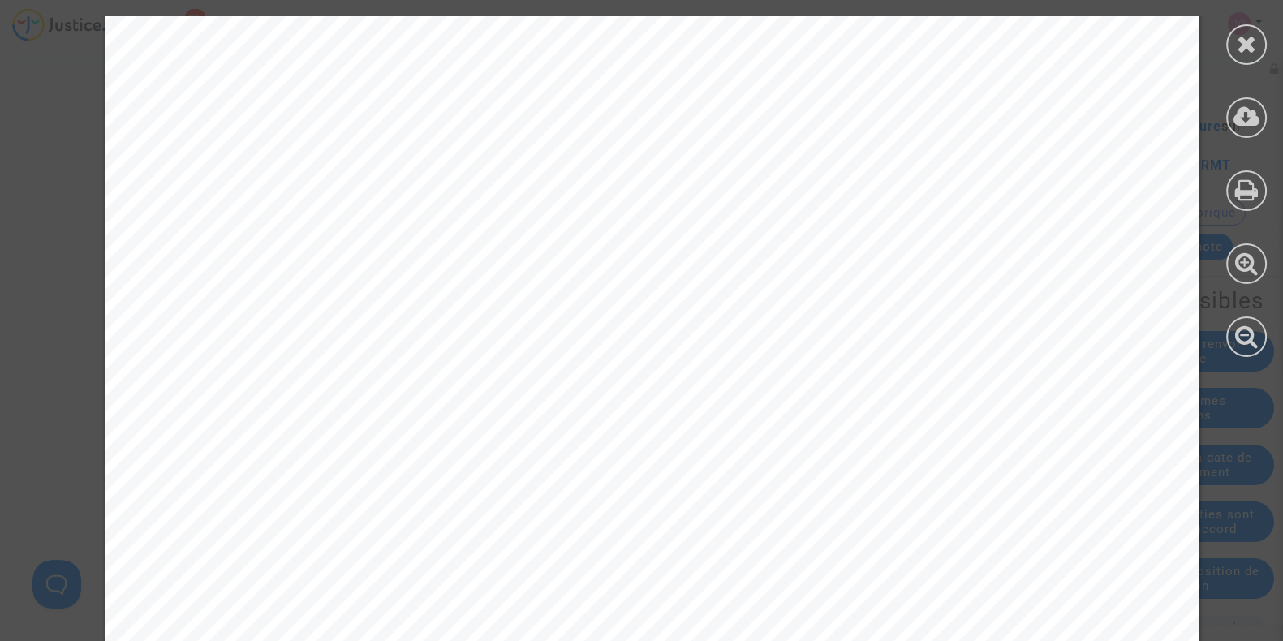
scroll to position [14556, 0]
click at [1257, 39] on div at bounding box center [1246, 44] width 41 height 41
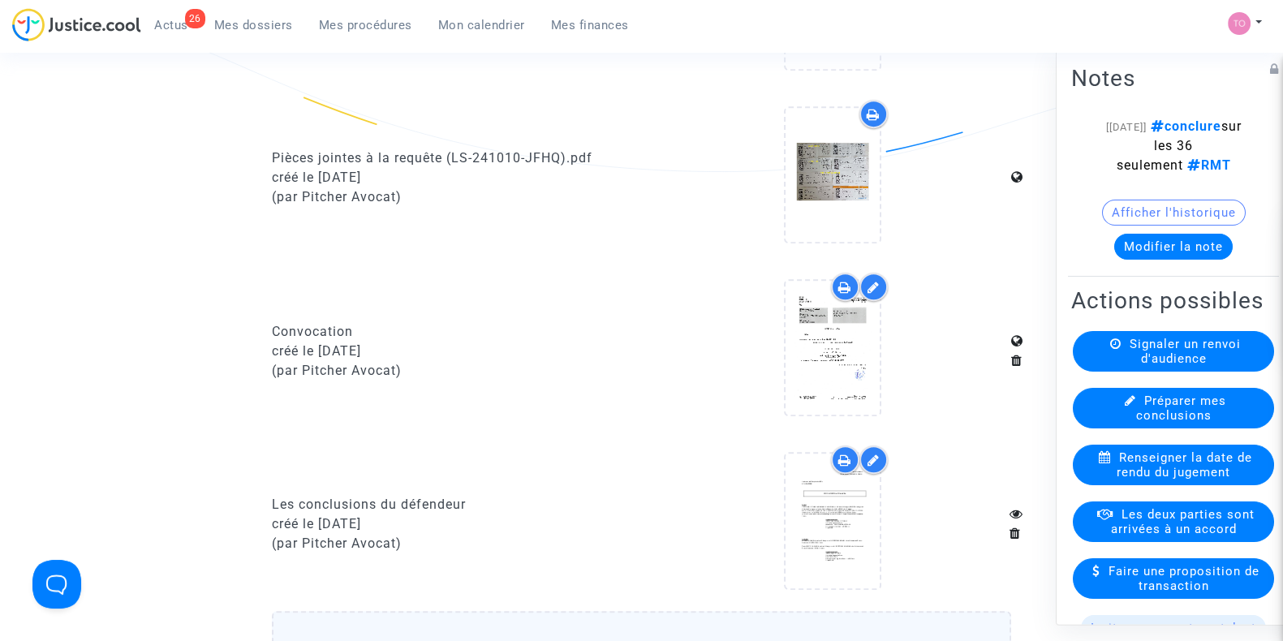
click at [1165, 207] on button "Afficher l'historique" at bounding box center [1174, 213] width 144 height 26
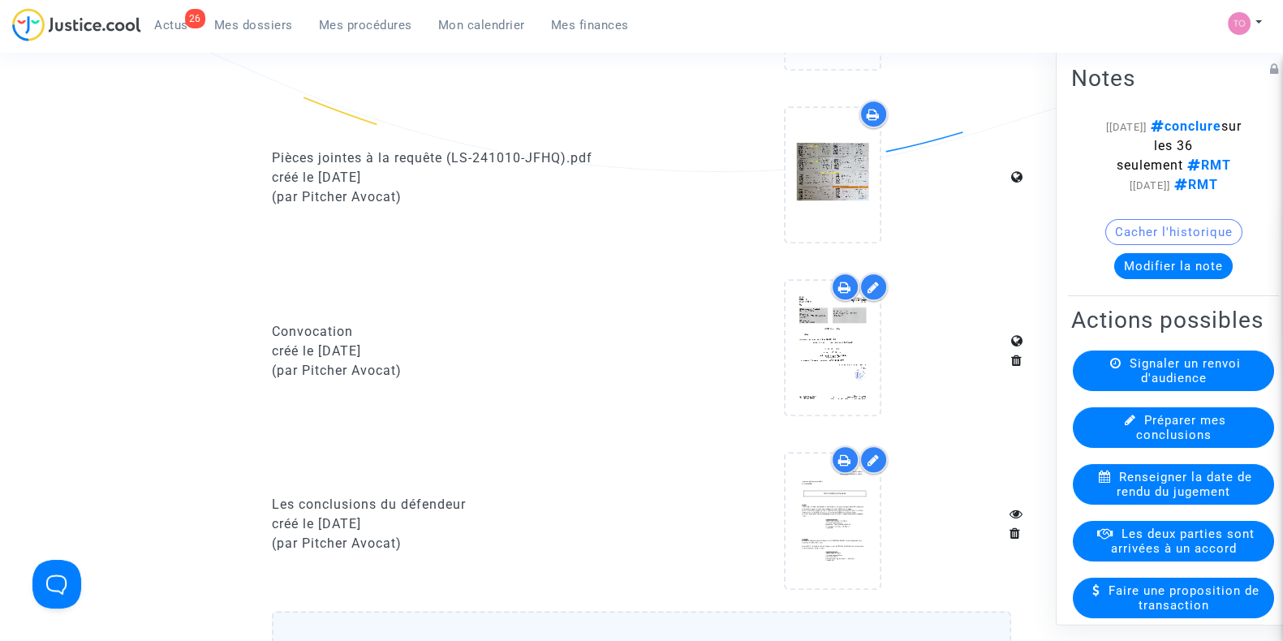
click at [1144, 236] on button "Cacher l'historique" at bounding box center [1173, 232] width 137 height 26
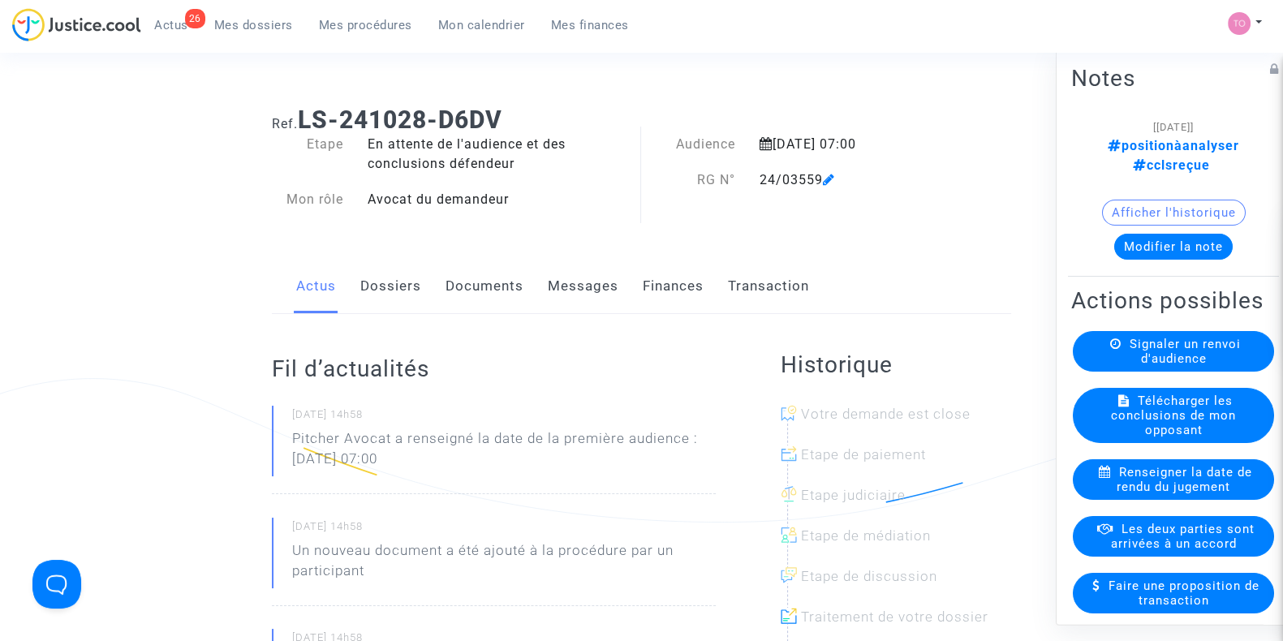
click at [394, 293] on link "Dossiers" at bounding box center [390, 287] width 61 height 54
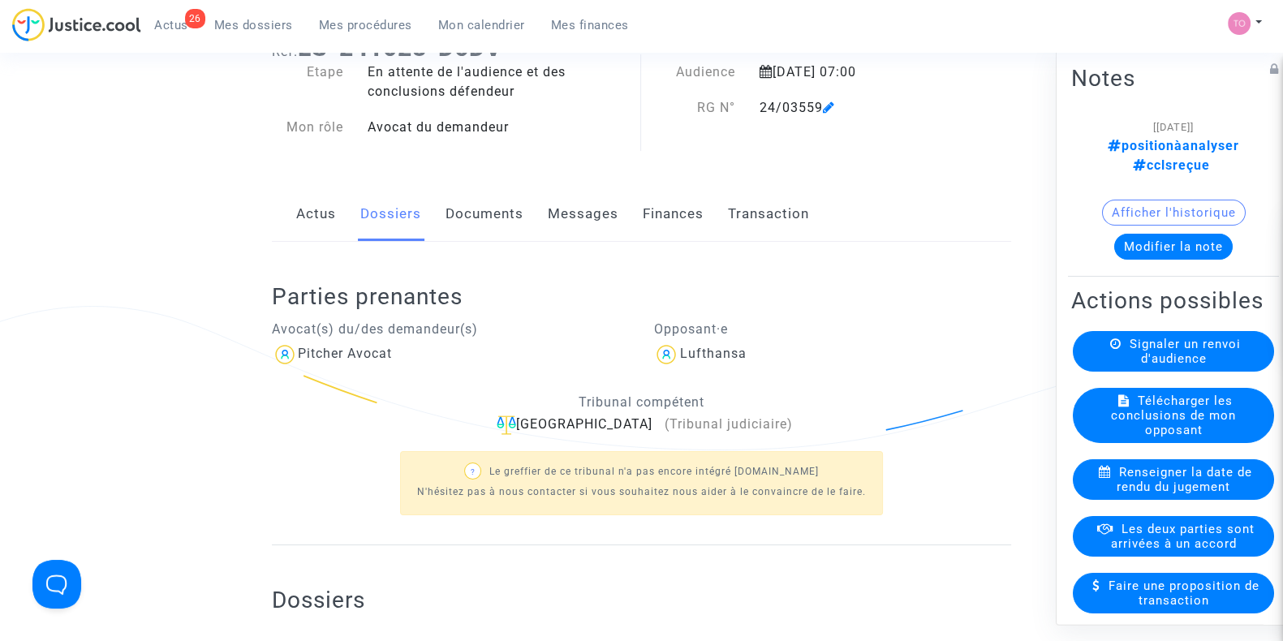
scroll to position [71, 0]
click at [493, 219] on link "Documents" at bounding box center [485, 216] width 78 height 54
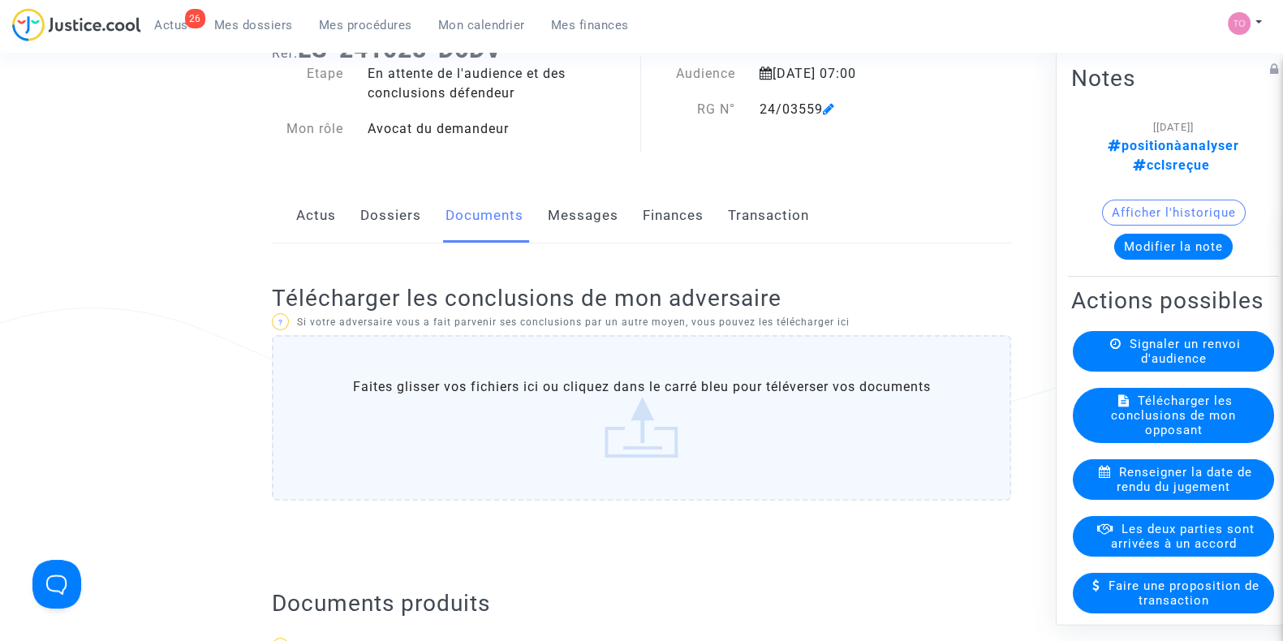
scroll to position [215, 0]
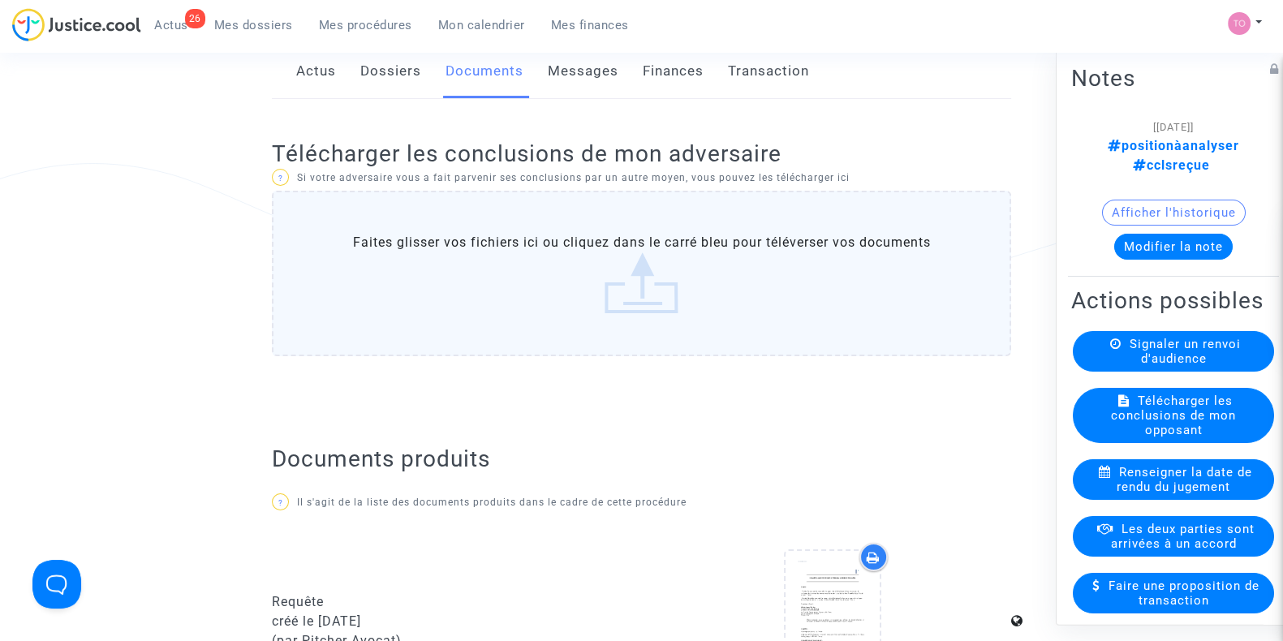
click at [469, 270] on label "Faites glisser vos fichiers ici ou cliquez dans le carré bleu pour téléverser v…" at bounding box center [641, 274] width 739 height 166
click at [0, 0] on input "Faites glisser vos fichiers ici ou cliquez dans le carré bleu pour téléverser v…" at bounding box center [0, 0] width 0 height 0
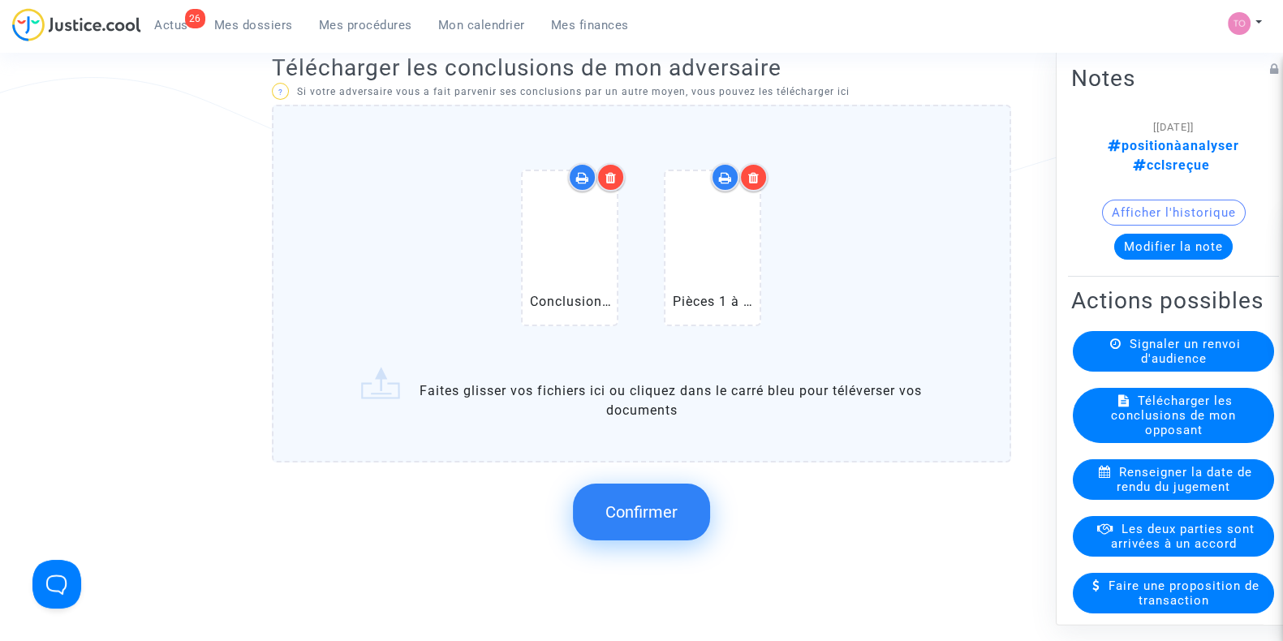
scroll to position [304, 0]
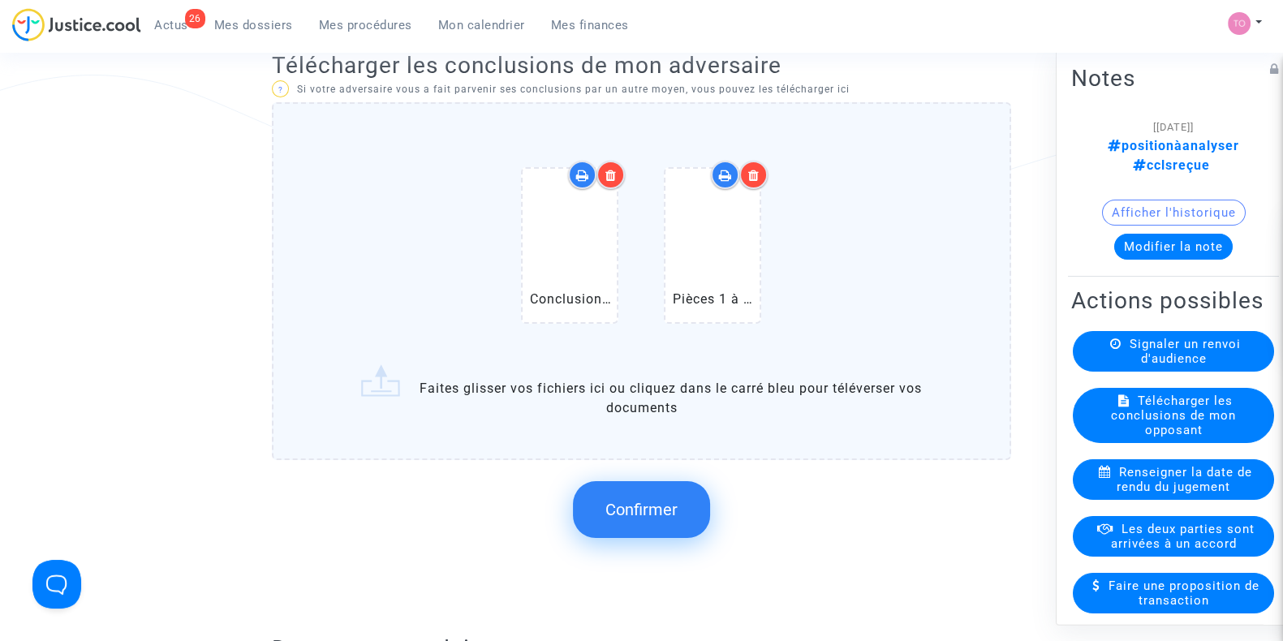
click at [644, 497] on button "Confirmer" at bounding box center [641, 509] width 137 height 57
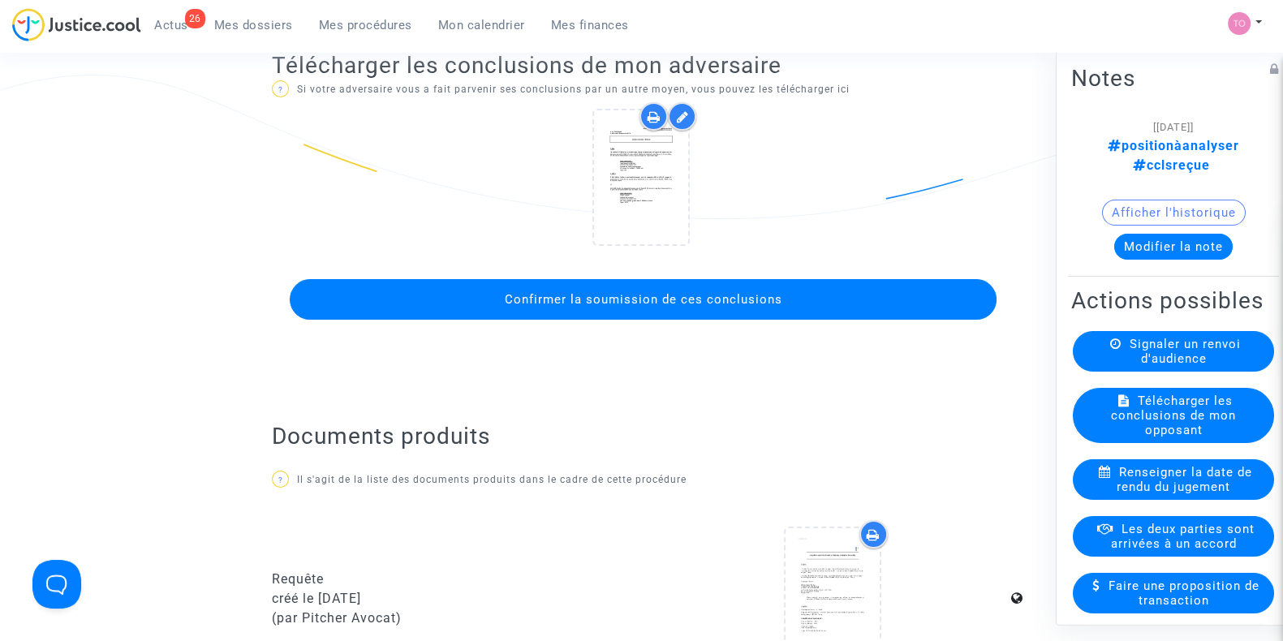
click at [673, 296] on span "Confirmer la soumission de ces conclusions" at bounding box center [643, 299] width 278 height 15
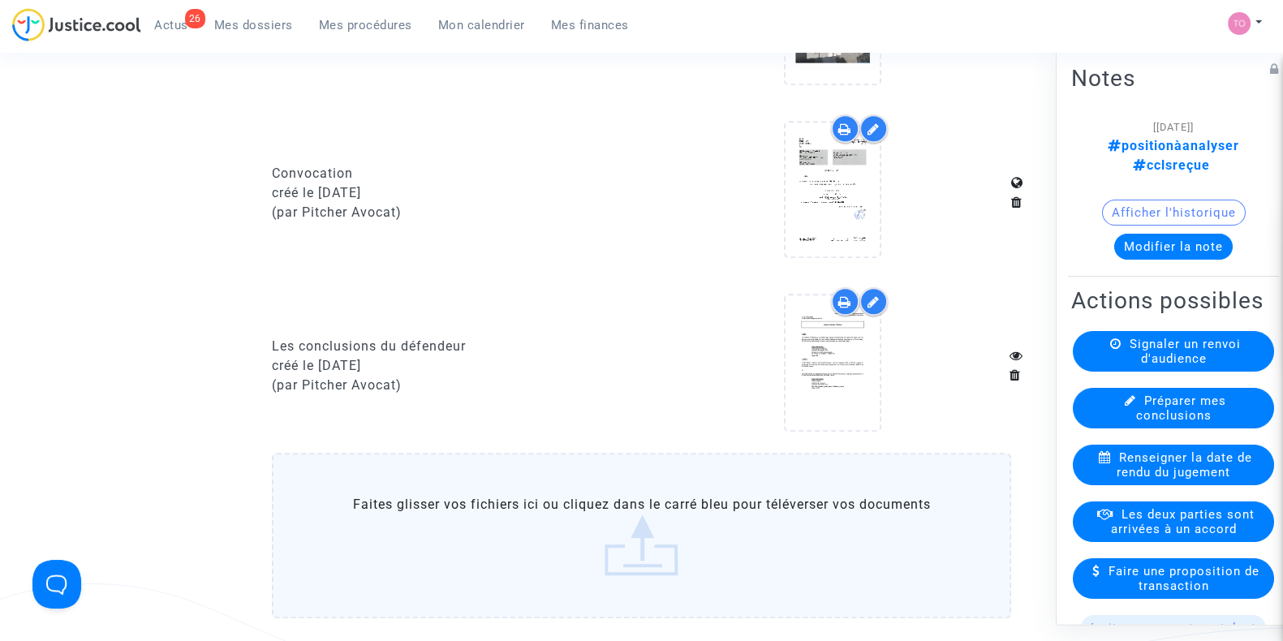
scroll to position [1223, 0]
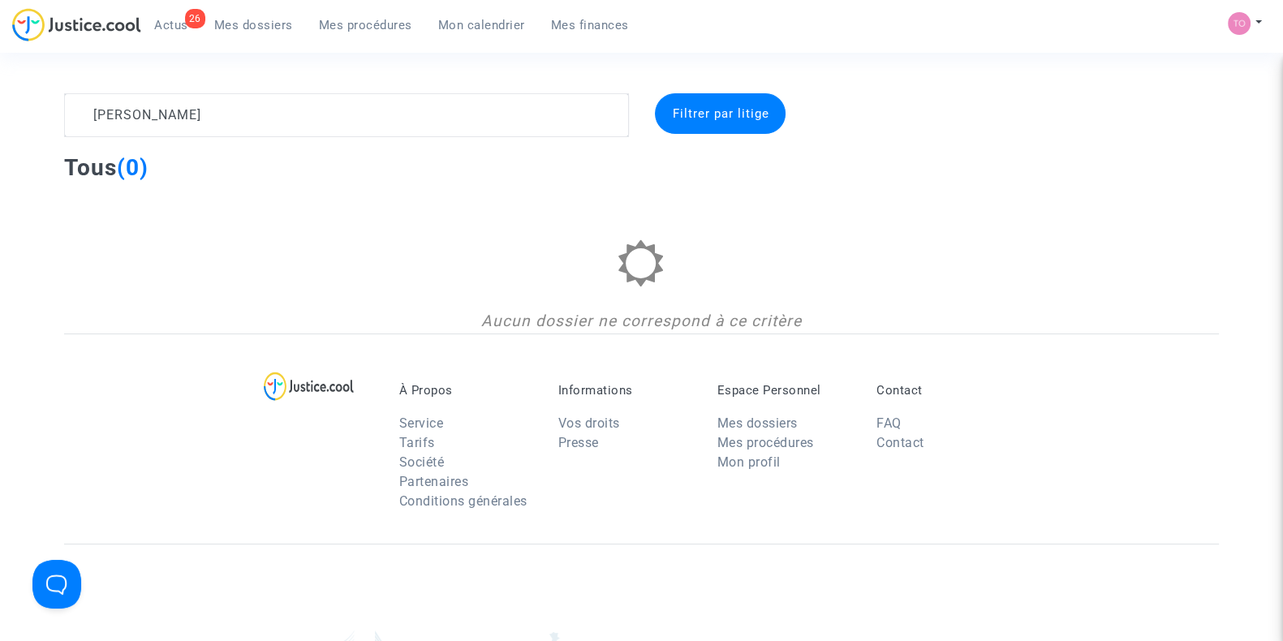
drag, startPoint x: 0, startPoint y: 0, endPoint x: 200, endPoint y: 104, distance: 225.1
click at [200, 104] on textarea at bounding box center [346, 115] width 565 height 44
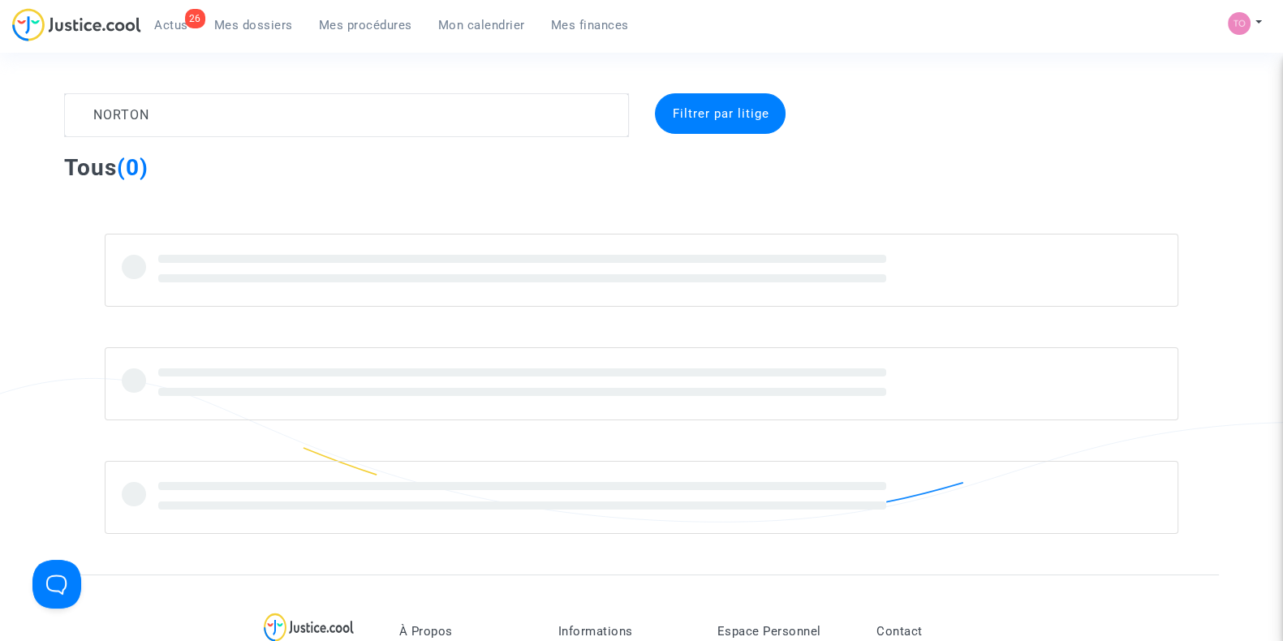
type textarea "NORTON"
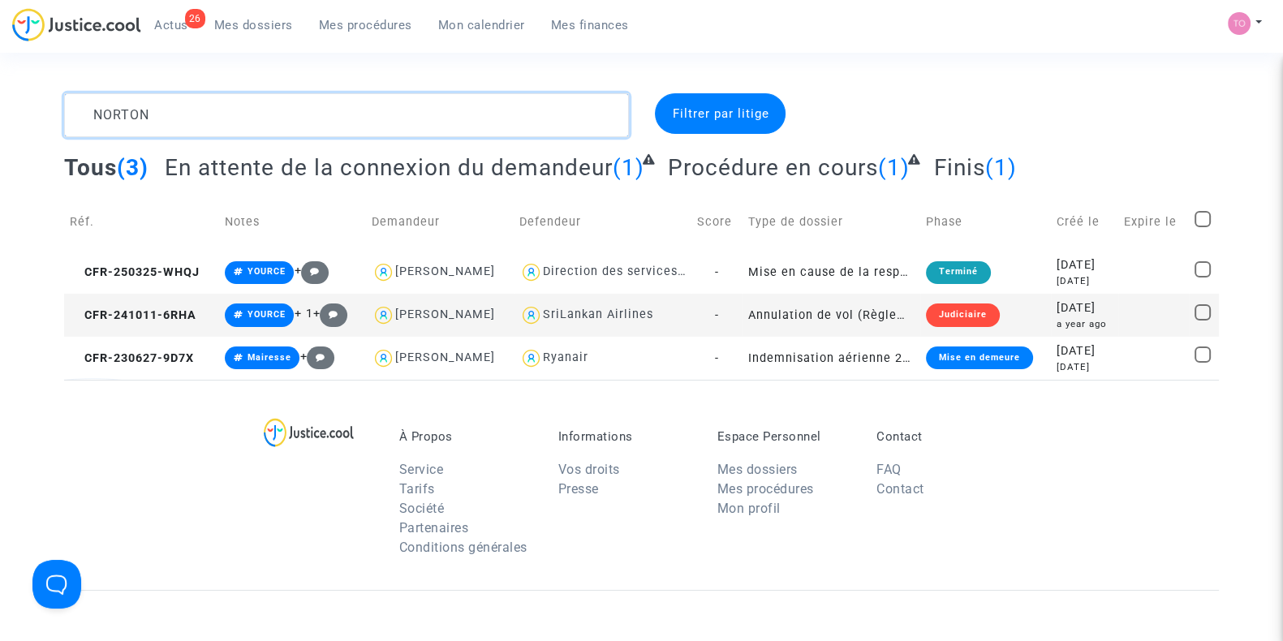
drag, startPoint x: 170, startPoint y: 115, endPoint x: 2, endPoint y: 93, distance: 168.7
click at [2, 93] on div "NORTON Filtrer par litige Tous (3) En attente de la connexion du demandeur (1) …" at bounding box center [641, 236] width 1283 height 286
click at [1067, 350] on div "2023-06-27" at bounding box center [1085, 351] width 56 height 18
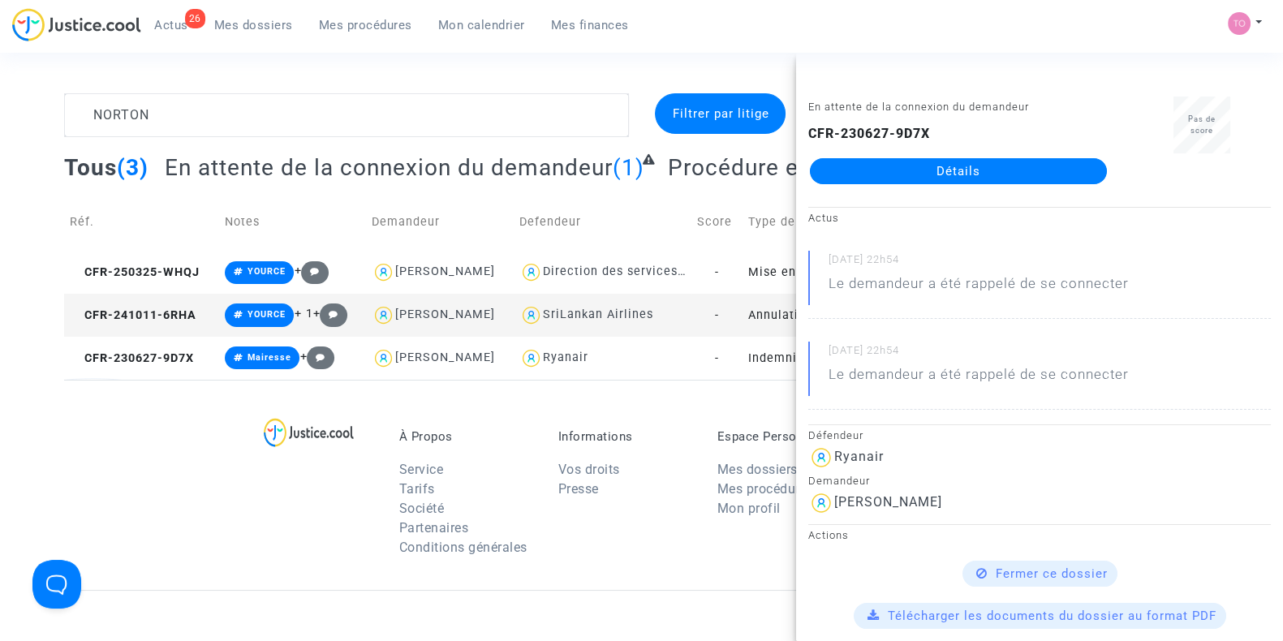
click at [896, 179] on link "Détails" at bounding box center [958, 171] width 297 height 26
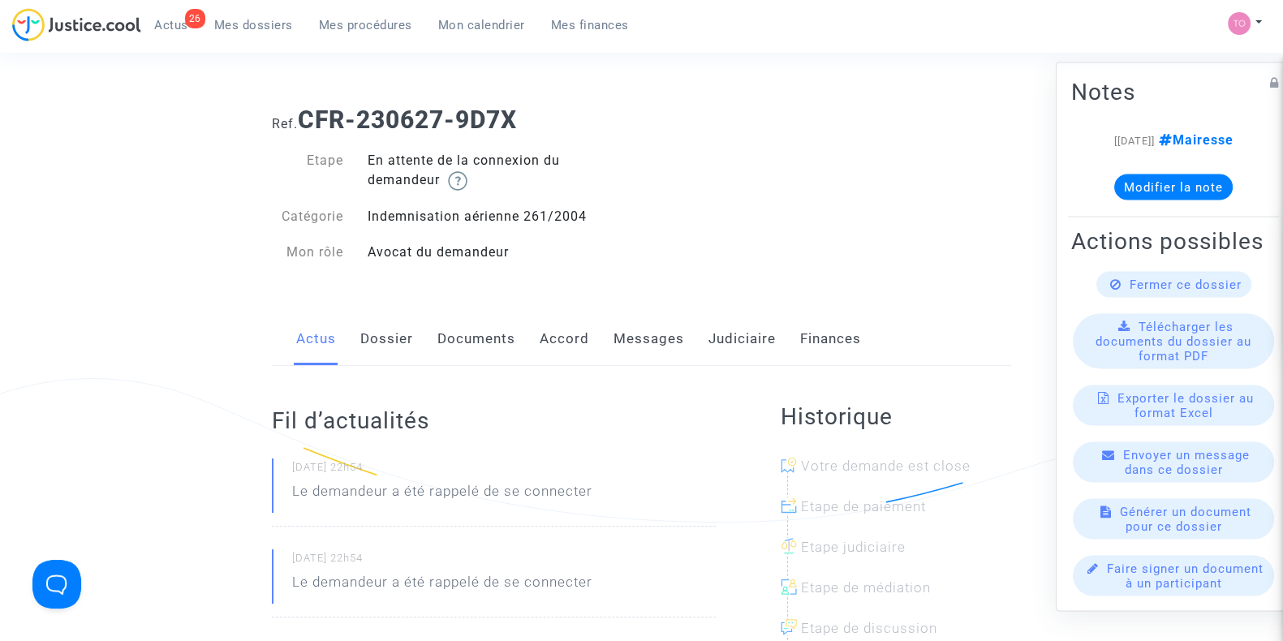
scroll to position [18, 0]
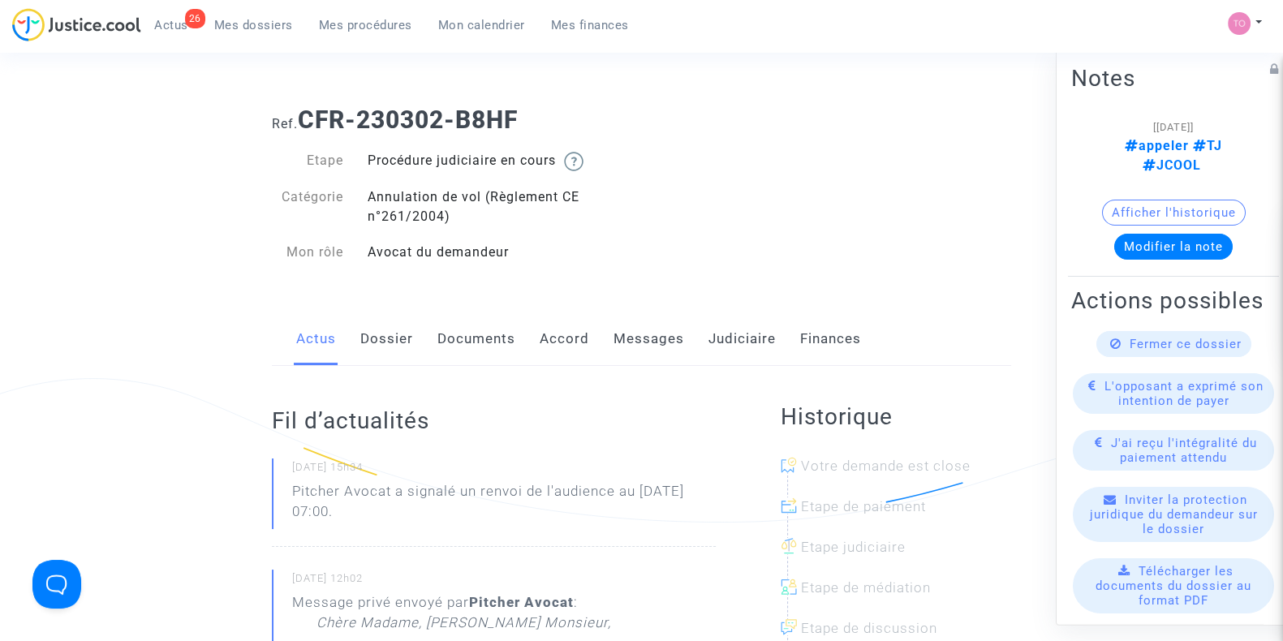
click at [664, 360] on link "Messages" at bounding box center [649, 339] width 71 height 54
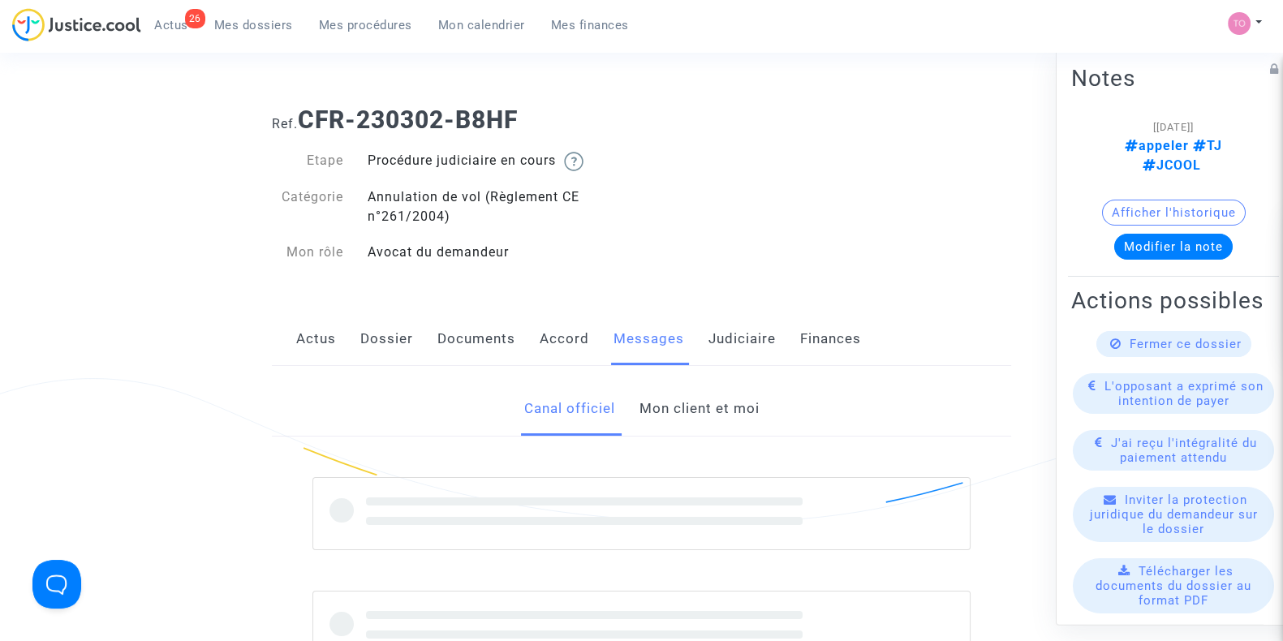
click at [706, 411] on link "Mon client et moi" at bounding box center [699, 409] width 120 height 54
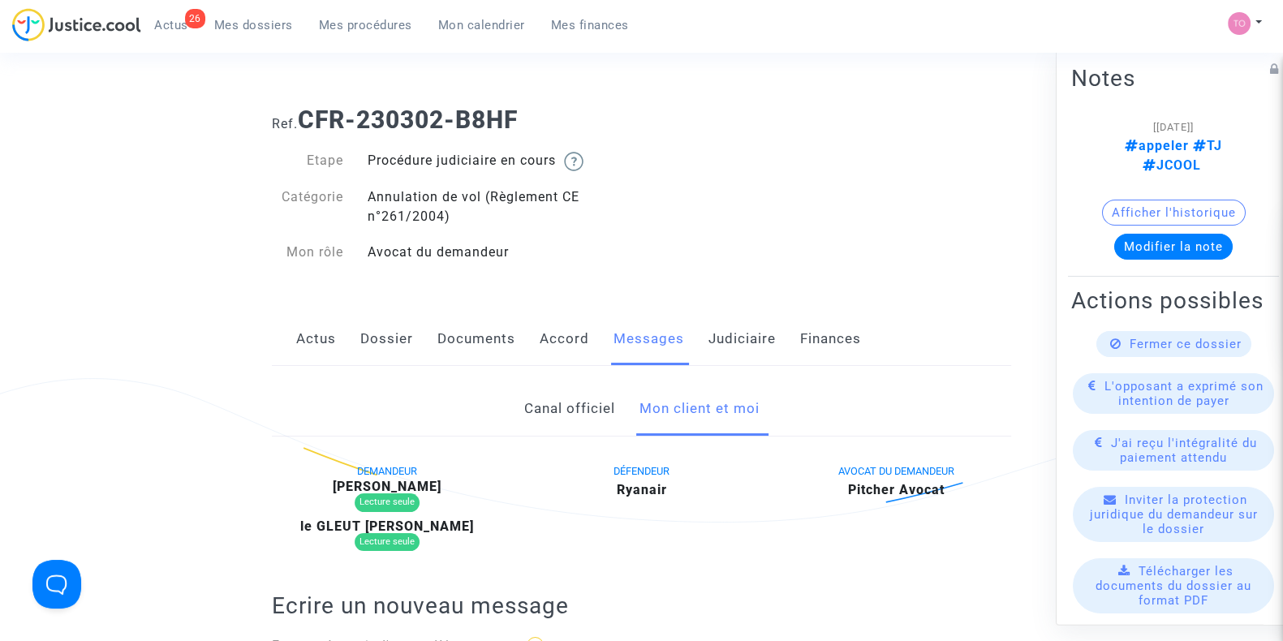
click at [540, 397] on link "Canal officiel" at bounding box center [568, 409] width 91 height 54
click at [653, 407] on link "Mon client et moi" at bounding box center [699, 409] width 120 height 54
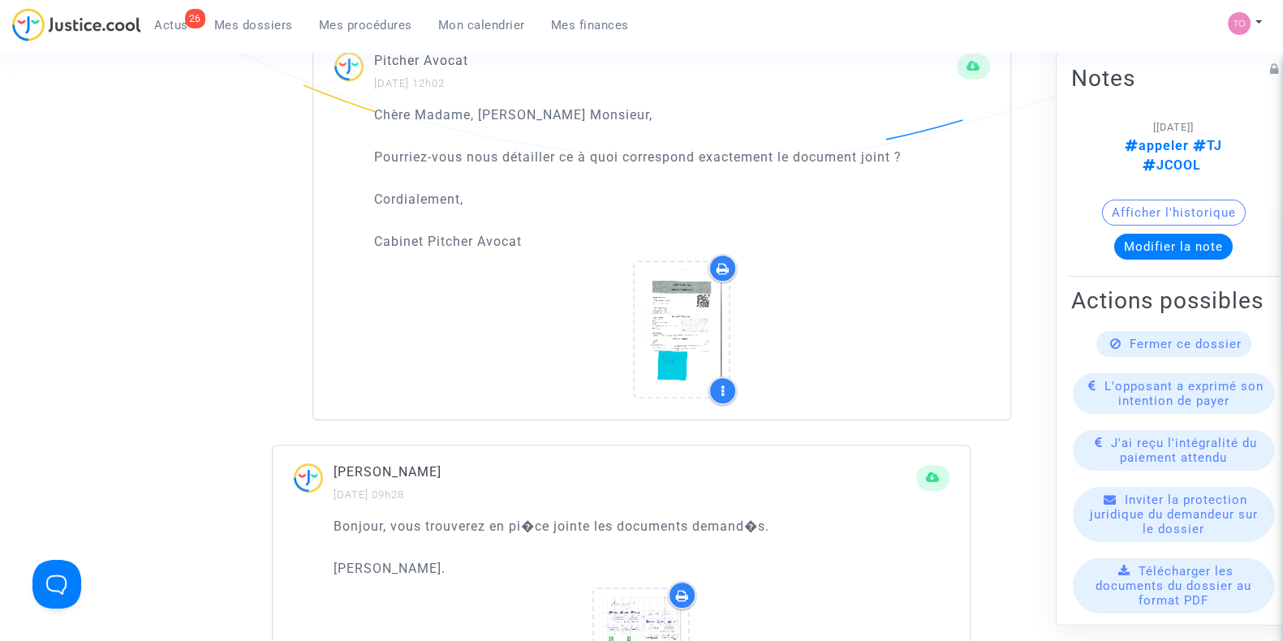
scroll to position [1075, 0]
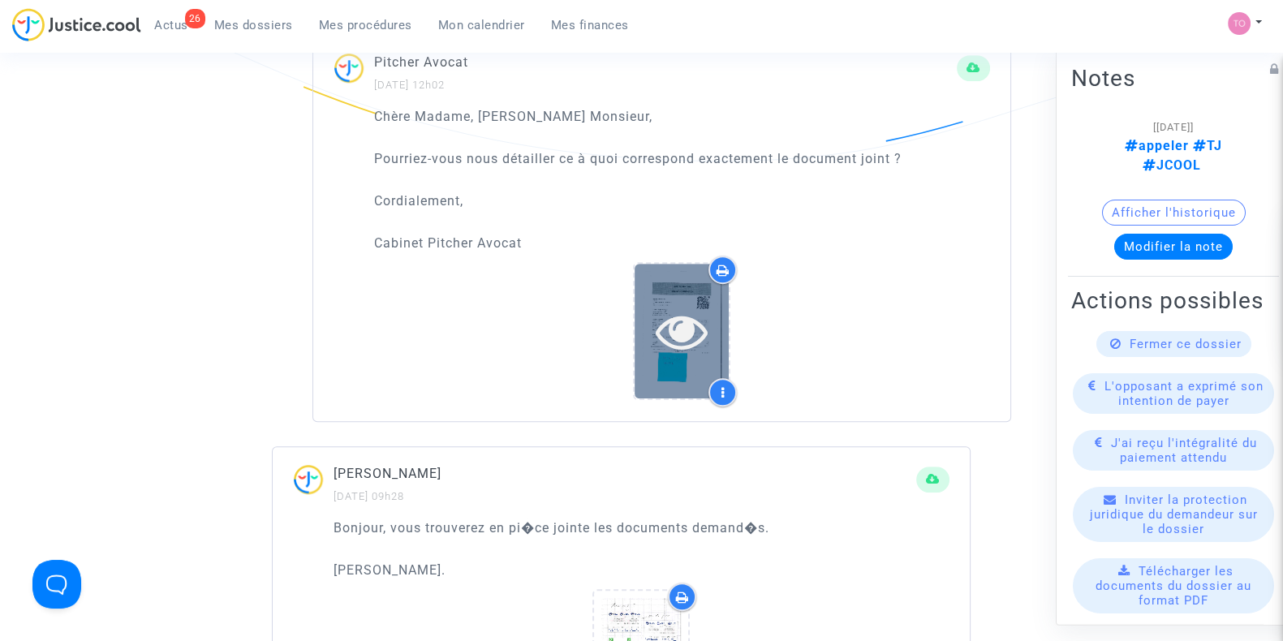
click at [710, 305] on div at bounding box center [682, 331] width 94 height 52
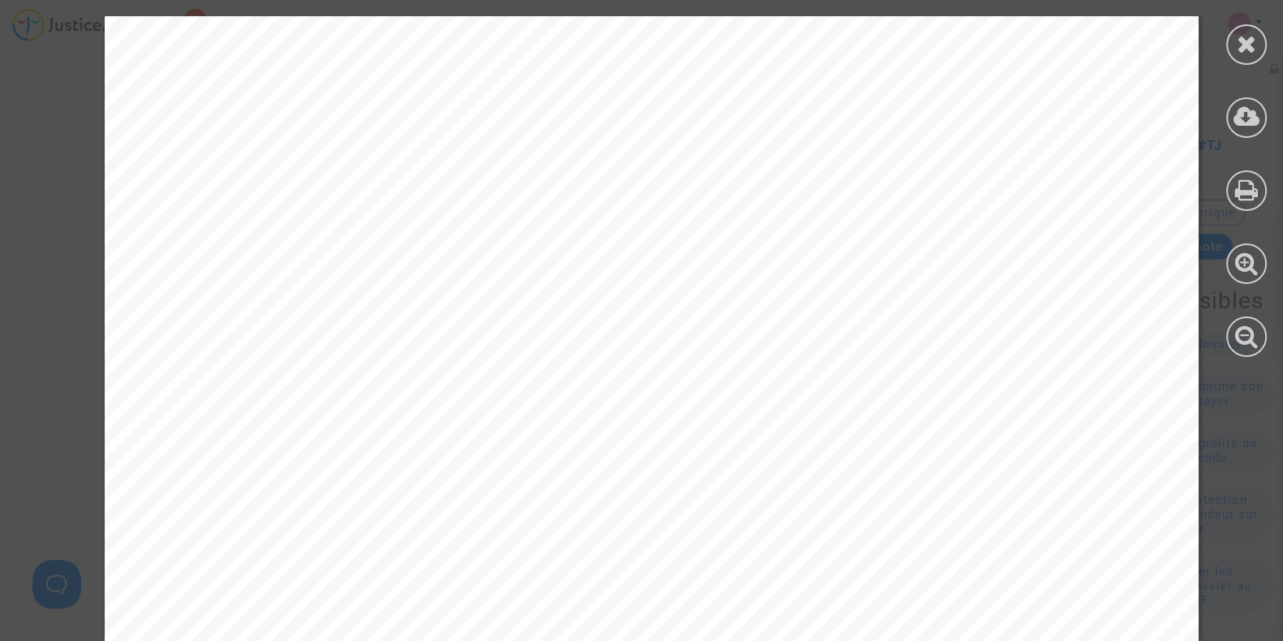
scroll to position [115, 0]
click at [1227, 45] on div at bounding box center [1246, 44] width 41 height 41
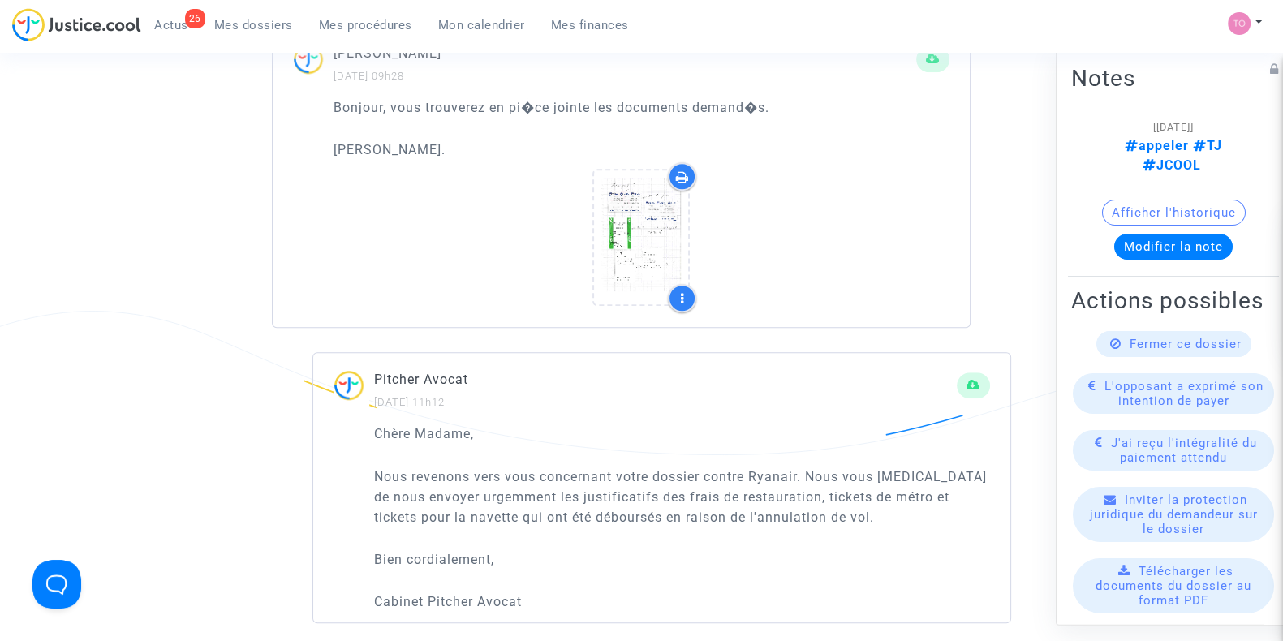
scroll to position [1497, 0]
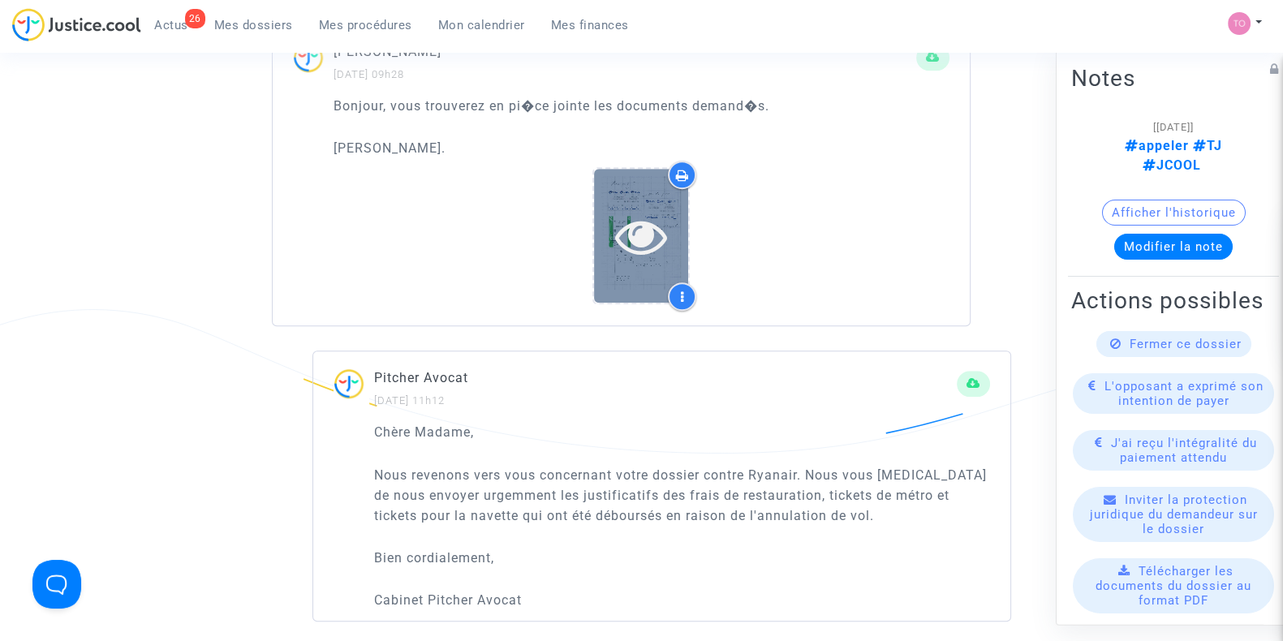
click at [641, 210] on icon at bounding box center [641, 236] width 53 height 52
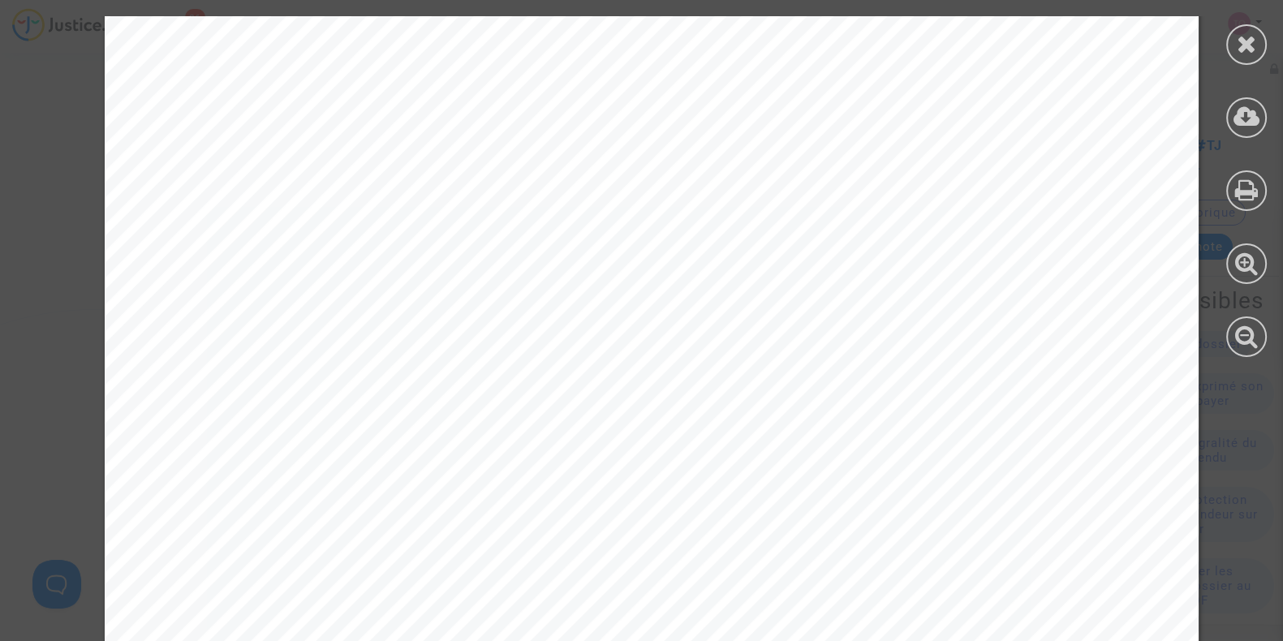
scroll to position [904, 0]
click at [1245, 38] on icon at bounding box center [1247, 44] width 20 height 24
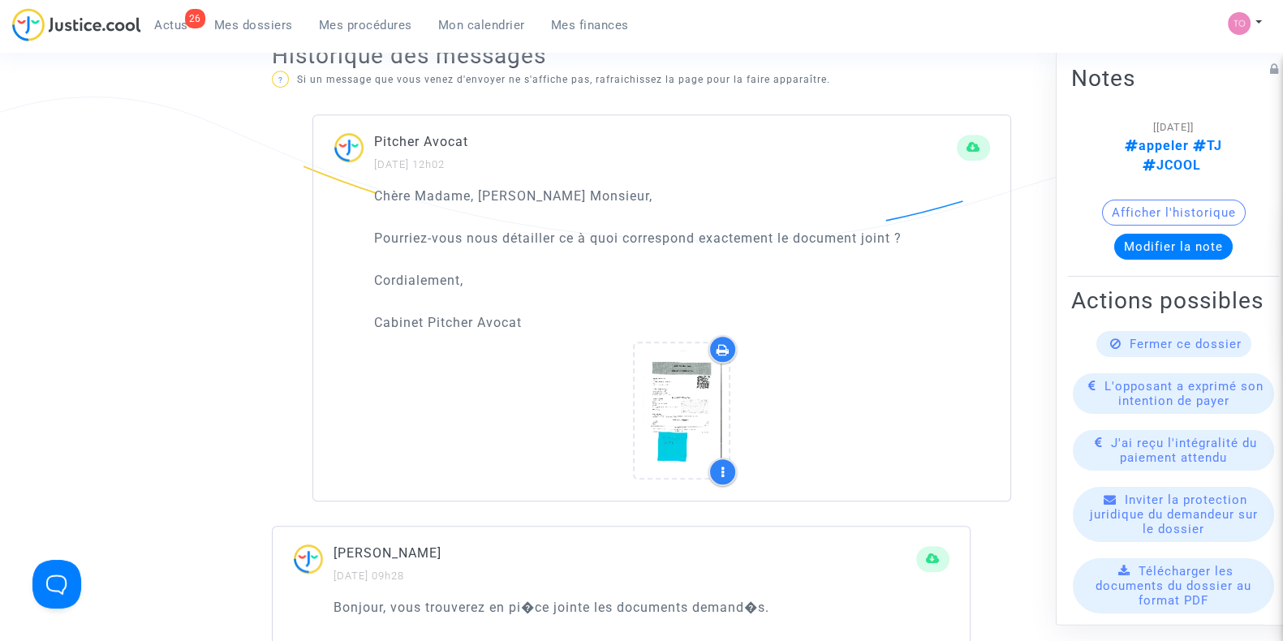
scroll to position [996, 0]
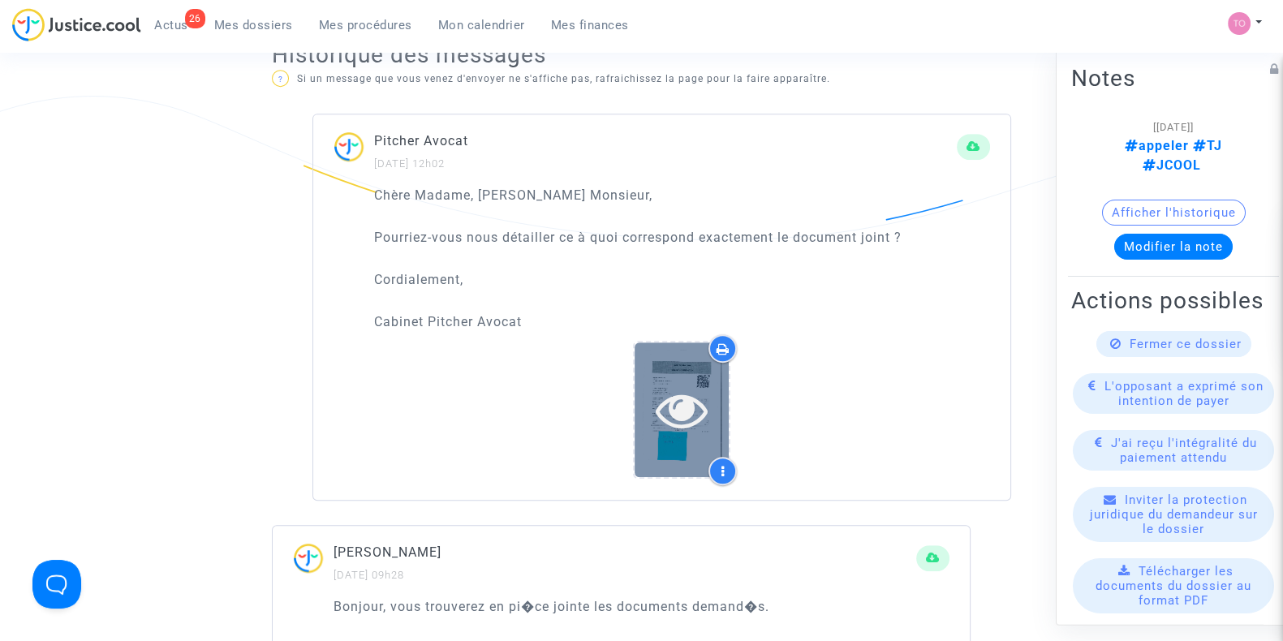
click at [706, 346] on div at bounding box center [682, 409] width 94 height 134
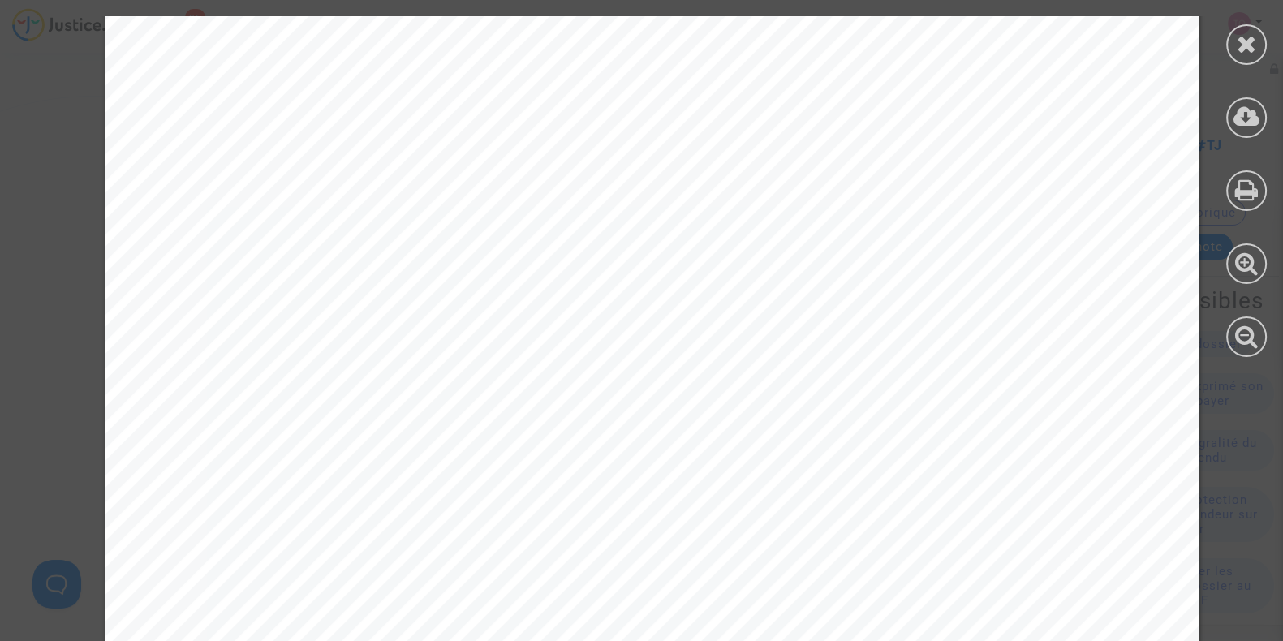
scroll to position [224, 0]
click at [1265, 43] on div at bounding box center [1246, 44] width 41 height 41
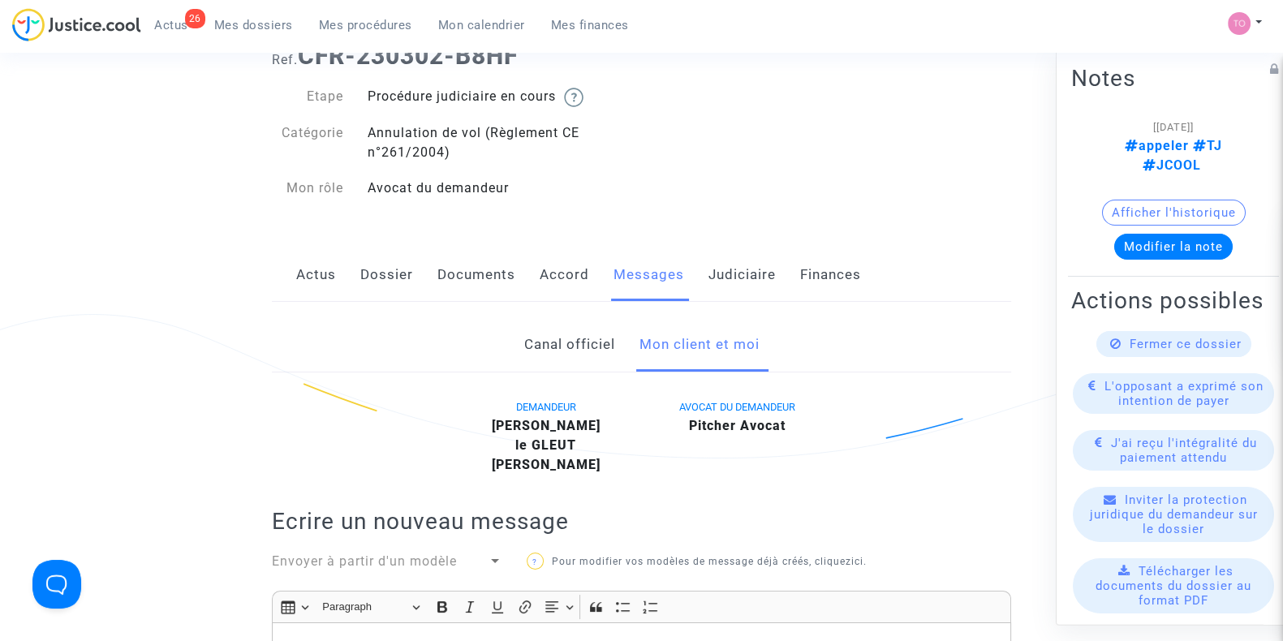
scroll to position [0, 0]
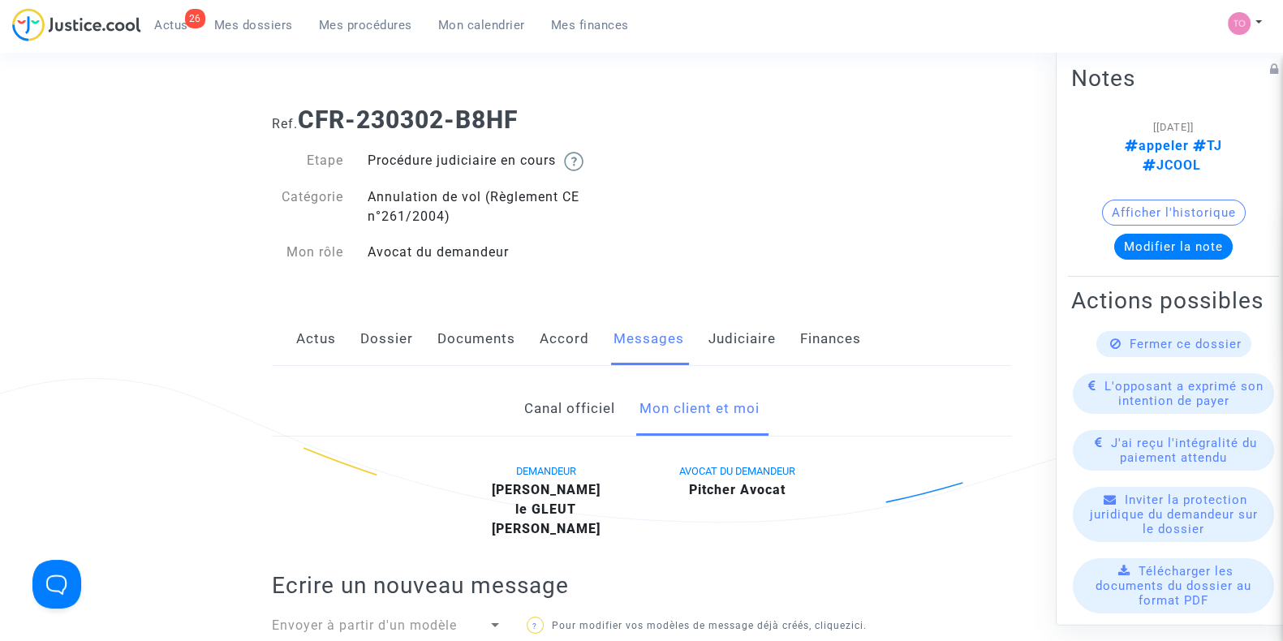
click at [545, 345] on link "Accord" at bounding box center [565, 339] width 50 height 54
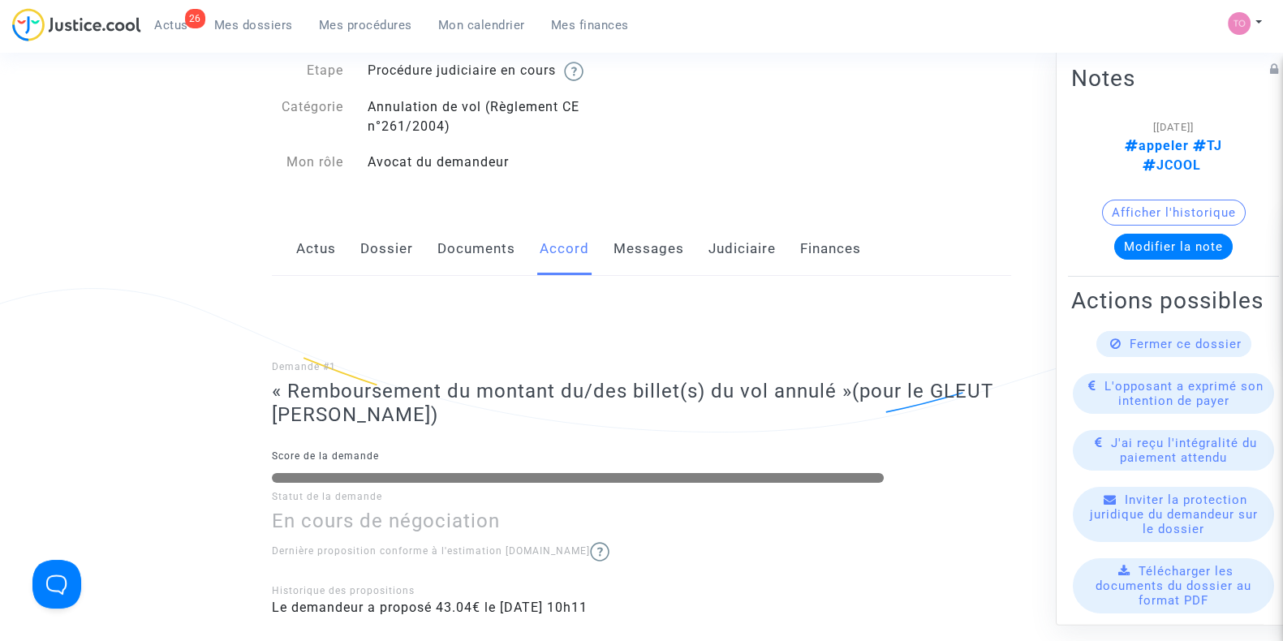
scroll to position [88, 0]
click at [1132, 176] on note-viewer "[18/02/2025] appeler TJ JCOOL Afficher l'historique Modifier la note" at bounding box center [1173, 188] width 205 height 143
click at [1128, 200] on button "Afficher l'historique" at bounding box center [1174, 213] width 144 height 26
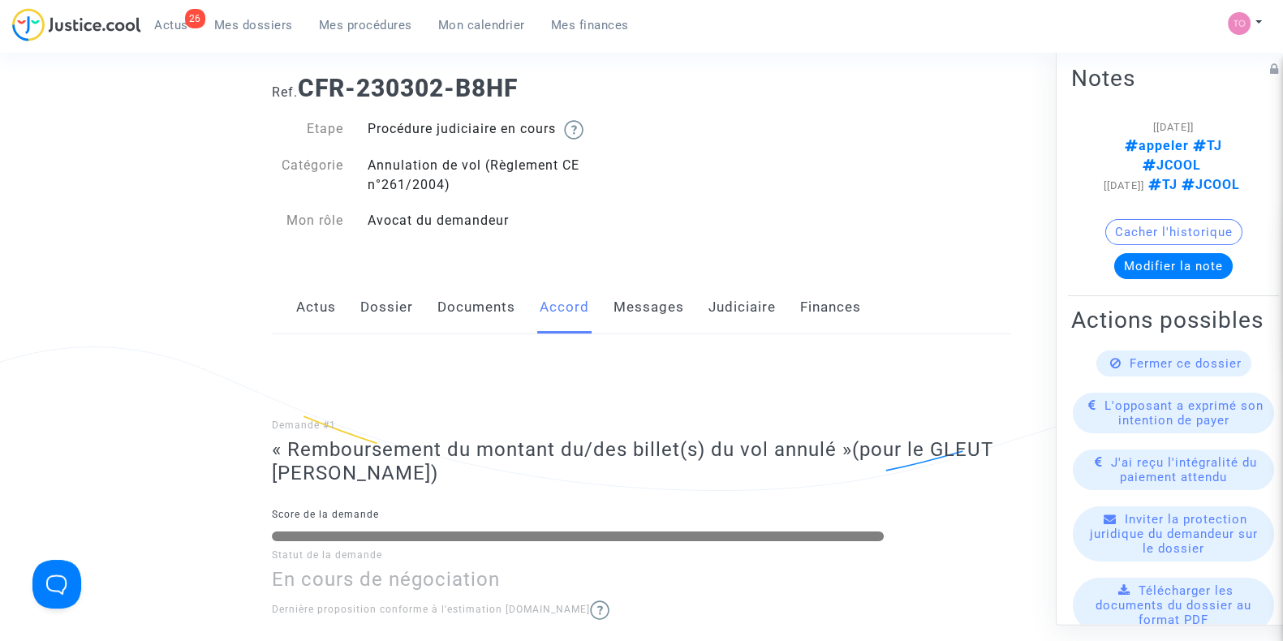
scroll to position [29, 0]
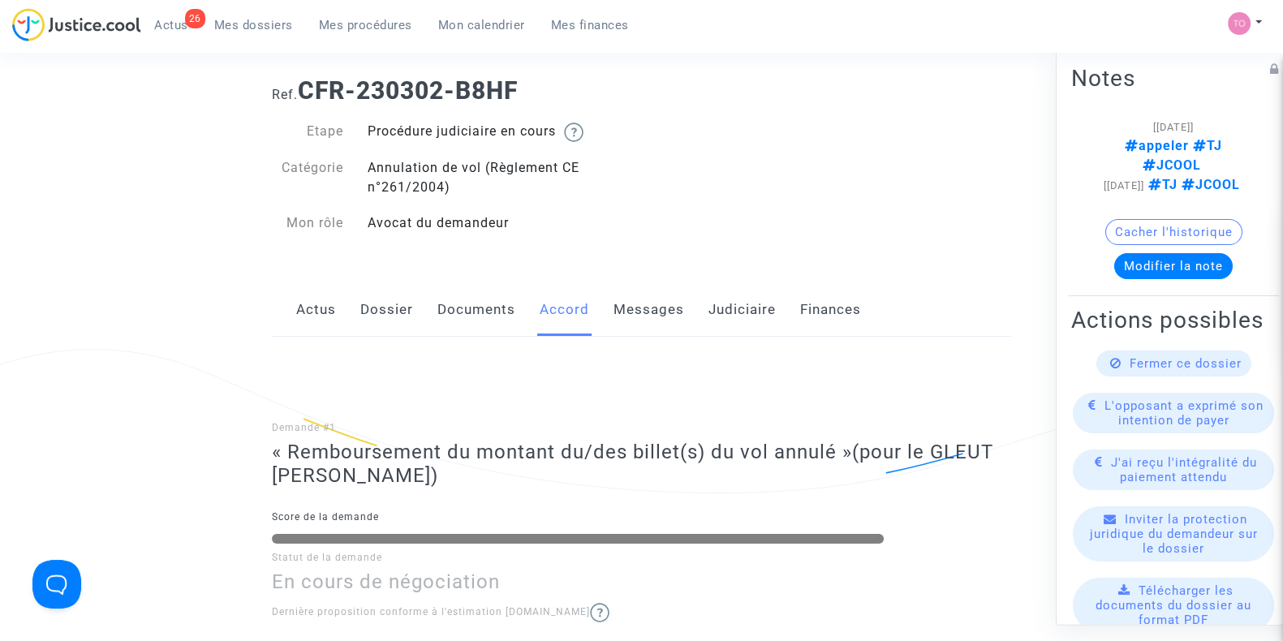
click at [632, 311] on link "Messages" at bounding box center [649, 310] width 71 height 54
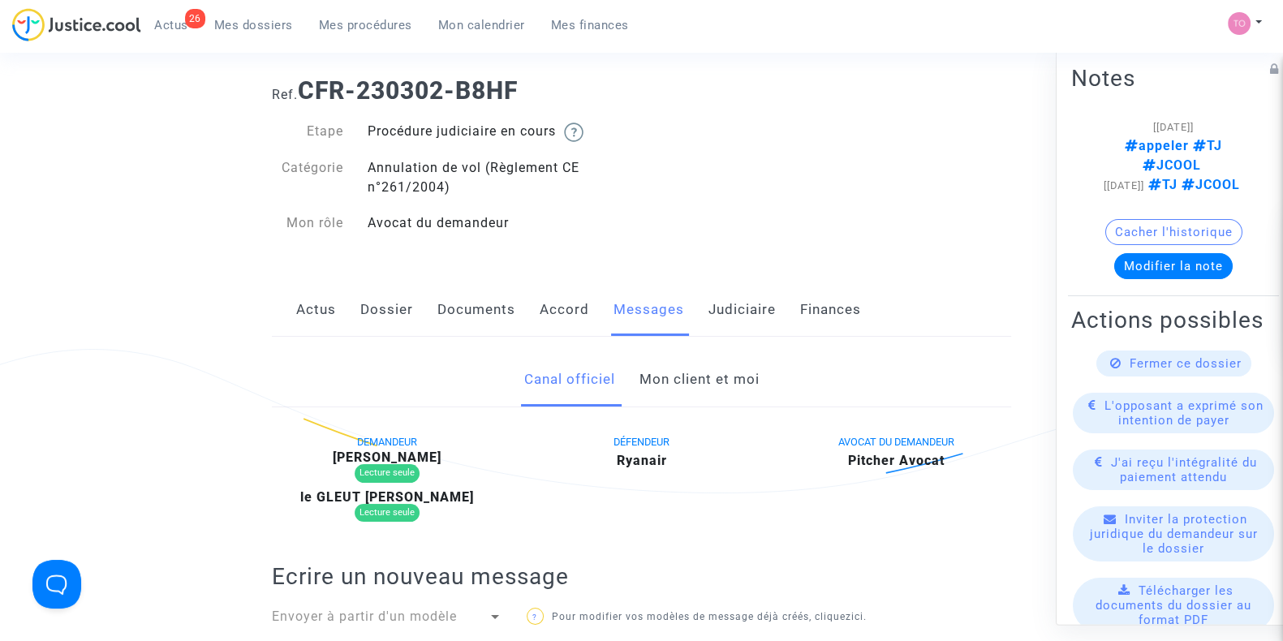
click at [674, 389] on link "Mon client et moi" at bounding box center [699, 380] width 120 height 54
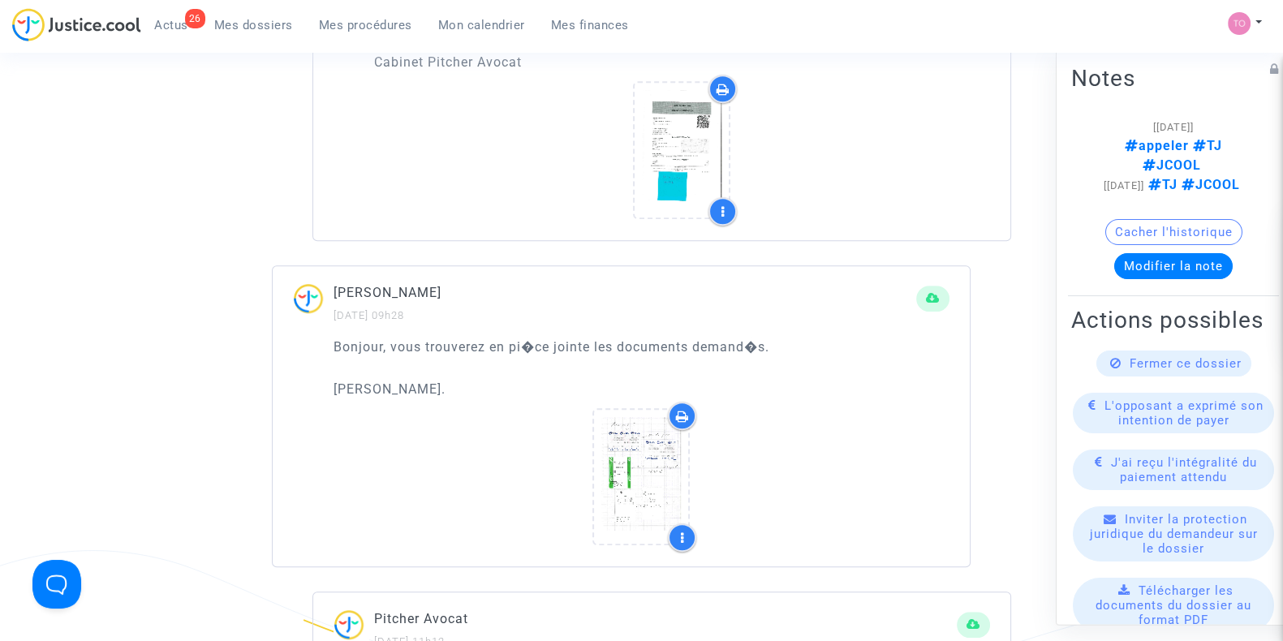
scroll to position [1255, 0]
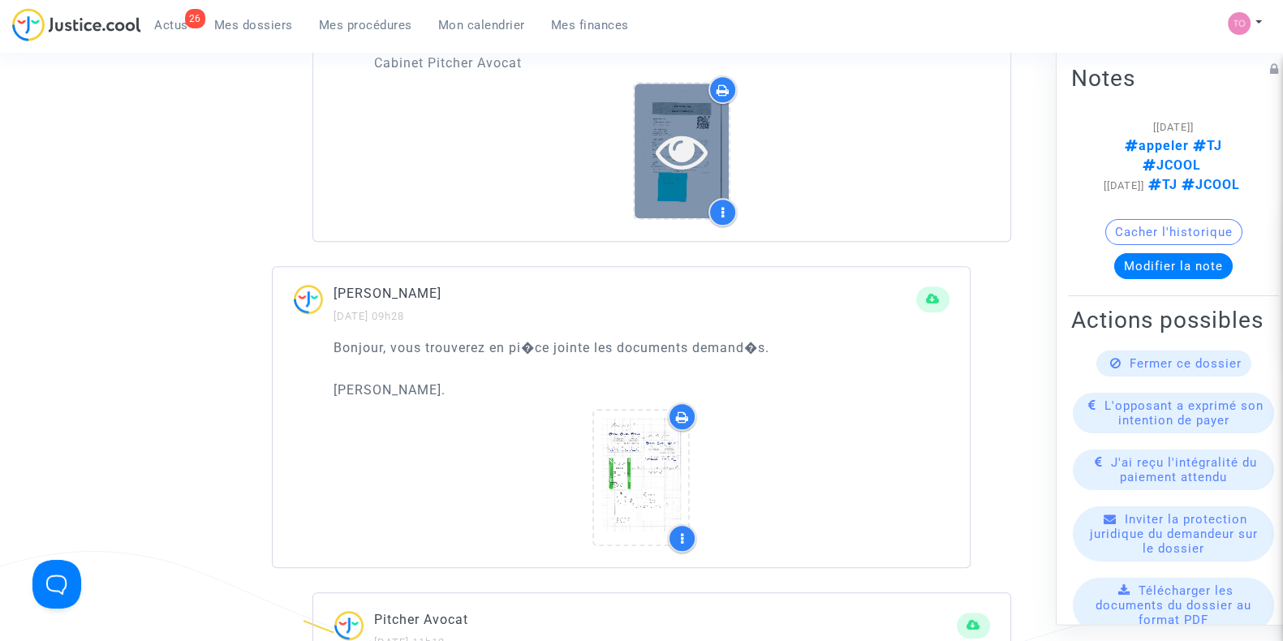
click at [651, 142] on div at bounding box center [682, 151] width 94 height 52
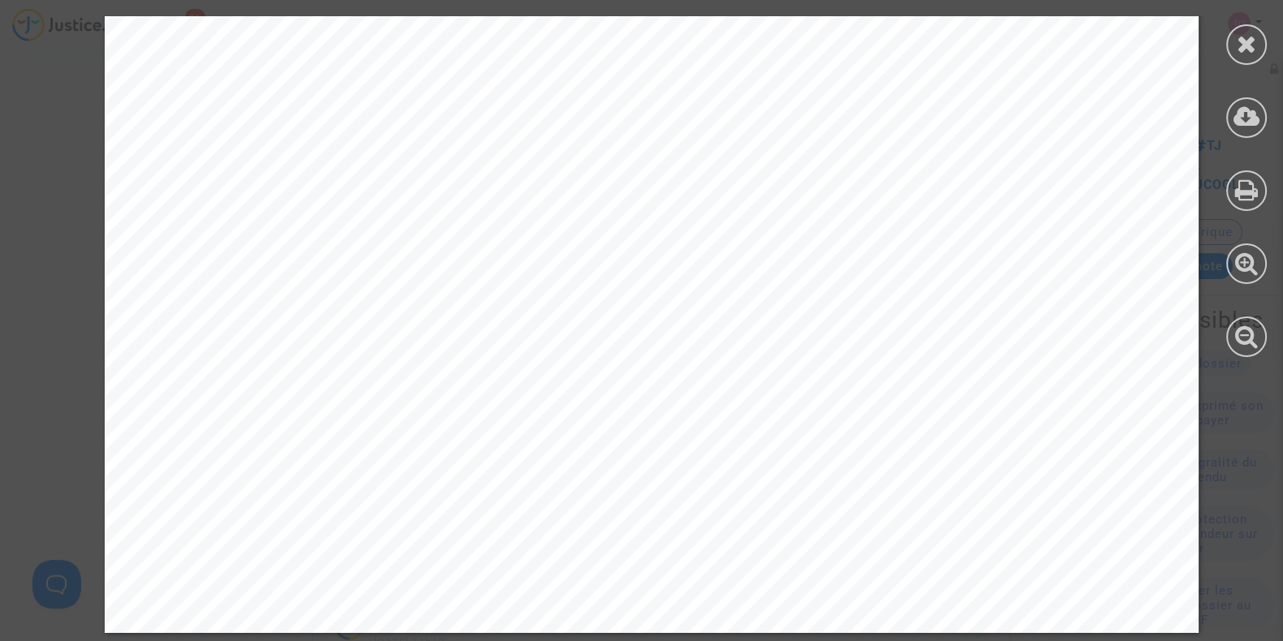
scroll to position [941, 0]
click at [1247, 46] on icon at bounding box center [1247, 44] width 20 height 24
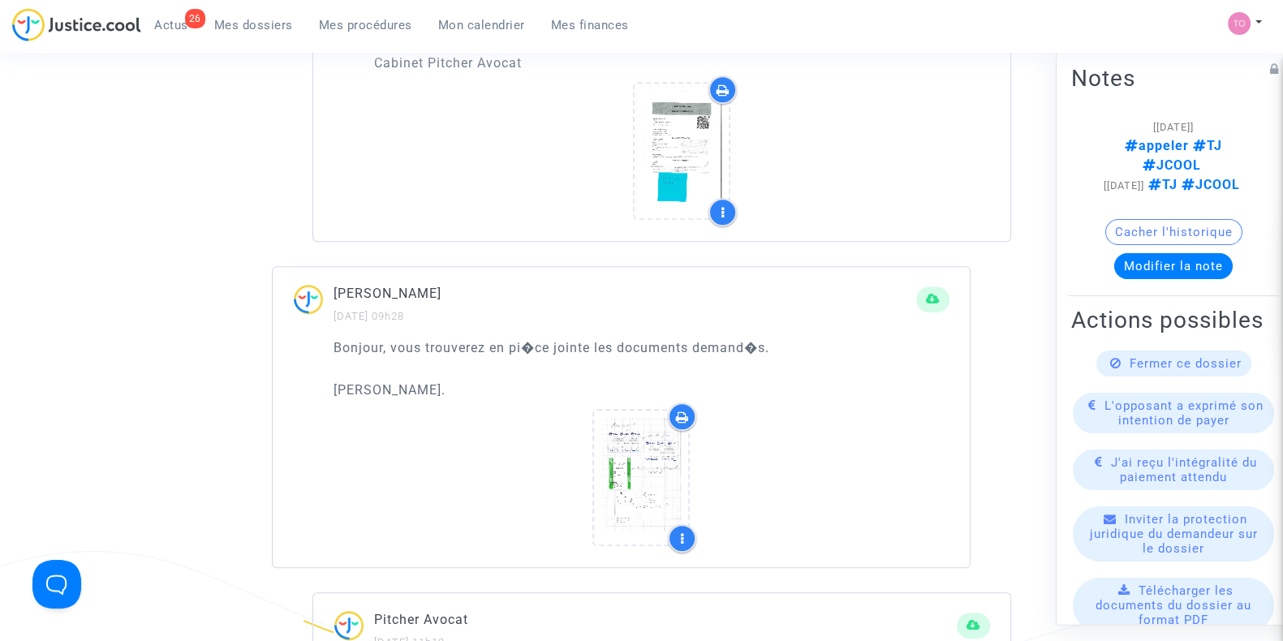
click at [718, 84] on icon at bounding box center [723, 90] width 13 height 13
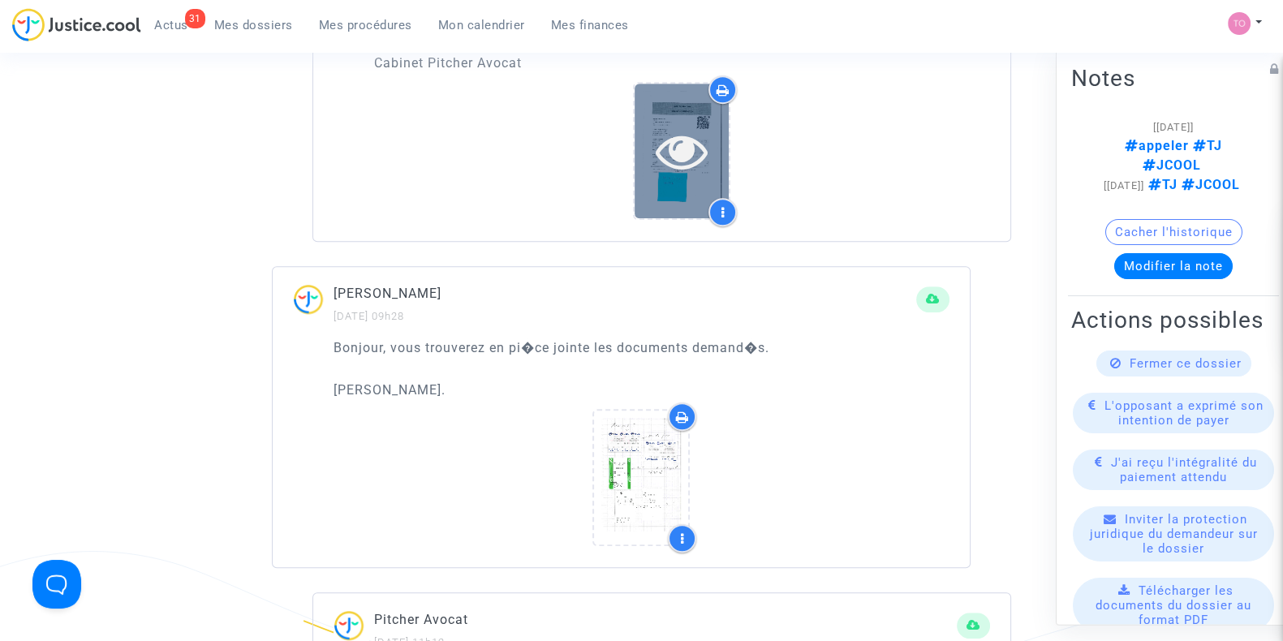
click at [641, 125] on div at bounding box center [682, 151] width 94 height 52
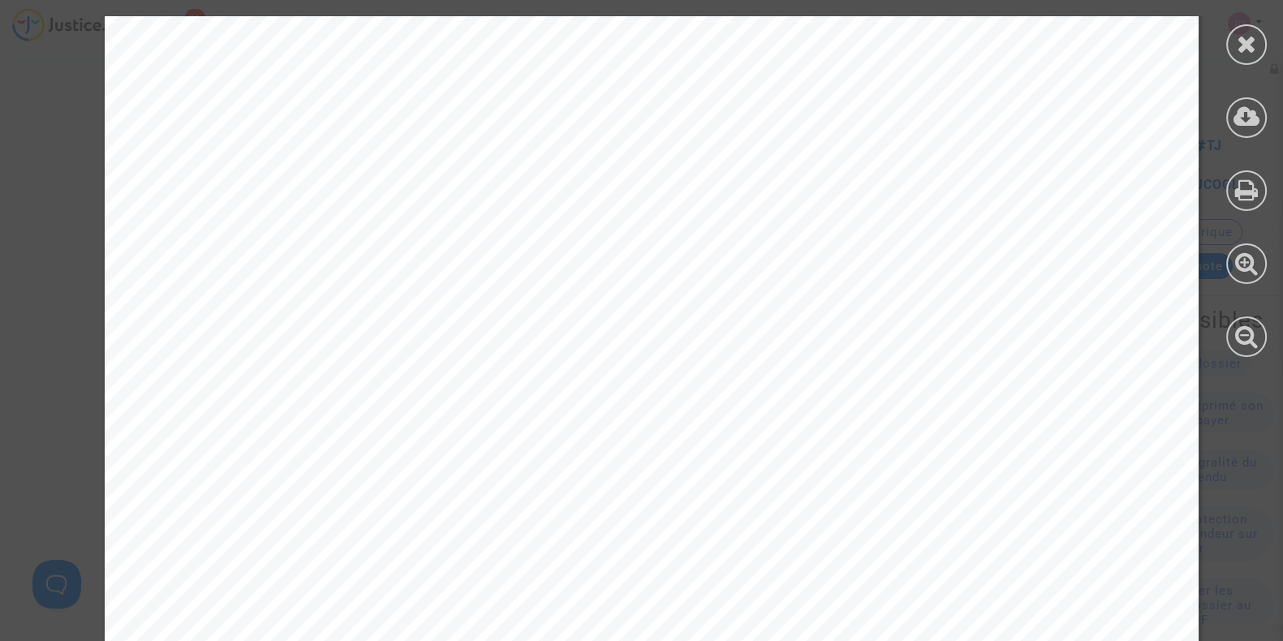
scroll to position [947, 0]
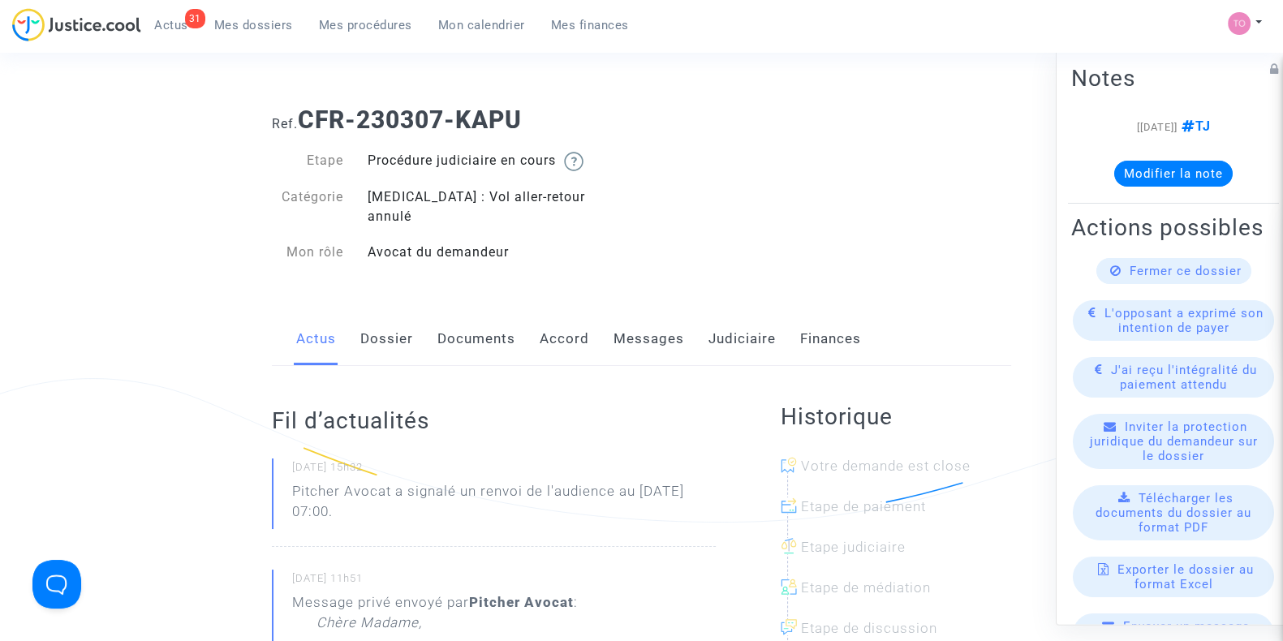
click at [632, 334] on link "Messages" at bounding box center [649, 339] width 71 height 54
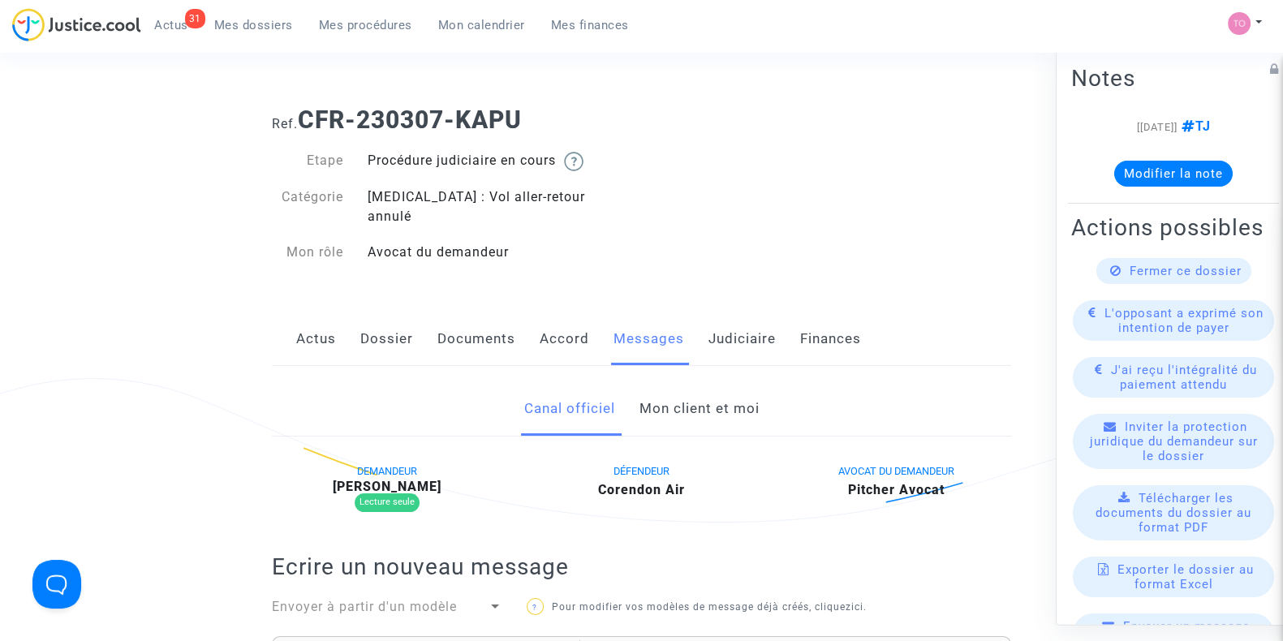
click at [668, 391] on link "Mon client et moi" at bounding box center [699, 409] width 120 height 54
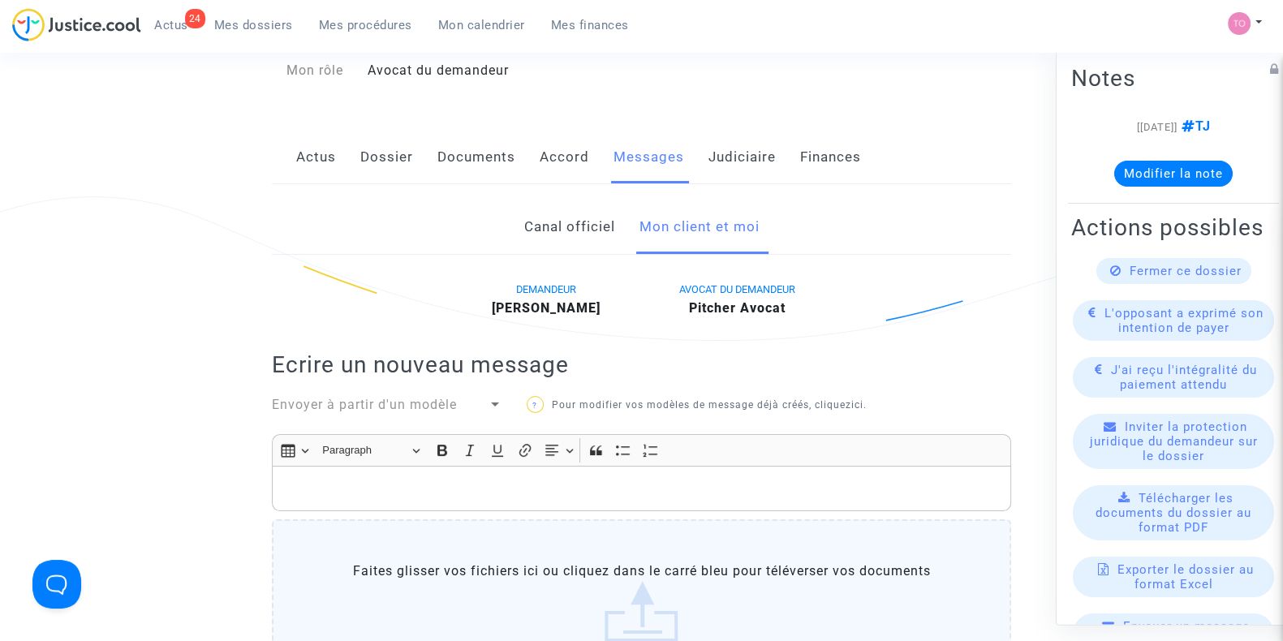
scroll to position [170, 0]
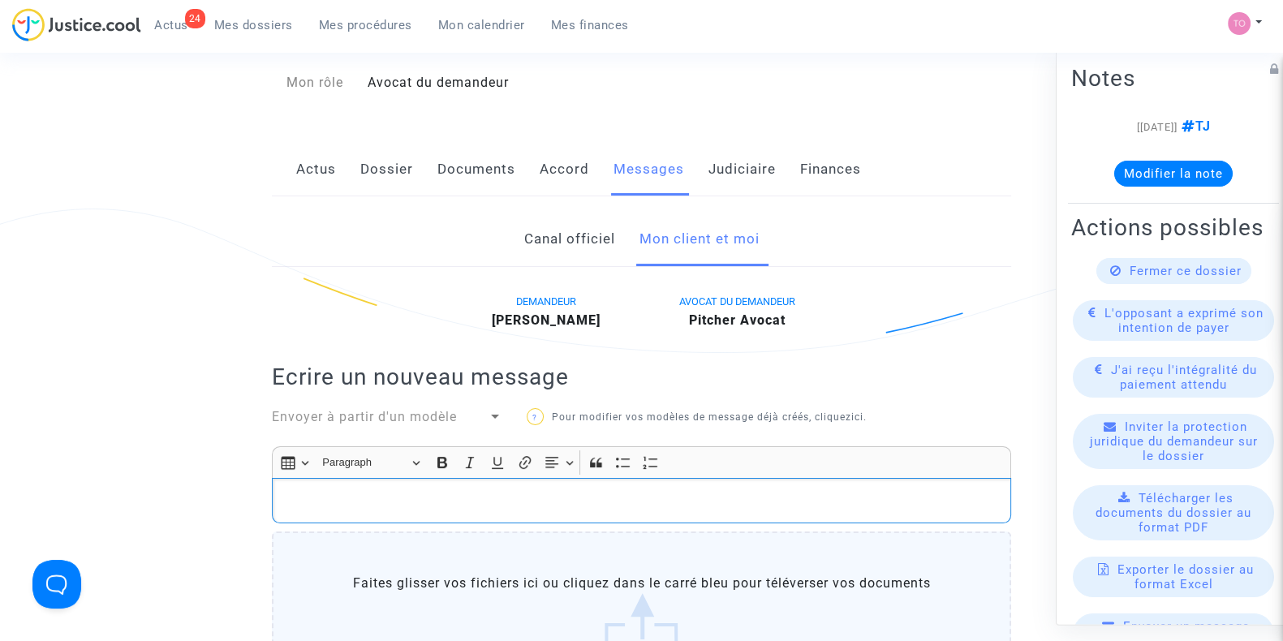
click at [317, 494] on div "Rich Text Editor, main" at bounding box center [641, 500] width 739 height 45
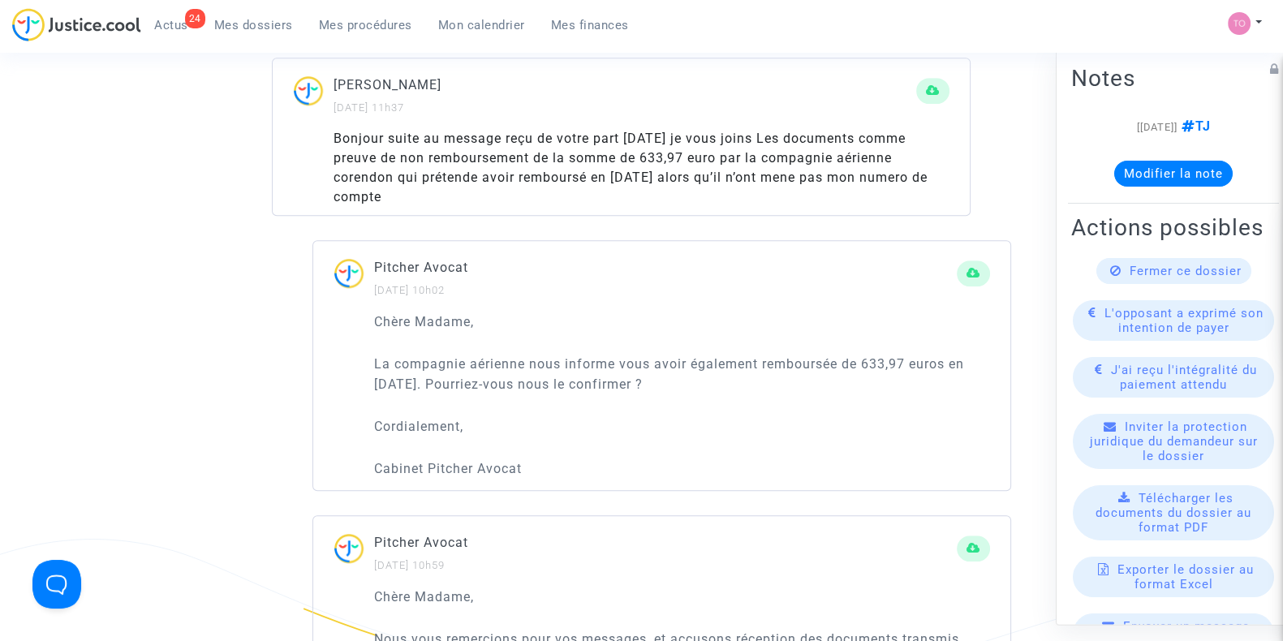
scroll to position [1265, 0]
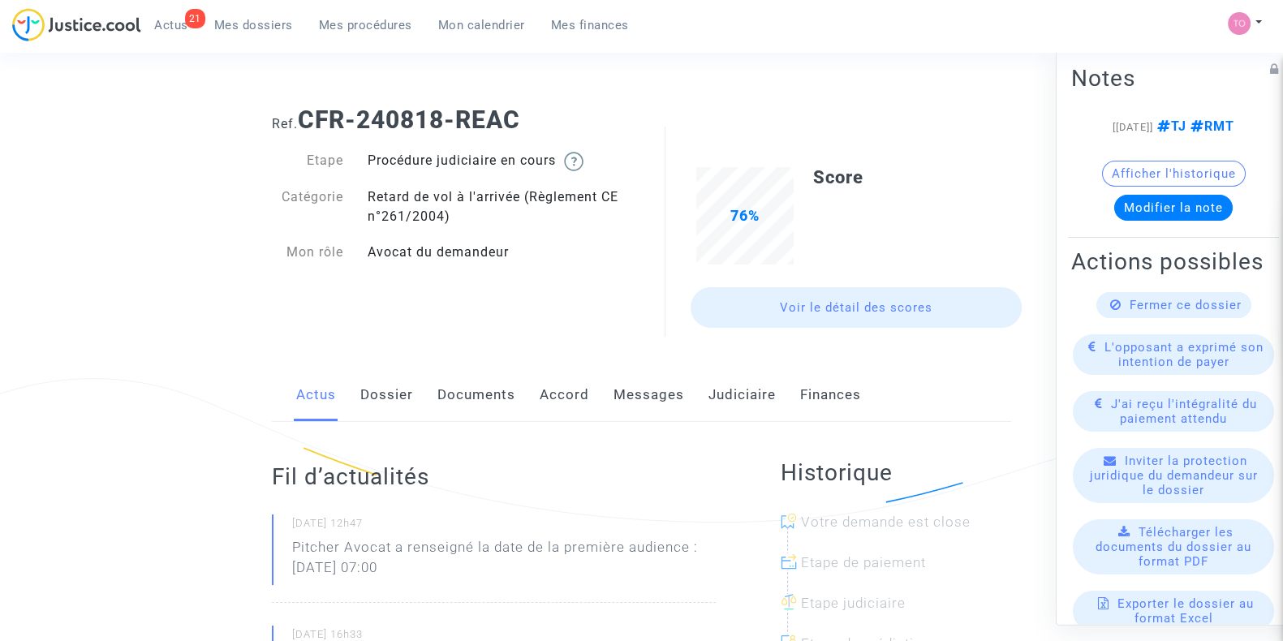
click at [747, 393] on link "Judiciaire" at bounding box center [742, 395] width 67 height 54
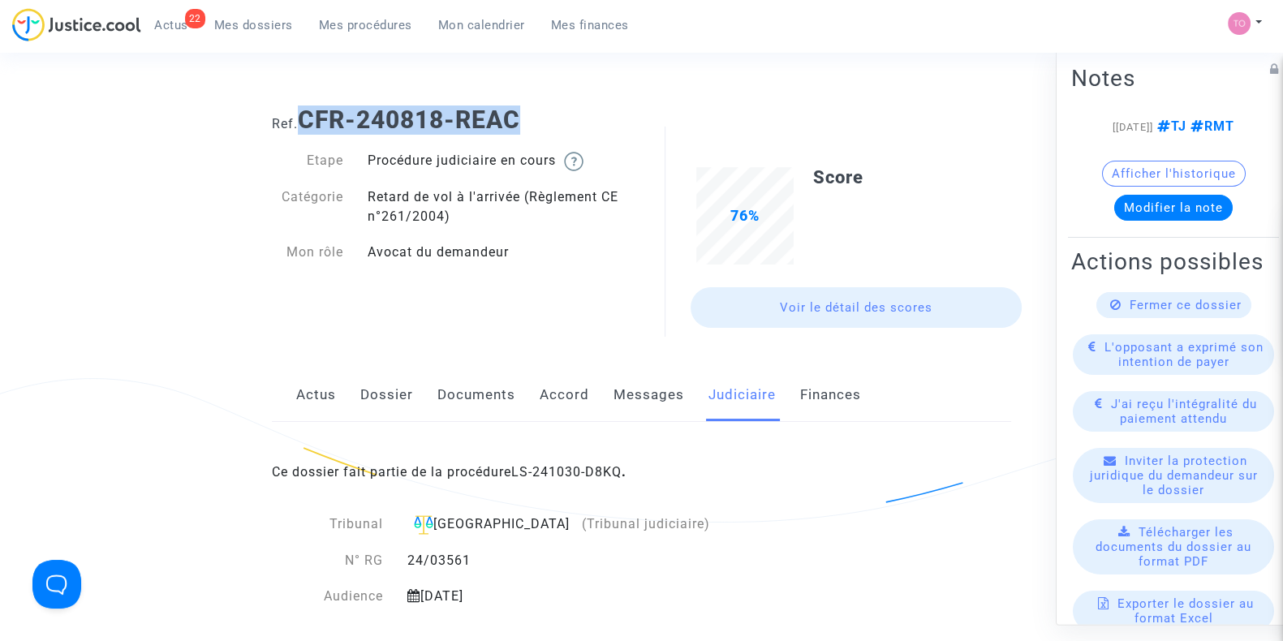
drag, startPoint x: 525, startPoint y: 112, endPoint x: 304, endPoint y: 106, distance: 220.8
click at [304, 106] on h1 "Ref. CFR-240818-REAC" at bounding box center [641, 120] width 739 height 29
copy b "CFR-240818-REAC"
click at [382, 386] on link "Dossier" at bounding box center [386, 395] width 53 height 54
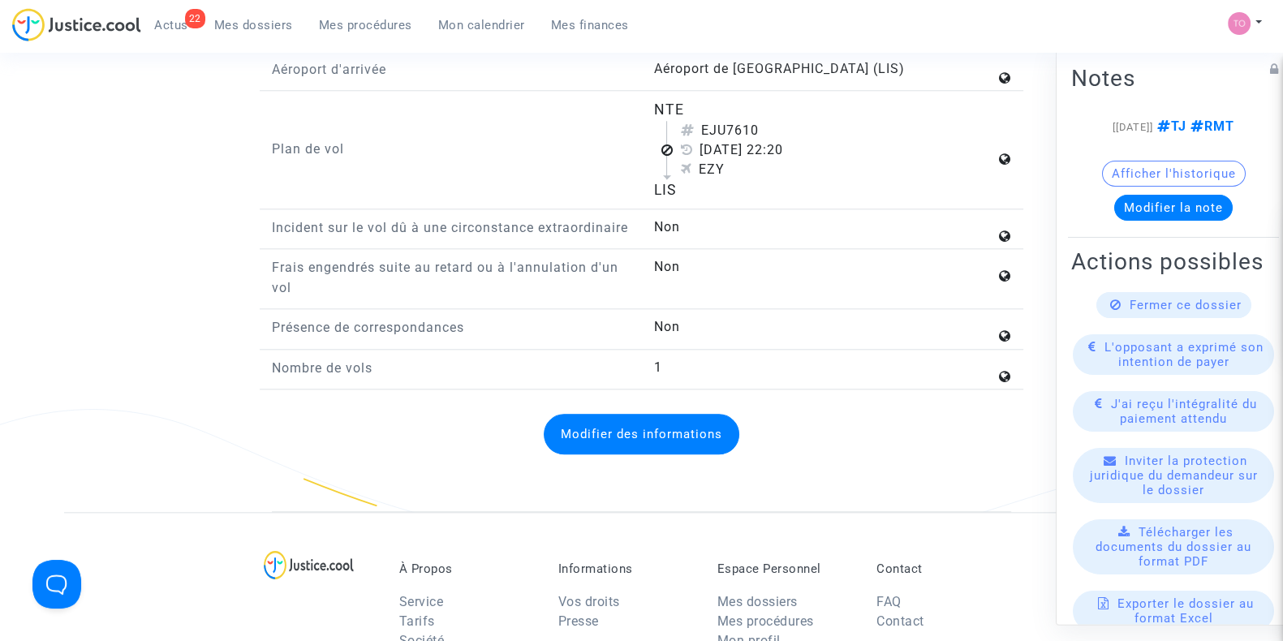
scroll to position [1957, 0]
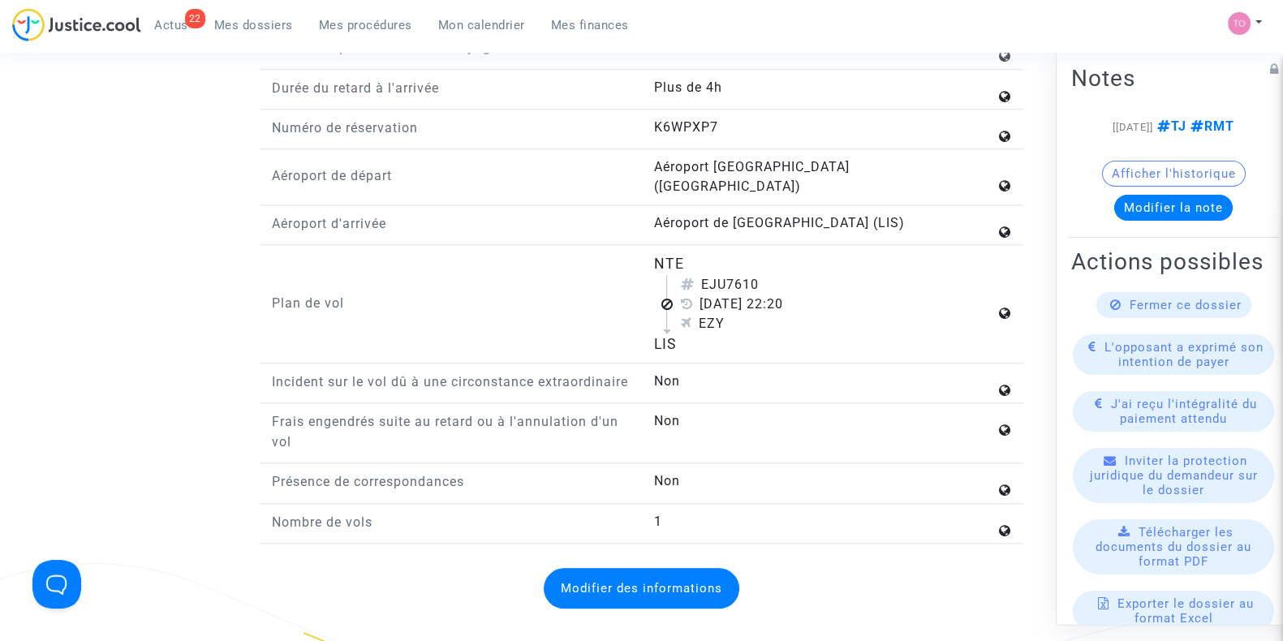
drag, startPoint x: 641, startPoint y: 231, endPoint x: 714, endPoint y: 328, distance: 121.1
click at [714, 328] on div "NTE EJU7610 [DATE] 22:20 [PERSON_NAME]" at bounding box center [832, 303] width 382 height 101
copy flight-plan "NTE EJU7610 [DATE] 22:20 [PERSON_NAME]"
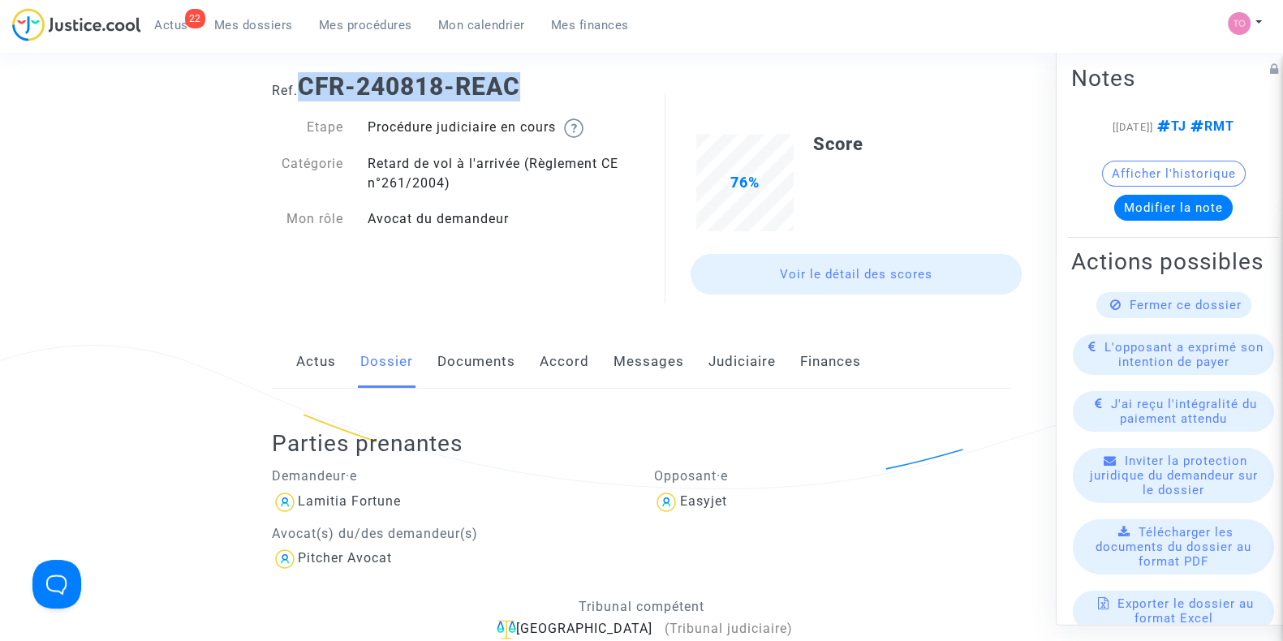
scroll to position [30, 0]
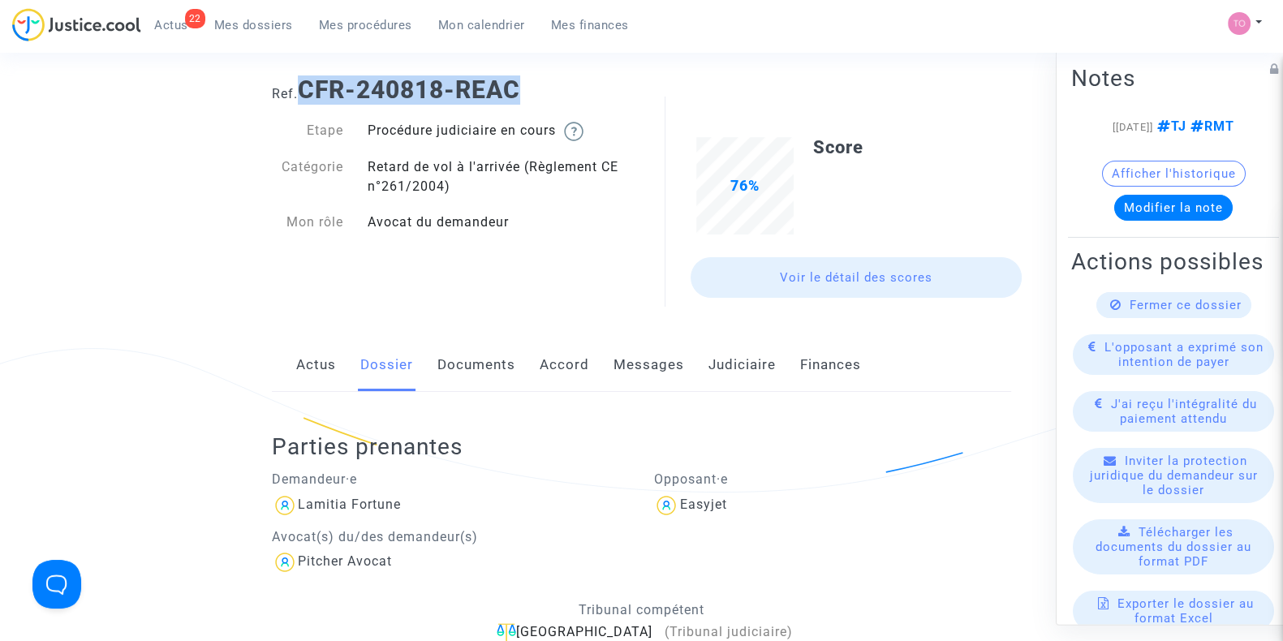
click at [625, 381] on link "Messages" at bounding box center [649, 365] width 71 height 54
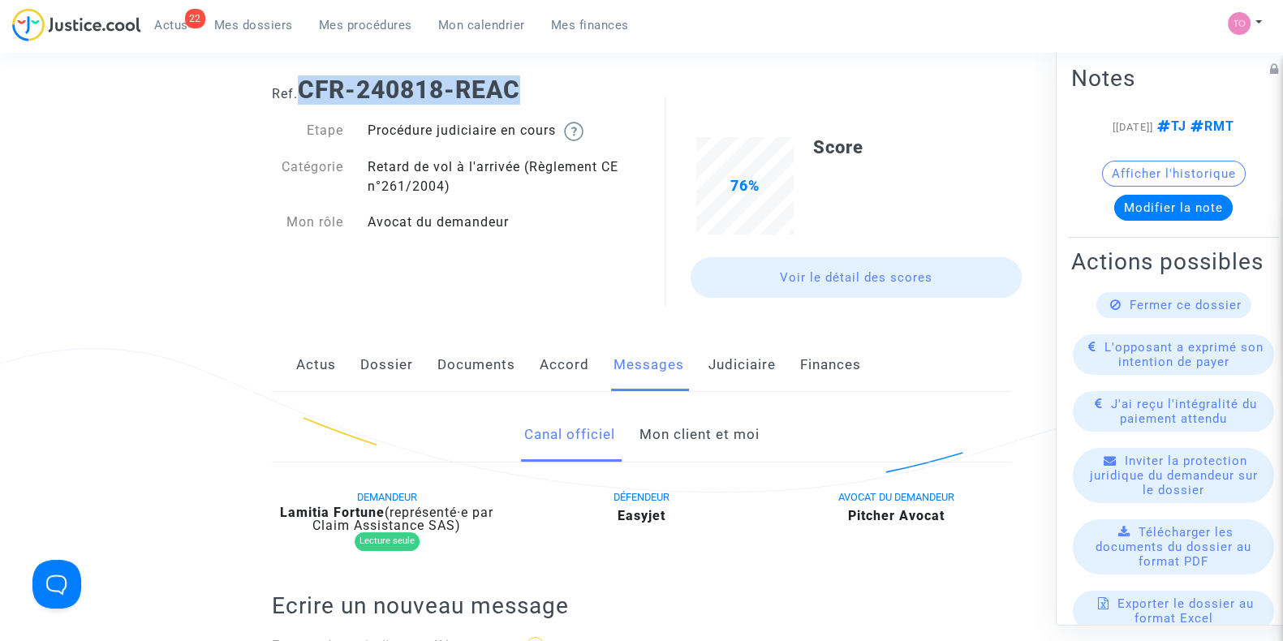
click at [691, 441] on link "Mon client et moi" at bounding box center [699, 435] width 120 height 54
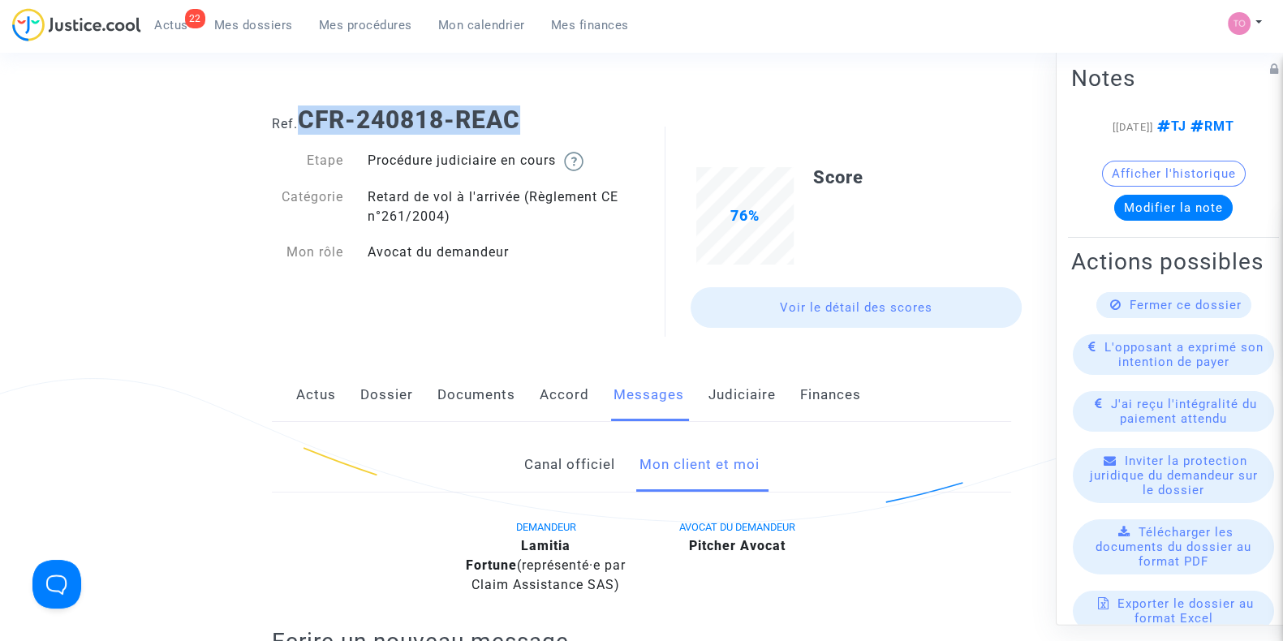
click at [565, 391] on link "Accord" at bounding box center [565, 395] width 50 height 54
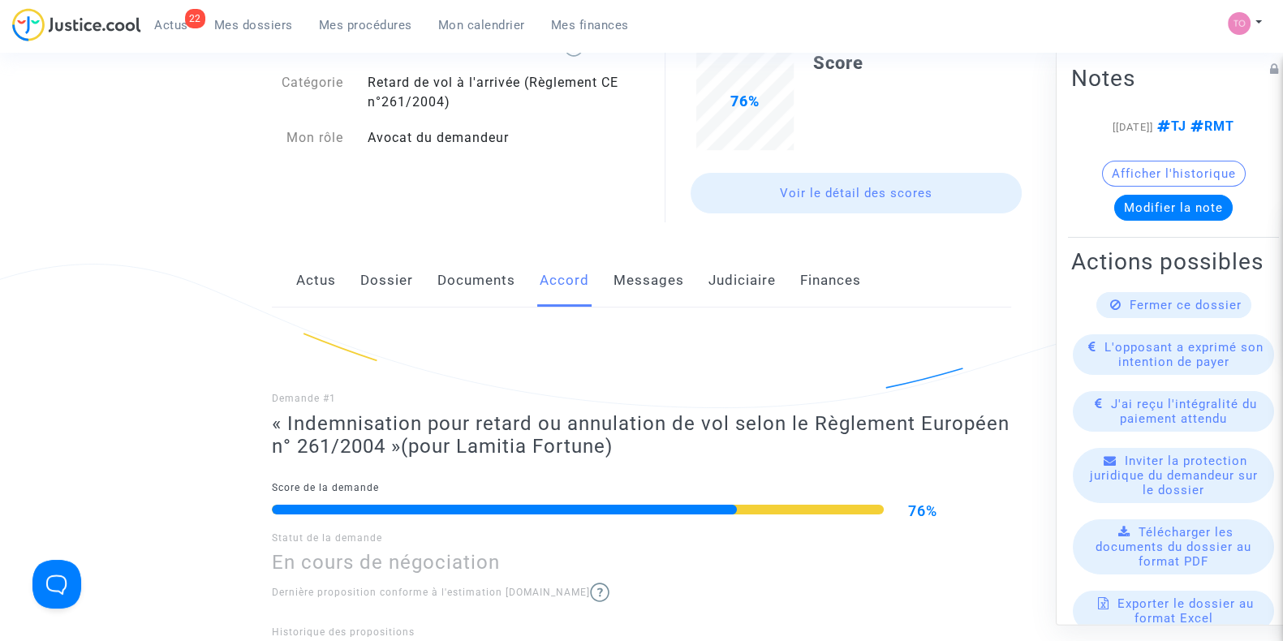
scroll to position [111, 0]
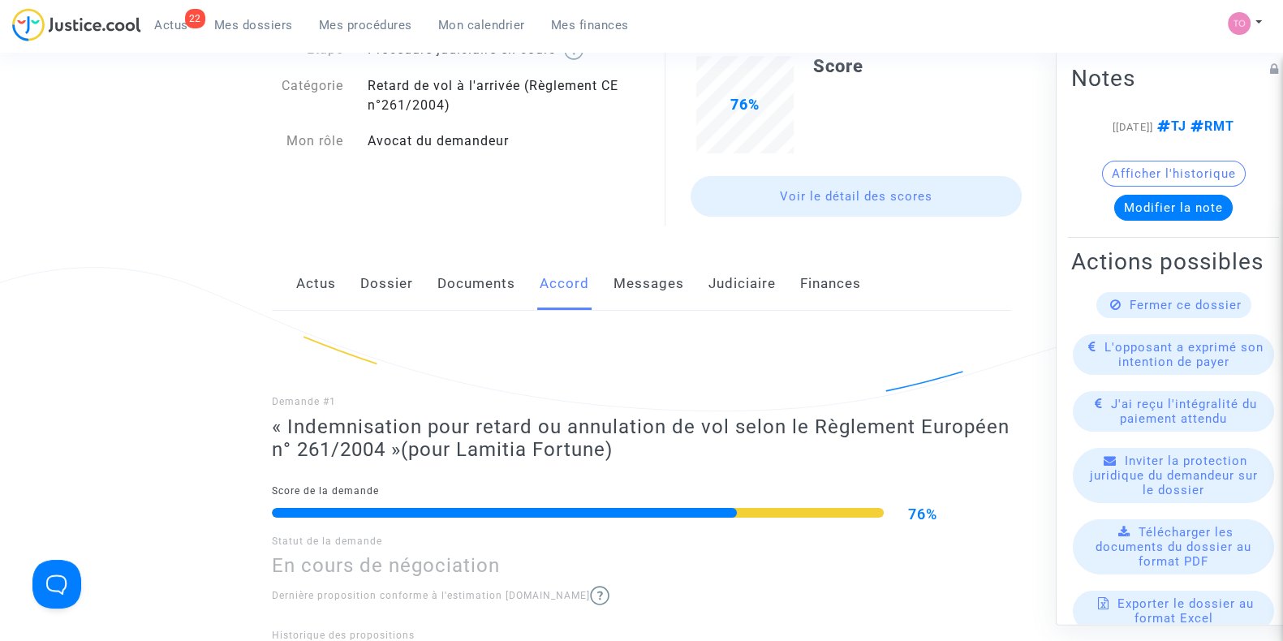
click at [377, 294] on link "Dossier" at bounding box center [386, 284] width 53 height 54
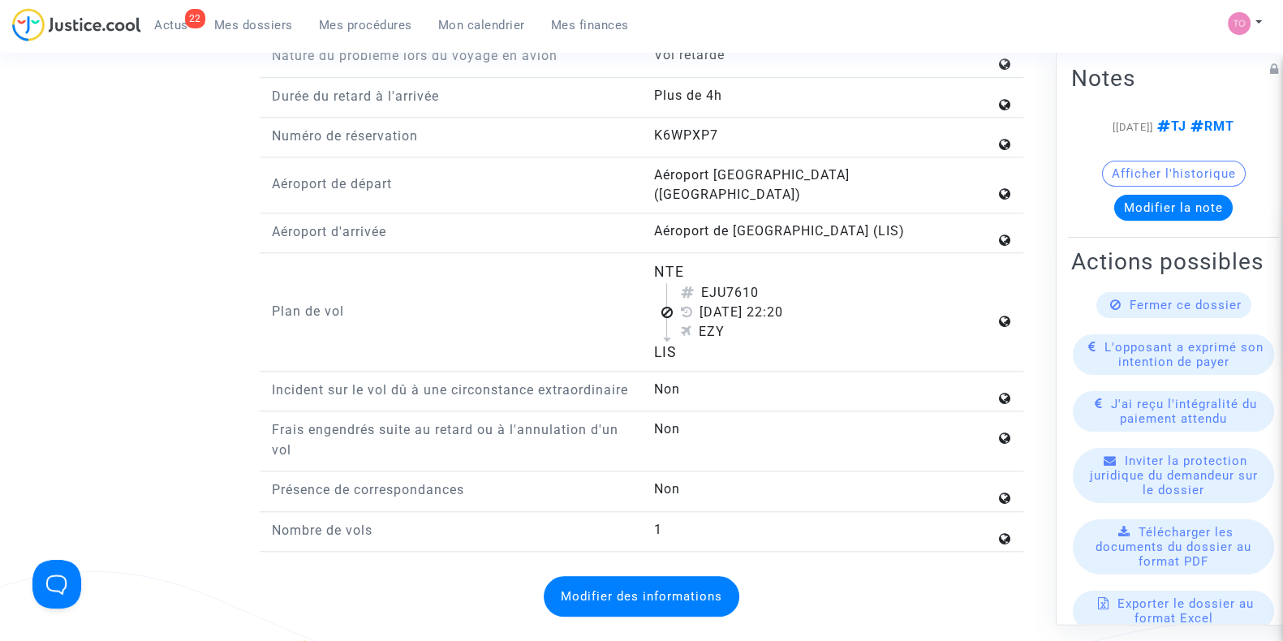
scroll to position [1949, 0]
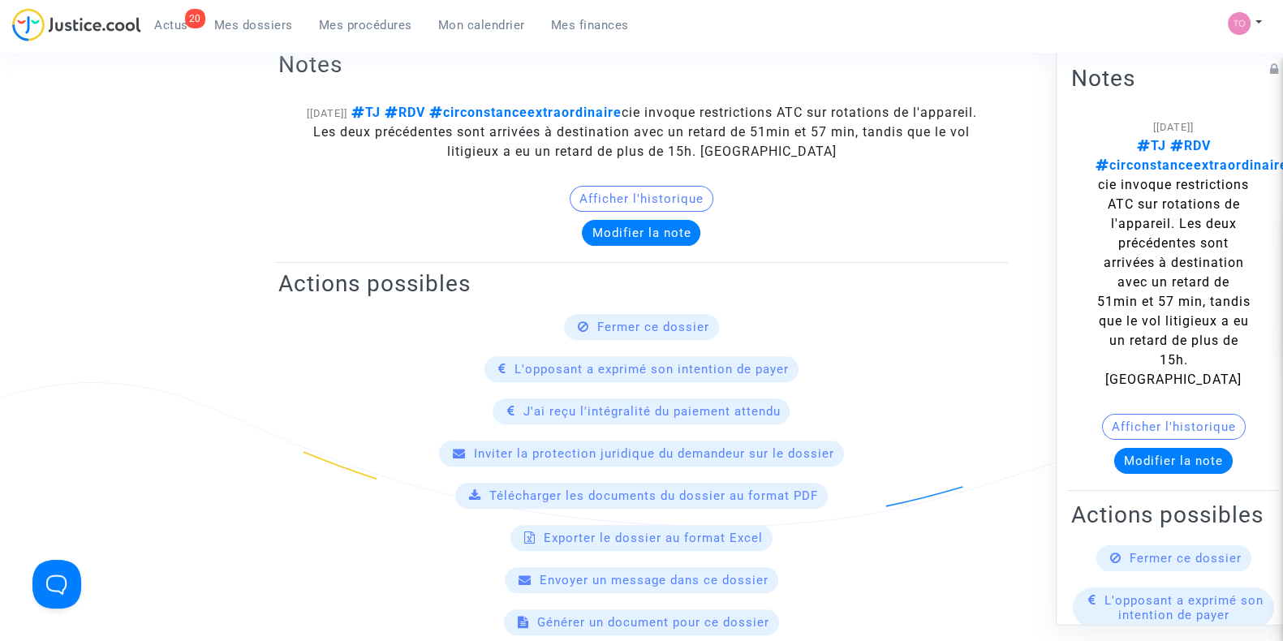
scroll to position [709, 0]
click at [607, 199] on button "Afficher l'historique" at bounding box center [642, 199] width 144 height 26
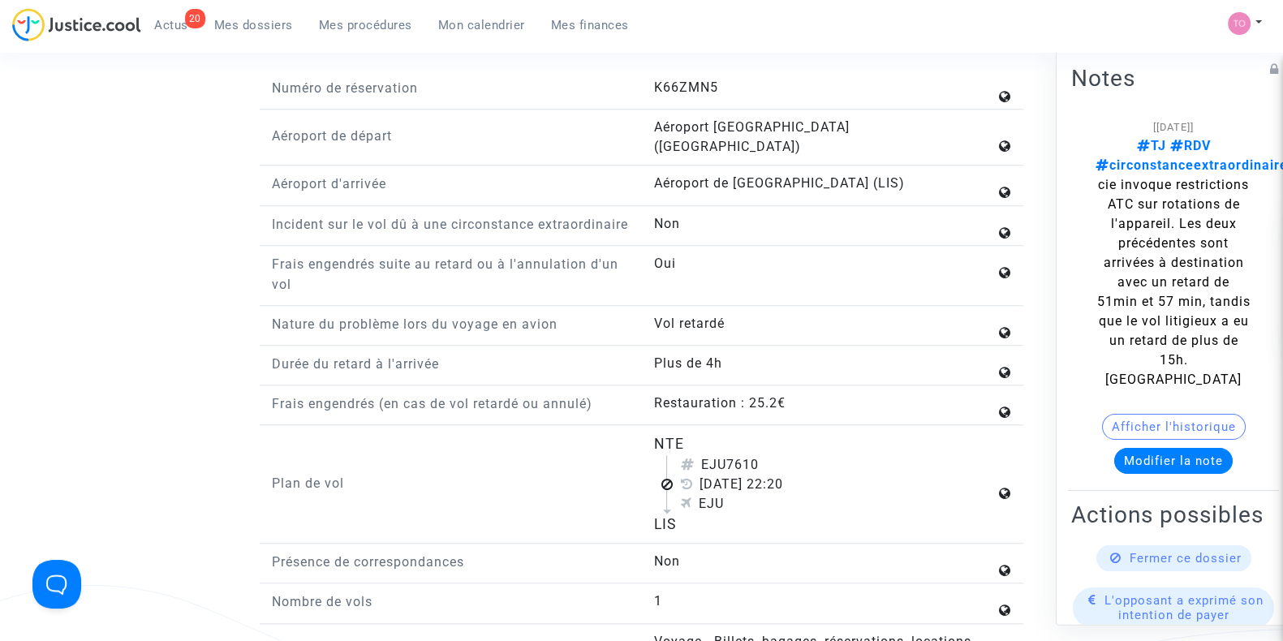
scroll to position [2002, 0]
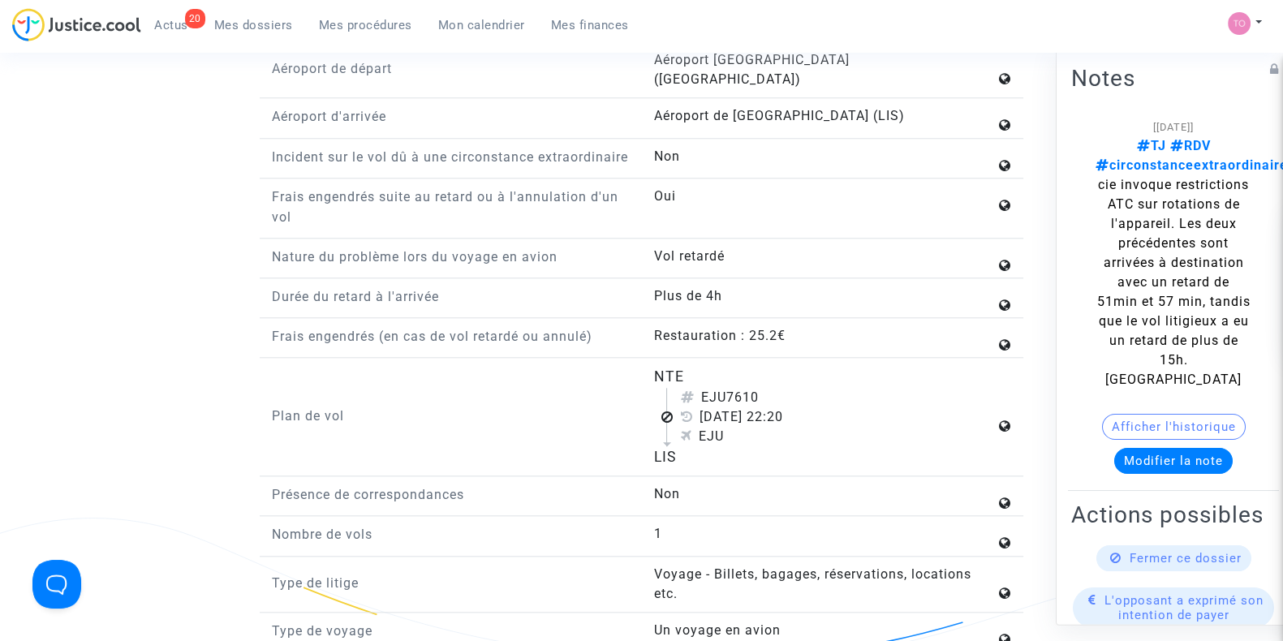
drag, startPoint x: 655, startPoint y: 379, endPoint x: 744, endPoint y: 454, distance: 116.9
click at [744, 454] on flight-plan "NTE EJU7610 [DATE] 22:20 EJU LIS" at bounding box center [824, 416] width 342 height 101
copy flight-plan "NTE EJU7610 [DATE] 22:20 EJU LIS"
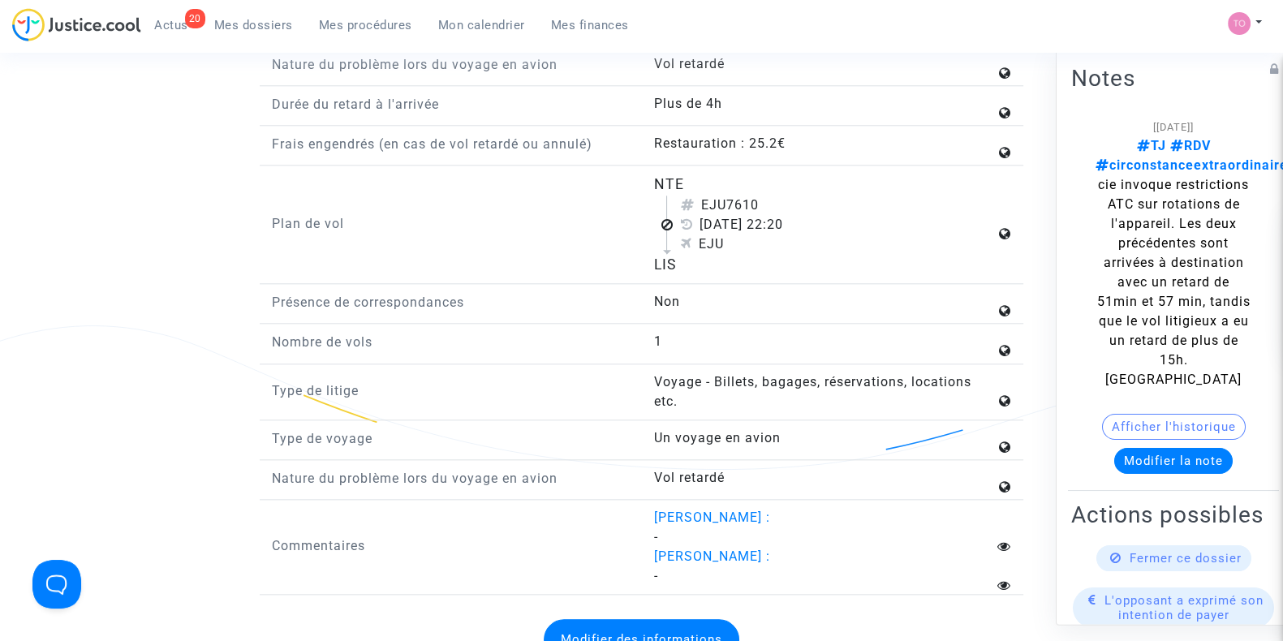
scroll to position [2099, 0]
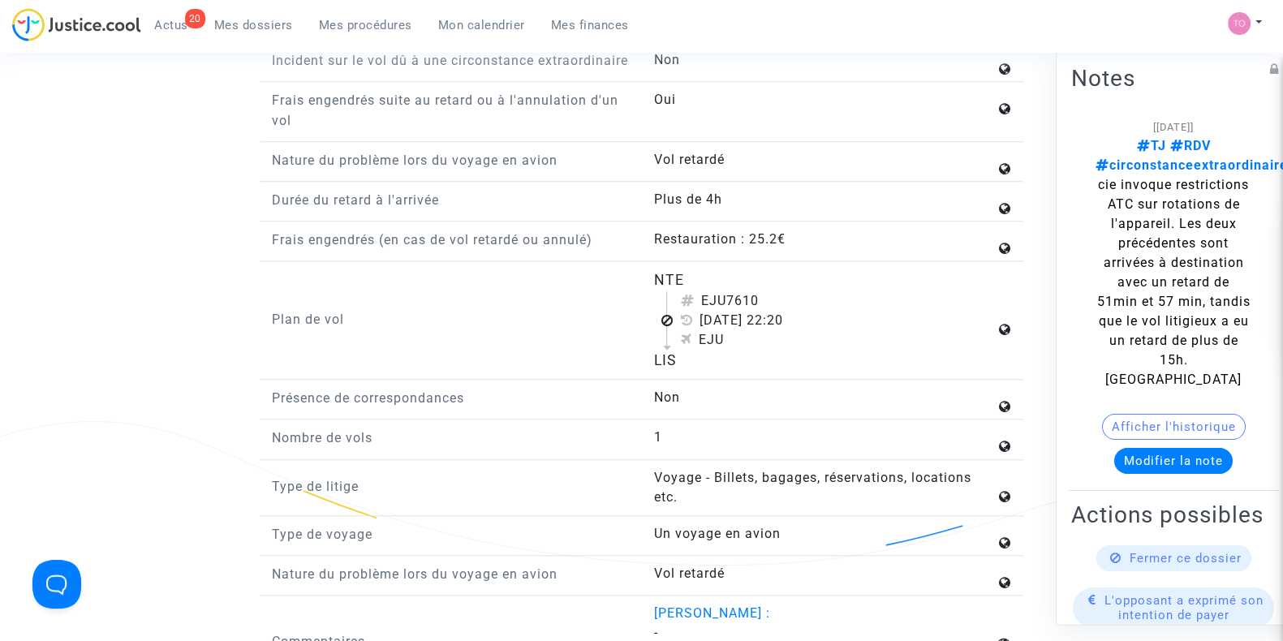
click at [1148, 416] on button "Afficher l'historique" at bounding box center [1174, 427] width 144 height 26
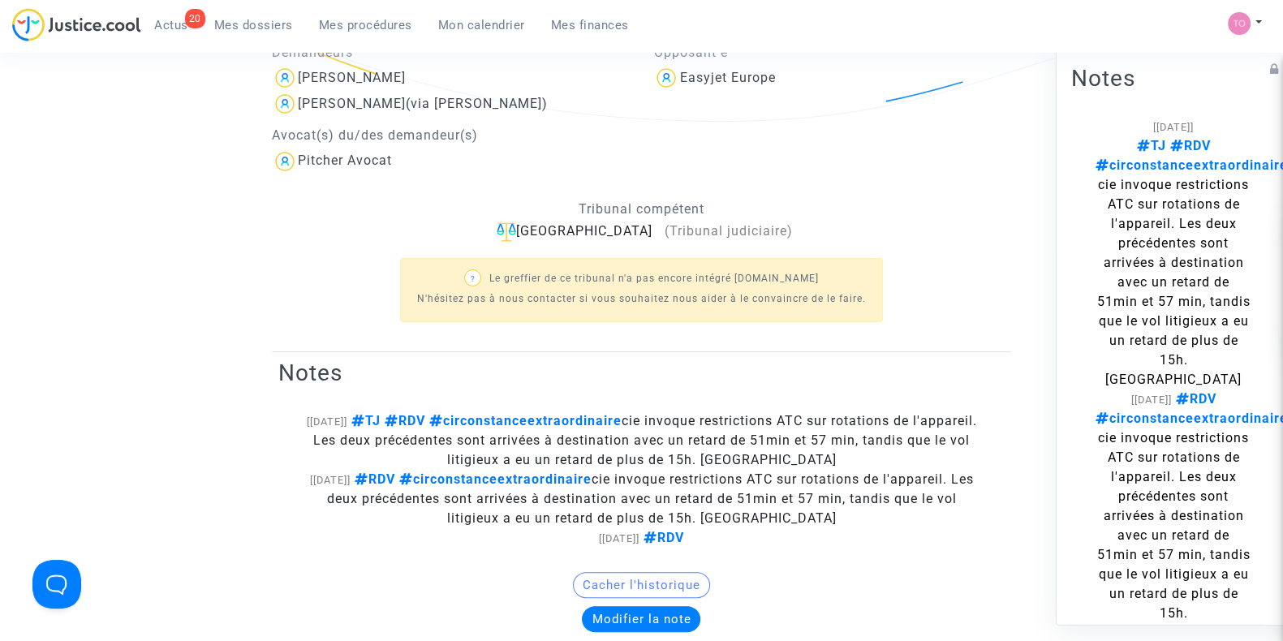
scroll to position [223, 0]
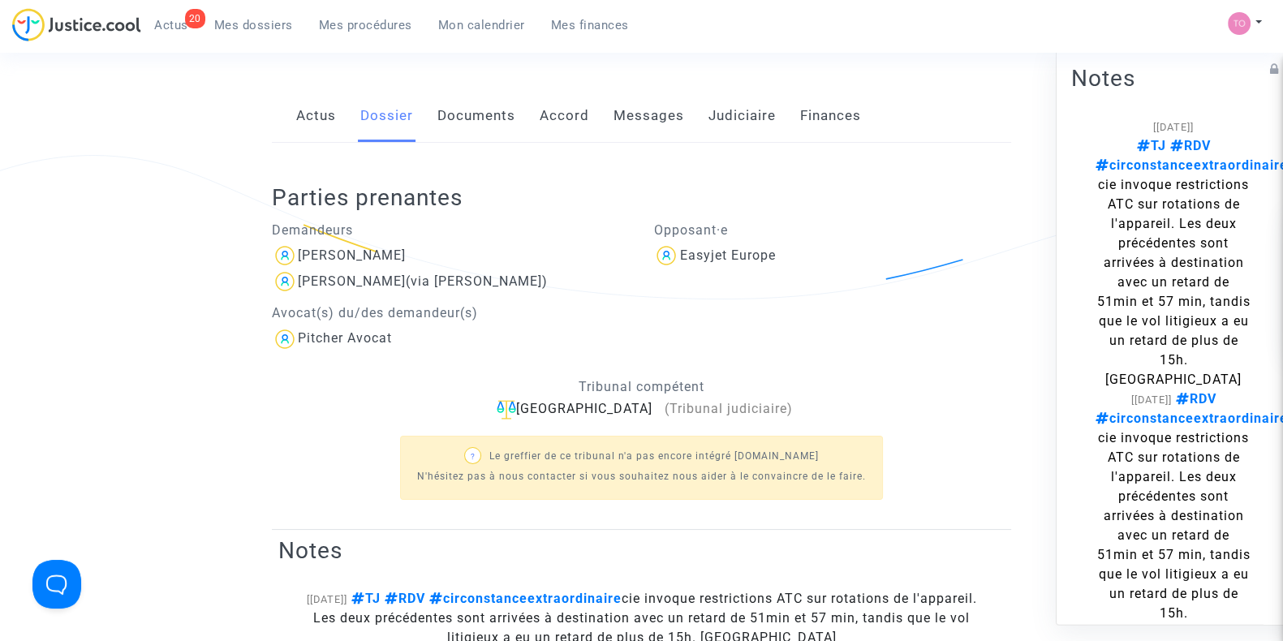
click at [558, 119] on link "Accord" at bounding box center [565, 116] width 50 height 54
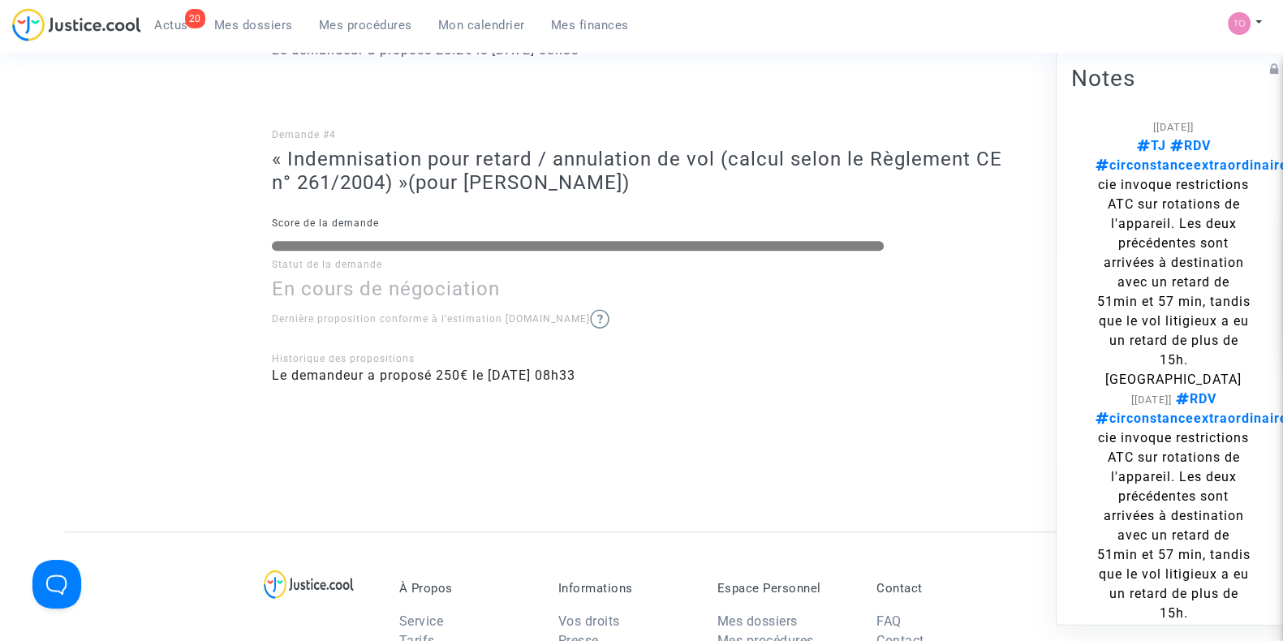
scroll to position [1292, 0]
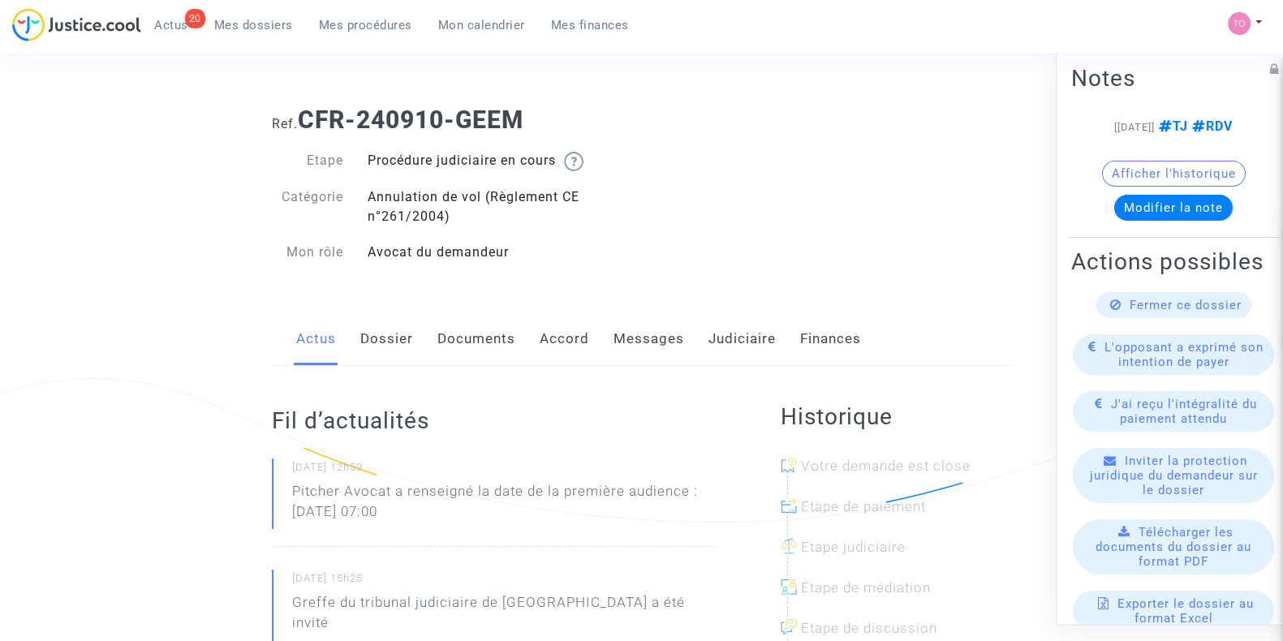
click at [490, 351] on link "Documents" at bounding box center [476, 339] width 78 height 54
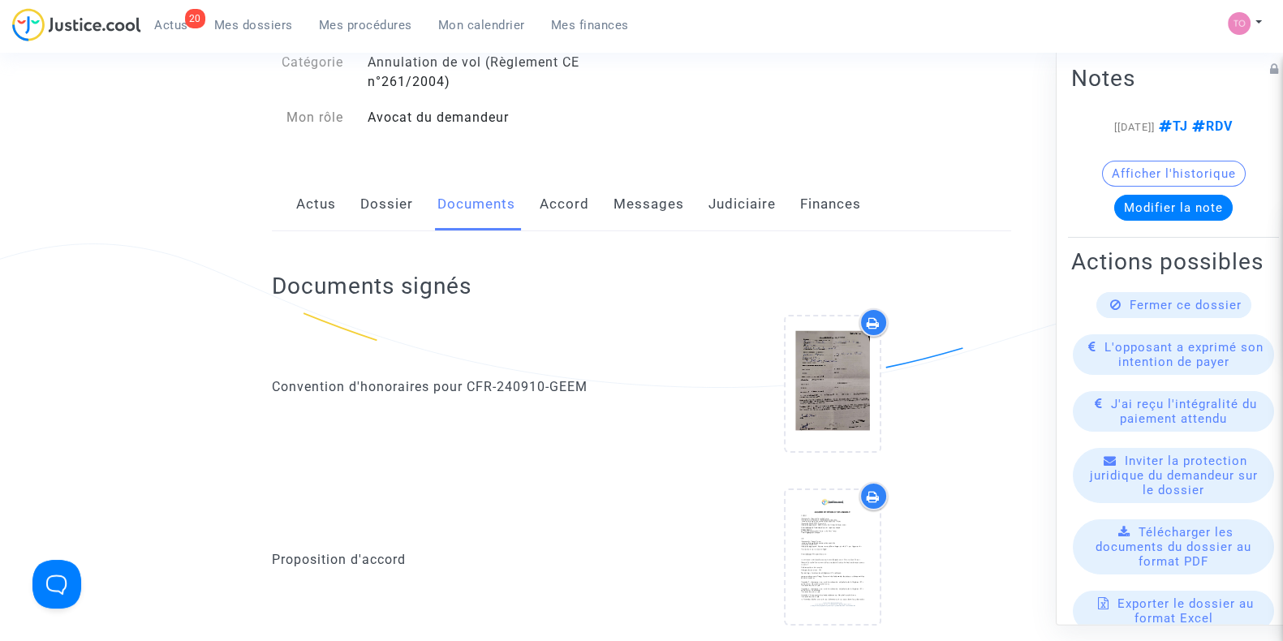
scroll to position [136, 0]
click at [384, 201] on link "Dossier" at bounding box center [386, 204] width 53 height 54
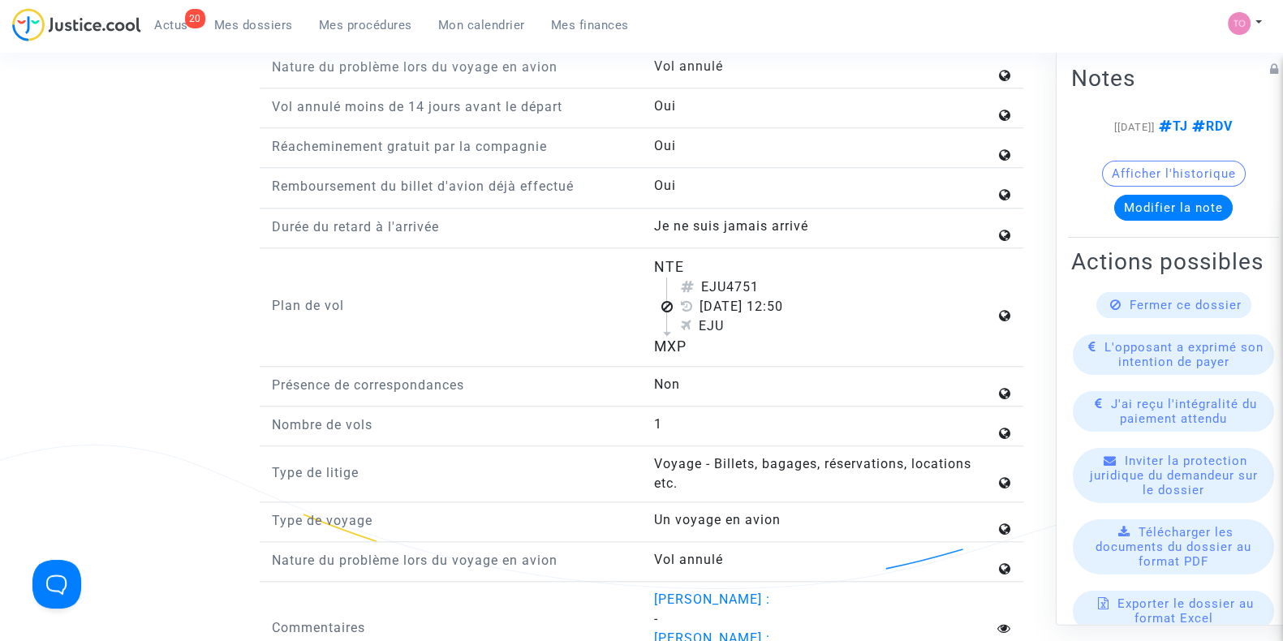
scroll to position [2074, 0]
drag, startPoint x: 640, startPoint y: 259, endPoint x: 732, endPoint y: 346, distance: 126.9
click at [732, 346] on div "Plan de vol NTE EJU4751 7 juillet 2024 12:50 EJU MXP" at bounding box center [642, 312] width 764 height 110
copy div "NTE EJU4751 7 juillet 2024 12:50 EJU MXP"
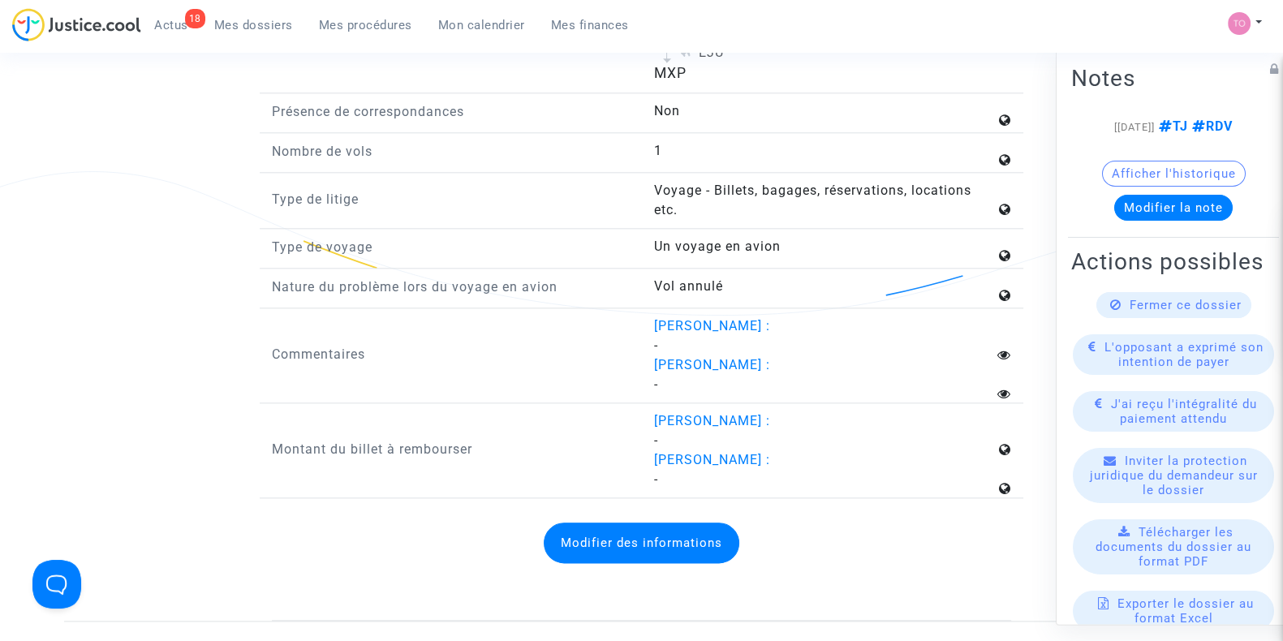
scroll to position [2347, 0]
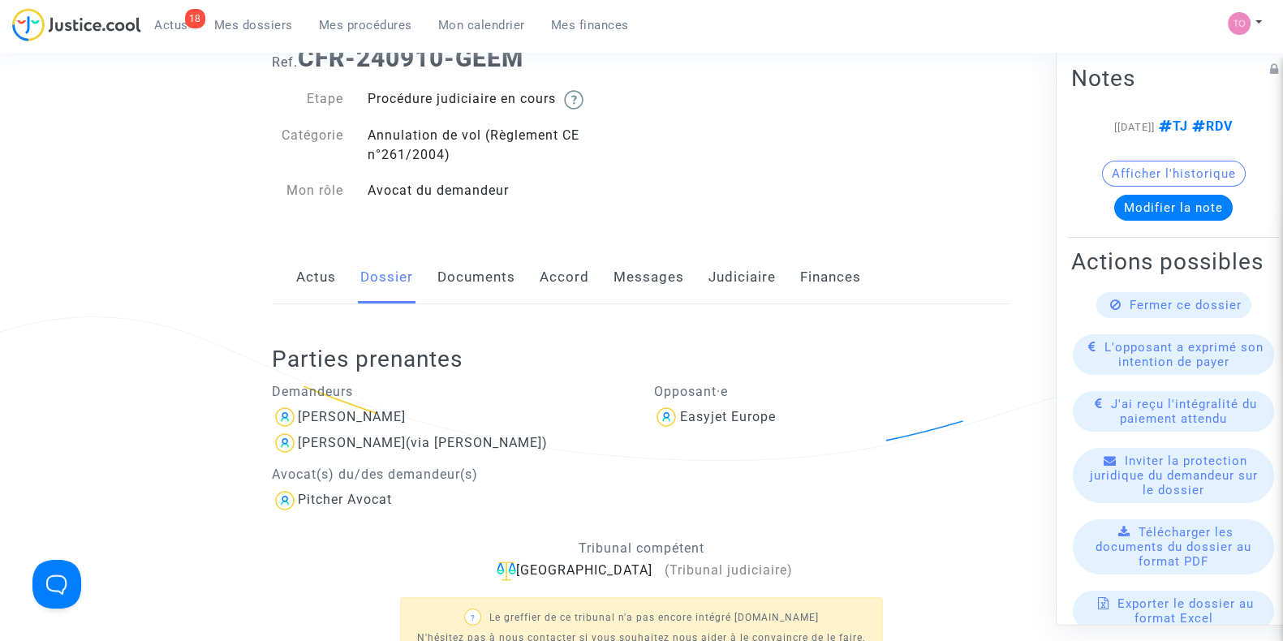
click at [551, 274] on link "Accord" at bounding box center [565, 278] width 50 height 54
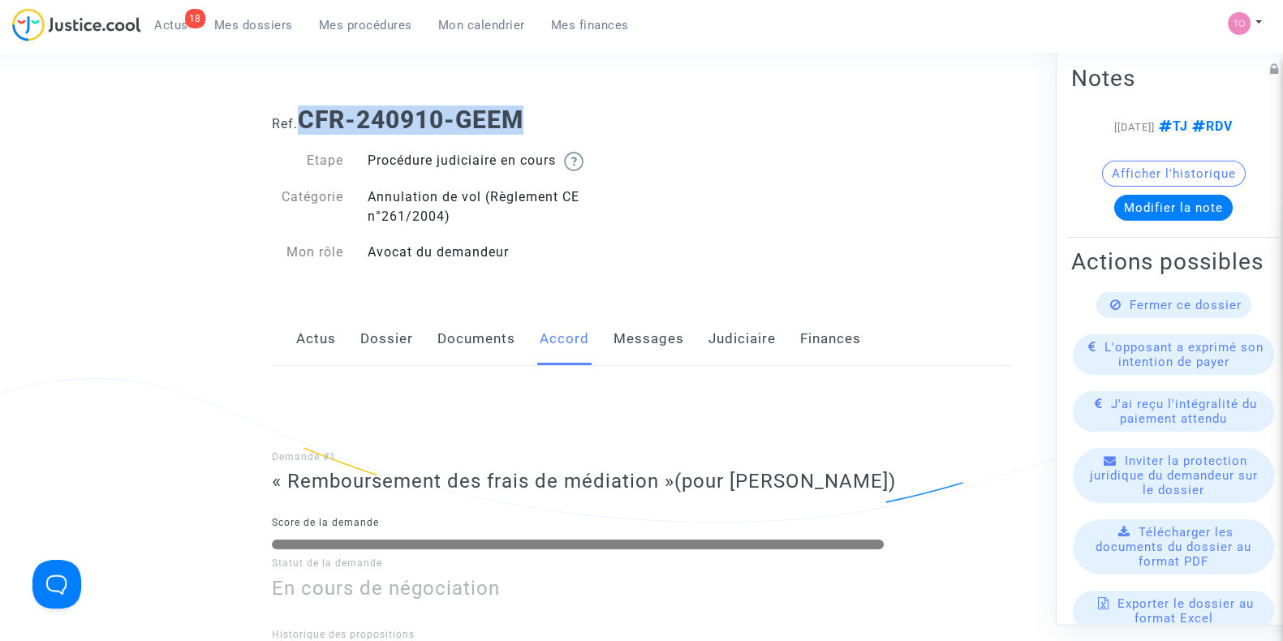
drag, startPoint x: 540, startPoint y: 119, endPoint x: 309, endPoint y: 117, distance: 230.5
click at [309, 117] on h1 "Ref. CFR-240910-GEEM" at bounding box center [641, 120] width 739 height 29
copy b "CFR-240910-GEEM"
click at [391, 338] on link "Dossier" at bounding box center [386, 339] width 53 height 54
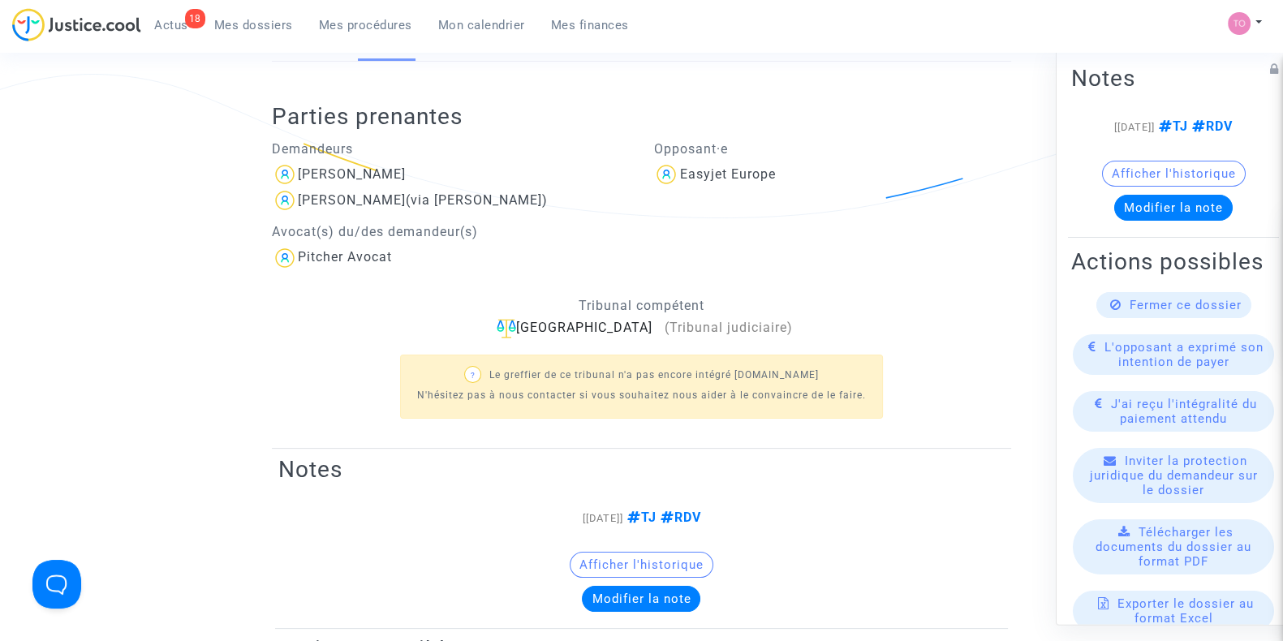
scroll to position [305, 0]
drag, startPoint x: 481, startPoint y: 168, endPoint x: 426, endPoint y: 175, distance: 55.7
click at [426, 175] on div "Manuela Petronela Petrariu" at bounding box center [451, 174] width 358 height 26
copy div "Petrariu"
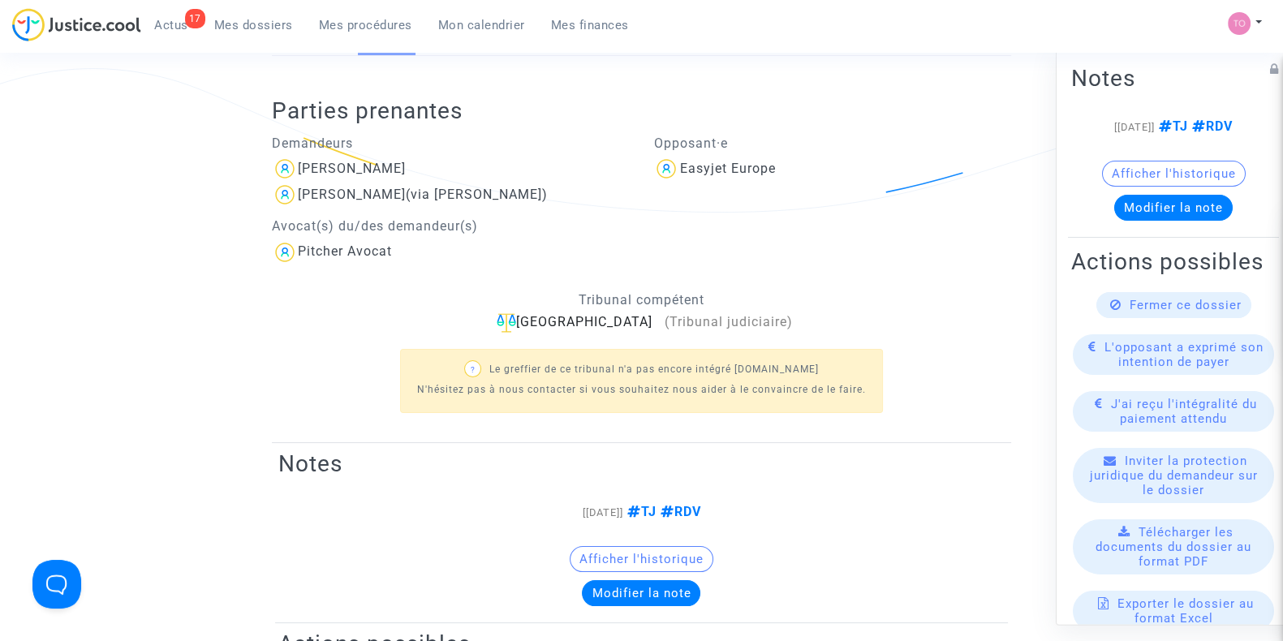
scroll to position [0, 0]
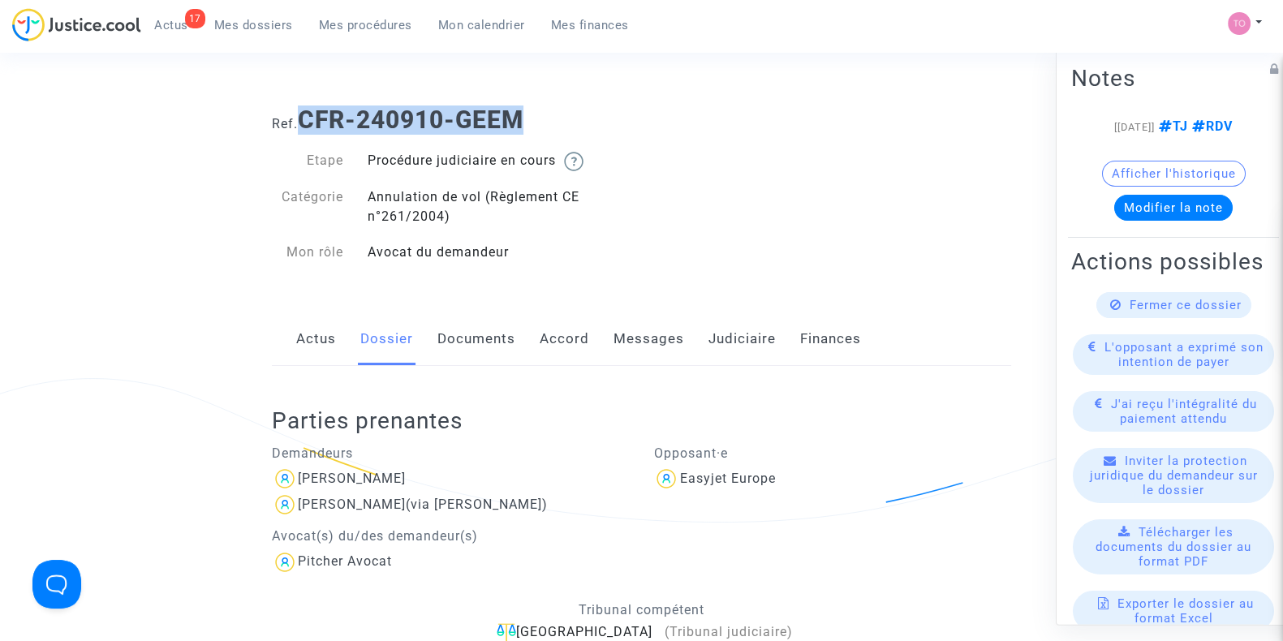
click at [469, 334] on link "Documents" at bounding box center [476, 339] width 78 height 54
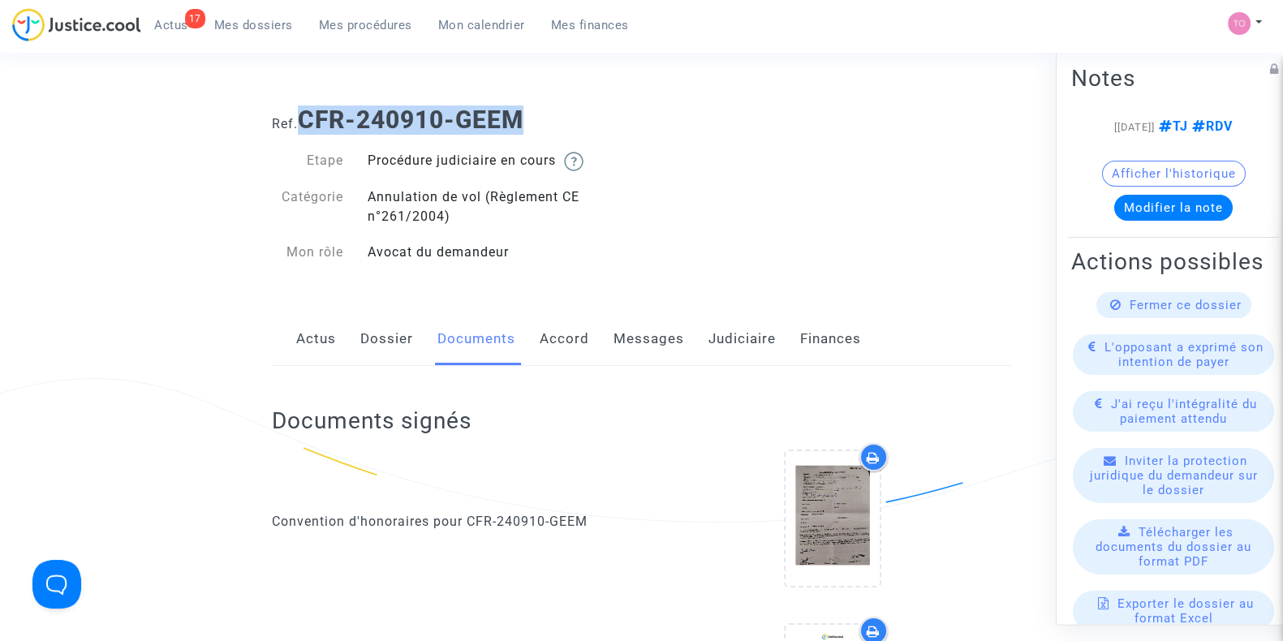
click at [569, 342] on link "Accord" at bounding box center [565, 339] width 50 height 54
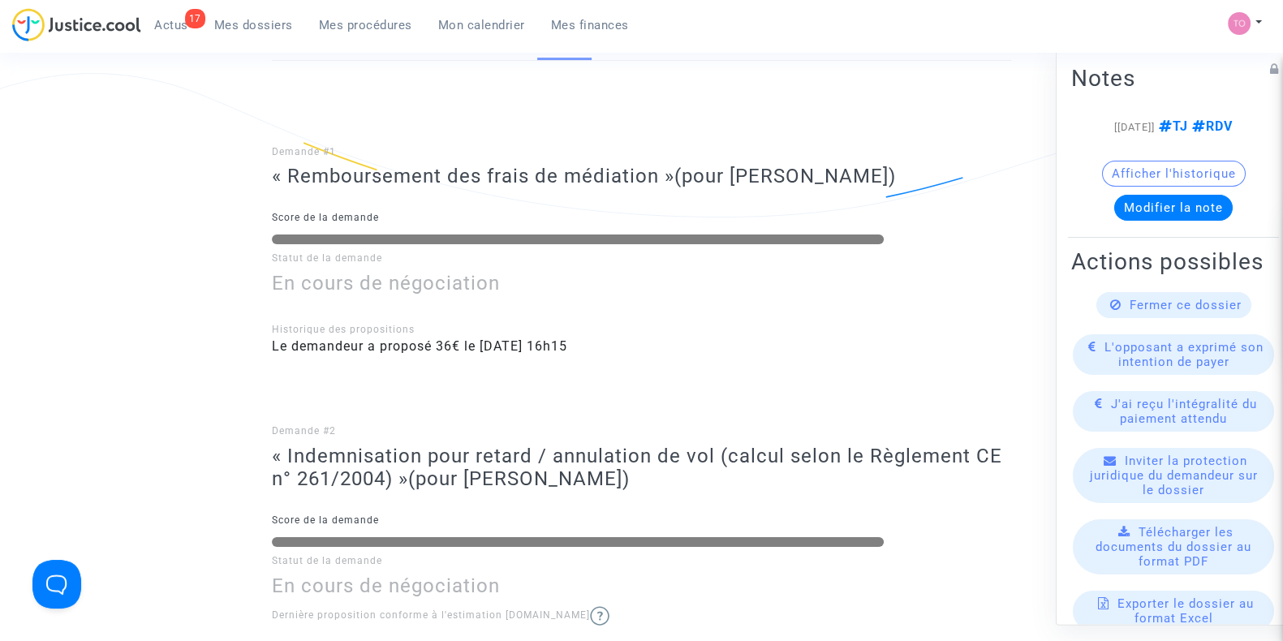
scroll to position [301, 0]
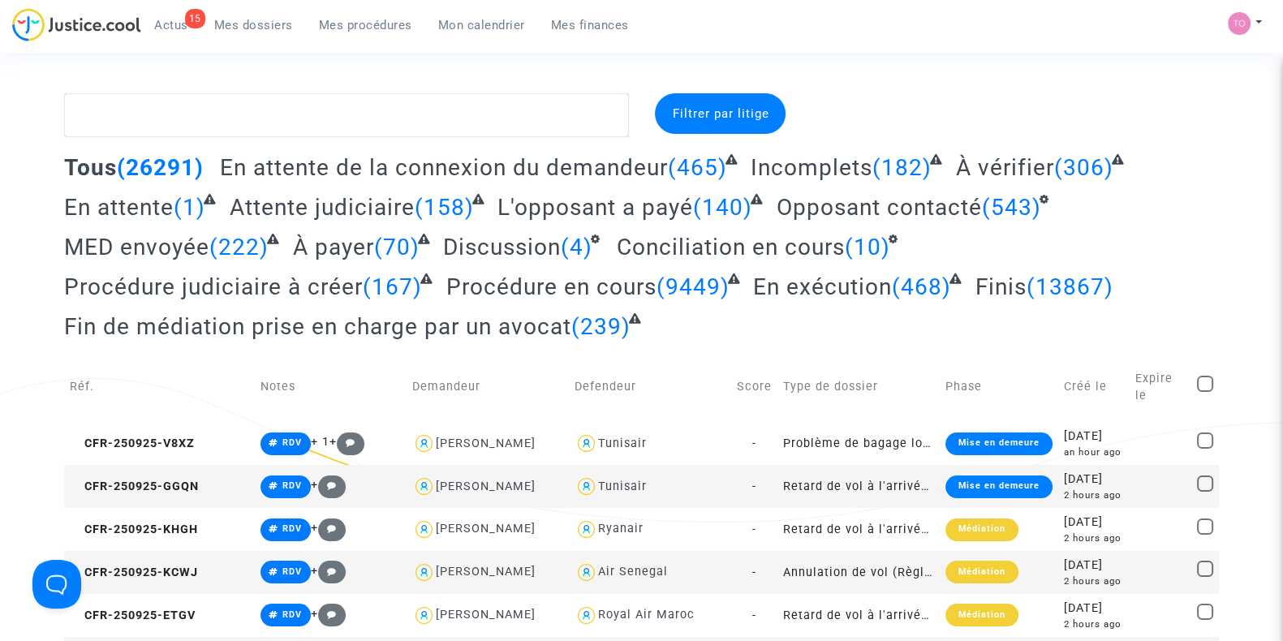
click at [488, 20] on span "Mon calendrier" at bounding box center [481, 25] width 87 height 15
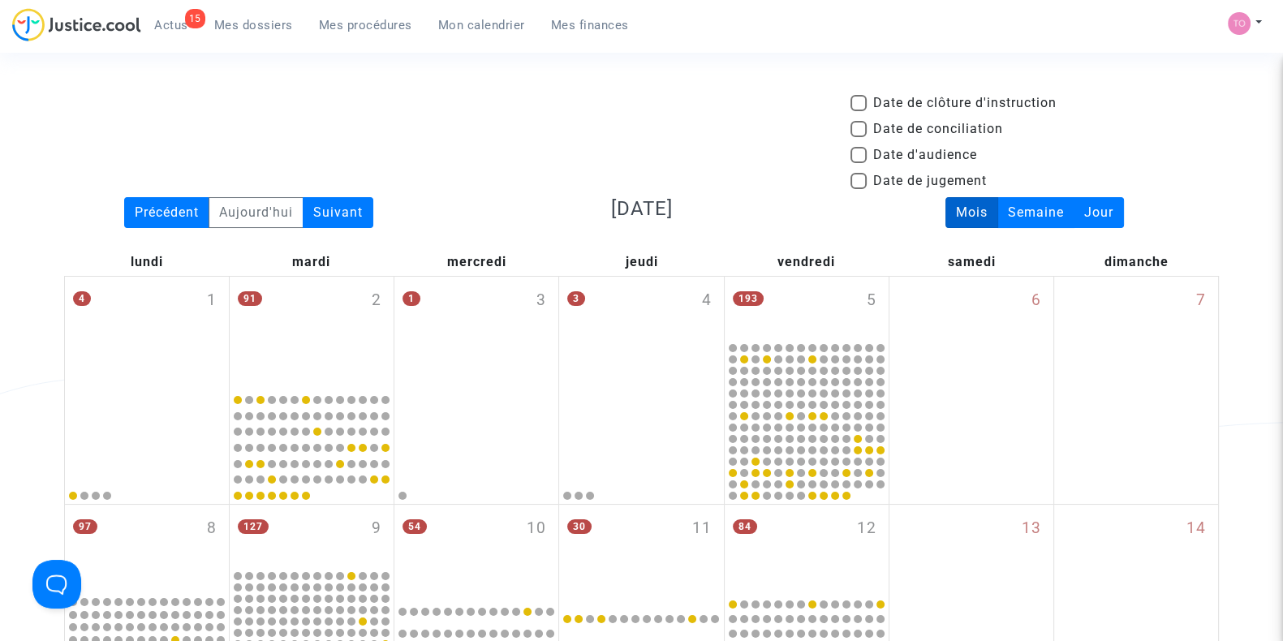
click at [856, 153] on span at bounding box center [859, 155] width 16 height 16
click at [858, 163] on input "Date d'audience" at bounding box center [858, 163] width 1 height 1
checkbox input "true"
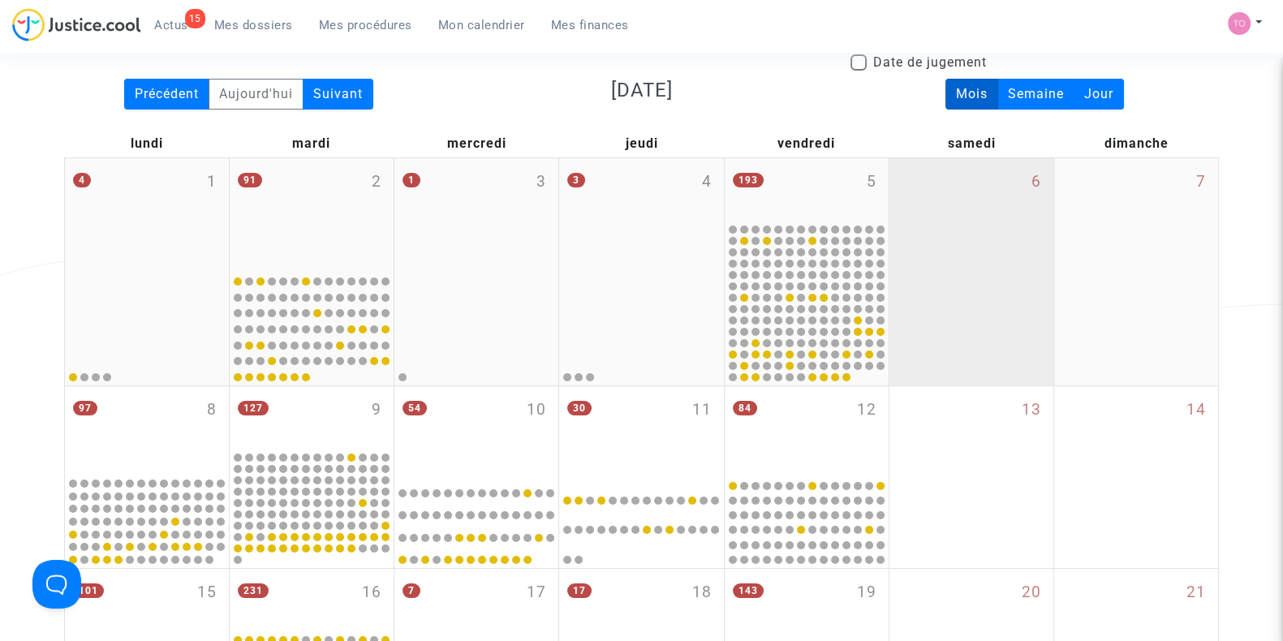
scroll to position [119, 0]
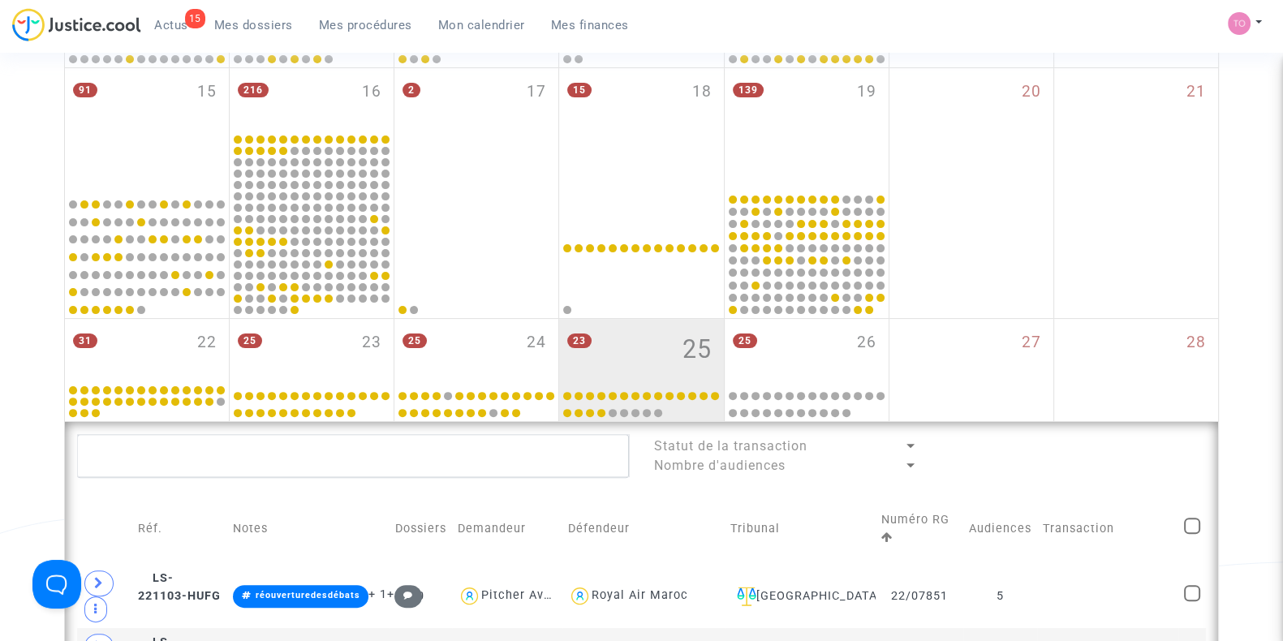
scroll to position [584, 0]
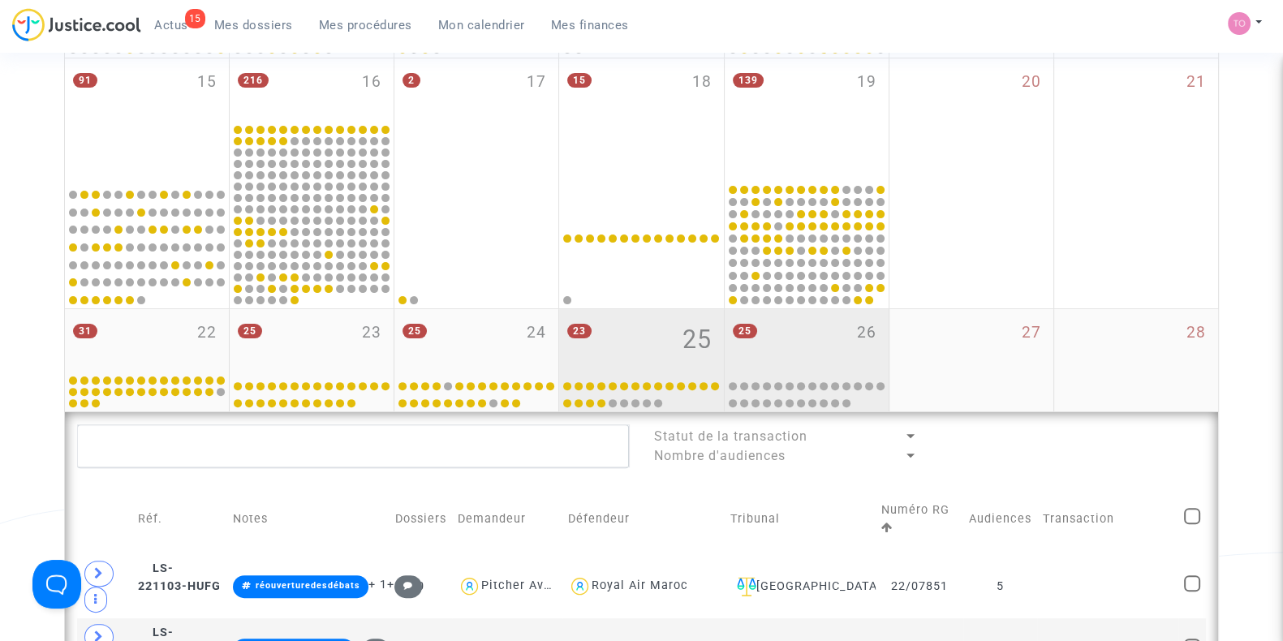
click at [772, 319] on div "25 26" at bounding box center [807, 340] width 164 height 63
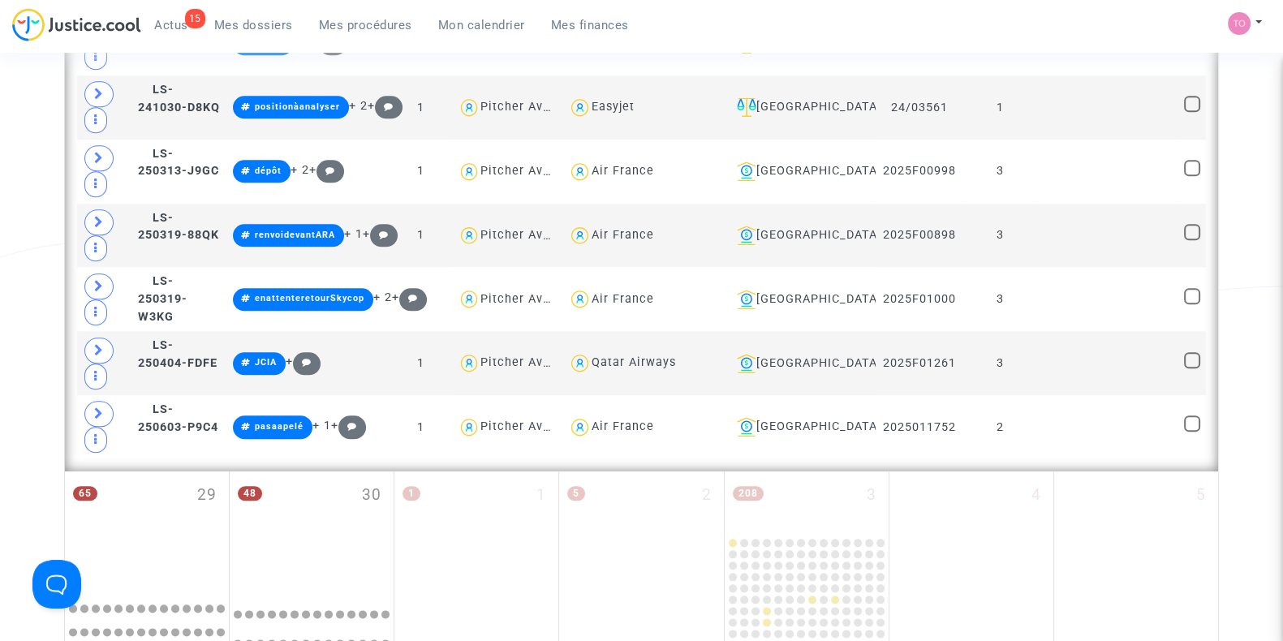
scroll to position [2288, 0]
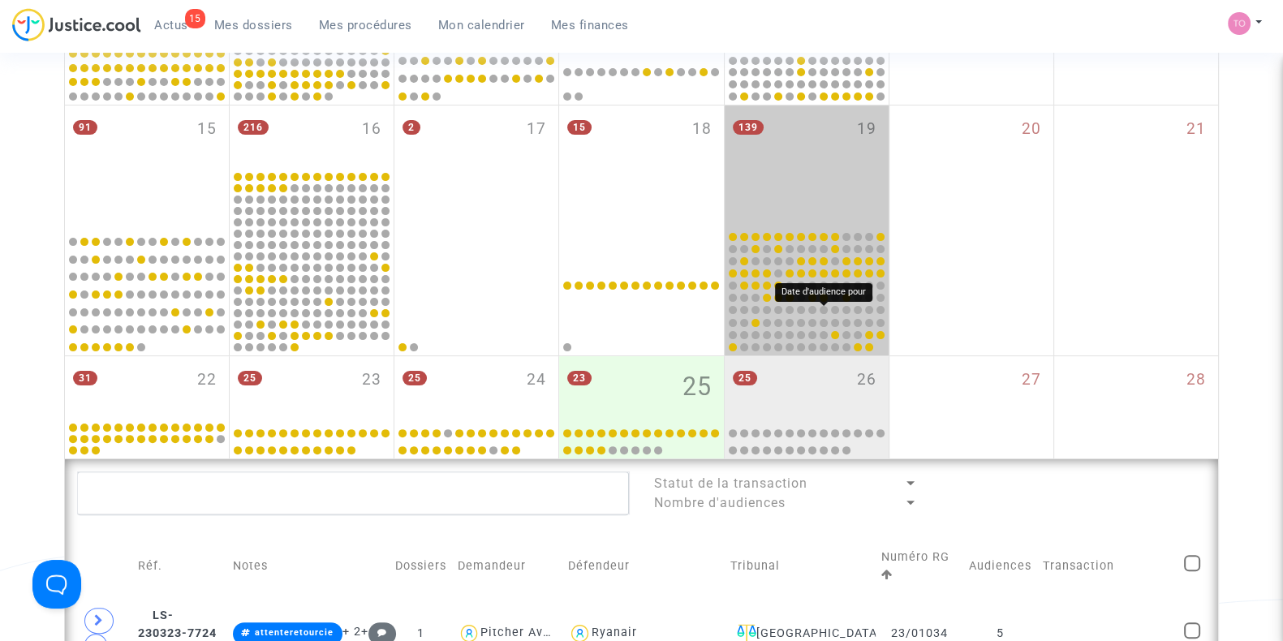
click at [824, 310] on div at bounding box center [824, 310] width 8 height 8
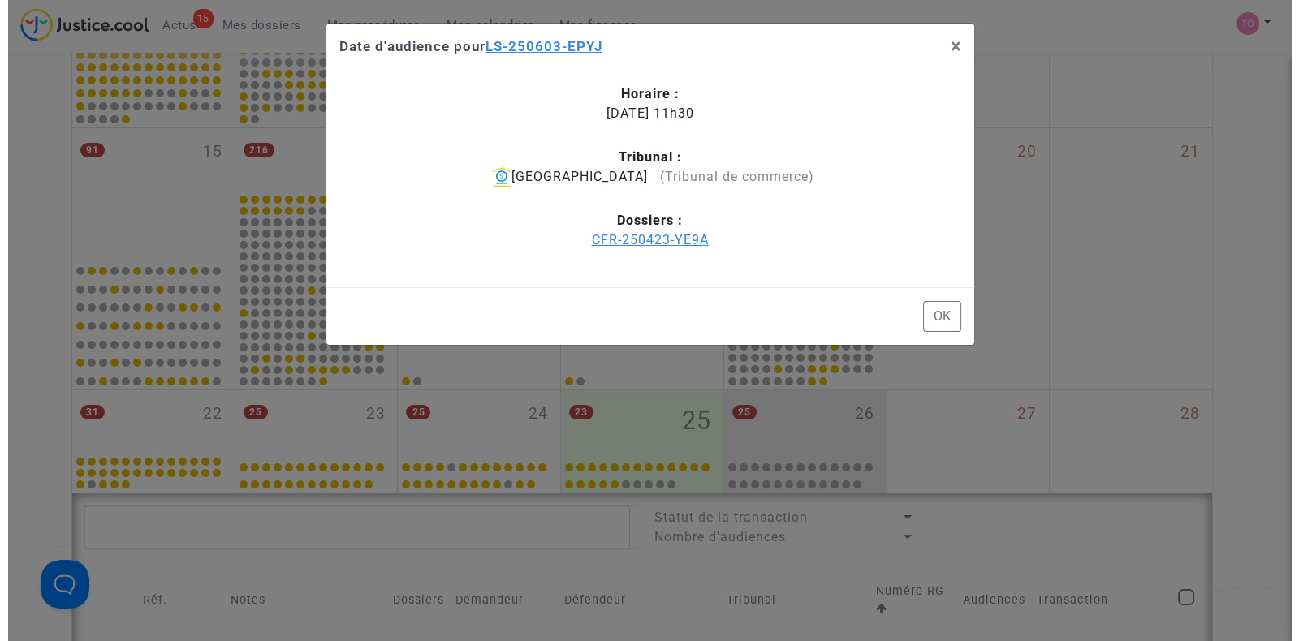
scroll to position [162, 0]
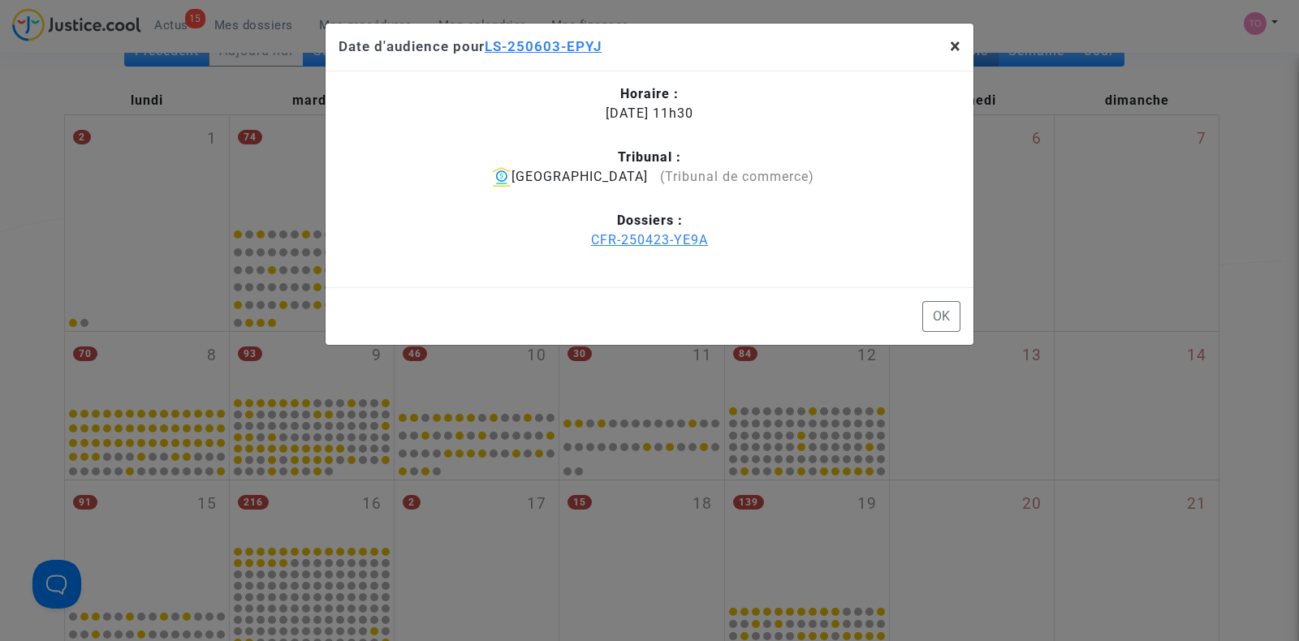
click at [957, 42] on span "×" at bounding box center [955, 46] width 11 height 23
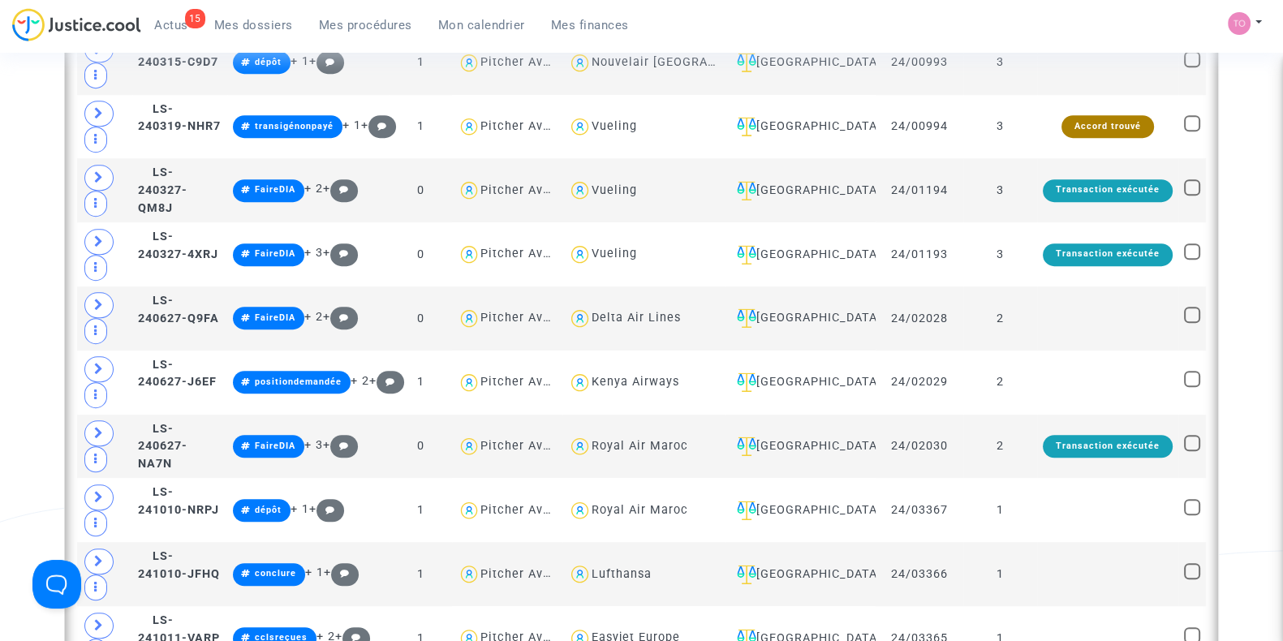
scroll to position [1300, 0]
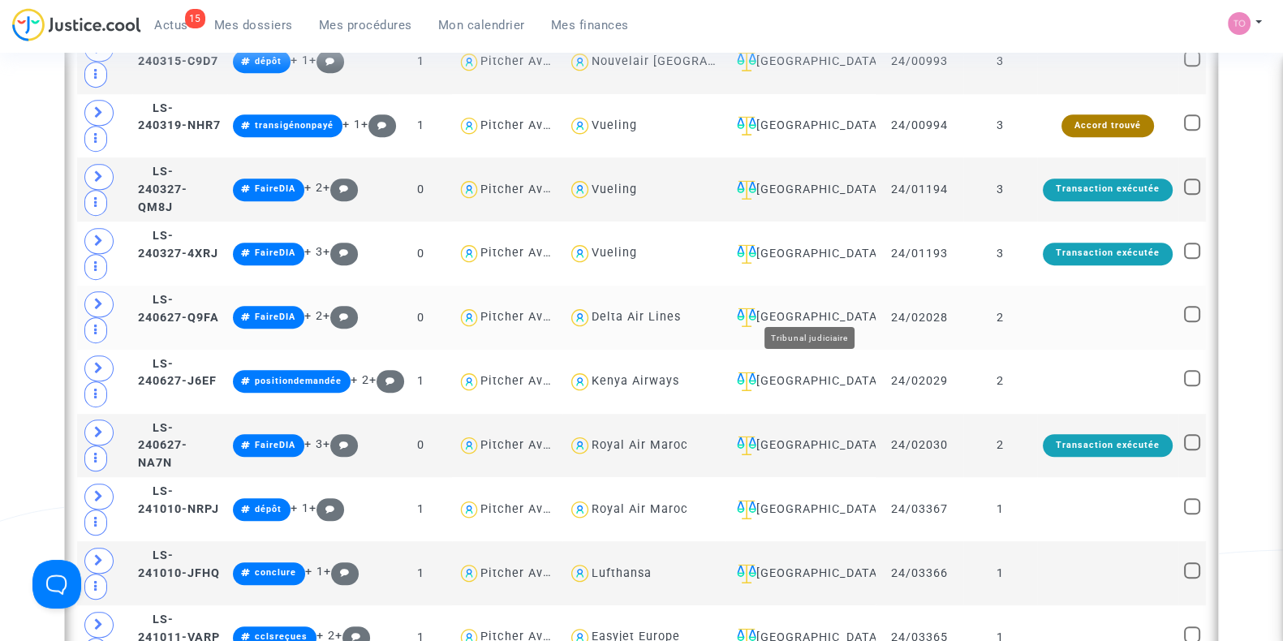
click at [820, 308] on div "[GEOGRAPHIC_DATA]" at bounding box center [800, 317] width 140 height 19
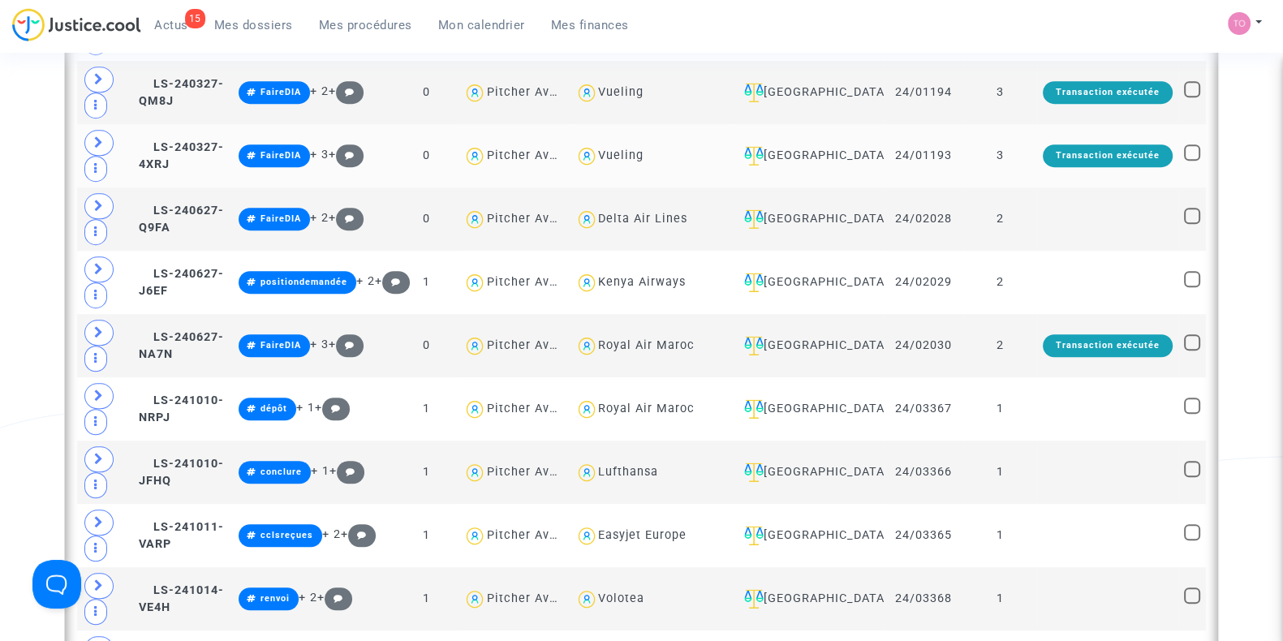
scroll to position [1393, 0]
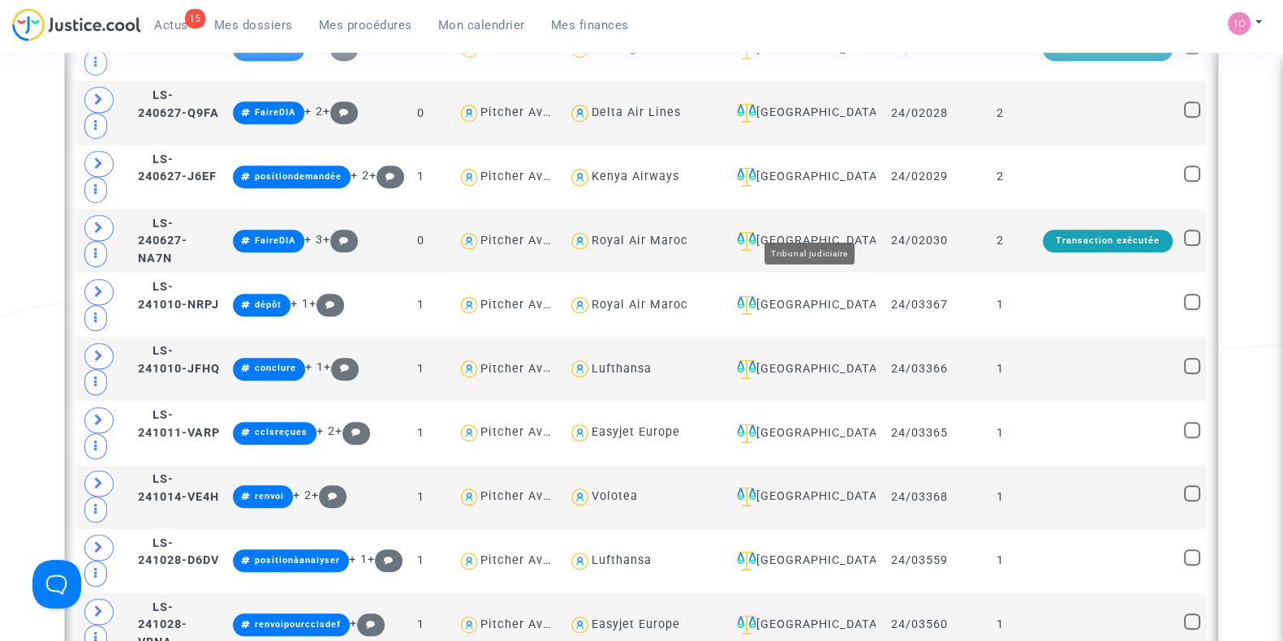
scroll to position [2285, 0]
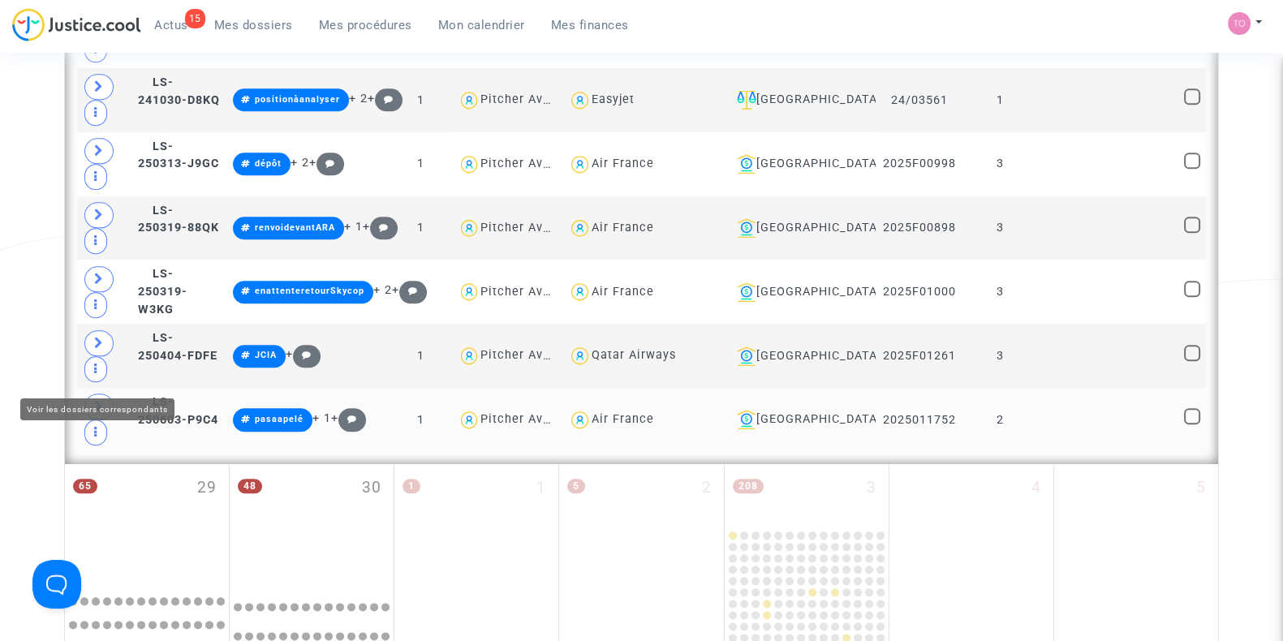
click at [103, 394] on span at bounding box center [98, 407] width 29 height 26
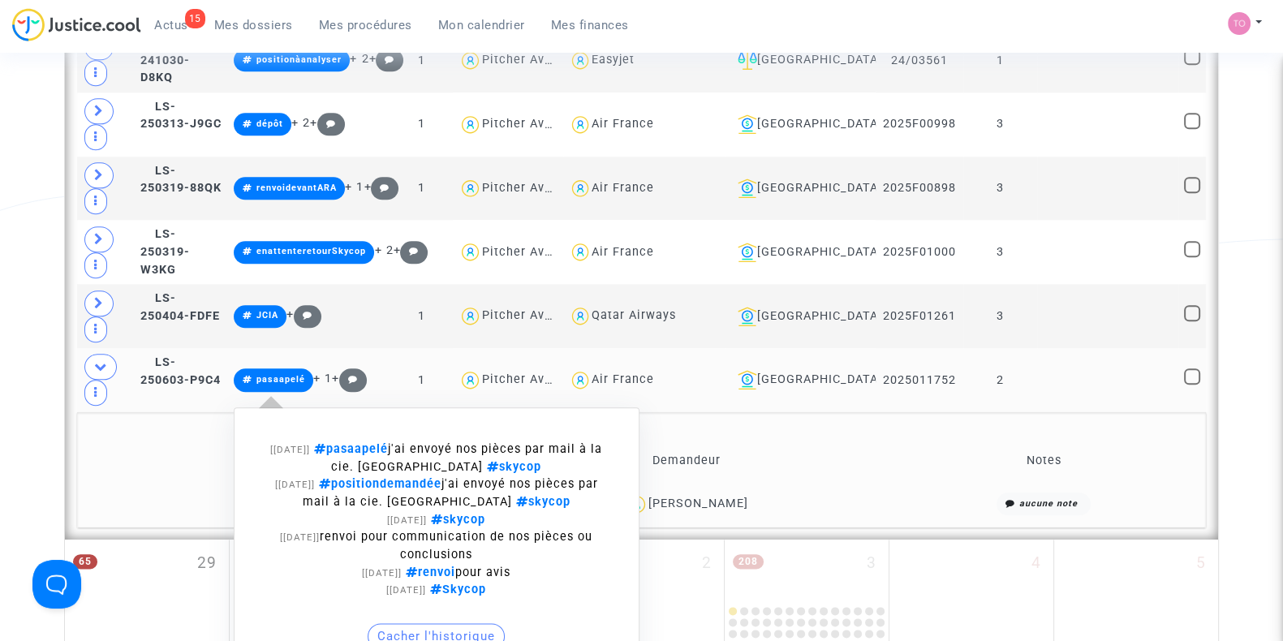
scroll to position [2324, 0]
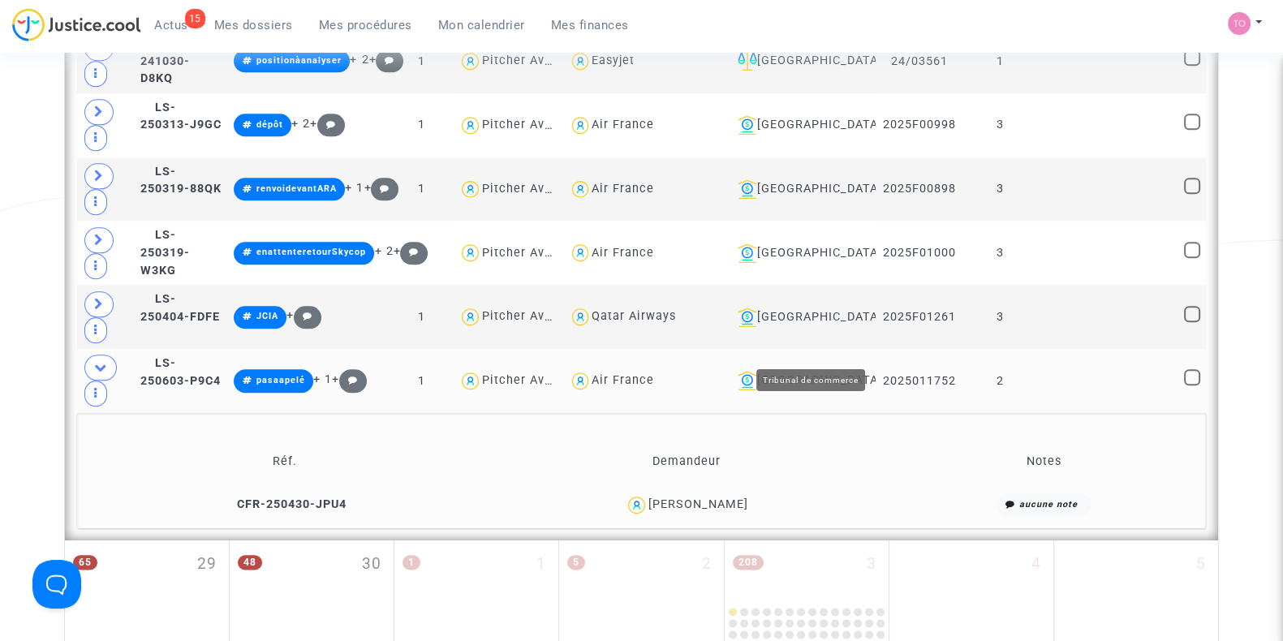
click at [820, 371] on div "Montpellier" at bounding box center [801, 380] width 140 height 19
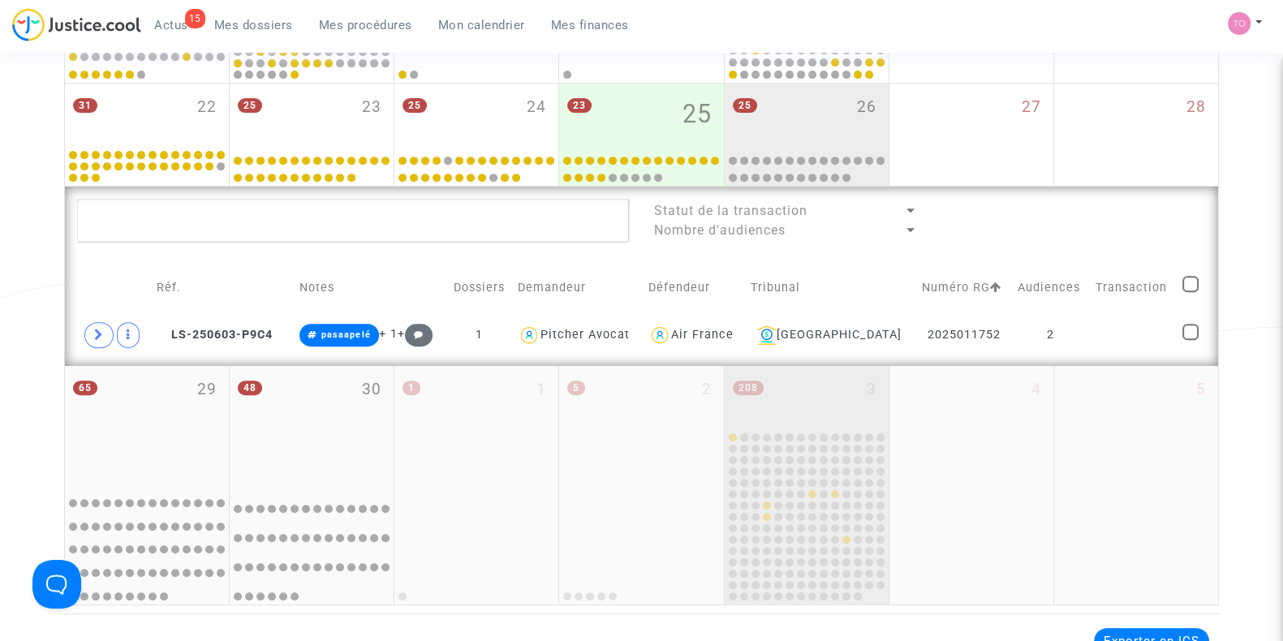
scroll to position [808, 0]
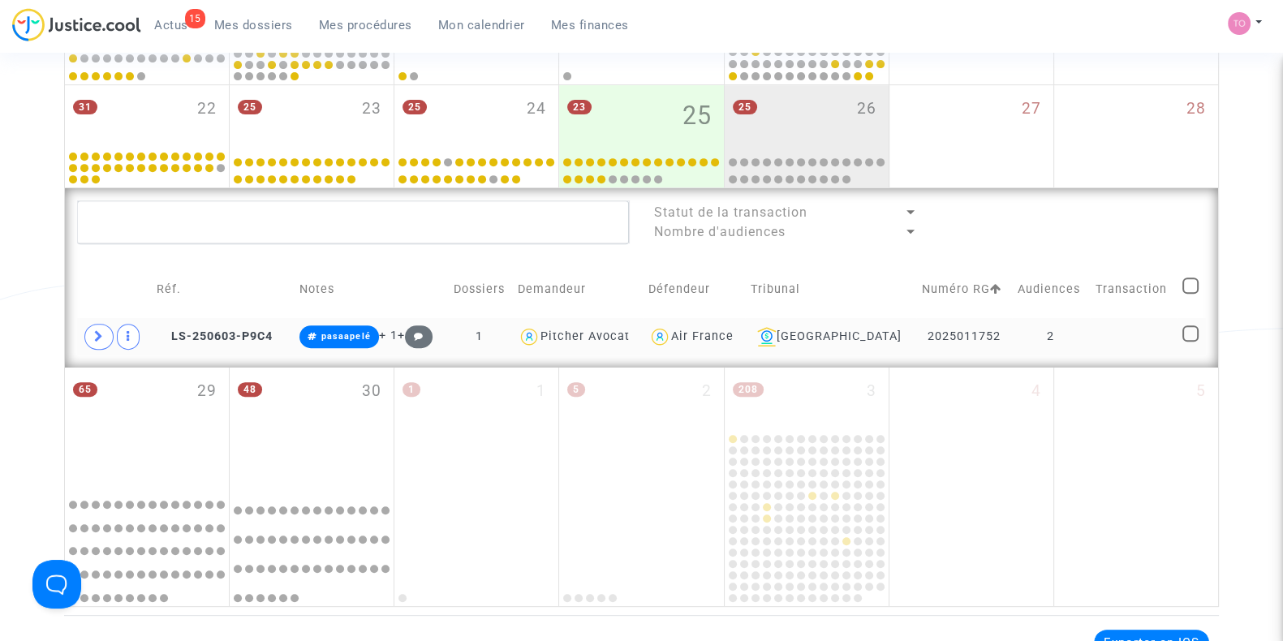
click at [840, 344] on td "Montpellier" at bounding box center [830, 336] width 171 height 37
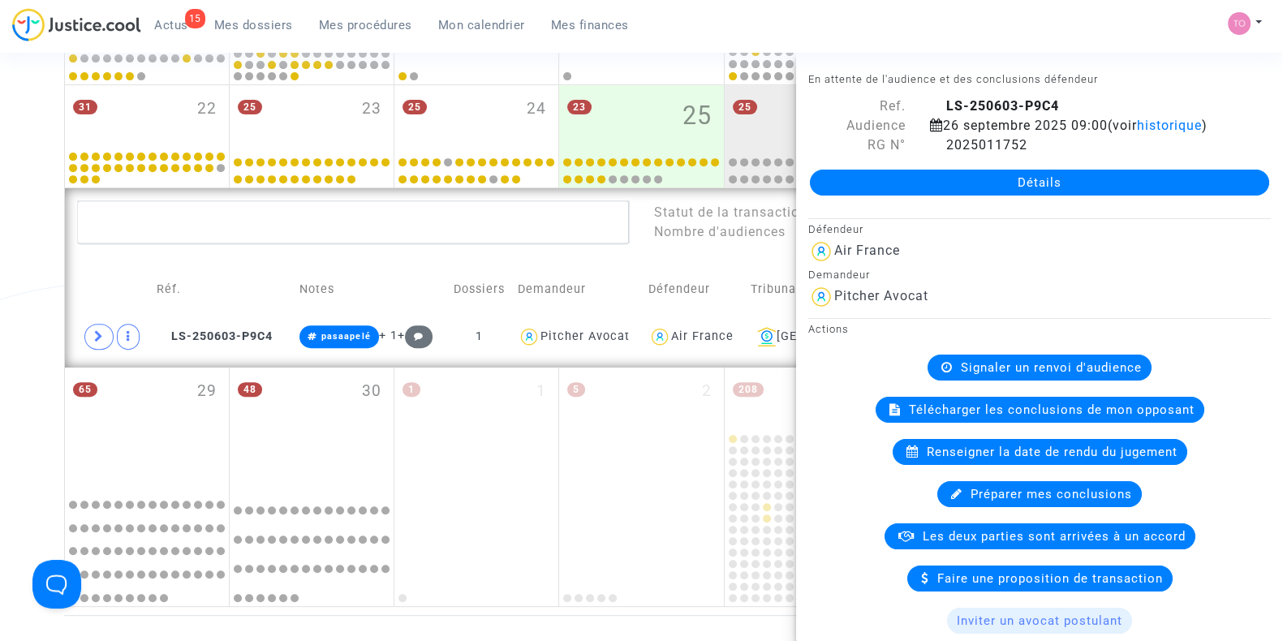
click at [743, 247] on lawsuits-list "Statut de la transaction Nombre d'audiences Réf. Notes Dossiers Demandeur Défen…" at bounding box center [641, 277] width 1129 height 155
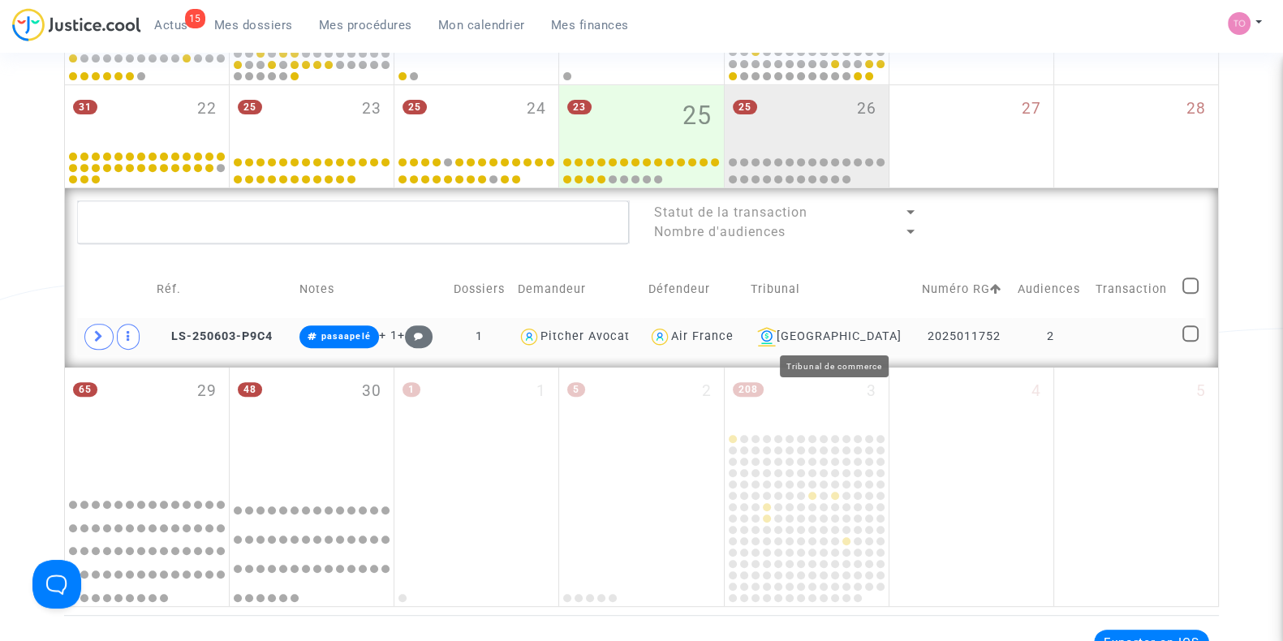
click at [859, 329] on div "Montpellier" at bounding box center [831, 336] width 160 height 19
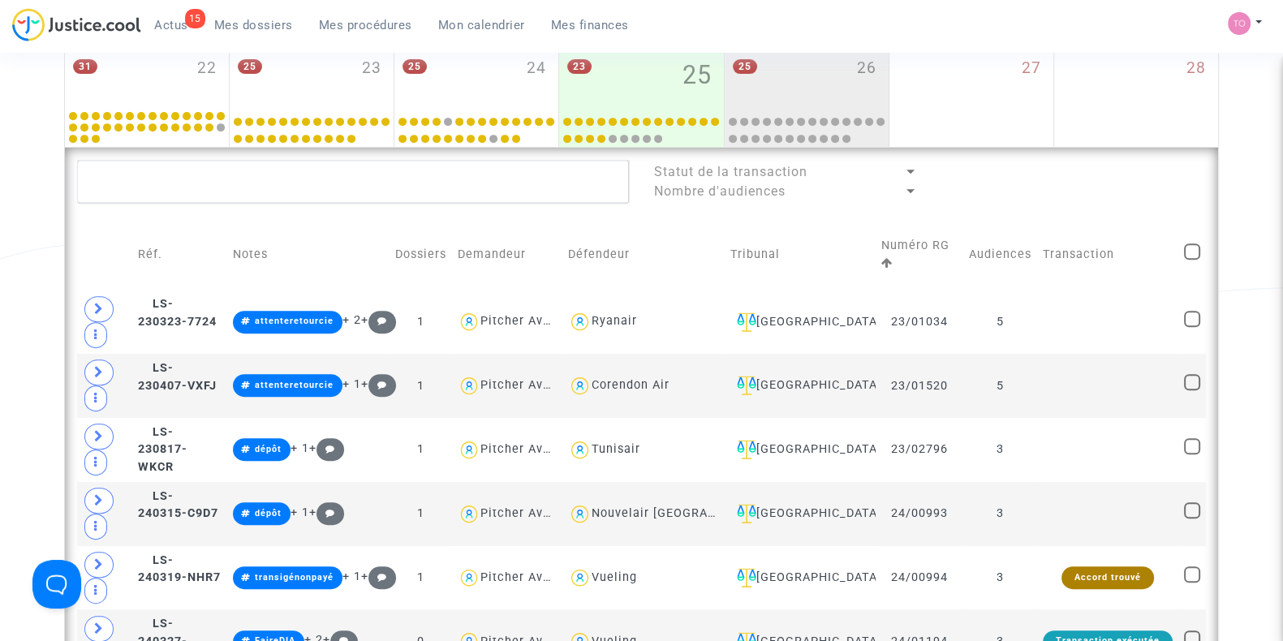
scroll to position [851, 0]
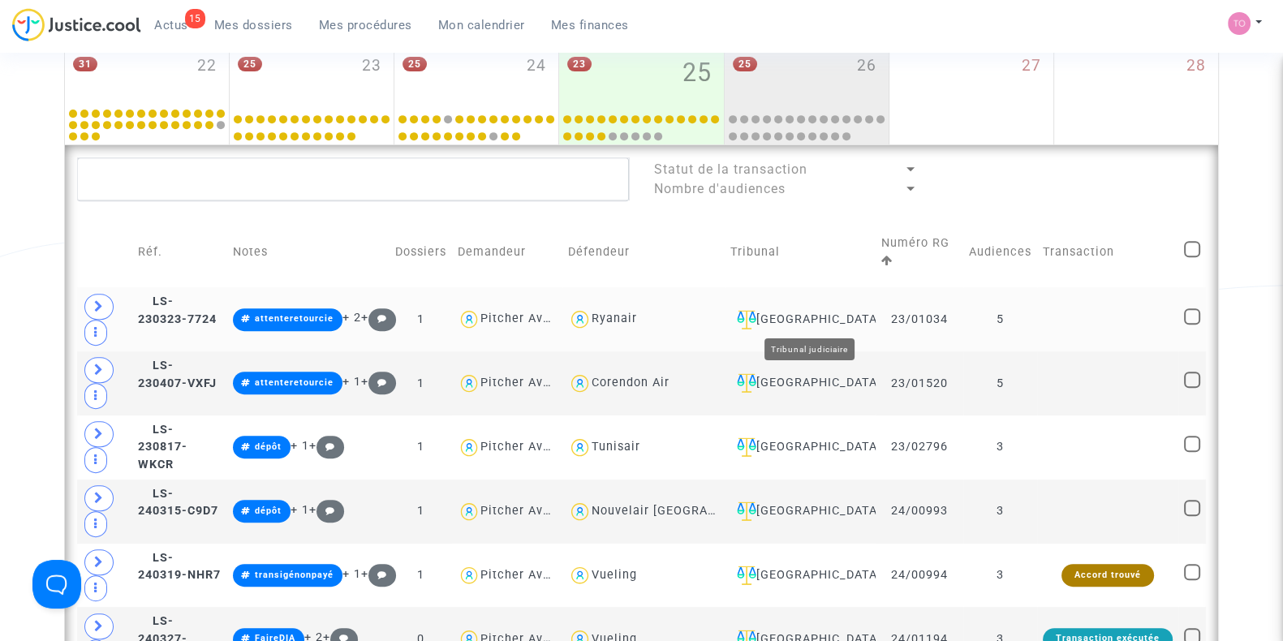
click at [809, 311] on div "Nantes" at bounding box center [800, 319] width 140 height 19
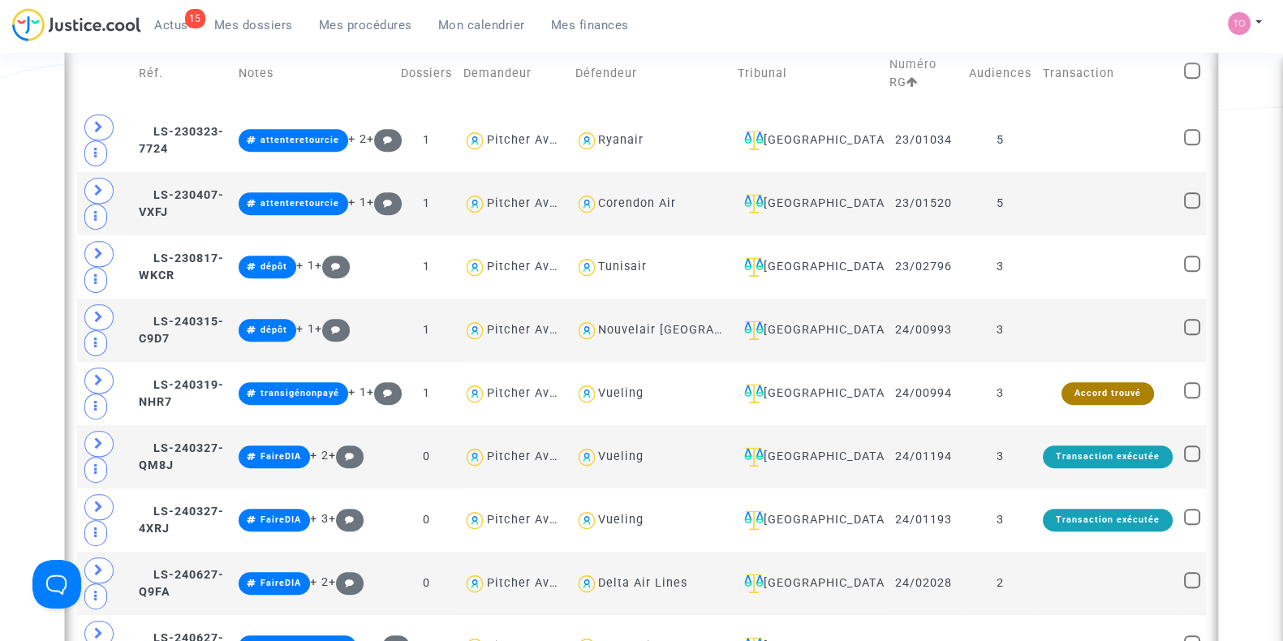
scroll to position [1136, 0]
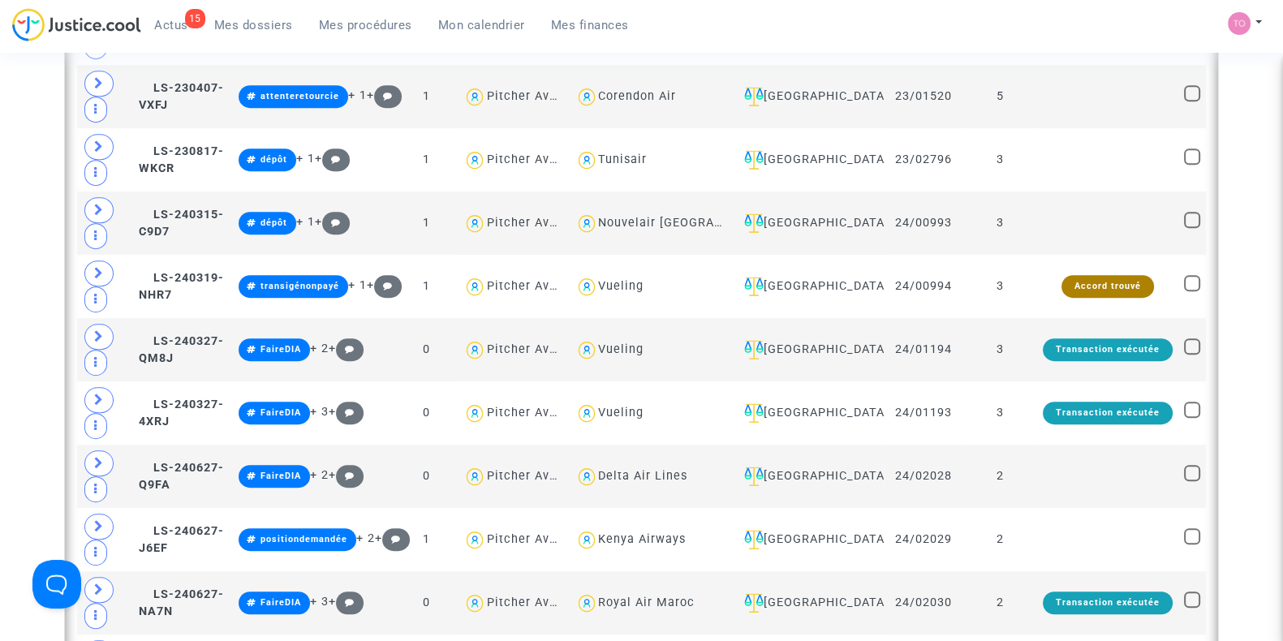
type textarea "@Lufthansa"
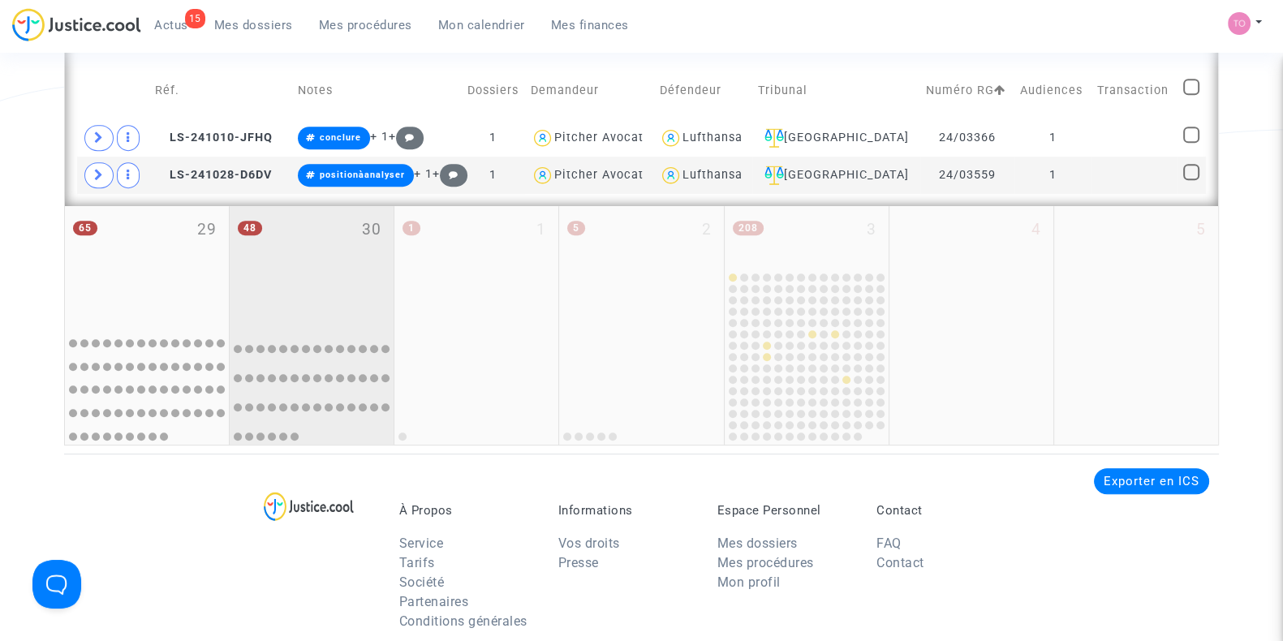
scroll to position [1006, 0]
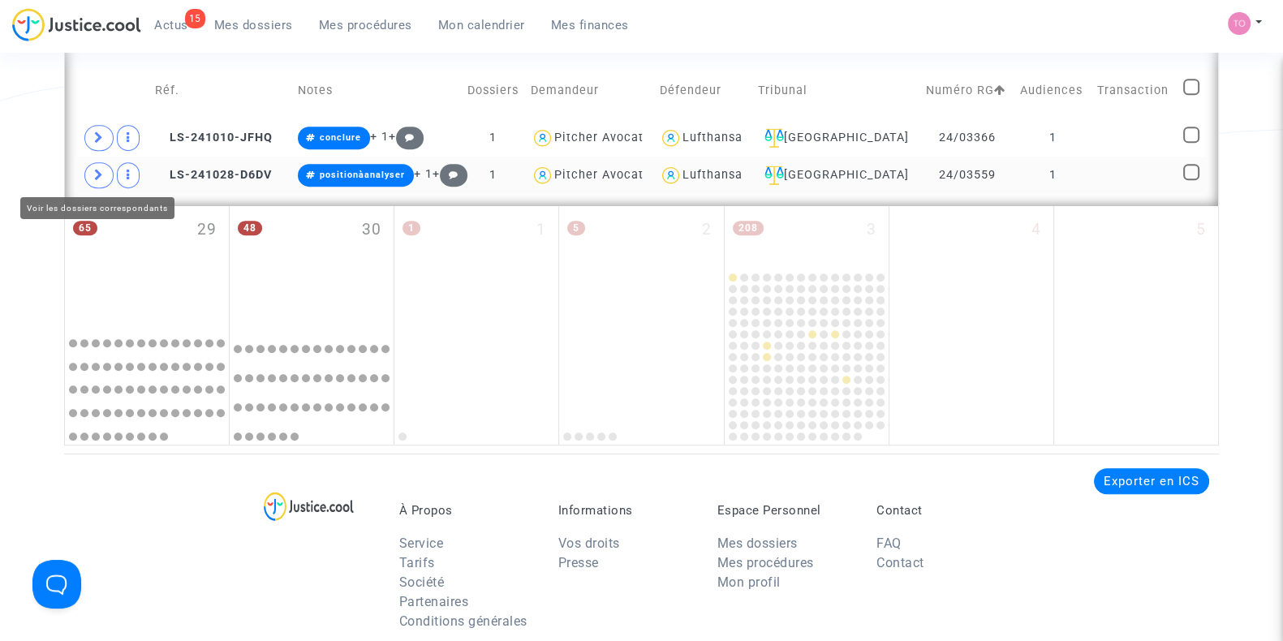
click at [97, 173] on icon at bounding box center [99, 175] width 10 height 12
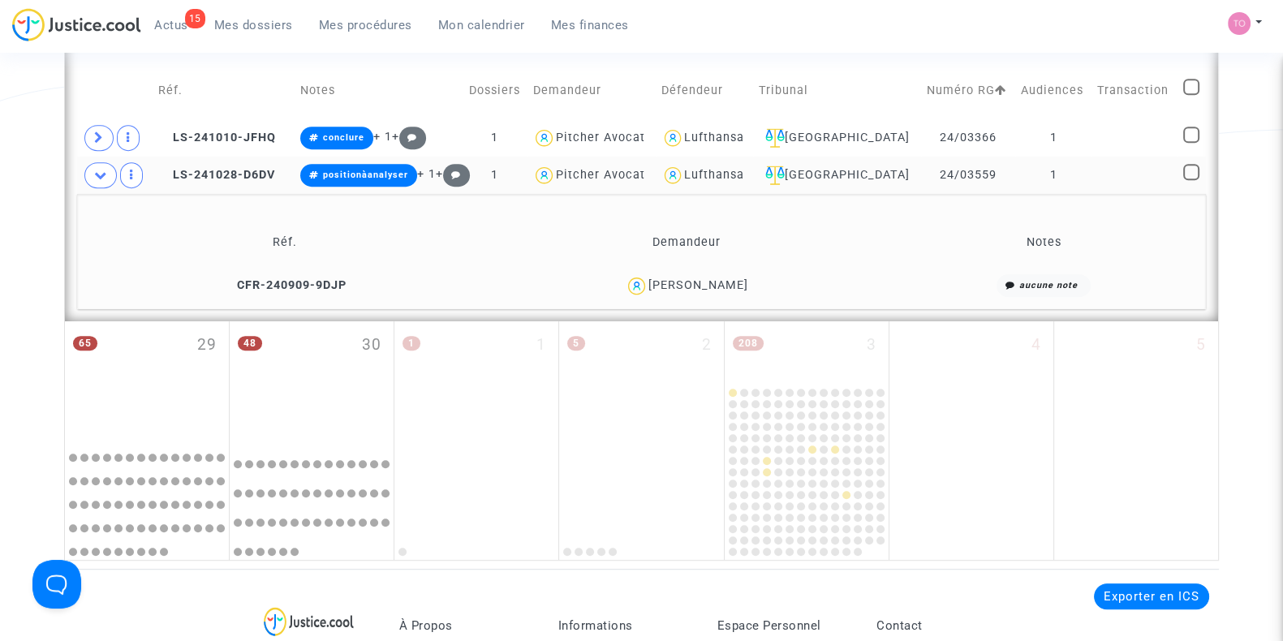
click at [725, 287] on div "Emilien Bouchereau" at bounding box center [698, 285] width 100 height 14
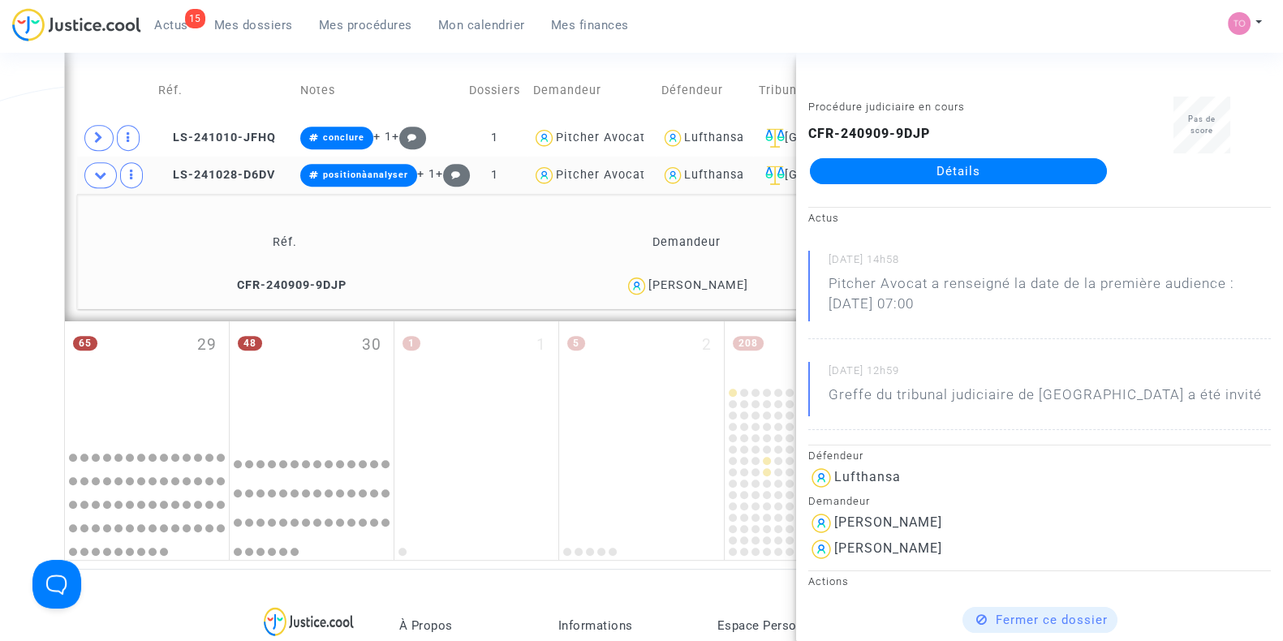
click at [954, 163] on link "Détails" at bounding box center [958, 171] width 297 height 26
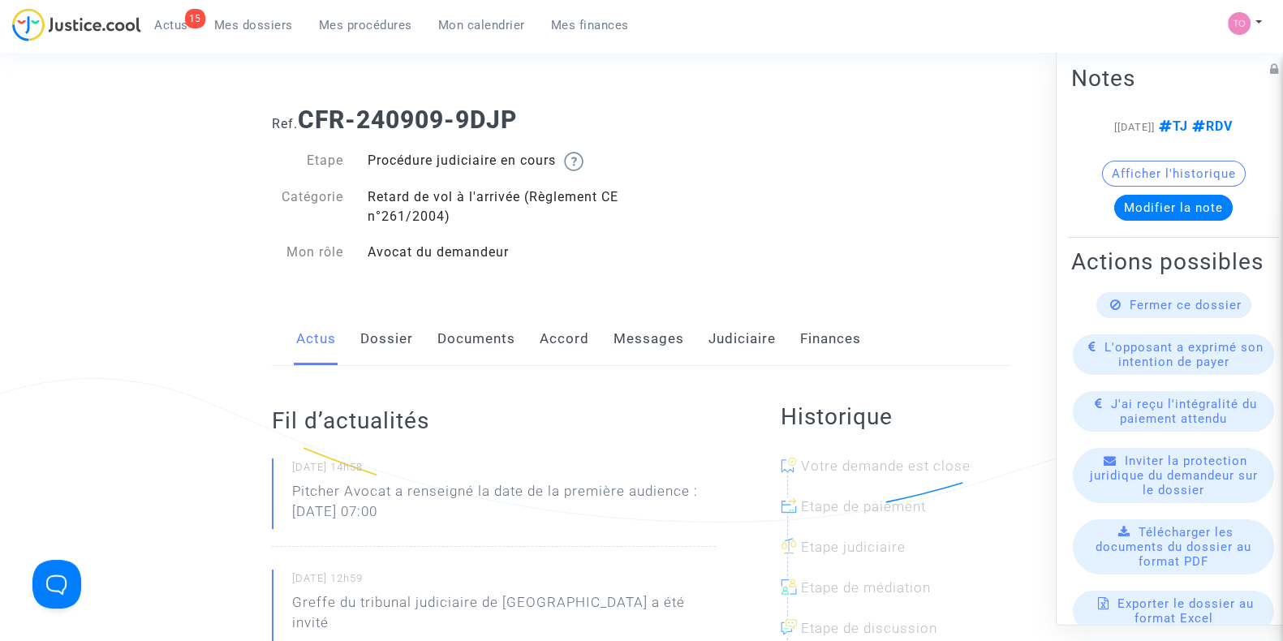
click at [394, 363] on link "Dossier" at bounding box center [386, 339] width 53 height 54
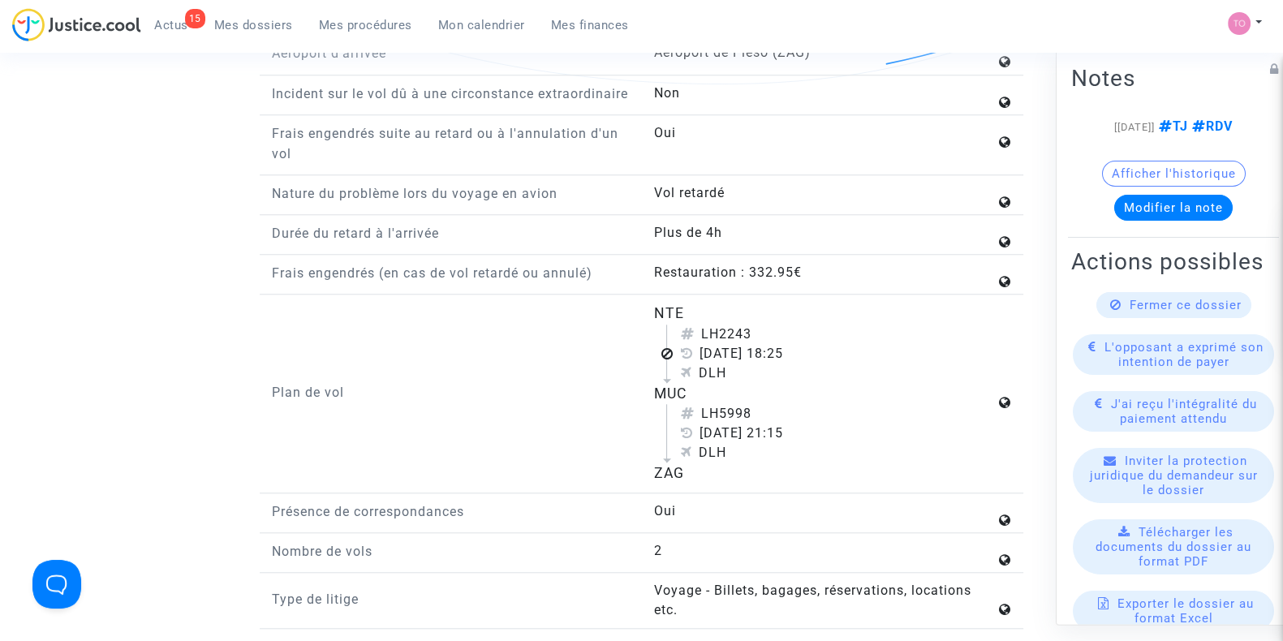
scroll to position [1868, 0]
drag, startPoint x: 747, startPoint y: 262, endPoint x: 794, endPoint y: 268, distance: 47.4
click at [794, 268] on div "Restauration : 332.95€" at bounding box center [824, 270] width 342 height 19
copy div "332.95"
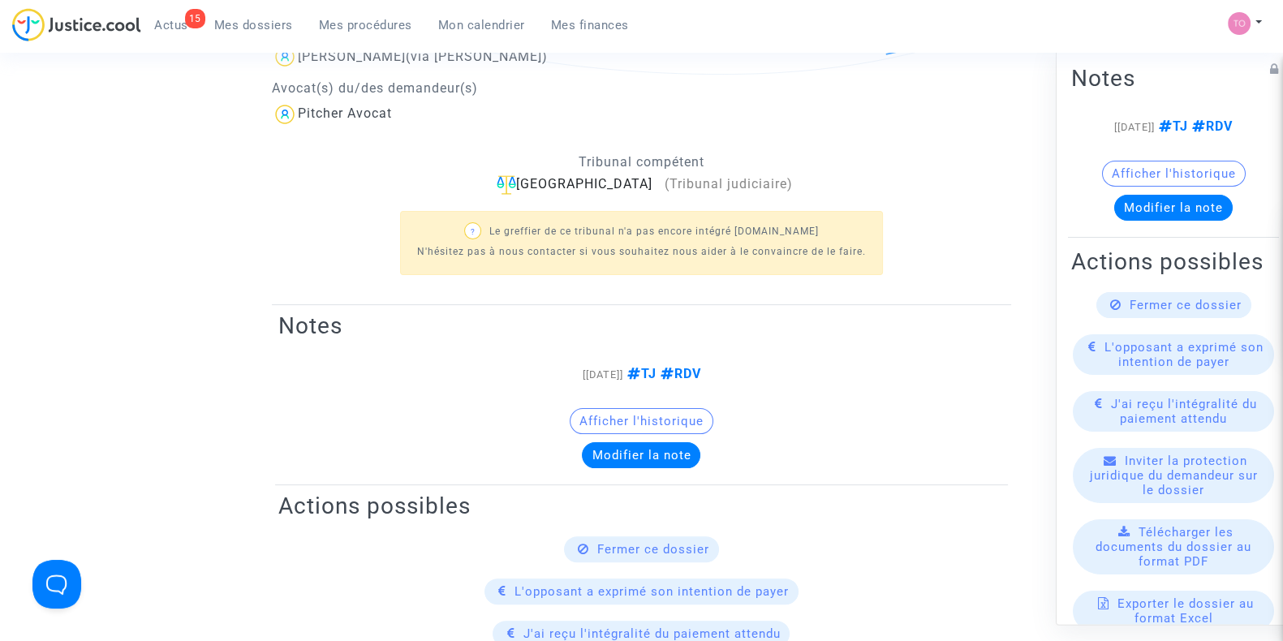
scroll to position [450, 0]
click at [711, 327] on h2 "Notes" at bounding box center [641, 324] width 726 height 28
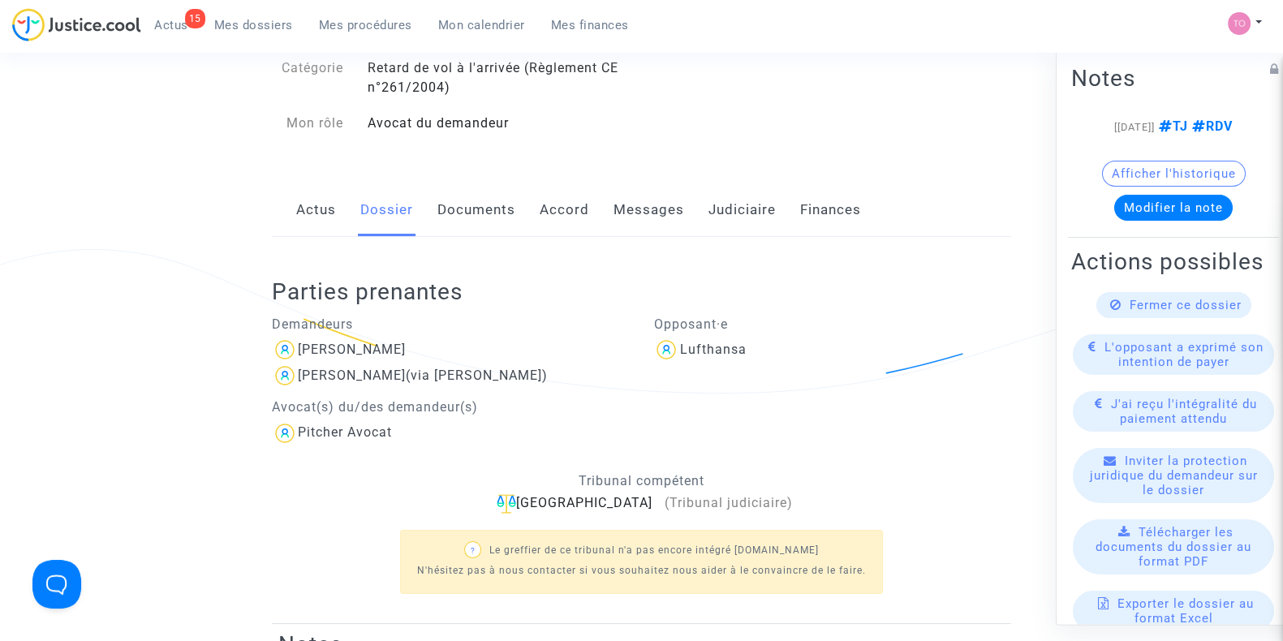
scroll to position [127, 0]
click at [483, 222] on link "Documents" at bounding box center [476, 212] width 78 height 54
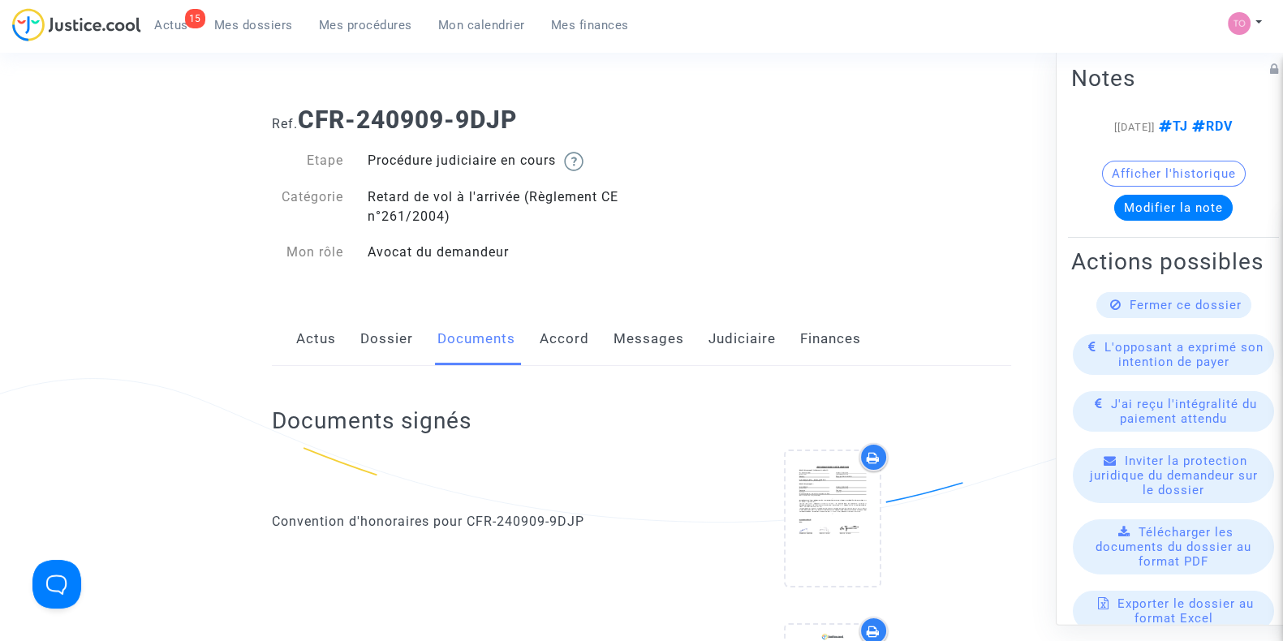
click at [715, 338] on link "Judiciaire" at bounding box center [742, 339] width 67 height 54
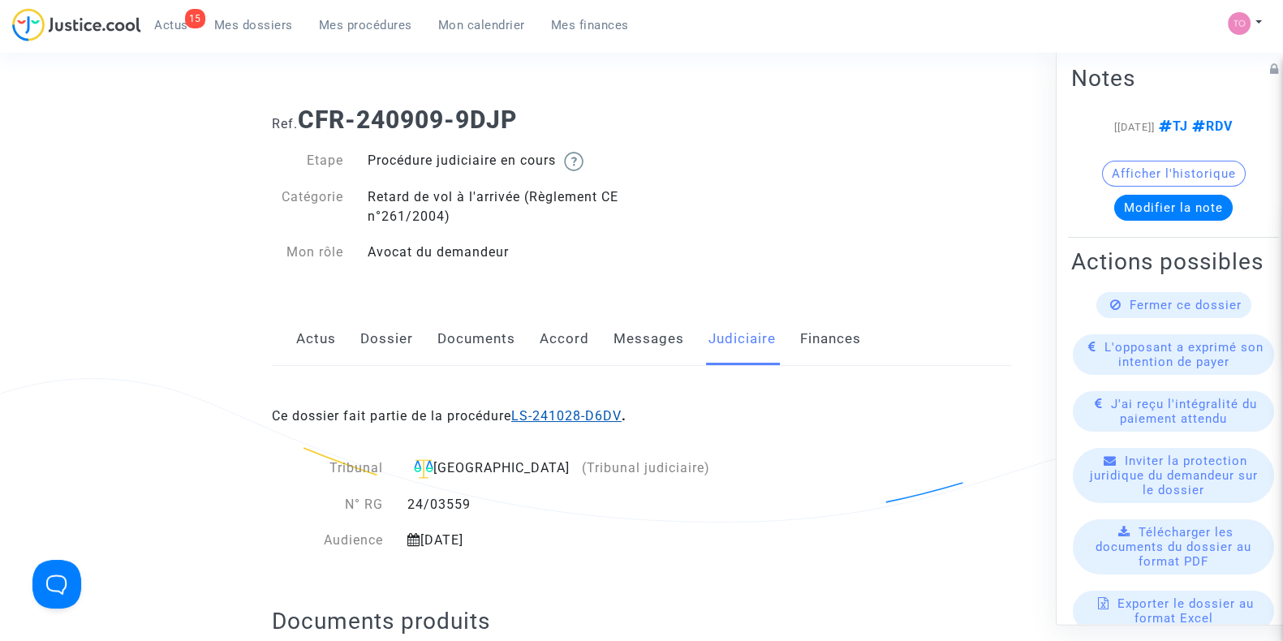
click at [588, 409] on link "LS-241028-D6DV" at bounding box center [566, 415] width 110 height 15
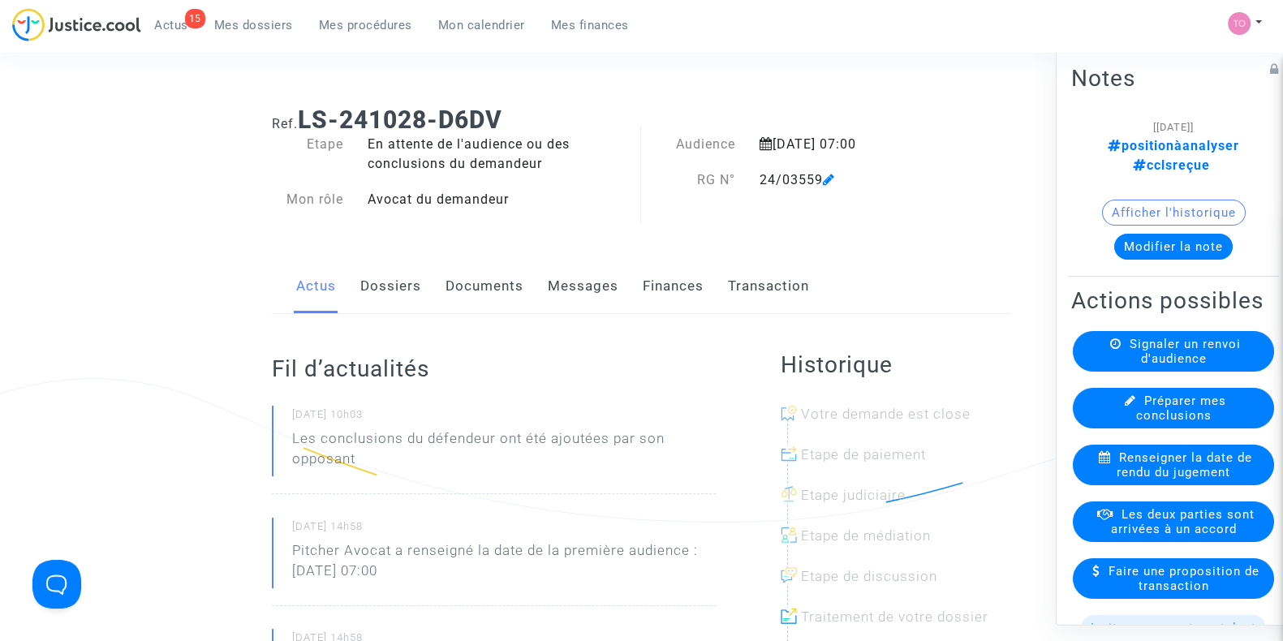
click at [449, 297] on link "Documents" at bounding box center [485, 287] width 78 height 54
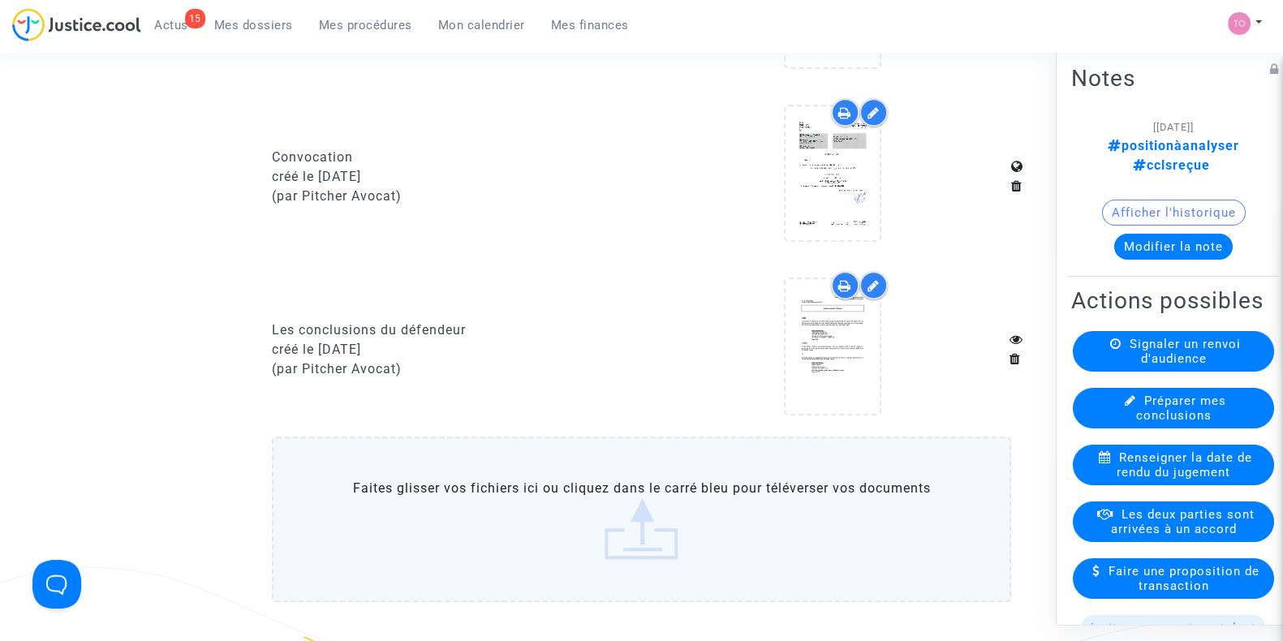
scroll to position [1237, 0]
click at [897, 338] on div at bounding box center [832, 351] width 358 height 157
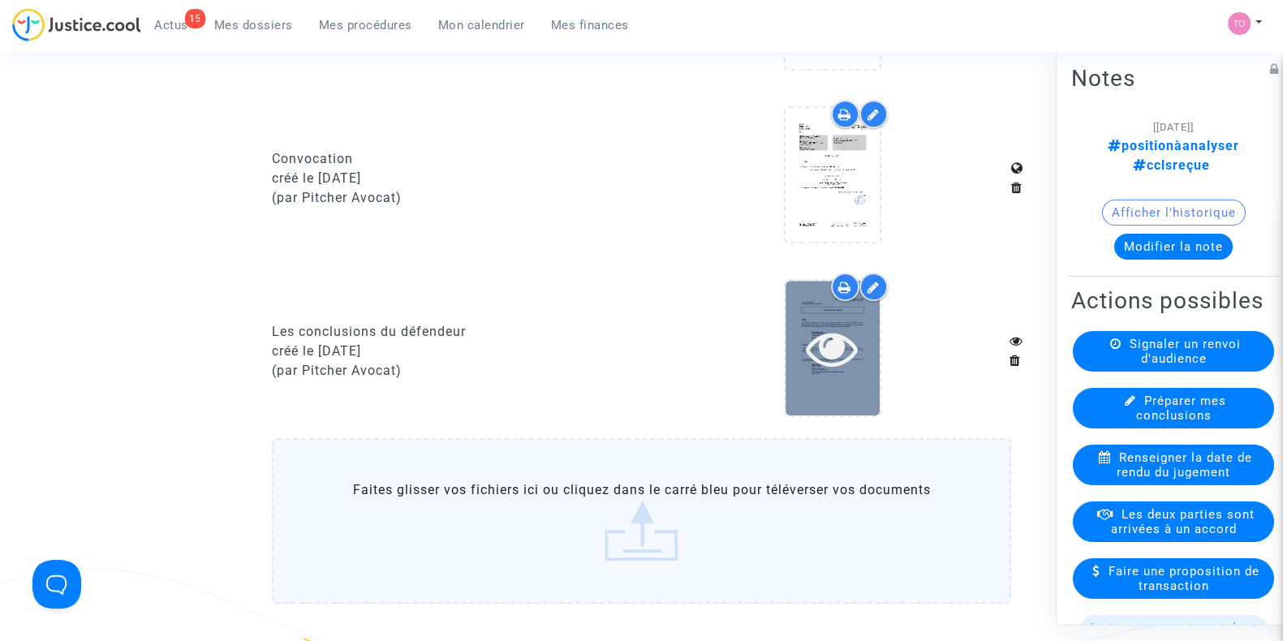
click at [823, 351] on icon at bounding box center [832, 348] width 53 height 52
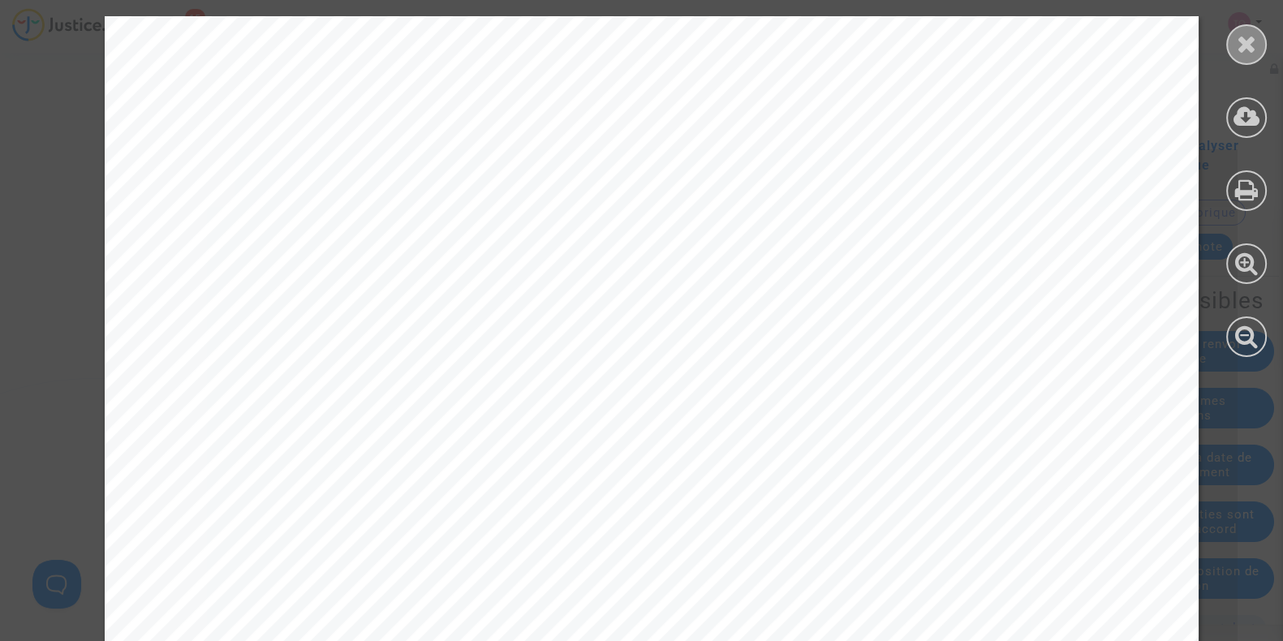
click at [1249, 25] on div at bounding box center [1246, 44] width 41 height 41
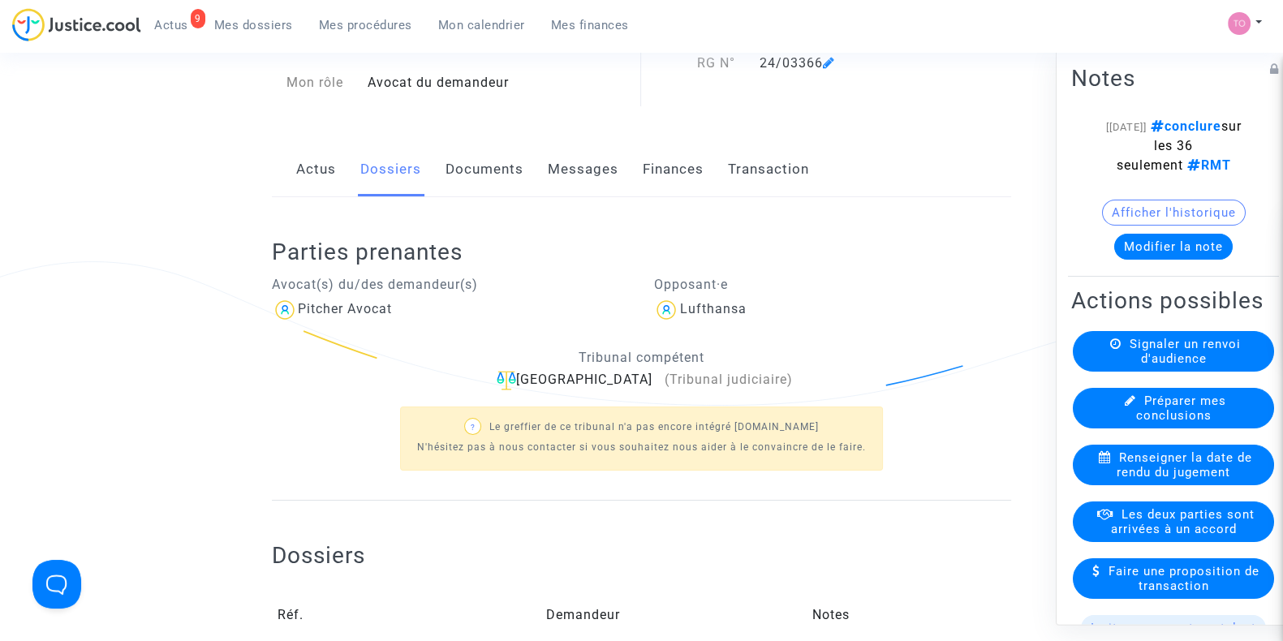
scroll to position [118, 0]
click at [1114, 216] on button "Afficher l'historique" at bounding box center [1174, 213] width 144 height 26
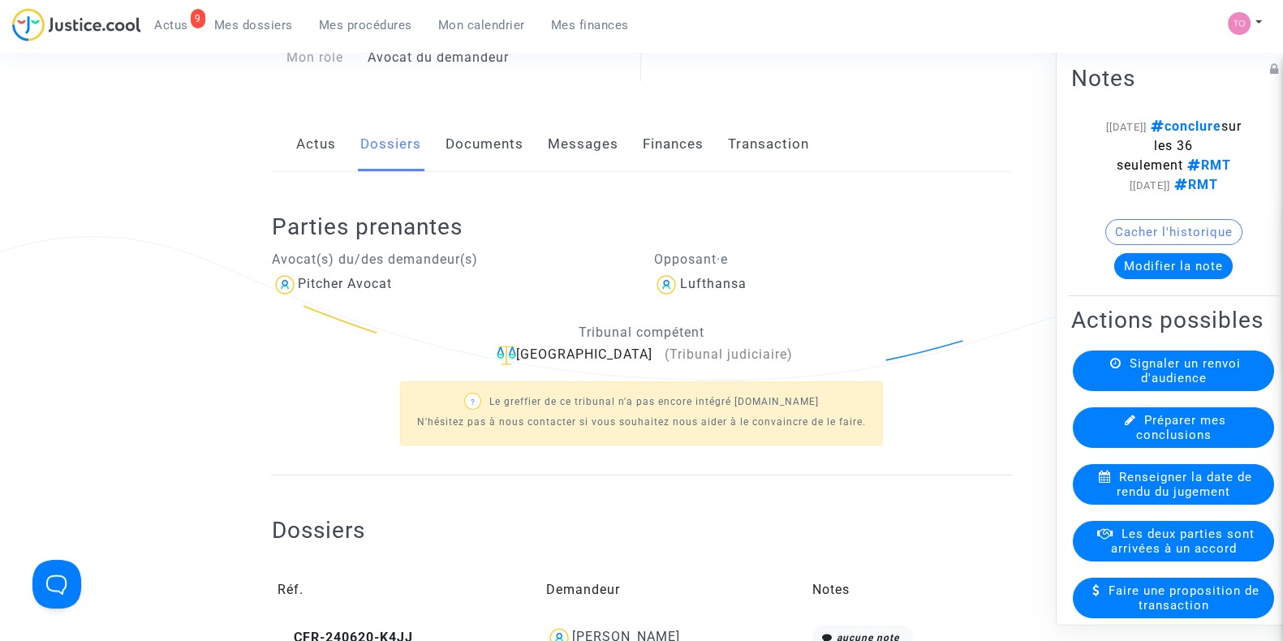
scroll to position [0, 0]
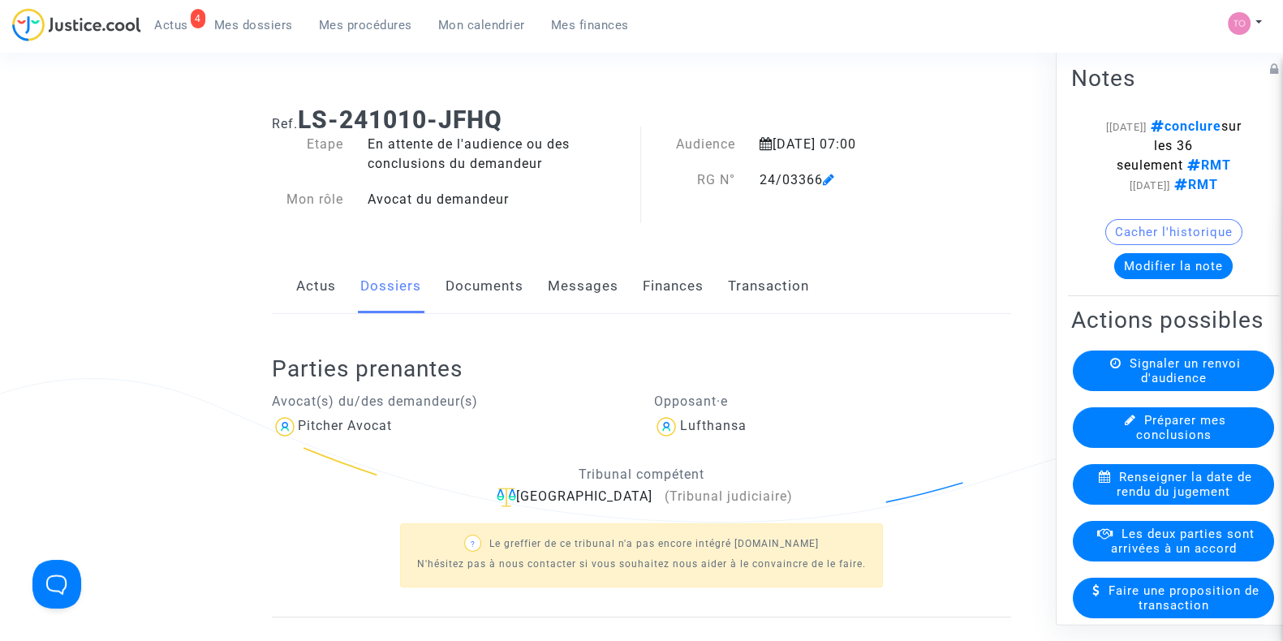
click at [490, 296] on link "Documents" at bounding box center [485, 287] width 78 height 54
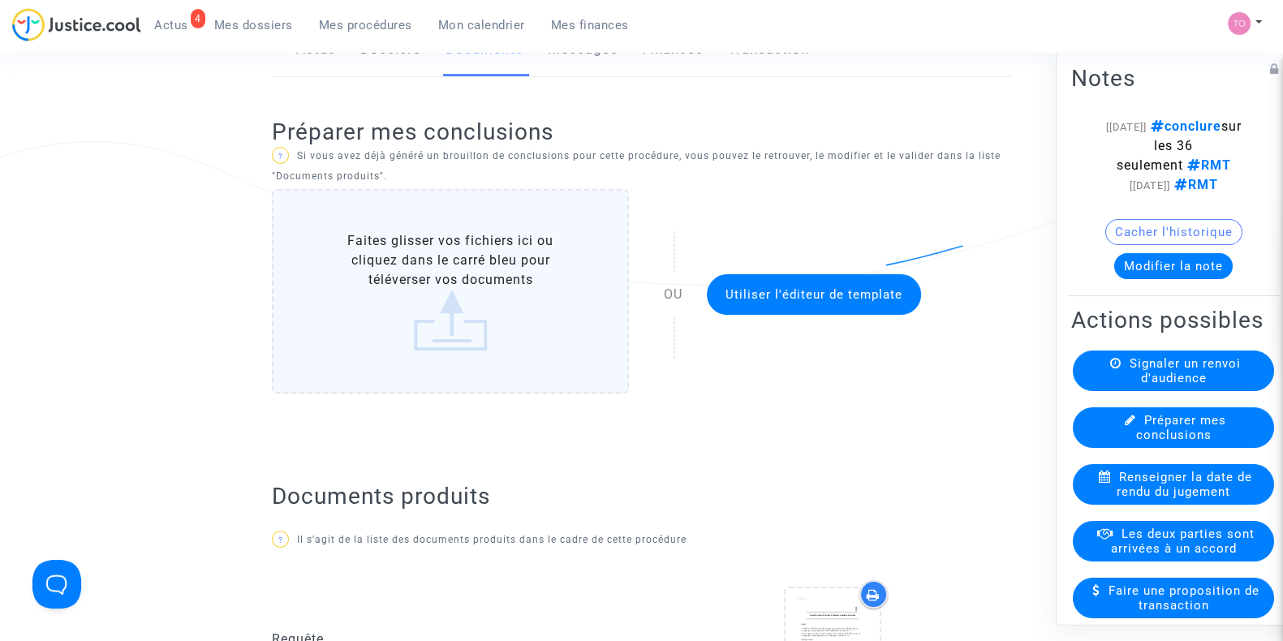
scroll to position [9, 0]
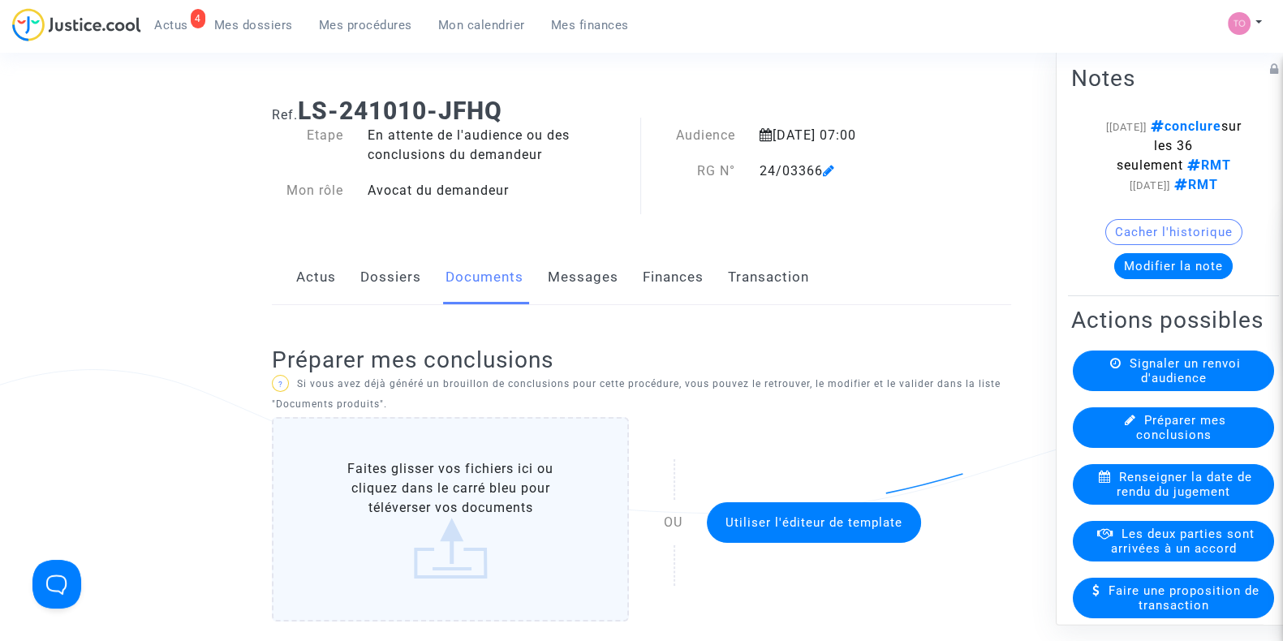
click at [415, 263] on link "Dossiers" at bounding box center [390, 278] width 61 height 54
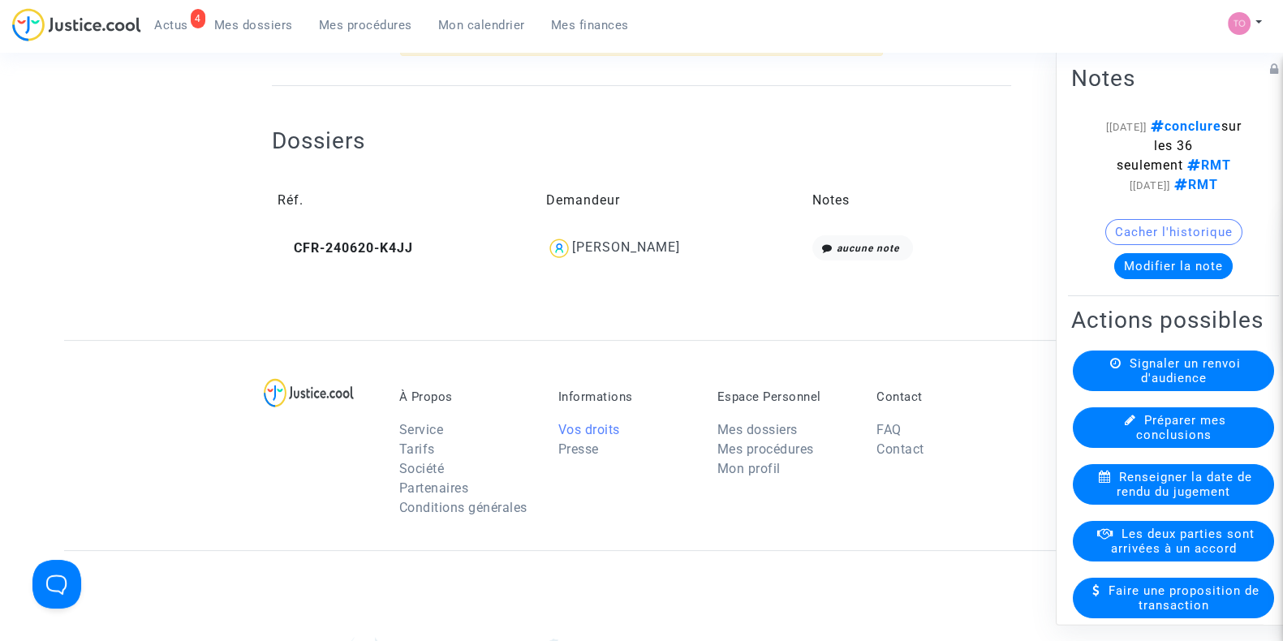
scroll to position [531, 0]
click at [592, 250] on div "BERNARD LE MEUR" at bounding box center [626, 247] width 108 height 15
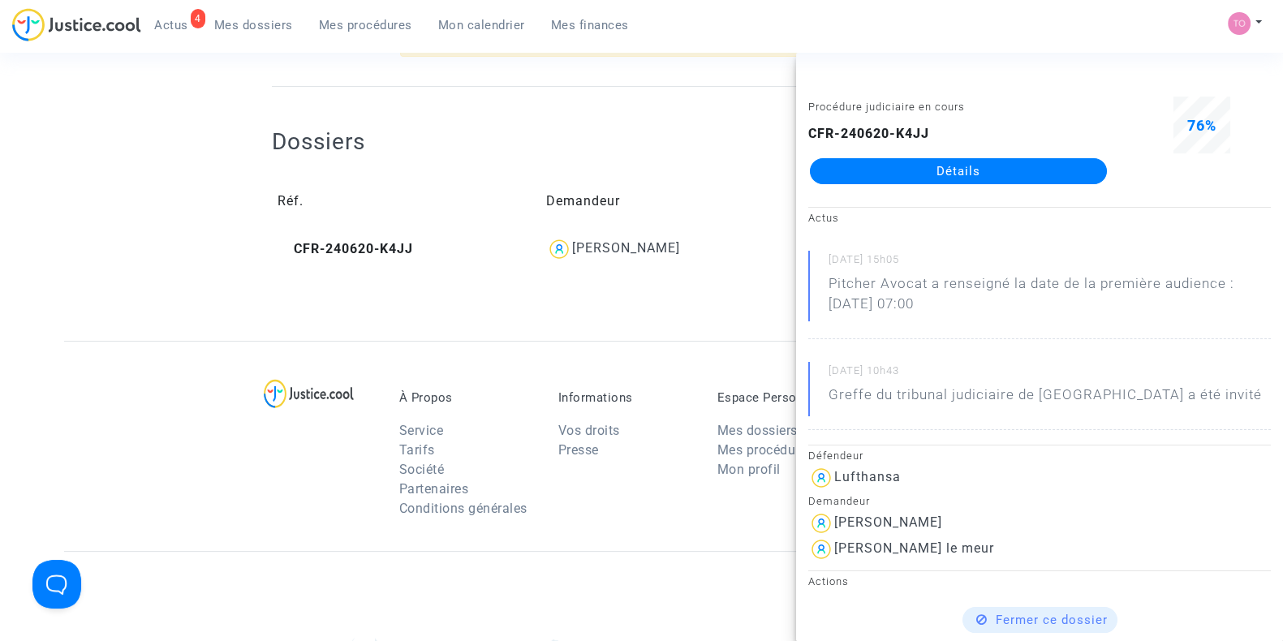
click at [941, 166] on link "Détails" at bounding box center [958, 171] width 297 height 26
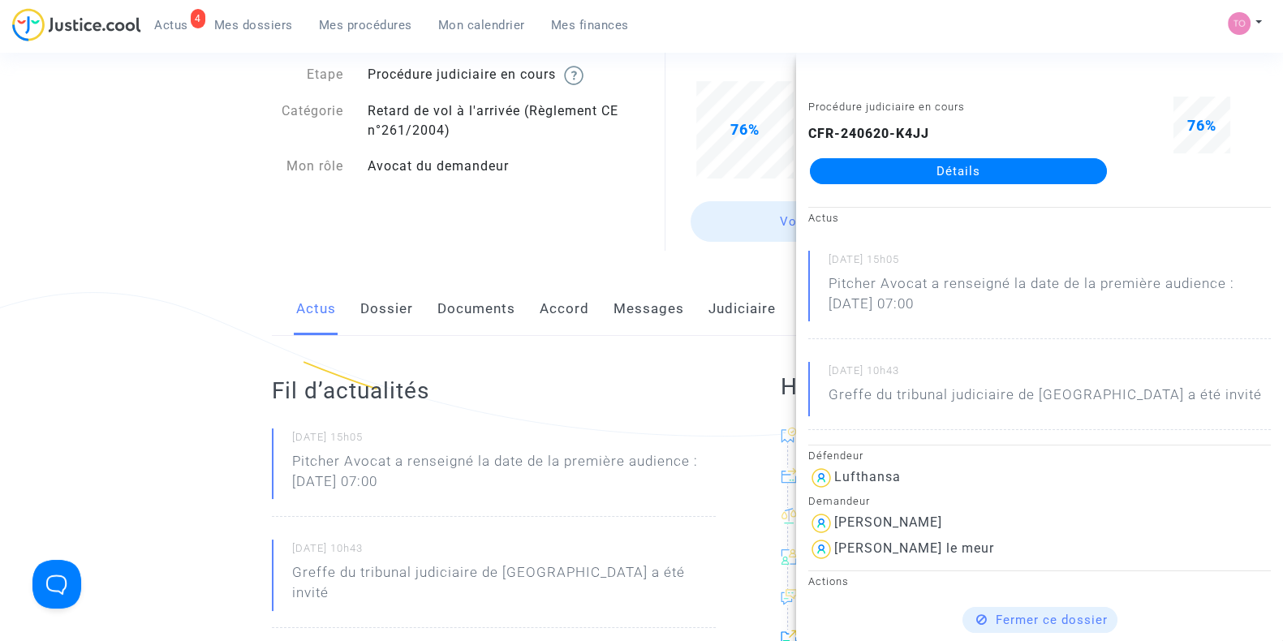
scroll to position [84, 0]
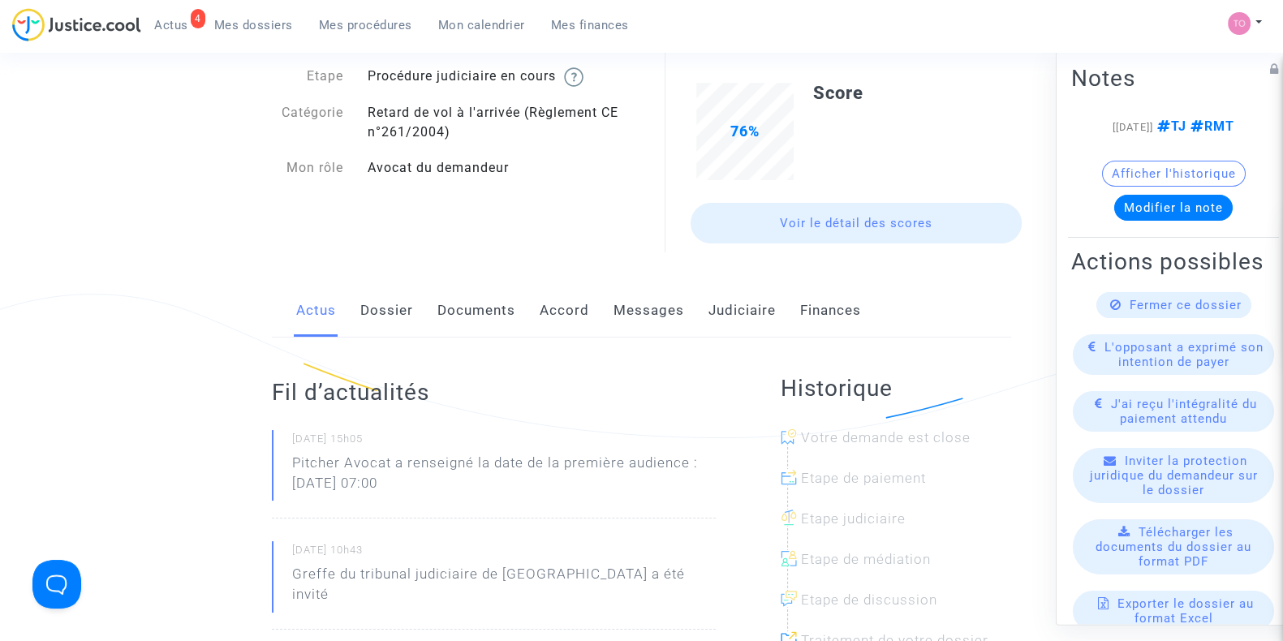
click at [366, 314] on link "Dossier" at bounding box center [386, 311] width 53 height 54
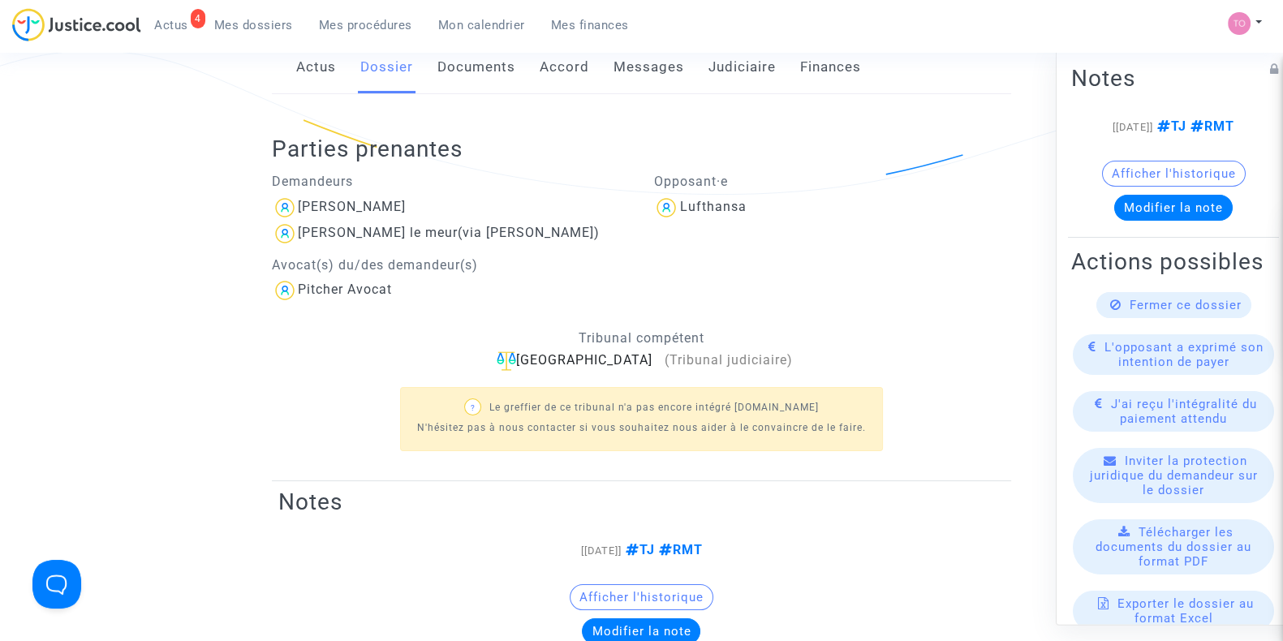
scroll to position [324, 0]
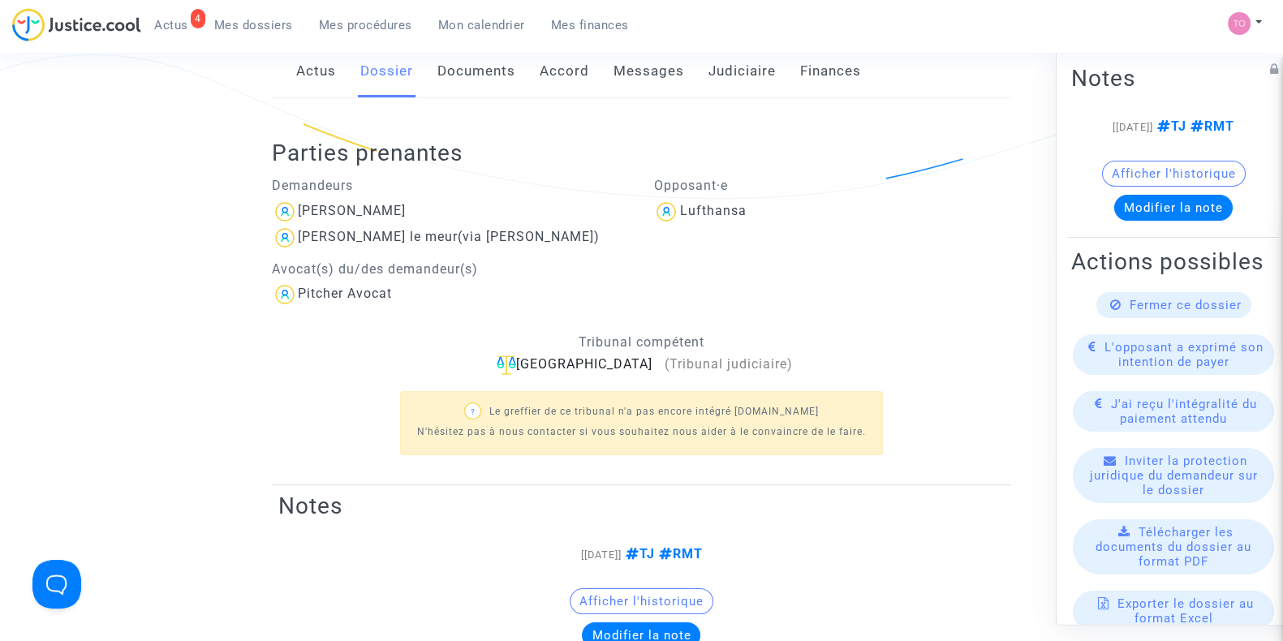
click at [466, 99] on div "Parties prenantes Demandeurs BERNARD LE MEUR daniele bagot le meur (via BERNARD…" at bounding box center [641, 291] width 739 height 387
click at [466, 92] on link "Documents" at bounding box center [476, 72] width 78 height 54
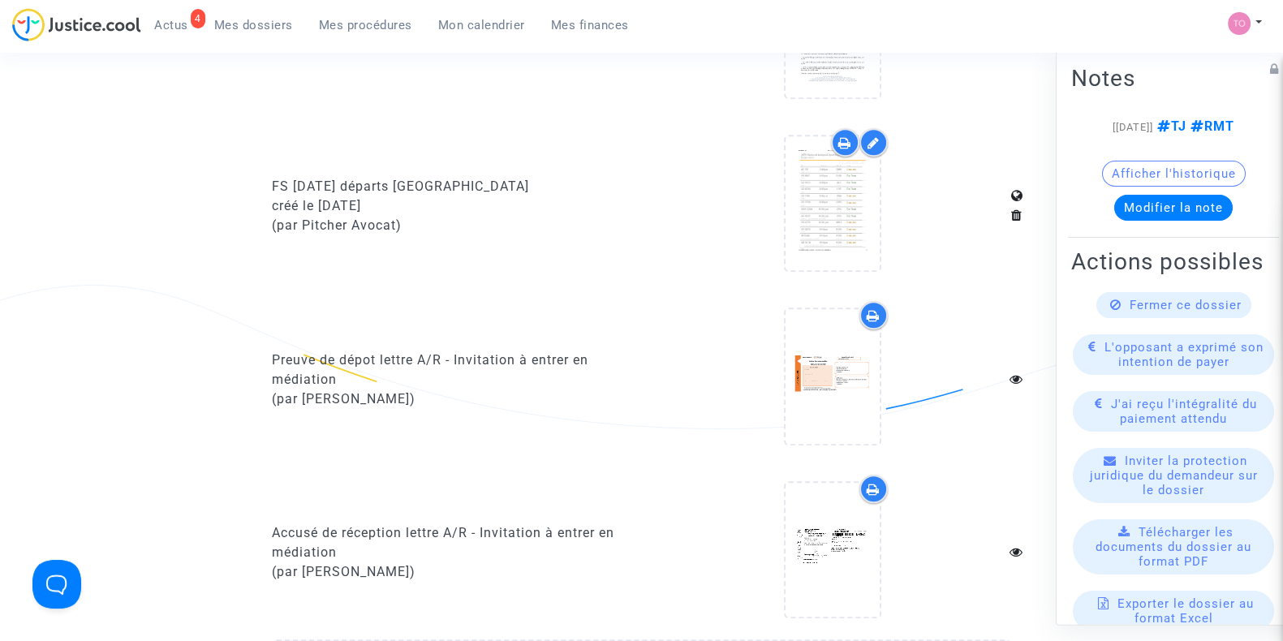
scroll to position [1529, 0]
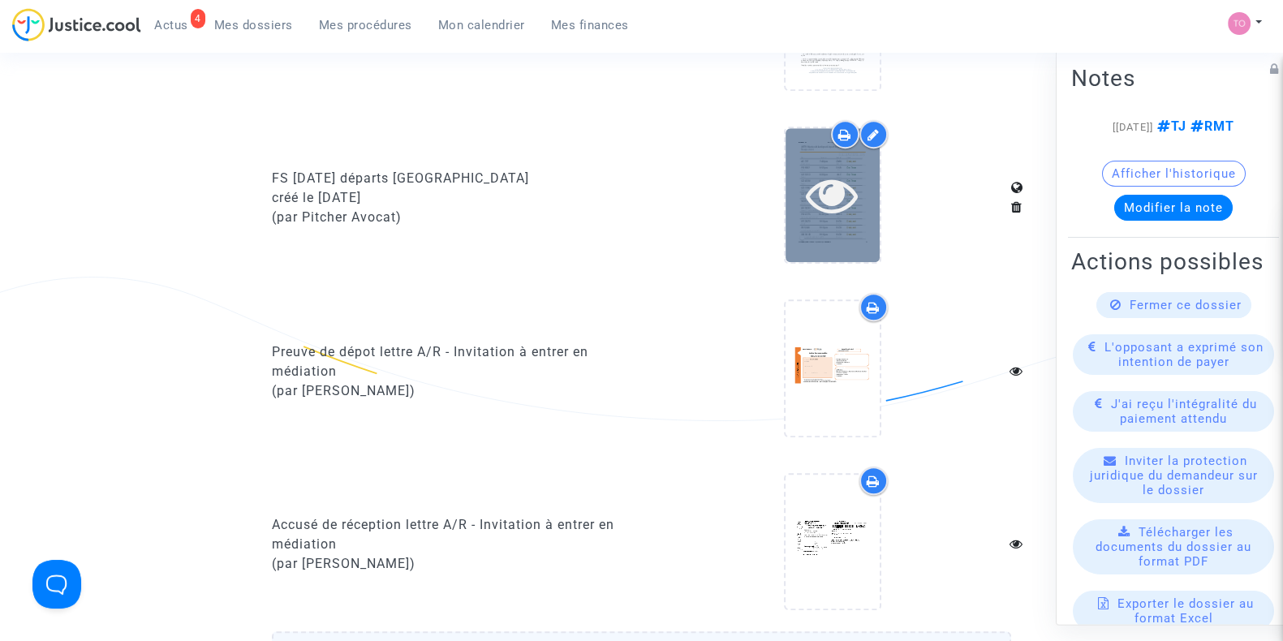
click at [809, 213] on icon at bounding box center [832, 195] width 53 height 52
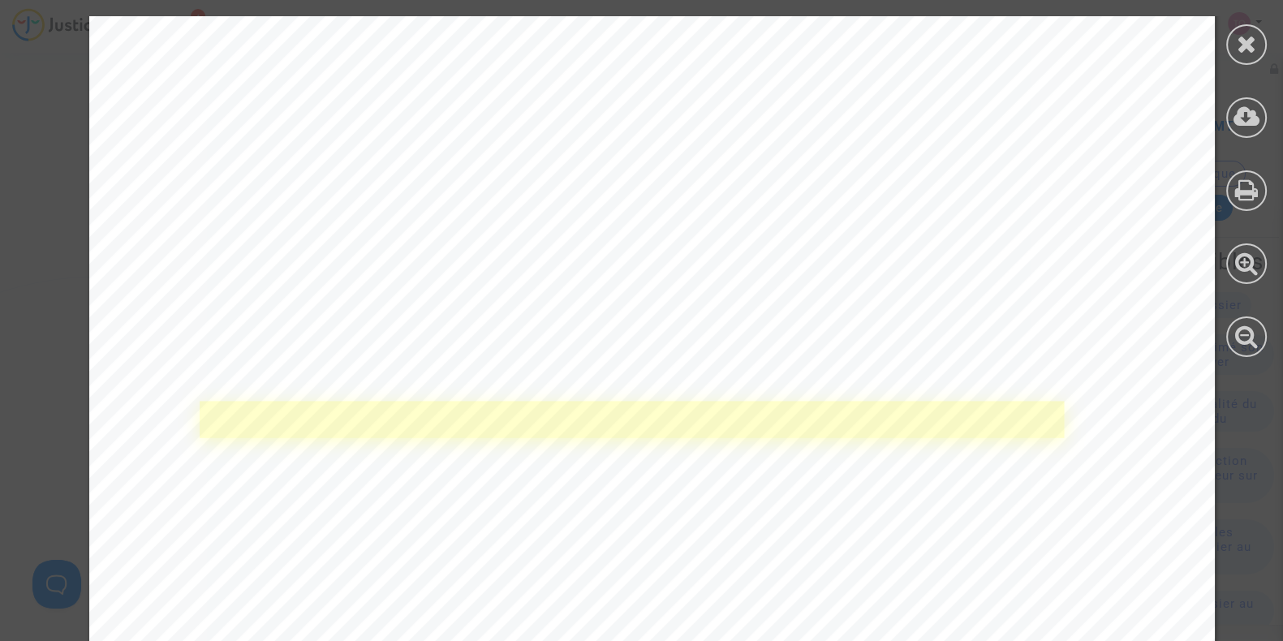
scroll to position [0, 0]
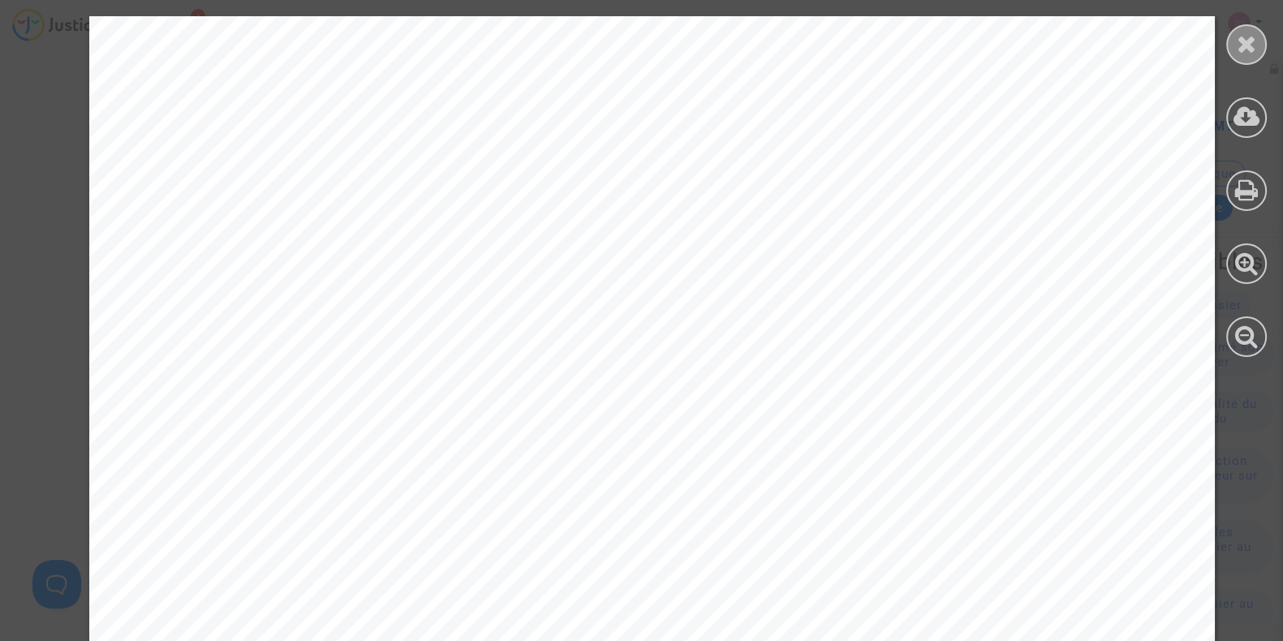
click at [1242, 41] on icon at bounding box center [1247, 44] width 20 height 24
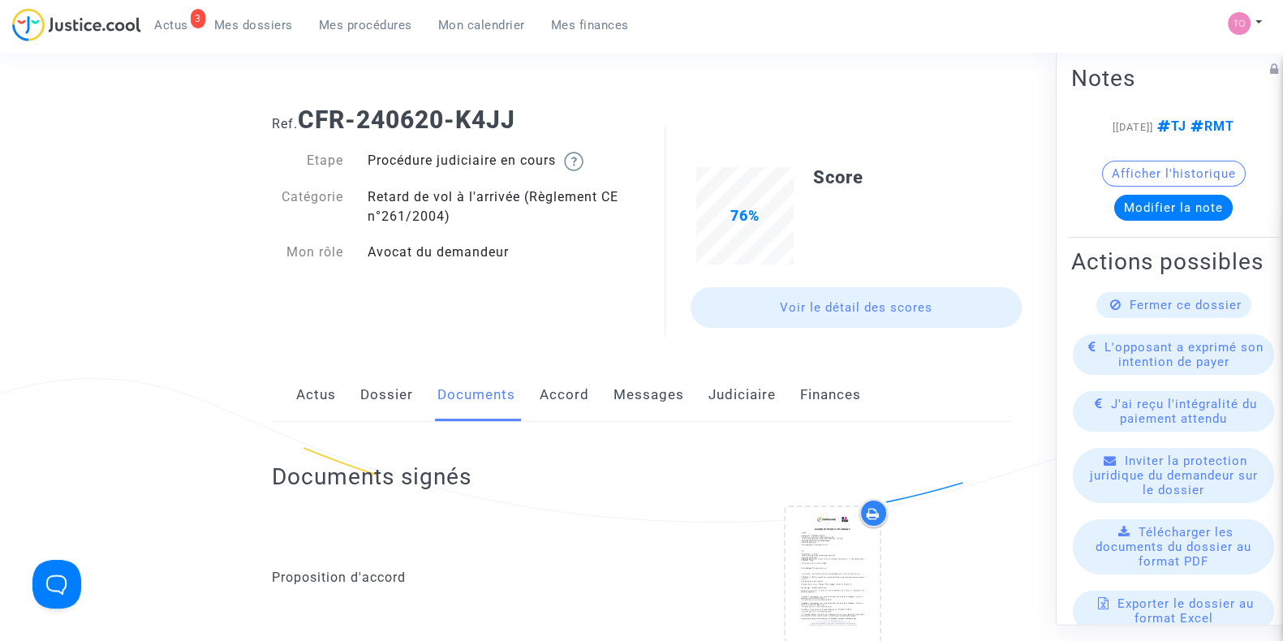
click at [403, 404] on link "Dossier" at bounding box center [386, 395] width 53 height 54
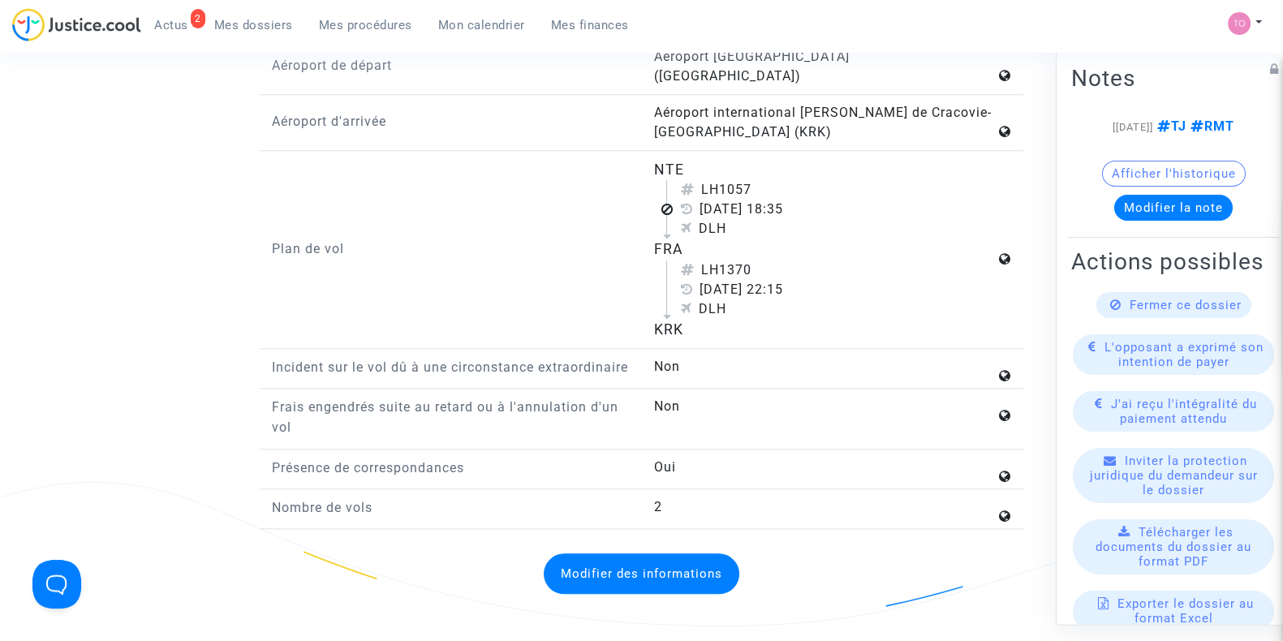
scroll to position [2039, 0]
click at [668, 318] on div "KRK" at bounding box center [824, 328] width 342 height 21
copy div "KRK"
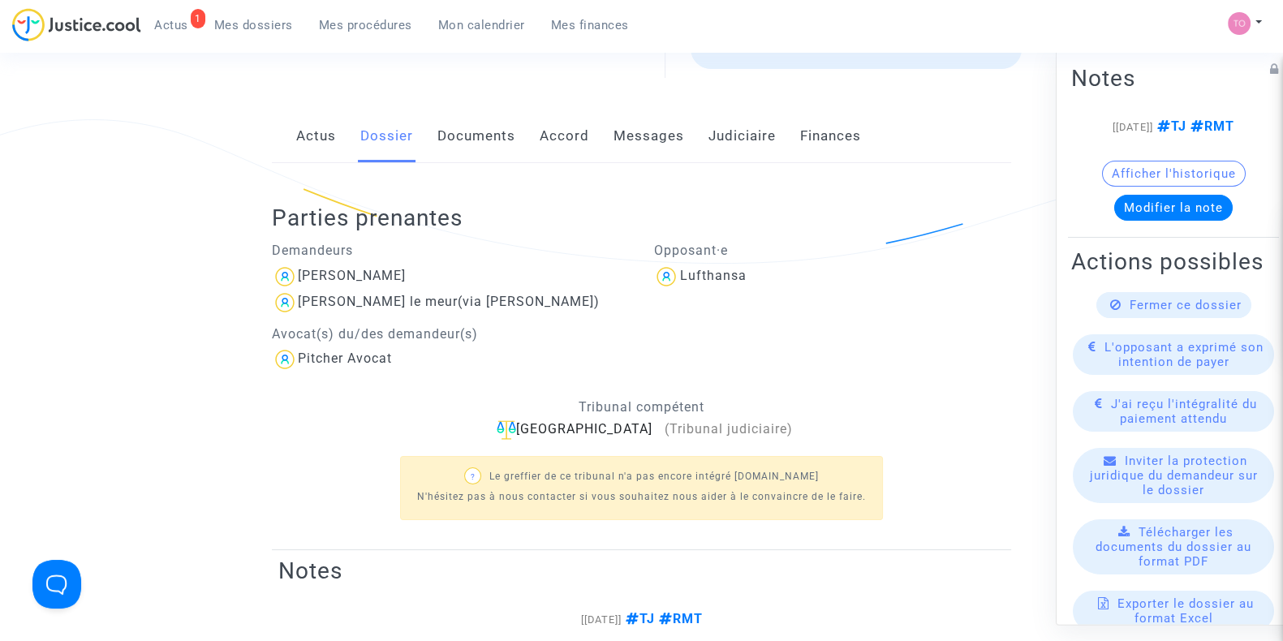
scroll to position [257, 0]
click at [468, 145] on link "Documents" at bounding box center [476, 138] width 78 height 54
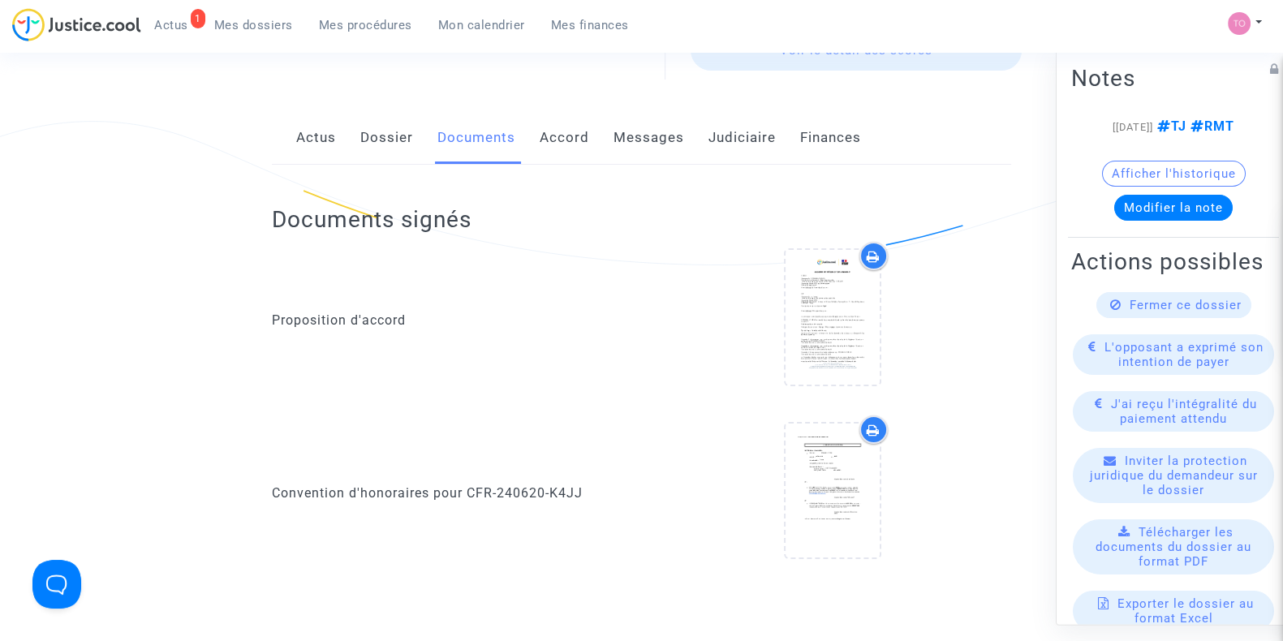
click at [367, 123] on link "Dossier" at bounding box center [386, 138] width 53 height 54
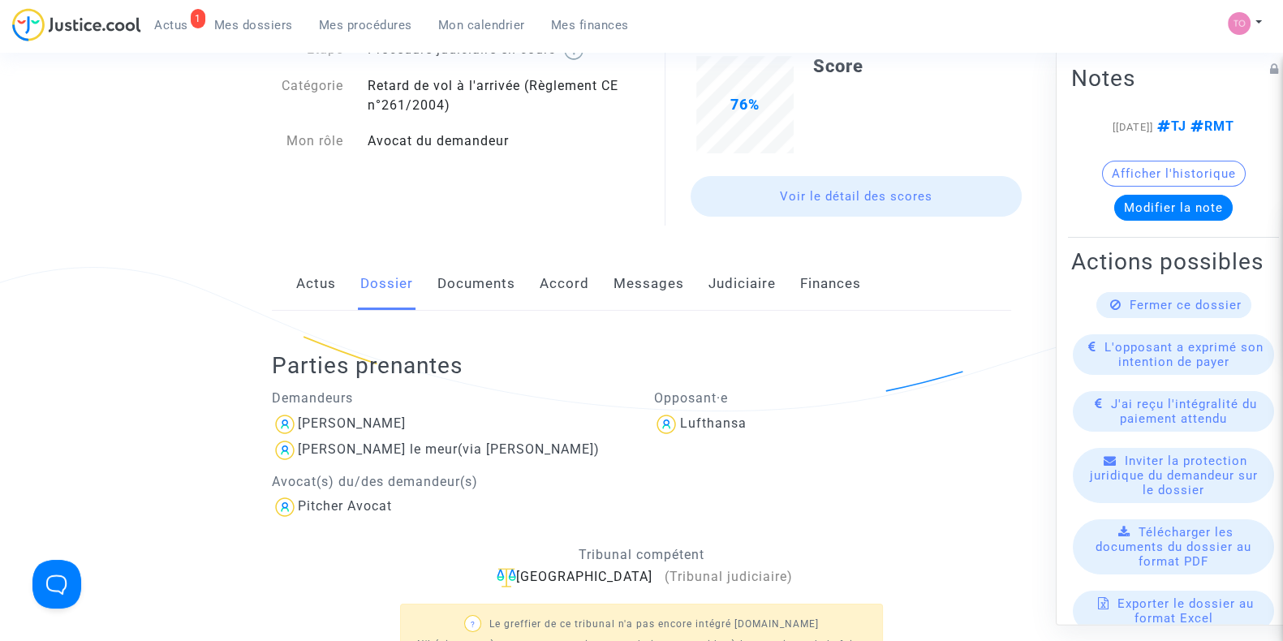
scroll to position [110, 0]
click at [491, 276] on link "Documents" at bounding box center [476, 286] width 78 height 54
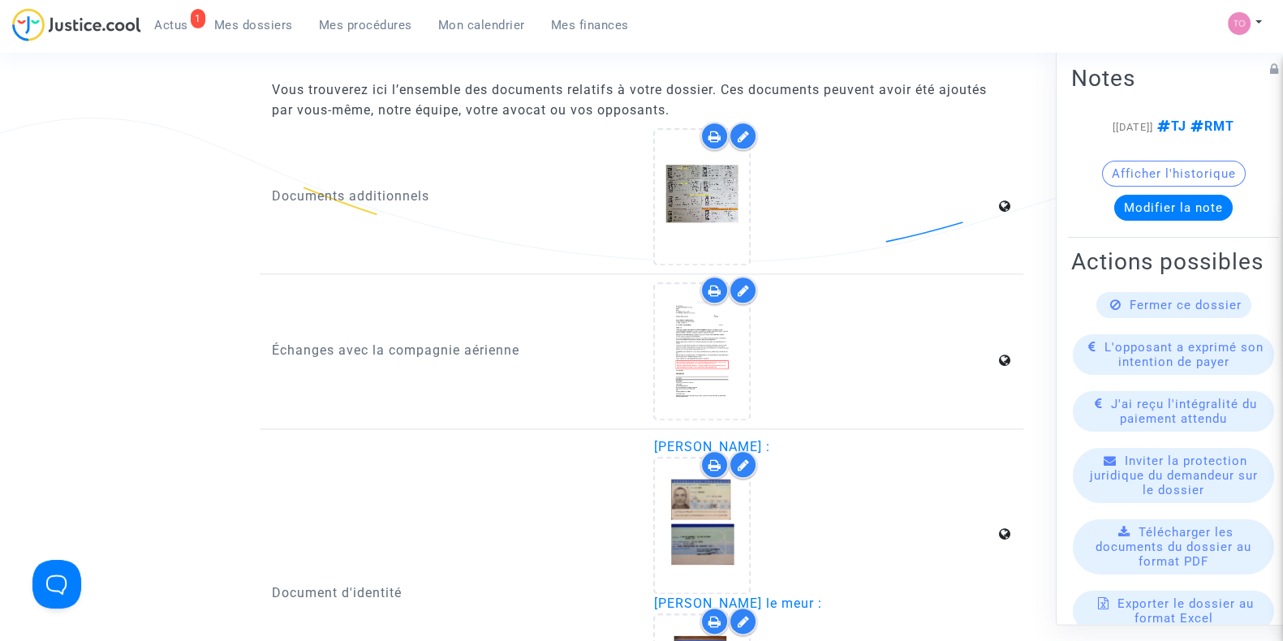
scroll to position [2402, 0]
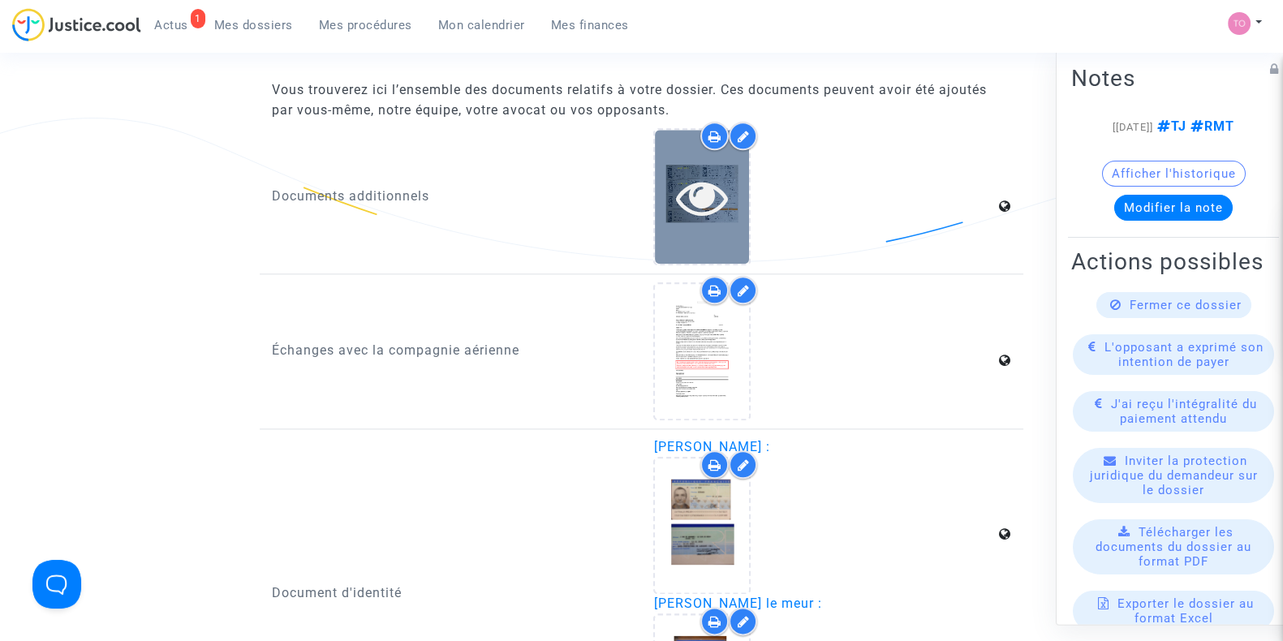
click at [679, 205] on icon at bounding box center [702, 197] width 53 height 52
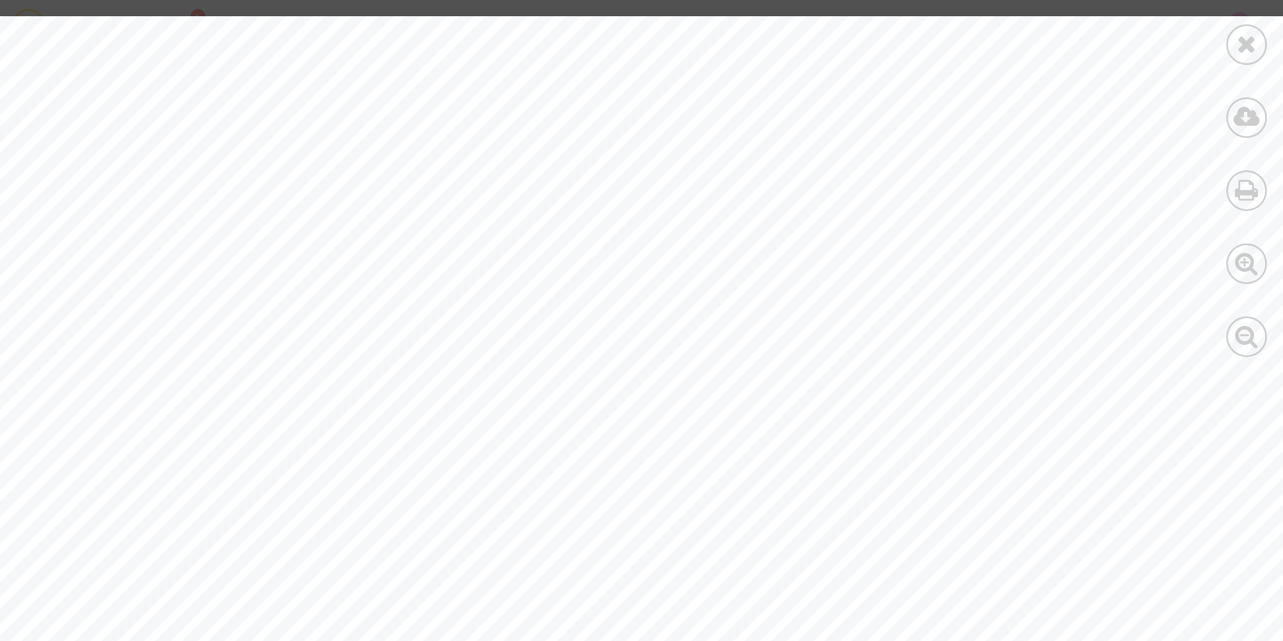
scroll to position [210, 0]
click at [1243, 46] on icon at bounding box center [1247, 44] width 20 height 24
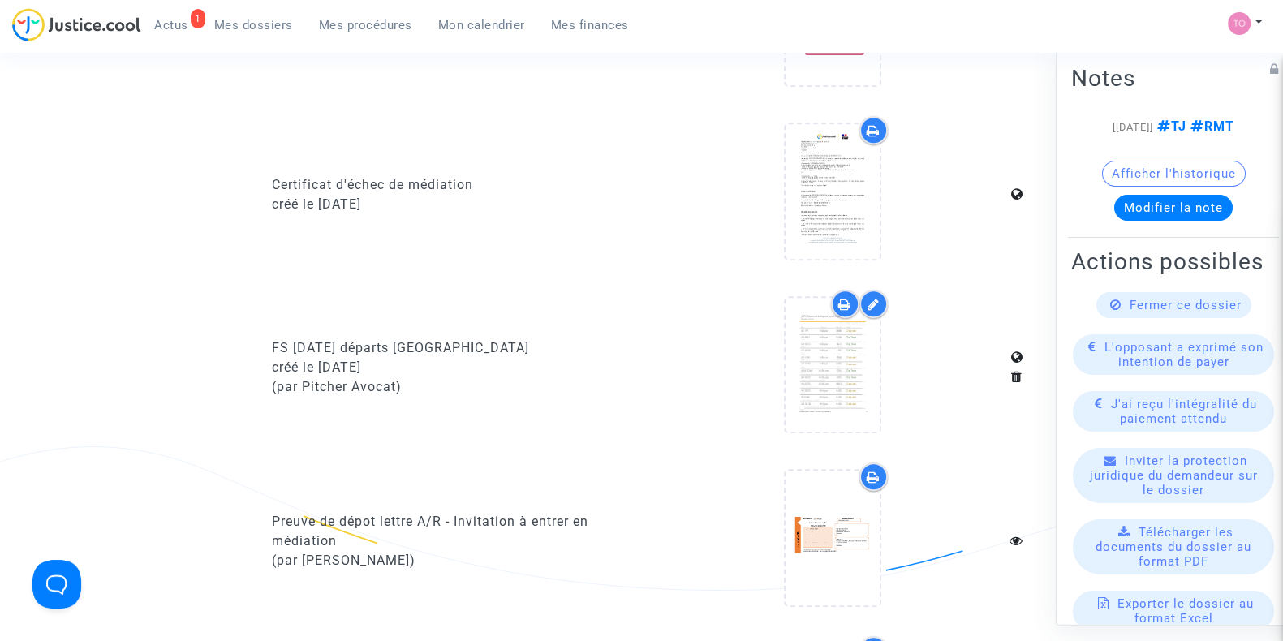
scroll to position [1359, 0]
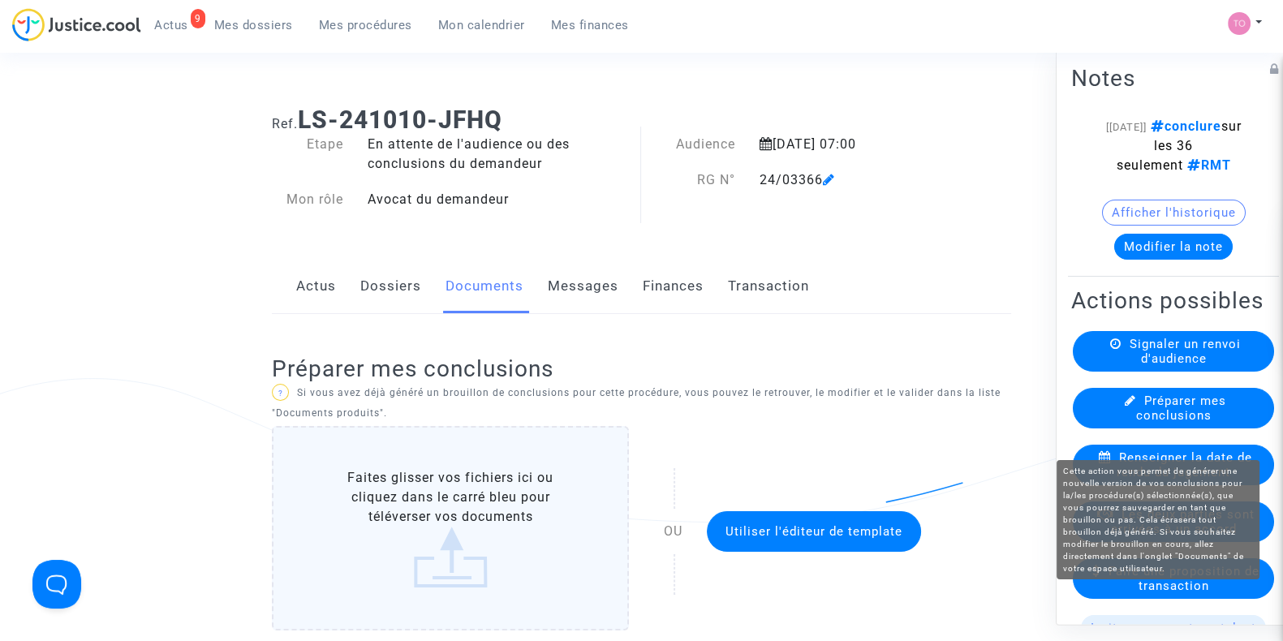
click at [1169, 423] on span "Préparer mes conclusions" at bounding box center [1181, 408] width 91 height 29
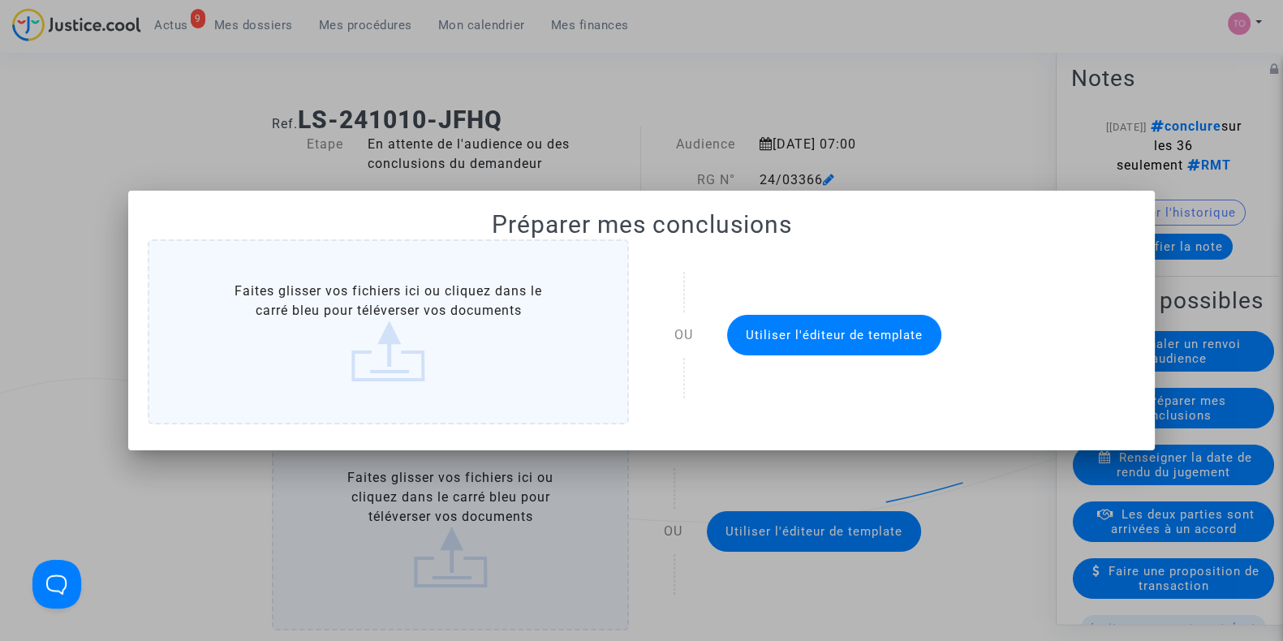
click at [820, 342] on button "Utiliser l'éditeur de template" at bounding box center [834, 335] width 214 height 41
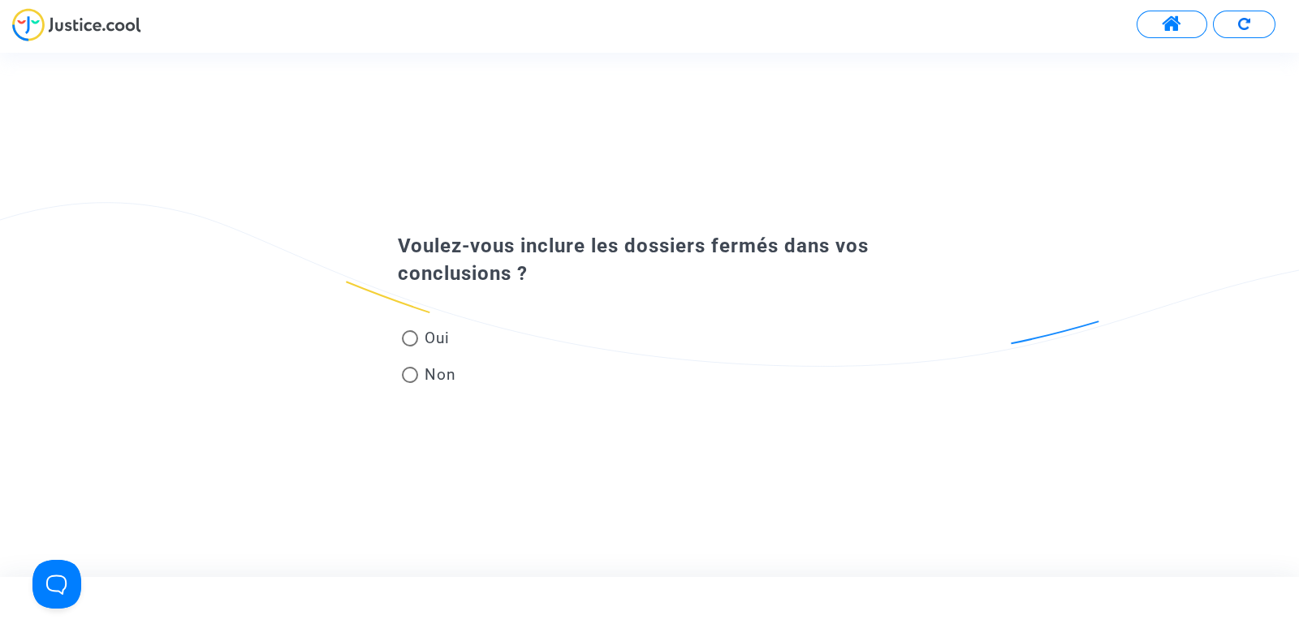
click at [410, 334] on span at bounding box center [410, 338] width 16 height 16
click at [410, 347] on input "Oui" at bounding box center [409, 347] width 1 height 1
radio input "true"
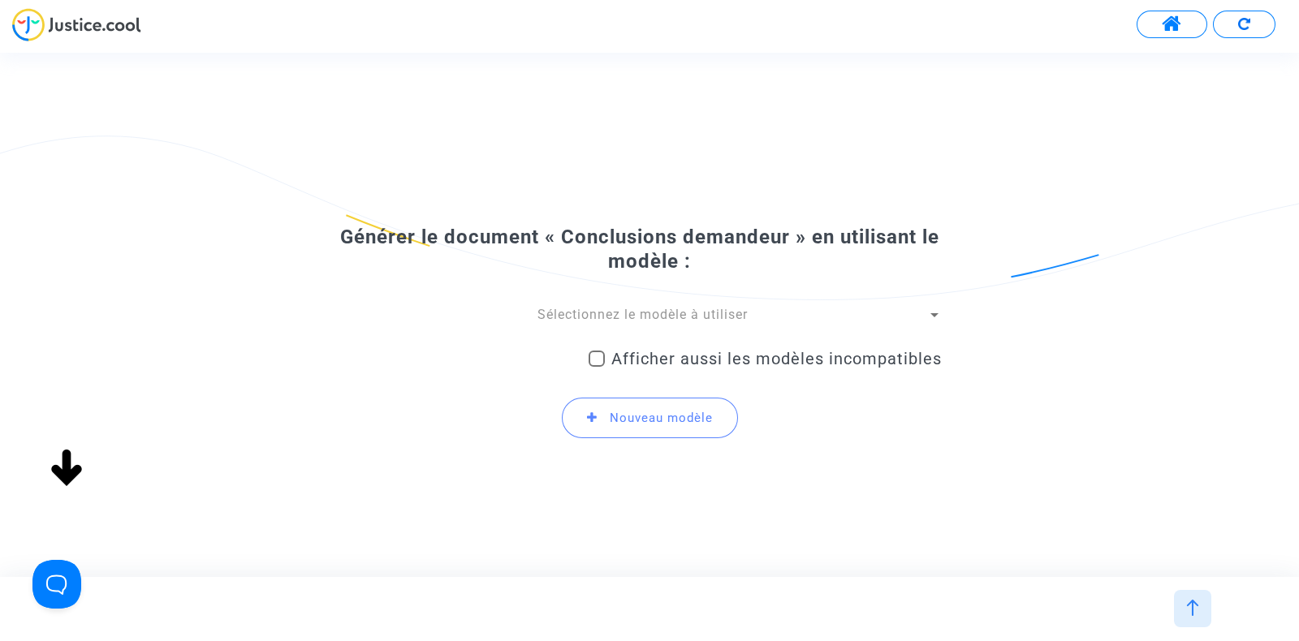
click at [601, 359] on span at bounding box center [596, 359] width 16 height 16
click at [597, 367] on input "Afficher aussi les modèles incompatibles" at bounding box center [596, 367] width 1 height 1
checkbox input "true"
click at [661, 319] on span "Sélectionnez le modèle à utiliser" at bounding box center [642, 314] width 210 height 15
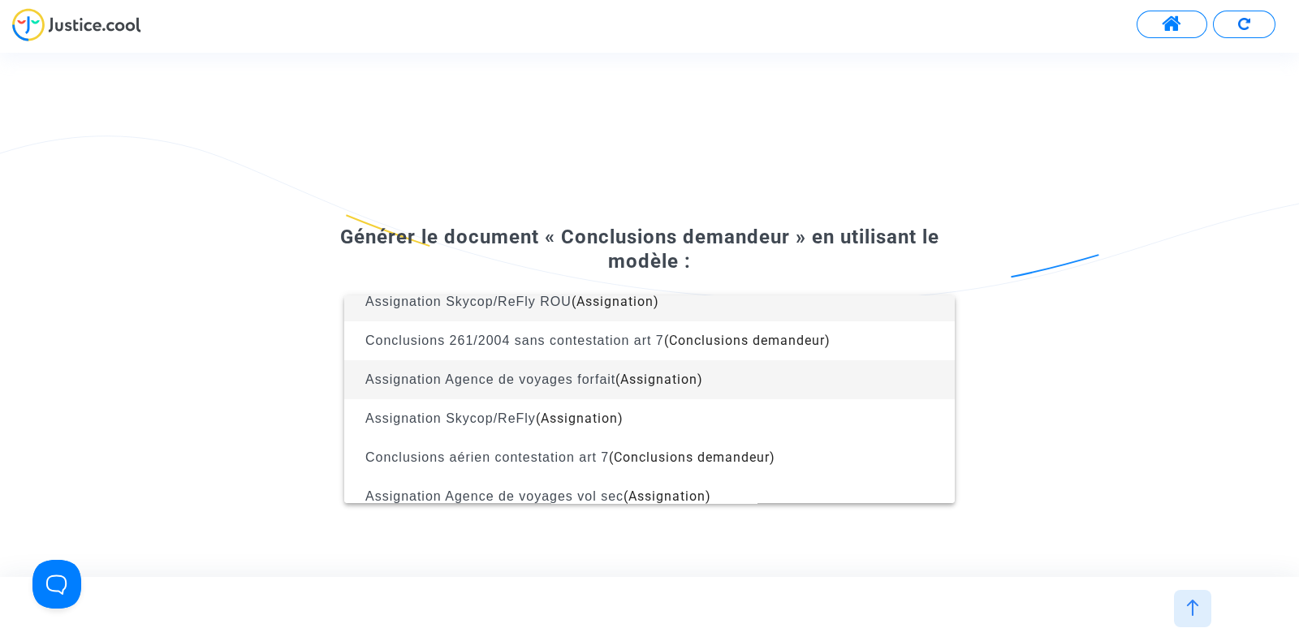
scroll to position [19, 0]
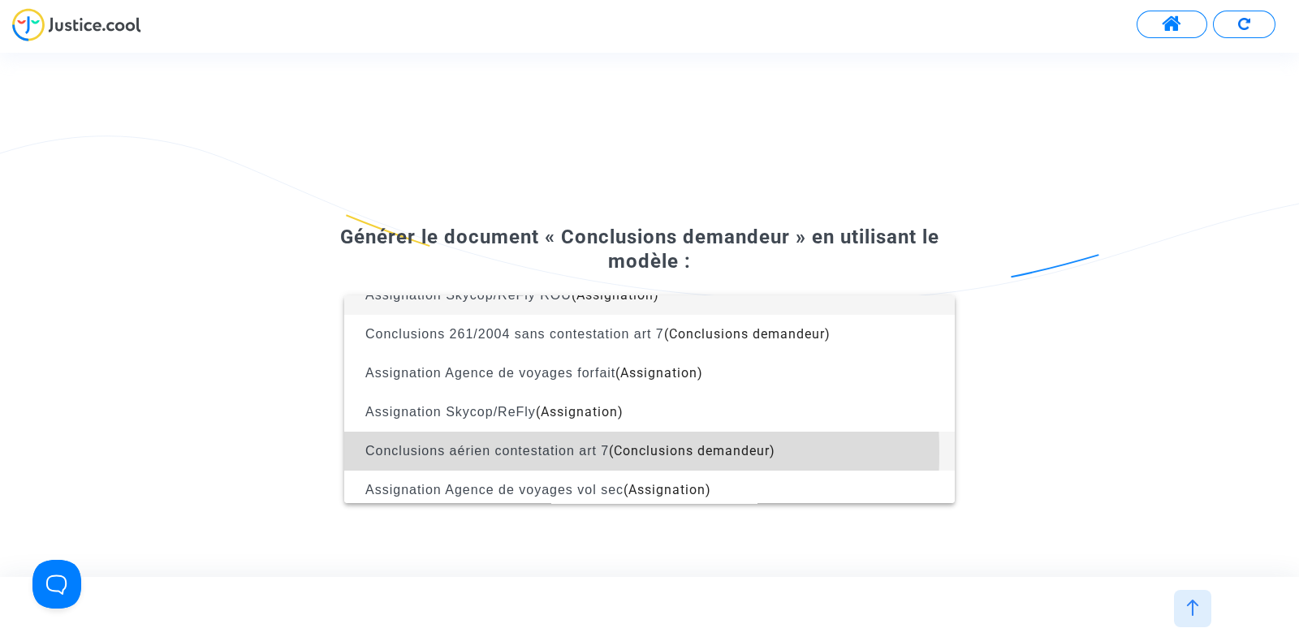
click at [509, 452] on span "Conclusions aérien contestation art 7" at bounding box center [486, 451] width 243 height 14
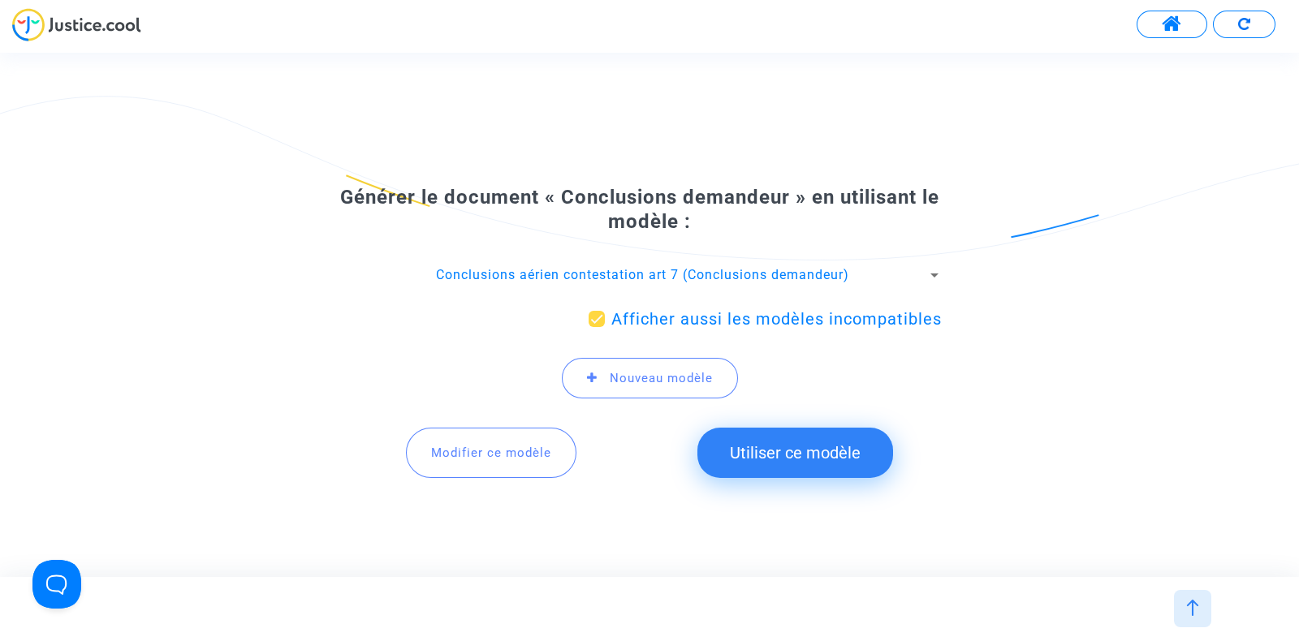
click at [762, 452] on button "Utiliser ce modèle" at bounding box center [795, 453] width 196 height 50
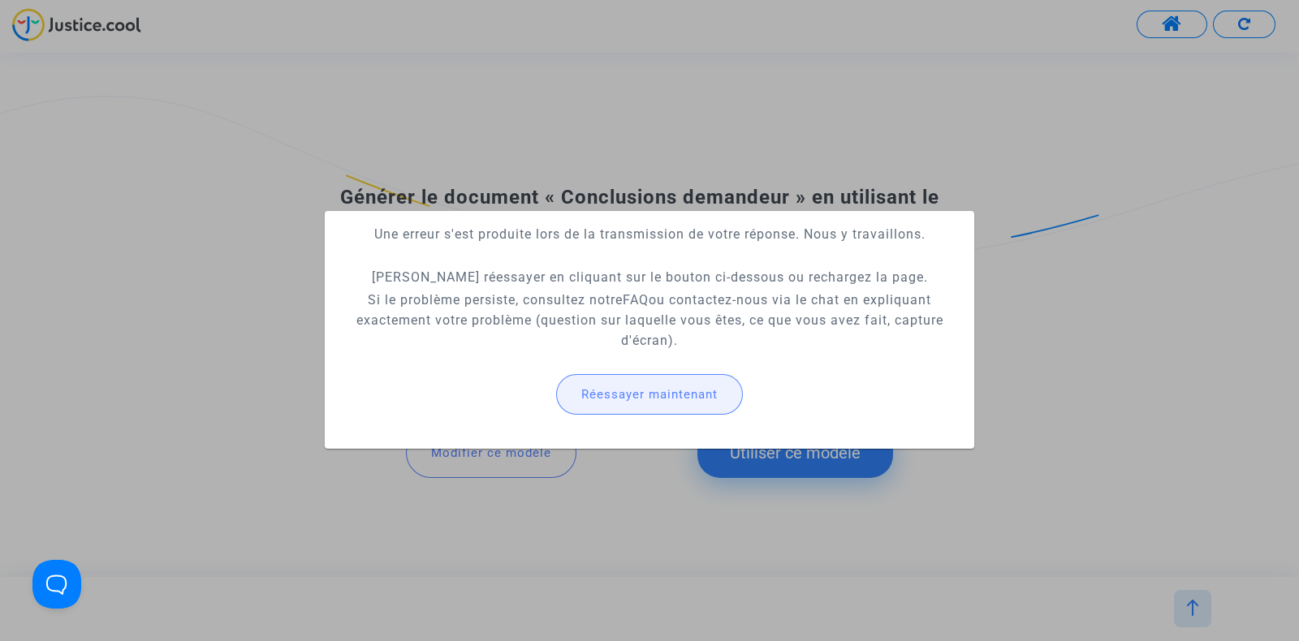
click at [650, 390] on span "Réessayer maintenant" at bounding box center [649, 394] width 136 height 15
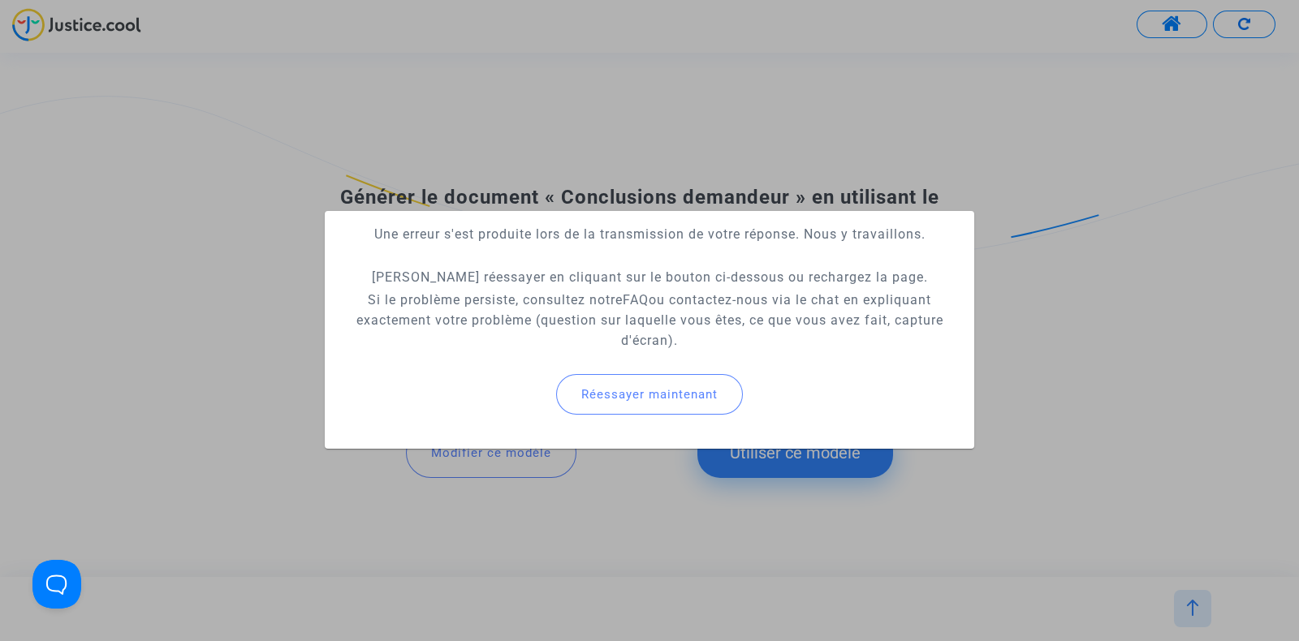
click at [1144, 253] on div at bounding box center [649, 320] width 1299 height 641
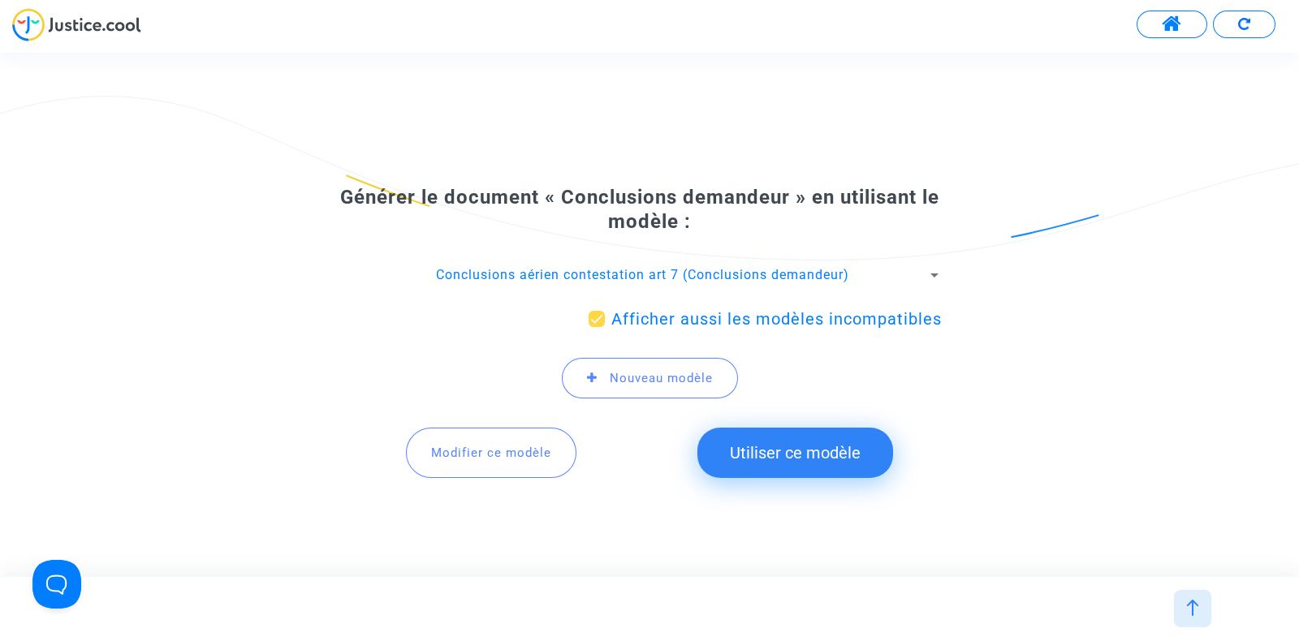
click at [761, 270] on span "Conclusions aérien contestation art 7 (Conclusions demandeur)" at bounding box center [642, 274] width 413 height 15
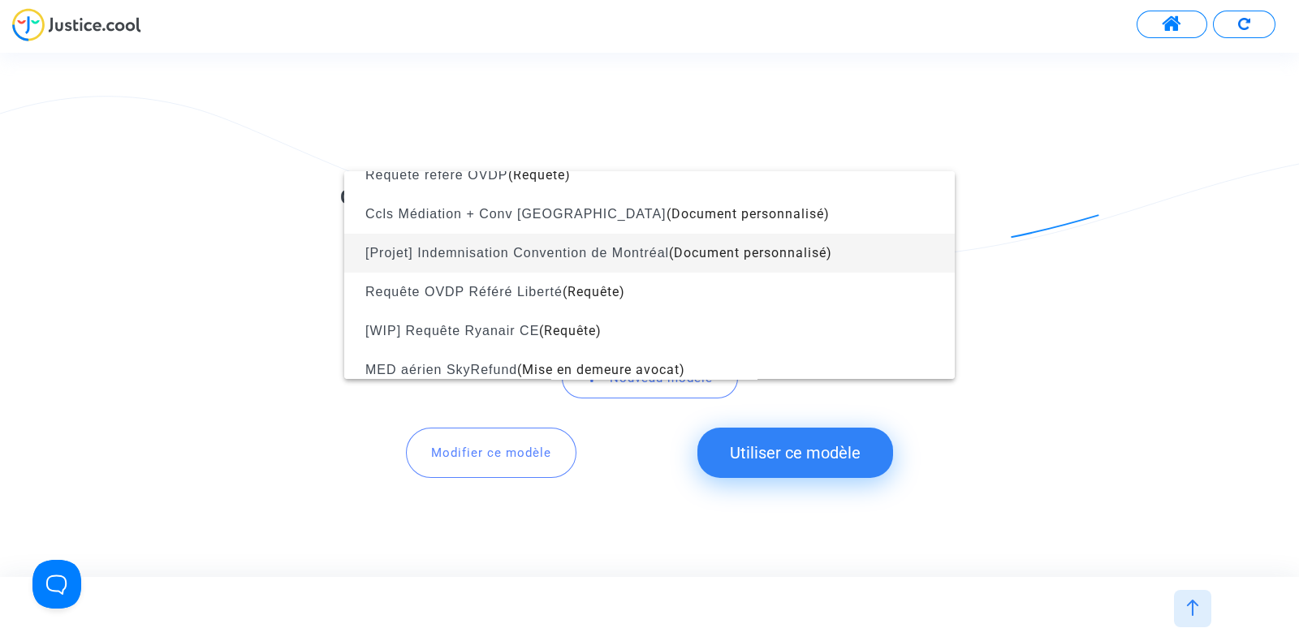
scroll to position [2015, 0]
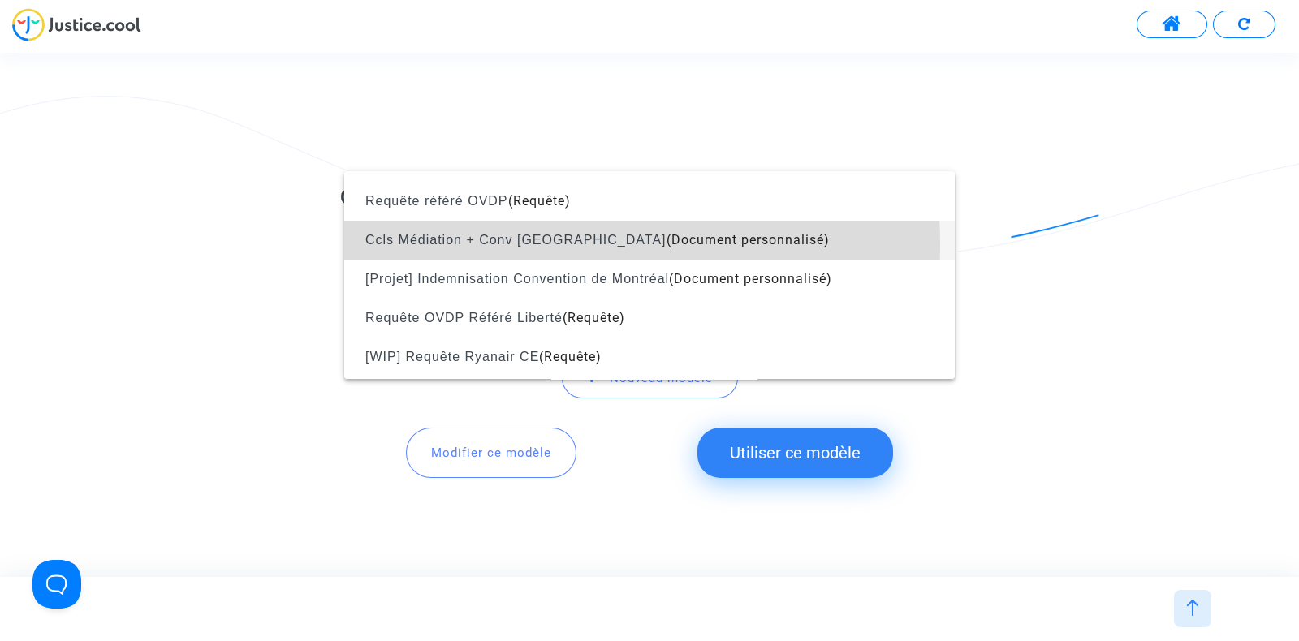
click at [510, 243] on span "Ccls Médiation + Conv [GEOGRAPHIC_DATA]" at bounding box center [515, 240] width 301 height 14
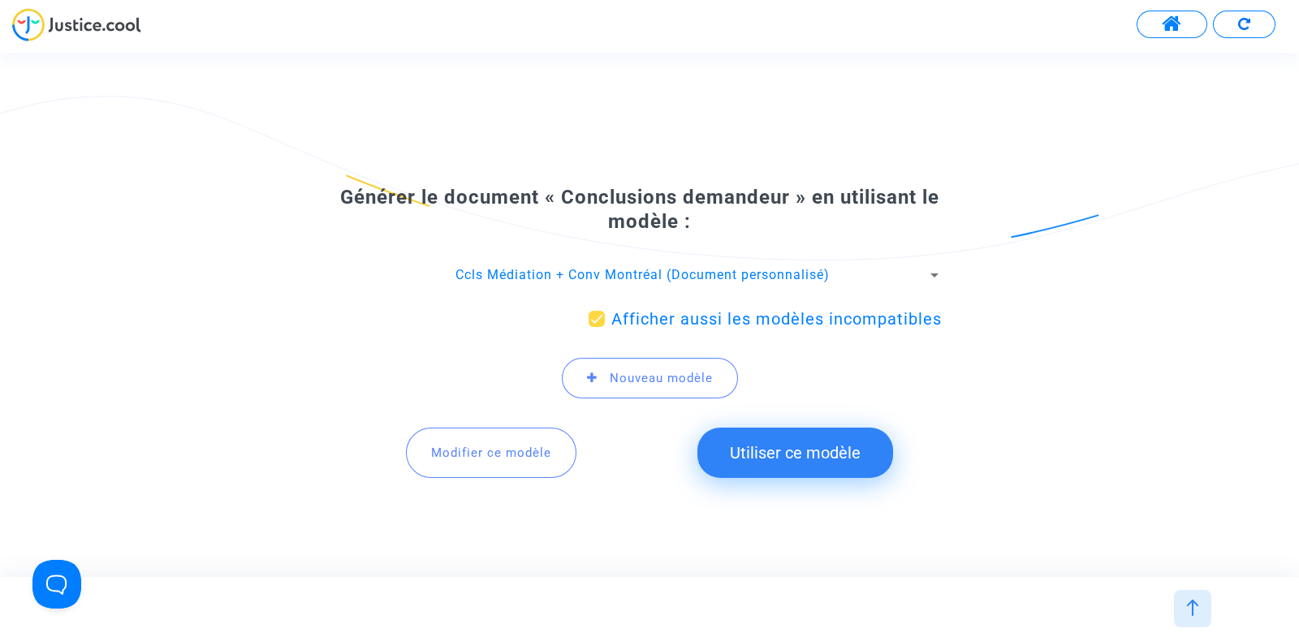
click at [772, 454] on button "Utiliser ce modèle" at bounding box center [795, 453] width 196 height 50
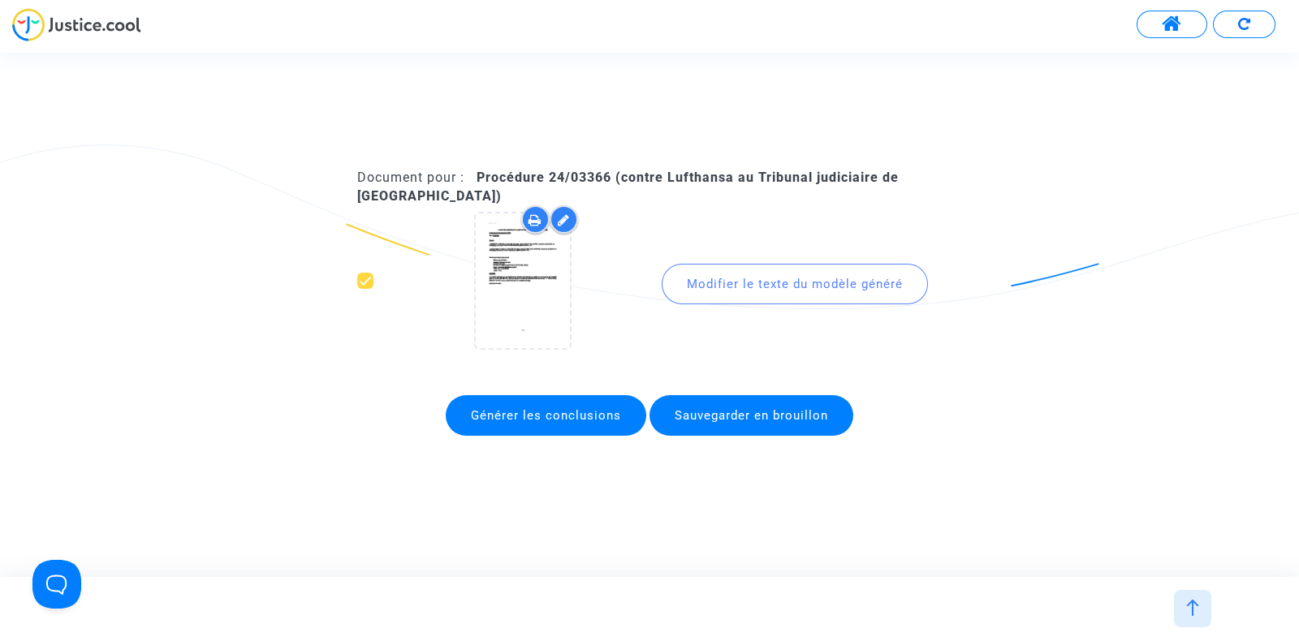
click at [529, 225] on icon at bounding box center [534, 219] width 13 height 13
click at [749, 290] on div "Modifier le texte du modèle généré" at bounding box center [794, 284] width 266 height 41
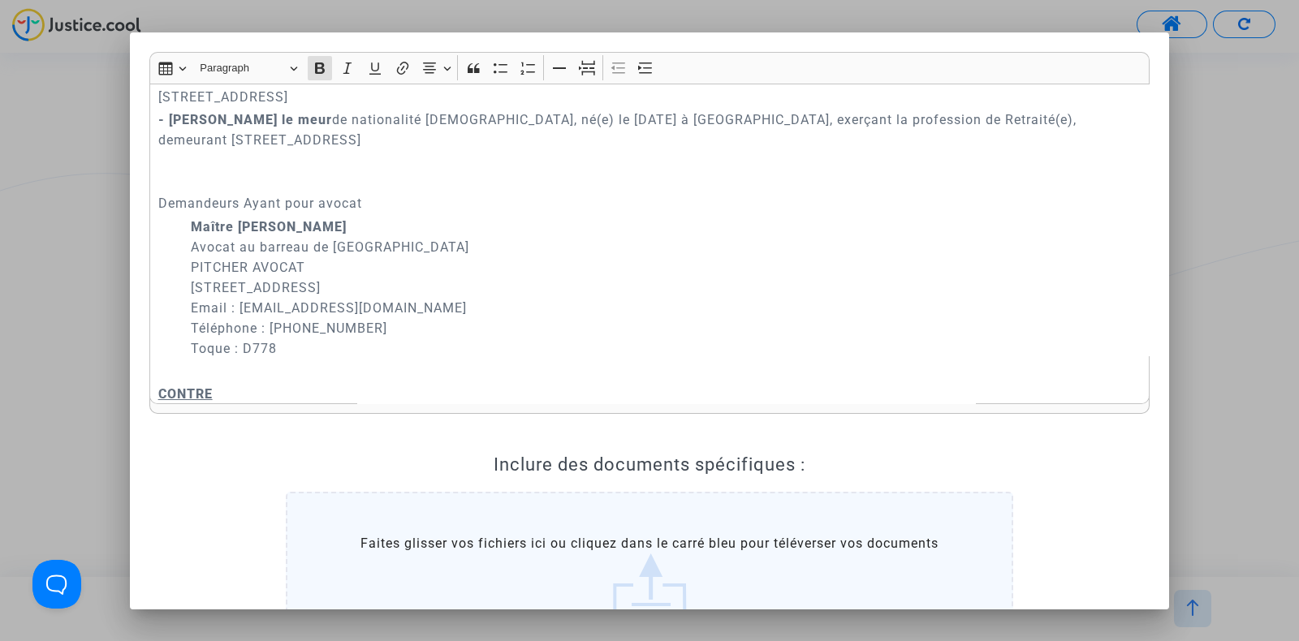
scroll to position [0, 0]
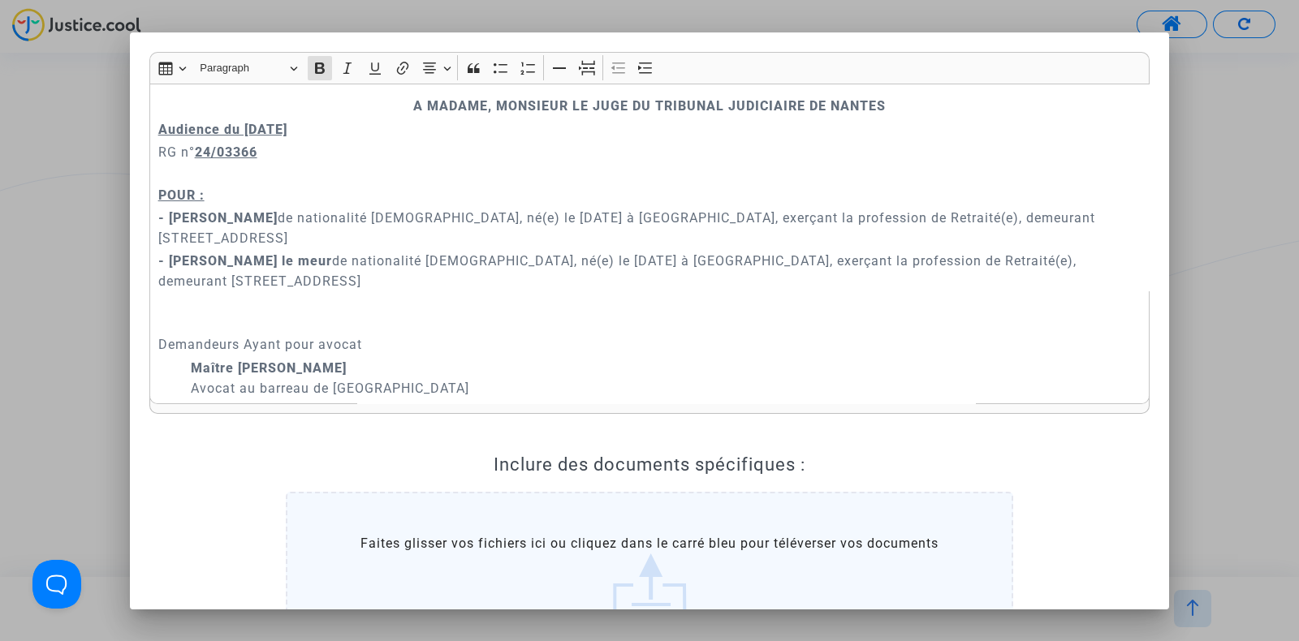
click at [80, 196] on div at bounding box center [649, 320] width 1299 height 641
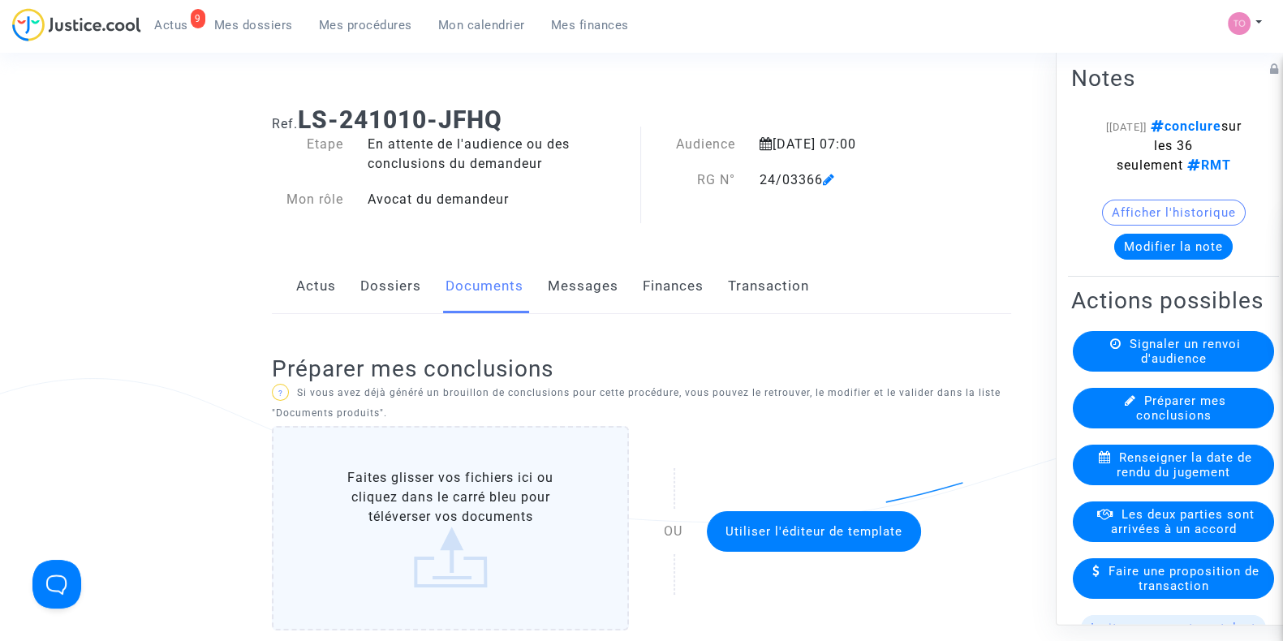
click at [775, 532] on span "Utiliser l'éditeur de template" at bounding box center [814, 531] width 177 height 15
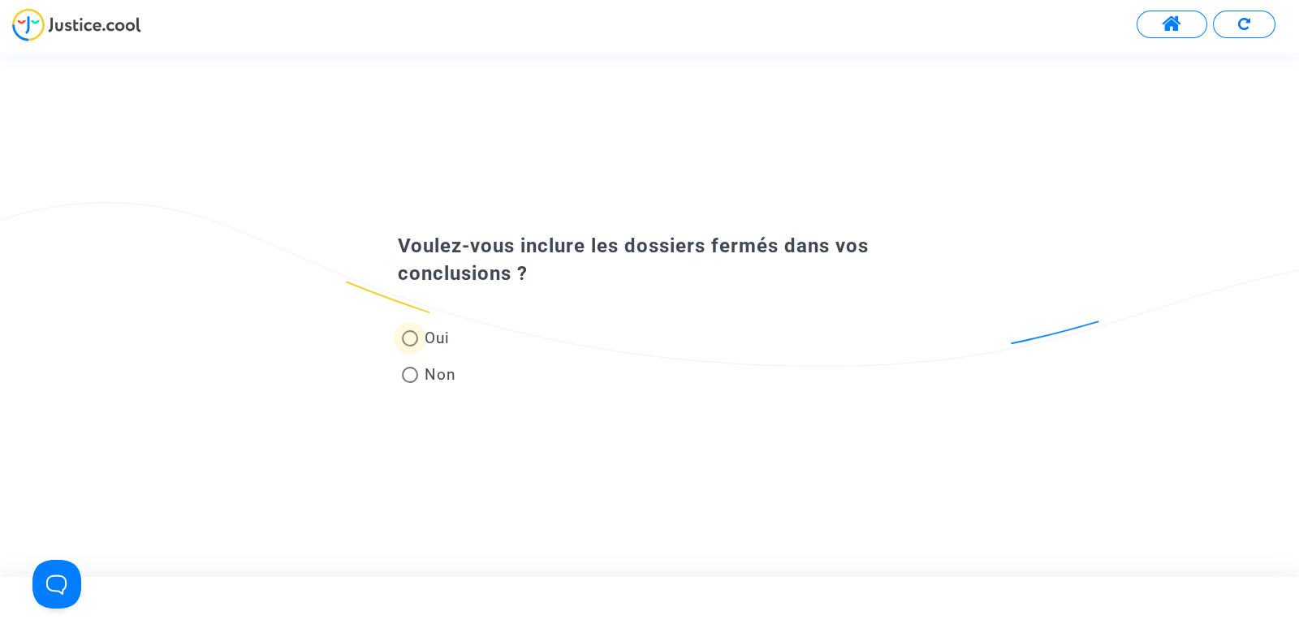
click at [414, 335] on span at bounding box center [410, 338] width 16 height 16
click at [410, 347] on input "Oui" at bounding box center [409, 347] width 1 height 1
radio input "true"
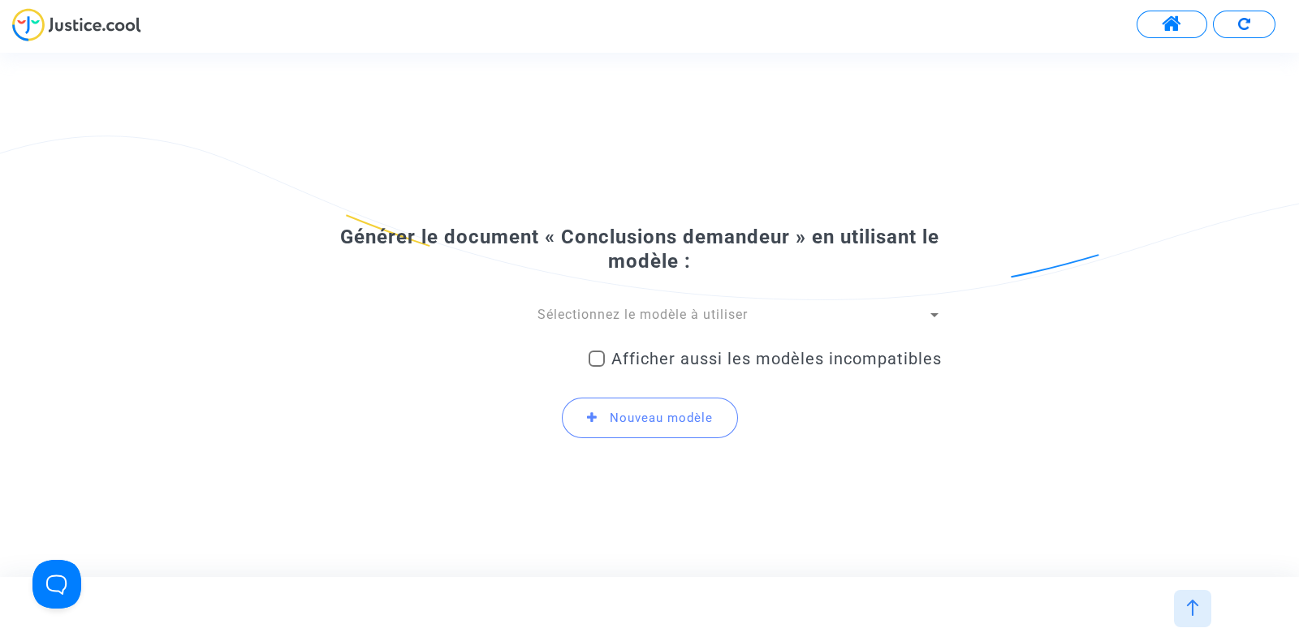
click at [597, 323] on div "Sélectionnez le modèle à utiliser" at bounding box center [642, 315] width 570 height 18
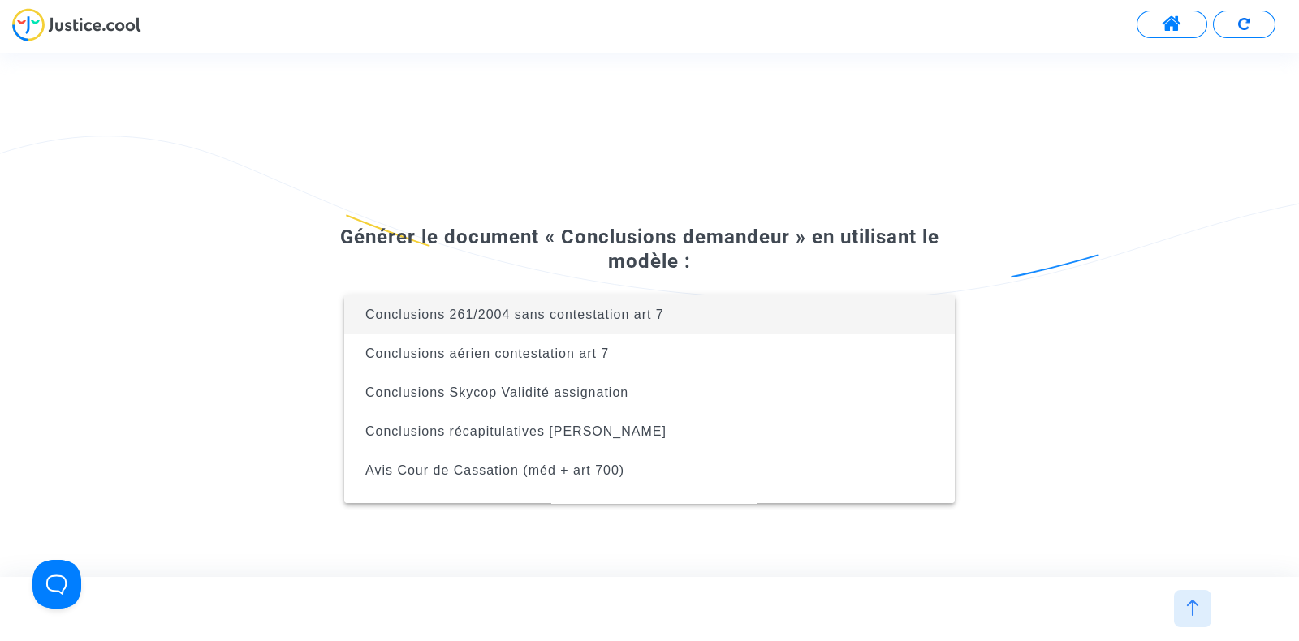
click at [296, 288] on div at bounding box center [649, 320] width 1299 height 641
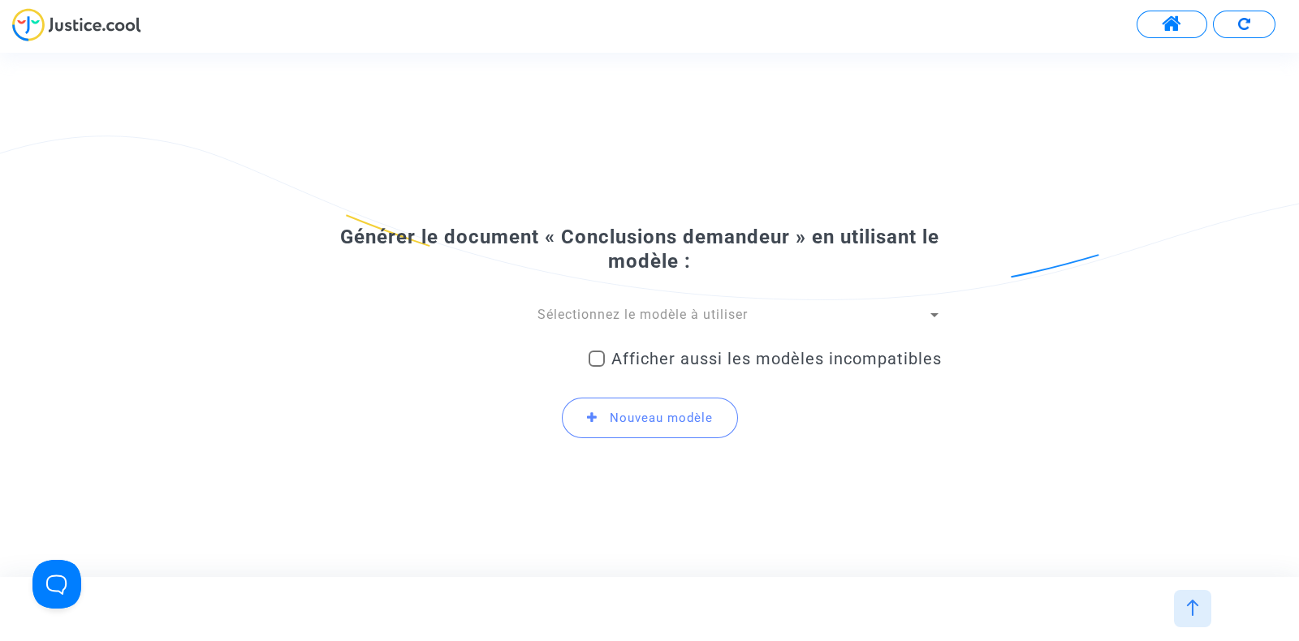
click at [649, 318] on span "Sélectionnez le modèle à utiliser" at bounding box center [642, 314] width 210 height 15
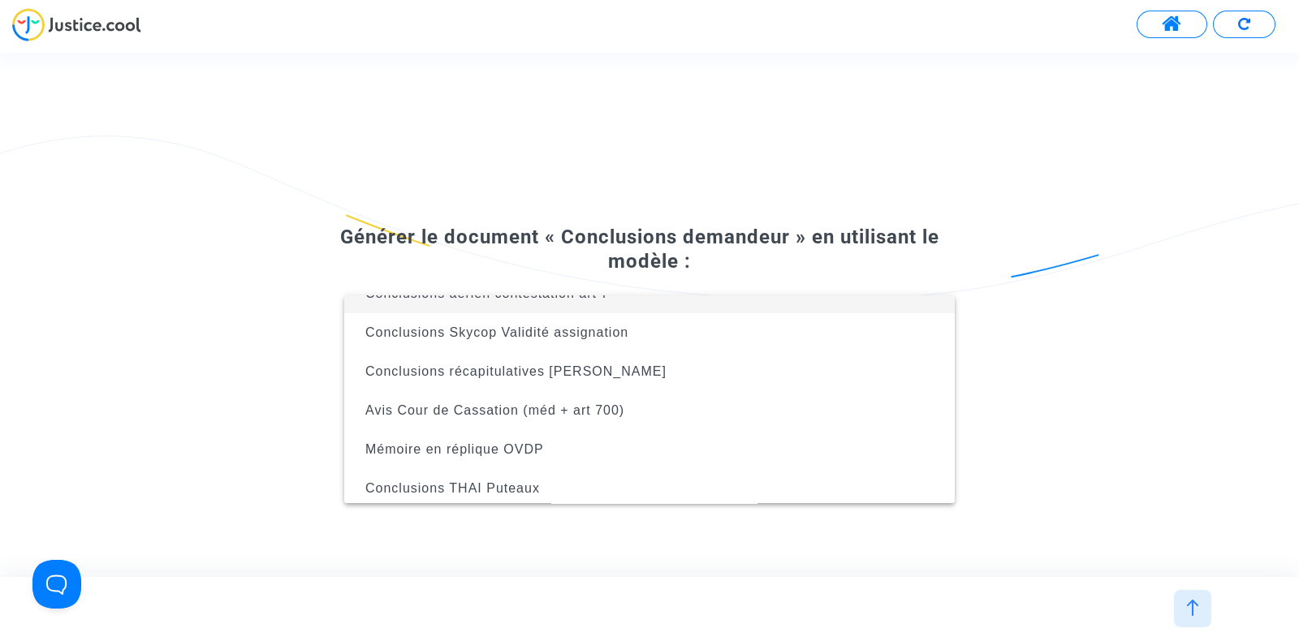
scroll to position [61, 0]
click at [285, 333] on div at bounding box center [649, 320] width 1299 height 641
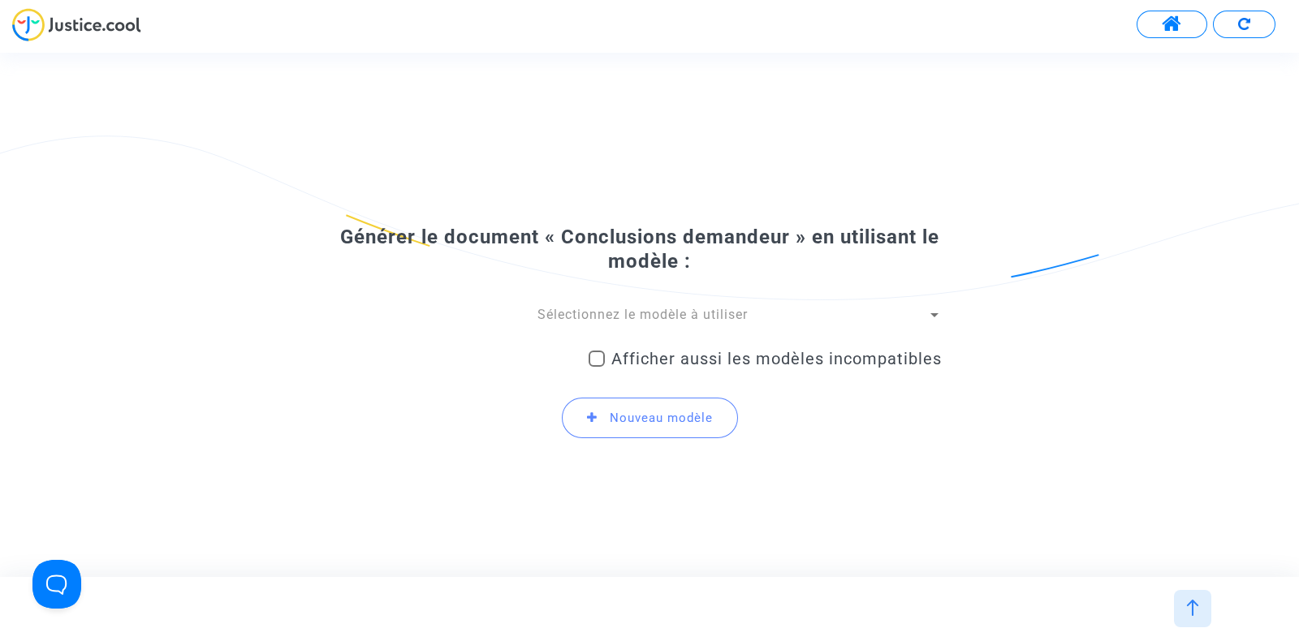
click at [597, 321] on span "Sélectionnez le modèle à utiliser" at bounding box center [642, 314] width 210 height 15
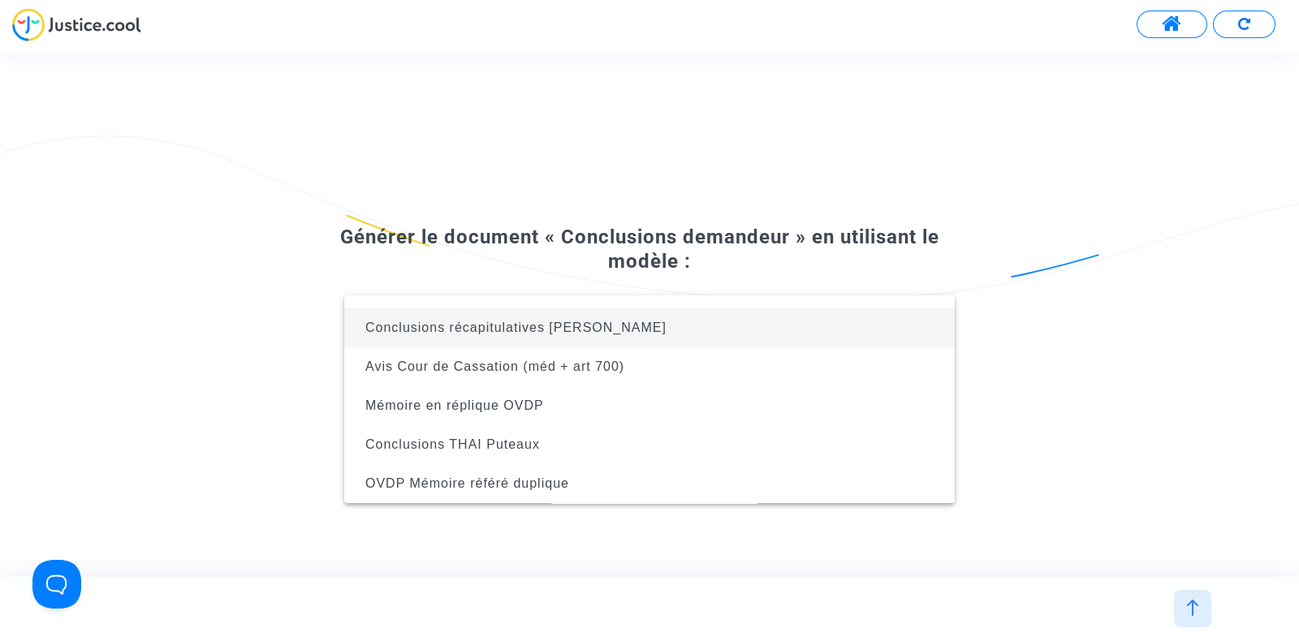
scroll to position [84, 0]
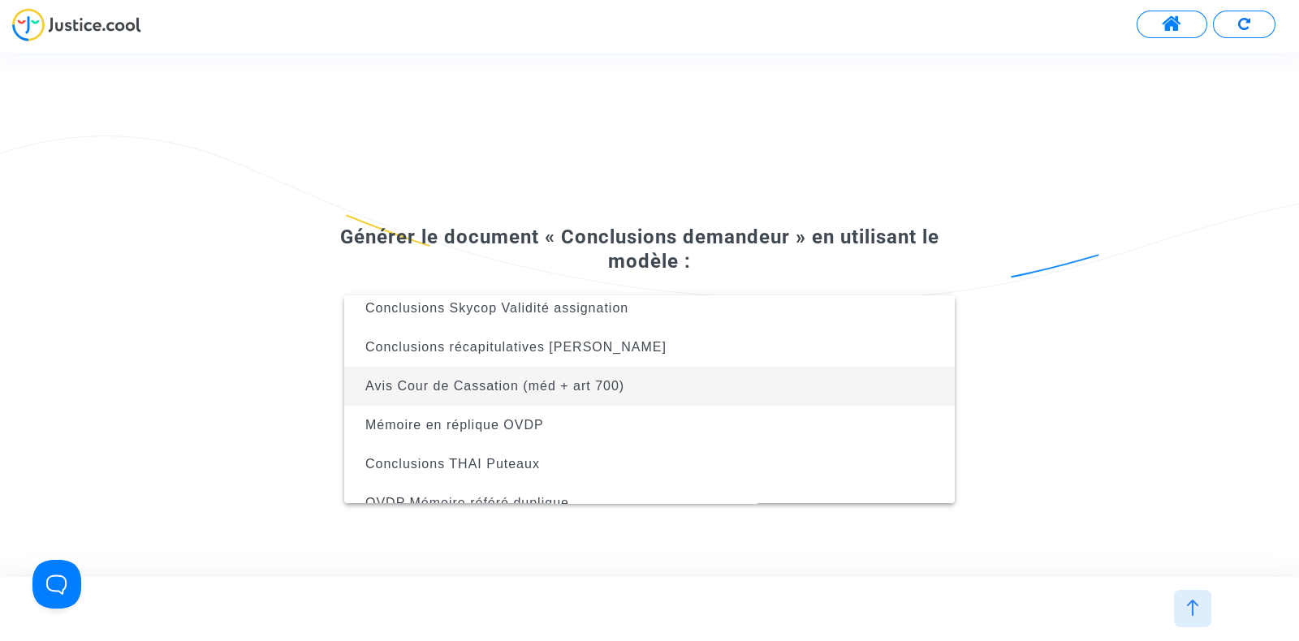
click at [506, 373] on span "Avis Cour de Cassation (méd + art 700)" at bounding box center [649, 386] width 584 height 39
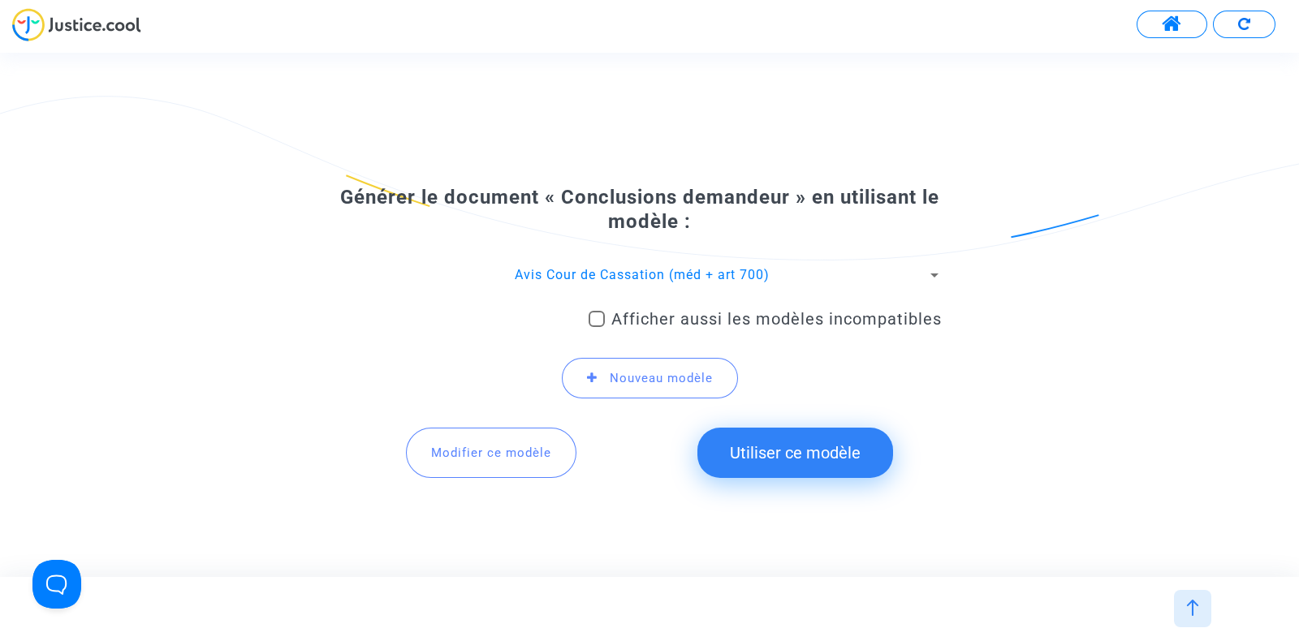
click at [776, 455] on button "Utiliser ce modèle" at bounding box center [795, 453] width 196 height 50
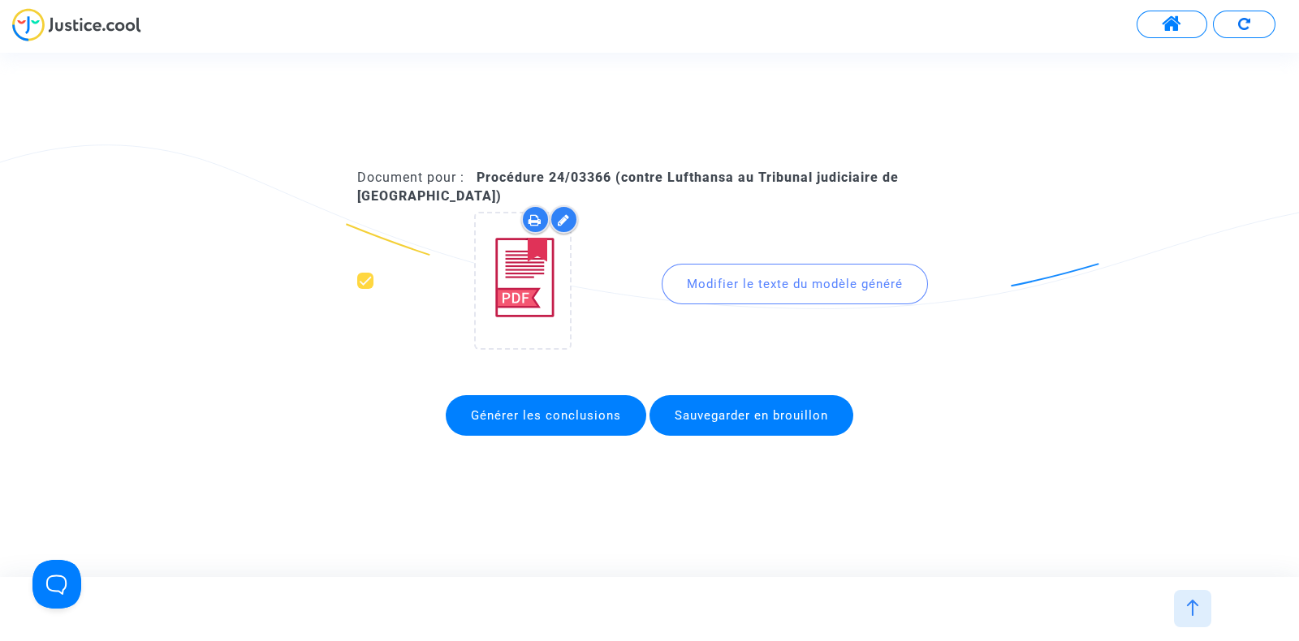
click at [795, 283] on div "Modifier le texte du modèle généré" at bounding box center [794, 284] width 266 height 41
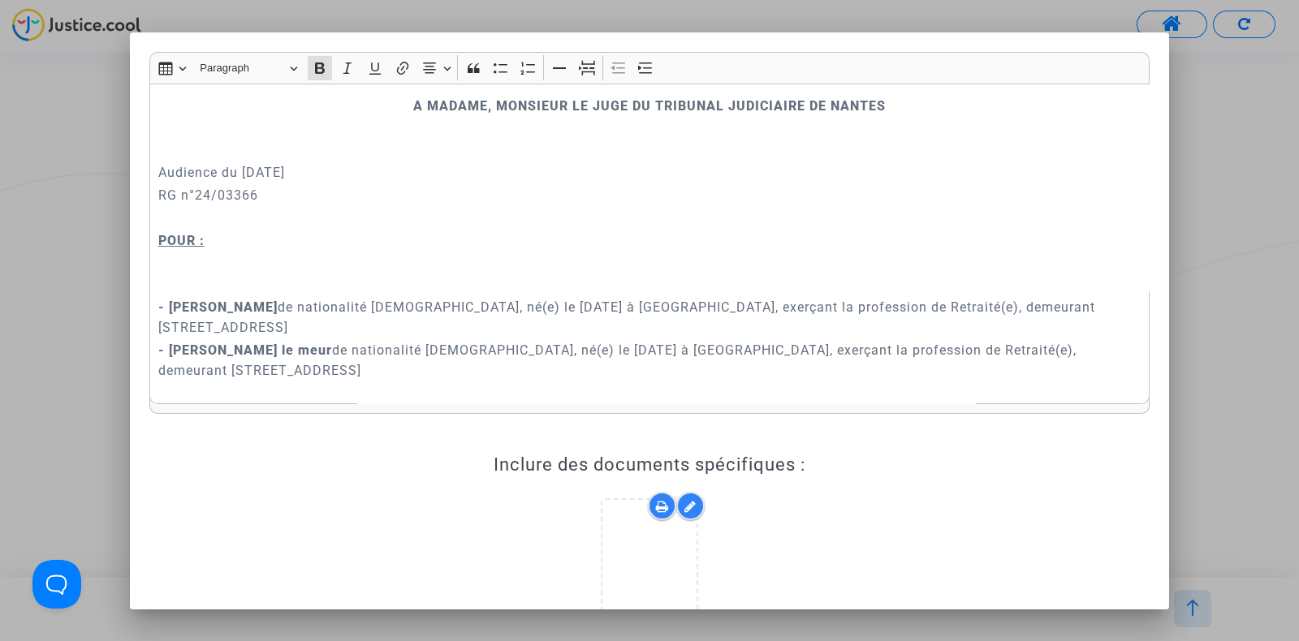
click at [779, 306] on p "- [PERSON_NAME] de nationalité [DEMOGRAPHIC_DATA], né(e) le [DATE] à [GEOGRAPHI…" at bounding box center [649, 307] width 983 height 61
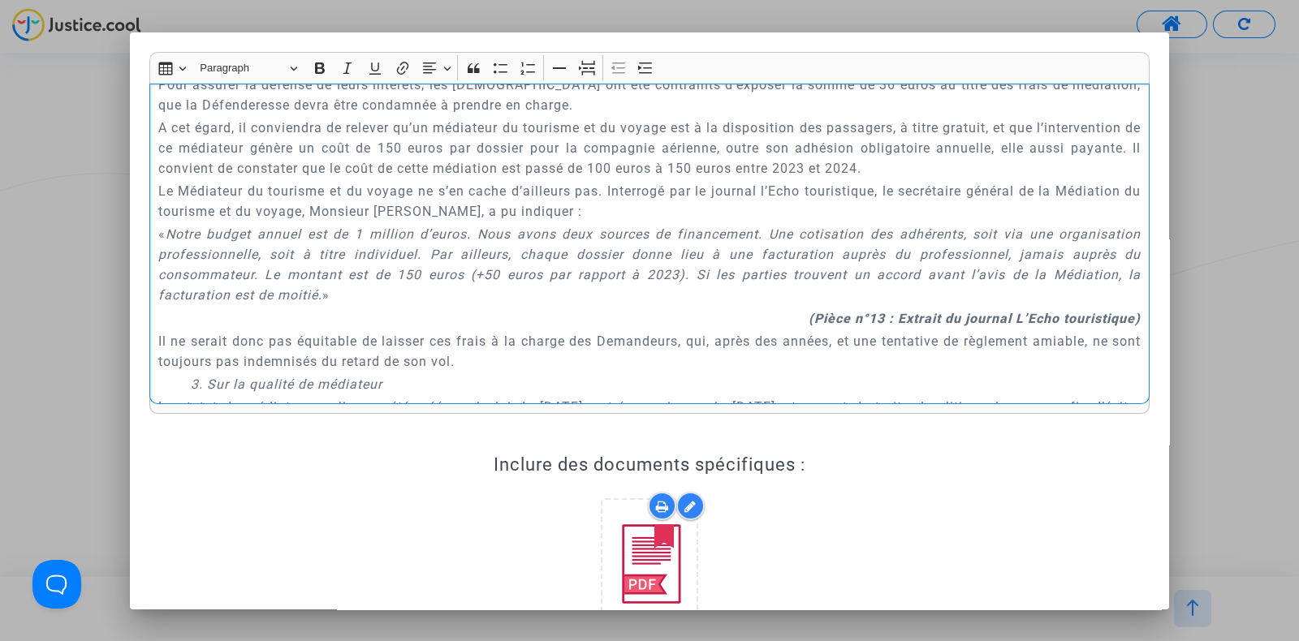
scroll to position [6070, 0]
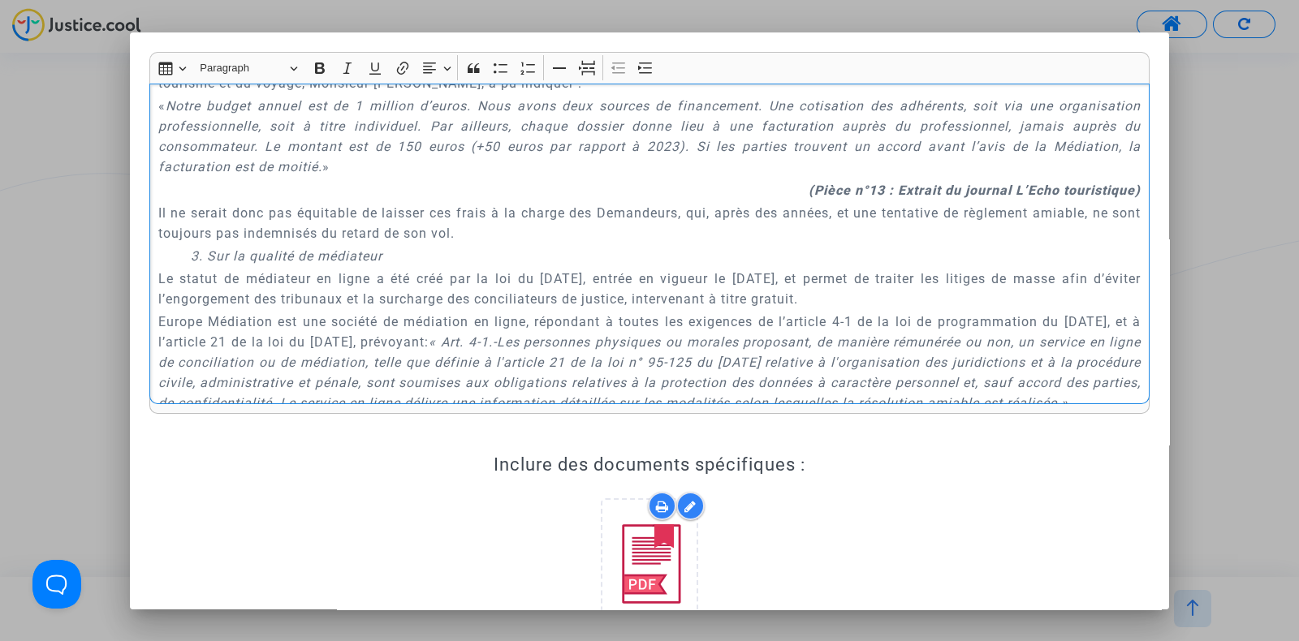
click at [1228, 226] on div at bounding box center [649, 320] width 1299 height 641
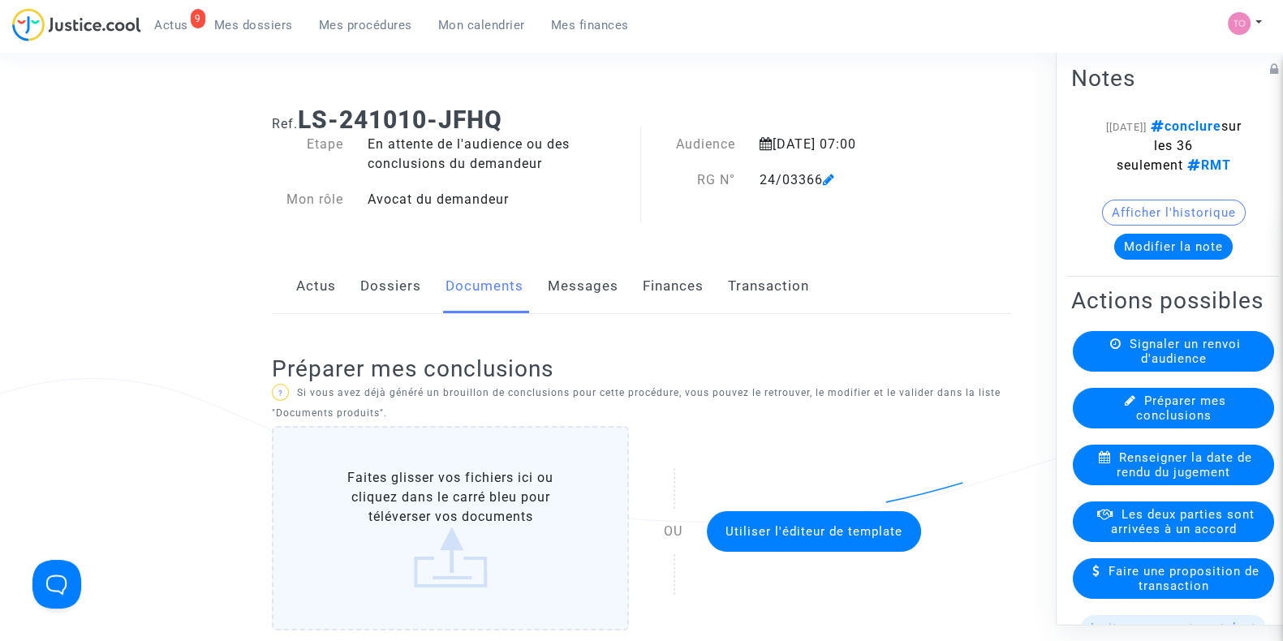
click at [769, 519] on button "Utiliser l'éditeur de template" at bounding box center [814, 531] width 214 height 41
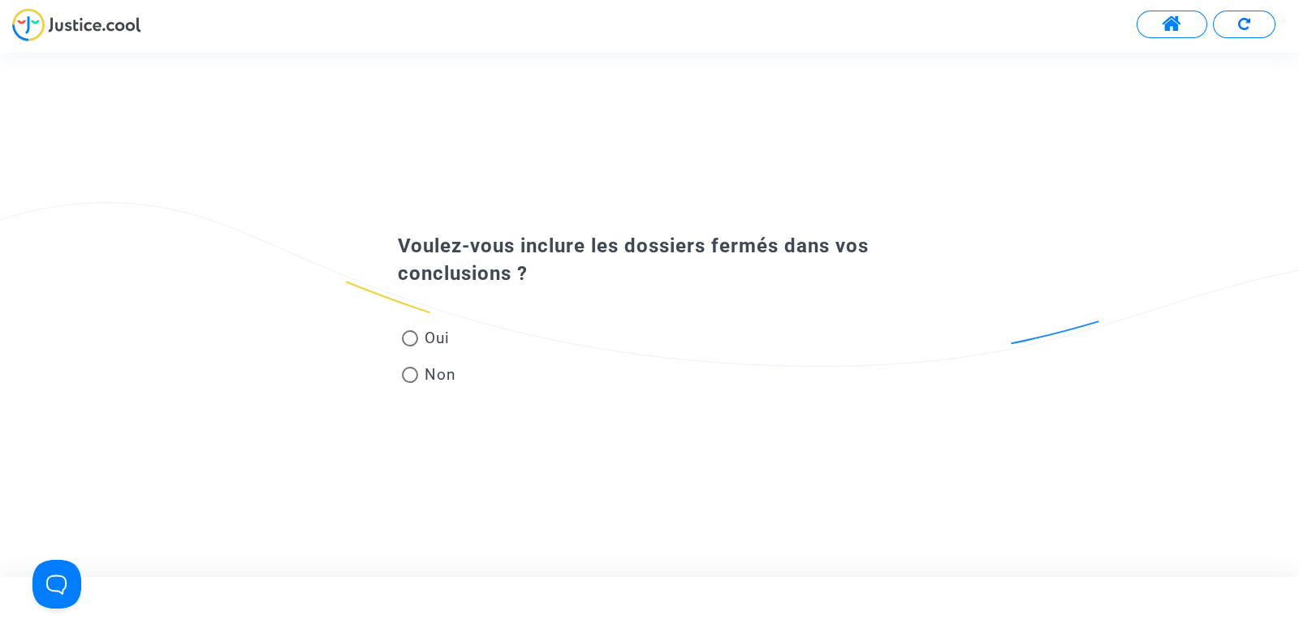
click at [414, 341] on span at bounding box center [410, 338] width 16 height 16
click at [410, 347] on input "Oui" at bounding box center [409, 347] width 1 height 1
radio input "true"
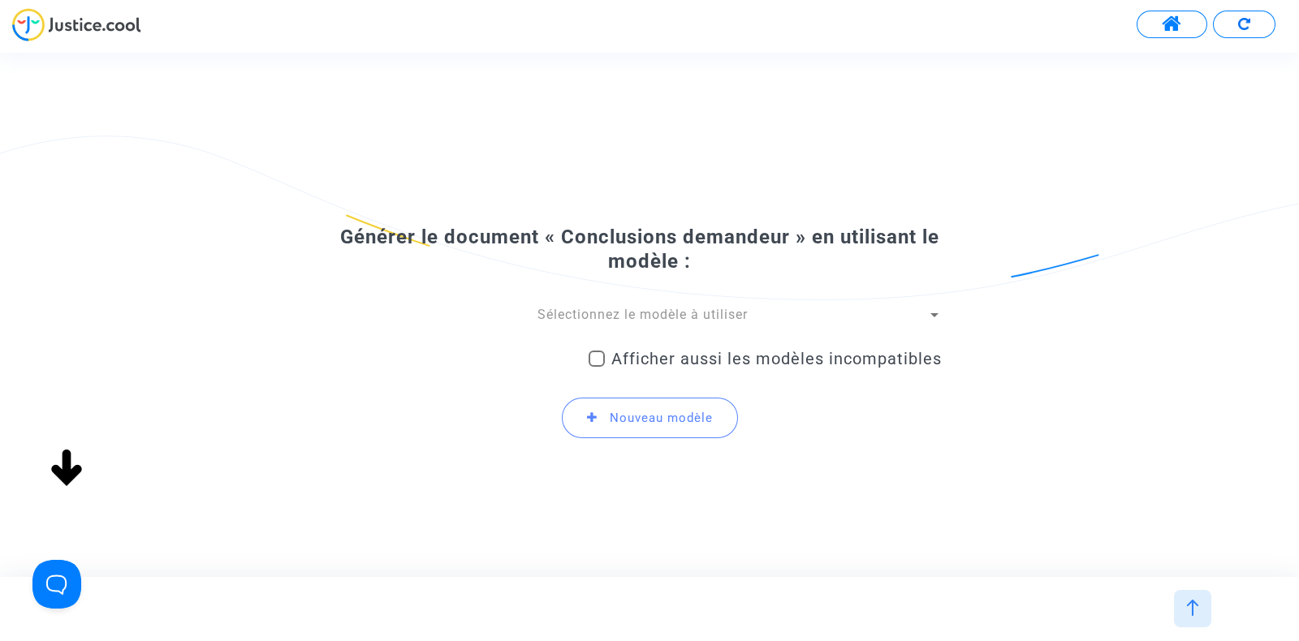
click at [599, 351] on span at bounding box center [596, 359] width 16 height 16
click at [597, 367] on input "Afficher aussi les modèles incompatibles" at bounding box center [596, 367] width 1 height 1
checkbox input "true"
click at [615, 317] on span "Sélectionnez le modèle à utiliser" at bounding box center [642, 314] width 210 height 15
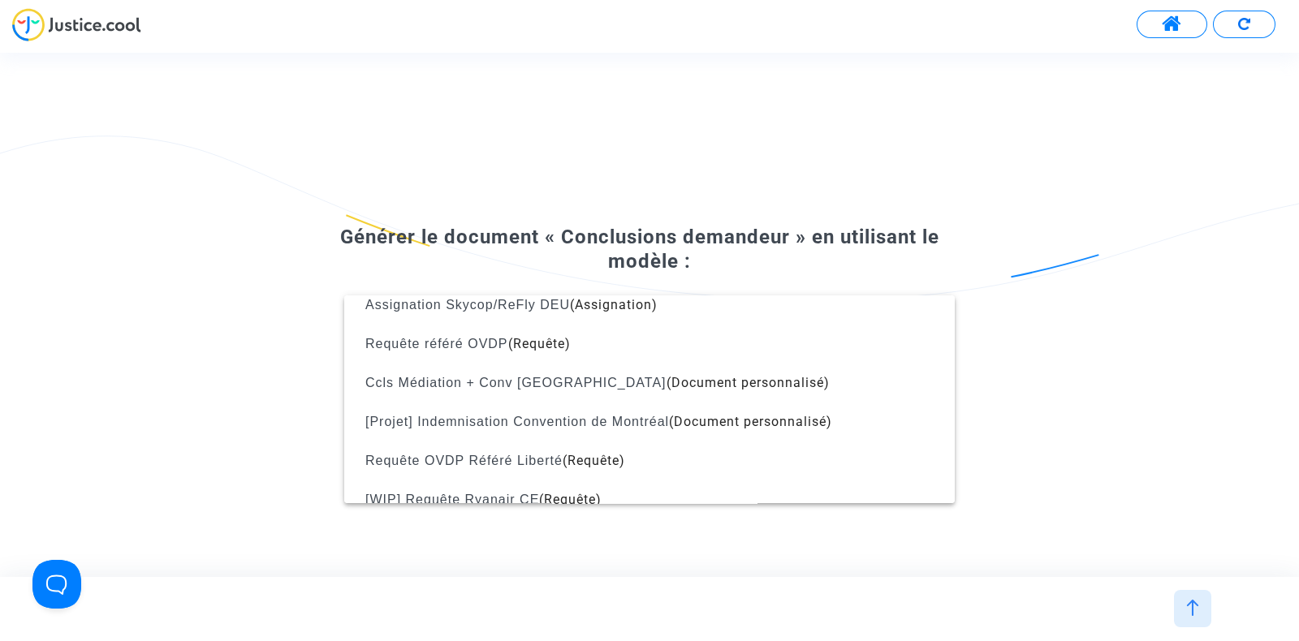
scroll to position [1987, 0]
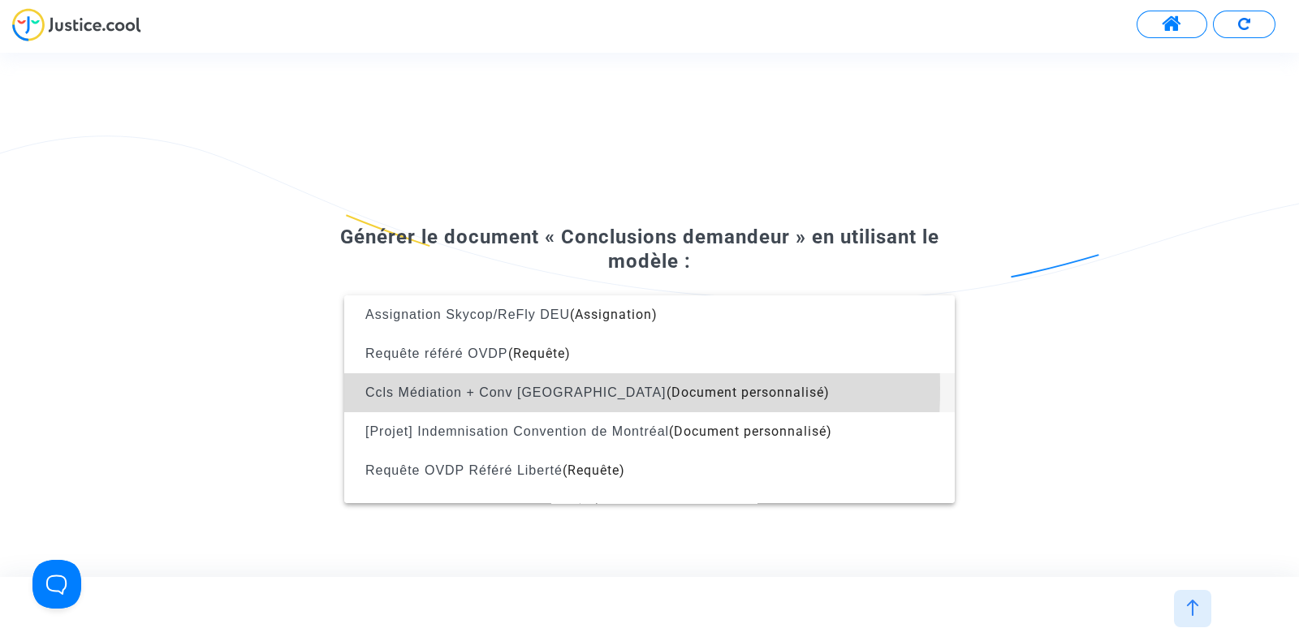
click at [456, 388] on span "Ccls Médiation + Conv [GEOGRAPHIC_DATA]" at bounding box center [515, 393] width 301 height 14
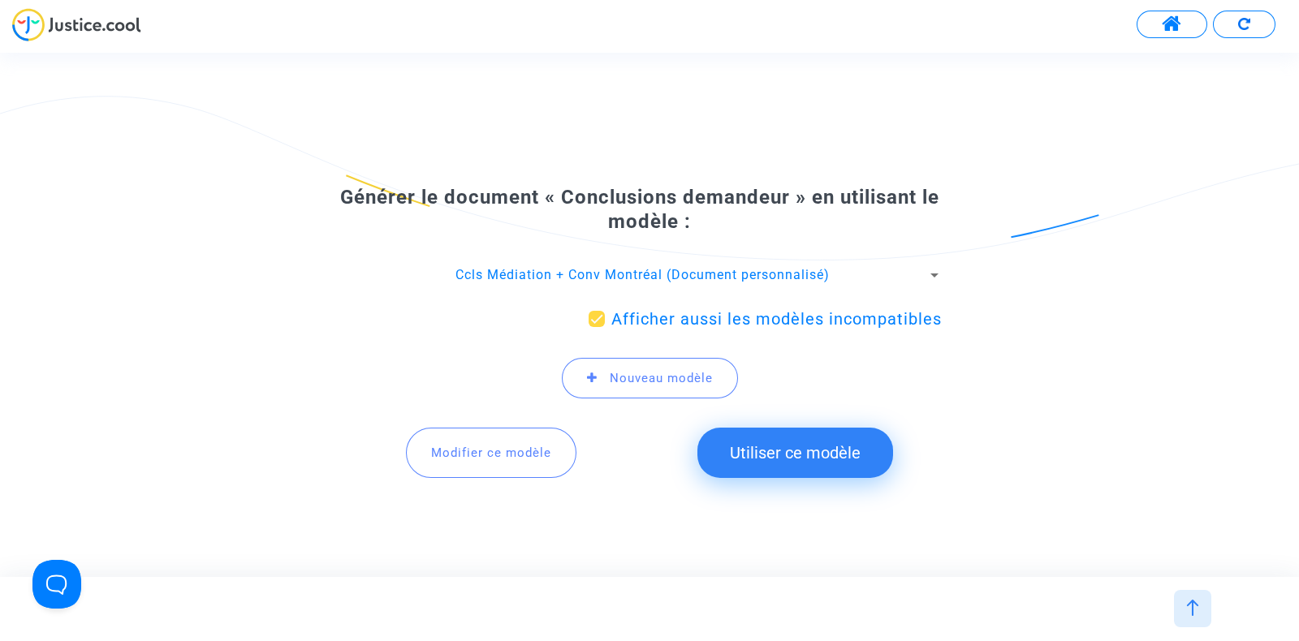
click at [771, 446] on button "Utiliser ce modèle" at bounding box center [795, 453] width 196 height 50
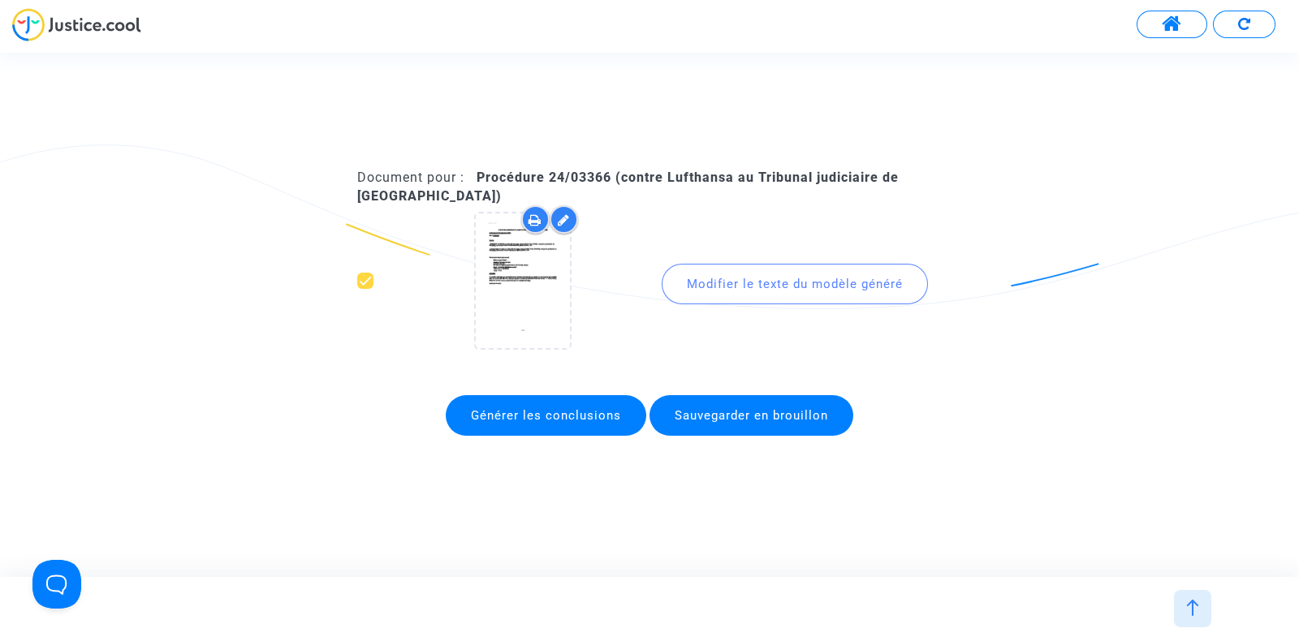
click at [763, 281] on div "Modifier le texte du modèle généré" at bounding box center [794, 284] width 266 height 41
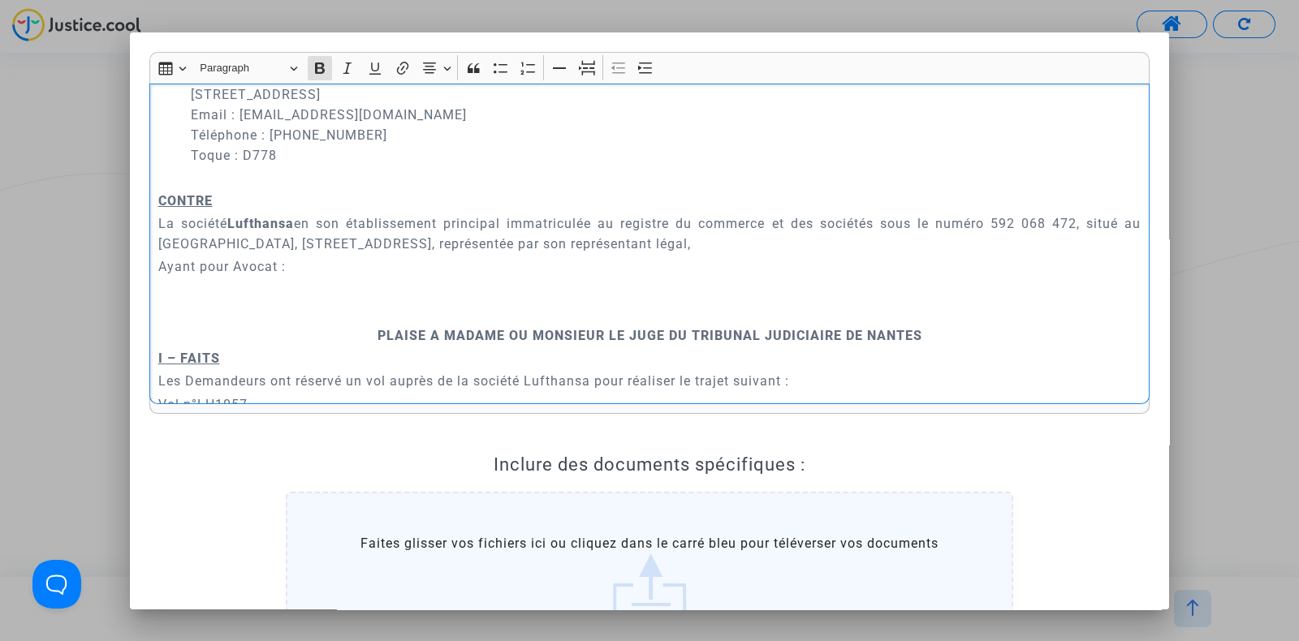
scroll to position [336, 0]
click at [288, 274] on p "Ayant pour Avocat :" at bounding box center [649, 265] width 983 height 20
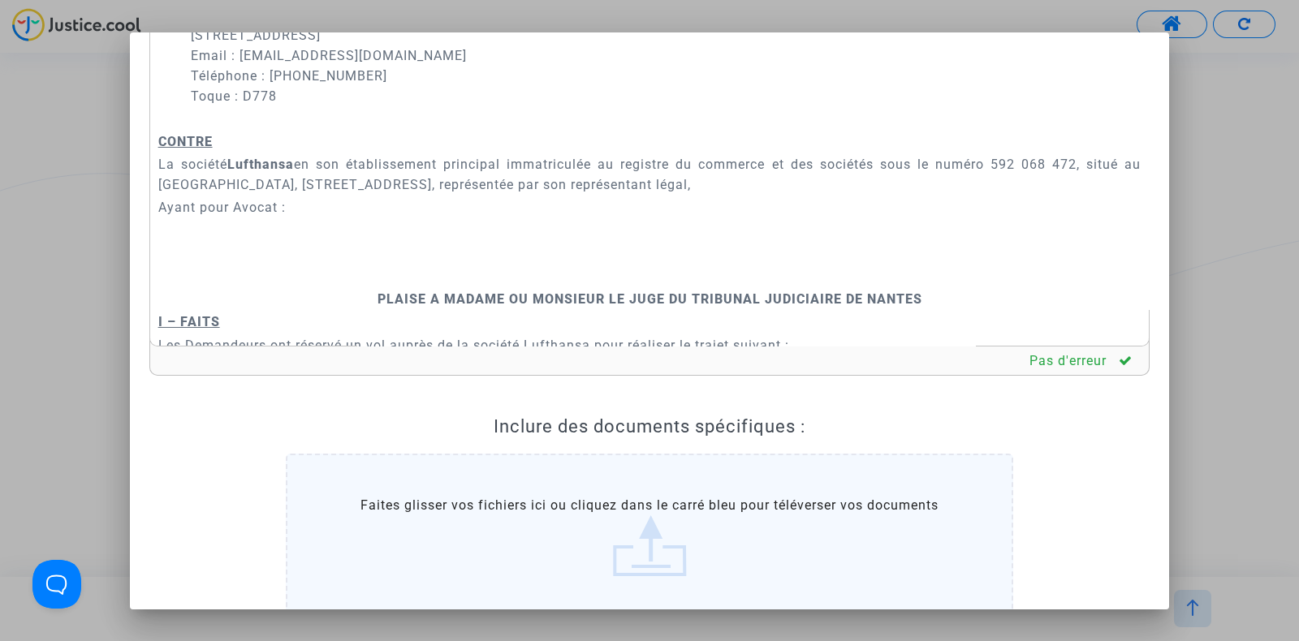
scroll to position [0, 0]
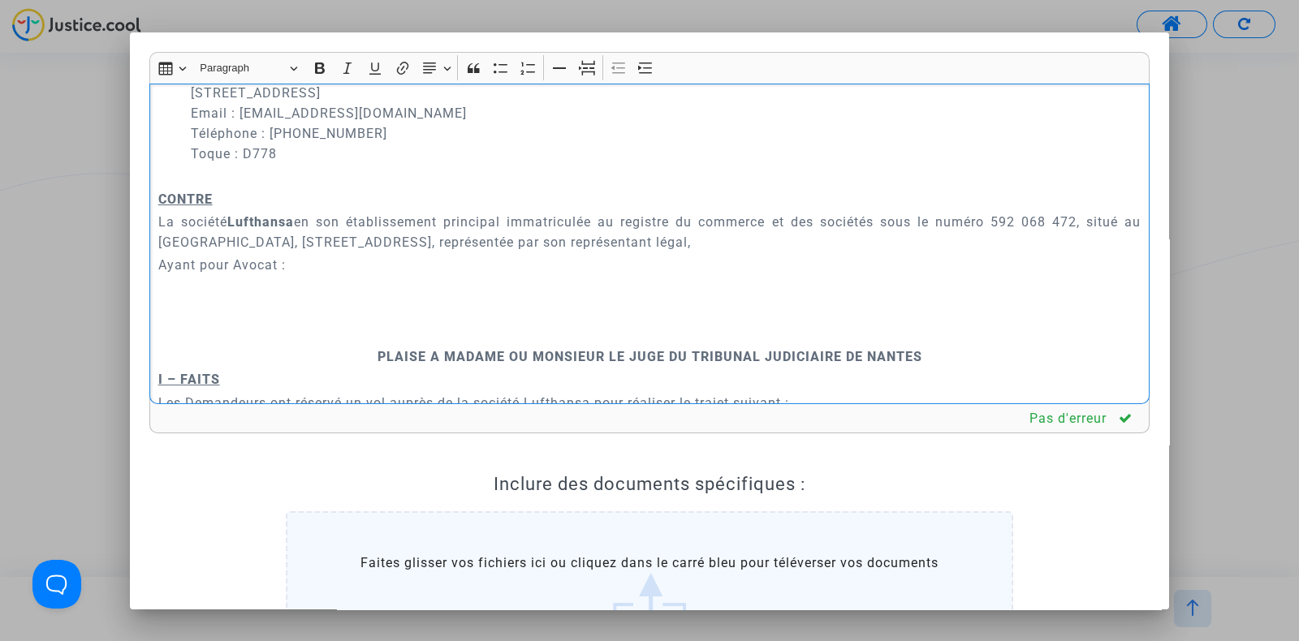
click at [230, 296] on p "Rich Text Editor, main" at bounding box center [649, 288] width 983 height 20
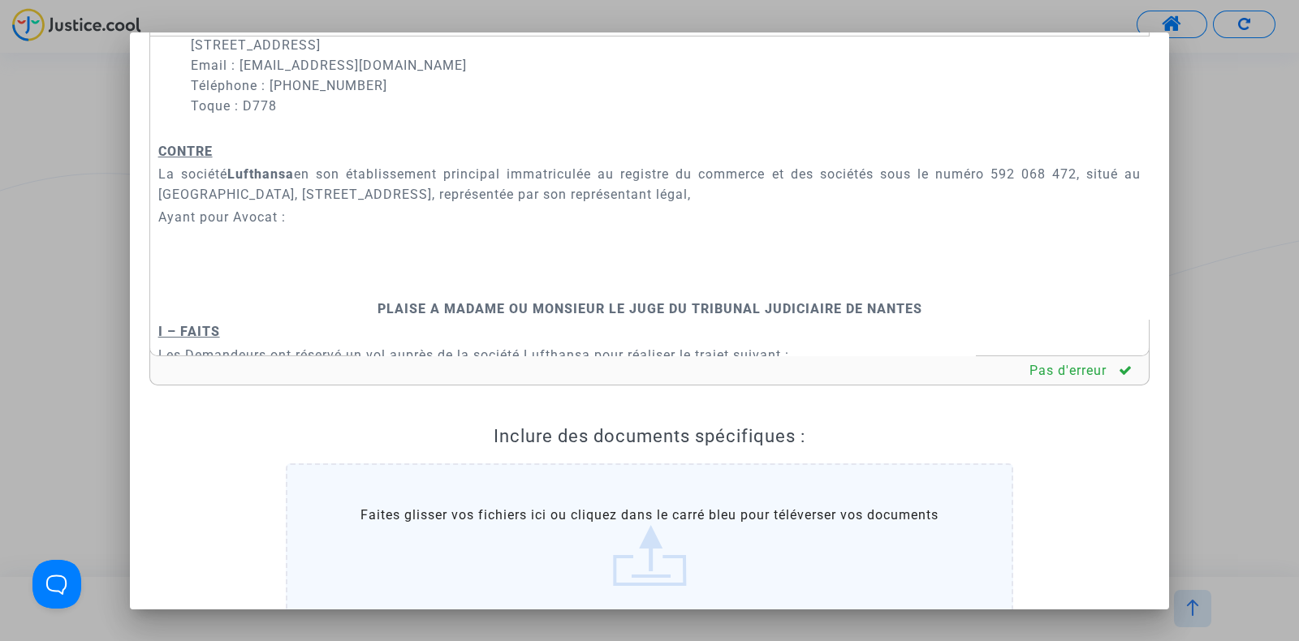
scroll to position [46, 0]
click at [190, 241] on p "Rich Text Editor, main" at bounding box center [649, 242] width 983 height 20
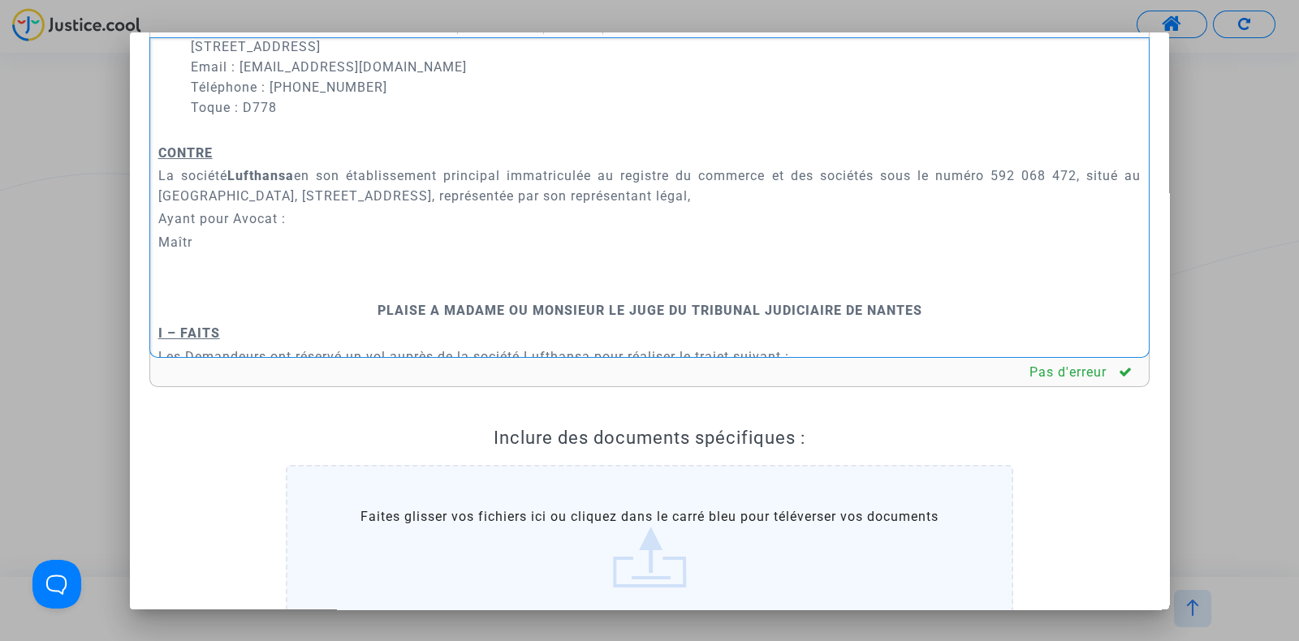
click at [159, 239] on p "Maîtr" at bounding box center [649, 242] width 983 height 20
click at [234, 244] on p "Maîtr" at bounding box center [649, 242] width 983 height 20
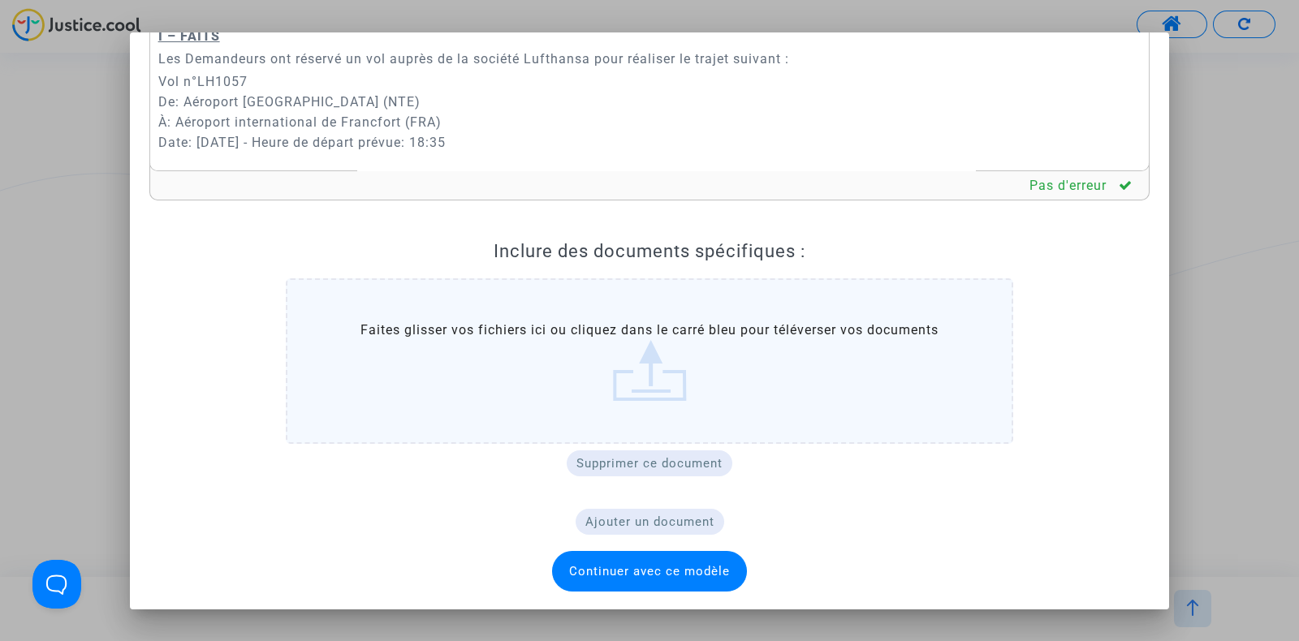
scroll to position [0, 0]
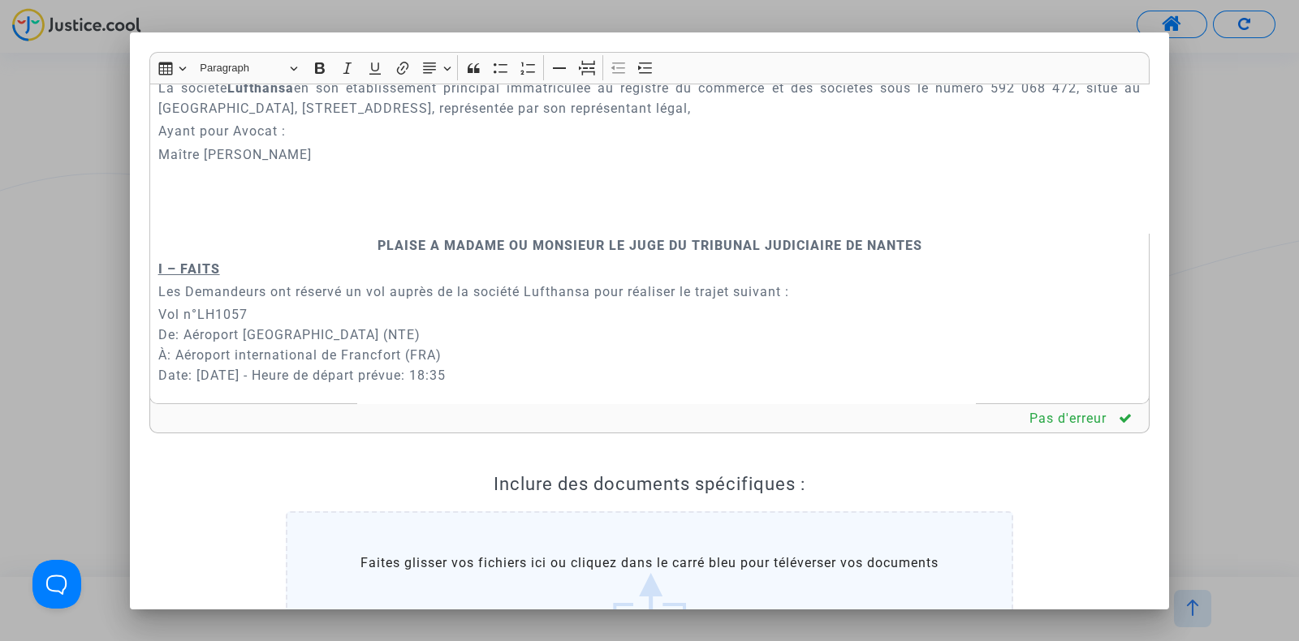
click at [196, 160] on p "Maître [PERSON_NAME]" at bounding box center [649, 154] width 983 height 20
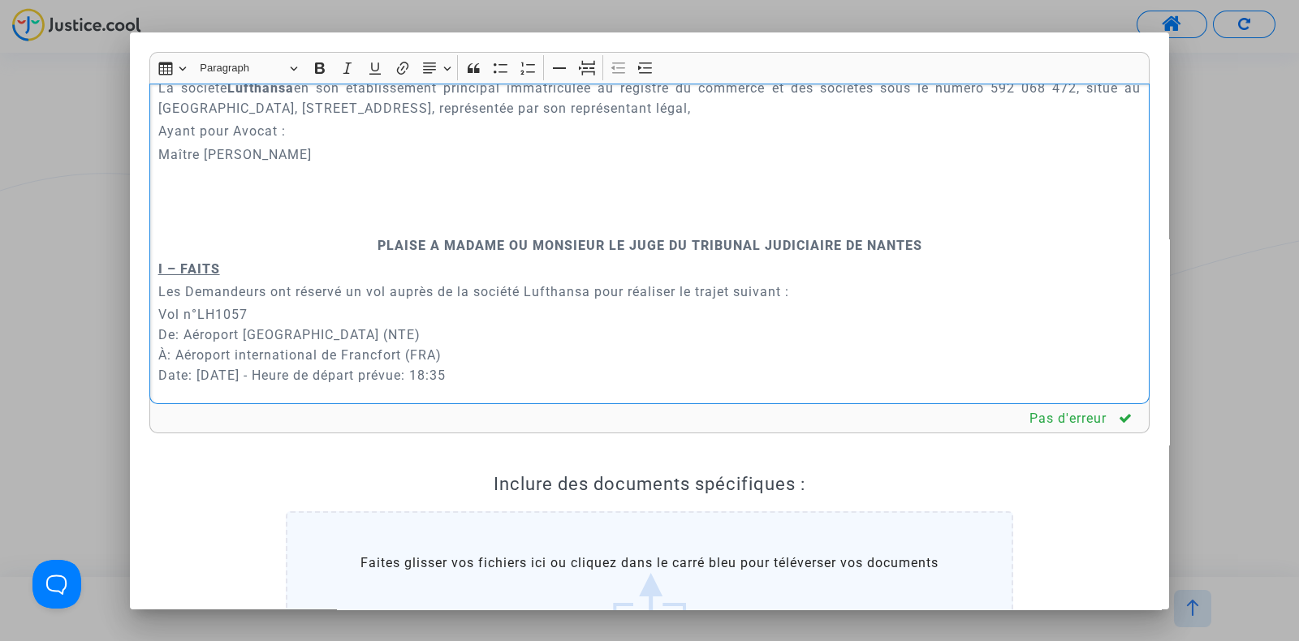
click at [183, 150] on p "Maître [PERSON_NAME]" at bounding box center [649, 154] width 983 height 20
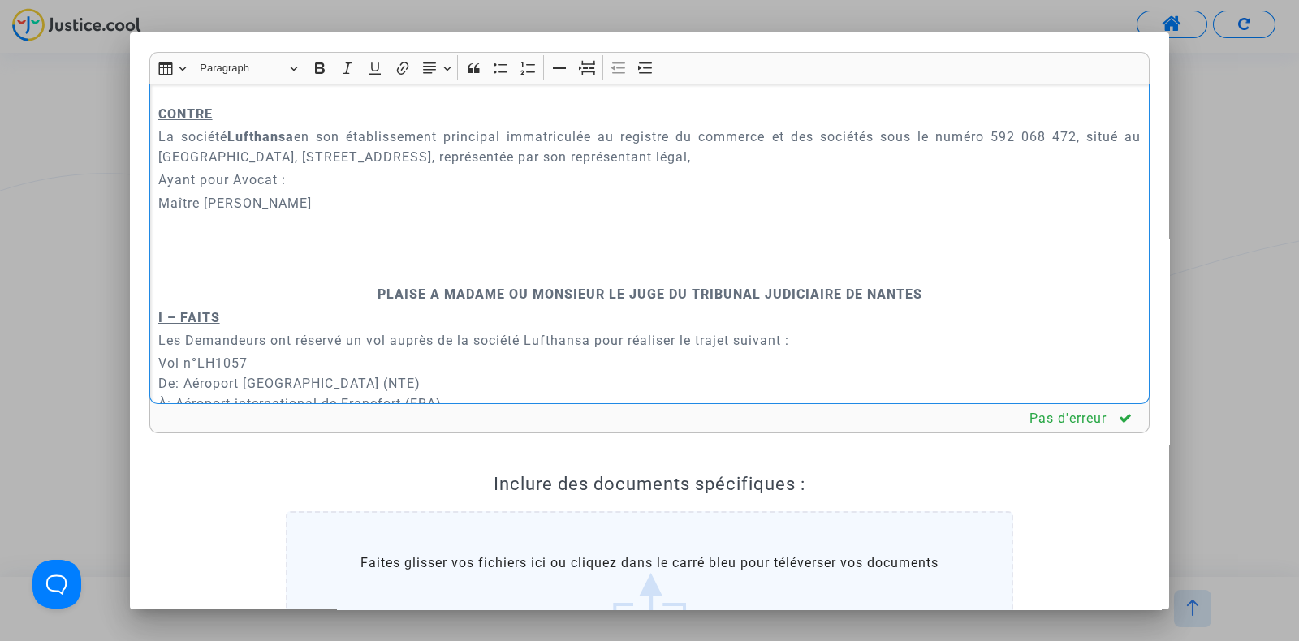
scroll to position [386, 0]
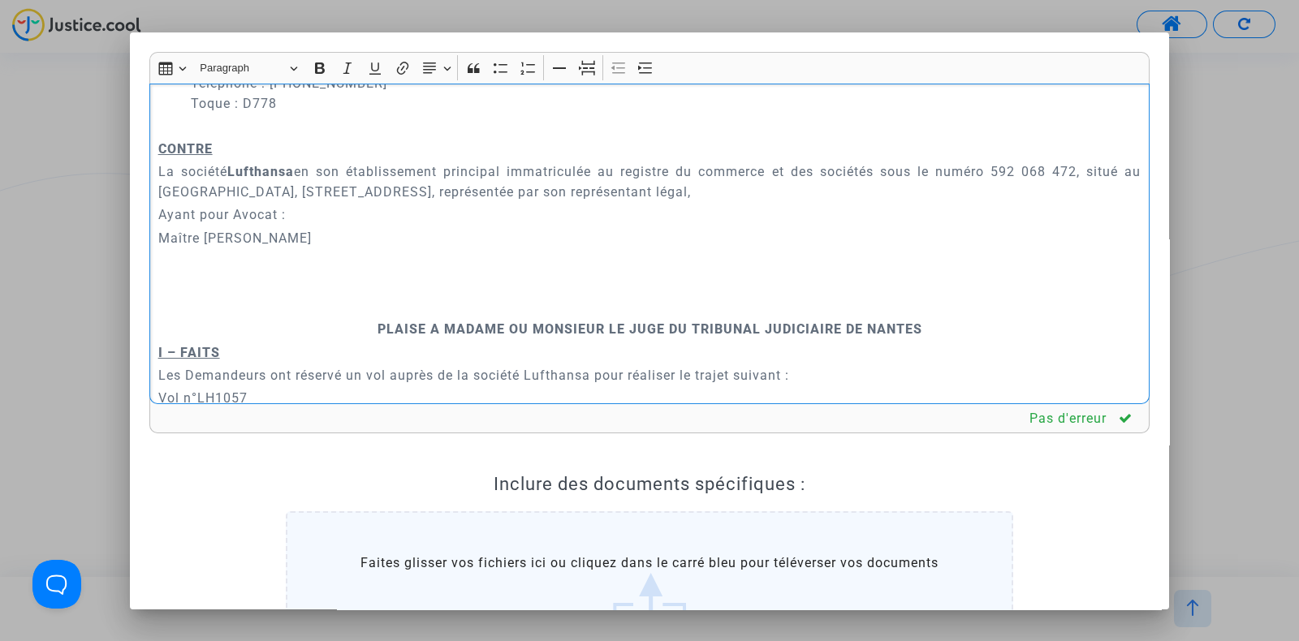
click at [192, 234] on p "Maître [PERSON_NAME]" at bounding box center [649, 238] width 983 height 20
click at [384, 231] on p "Maître [PERSON_NAME]" at bounding box center [649, 238] width 983 height 20
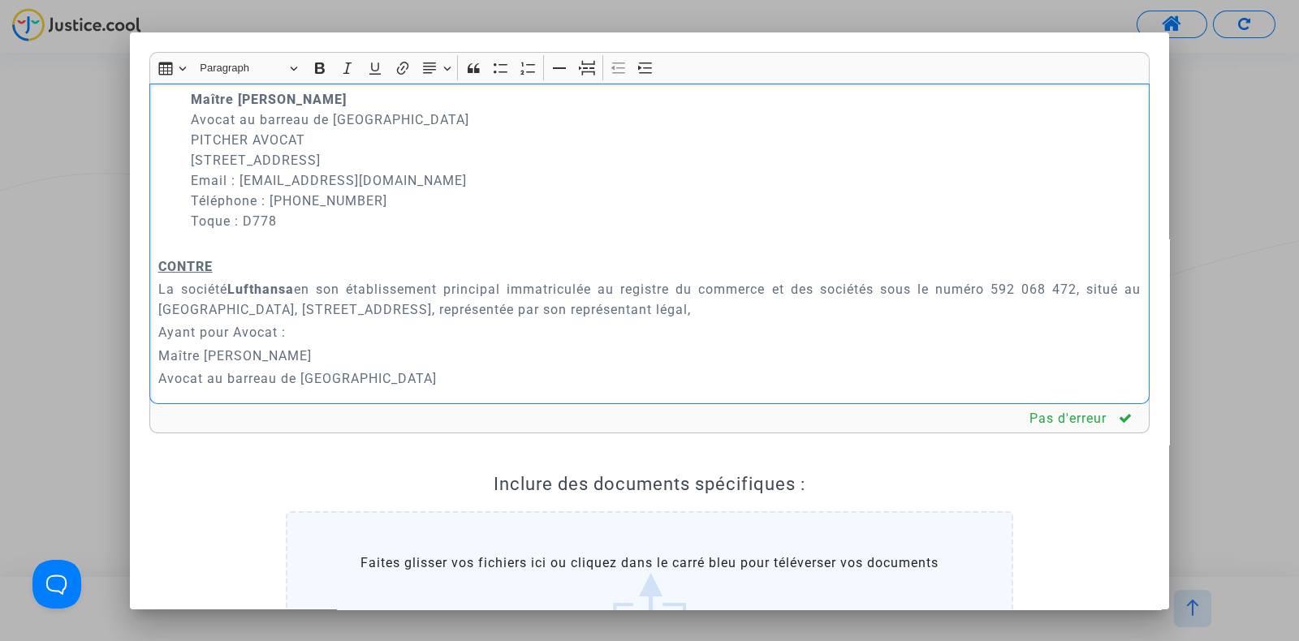
scroll to position [338, 0]
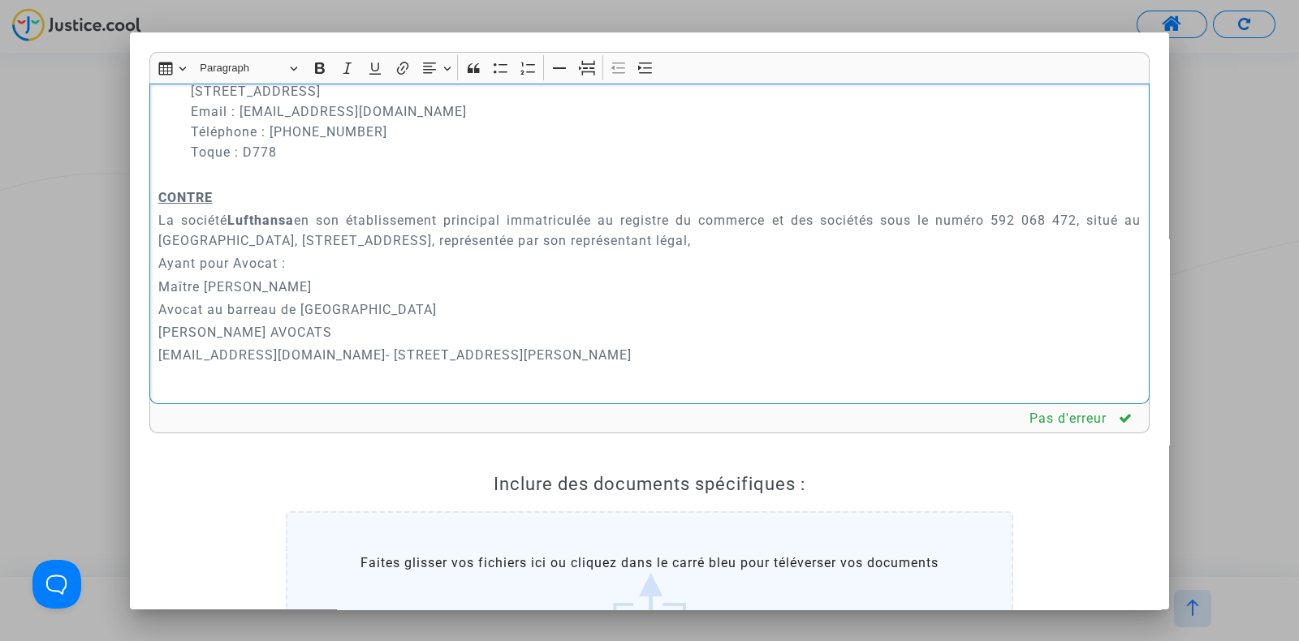
click at [380, 356] on p "[EMAIL_ADDRESS][DOMAIN_NAME] - [STREET_ADDRESS][PERSON_NAME]" at bounding box center [649, 355] width 983 height 20
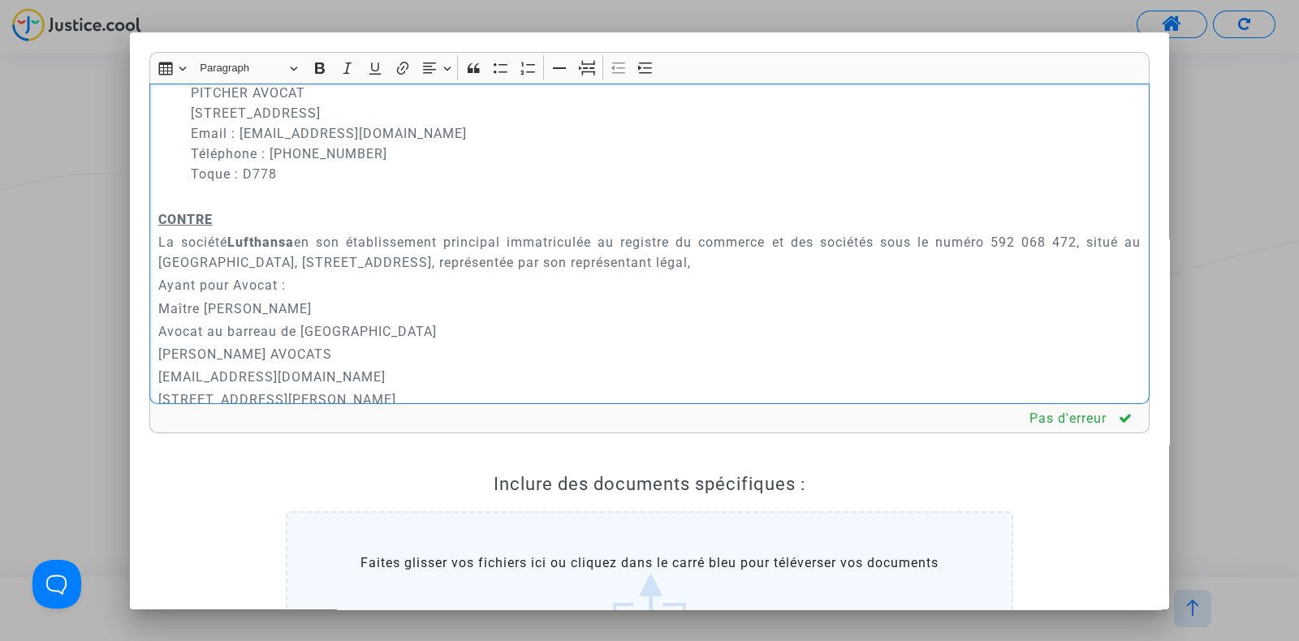
scroll to position [425, 0]
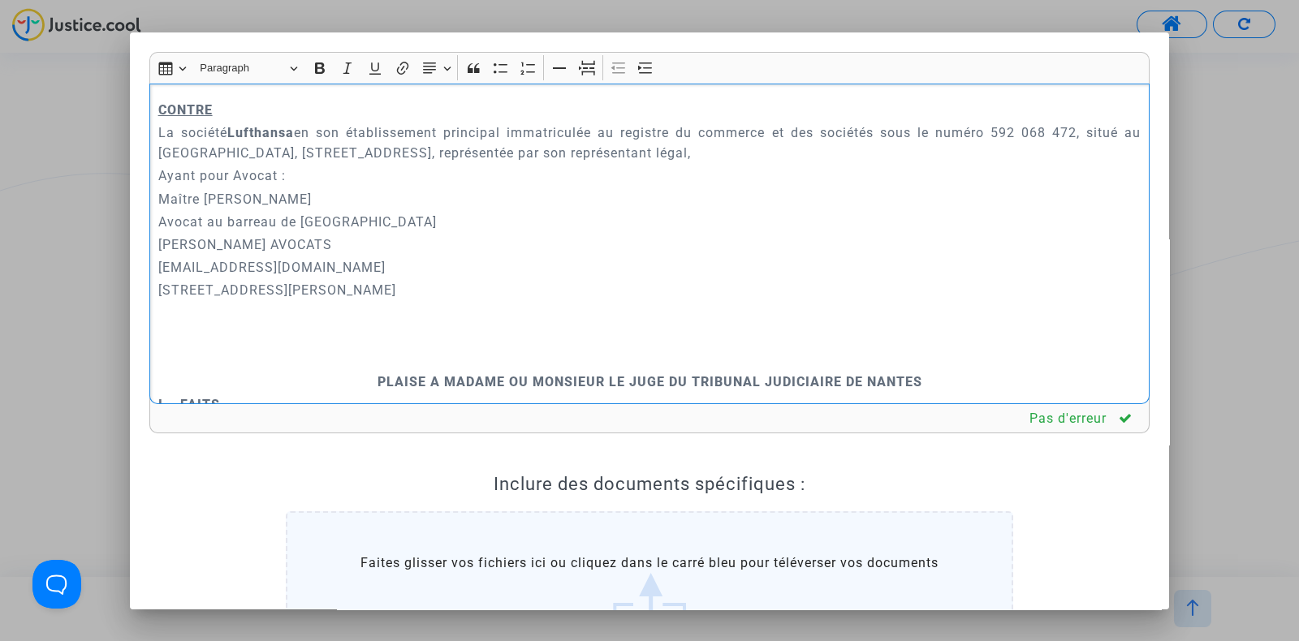
drag, startPoint x: 157, startPoint y: 193, endPoint x: 409, endPoint y: 290, distance: 270.3
click at [409, 290] on div "A MADAME, MONSIEUR LE JUGE DU TRIBUNAL JUDICIAIRE DE NANTES Audience du [DATE] …" at bounding box center [649, 244] width 1000 height 321
click at [641, 67] on icon "Editor toolbar" at bounding box center [645, 68] width 16 height 16
click at [560, 243] on p "[PERSON_NAME] AVOCATS" at bounding box center [666, 245] width 950 height 20
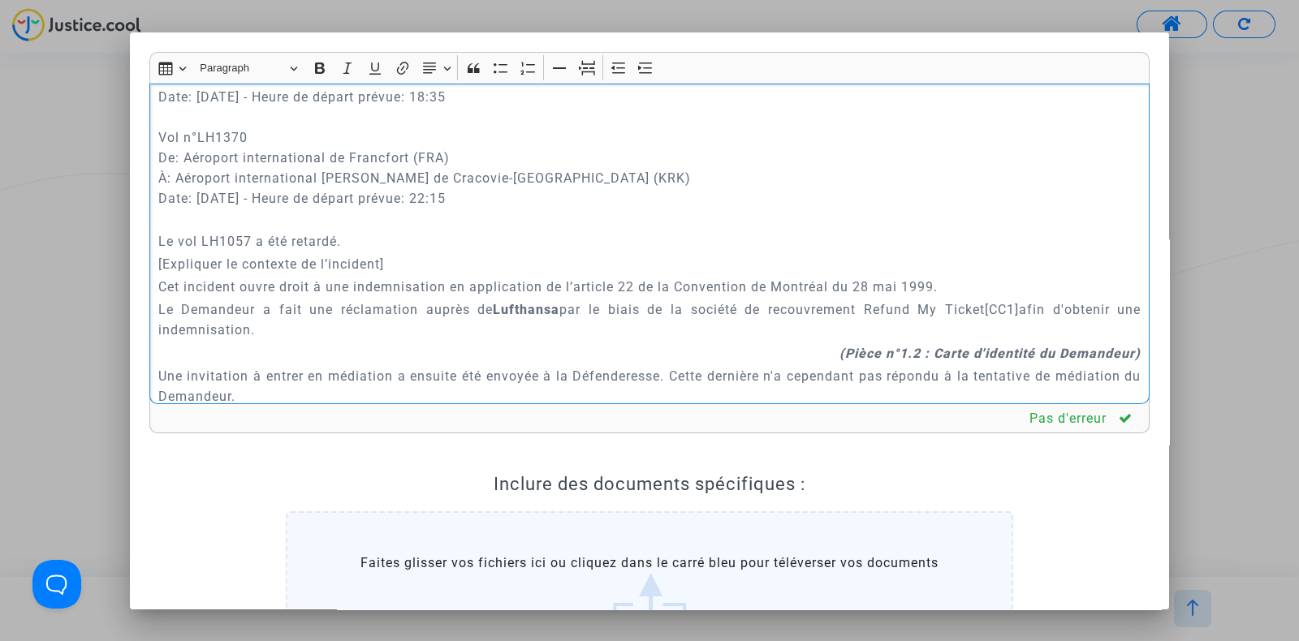
scroll to position [848, 0]
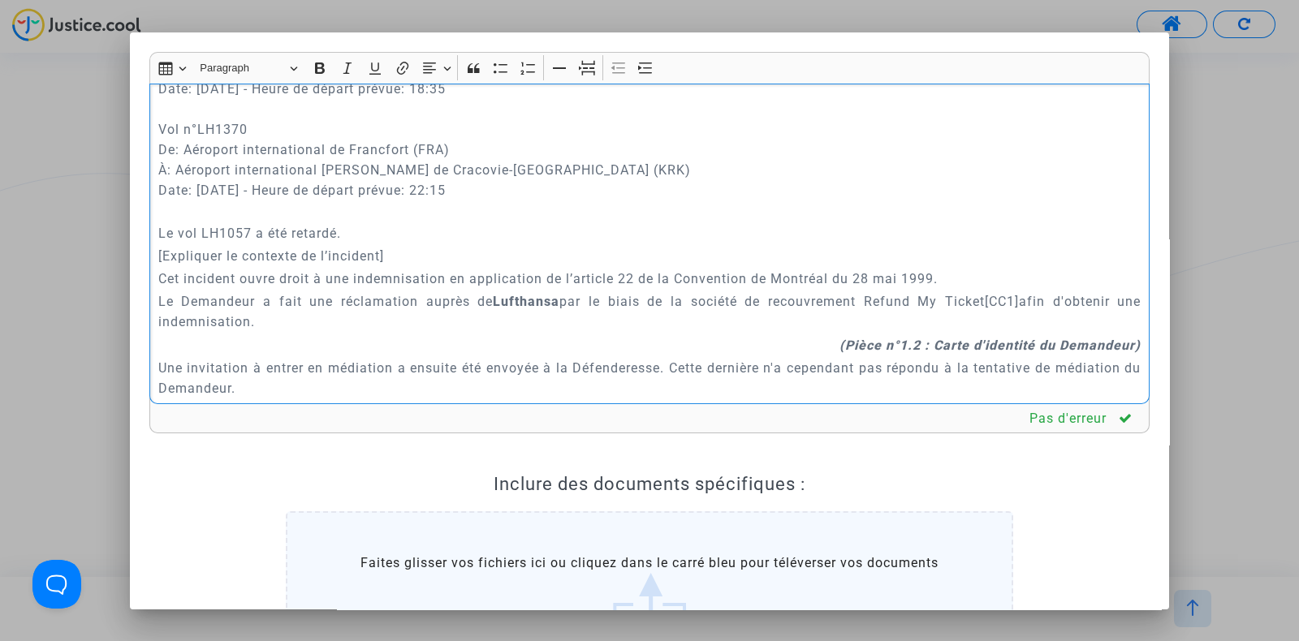
drag, startPoint x: 391, startPoint y: 257, endPoint x: 157, endPoint y: 257, distance: 234.6
click at [157, 257] on div "A MADAME, MONSIEUR LE JUGE DU TRIBUNAL JUDICIAIRE DE NANTES Audience du [DATE] …" at bounding box center [649, 244] width 1000 height 321
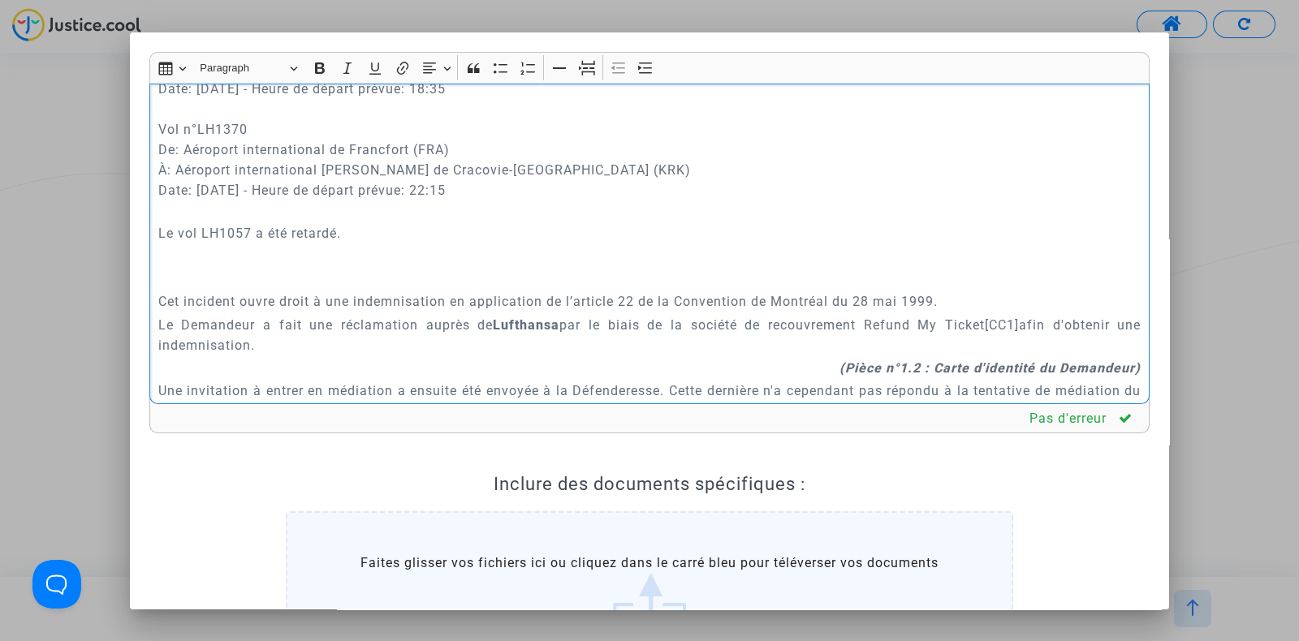
click at [170, 261] on p "Rich Text Editor, main" at bounding box center [649, 256] width 983 height 20
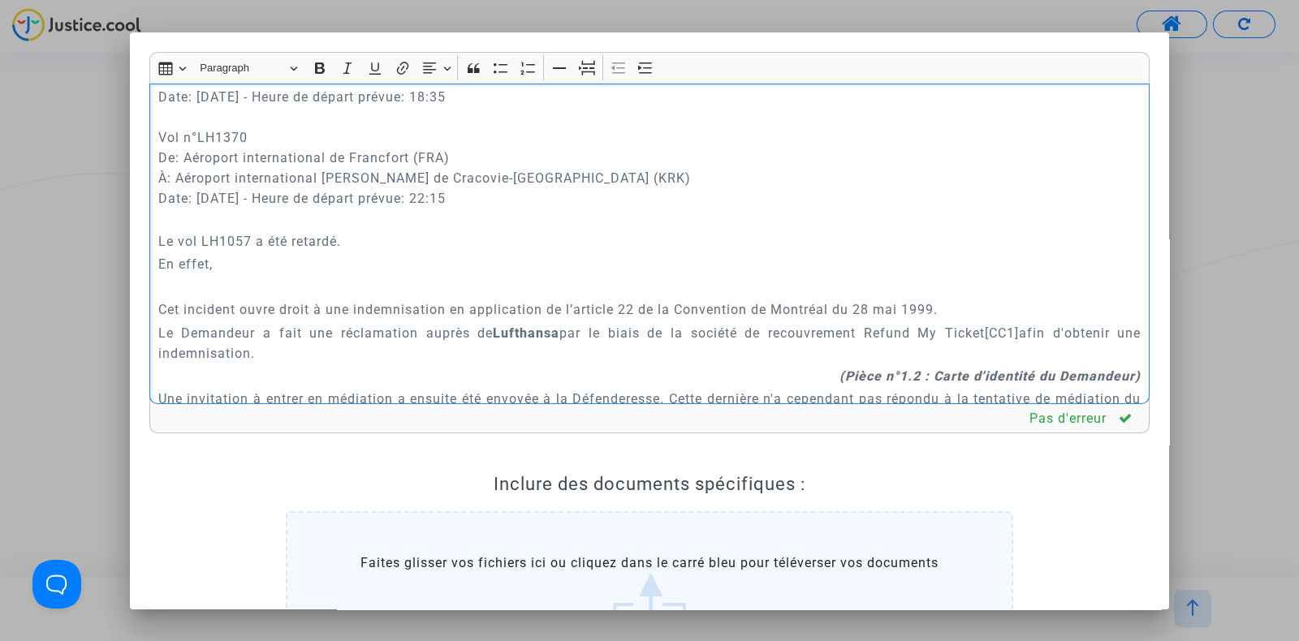
scroll to position [841, 0]
drag, startPoint x: 177, startPoint y: 258, endPoint x: 153, endPoint y: 258, distance: 24.3
click at [153, 258] on div "A MADAME, MONSIEUR LE JUGE DU TRIBUNAL JUDICIAIRE DE NANTES Audience du [DATE] …" at bounding box center [649, 244] width 1000 height 321
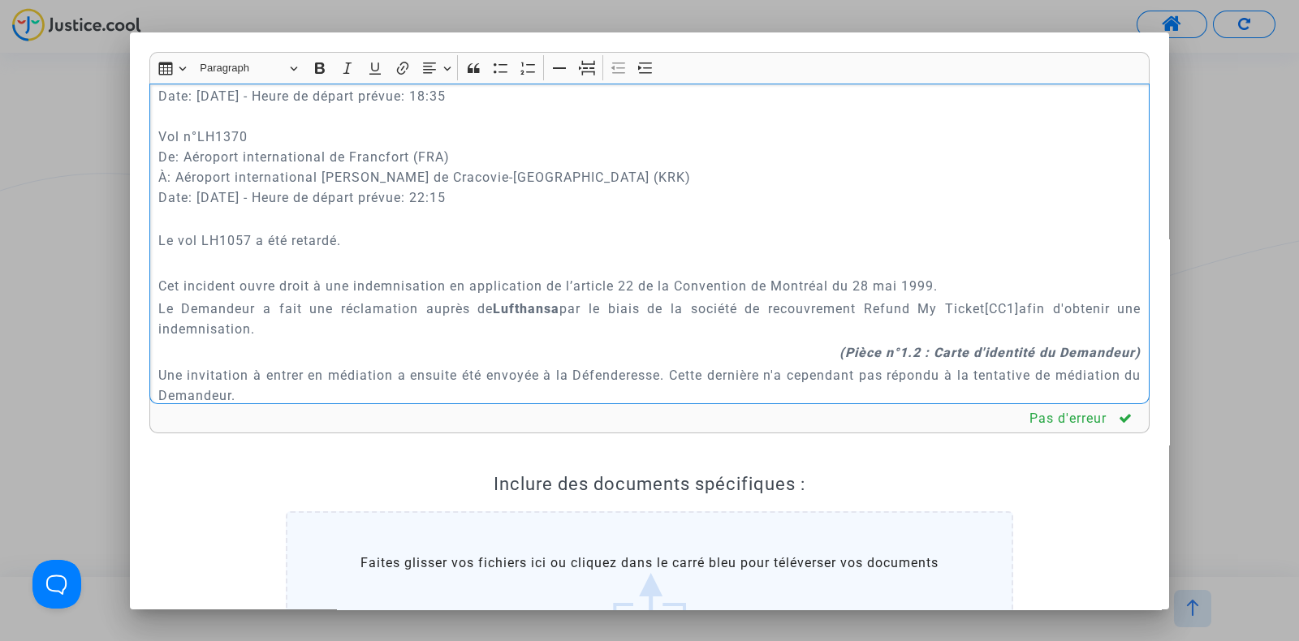
click at [165, 256] on p "Rich Text Editor, main" at bounding box center [649, 263] width 983 height 20
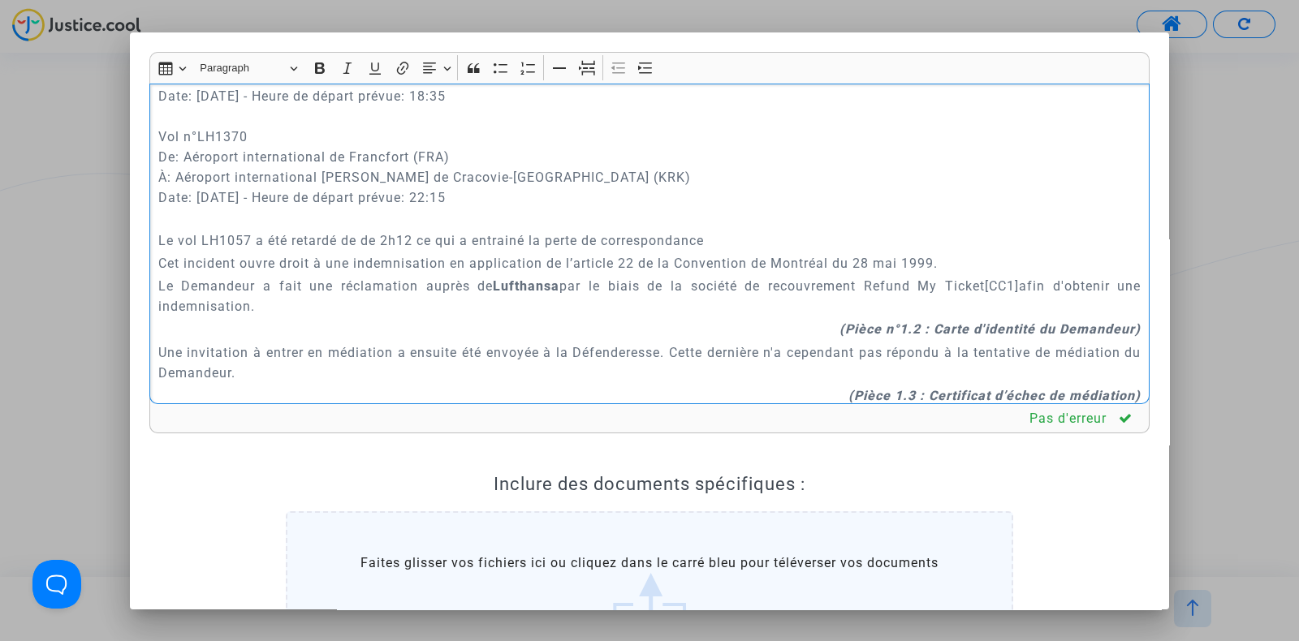
click at [527, 235] on p "Le vol LH1057 a été retardé de de 2h12 ce qui a entrainé la perte de correspond…" at bounding box center [649, 240] width 983 height 20
click at [717, 243] on p "Le vol LH1057 a été retardé de de 2h12 ce qui a entrainé pour le passager la pe…" at bounding box center [649, 240] width 983 height 20
click at [852, 241] on p "Le vol LH1057 a été retardé de de 2h12 ce qui a entrainé pour le passager la pe…" at bounding box center [649, 240] width 983 height 20
click at [901, 240] on p "Le vol LH1057 a été retardé de de 2h12 ce qui a entrainé pour le passager la pe…" at bounding box center [649, 240] width 983 height 20
click at [939, 235] on p "Le vol LH1057 a été retardé de de 2h12 ce qui a entrainé pour le passager la pe…" at bounding box center [649, 240] width 983 height 20
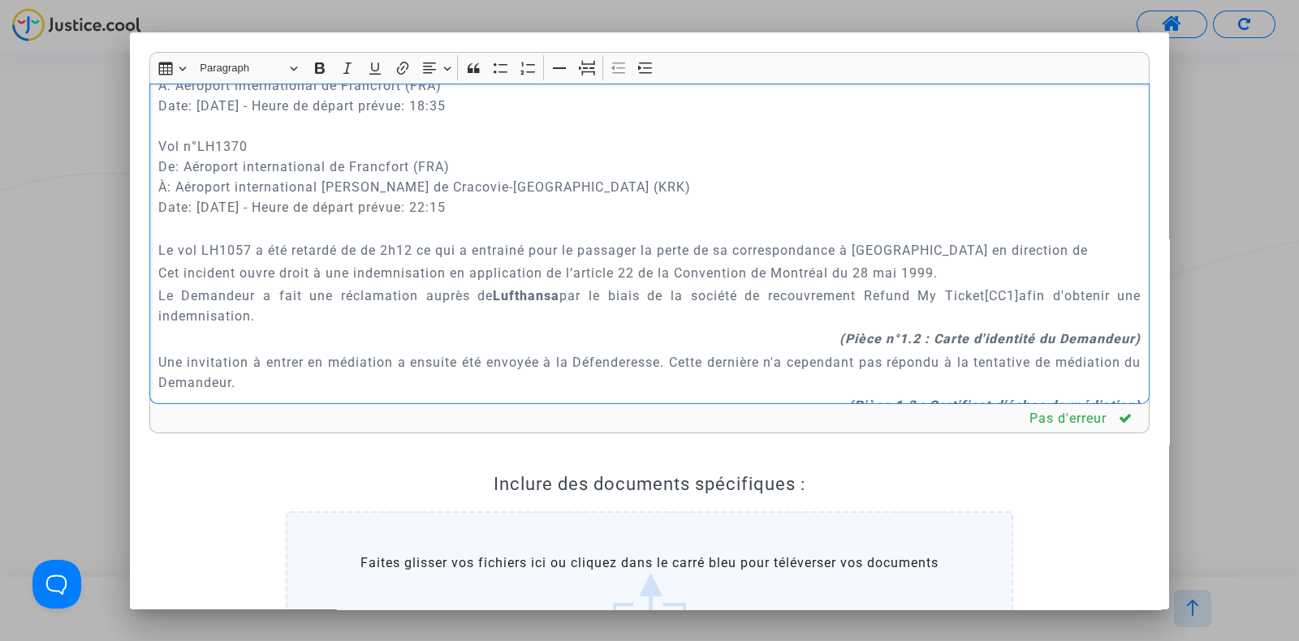
scroll to position [855, 0]
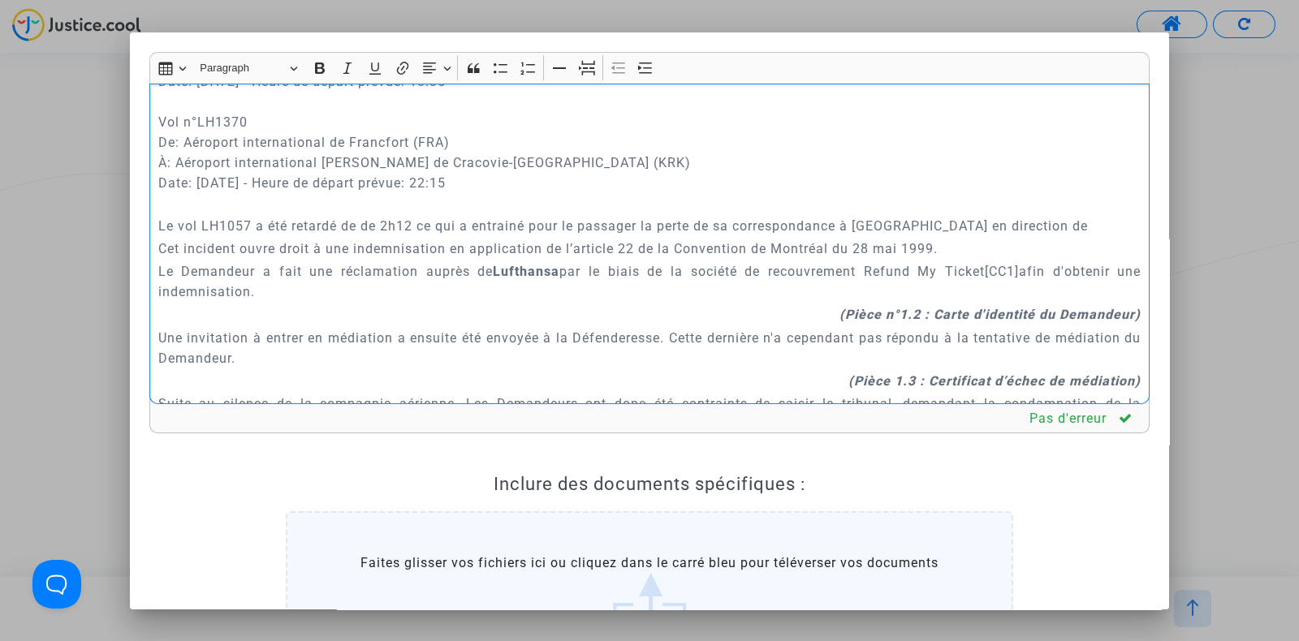
drag, startPoint x: 158, startPoint y: 223, endPoint x: 1035, endPoint y: 225, distance: 876.5
click at [1035, 225] on p "Le vol LH1057 a été retardé de de 2h12 ce qui a entrainé pour le passager la pe…" at bounding box center [649, 226] width 983 height 20
copy p "Le vol LH1057 a été retardé de de 2h12 ce qui a entrainé pour le passager la pe…"
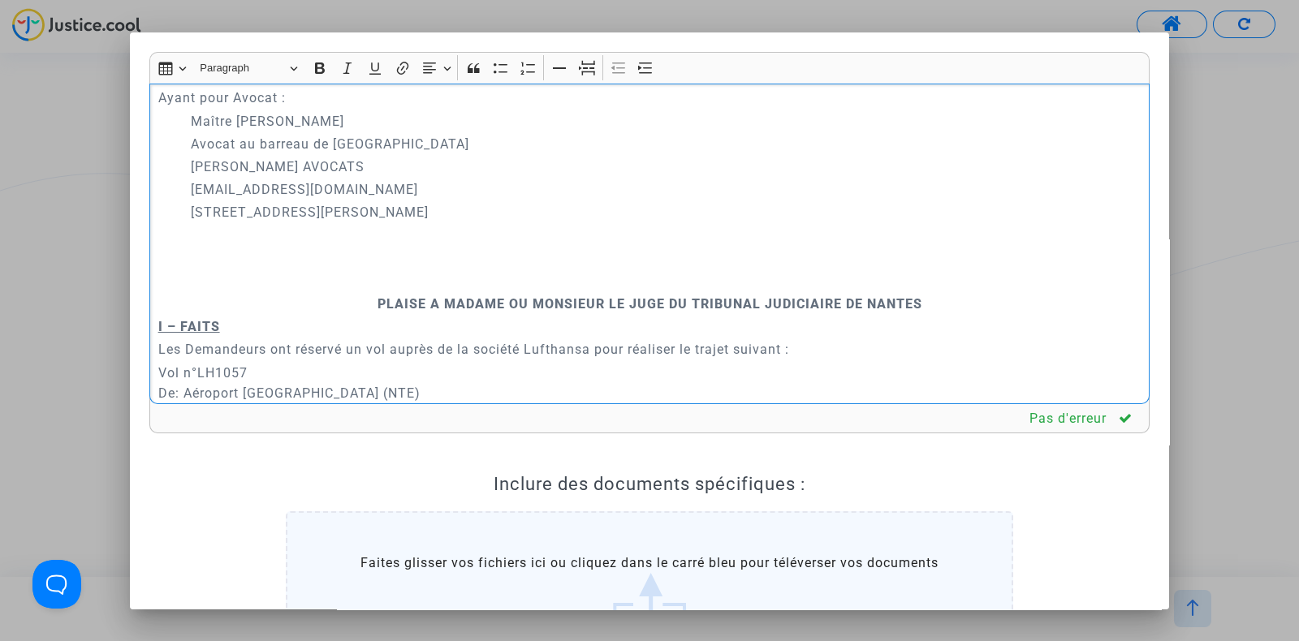
scroll to position [508, 0]
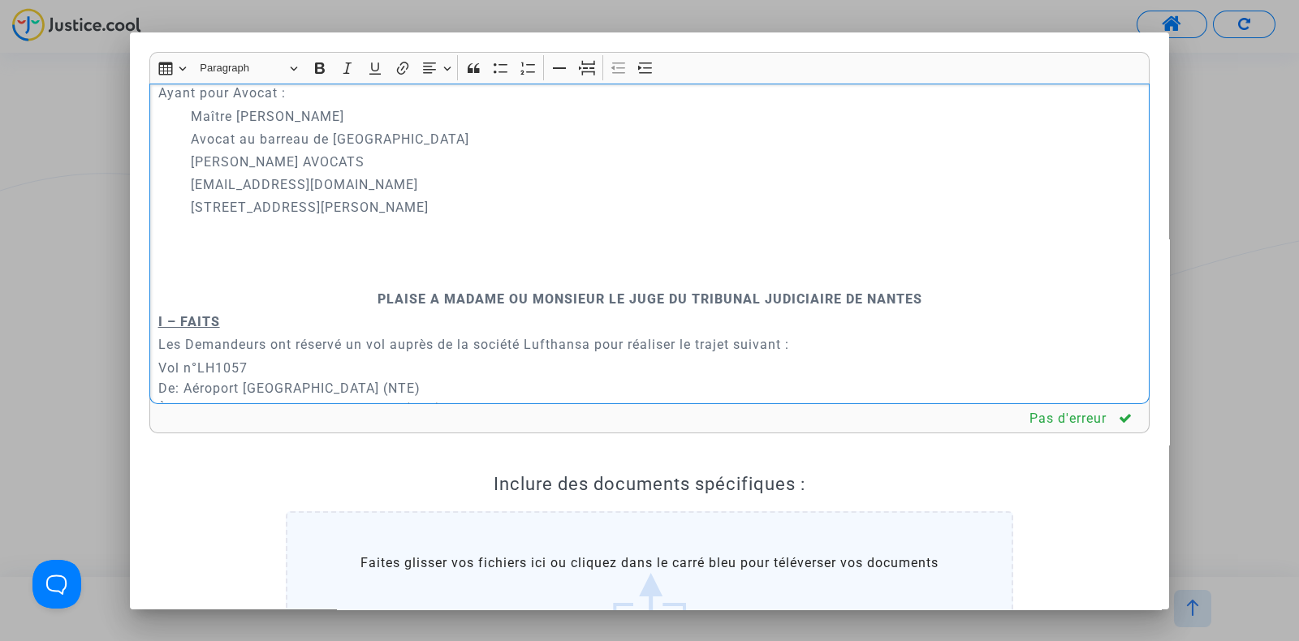
click at [491, 239] on p "Rich Text Editor, main" at bounding box center [649, 231] width 983 height 20
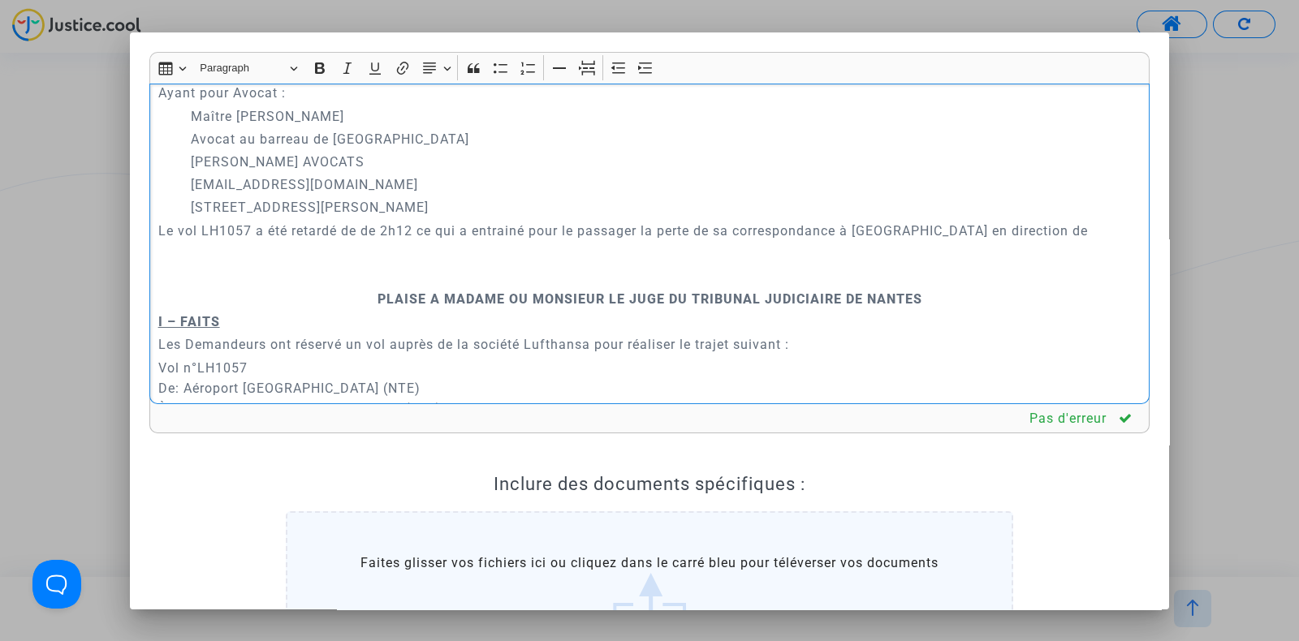
drag, startPoint x: 1067, startPoint y: 239, endPoint x: 187, endPoint y: 115, distance: 889.2
click at [187, 115] on div "A MADAME, MONSIEUR LE JUGE DU TRIBUNAL JUDICIAIRE DE NANTES Audience du [DATE] …" at bounding box center [649, 244] width 1000 height 321
copy div "Maître [PERSON_NAME] Avocat au barreau de Paris JASPER AVOCATS [EMAIL_ADDRESS][…"
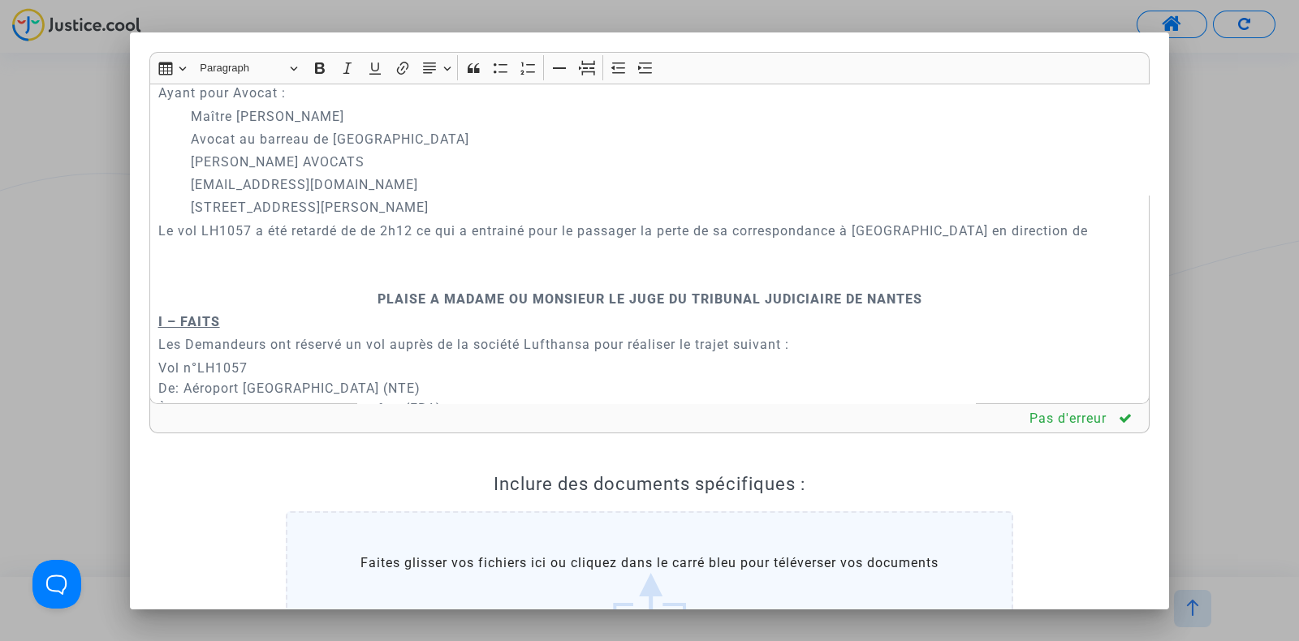
click at [45, 152] on div at bounding box center [649, 320] width 1299 height 641
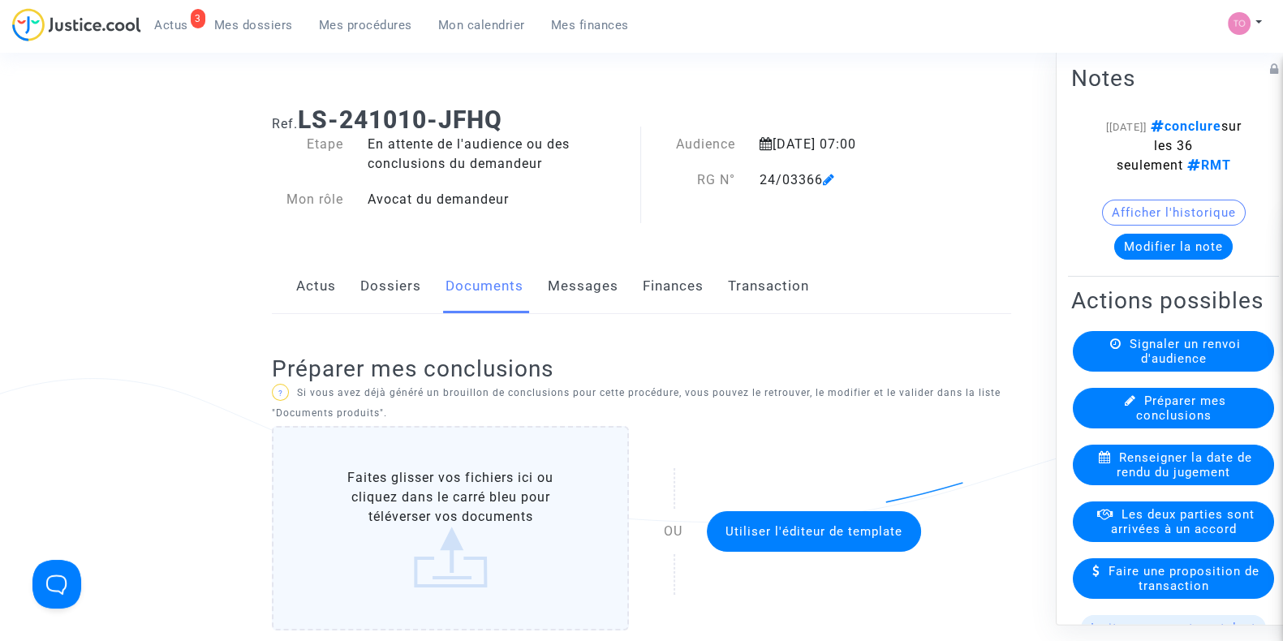
click at [849, 530] on span "Utiliser l'éditeur de template" at bounding box center [814, 531] width 177 height 15
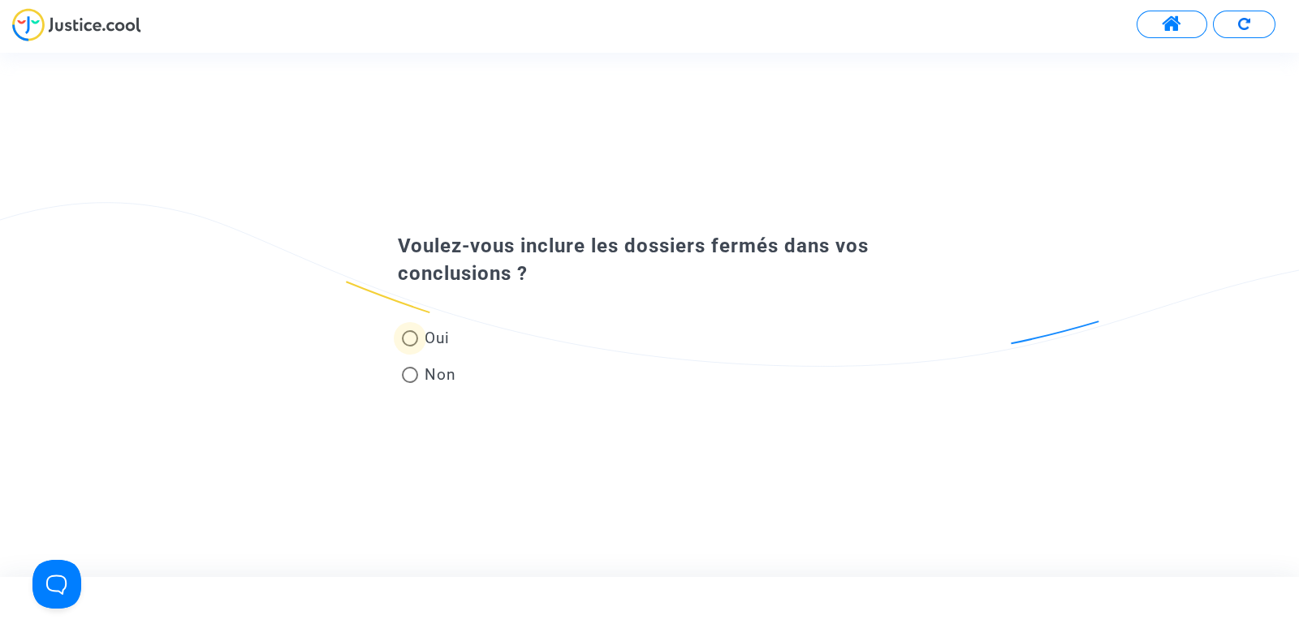
click at [424, 330] on span "Oui" at bounding box center [434, 338] width 32 height 22
click at [410, 347] on input "Oui" at bounding box center [409, 347] width 1 height 1
radio input "true"
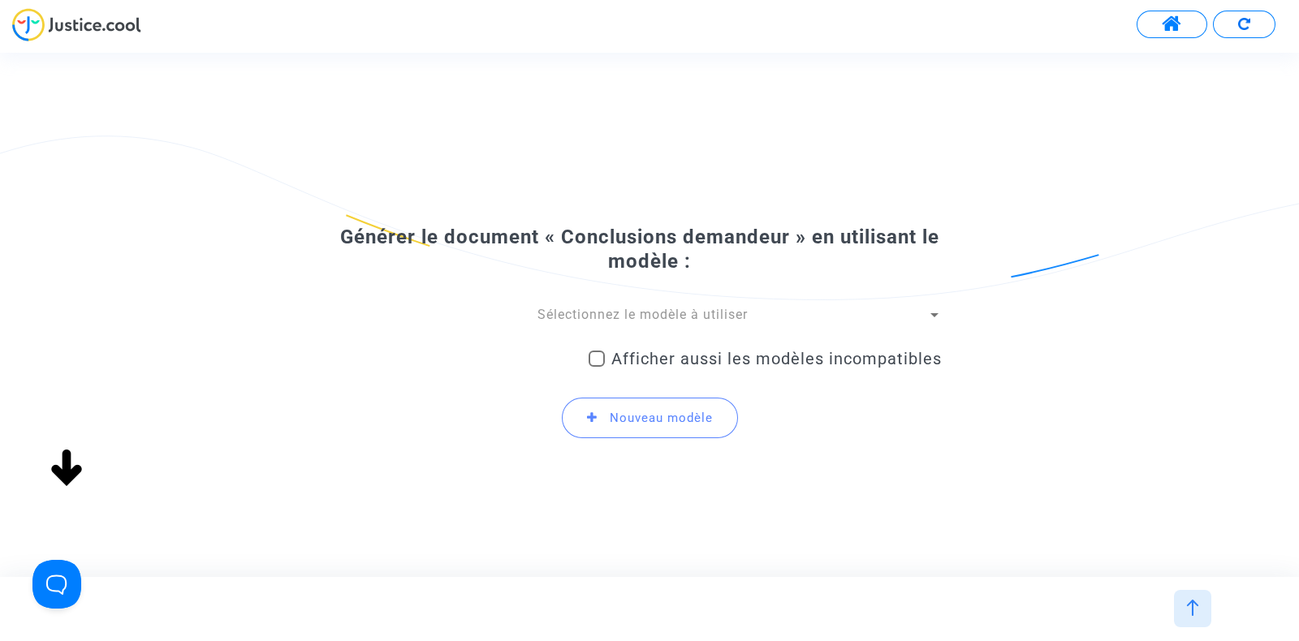
click at [599, 318] on span "Sélectionnez le modèle à utiliser" at bounding box center [642, 314] width 210 height 15
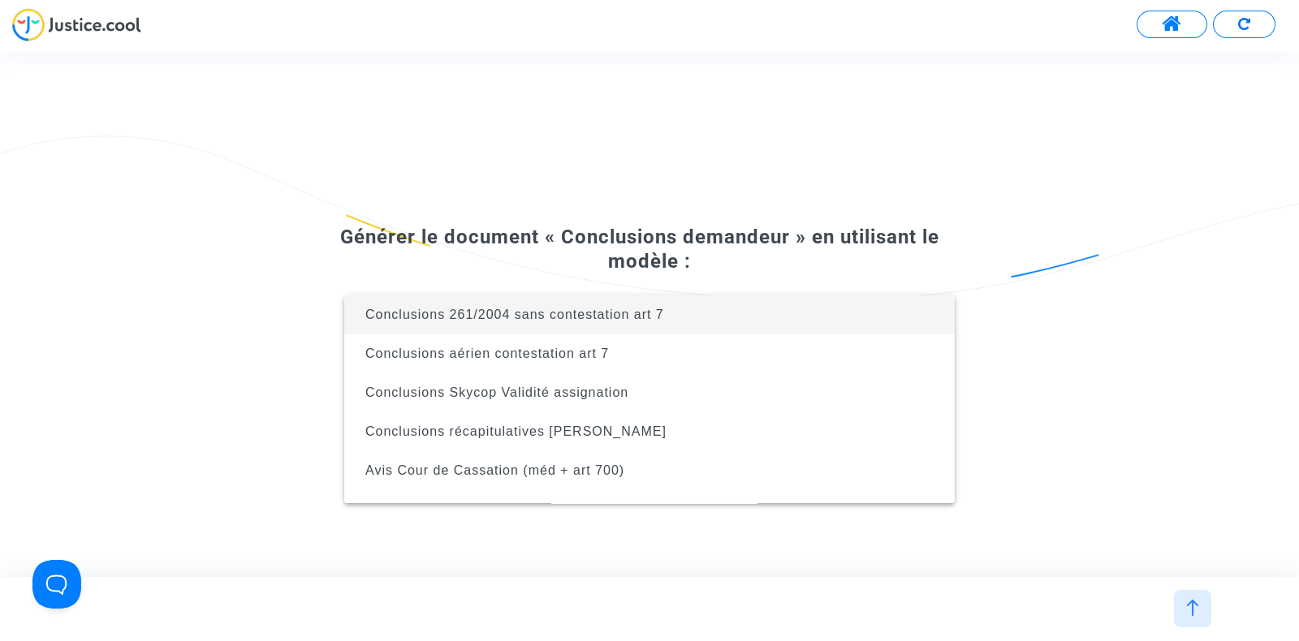
click at [573, 318] on span "Conclusions 261/2004 sans contestation art 7" at bounding box center [514, 315] width 299 height 14
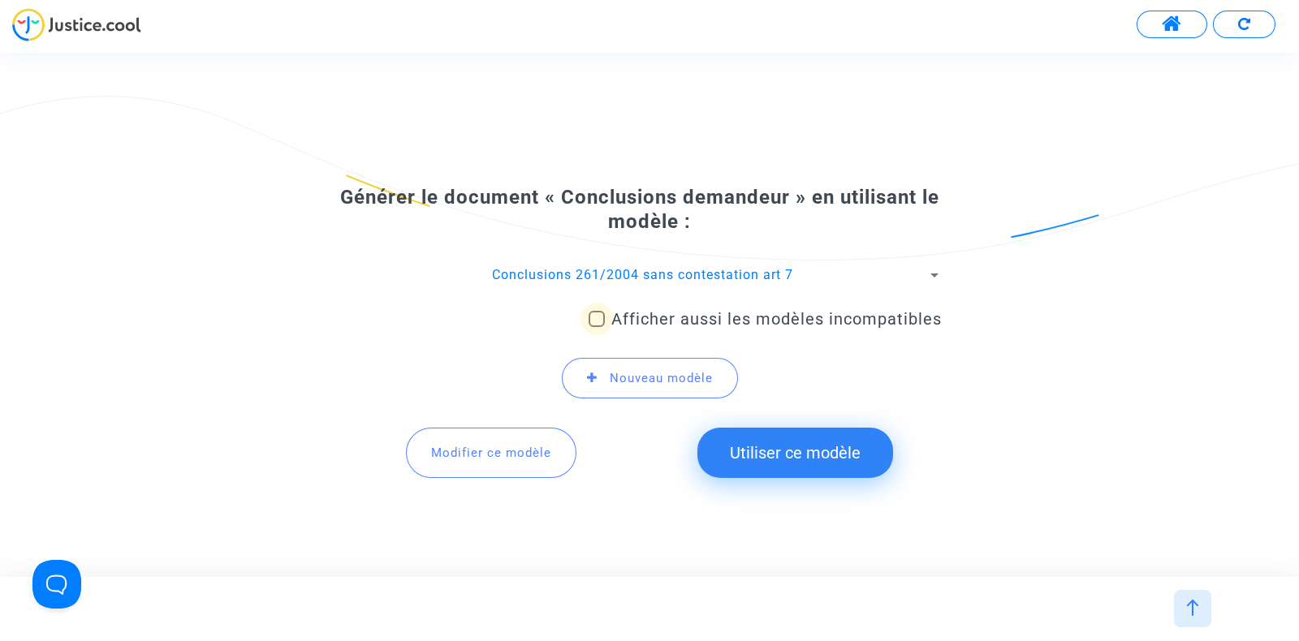
click at [600, 315] on span at bounding box center [596, 319] width 16 height 16
click at [597, 327] on input "Afficher aussi les modèles incompatibles" at bounding box center [596, 327] width 1 height 1
checkbox input "true"
click at [765, 459] on button "Utiliser ce modèle" at bounding box center [795, 453] width 196 height 50
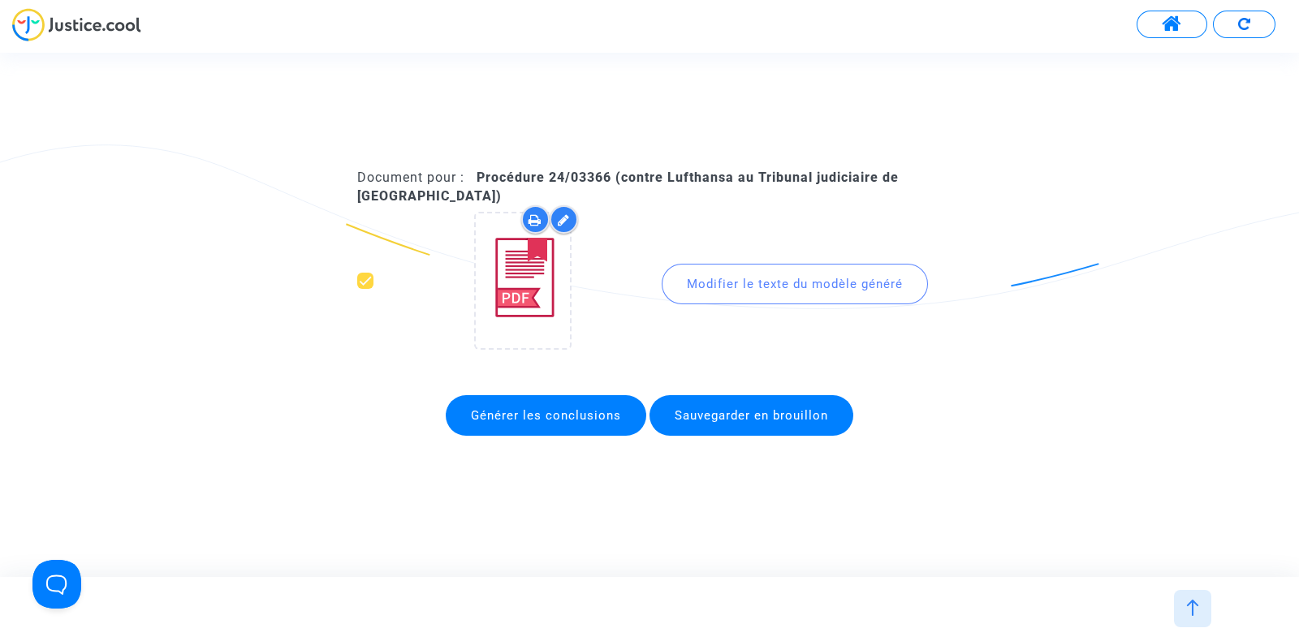
click at [772, 294] on div "Modifier le texte du modèle généré" at bounding box center [794, 284] width 266 height 41
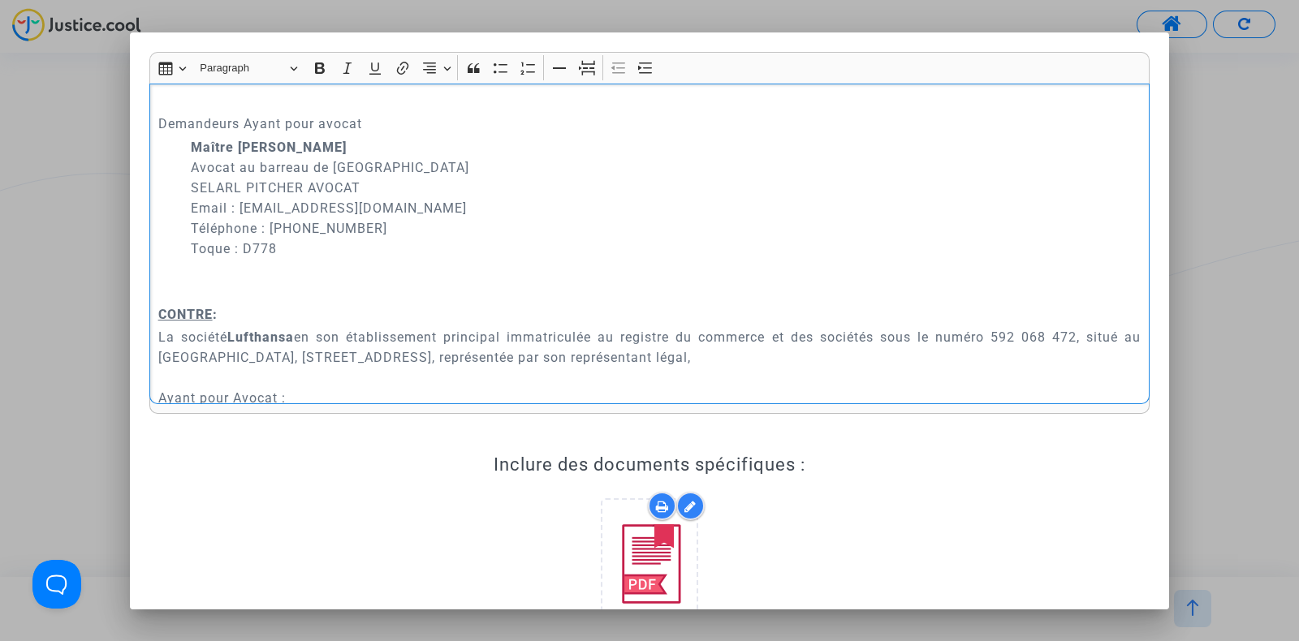
scroll to position [634, 0]
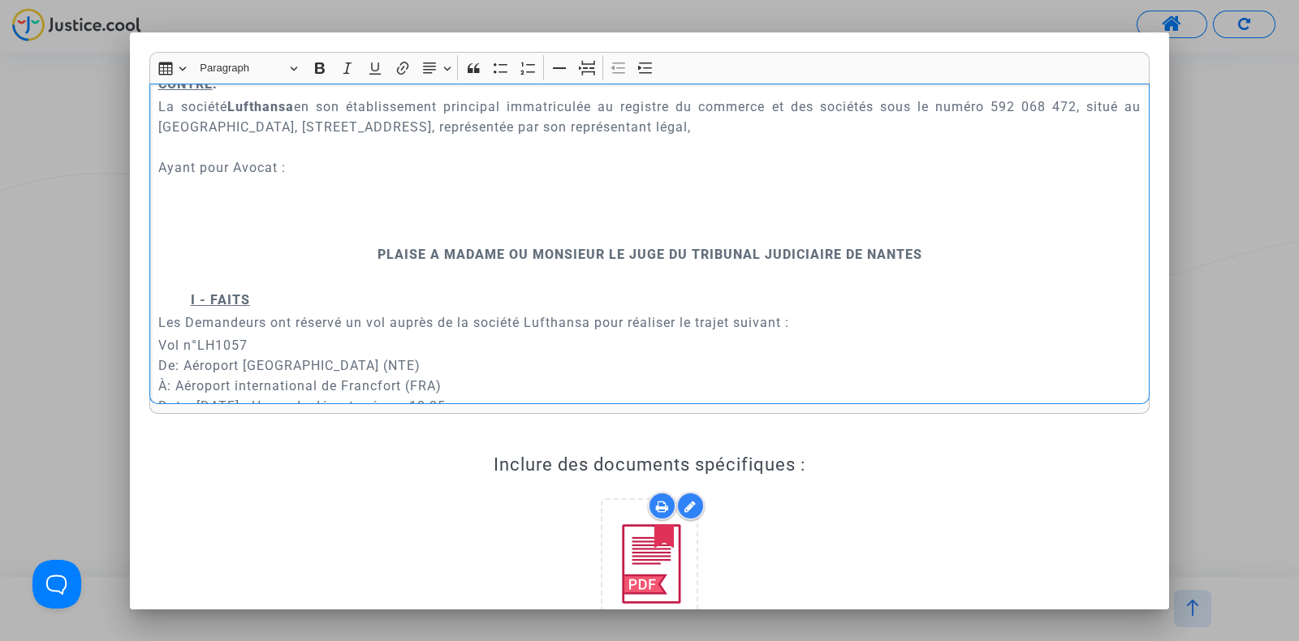
click at [281, 194] on p "La société Lufthansa en son établissement principal immatriculée au registre du…" at bounding box center [649, 158] width 983 height 122
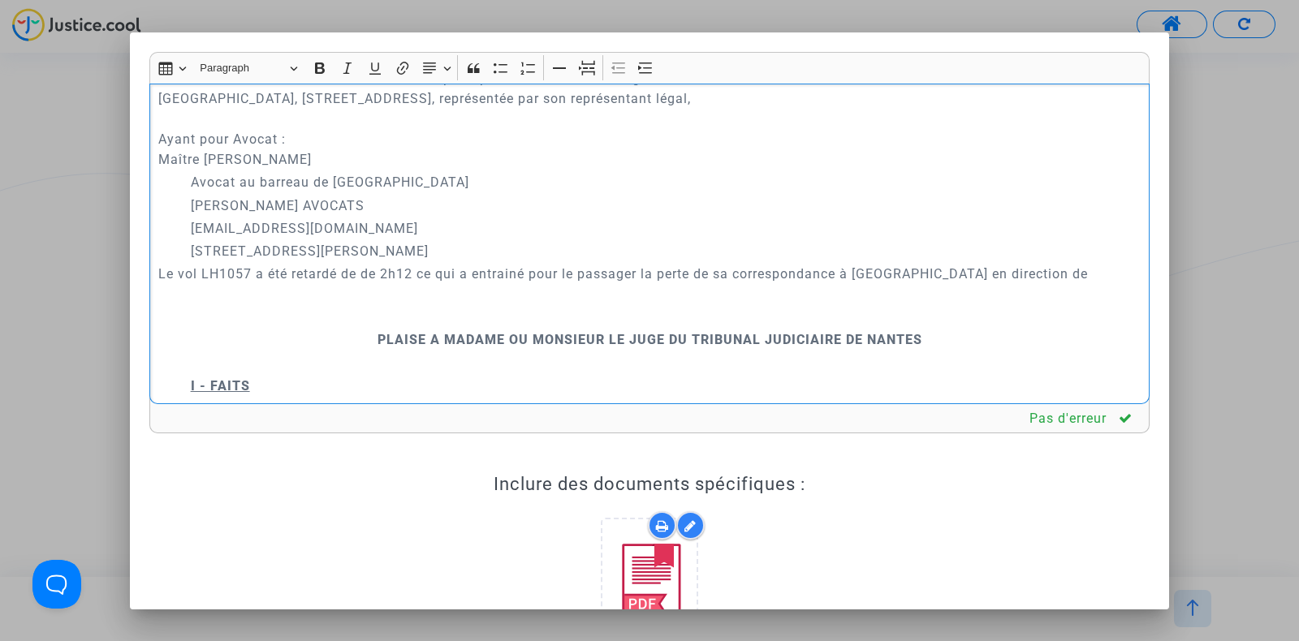
scroll to position [663, 0]
click at [158, 157] on p "La société Lufthansa en son établissement principal immatriculée au registre du…" at bounding box center [649, 117] width 983 height 101
click at [639, 63] on icon "Editor toolbar" at bounding box center [645, 68] width 16 height 16
click at [191, 135] on p "La société Lufthansa en son établissement principal immatriculée au registre du…" at bounding box center [666, 117] width 950 height 101
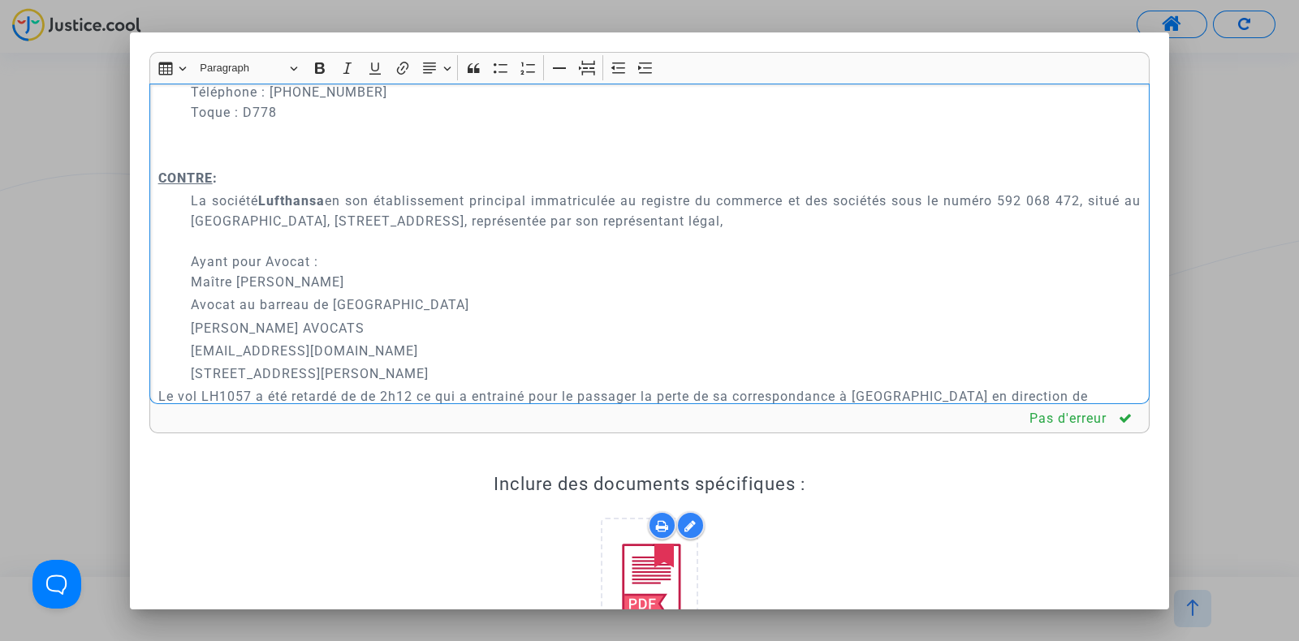
scroll to position [539, 0]
click at [614, 71] on icon "Editor toolbar" at bounding box center [618, 68] width 16 height 16
click at [316, 265] on p "La société Lufthansa en son établissement principal immatriculée au registre du…" at bounding box center [649, 242] width 983 height 101
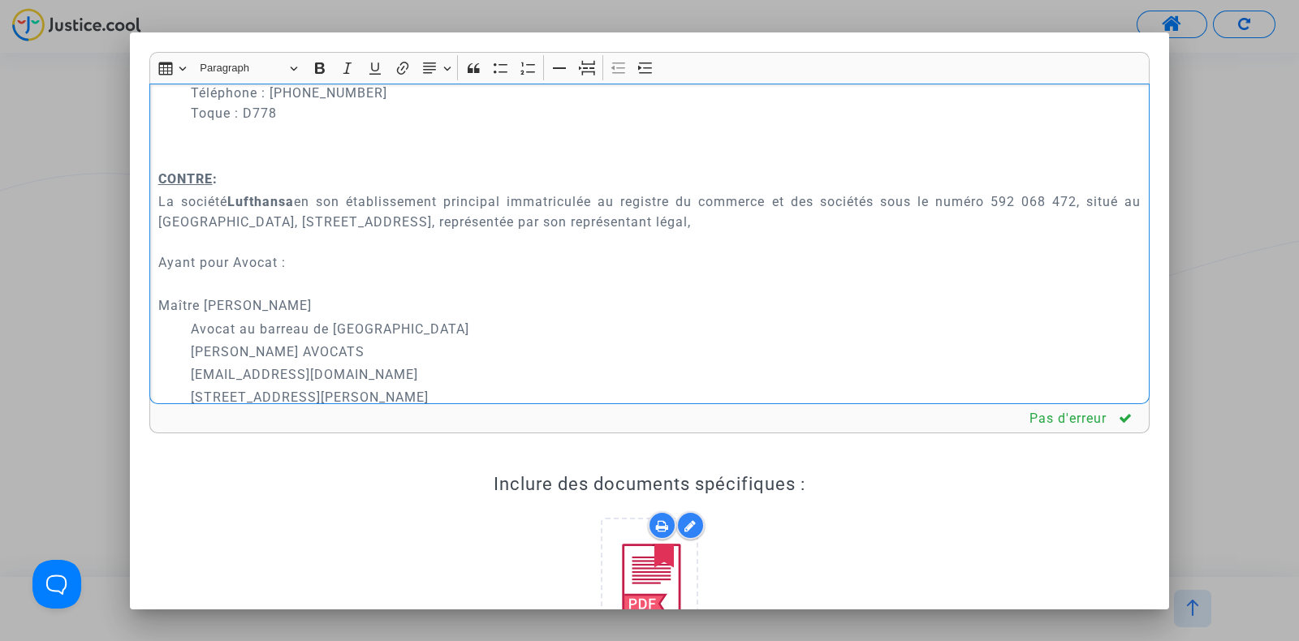
click at [161, 302] on p "Maître [PERSON_NAME]" at bounding box center [649, 295] width 983 height 41
click at [635, 65] on button "Increase indent Increase indent" at bounding box center [646, 68] width 24 height 24
click at [213, 270] on p "La société Lufthansa en son établissement principal immatriculée au registre du…" at bounding box center [649, 232] width 983 height 81
click at [252, 291] on p "Maître [PERSON_NAME]" at bounding box center [666, 295] width 950 height 41
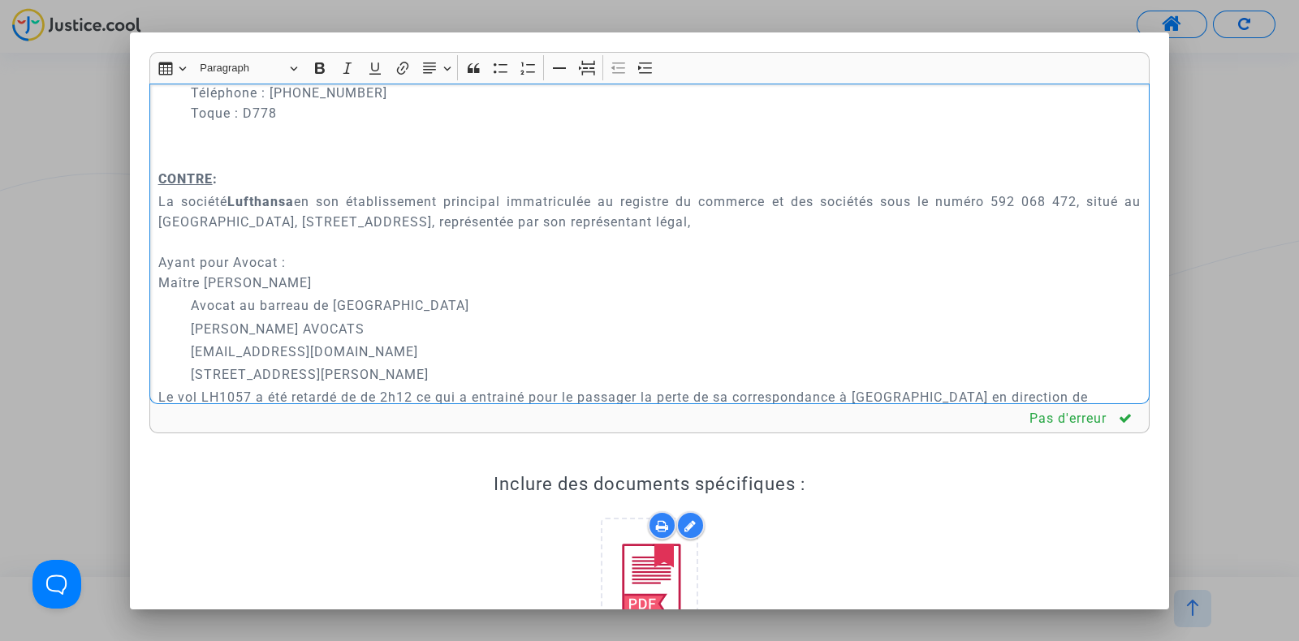
click at [156, 285] on div "A MADAME, MONSIEUR LE JUGE DU TRIBUNAL JUDICIAIRE DE NANTES Conclusions en répl…" at bounding box center [649, 244] width 1000 height 321
click at [450, 278] on p "La société Lufthansa en son établissement principal immatriculée au registre du…" at bounding box center [649, 242] width 983 height 101
click at [191, 285] on p "La société Lufthansa en son établissement principal immatriculée au registre du…" at bounding box center [649, 242] width 983 height 101
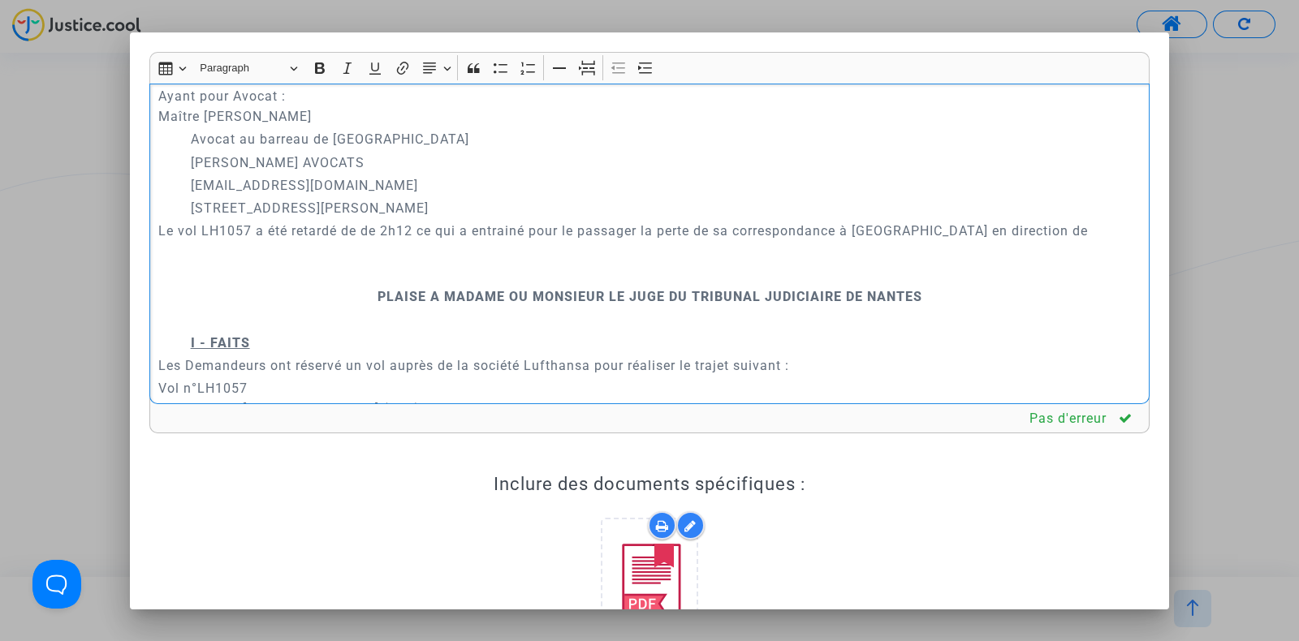
scroll to position [705, 0]
drag, startPoint x: 158, startPoint y: 227, endPoint x: 1068, endPoint y: 229, distance: 909.8
click at [1068, 229] on p "Le vol LH1057 a été retardé de de 2h12 ce qui a entrainé pour le passager la pe…" at bounding box center [649, 241] width 983 height 41
copy p "Le vol LH1057 a été retardé de de 2h12 ce qui a entrainé pour le passager la pe…"
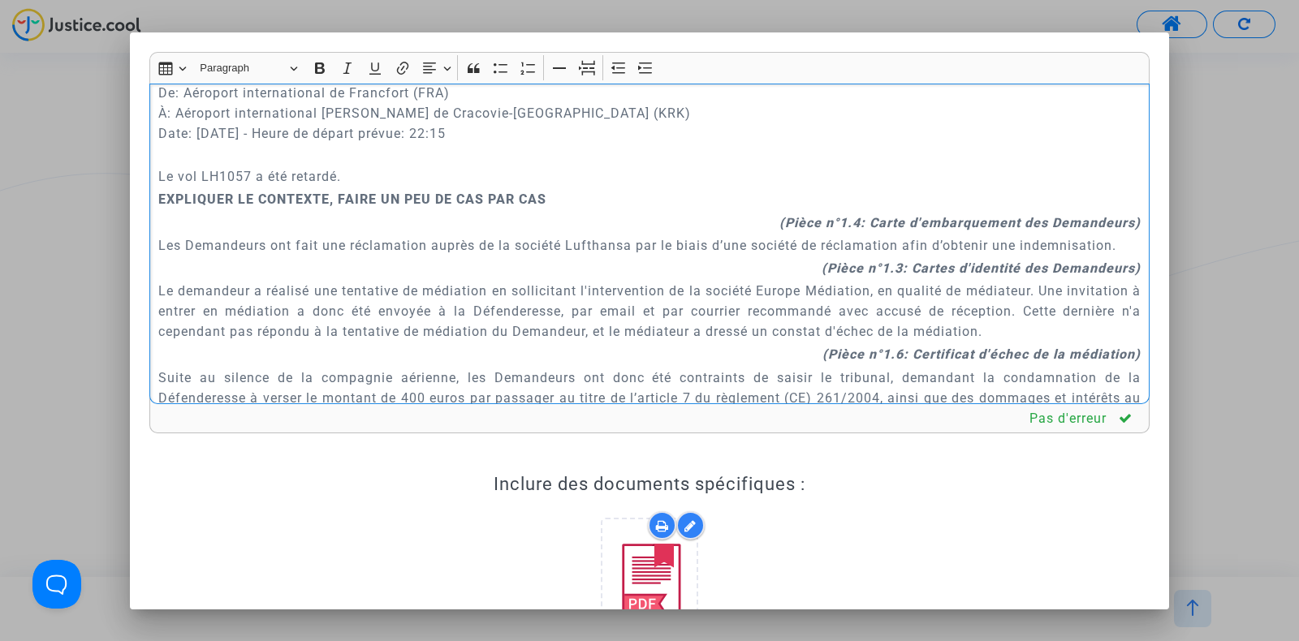
scroll to position [1008, 0]
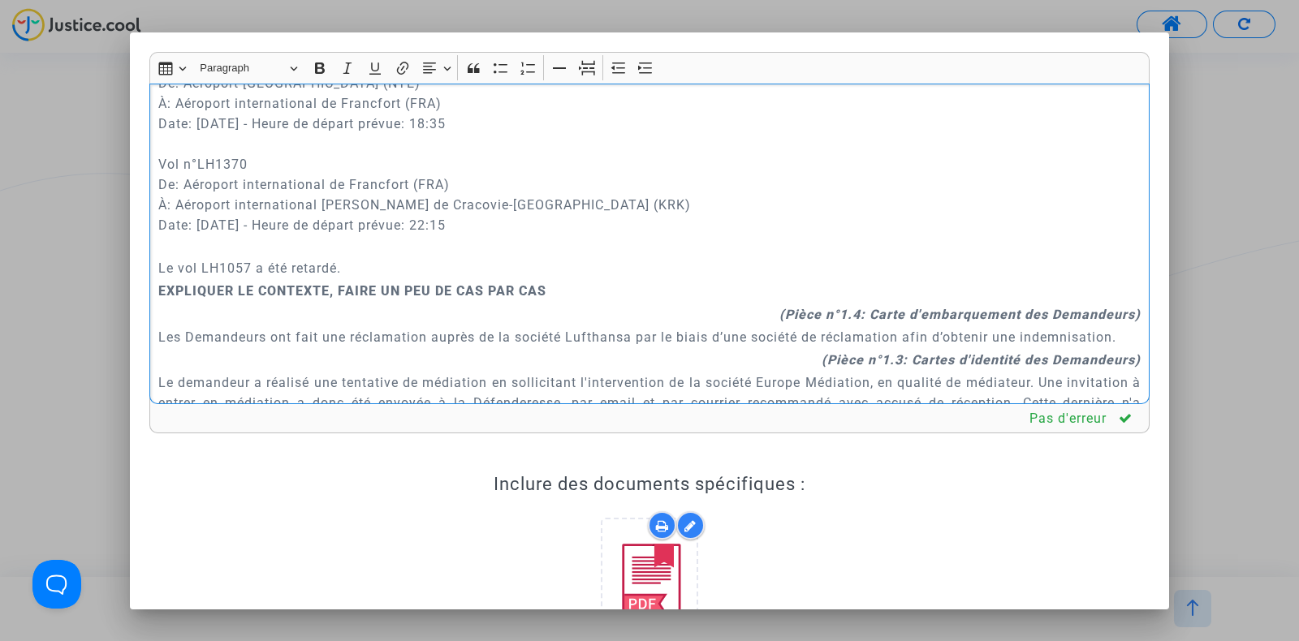
click at [158, 288] on strong "EXPLIQUER LE CONTEXTE, FAIRE UN PEU DE CAS PAR CAS" at bounding box center [352, 290] width 388 height 15
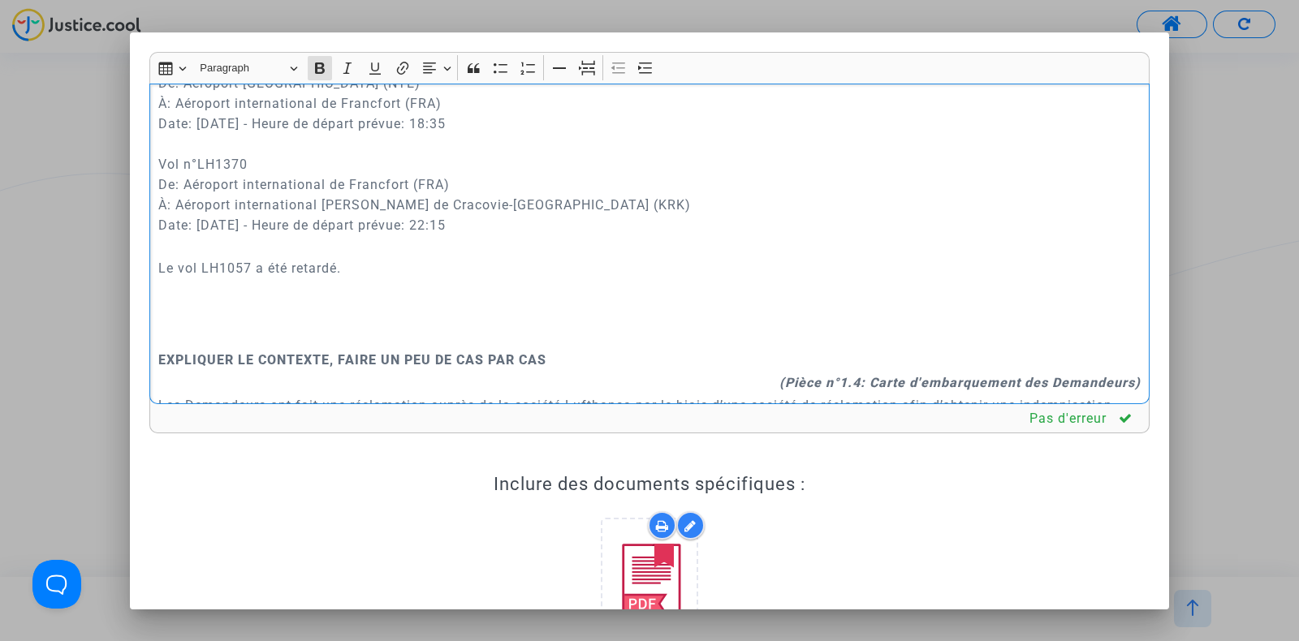
click at [170, 287] on p "Rich Text Editor, main" at bounding box center [649, 291] width 983 height 20
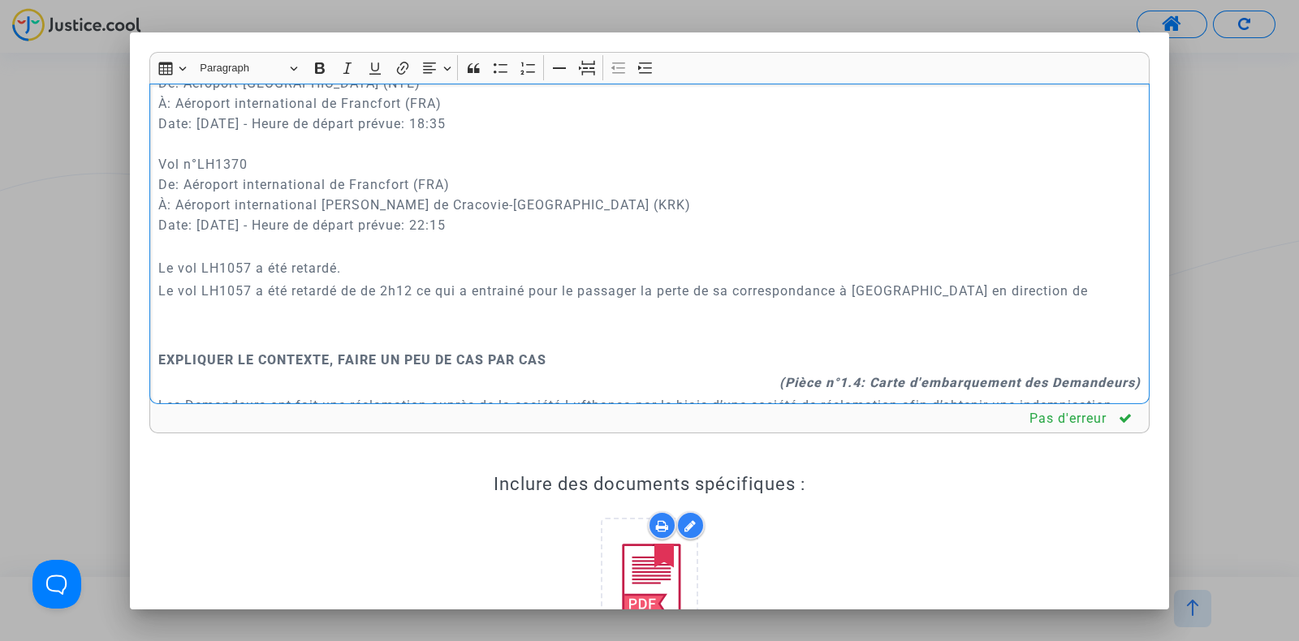
drag, startPoint x: 190, startPoint y: 280, endPoint x: 617, endPoint y: 278, distance: 426.9
click at [617, 278] on div "A MADAME, MONSIEUR LE JUGE DU TRIBUNAL JUDICIAIRE DE NANTES Conclusions en répl…" at bounding box center [649, 244] width 1000 height 321
click at [805, 287] on p "Le vol LH1057 a été retardé de de 2h12 ce qui a entrainé pour le passager la pe…" at bounding box center [649, 291] width 983 height 20
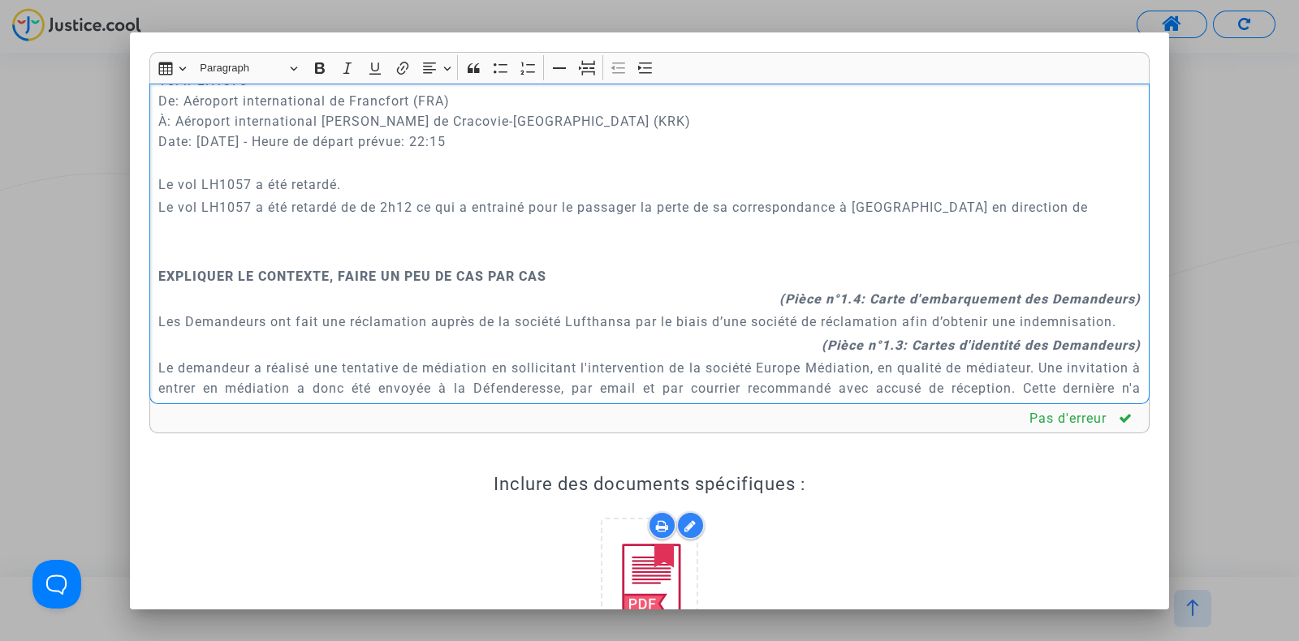
scroll to position [1091, 0]
drag, startPoint x: 235, startPoint y: 211, endPoint x: 590, endPoint y: 202, distance: 354.8
click at [590, 202] on p "Le vol LH1057 a été retardé de de 2h12 ce qui a entrainé pour le passager la pe…" at bounding box center [649, 208] width 983 height 20
click at [649, 209] on p "Le vol LH1057 a été retardé de de 2h12 ce qui a entrainé pour le passager la pe…" at bounding box center [649, 208] width 983 height 20
drag, startPoint x: 664, startPoint y: 205, endPoint x: 861, endPoint y: 197, distance: 197.4
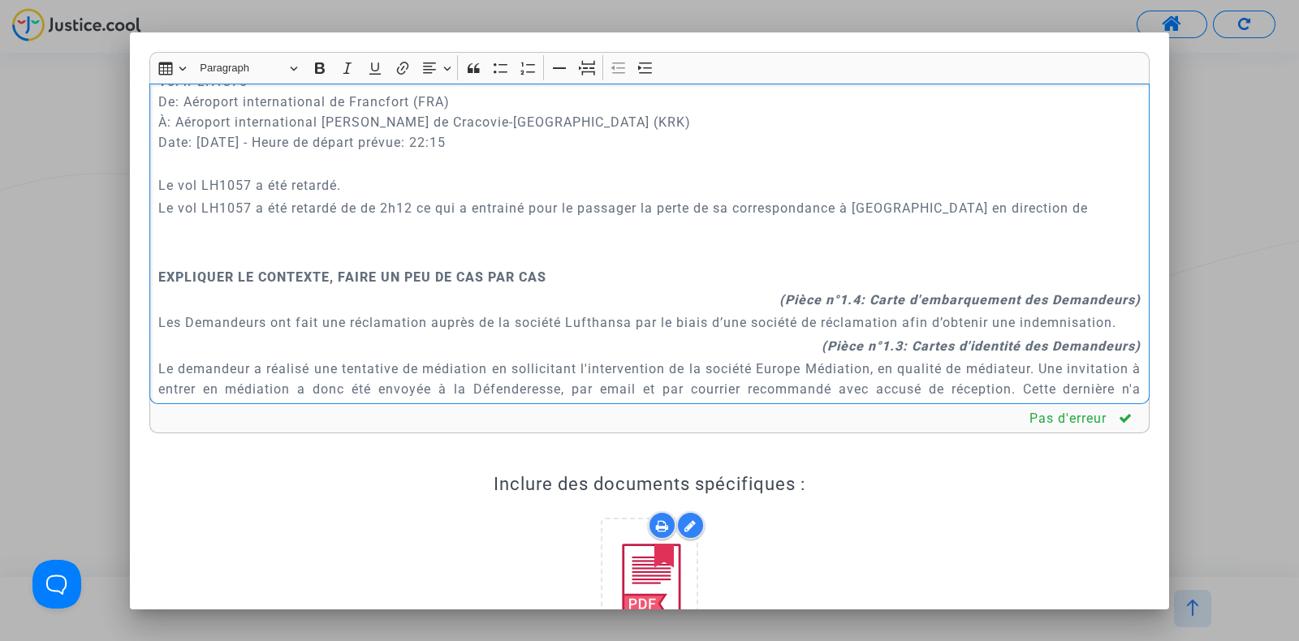
click at [861, 198] on p "Le vol LH1057 a été retardé de de 2h12 ce qui a entrainé pour le passager la pe…" at bounding box center [649, 208] width 983 height 20
click at [936, 199] on p "Le vol LH1057 a été retardé de de 2h12 ce qui a entrainé pour le passager la pe…" at bounding box center [649, 208] width 983 height 20
click at [1019, 201] on p "Le vol LH1057 a été retardé de de 2h12 ce qui a entrainé pour le passager la pe…" at bounding box center [649, 208] width 983 height 20
drag, startPoint x: 189, startPoint y: 208, endPoint x: 589, endPoint y: 209, distance: 400.1
click at [589, 209] on p "Le vol LH1057 a été retardé de de 2h12 ce qui a entrainé pour le passager la pe…" at bounding box center [649, 208] width 983 height 20
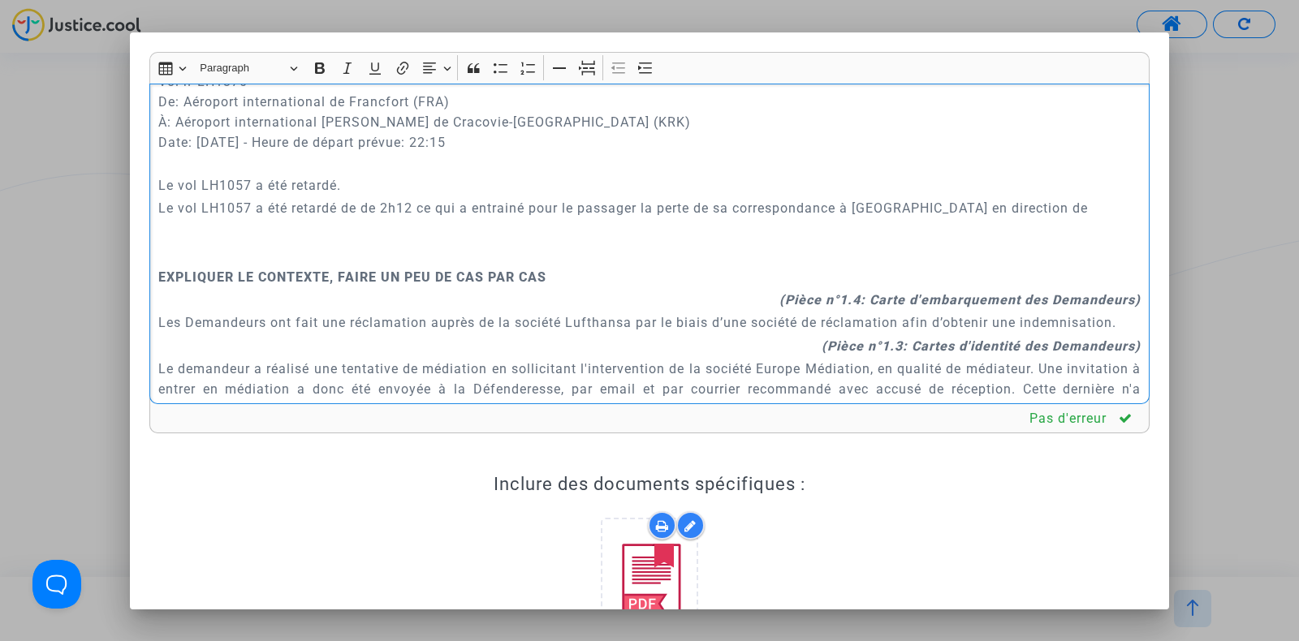
click at [1036, 205] on p "Le vol LH1057 a été retardé de de 2h12 ce qui a entrainé pour le passager la pe…" at bounding box center [649, 208] width 983 height 20
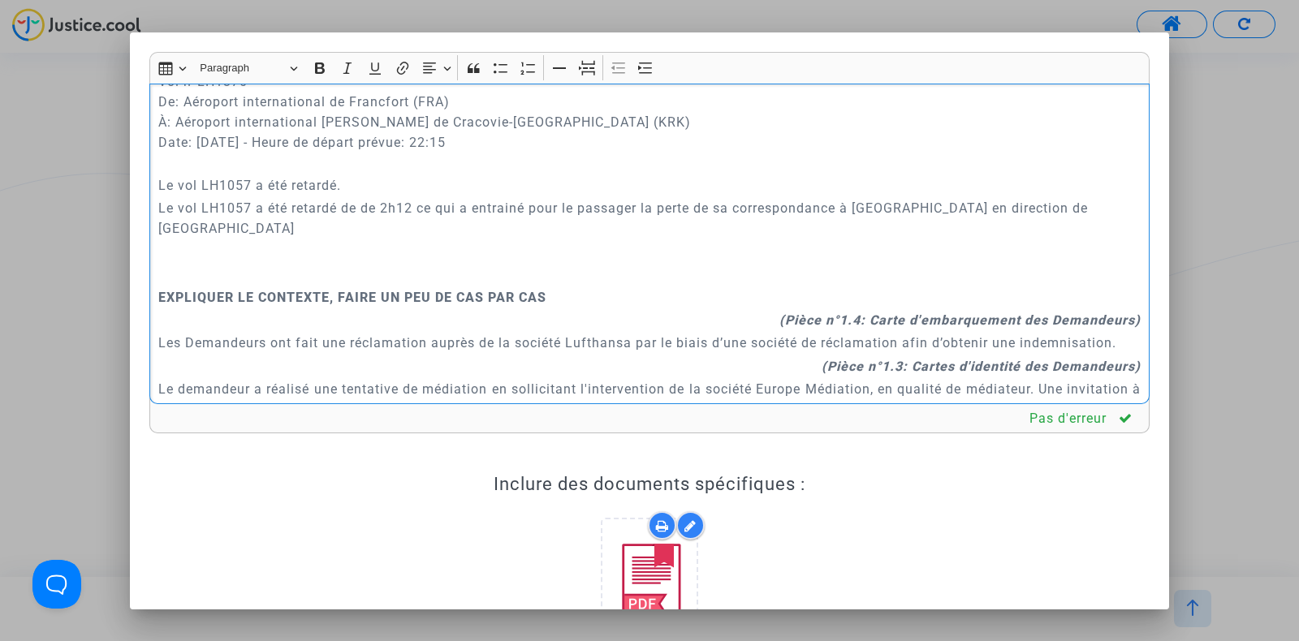
click at [1026, 205] on p "Le vol LH1057 a été retardé de de 2h12 ce qui a entrainé pour le passager la pe…" at bounding box center [649, 218] width 983 height 41
click at [1105, 201] on p "Le vol LH1057 a été retardé de de 2h12 ce qui a entrainé pour le passager la pe…" at bounding box center [649, 218] width 983 height 41
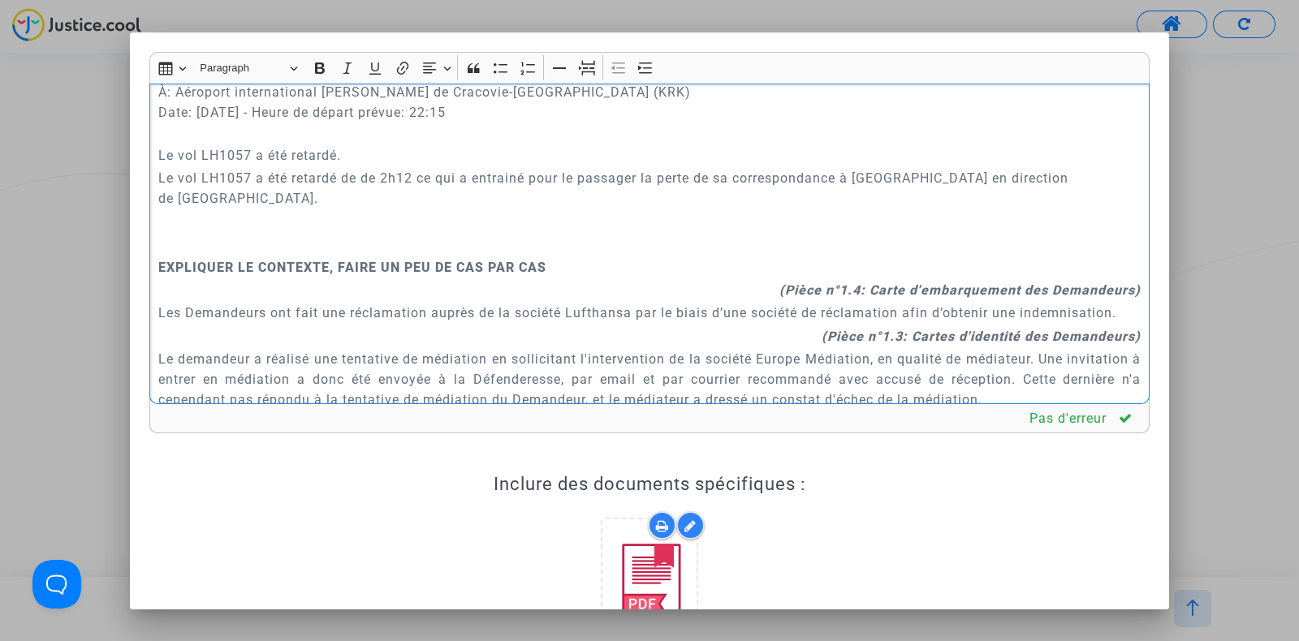
scroll to position [1122, 0]
drag, startPoint x: 355, startPoint y: 154, endPoint x: 148, endPoint y: 162, distance: 207.1
click at [148, 162] on div "Rich Text Editor Insert table Insert table Heading Paragraph Paragraph Heading …" at bounding box center [649, 437] width 1024 height 770
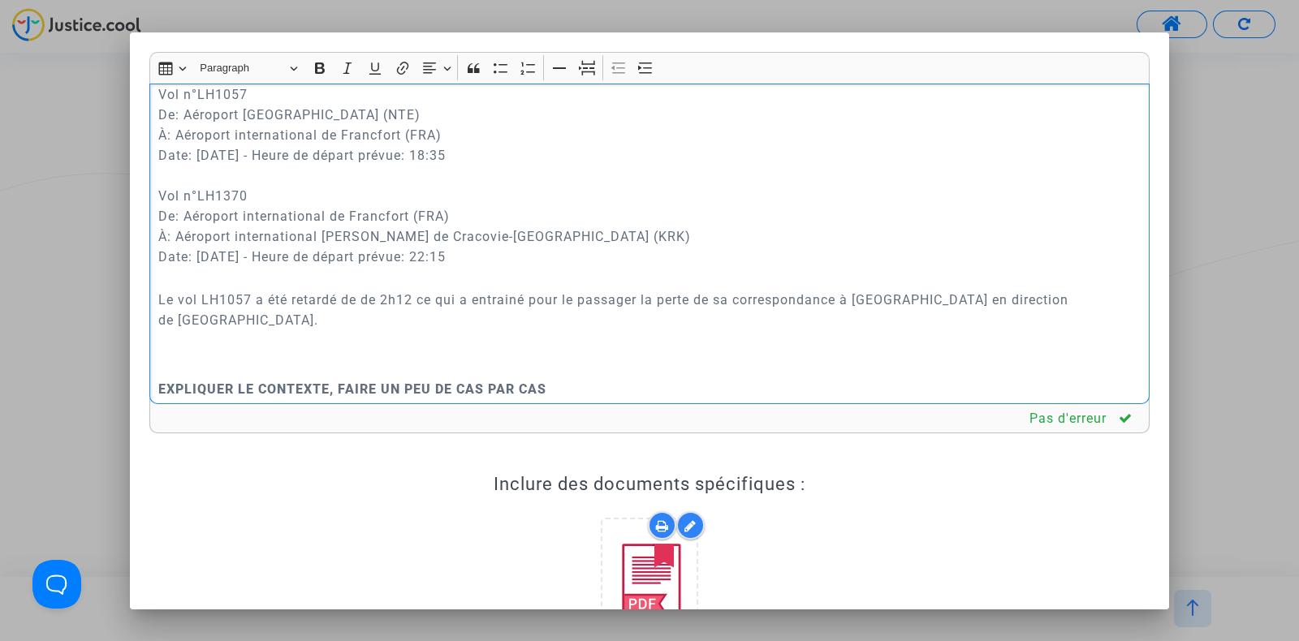
drag, startPoint x: 239, startPoint y: 310, endPoint x: 395, endPoint y: 302, distance: 156.0
click at [395, 302] on div "A MADAME, MONSIEUR LE JUGE DU TRIBUNAL JUDICIAIRE DE NANTES Conclusions en répl…" at bounding box center [649, 244] width 1000 height 321
click at [511, 333] on p "Rich Text Editor, main" at bounding box center [649, 343] width 983 height 20
drag, startPoint x: 620, startPoint y: 286, endPoint x: 966, endPoint y: 286, distance: 345.7
click at [966, 286] on div "A MADAME, MONSIEUR LE JUGE DU TRIBUNAL JUDICIAIRE DE NANTES Conclusions en répl…" at bounding box center [649, 244] width 1000 height 321
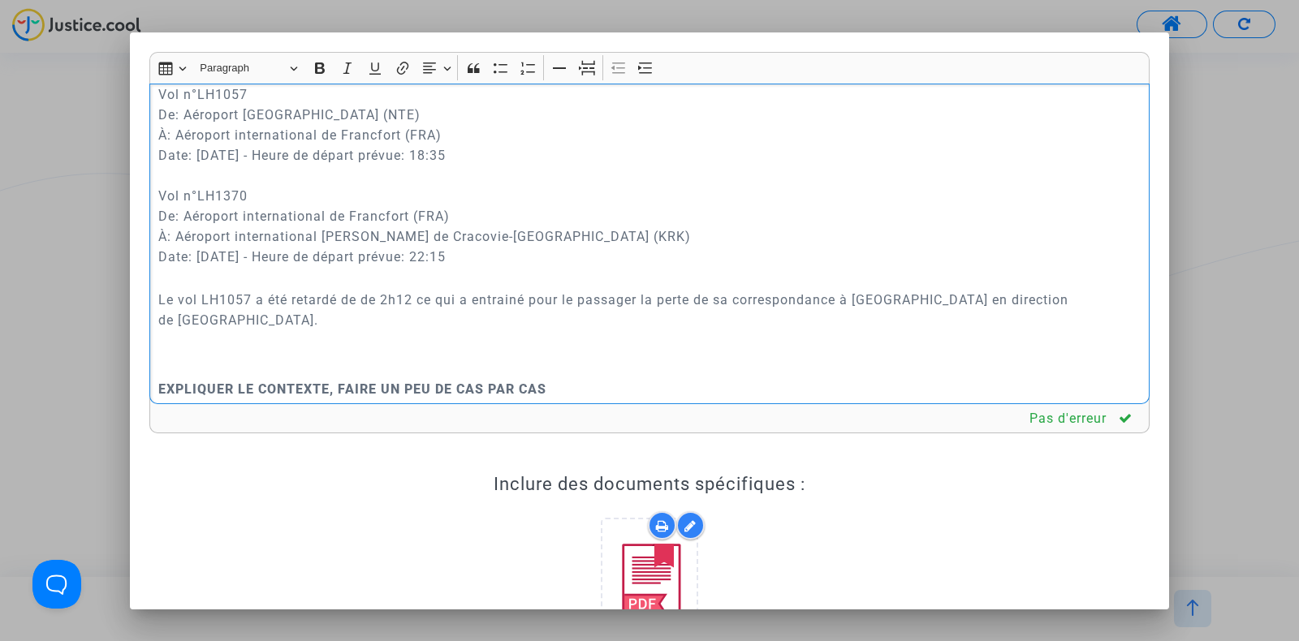
click at [1100, 299] on p "Le vol LH1057 a été retardé de de 2h12 ce qui a entrainé pour le passager la pe…" at bounding box center [649, 310] width 983 height 41
click at [1079, 298] on p "Le vol LH1057 a été retardé de de 2h12 ce qui a entrainé pour le passager la pe…" at bounding box center [649, 310] width 983 height 41
drag, startPoint x: 920, startPoint y: 299, endPoint x: 1104, endPoint y: 295, distance: 184.3
click at [1104, 295] on p "Le vol LH1057 a été retardé de de 2h12 ce qui a entrainé pour le passager la pe…" at bounding box center [649, 310] width 983 height 41
click at [974, 294] on p "Le vol LH1057 a été retardé de de 2h12 ce qui a entrainé pour le passager la pe…" at bounding box center [649, 310] width 983 height 41
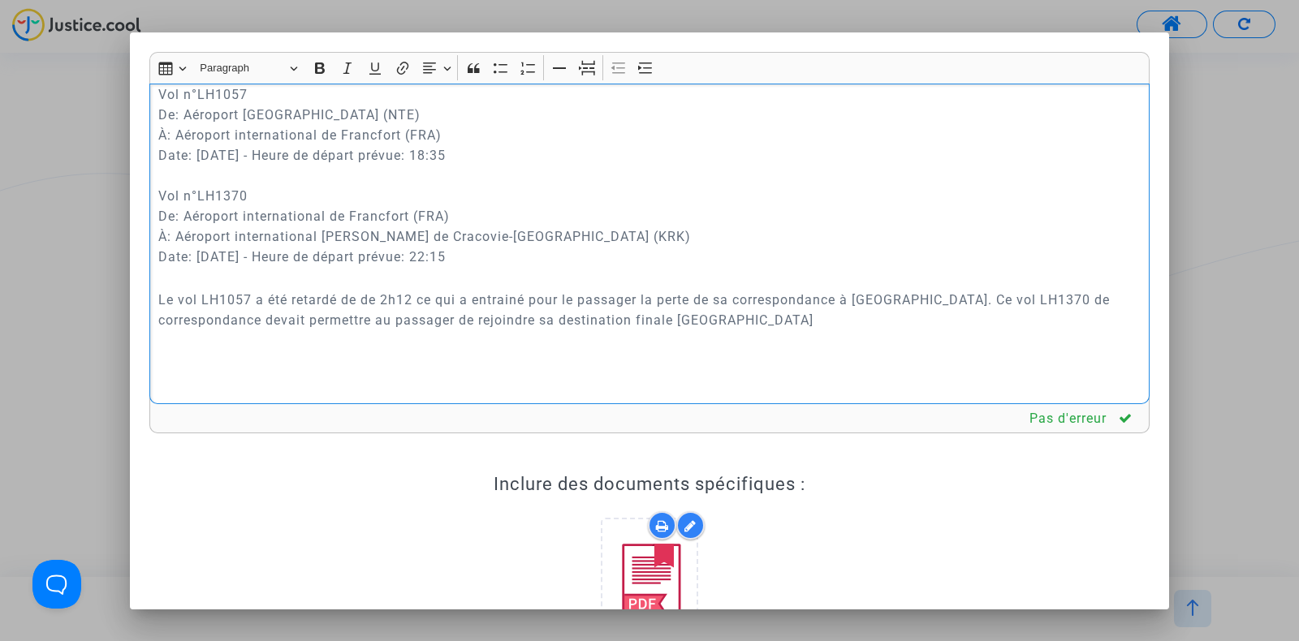
click at [982, 300] on p "Le vol LH1057 a été retardé de de 2h12 ce qui a entrainé pour le passager la pe…" at bounding box center [649, 310] width 983 height 41
copy p "LH1370"
click at [1104, 291] on p "Le vol LH1057 a été retardé de de 2h12 ce qui a entrainé pour le passager la pe…" at bounding box center [649, 310] width 983 height 41
click at [691, 327] on p "Le vol LH1057 a été retardé de de 2h12 ce qui a entrainé pour le passager la pe…" at bounding box center [649, 310] width 983 height 41
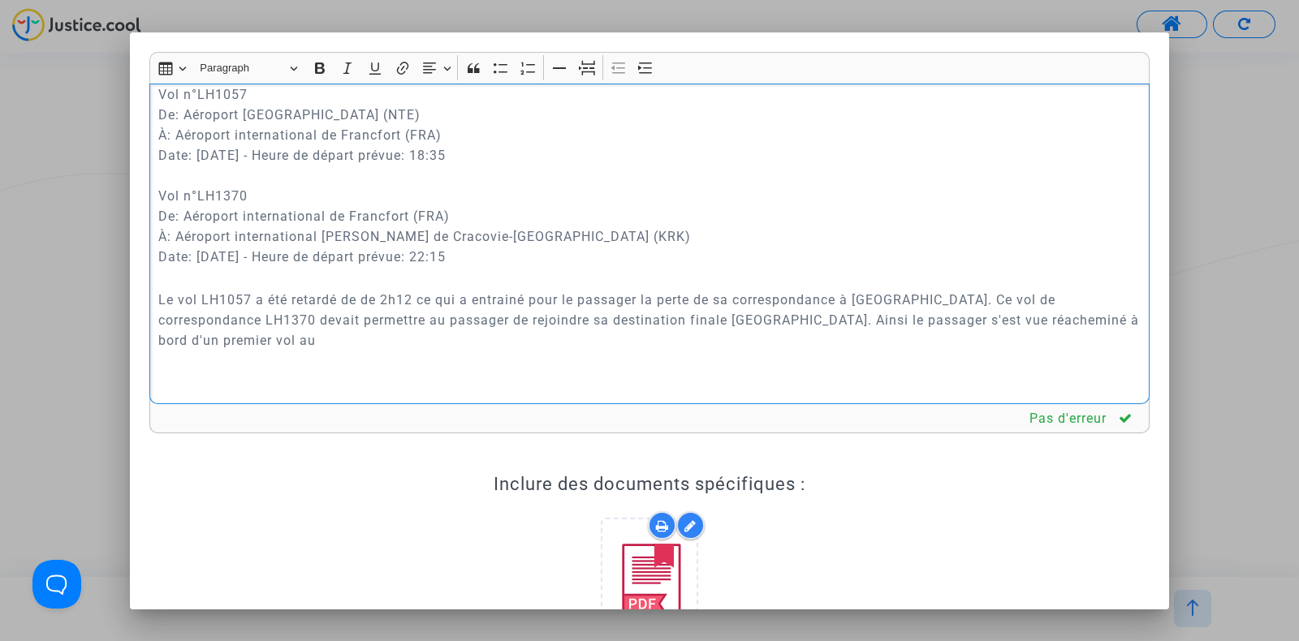
click at [894, 291] on p "Le vol LH1057 a été retardé de de 2h12 ce qui a entrainé pour le passager la pe…" at bounding box center [649, 320] width 983 height 61
drag, startPoint x: 859, startPoint y: 294, endPoint x: 924, endPoint y: 295, distance: 64.9
click at [924, 295] on p "Le vol LH1057 a été retardé de de 2h12 ce qui a entrainé pour le passager la pe…" at bounding box center [649, 320] width 983 height 61
copy p "Francfort."
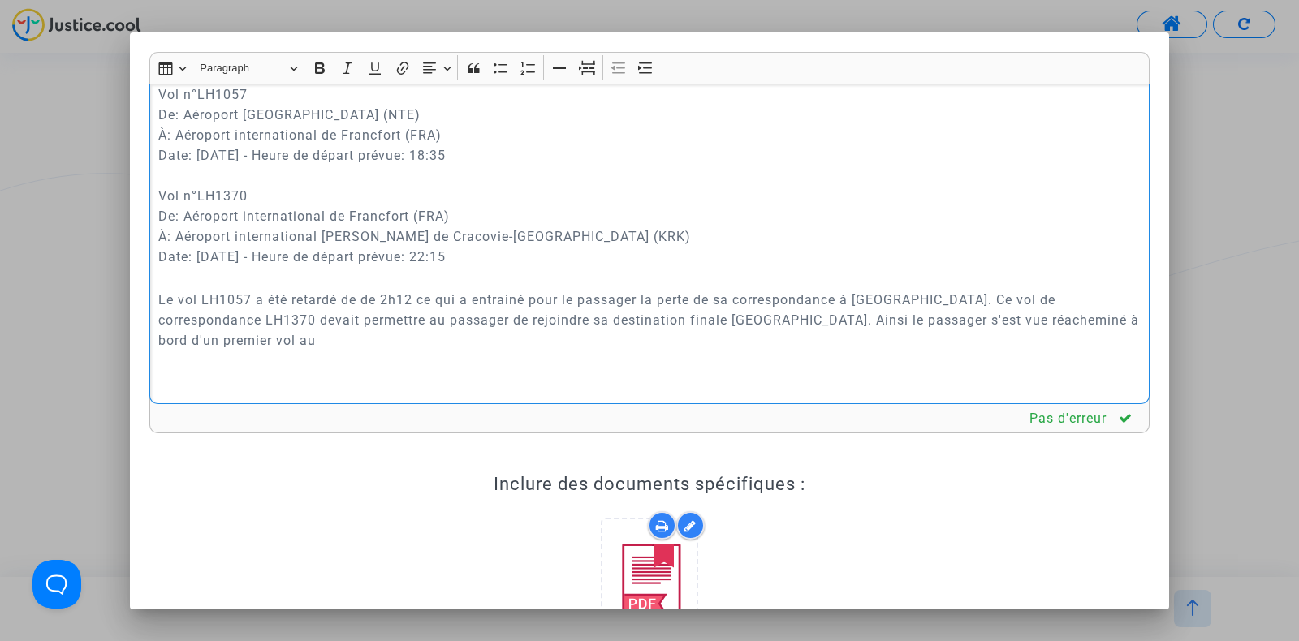
click at [336, 338] on p "Le vol LH1057 a été retardé de de 2h12 ce qui a entrainé pour le passager la pe…" at bounding box center [649, 320] width 983 height 61
click at [172, 334] on p "Le vol LH1057 a été retardé de de 2h12 ce qui a entrainé pour le passager la pe…" at bounding box center [649, 320] width 983 height 61
click at [344, 331] on p "Le vol LH1057 a été retardé de de 2h12 ce qui a entrainé pour le passager la pe…" at bounding box center [649, 320] width 983 height 61
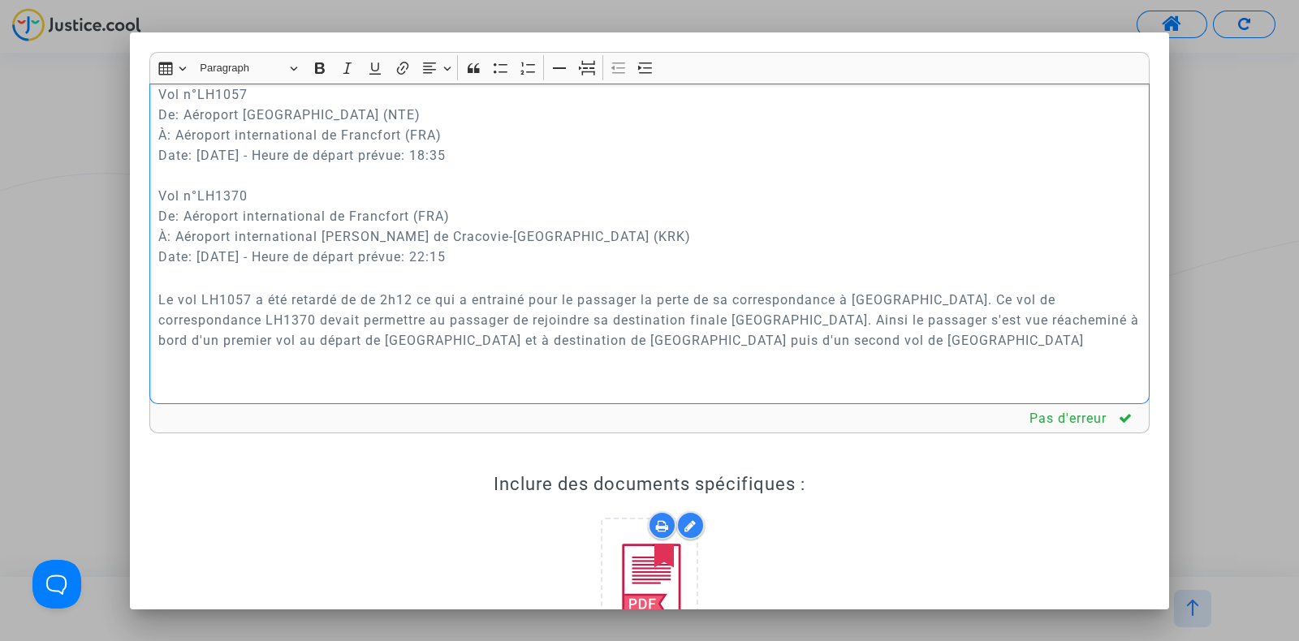
click at [627, 332] on p "Le vol LH1057 a été retardé de de 2h12 ce qui a entrainé pour le passager la pe…" at bounding box center [649, 320] width 983 height 61
click at [771, 333] on p "Le vol LH1057 a été retardé de de 2h12 ce qui a entrainé pour le passager la pe…" at bounding box center [649, 330] width 983 height 81
click at [1019, 314] on p "Le vol LH1057 a été retardé de de 2h12 ce qui a entrainé pour le passager la pe…" at bounding box center [649, 330] width 983 height 81
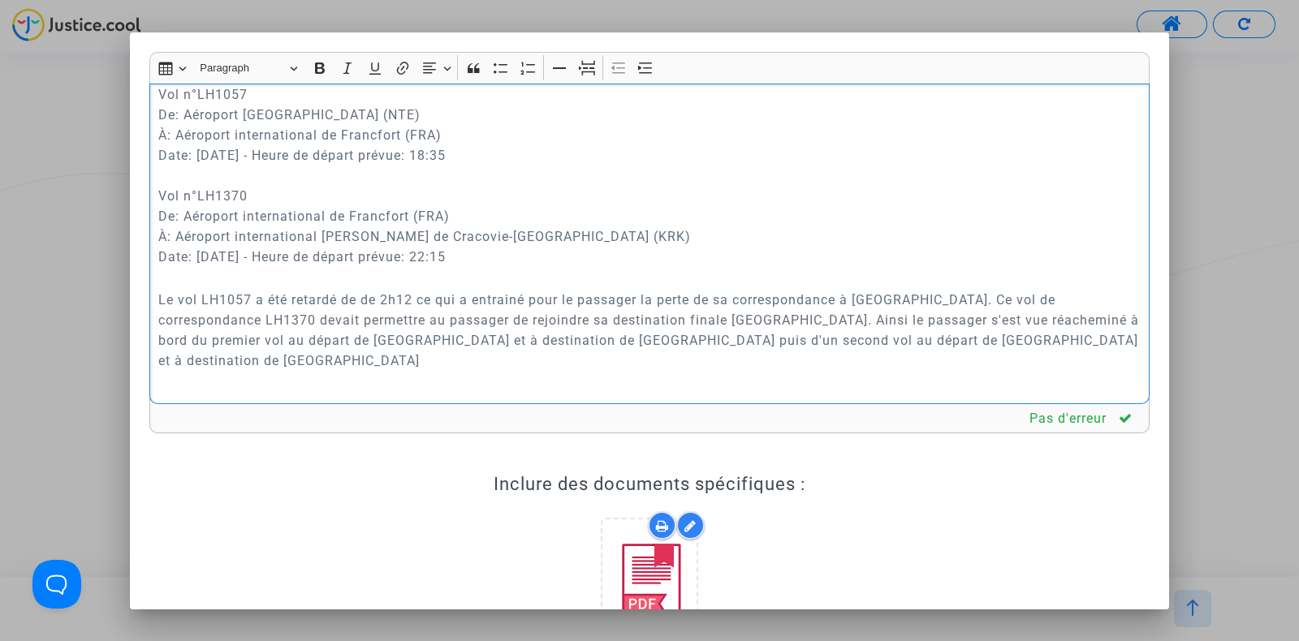
click at [1092, 314] on p "Le vol LH1057 a été retardé de de 2h12 ce qui a entrainé pour le passager la pe…" at bounding box center [649, 330] width 983 height 81
click at [674, 336] on p "Le vol LH1057 a été retardé de de 2h12 ce qui a entrainé pour le passager la pe…" at bounding box center [649, 330] width 983 height 81
click at [588, 340] on p "Le vol LH1057 a été retardé de de 2h12 ce qui a entrainé pour le passager la pe…" at bounding box center [649, 330] width 983 height 81
click at [636, 340] on p "Le vol LH1057 a été retardé de de 2h12 ce qui a entrainé pour le passager la pe…" at bounding box center [649, 330] width 983 height 81
click at [657, 329] on p "Le vol LH1057 a été retardé de de 2h12 ce qui a entrainé pour le passager la pe…" at bounding box center [649, 330] width 983 height 81
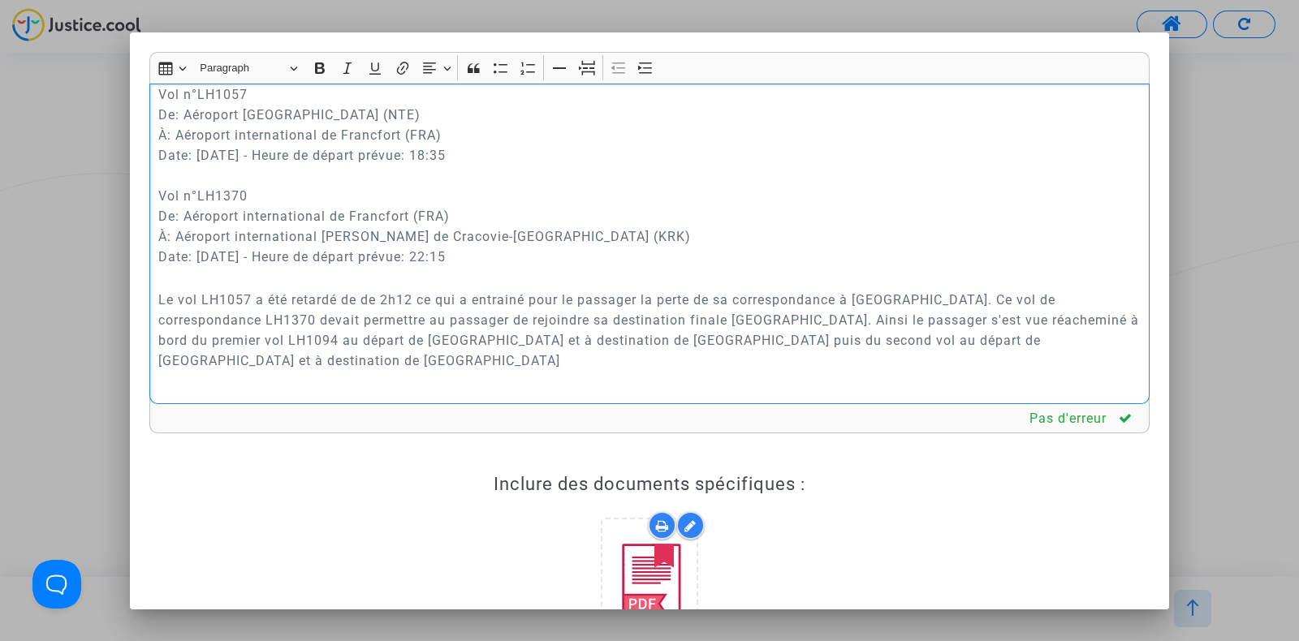
click at [661, 332] on p "Le vol LH1057 a été retardé de de 2h12 ce qui a entrainé pour le passager la pe…" at bounding box center [649, 330] width 983 height 81
click at [1059, 343] on p "Le vol LH1057 a été retardé de de 2h12 ce qui a entrainé pour le passager la pe…" at bounding box center [649, 330] width 983 height 81
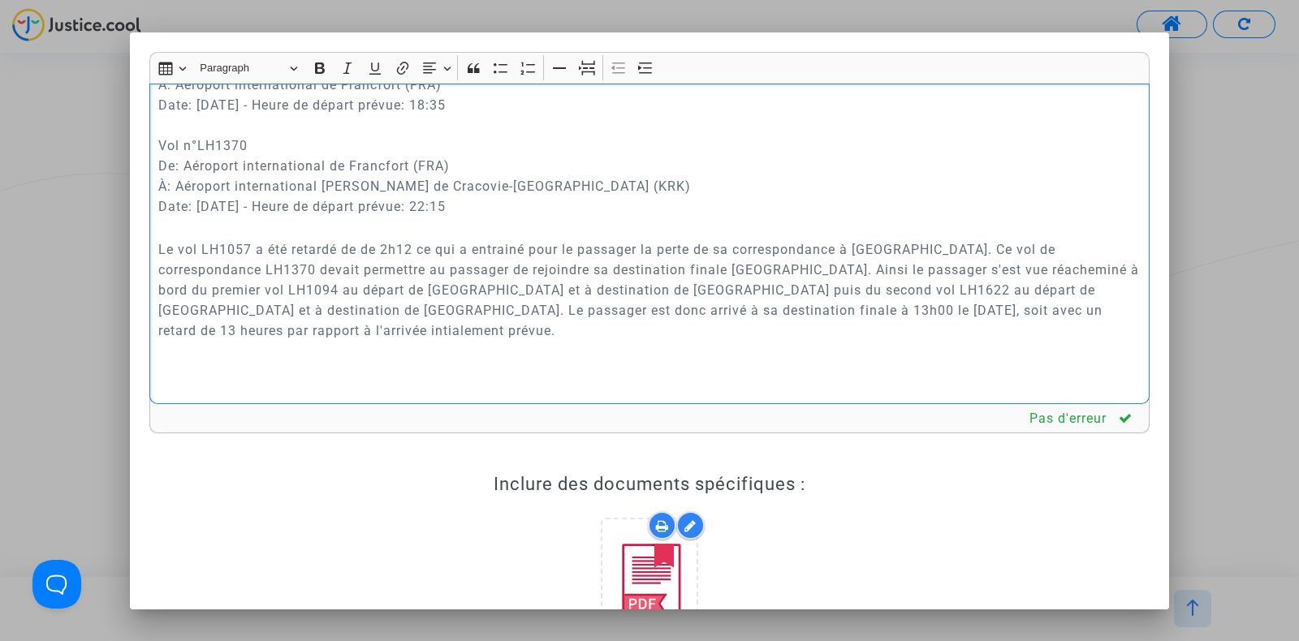
scroll to position [1027, 0]
click at [467, 245] on p "Le vol LH1057 a été retardé de de 2h12 ce qui a entrainé pour le passager la pe…" at bounding box center [649, 289] width 983 height 101
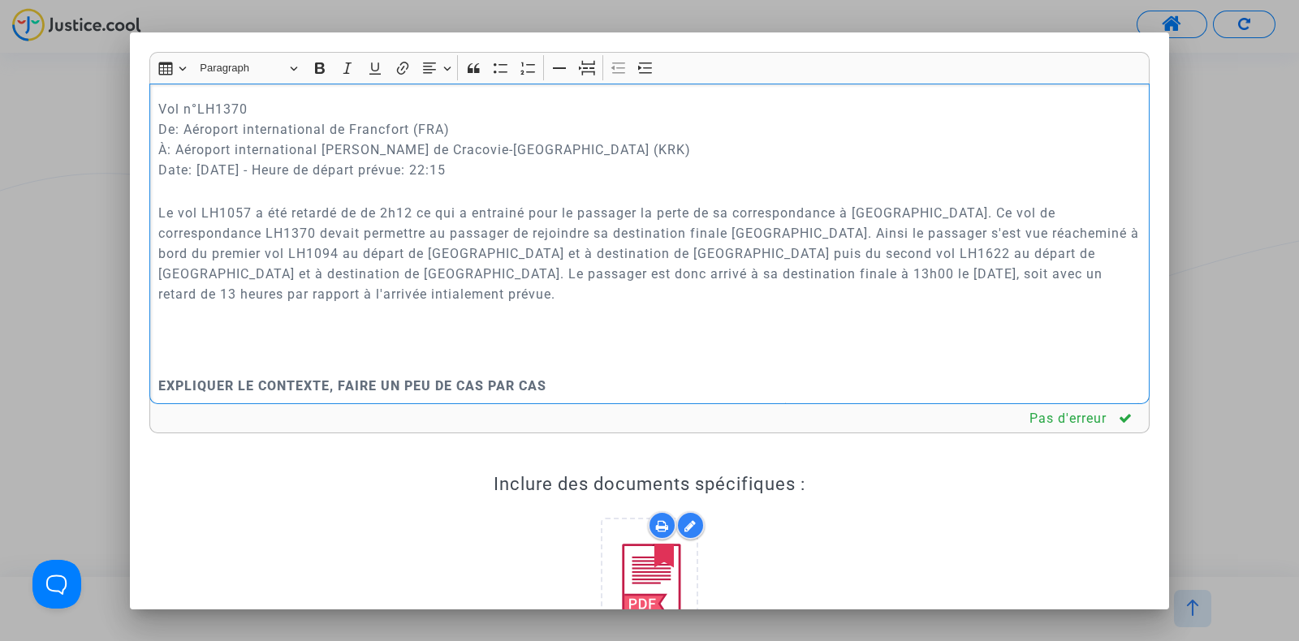
scroll to position [1066, 0]
click at [248, 290] on p "Le vol LH1057 a été retardé de de 2h12 ce qui a entrainé pour le passager la pe…" at bounding box center [649, 250] width 983 height 101
click at [1002, 268] on p "Le vol LH1057 a été retardé de de 2h12 ce qui a entrainé pour le passager la pe…" at bounding box center [649, 250] width 983 height 101
click at [1007, 269] on p "Le vol LH1057 a été retardé de de 2h12 ce qui a entrainé pour le passager la pe…" at bounding box center [649, 250] width 983 height 101
click at [192, 330] on p "Rich Text Editor, main" at bounding box center [649, 338] width 983 height 20
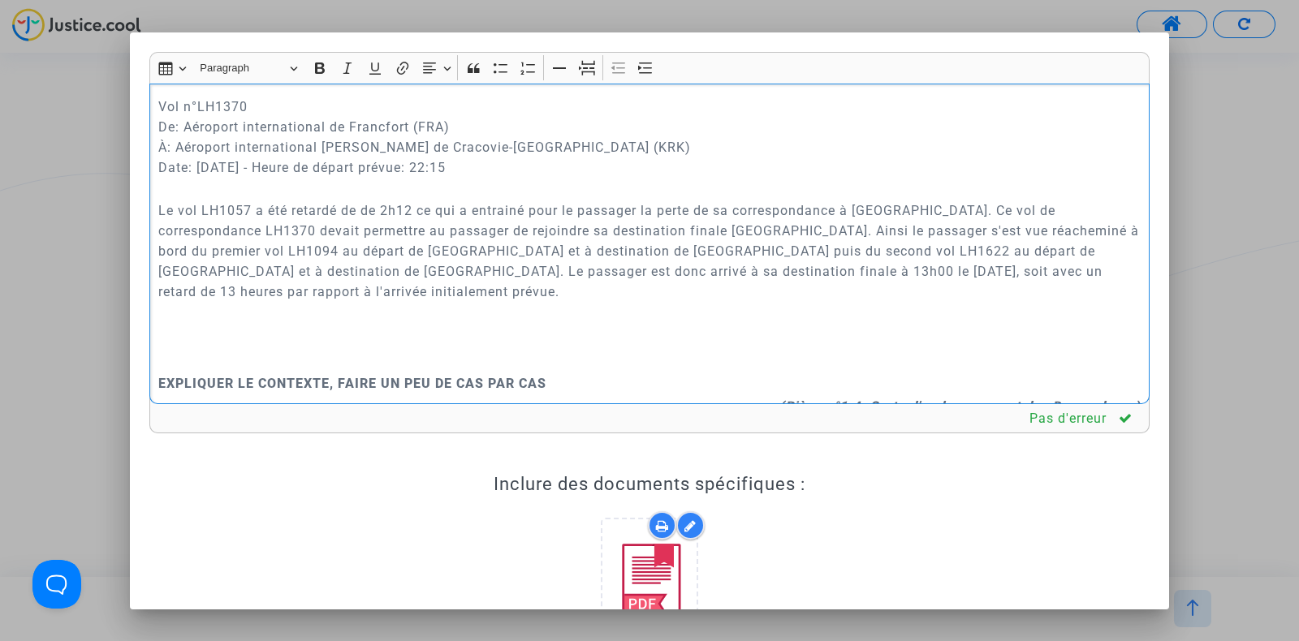
click at [192, 330] on p "Rich Text Editor, main" at bounding box center [649, 338] width 983 height 20
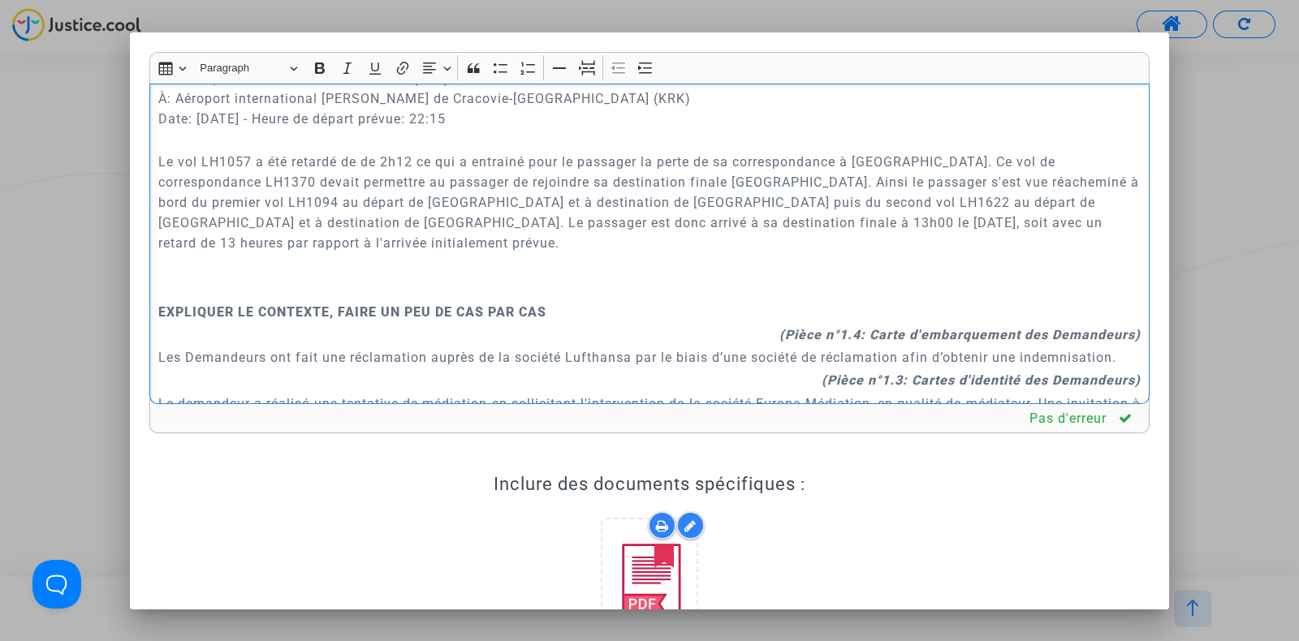
scroll to position [1116, 0]
drag, startPoint x: 565, startPoint y: 313, endPoint x: 154, endPoint y: 312, distance: 410.7
click at [154, 312] on div "A MADAME, MONSIEUR LE JUGE DU TRIBUNAL JUDICIAIRE DE NANTES Conclusions en répl…" at bounding box center [649, 244] width 1000 height 321
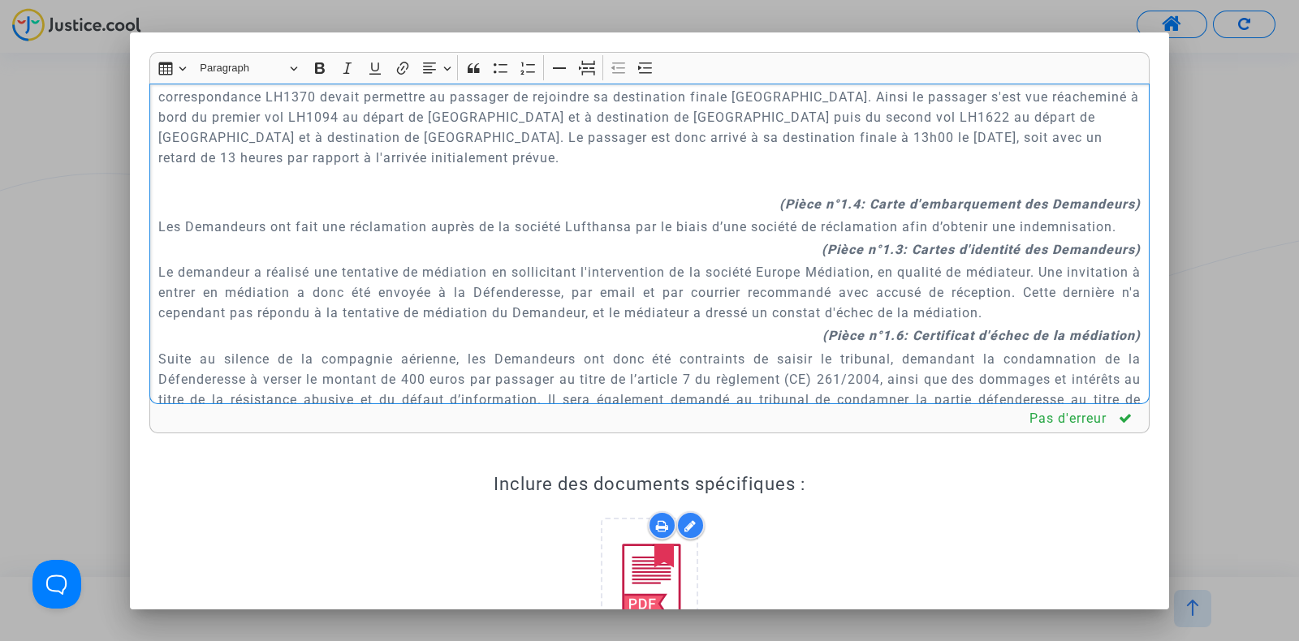
scroll to position [1201, 0]
drag, startPoint x: 259, startPoint y: 229, endPoint x: 660, endPoint y: 229, distance: 400.9
click at [660, 229] on p "Les Demandeurs ont fait une réclamation auprès de la société Lufthansa par le b…" at bounding box center [649, 225] width 983 height 20
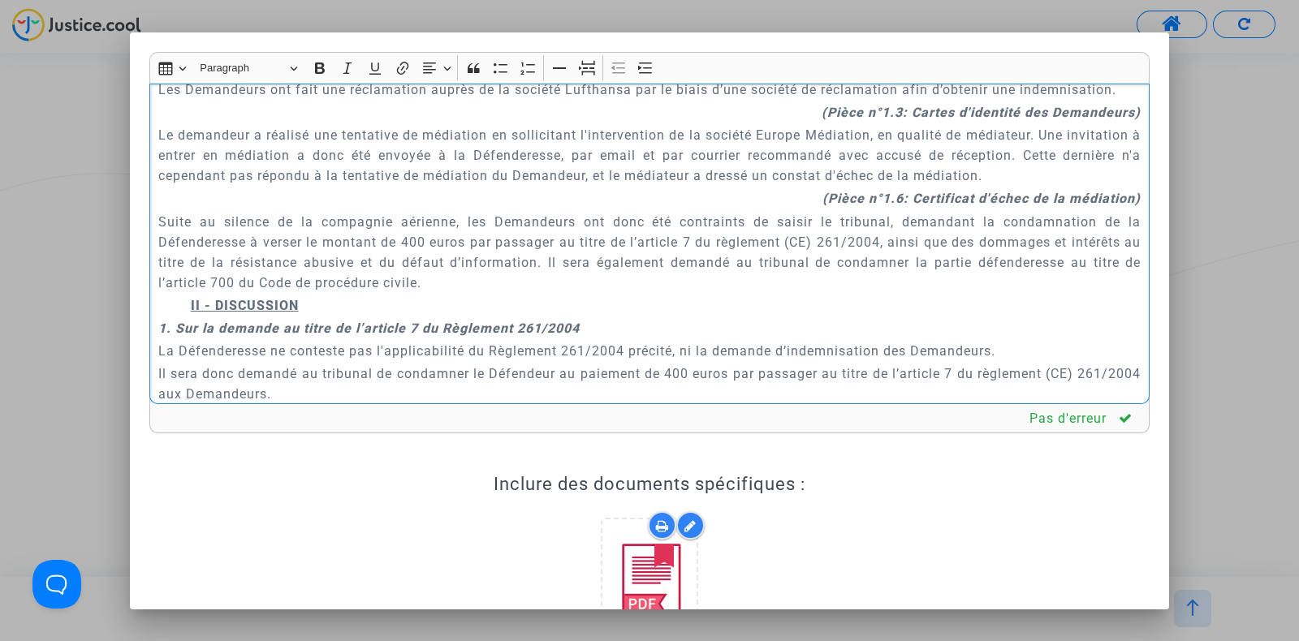
scroll to position [1337, 0]
click at [502, 293] on p "Suite au silence de la compagnie aérienne, les Demandeurs ont donc été contrain…" at bounding box center [649, 252] width 983 height 81
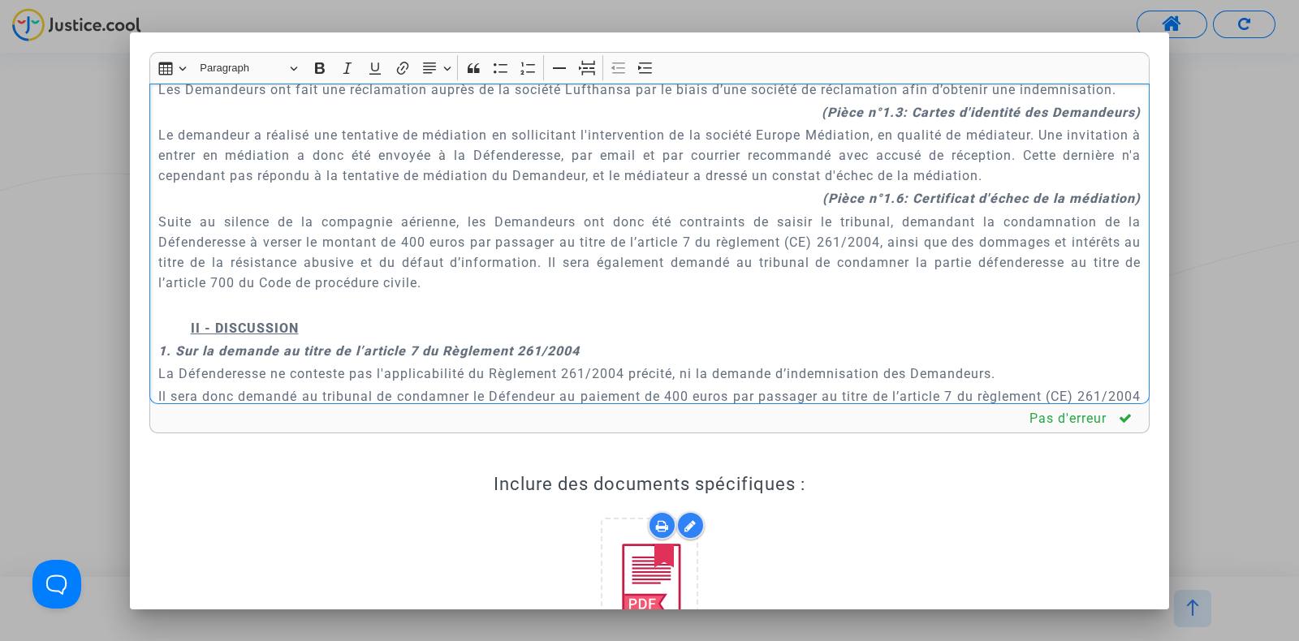
click at [199, 336] on u "II - DISCUSSION" at bounding box center [245, 328] width 108 height 15
drag, startPoint x: 190, startPoint y: 347, endPoint x: 300, endPoint y: 343, distance: 110.4
click at [300, 336] on u "III - DISCUSSION" at bounding box center [247, 328] width 113 height 15
copy u "III - DISCUSSION"
click at [211, 316] on p "Rich Text Editor, main" at bounding box center [649, 305] width 983 height 20
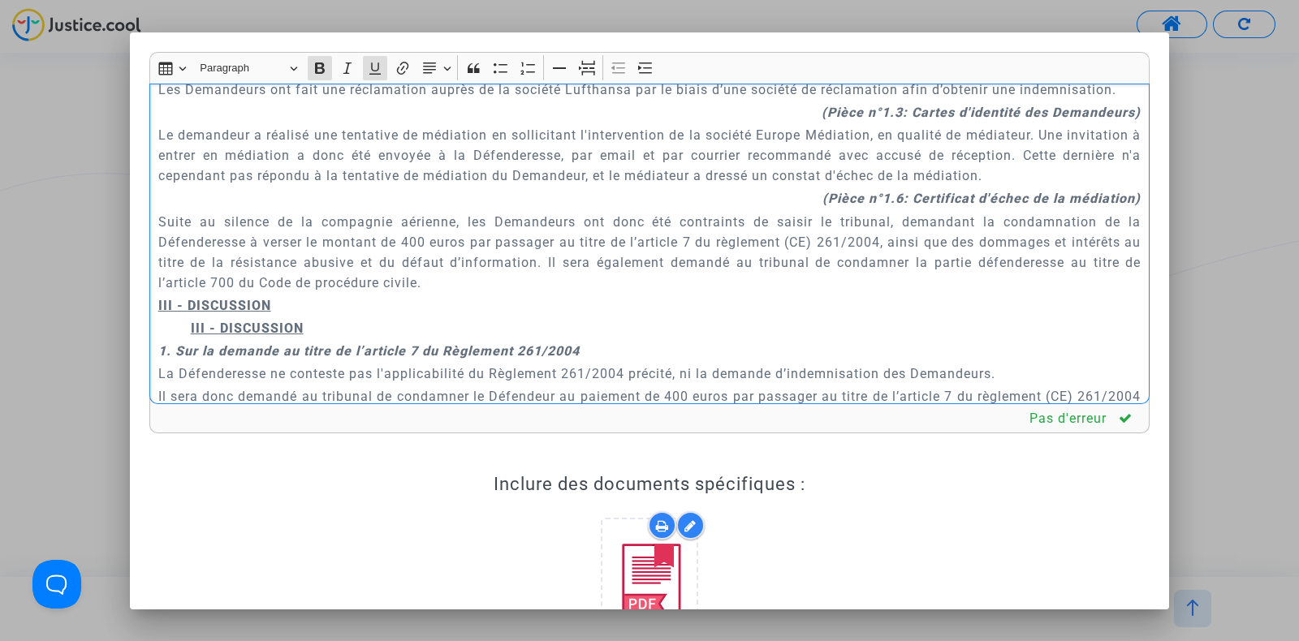
click at [196, 336] on u "III - DISCUSSION" at bounding box center [247, 328] width 113 height 15
drag, startPoint x: 295, startPoint y: 318, endPoint x: 122, endPoint y: 317, distance: 173.7
click at [122, 317] on div "Rich Text Editor Insert table Insert table Heading Paragraph Paragraph Heading …" at bounding box center [649, 320] width 1299 height 641
click at [317, 338] on p "II - DISCUSSION" at bounding box center [666, 328] width 950 height 20
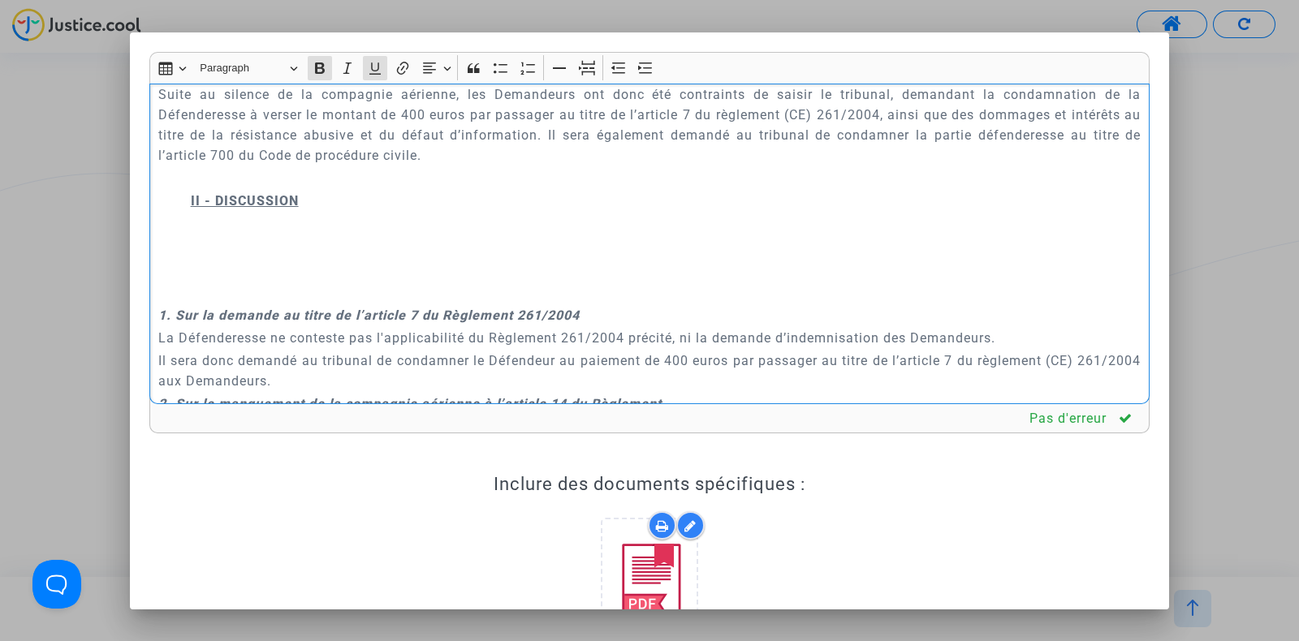
scroll to position [1463, 0]
click at [166, 246] on div "A MADAME, MONSIEUR LE JUGE DU TRIBUNAL JUDICIAIRE DE NANTES Conclusions en répl…" at bounding box center [649, 244] width 1000 height 321
click at [617, 75] on icon "Editor toolbar" at bounding box center [618, 68] width 16 height 16
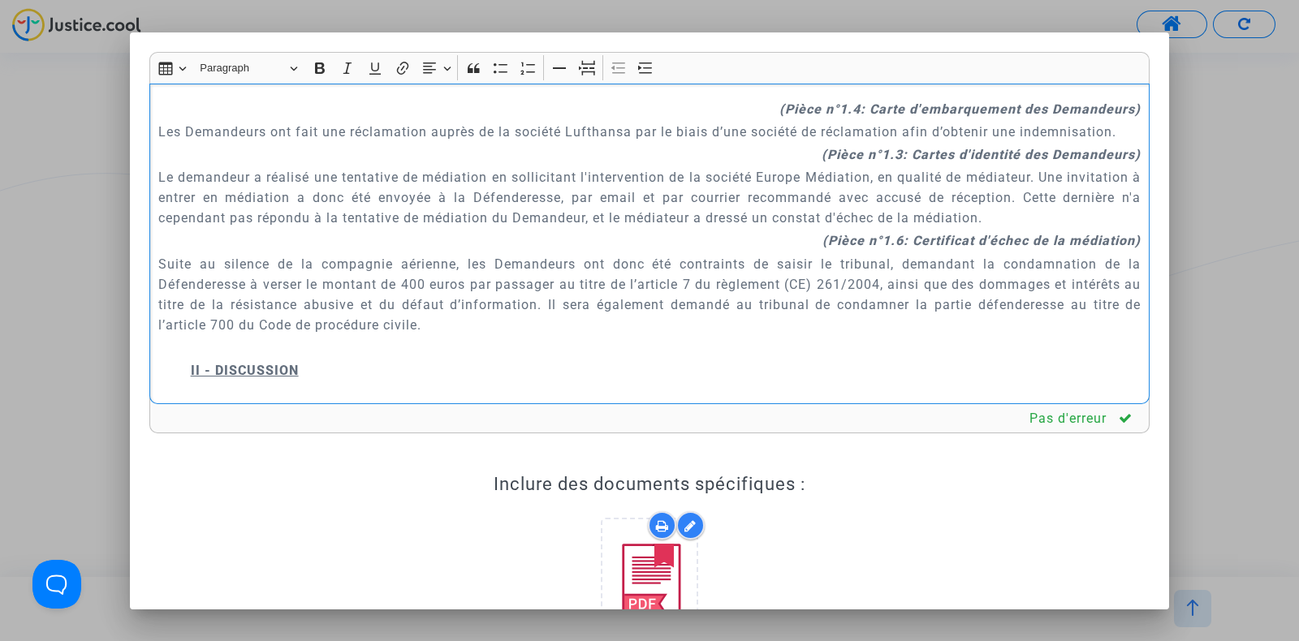
scroll to position [1079, 0]
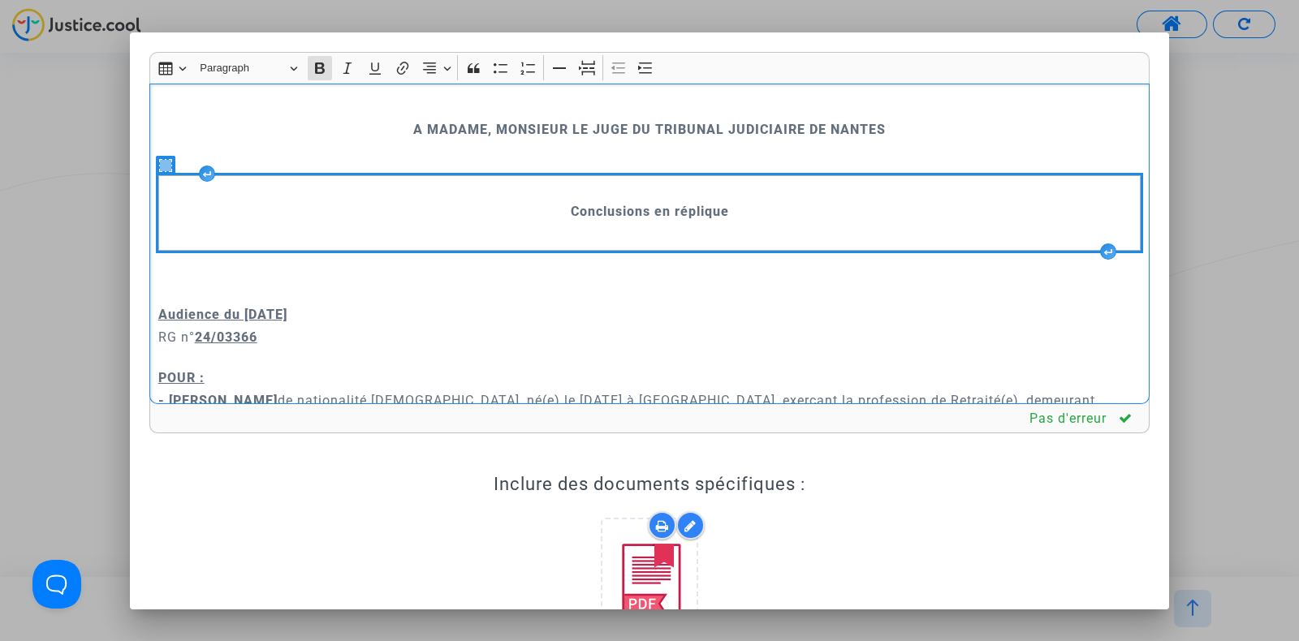
drag, startPoint x: 272, startPoint y: 131, endPoint x: 299, endPoint y: -9, distance: 143.1
click at [299, 0] on html "Transmission de votre réponse... Générer le document « Conclusions demandeur » …" at bounding box center [649, 46] width 1299 height 93
click at [401, 119] on p "A MADAME, MONSIEUR LE JUGE DU TRIBUNAL JUDICIAIRE DE NANTES" at bounding box center [649, 129] width 983 height 20
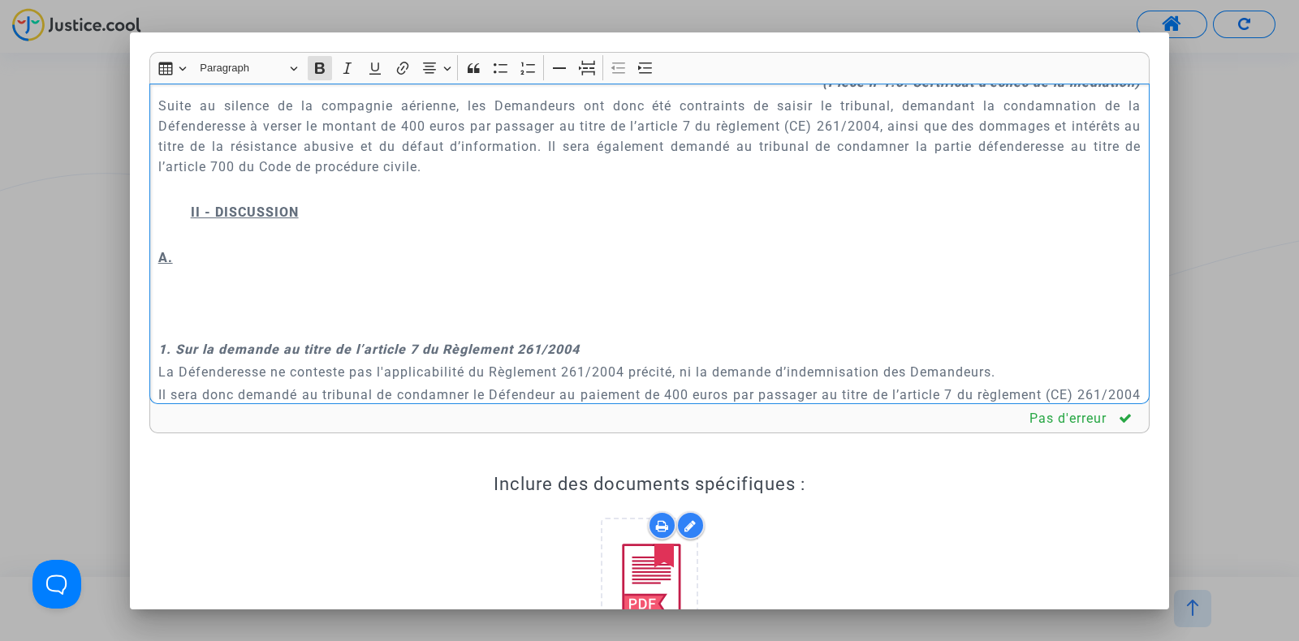
scroll to position [1480, 0]
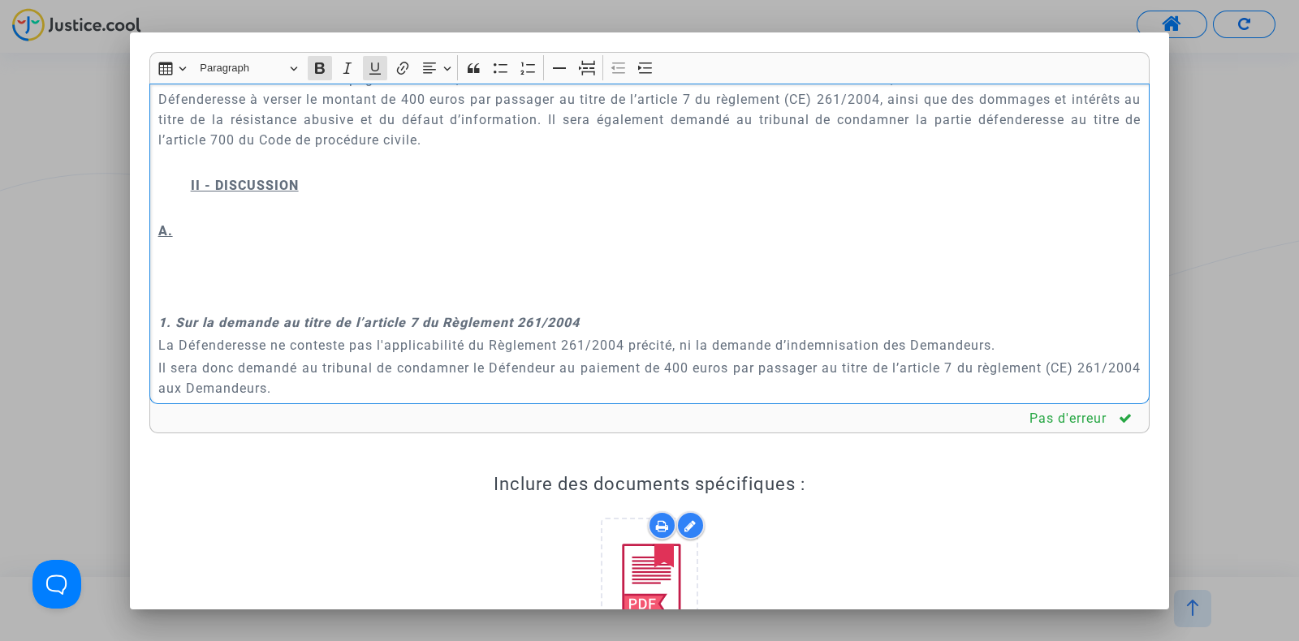
click at [230, 241] on p "A." at bounding box center [649, 231] width 983 height 20
click at [376, 62] on icon "Editor toolbar" at bounding box center [375, 68] width 16 height 16
click at [367, 72] on icon "Editor toolbar" at bounding box center [375, 68] width 16 height 16
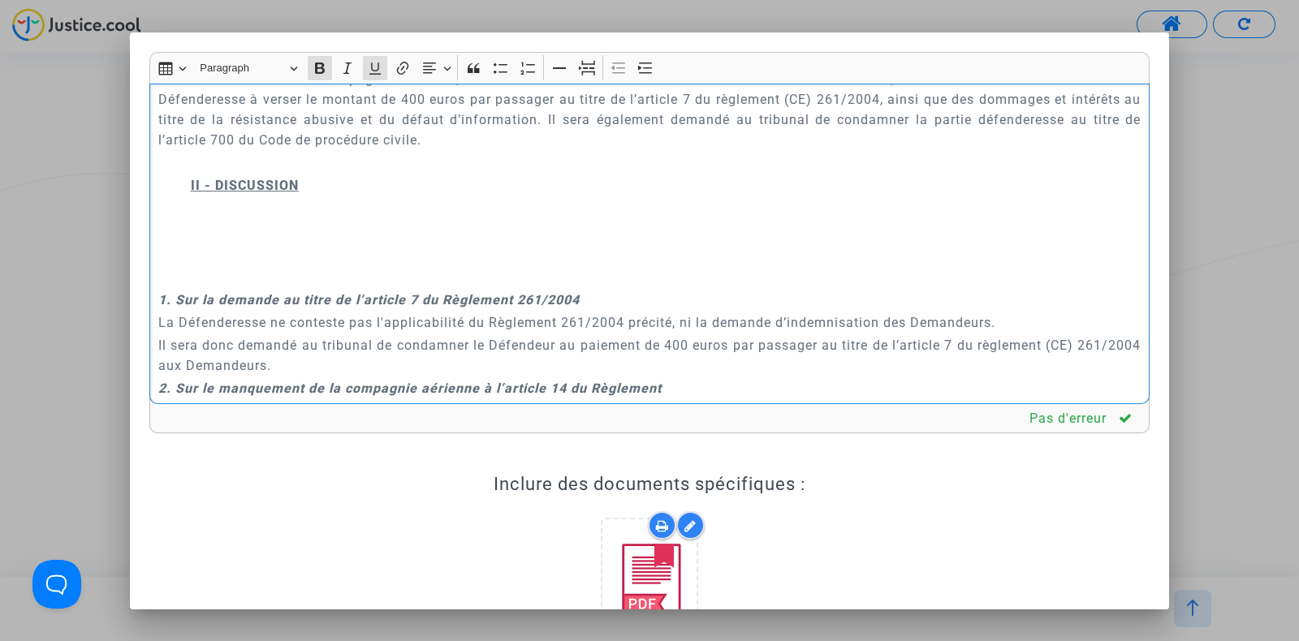
click at [187, 291] on div "A MADAME, MONSIEUR LE JUGE DU TRIBUNAL JUDICIAIRE DE NANTES Conclusions en répl…" at bounding box center [649, 244] width 1000 height 321
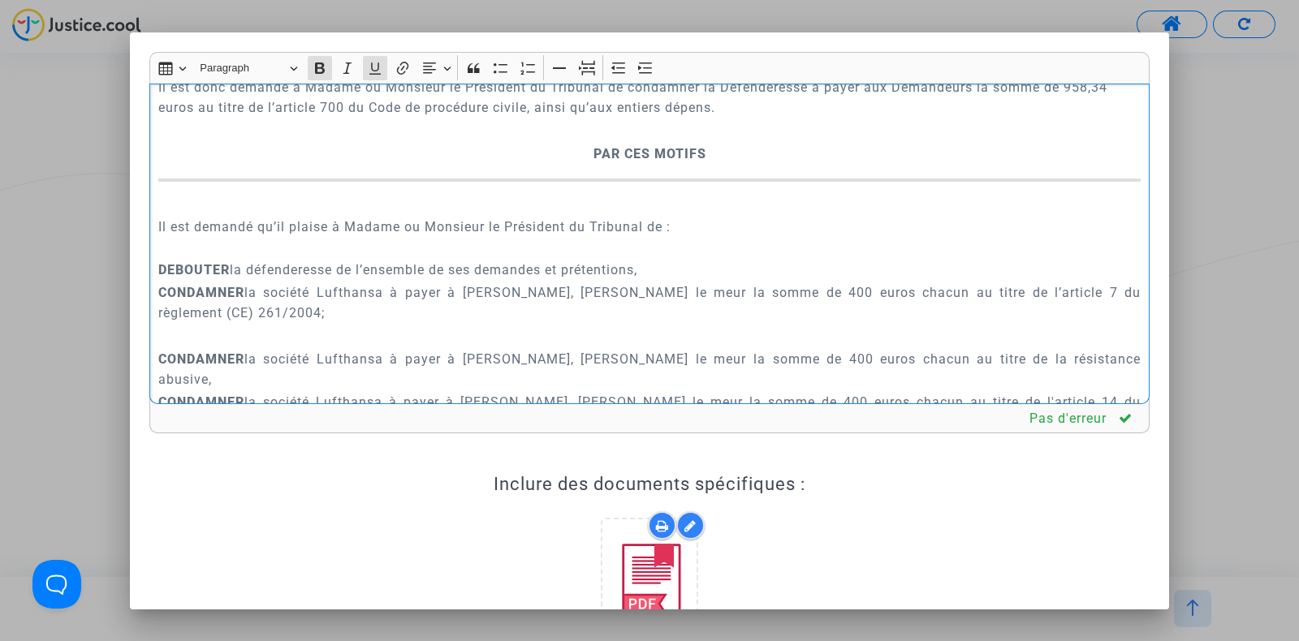
scroll to position [3362, 0]
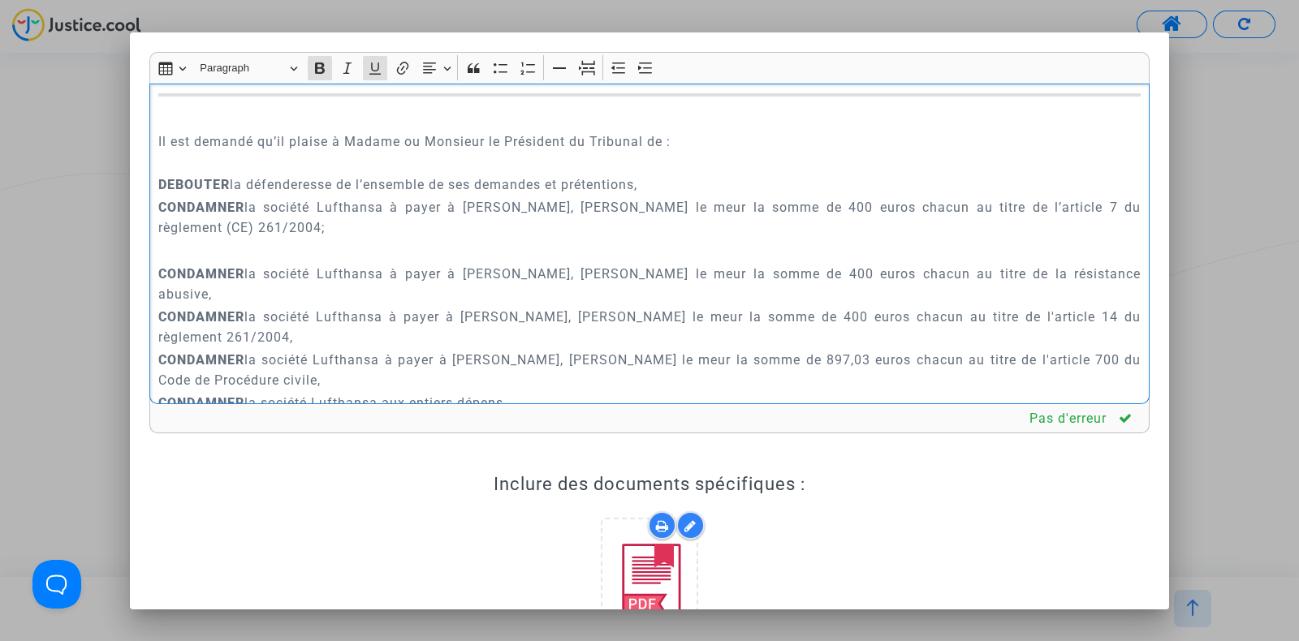
click at [781, 32] on p "Il est donc demandé à Madame ou Monsieur le Président du Tribunal de condamner …" at bounding box center [649, 12] width 983 height 41
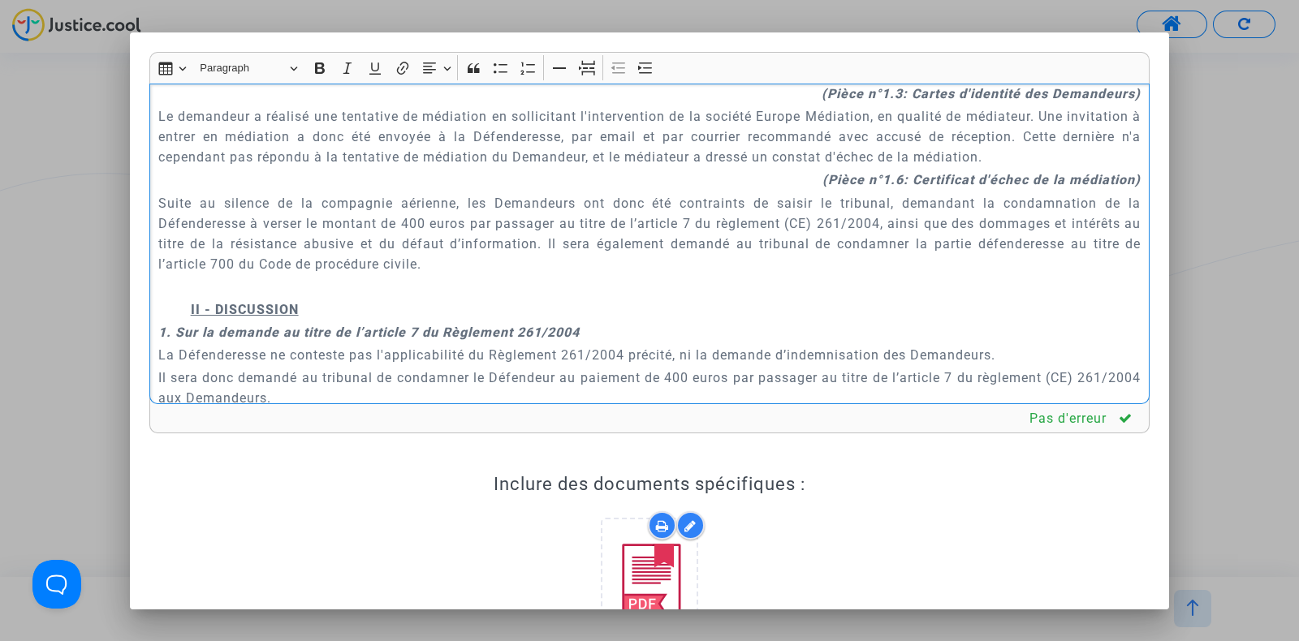
scroll to position [1356, 0]
drag, startPoint x: 308, startPoint y: 325, endPoint x: 187, endPoint y: 333, distance: 121.1
click at [187, 333] on div "A MADAME, MONSIEUR LE JUGE DU TRIBUNAL JUDICIAIRE DE NANTES Conclusions en répl…" at bounding box center [649, 244] width 1000 height 321
copy u "II - DISCUSSION"
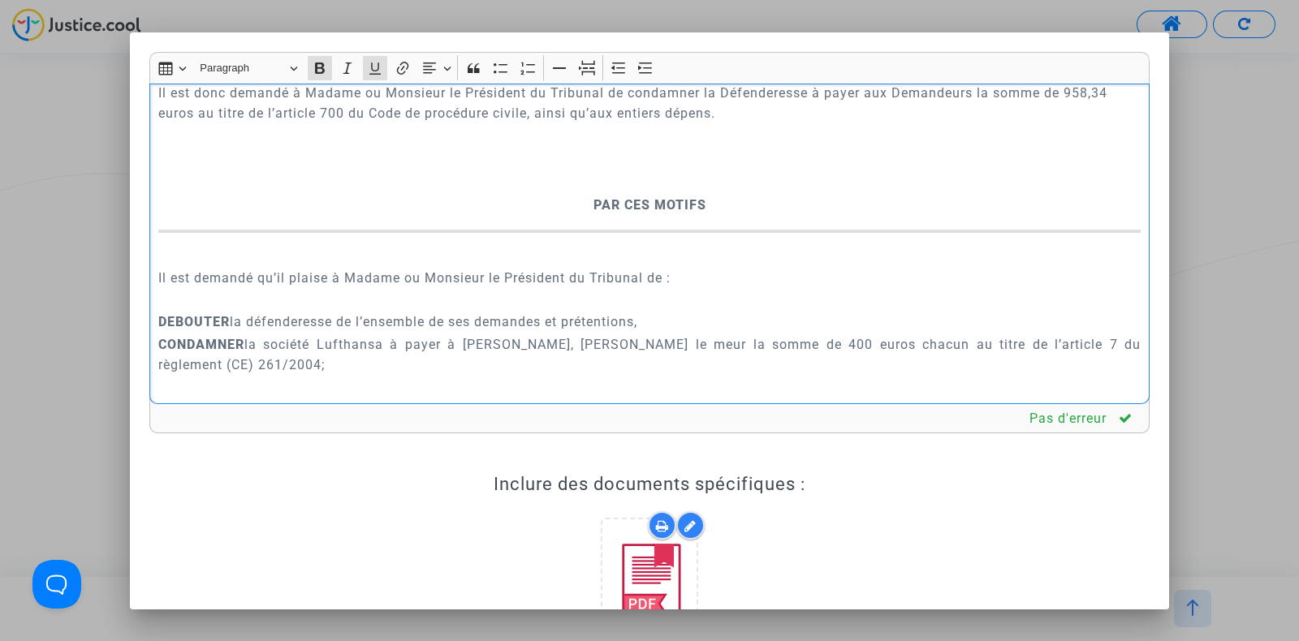
scroll to position [3270, 0]
click at [170, 148] on p "Rich Text Editor, main" at bounding box center [649, 137] width 983 height 20
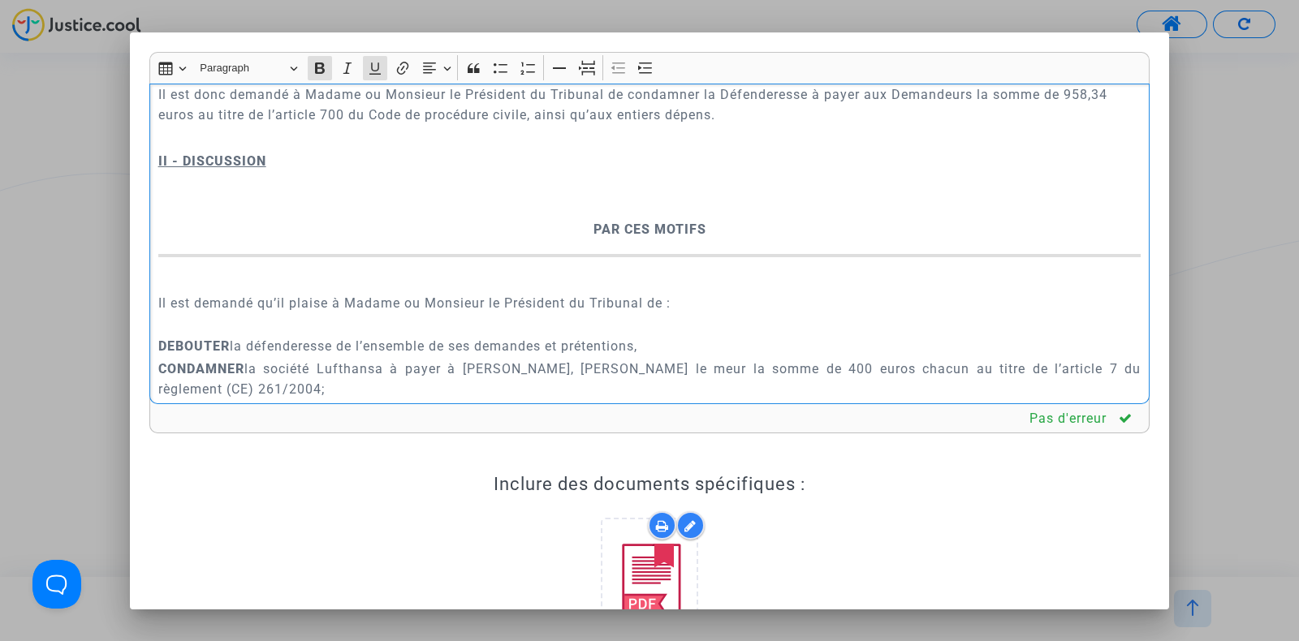
click at [265, 169] on u "II - DISCUSSION" at bounding box center [212, 160] width 108 height 15
click at [200, 169] on u "II - MEDIATION" at bounding box center [208, 160] width 101 height 15
click at [198, 169] on u "II - MEDIATION" at bounding box center [208, 160] width 101 height 15
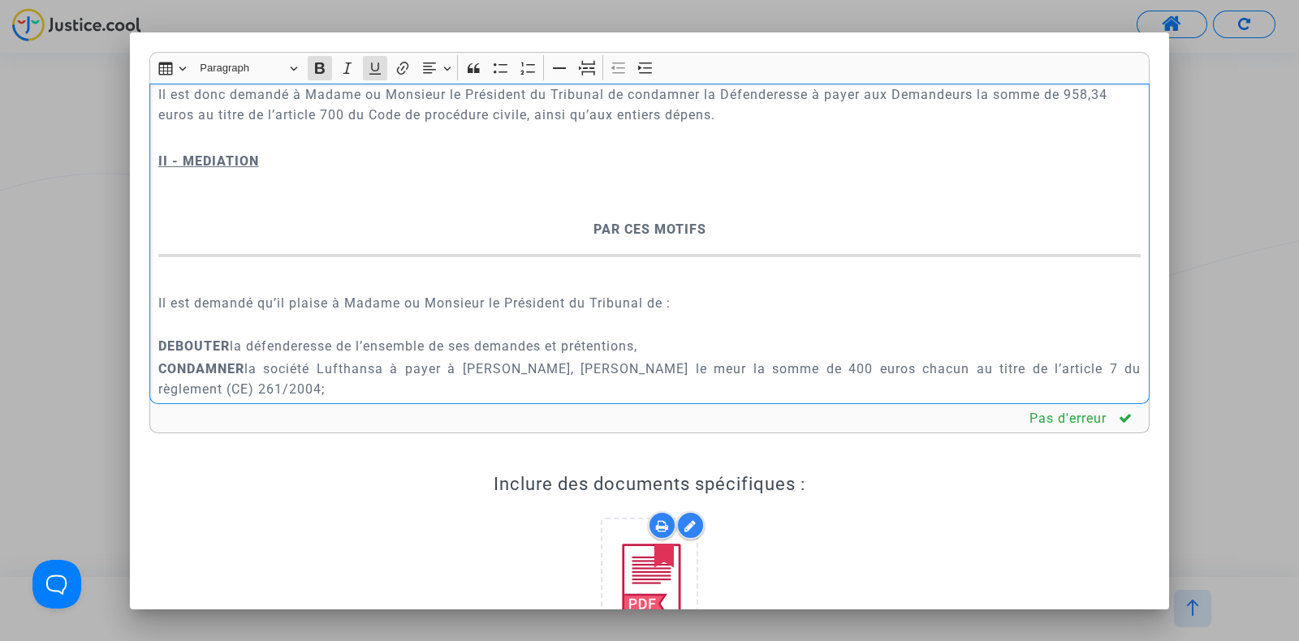
click at [196, 169] on u "II - MEDIATION" at bounding box center [208, 160] width 101 height 15
drag, startPoint x: 196, startPoint y: 260, endPoint x: 568, endPoint y: 277, distance: 372.9
click at [568, 194] on p "Rich Text Editor, main" at bounding box center [649, 184] width 983 height 20
click at [259, 169] on u "II - MEDIATION" at bounding box center [208, 160] width 101 height 15
drag, startPoint x: 260, startPoint y: 261, endPoint x: 170, endPoint y: 261, distance: 90.1
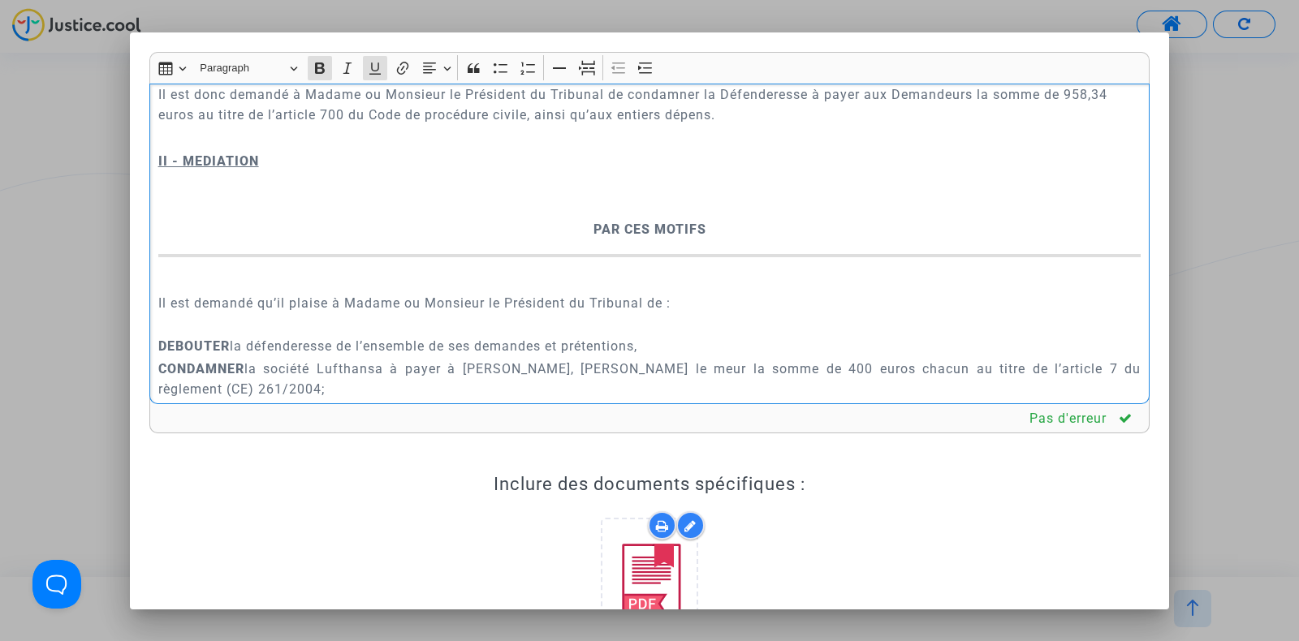
click at [170, 169] on u "II - MEDIATION" at bounding box center [208, 160] width 101 height 15
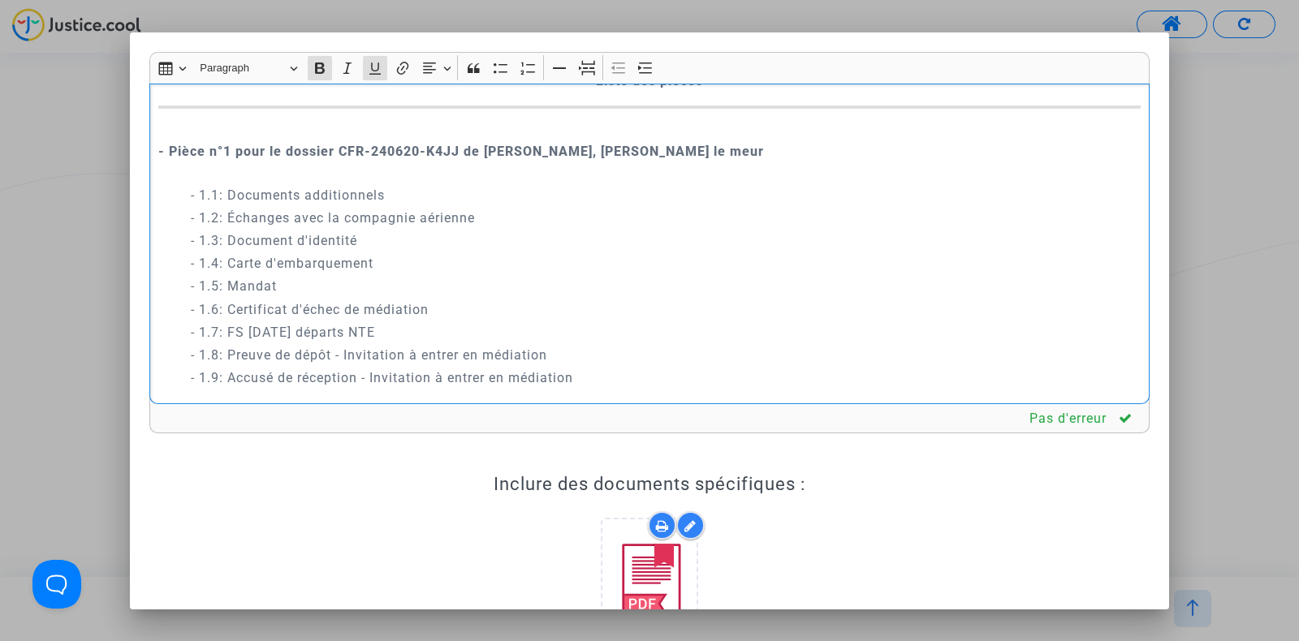
click at [222, 182] on p "- Pièce n°1 pour le dossier CFR-240620-K4JJ de [PERSON_NAME], [PERSON_NAME] le …" at bounding box center [649, 151] width 983 height 61
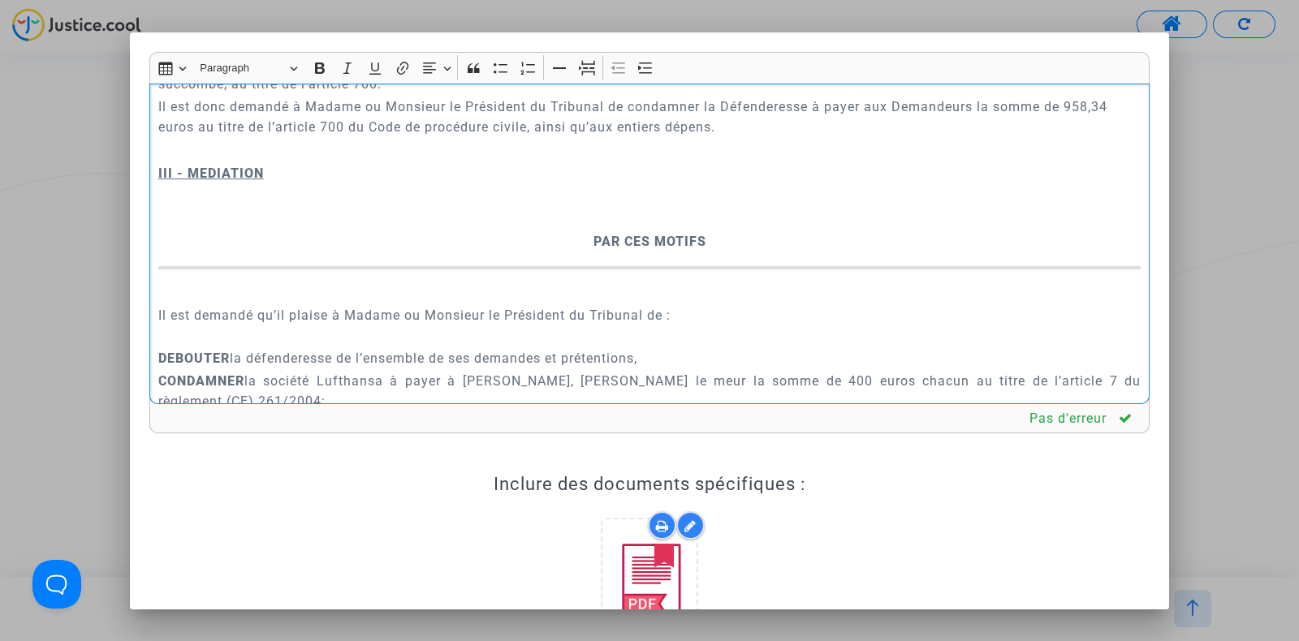
scroll to position [3256, 0]
click at [157, 276] on div "A MADAME, MONSIEUR LE JUGE DU TRIBUNAL JUDICIAIRE DE NANTES Conclusions en répl…" at bounding box center [649, 244] width 1000 height 321
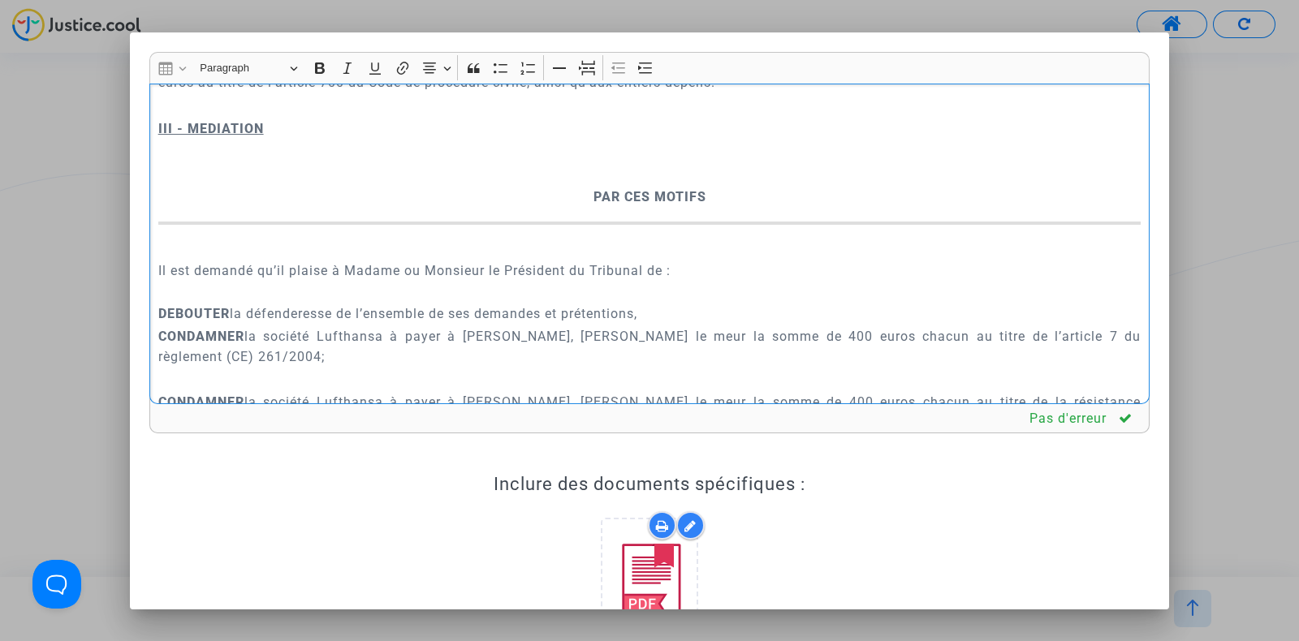
scroll to position [3302, 0]
click at [155, 225] on div "A MADAME, MONSIEUR LE JUGE DU TRIBUNAL JUDICIAIRE DE NANTES Conclusions en répl…" at bounding box center [649, 244] width 1000 height 321
click at [637, 70] on icon "Editor toolbar" at bounding box center [645, 68] width 16 height 16
click at [329, 139] on p "III - MEDIATION" at bounding box center [666, 128] width 950 height 20
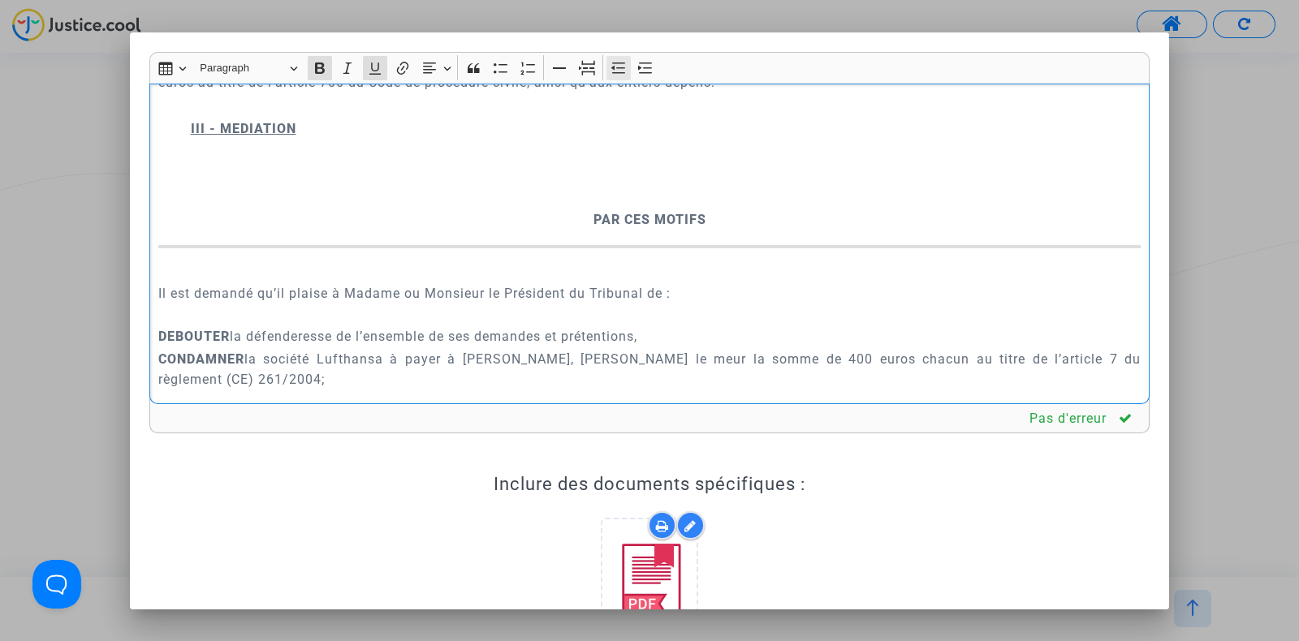
click at [612, 66] on icon "Editor toolbar" at bounding box center [617, 67] width 14 height 11
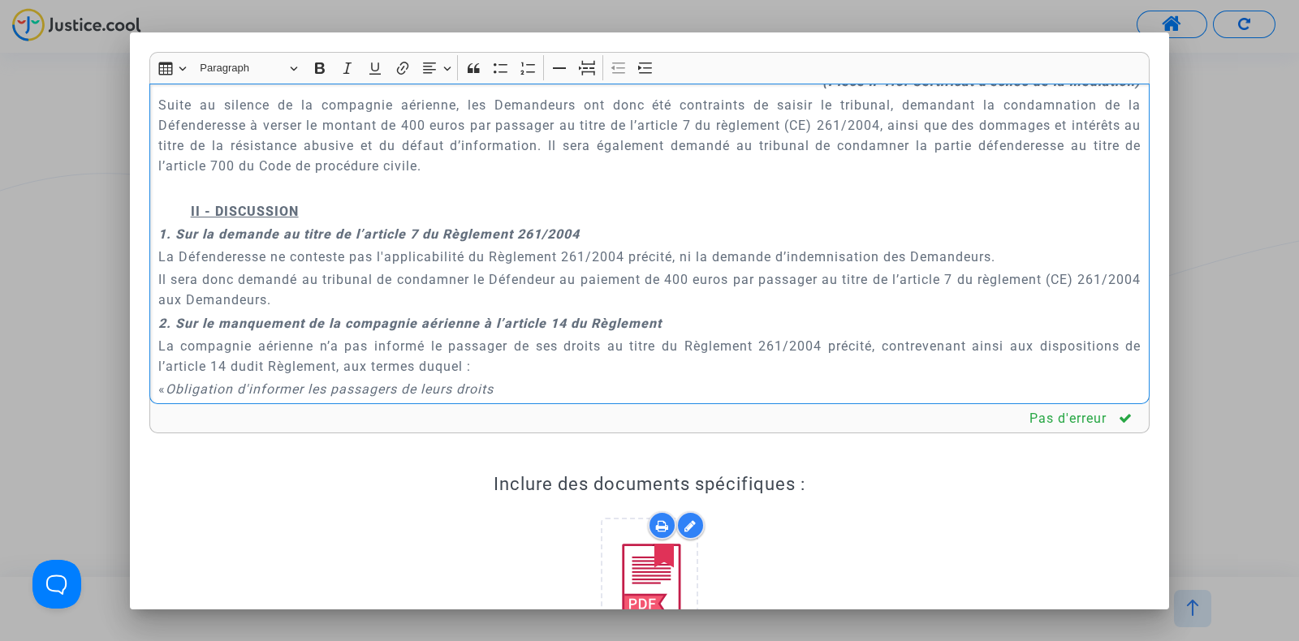
scroll to position [1452, 0]
drag, startPoint x: 161, startPoint y: 253, endPoint x: 640, endPoint y: 261, distance: 478.9
click at [640, 246] on p "1. Sur la demande au titre de l’article 7 du Règlement 261/2004" at bounding box center [649, 236] width 983 height 20
copy strong "1. Sur la demande au titre de l’article 7 du Règlement 261/2004"
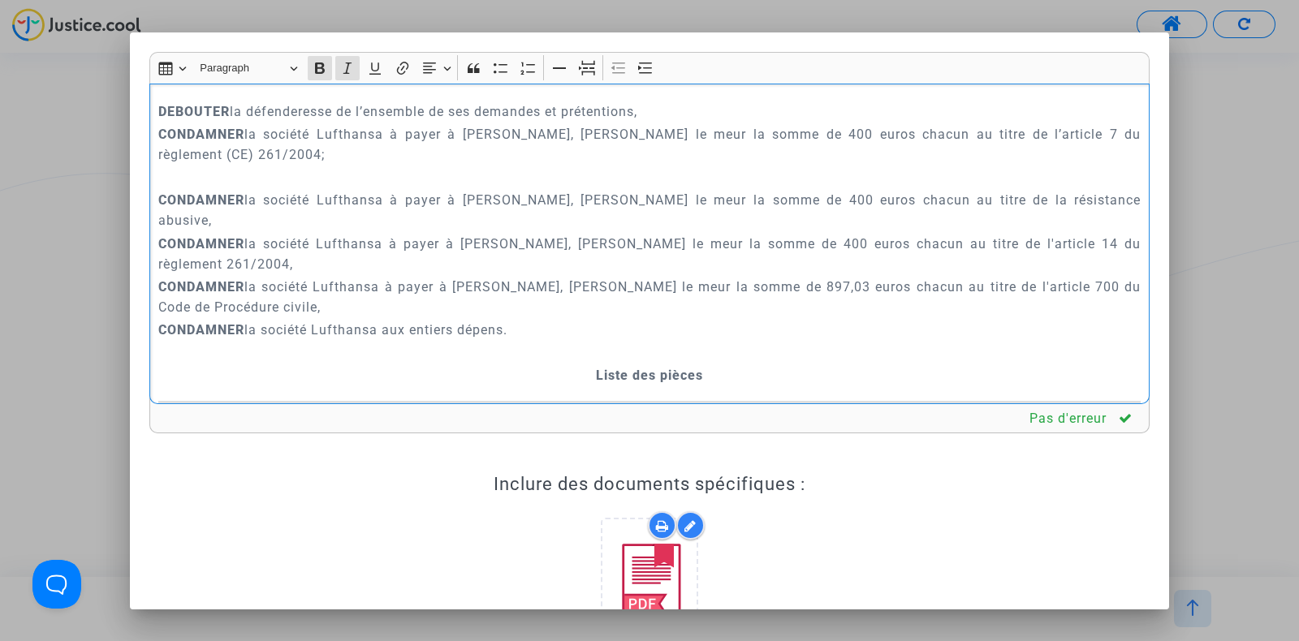
scroll to position [3302, 0]
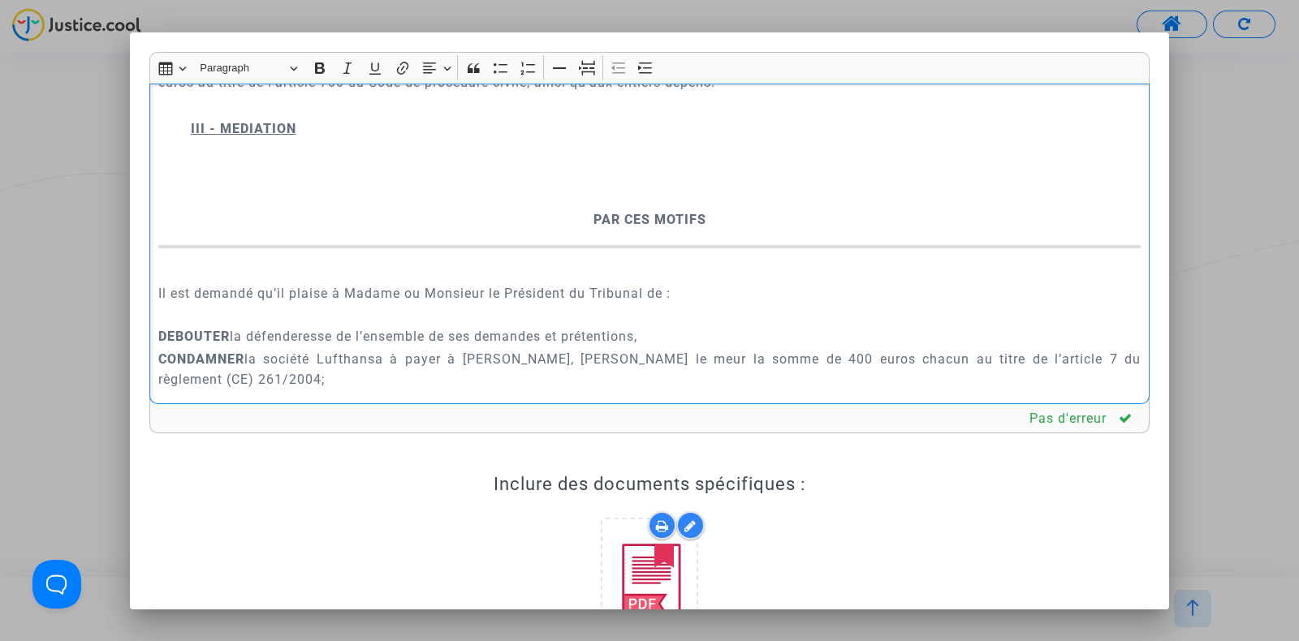
click at [255, 162] on p "Rich Text Editor, main" at bounding box center [649, 151] width 983 height 20
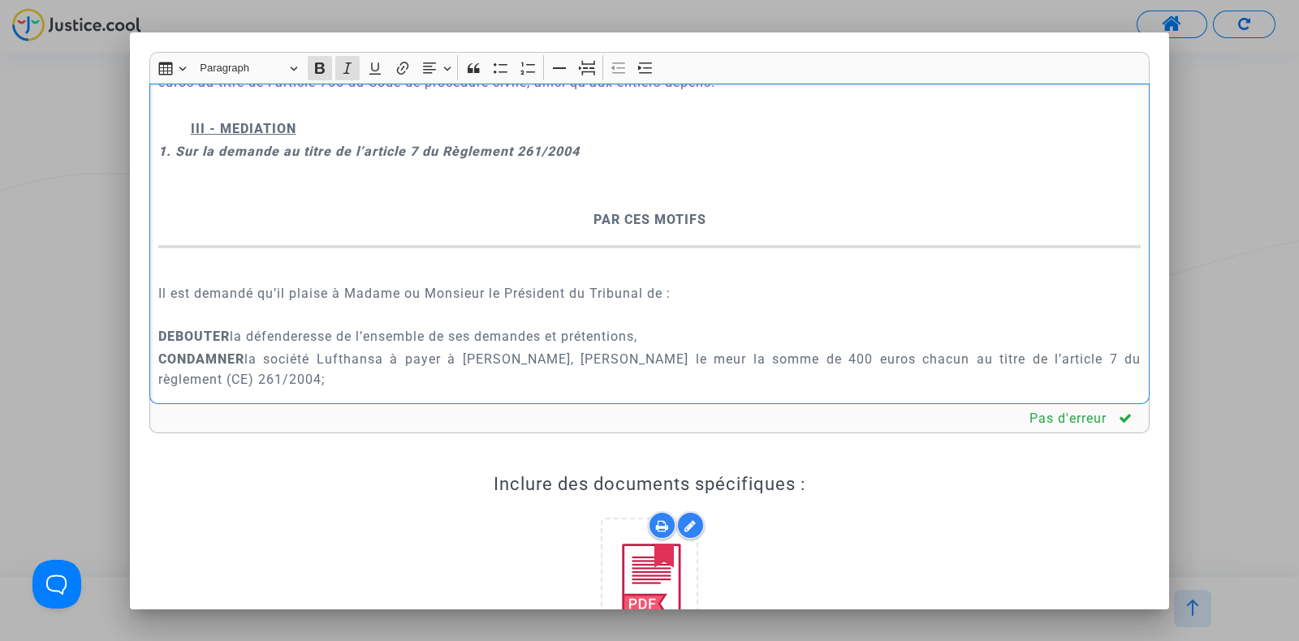
click at [599, 162] on p "1. Sur la demande au titre de l’article 7 du Règlement 261/2004" at bounding box center [649, 151] width 983 height 20
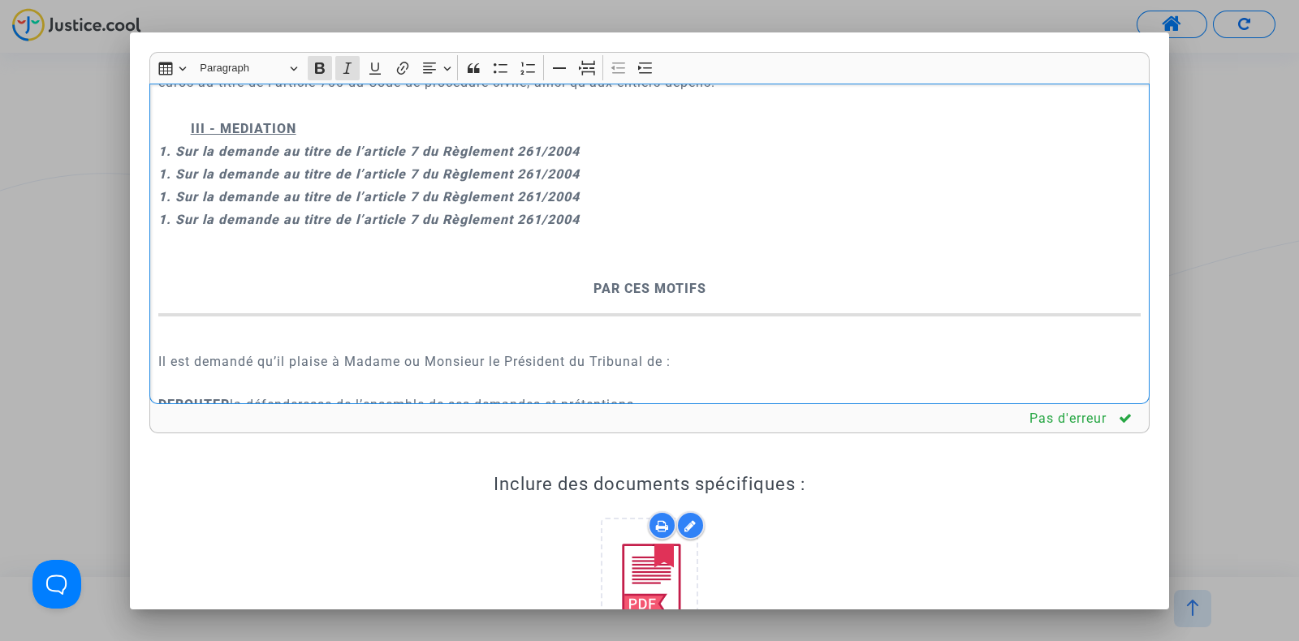
drag, startPoint x: 282, startPoint y: 248, endPoint x: 596, endPoint y: 243, distance: 313.3
click at [596, 162] on p "1. Sur la demande au titre de l’article 7 du Règlement 261/2004" at bounding box center [649, 151] width 983 height 20
drag, startPoint x: 501, startPoint y: 245, endPoint x: 201, endPoint y: 246, distance: 299.5
click at [201, 162] on p "1. Sur l'acceptation de la plateforme [DOMAIN_NAME]" at bounding box center [649, 151] width 983 height 20
click at [239, 159] on strong "1. Sur l'acceptation de la plateforme [DOMAIN_NAME]" at bounding box center [335, 151] width 355 height 15
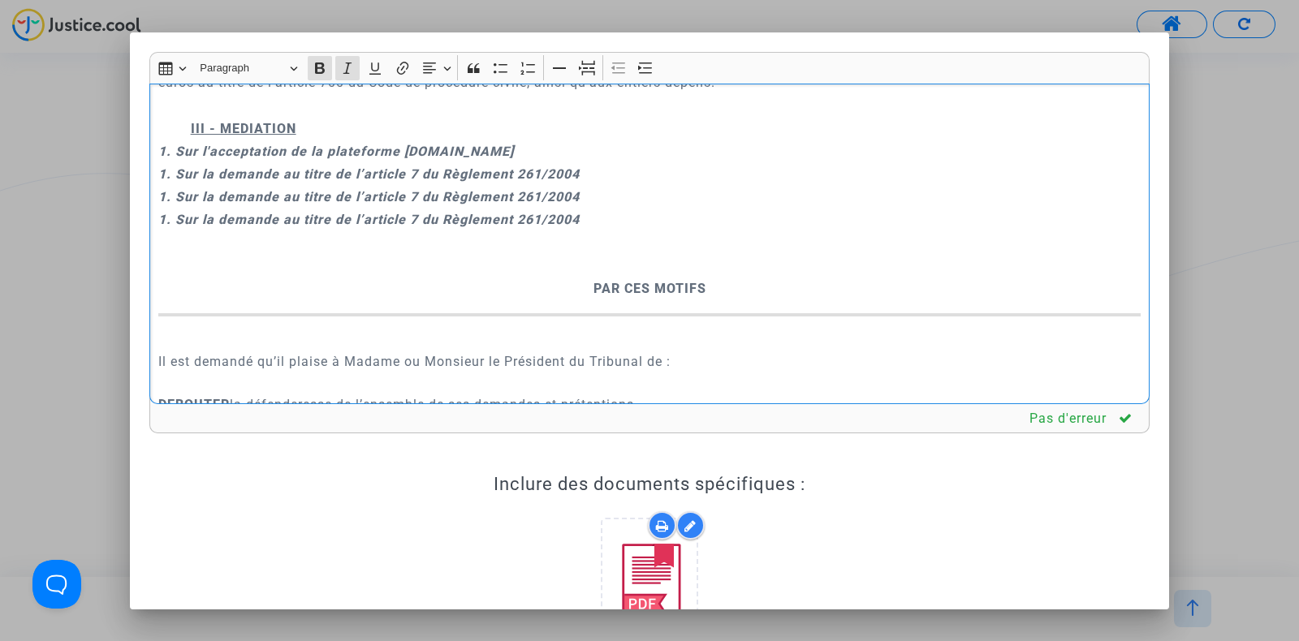
click at [239, 159] on strong "1. Sur l'acceptation de la plateforme [DOMAIN_NAME]" at bounding box center [335, 151] width 355 height 15
drag, startPoint x: 650, startPoint y: 261, endPoint x: 411, endPoint y: 250, distance: 238.9
click at [411, 162] on p "1. Sur le consentement à la médiation de la plateforme [DOMAIN_NAME]" at bounding box center [649, 151] width 983 height 20
drag, startPoint x: 577, startPoint y: 271, endPoint x: 221, endPoint y: 278, distance: 356.4
click at [221, 182] on strong "1. Sur la demande au titre de l’article 7 du Règlement 261/2004" at bounding box center [368, 173] width 421 height 15
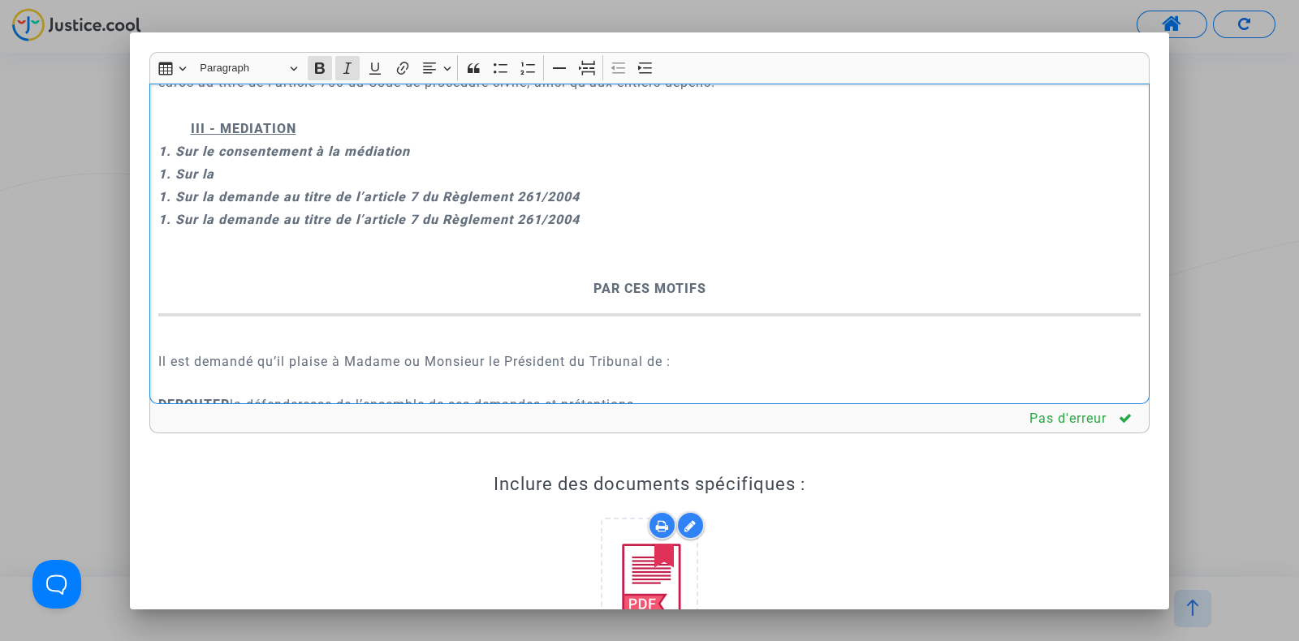
drag, startPoint x: 584, startPoint y: 318, endPoint x: 220, endPoint y: 321, distance: 364.4
click at [220, 230] on p "1. Sur la demande au titre de l’article 7 du Règlement 261/2004" at bounding box center [649, 219] width 983 height 20
drag, startPoint x: 580, startPoint y: 286, endPoint x: 219, endPoint y: 291, distance: 361.2
click at [219, 291] on div "A MADAME, MONSIEUR LE JUGE DU TRIBUNAL JUDICIAIRE DE NANTES Conclusions en répl…" at bounding box center [649, 244] width 1000 height 321
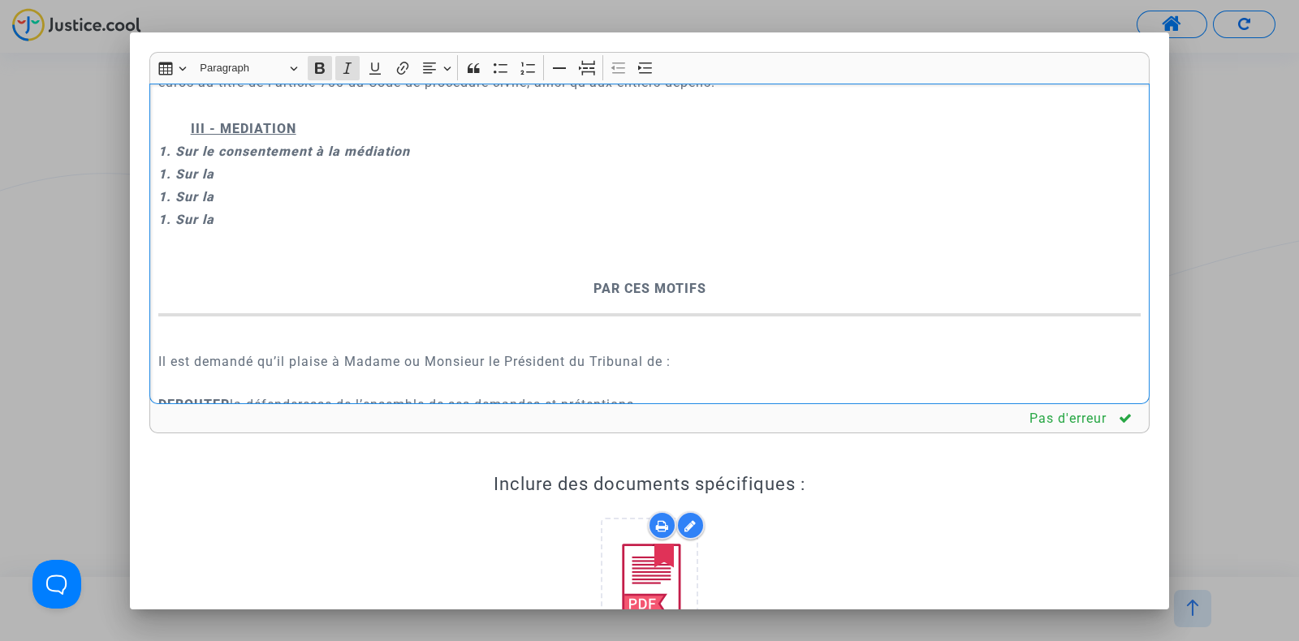
click at [226, 184] on p "1. Sur la" at bounding box center [649, 174] width 983 height 20
click at [226, 207] on p "1. Sur la" at bounding box center [649, 197] width 983 height 20
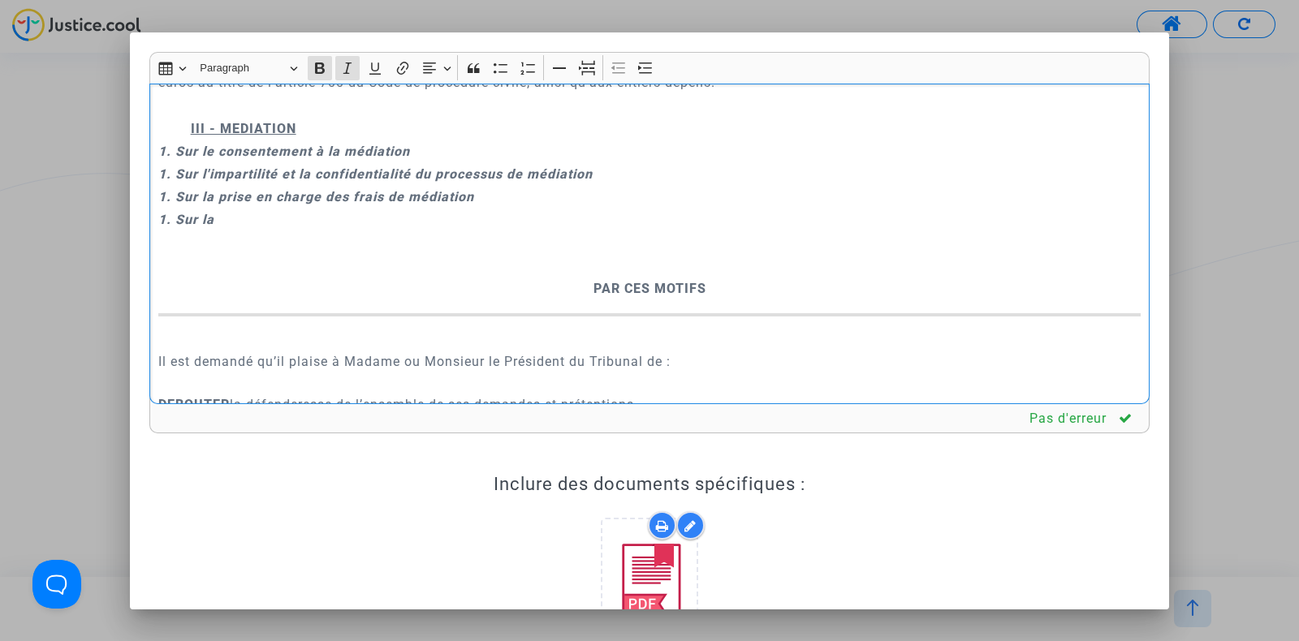
click at [271, 230] on p "1. Sur la" at bounding box center [649, 219] width 983 height 20
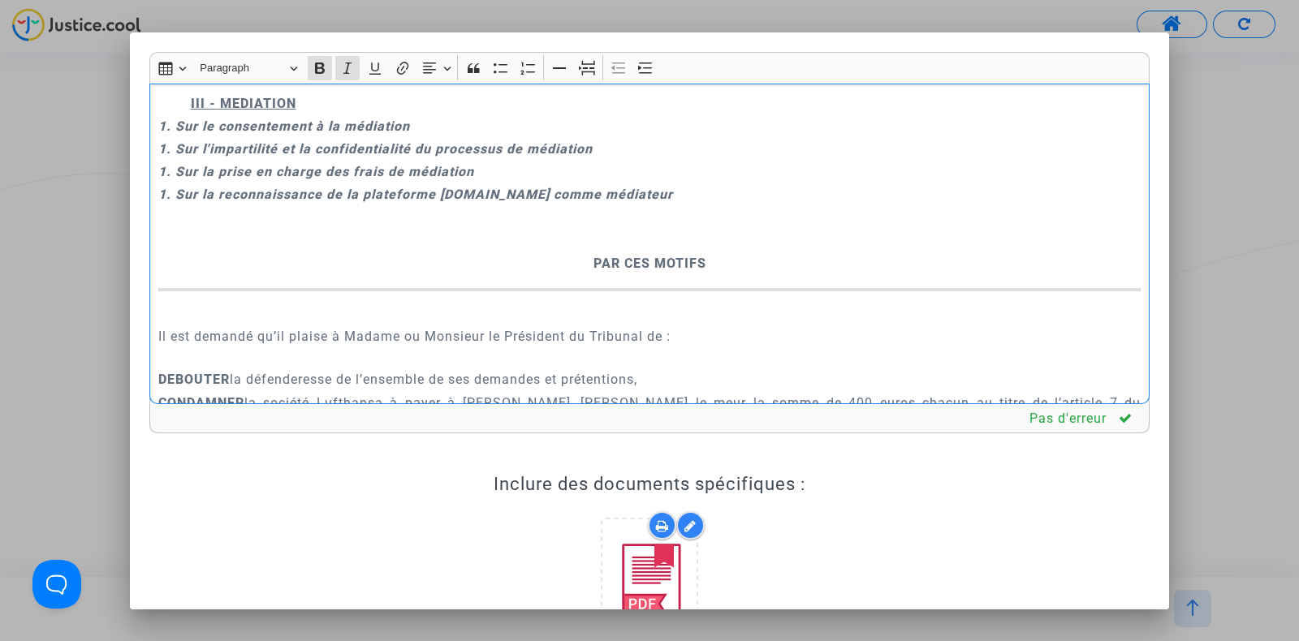
scroll to position [3368, 0]
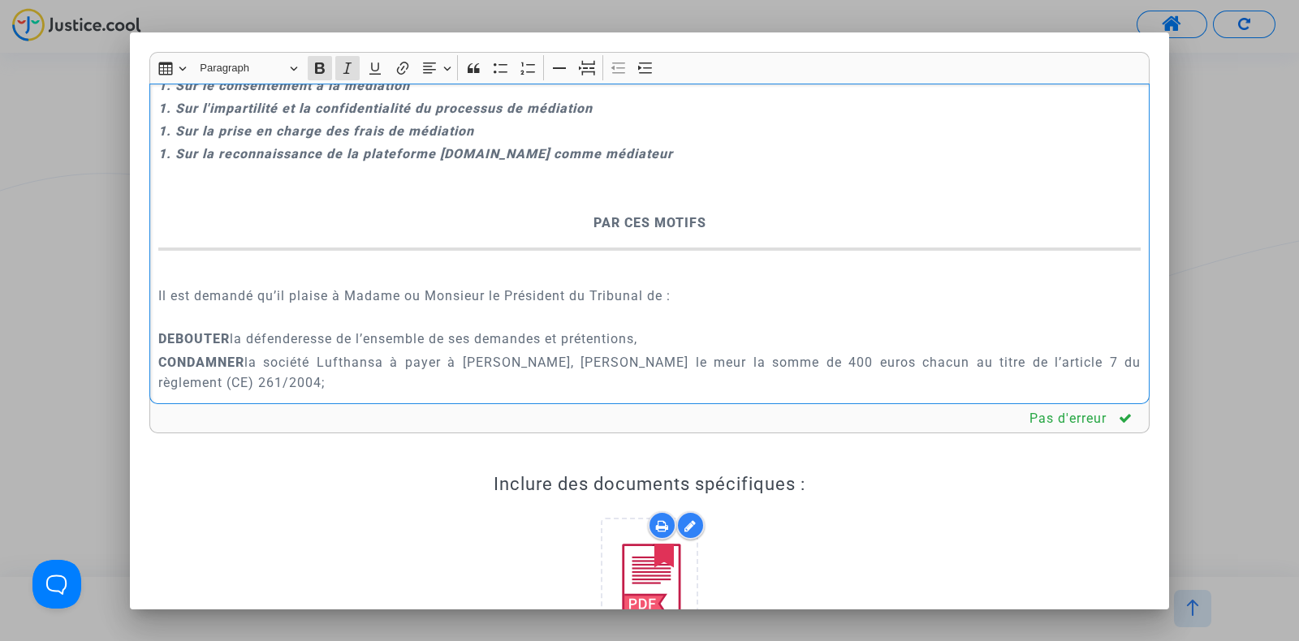
click at [189, 50] on p "Rich Text Editor, main" at bounding box center [649, 39] width 983 height 20
drag, startPoint x: 170, startPoint y: 188, endPoint x: 486, endPoint y: 253, distance: 323.1
click at [486, 253] on div "A MADAME, MONSIEUR LE JUGE DU TRIBUNAL JUDICIAIRE DE NANTES Conclusions en répl…" at bounding box center [649, 244] width 1000 height 321
click at [670, 164] on p "1. Sur la reconnaissance de la plateforme [DOMAIN_NAME] comme médiateur" at bounding box center [649, 154] width 983 height 20
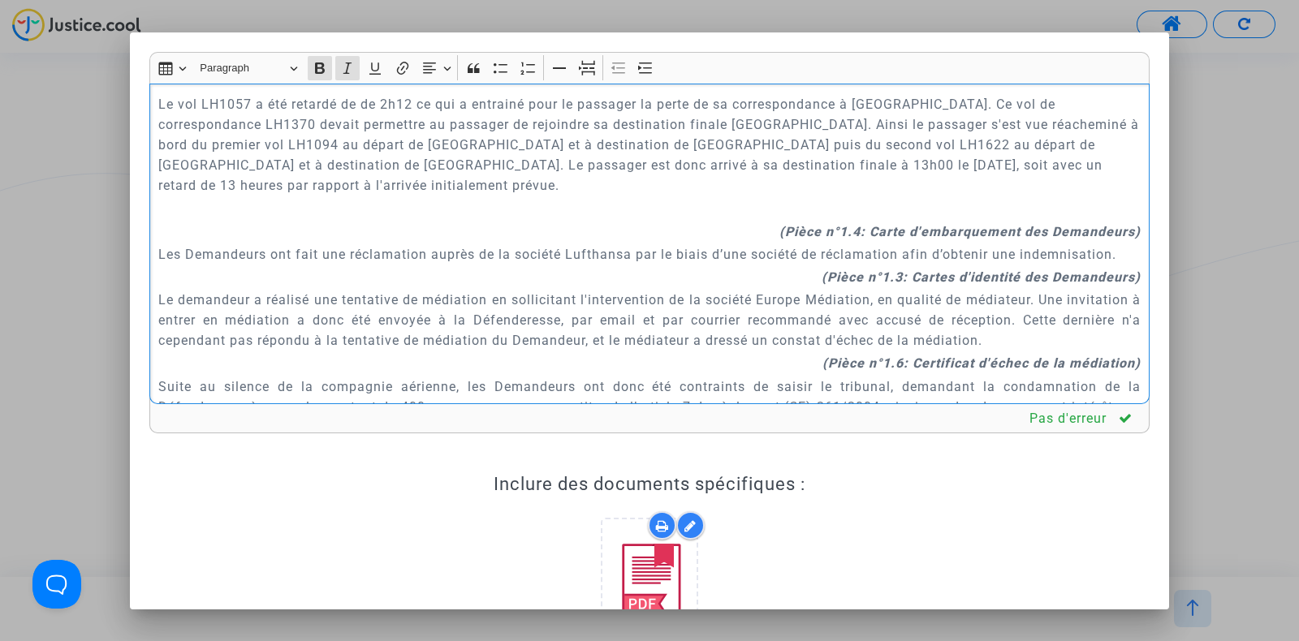
scroll to position [1294, 0]
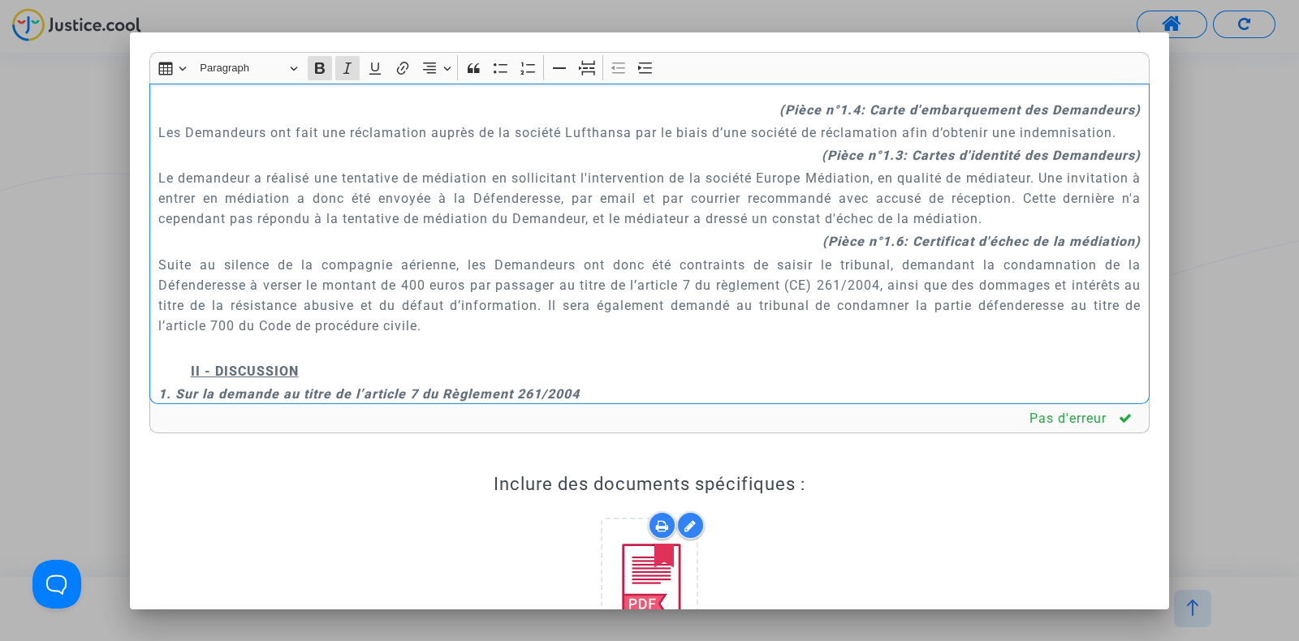
drag, startPoint x: 838, startPoint y: 265, endPoint x: 1064, endPoint y: 269, distance: 225.6
click at [1064, 252] on p "(Pièce n°1.6: Certificat d'échec de la médiation)" at bounding box center [649, 241] width 983 height 20
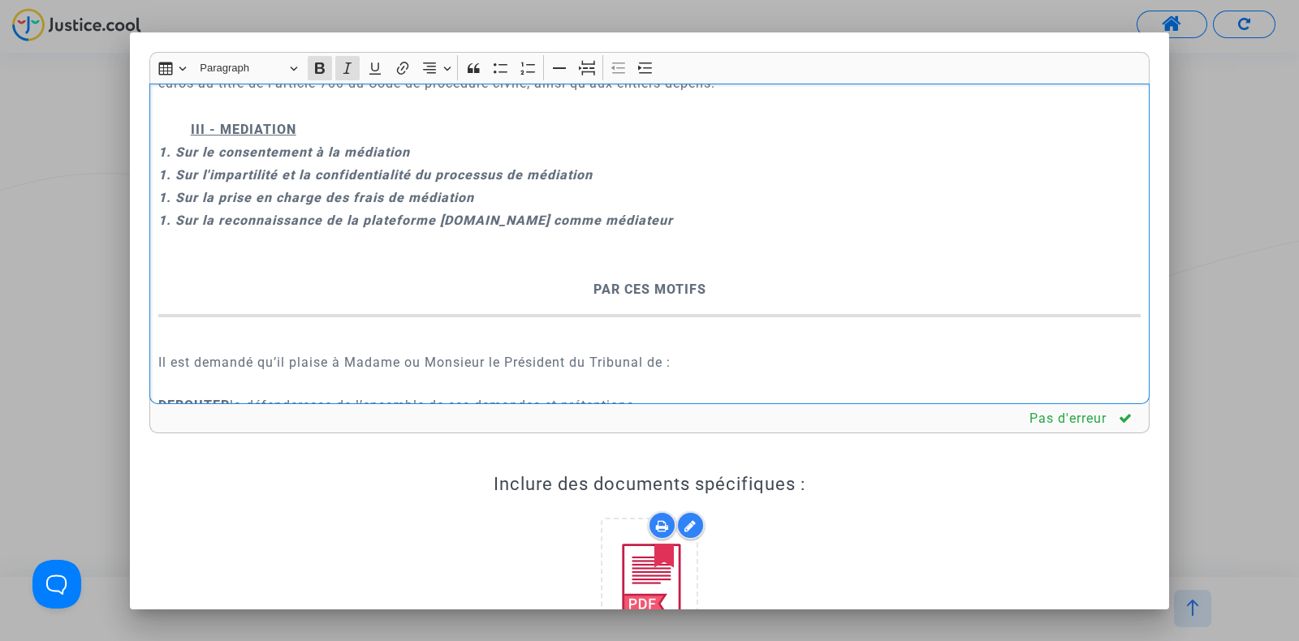
scroll to position [3319, 0]
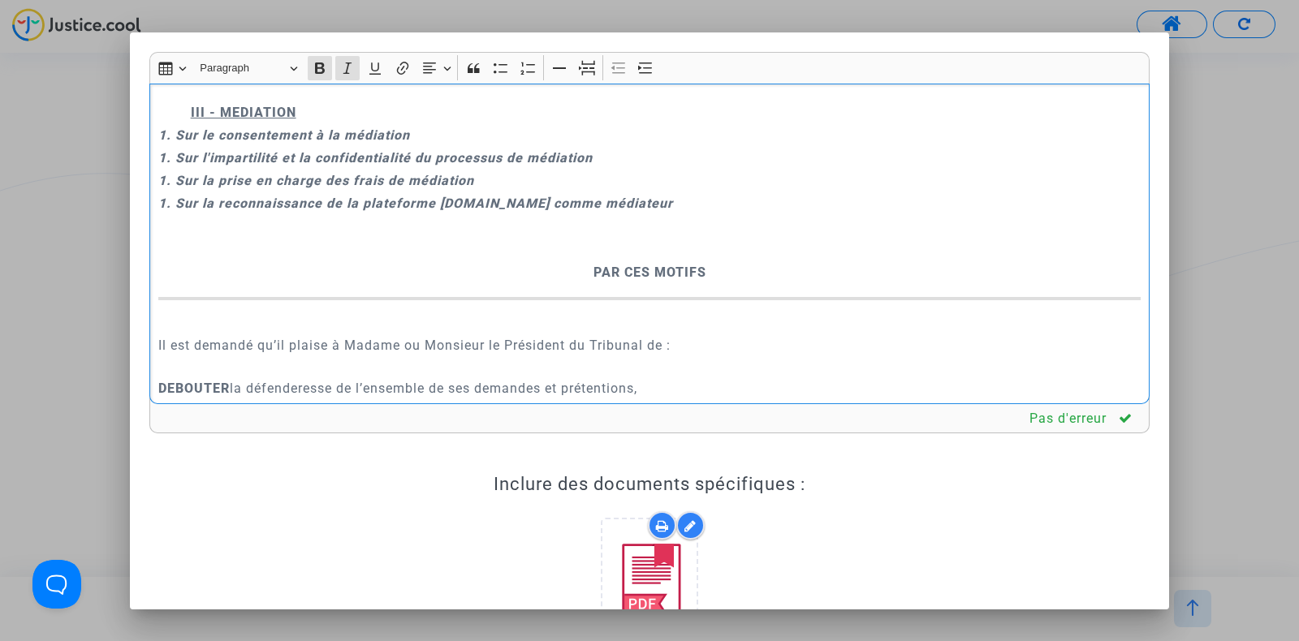
click at [167, 166] on strong "1. Sur l'impartilité et la confidentialité du processus de médiation" at bounding box center [375, 157] width 434 height 15
click at [166, 188] on strong "1. Sur la prise en charge des frais de médiation" at bounding box center [316, 180] width 316 height 15
click at [165, 211] on strong "1. Sur la reconnaissance de la plateforme [DOMAIN_NAME] comme médiateur" at bounding box center [415, 203] width 515 height 15
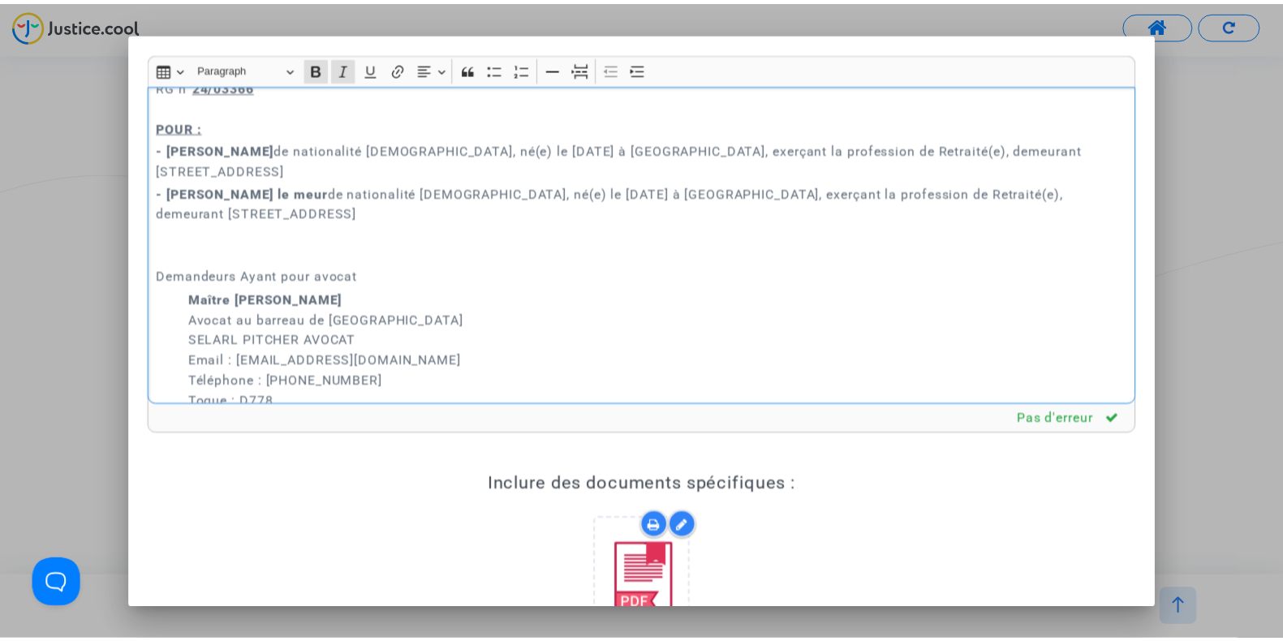
scroll to position [0, 0]
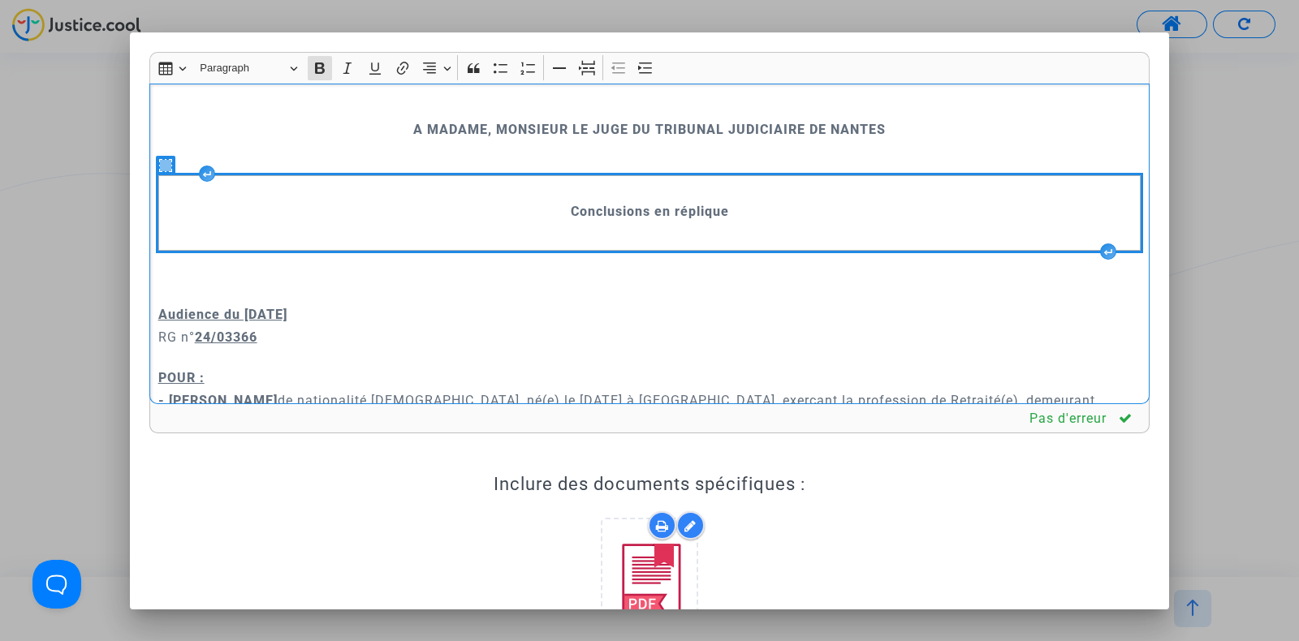
copy div "L IPSUMD, SITAMETC AD ELIT SE DOEIUSMO TEMPORINCI UT LABORE Etdoloremag al enim…"
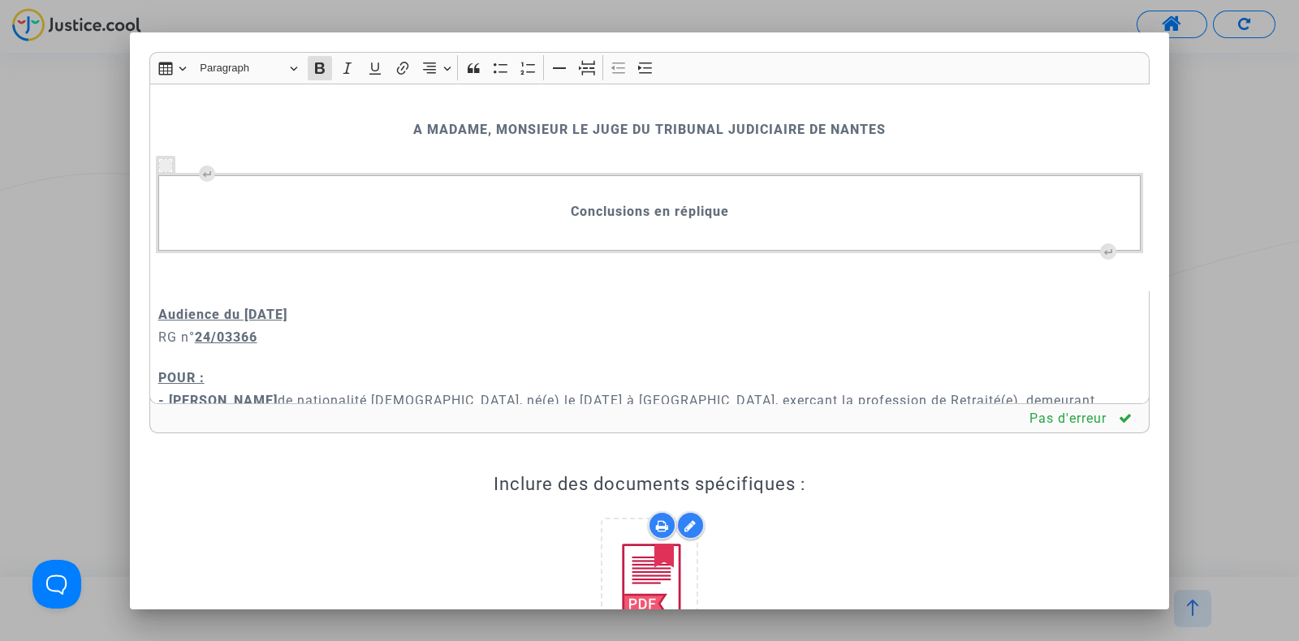
click at [1219, 71] on div at bounding box center [649, 320] width 1299 height 641
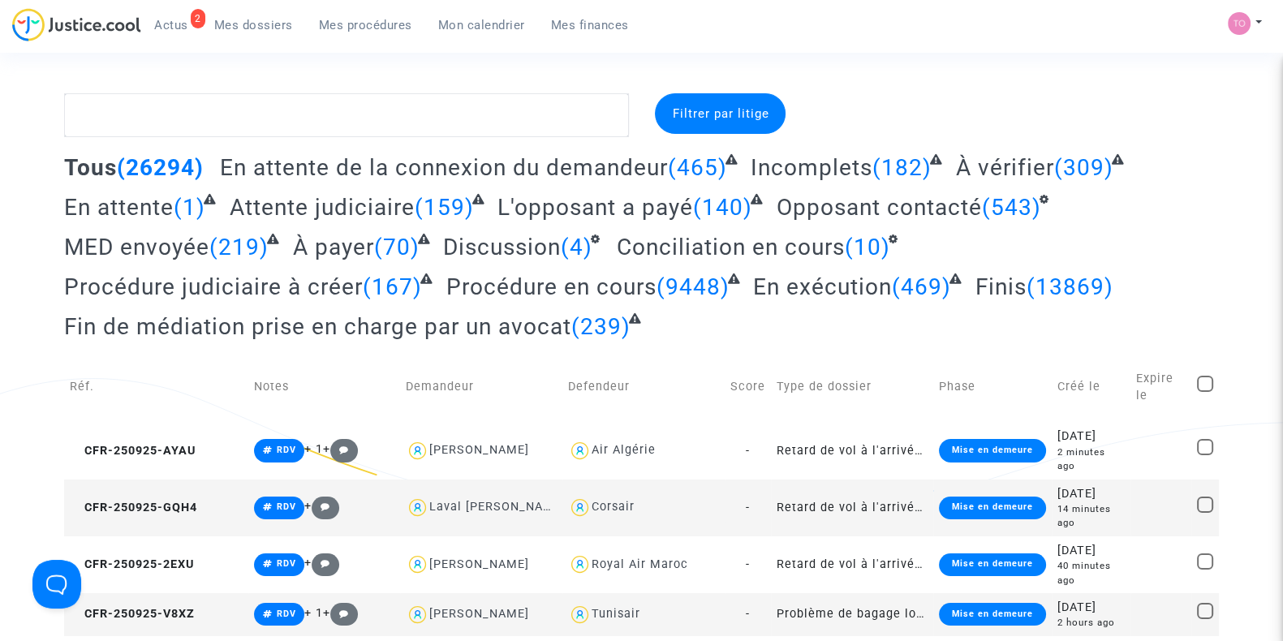
click at [475, 28] on span "Mon calendrier" at bounding box center [481, 25] width 87 height 15
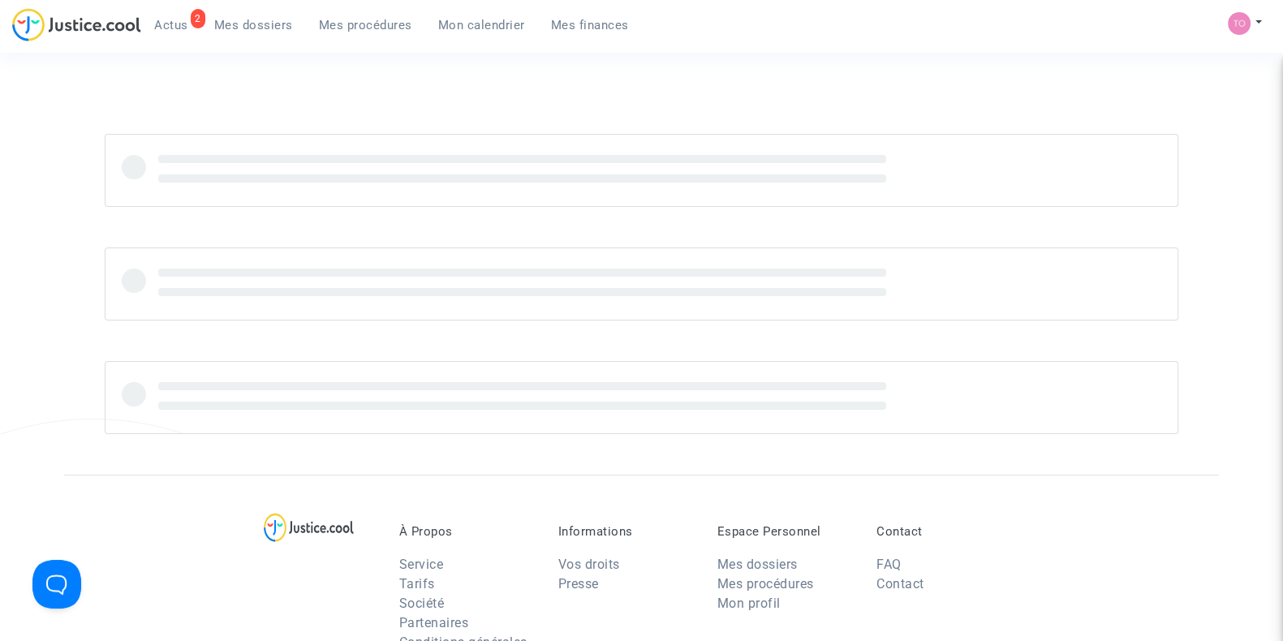
click at [248, 36] on link "Mes dossiers" at bounding box center [253, 25] width 105 height 24
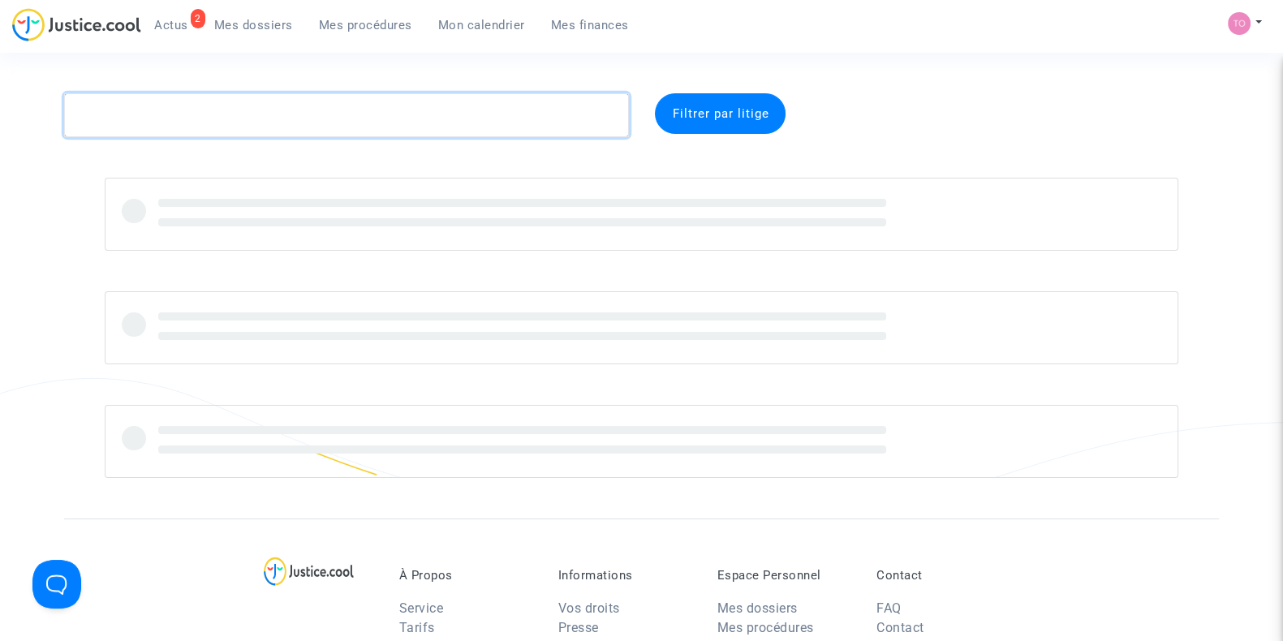
click at [200, 130] on textarea at bounding box center [346, 115] width 565 height 44
click at [108, 113] on textarea at bounding box center [346, 115] width 565 height 44
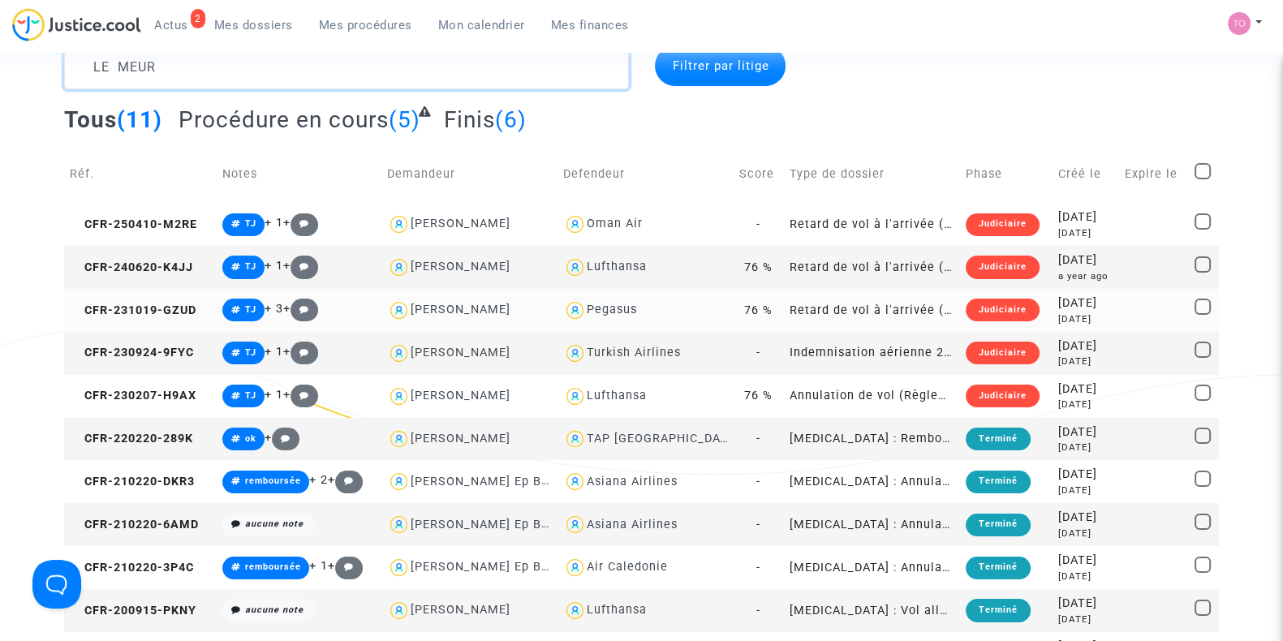
scroll to position [50, 0]
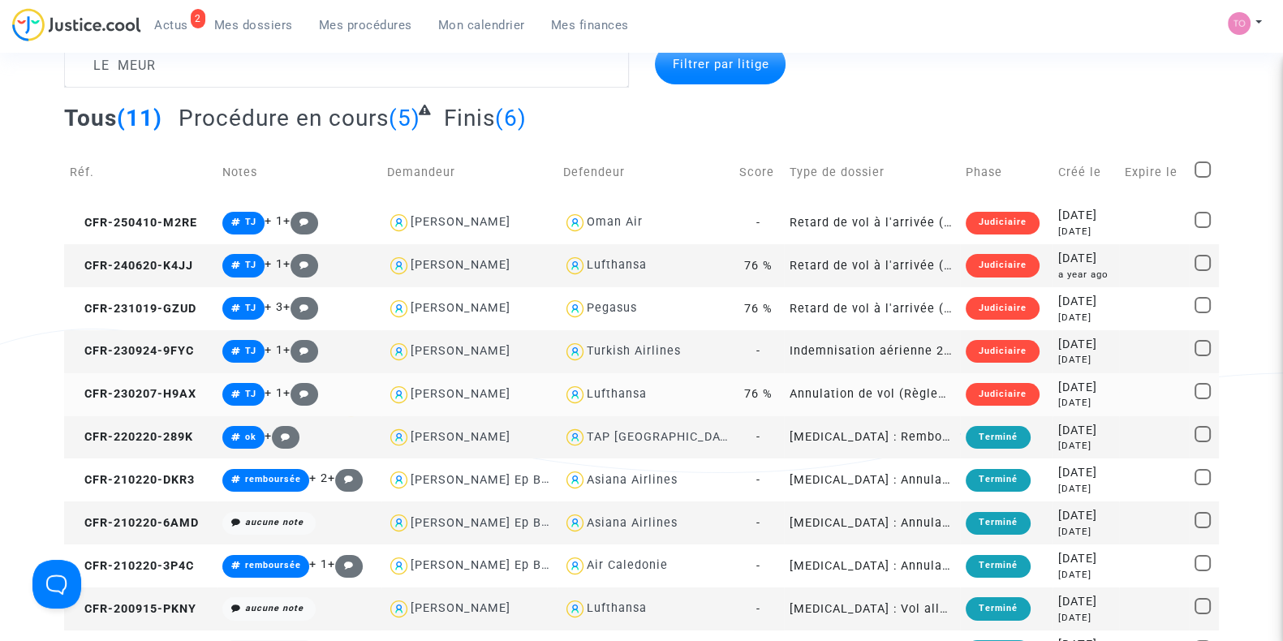
click at [635, 390] on div "Lufthansa" at bounding box center [617, 394] width 60 height 14
type textarea "LE MEUR @Lufthansa"
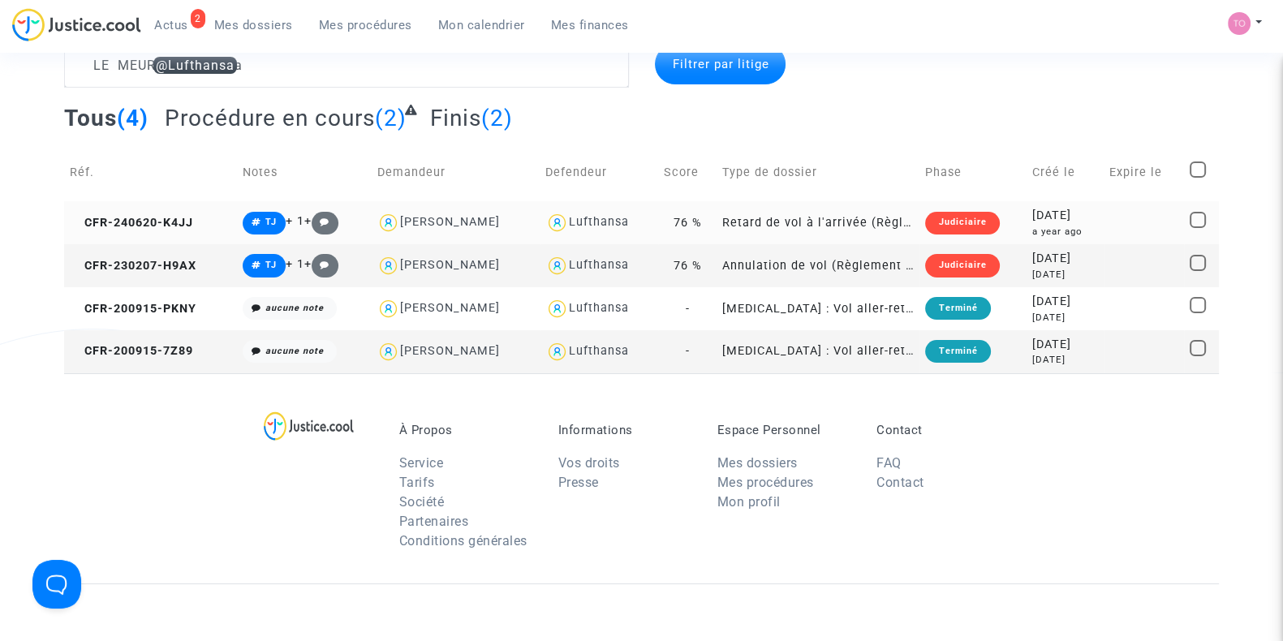
click at [1027, 209] on td "[DATE] a year ago" at bounding box center [1065, 222] width 77 height 43
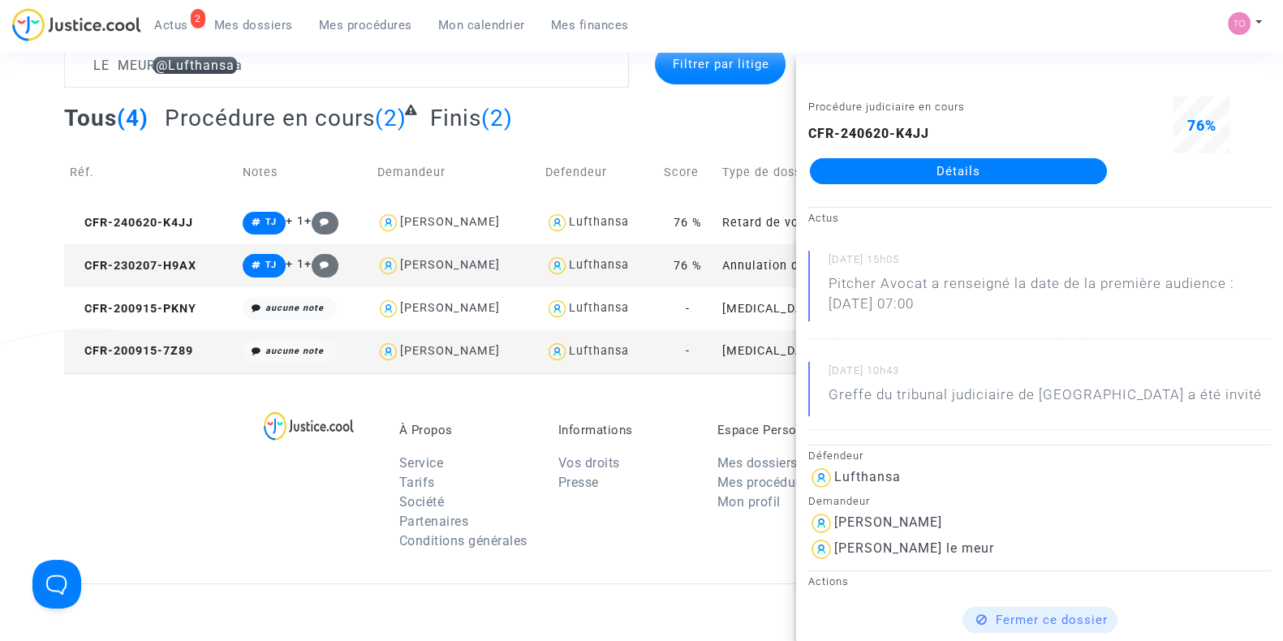
click at [905, 174] on link "Détails" at bounding box center [958, 171] width 297 height 26
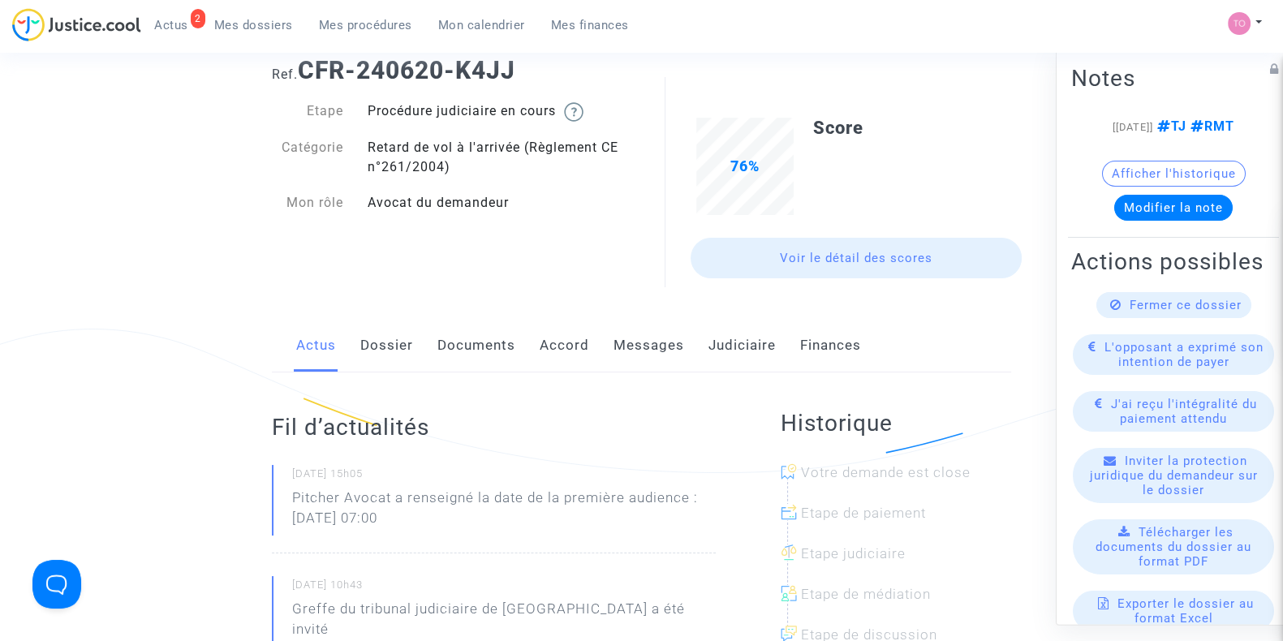
click at [730, 347] on link "Judiciaire" at bounding box center [742, 346] width 67 height 54
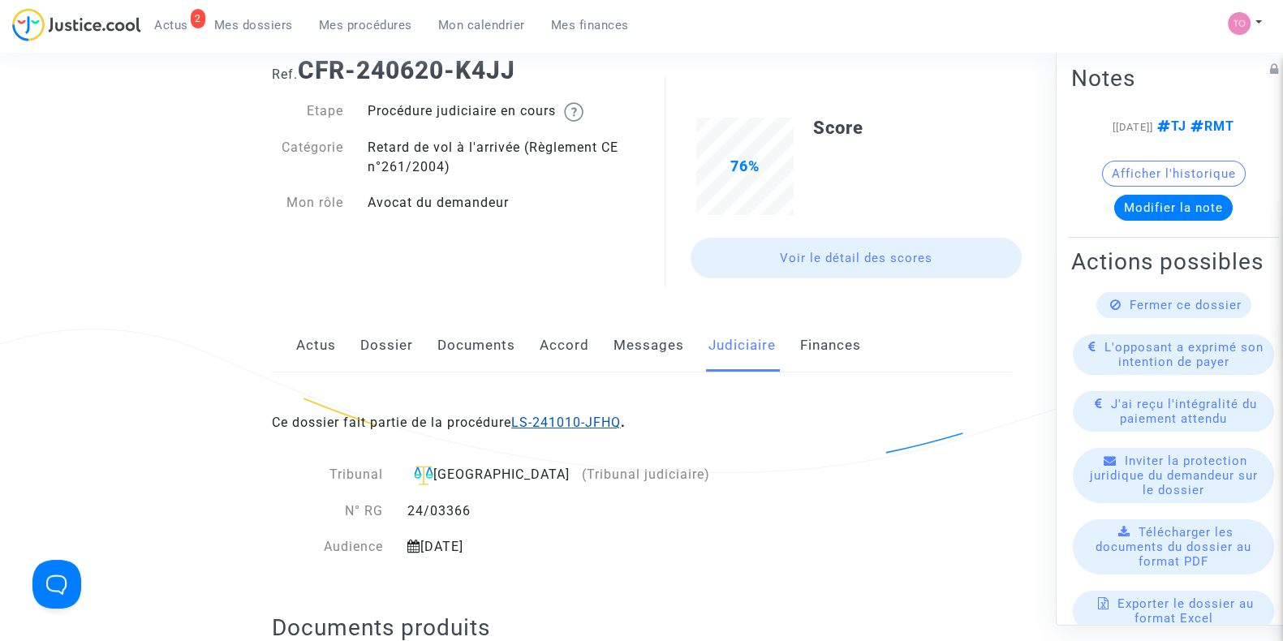
click at [579, 416] on link "LS-241010-JFHQ" at bounding box center [566, 422] width 110 height 15
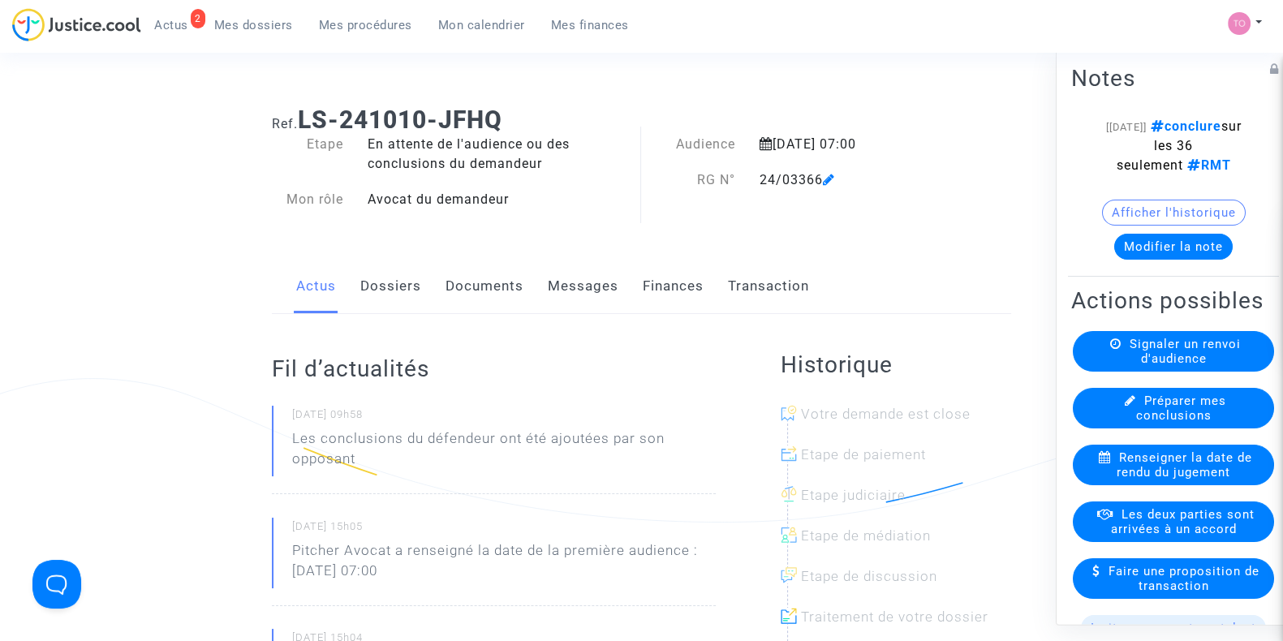
click at [391, 305] on link "Dossiers" at bounding box center [390, 287] width 61 height 54
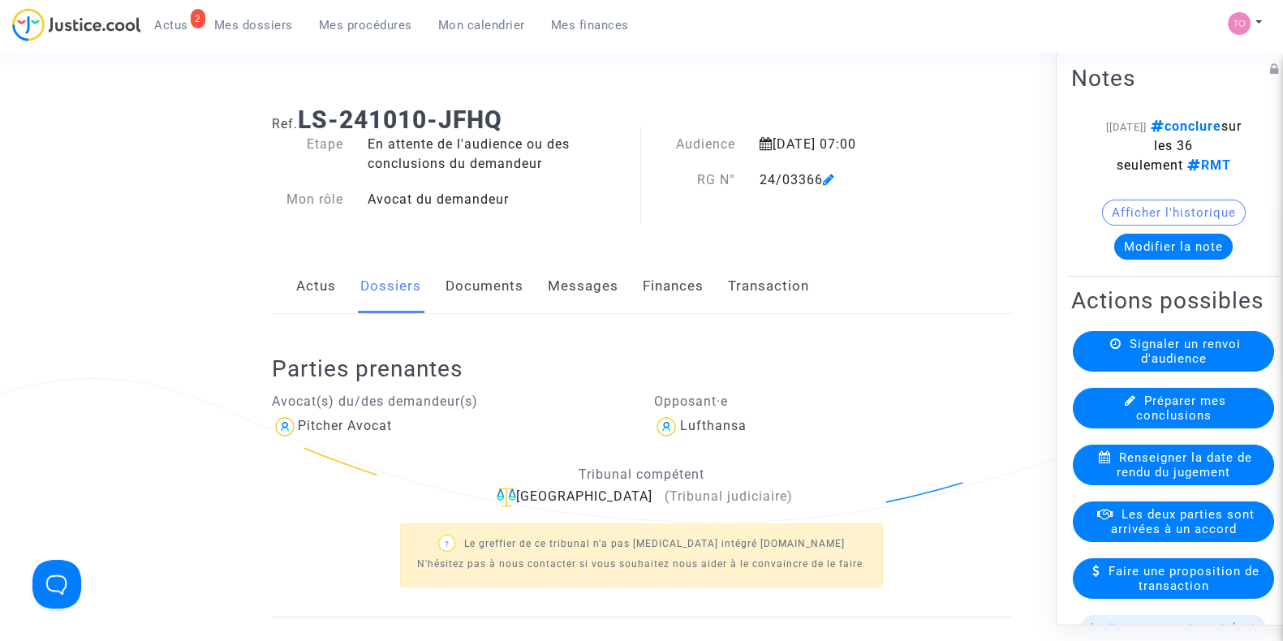
click at [438, 286] on div "Actus Dossiers Documents Messages Finances Transaction" at bounding box center [641, 287] width 739 height 54
click at [451, 288] on link "Documents" at bounding box center [485, 287] width 78 height 54
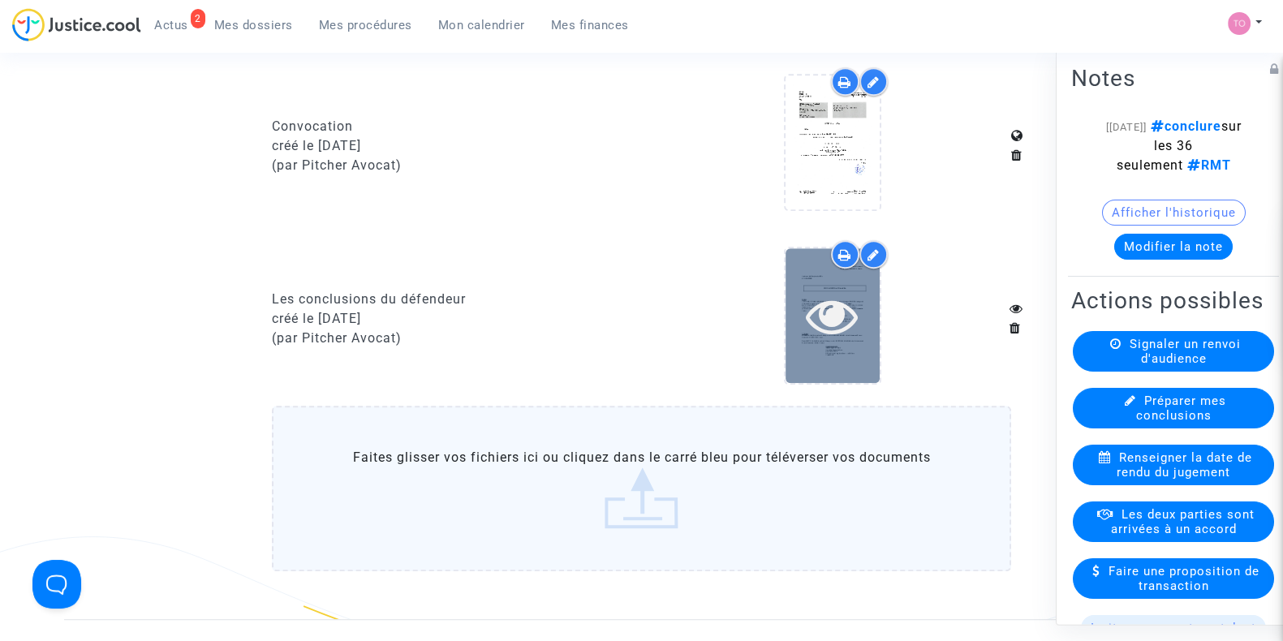
scroll to position [1271, 0]
click at [851, 296] on icon at bounding box center [832, 314] width 53 height 52
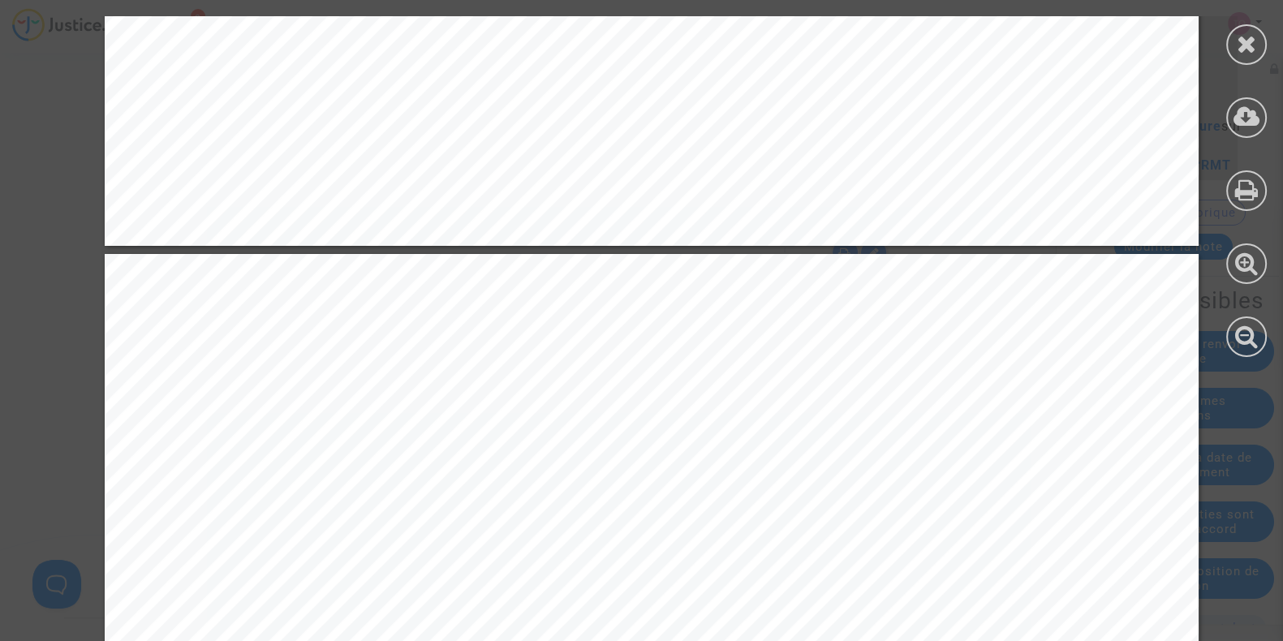
scroll to position [13773, 0]
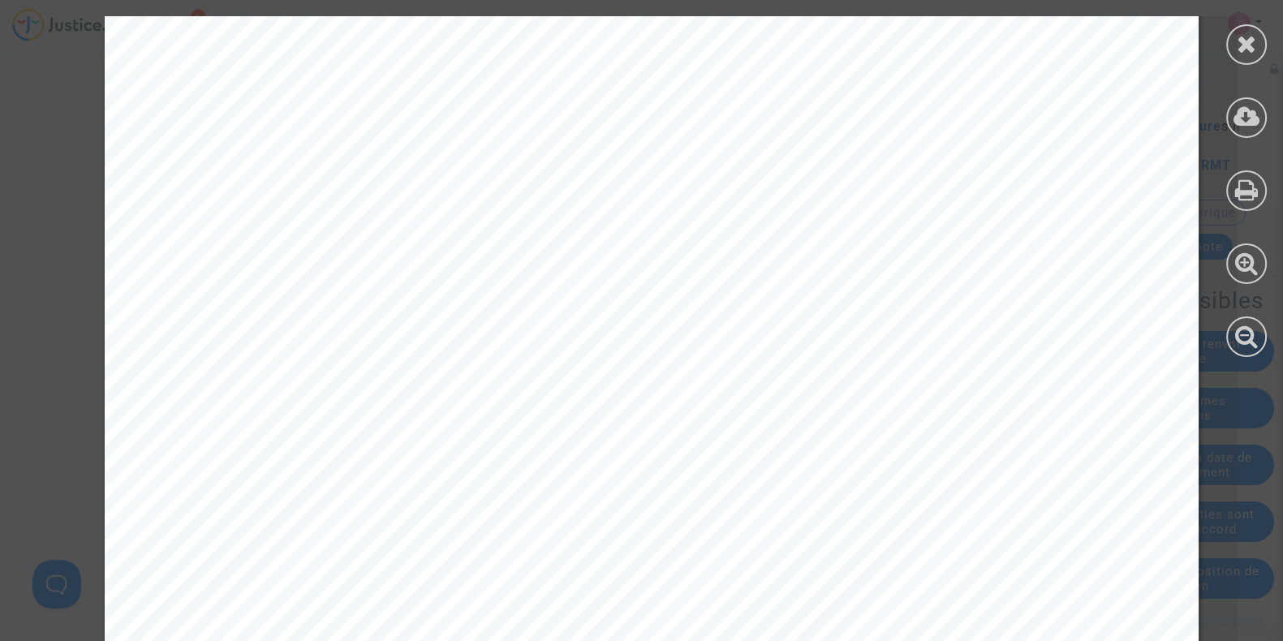
scroll to position [15941, 0]
click at [661, 442] on div "11 doit non seulement être informée des modalités de la médiation, mais aussi y…" at bounding box center [652, 416] width 1094 height 1549
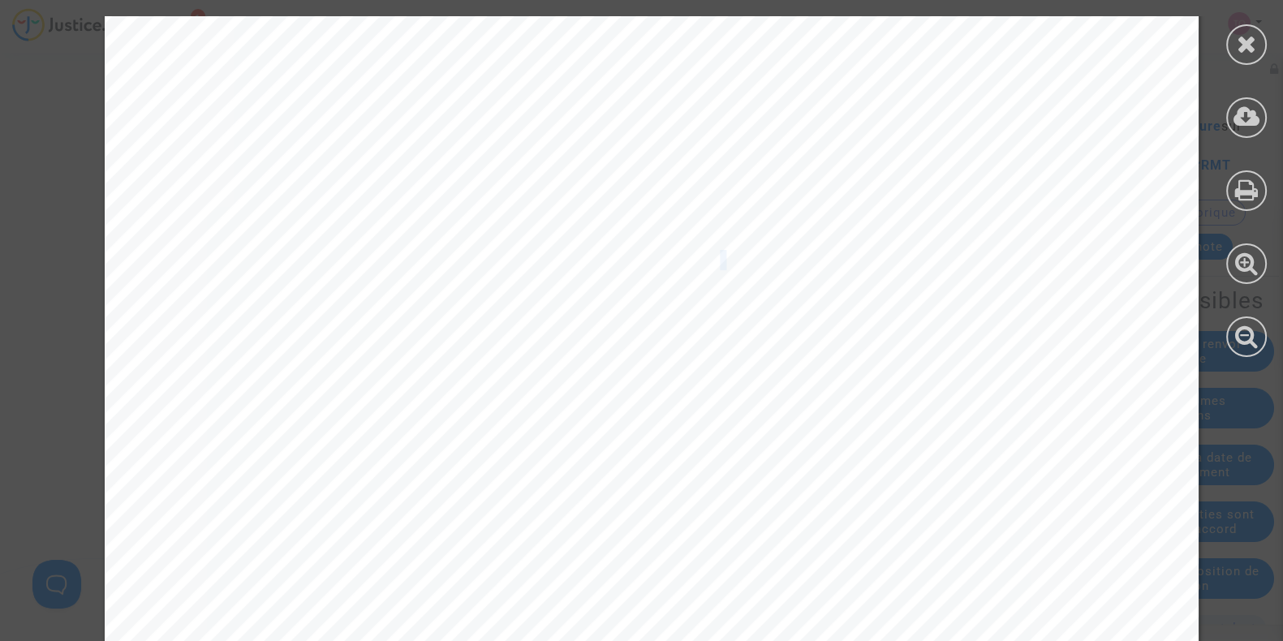
drag, startPoint x: 661, startPoint y: 442, endPoint x: 708, endPoint y: 261, distance: 186.8
click at [708, 261] on span "elle soit totale ou partielle." at bounding box center [607, 261] width 237 height 19
click at [708, 261] on div "16 En outre, le Règlement Intérieur National (RIN) de la profession d ’ avocat …" at bounding box center [652, 93] width 1094 height 1549
click at [1236, 309] on div at bounding box center [1246, 186] width 73 height 373
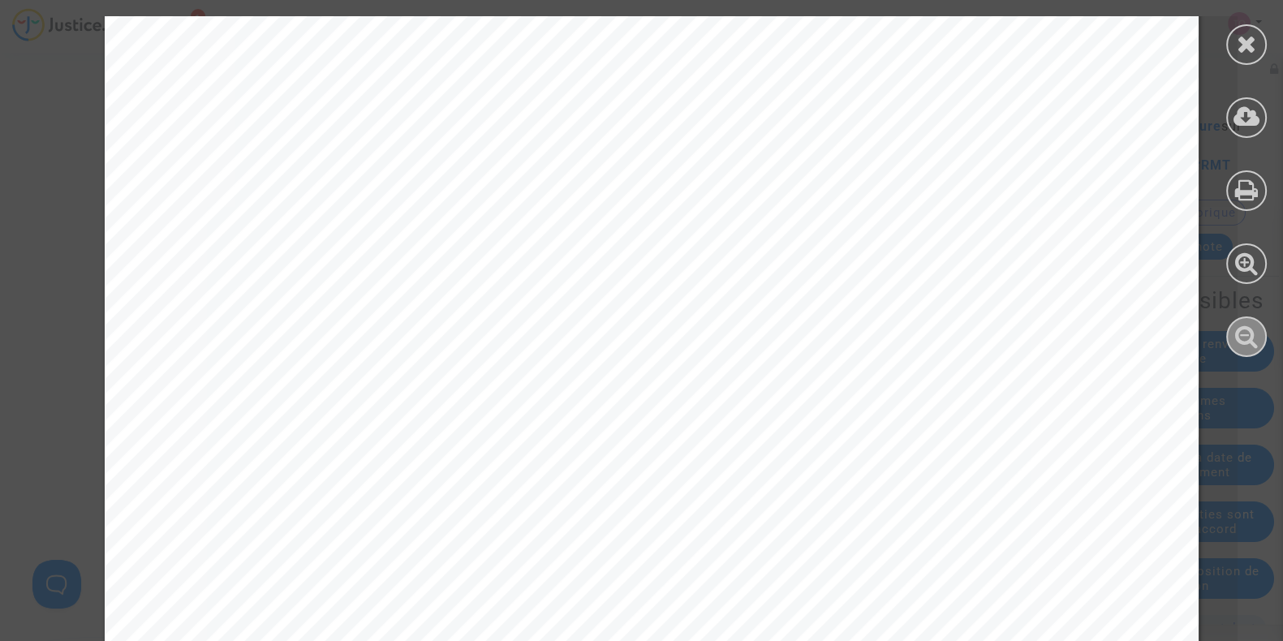
click at [1246, 331] on icon at bounding box center [1247, 336] width 24 height 24
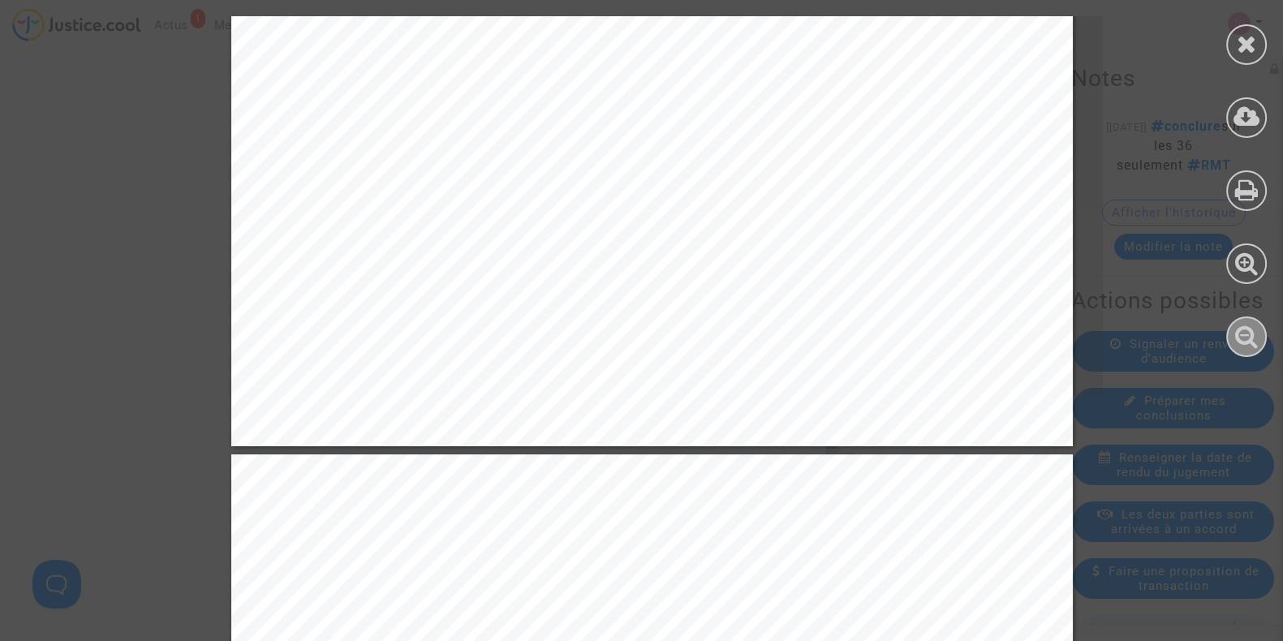
click at [1246, 331] on icon at bounding box center [1247, 336] width 24 height 24
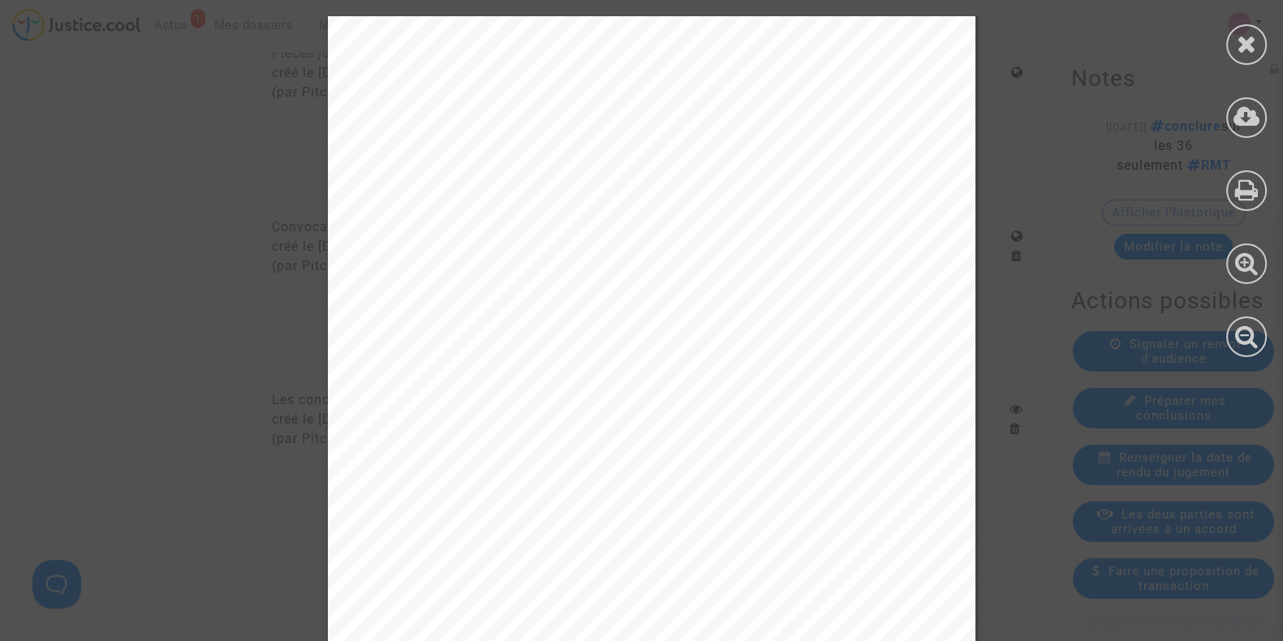
scroll to position [8402, 0]
drag, startPoint x: 410, startPoint y: 286, endPoint x: 489, endPoint y: 323, distance: 86.8
click at [489, 323] on div "10 reprochant de ne pas d’avoir « volontairement manqué à son obligation d’inde…" at bounding box center [652, 392] width 648 height 916
drag, startPoint x: 411, startPoint y: 281, endPoint x: 588, endPoint y: 440, distance: 238.5
click at [588, 440] on div "10 reprochant de ne pas d’avoir « volontairement manqué à son obligation d’inde…" at bounding box center [652, 392] width 648 height 916
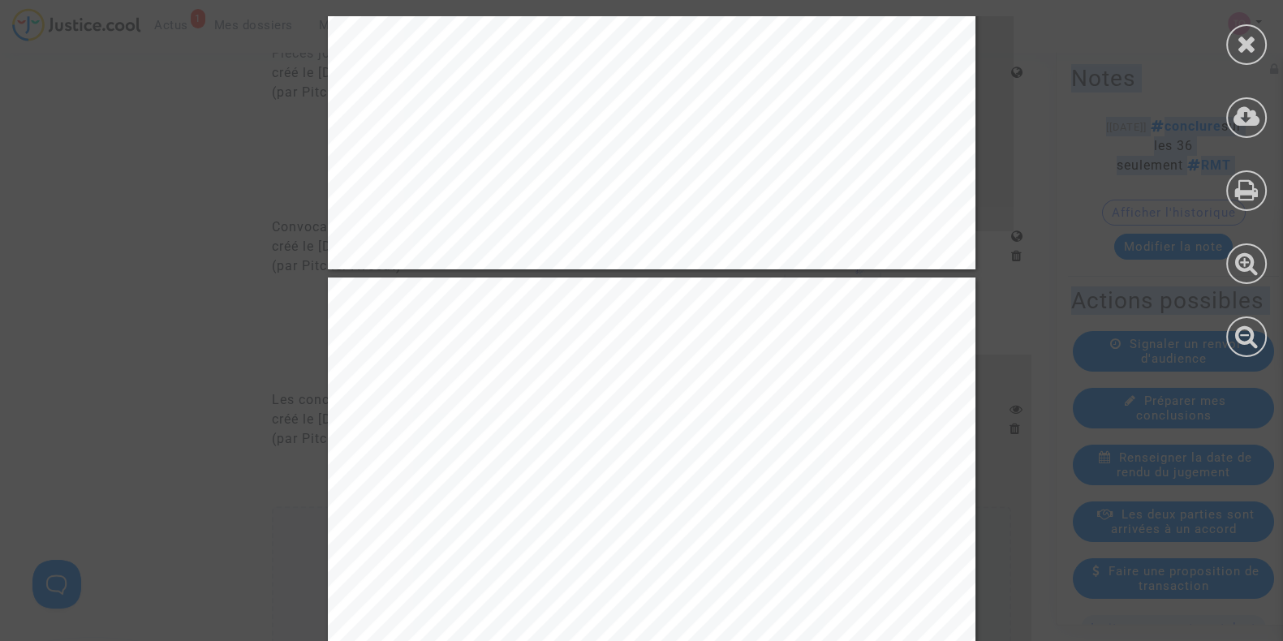
scroll to position [12945, 0]
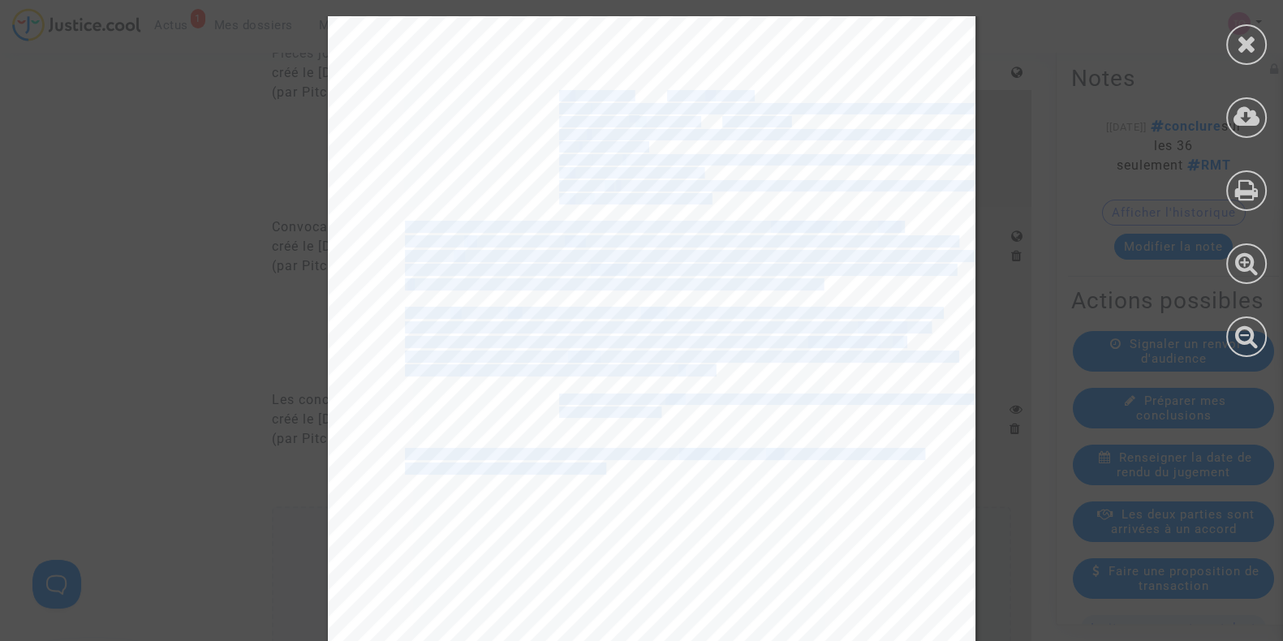
drag, startPoint x: 453, startPoint y: 289, endPoint x: 592, endPoint y: 469, distance: 227.9
copy div "Lor ip dolorsita c adip elits doeius te in utlabor et dolorema al enima min ven…"
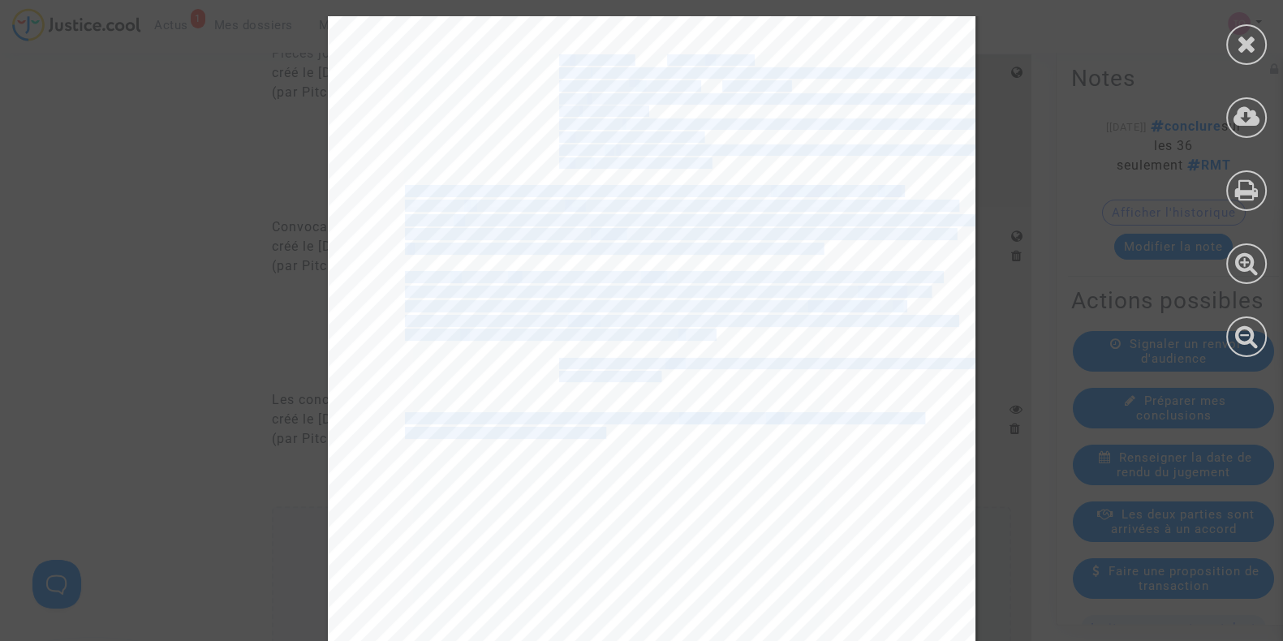
scroll to position [12980, 0]
